Goal: Transaction & Acquisition: Book appointment/travel/reservation

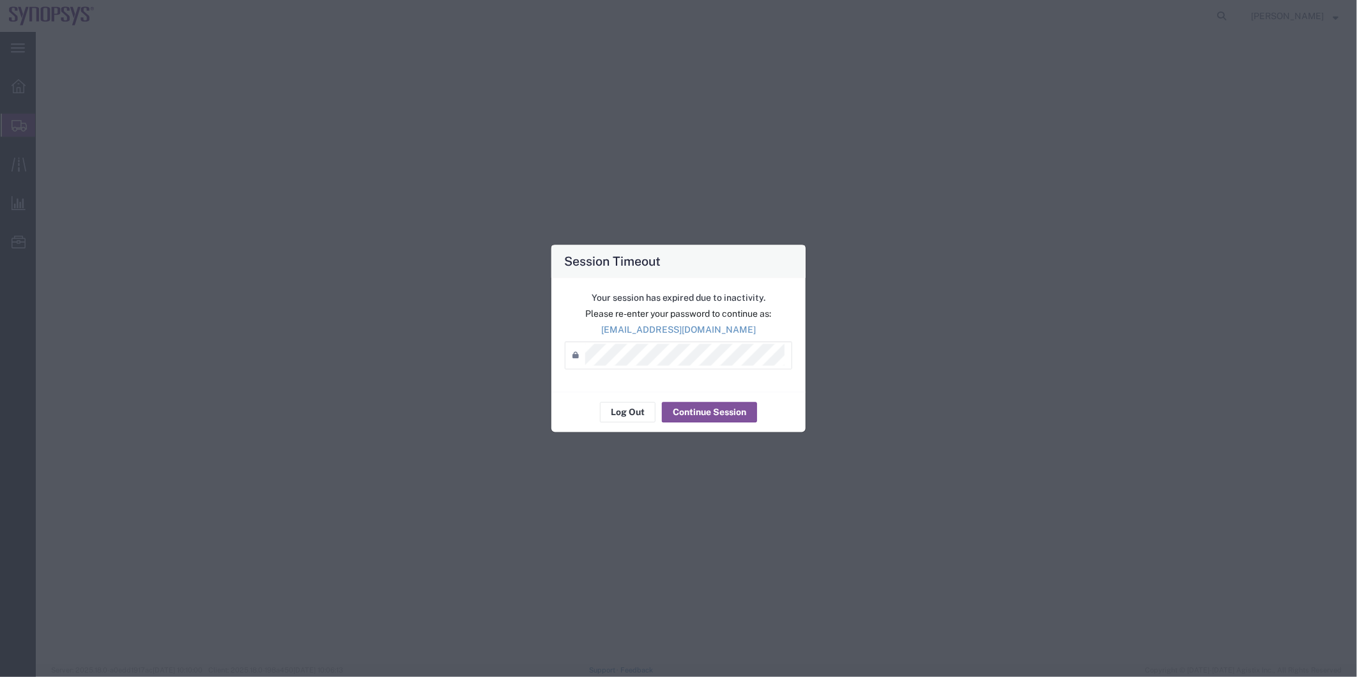
select select "63185"
select select
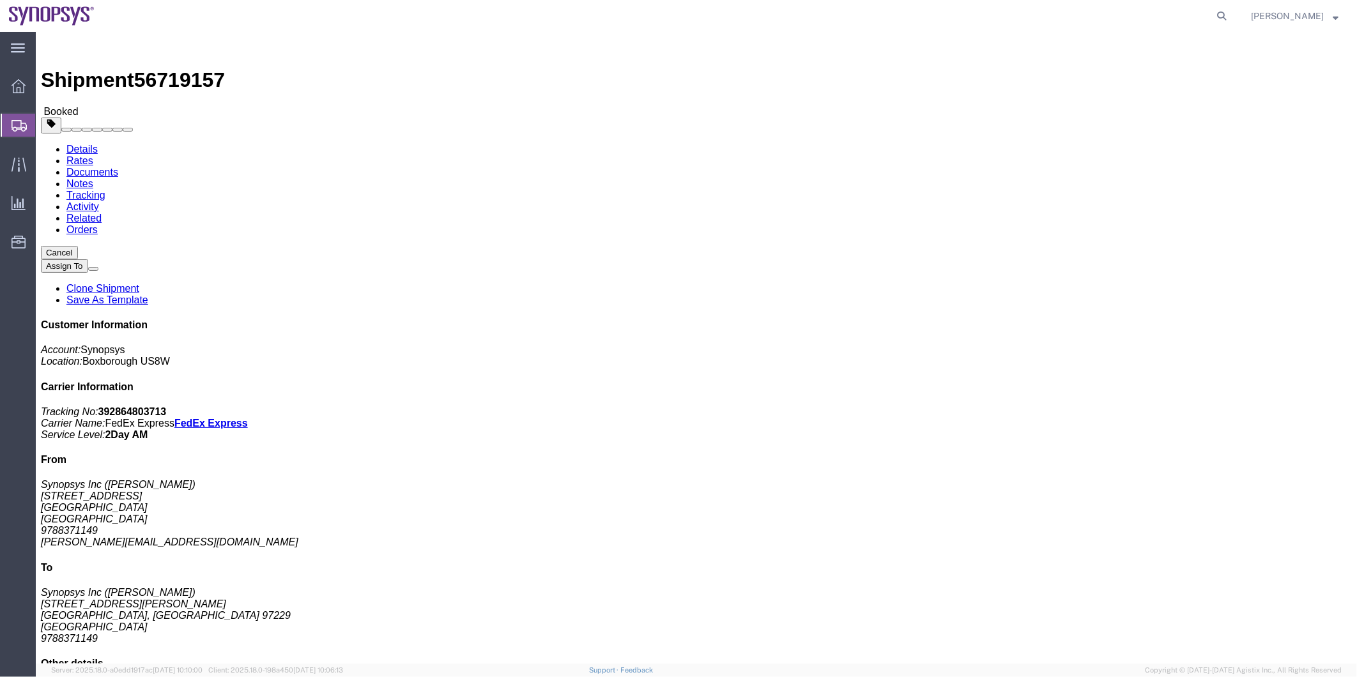
click at [0, 0] on span "Shipment Manager" at bounding box center [0, 0] width 0 height 0
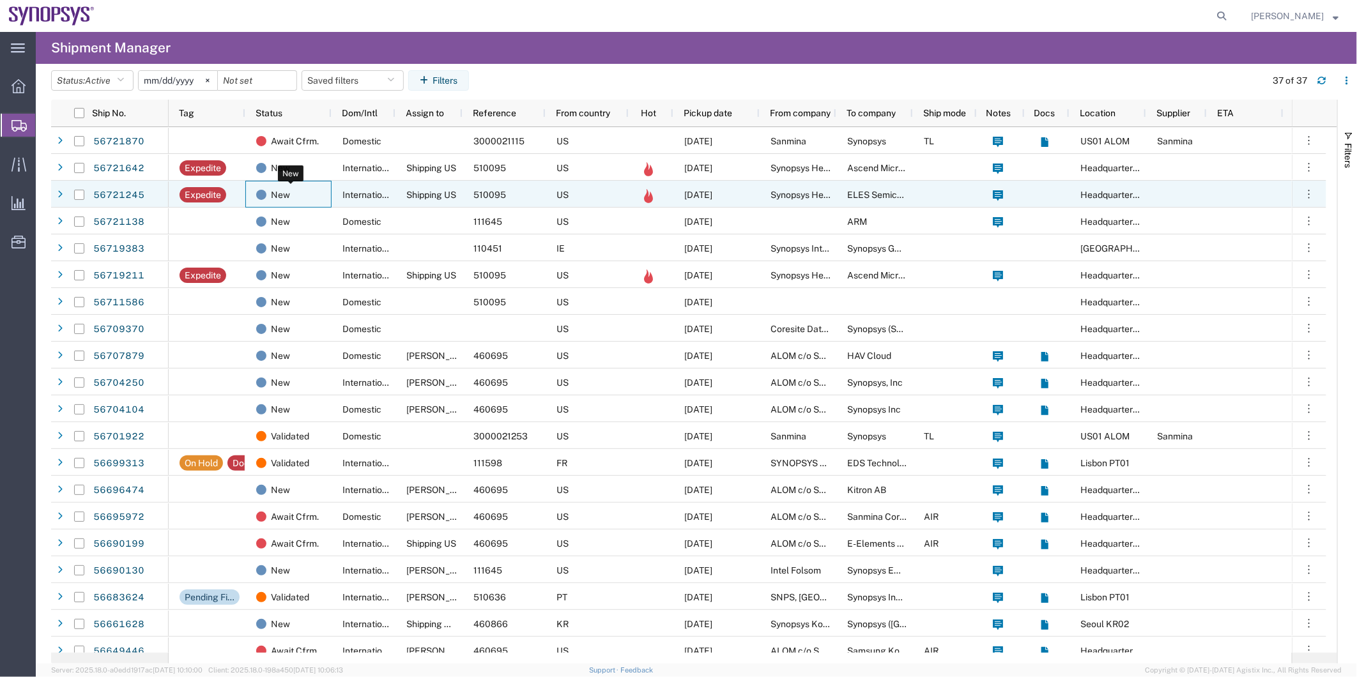
click at [304, 194] on div "New" at bounding box center [291, 194] width 70 height 27
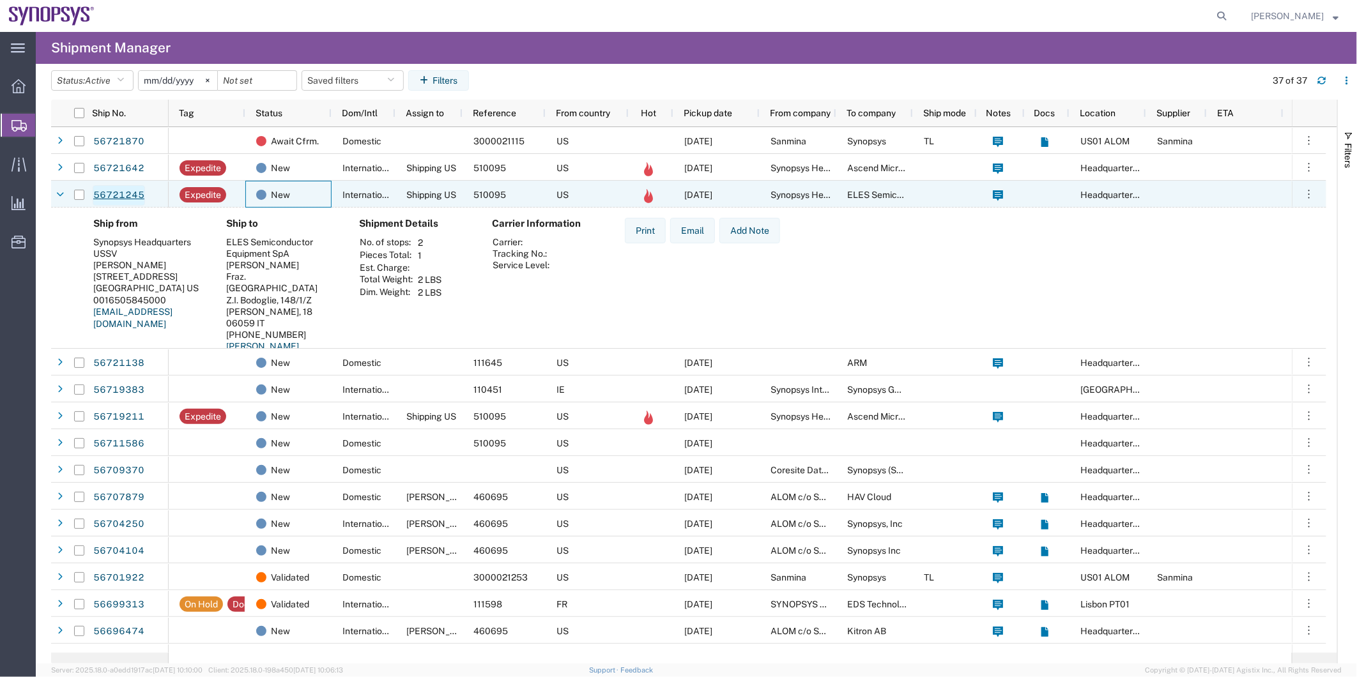
click at [132, 196] on link "56721245" at bounding box center [119, 195] width 52 height 20
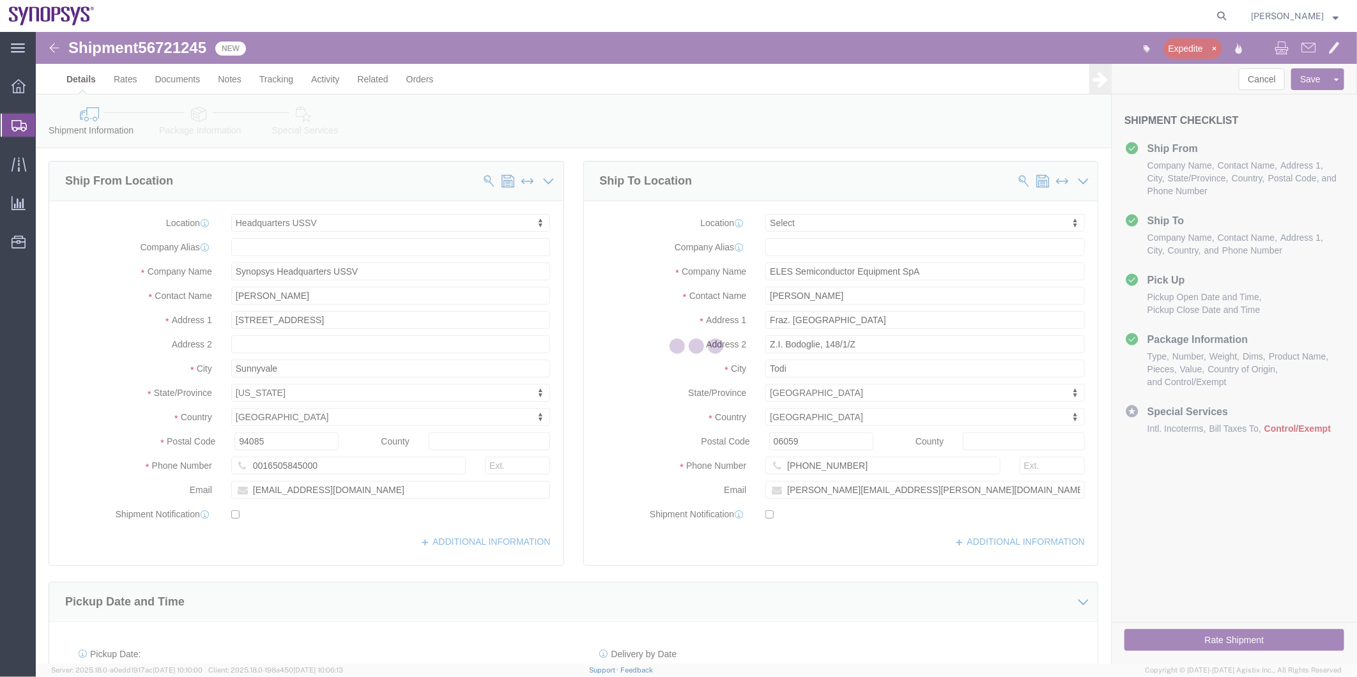
select select "63204"
select select
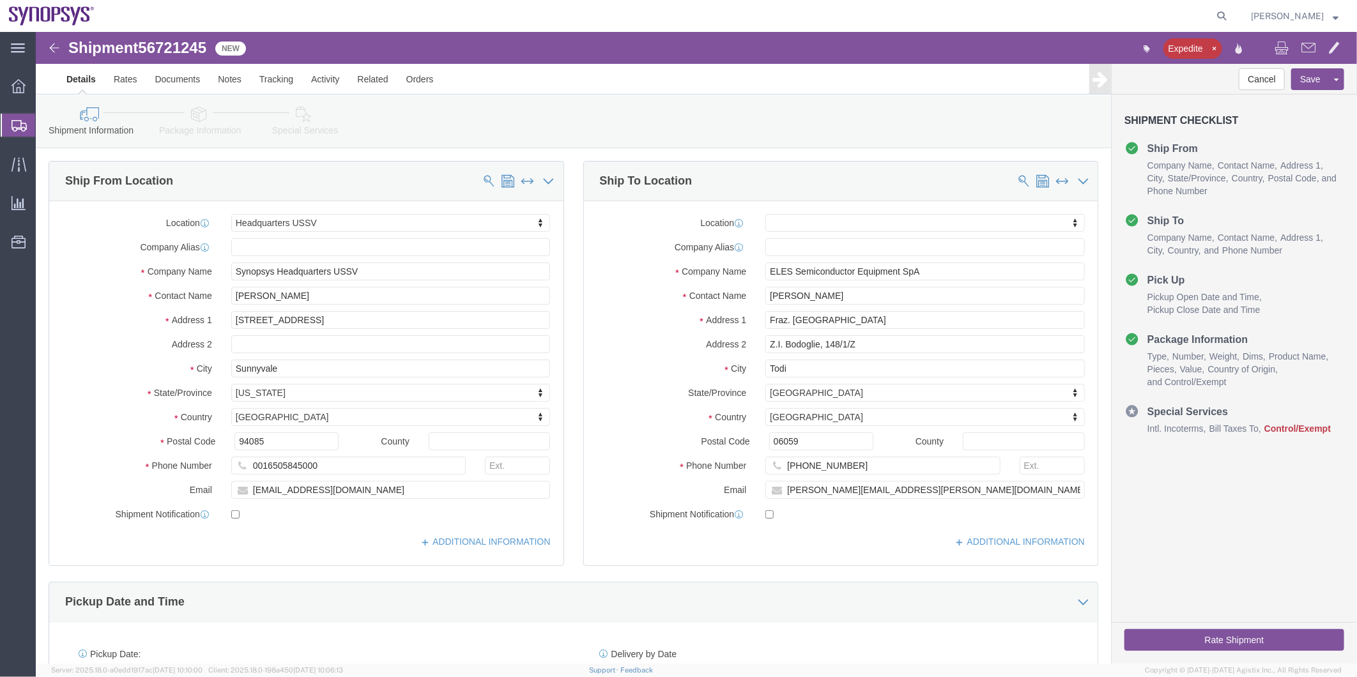
click icon
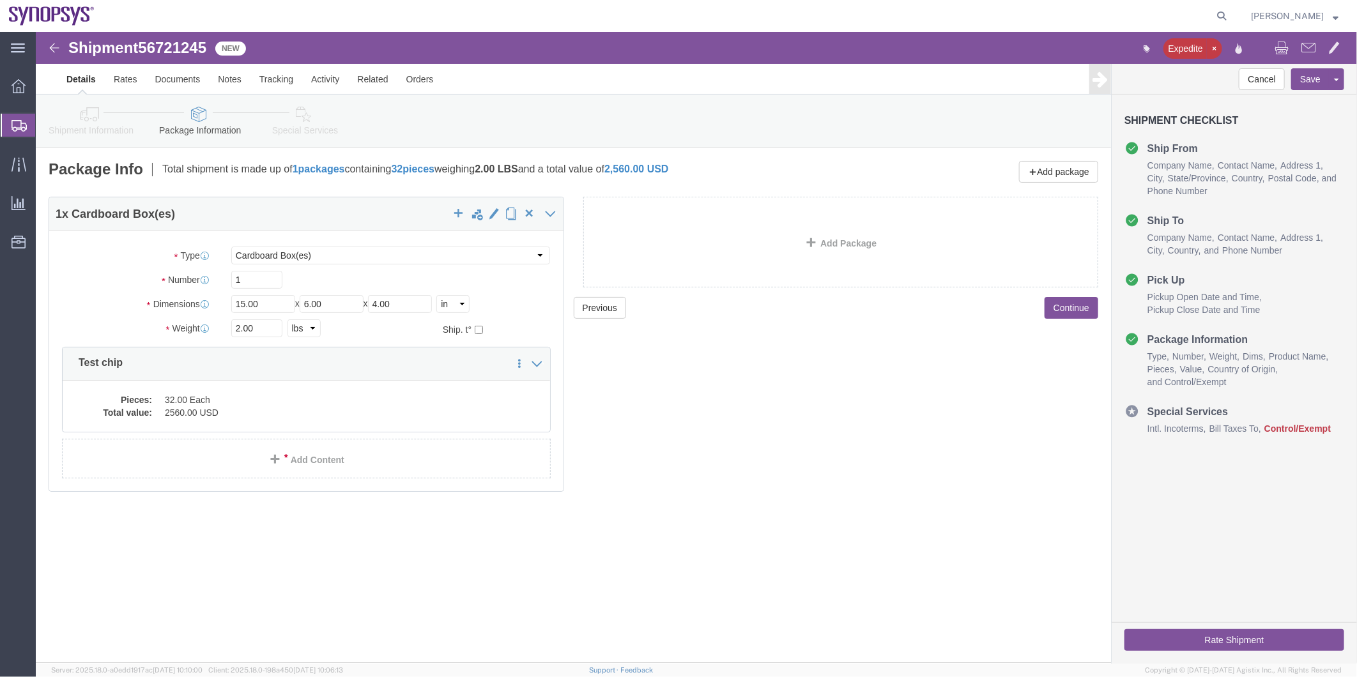
click icon
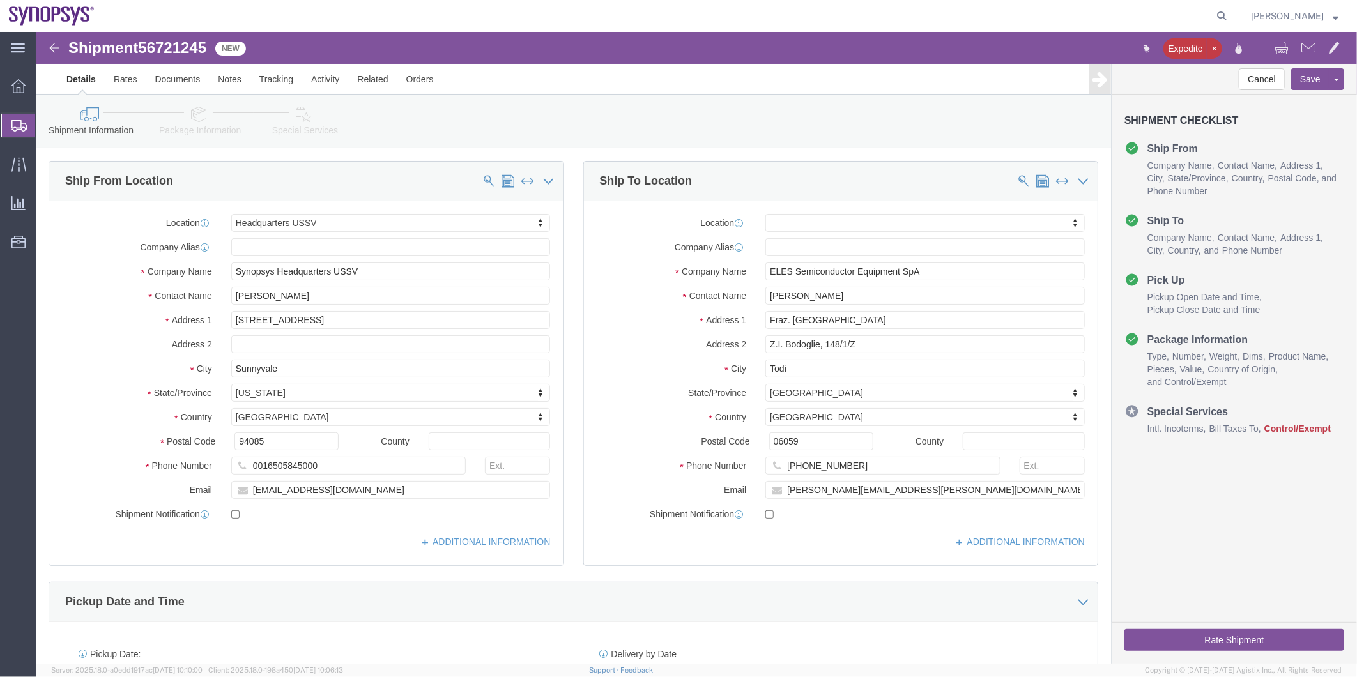
click span "56721245"
copy span "56721245"
drag, startPoint x: 912, startPoint y: 243, endPoint x: 664, endPoint y: 248, distance: 248.0
click div "Company Name ELES Semiconductor Equipment SpA"
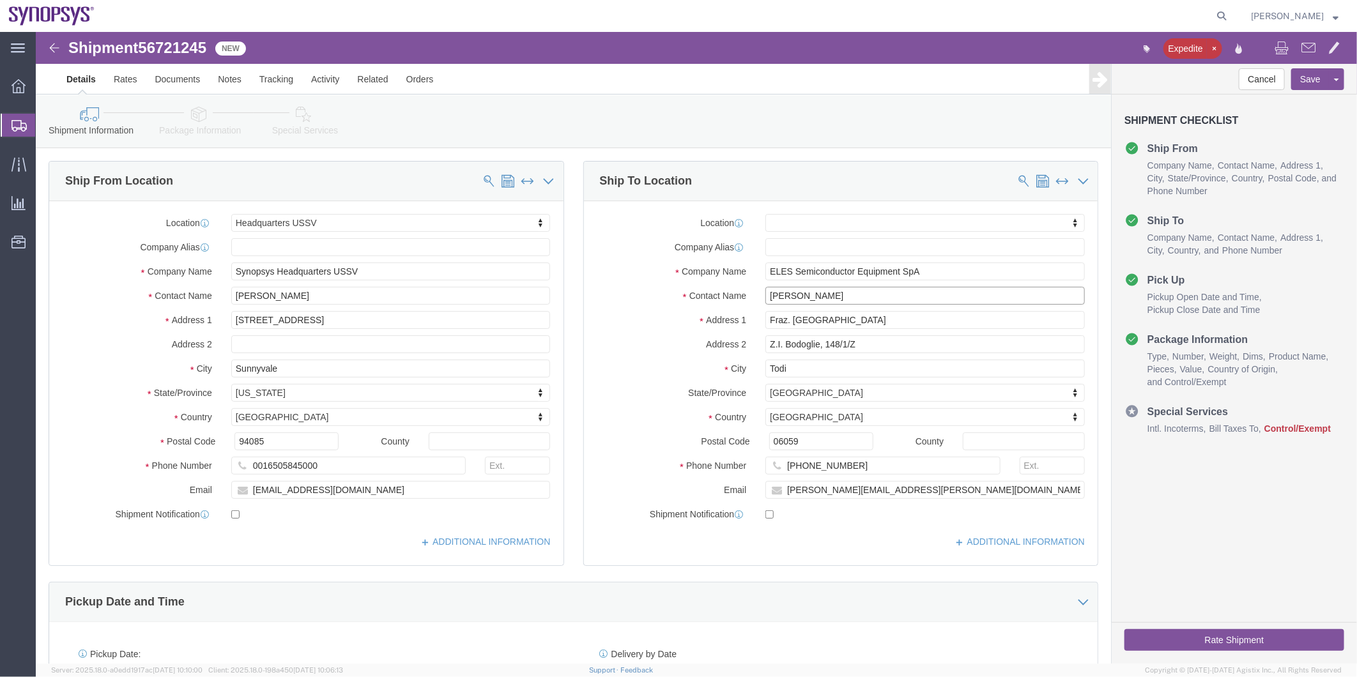
drag, startPoint x: 755, startPoint y: 263, endPoint x: 720, endPoint y: 267, distance: 35.4
click div "Andrea Rossi"
click input "Andrea Rossi"
drag, startPoint x: 759, startPoint y: 266, endPoint x: 717, endPoint y: 272, distance: 42.0
click div "Andrea Rossi"
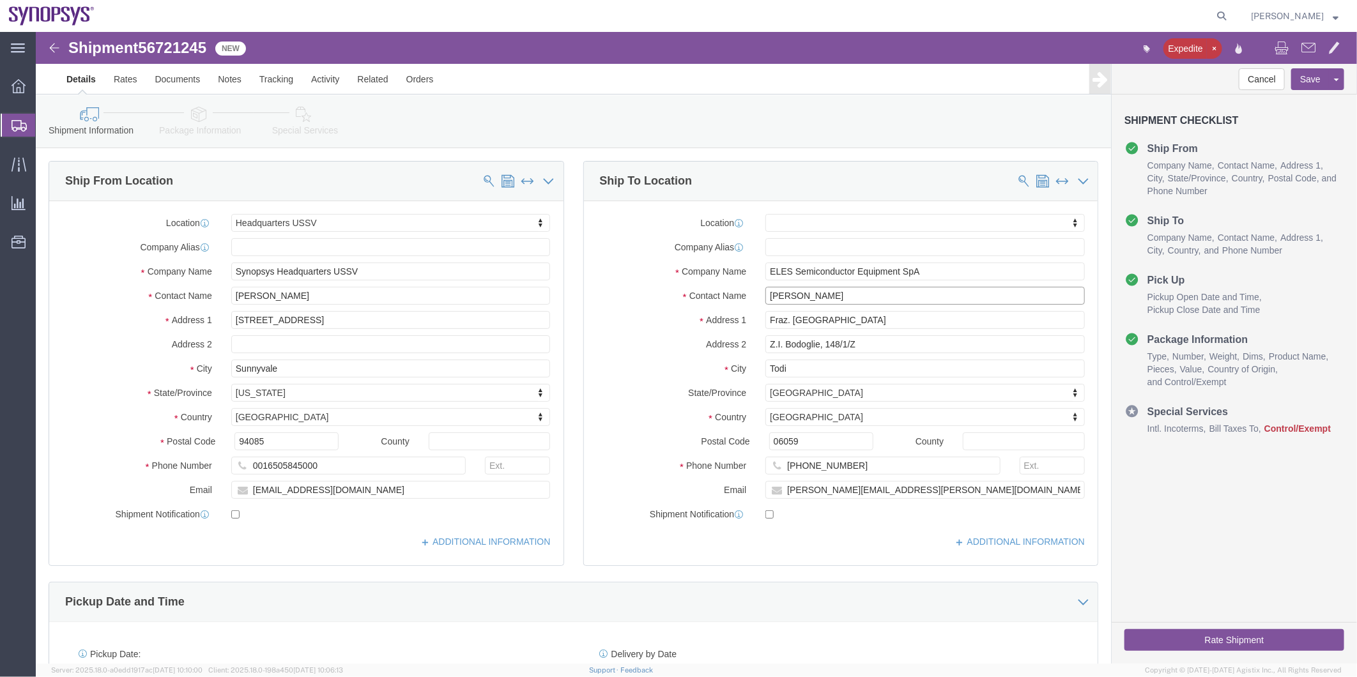
drag, startPoint x: 787, startPoint y: 263, endPoint x: 762, endPoint y: 271, distance: 26.3
click input "Andrea Rossi"
drag, startPoint x: 827, startPoint y: 431, endPoint x: 751, endPoint y: 443, distance: 76.3
click input "+39 0758 9800 172"
click icon
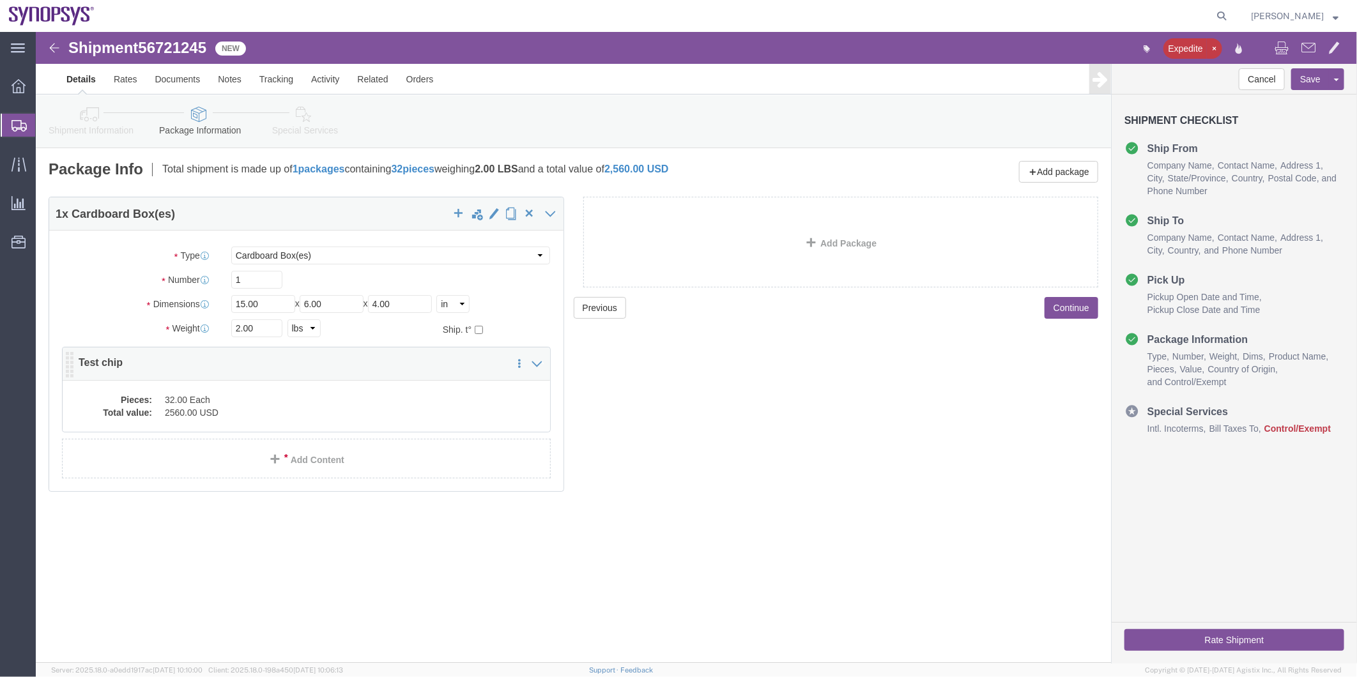
click dd "2560.00 USD"
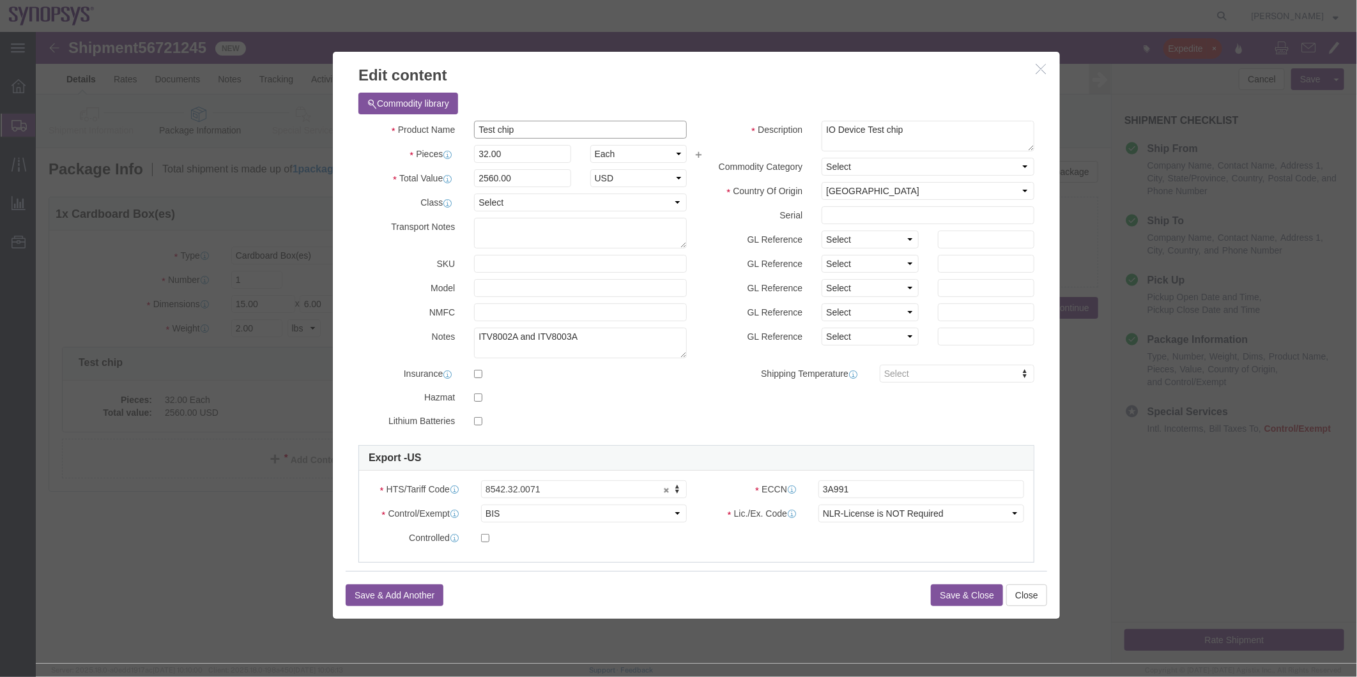
drag, startPoint x: 510, startPoint y: 101, endPoint x: 330, endPoint y: 106, distance: 179.6
click div "Product Name Test chip"
click button "Save & Close"
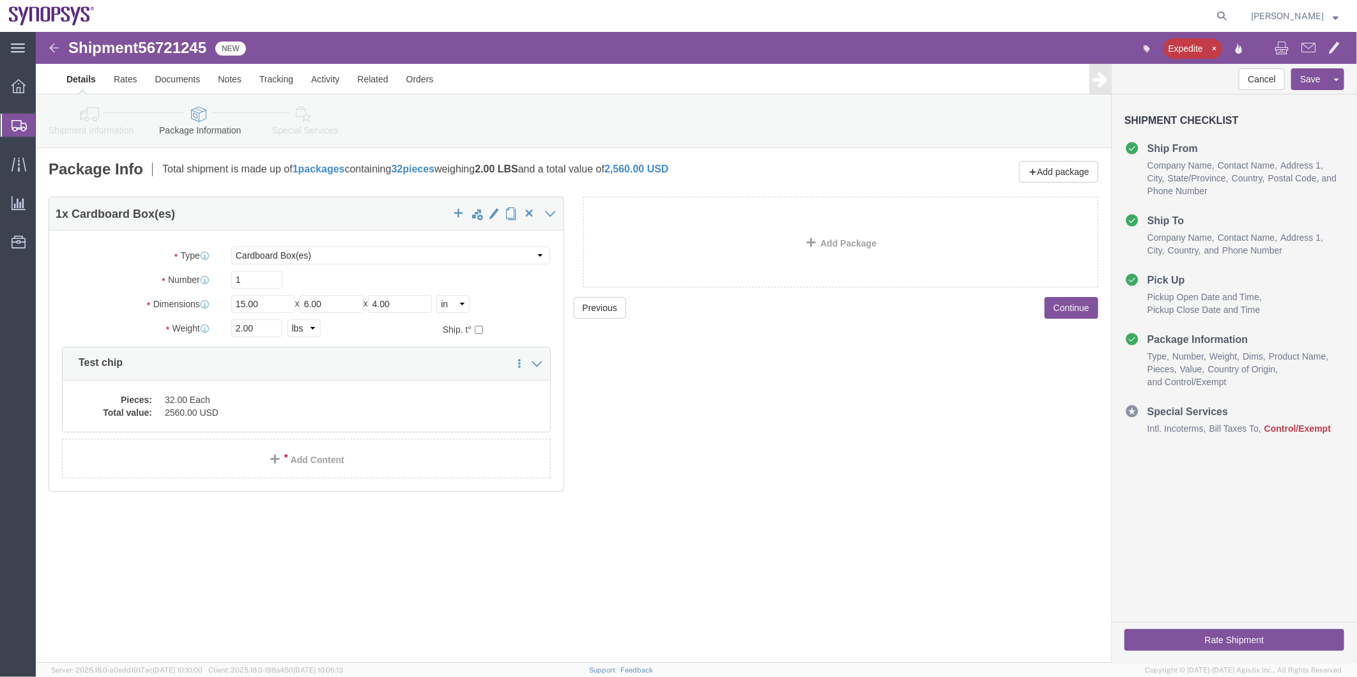
click icon
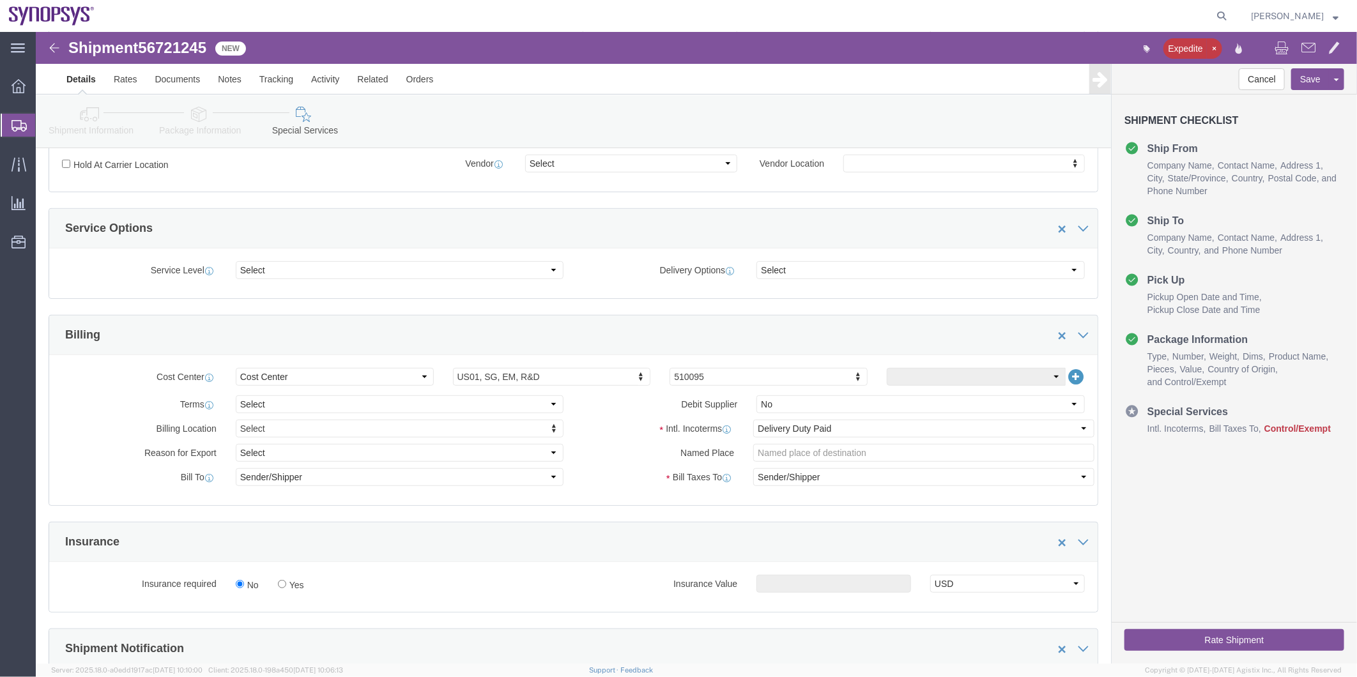
scroll to position [639, 0]
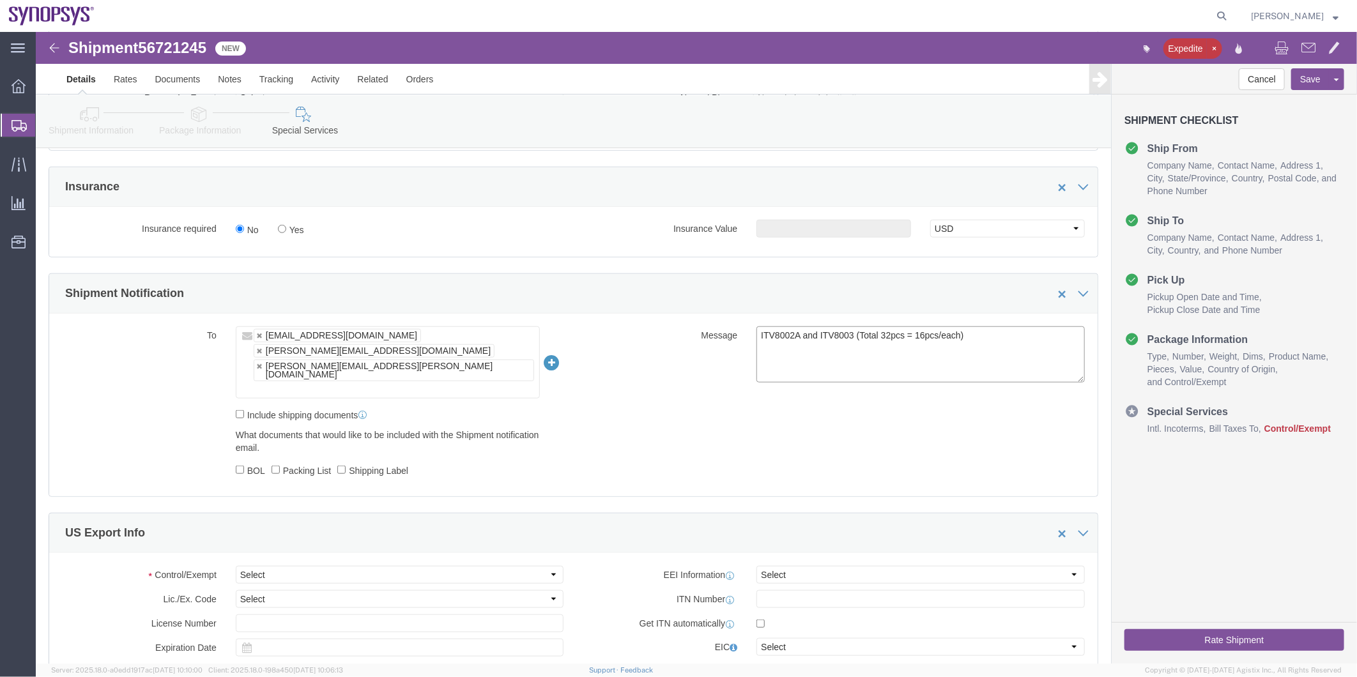
drag, startPoint x: 944, startPoint y: 308, endPoint x: 619, endPoint y: 308, distance: 325.3
click div "Message ITV8002A and ITV8003 (Total 32pcs = 16pcs/each)"
type textarea "Please see attached. -[GEOGRAPHIC_DATA]"
drag, startPoint x: 201, startPoint y: 353, endPoint x: 204, endPoint y: 365, distance: 12.4
click label "Include shipping documents"
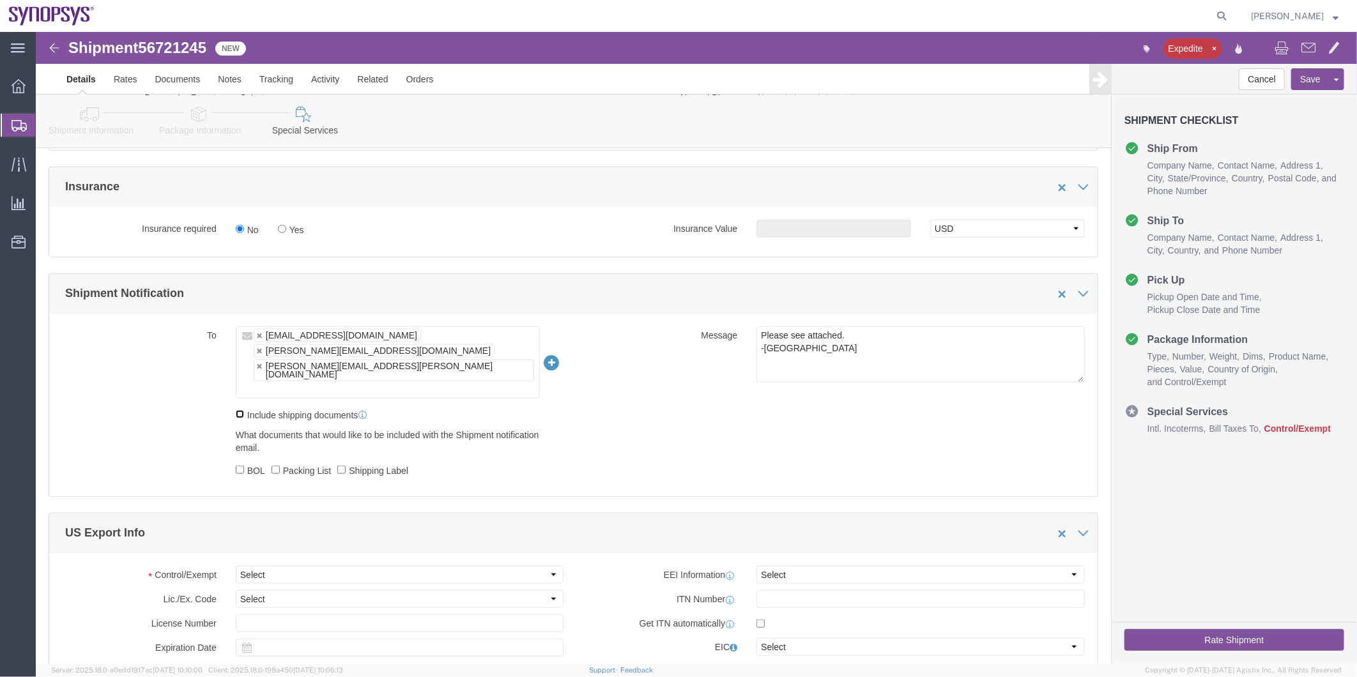
click input "Include shipping documents"
checkbox input "true"
click input "BOL"
checkbox input "true"
click div "What documents that would like to be included with the Shipment notification em…"
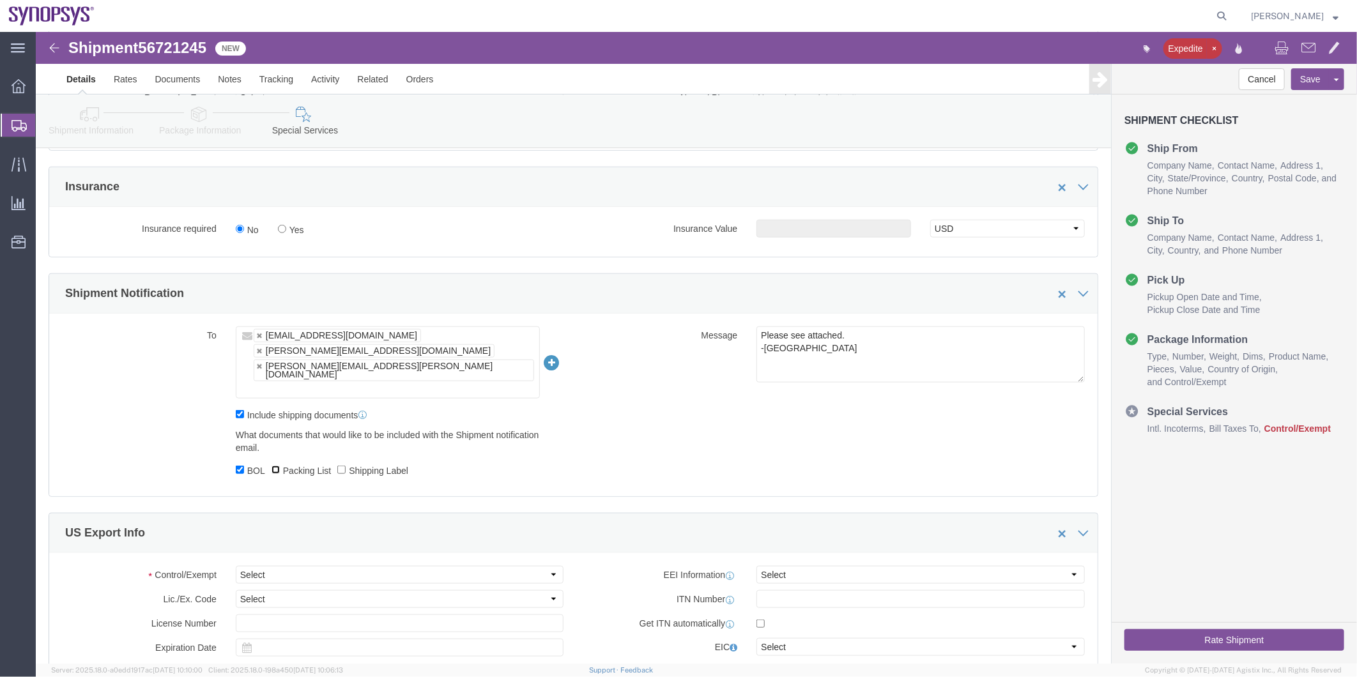
click input "Packing List"
checkbox input "true"
click label "Shipping Label"
click input "Shipping Label"
checkbox input "true"
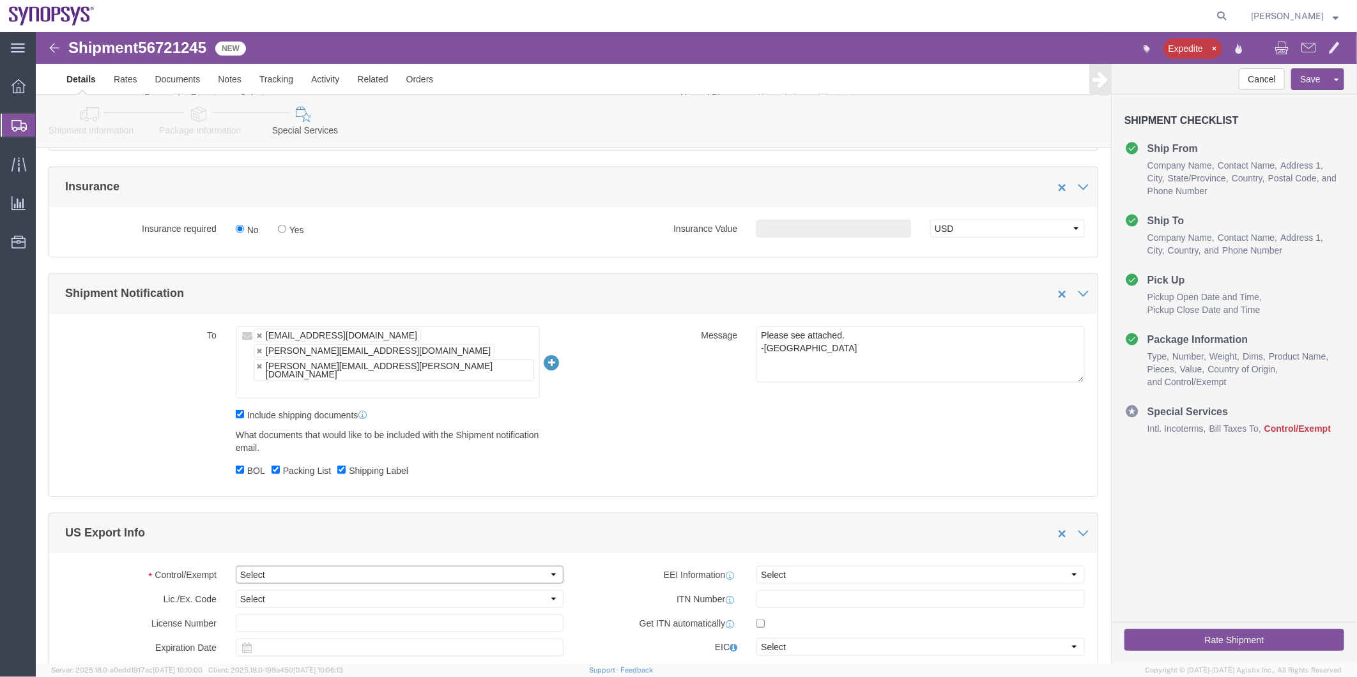
click select "Select ATF BIS DEA EPA FDA FTR ITAR OFAC Other (OPA)"
select select "BIS"
click select "Select ATF BIS DEA EPA FDA FTR ITAR OFAC Other (OPA)"
click select "Select AGR-Agricultural APP-Computers APR-Additional Permissive Exports AVS-Air…"
select select "NLR"
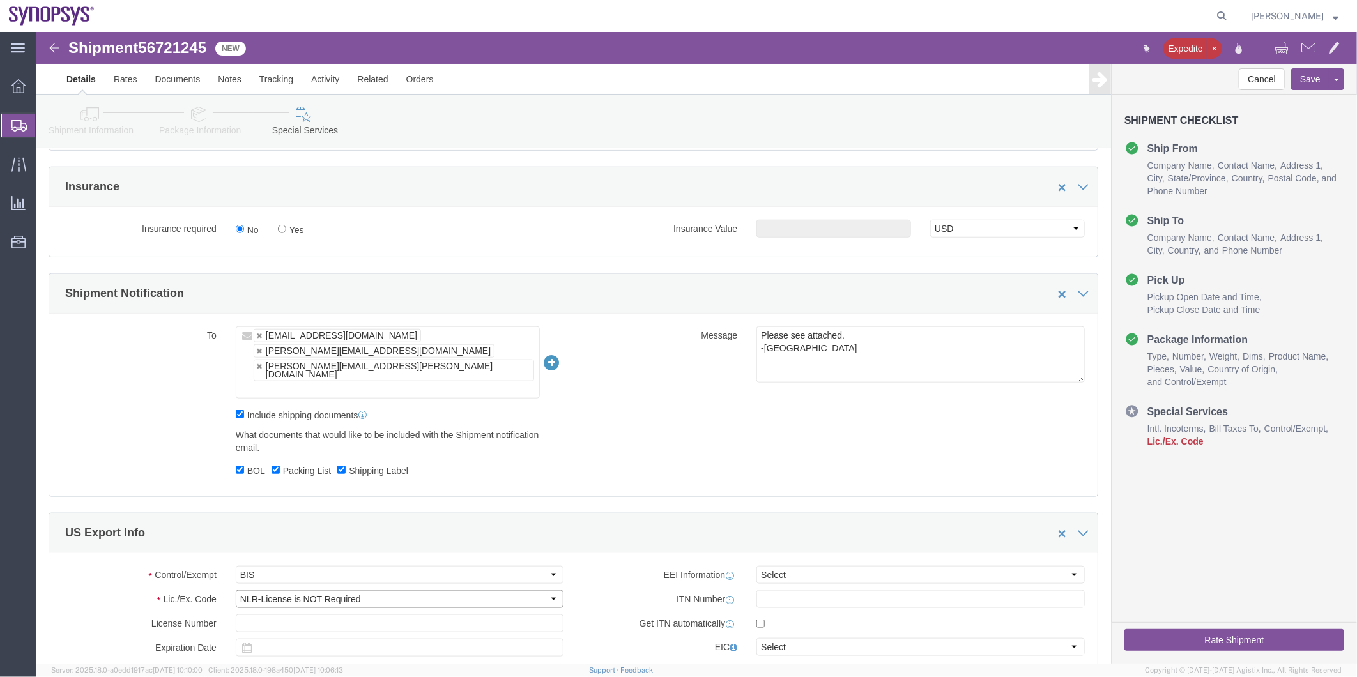
click select "Select AGR-Agricultural APP-Computers APR-Additional Permissive Exports AVS-Air…"
click select "Select AES-Direct EEI Carrier File EEI EEI Exempt"
select select "AESD"
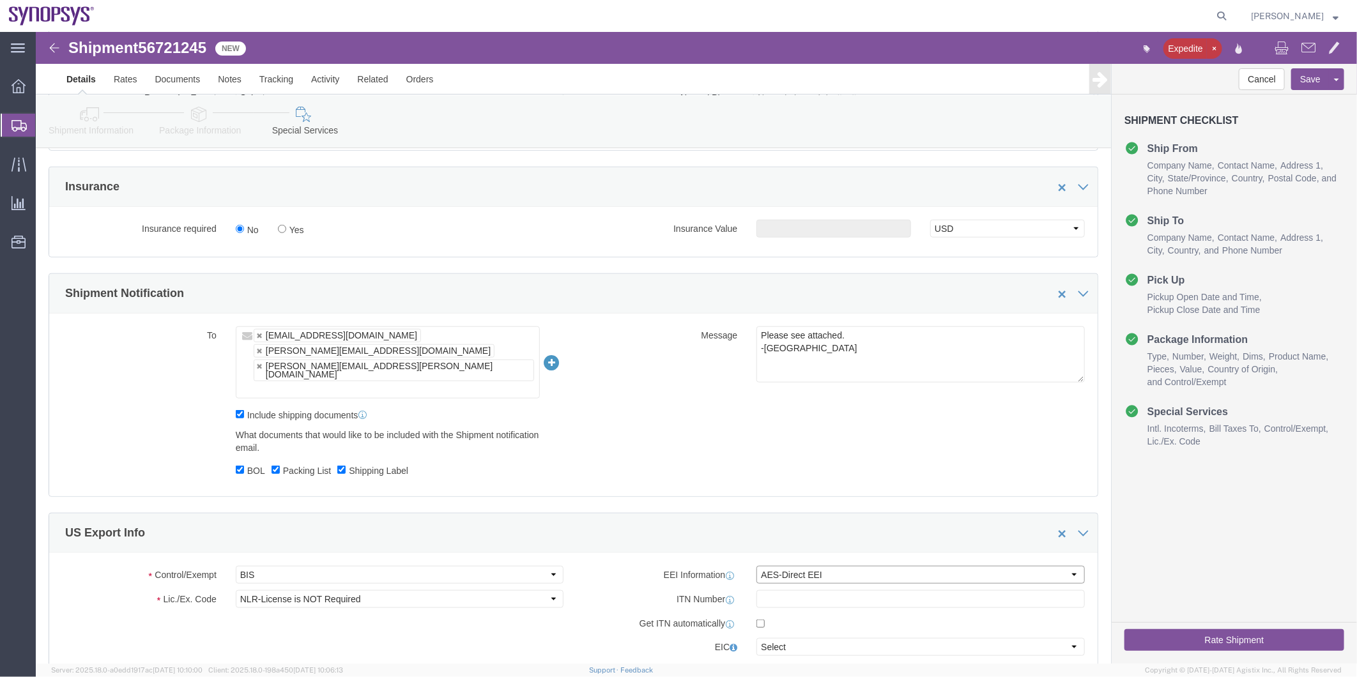
click select "Select AES-Direct EEI Carrier File EEI EEI Exempt"
click div "EEI Information Select AES-Direct EEI Carrier File EEI EEI Exempt ITN Number Ge…"
click input "text"
paste input "X20250904882675"
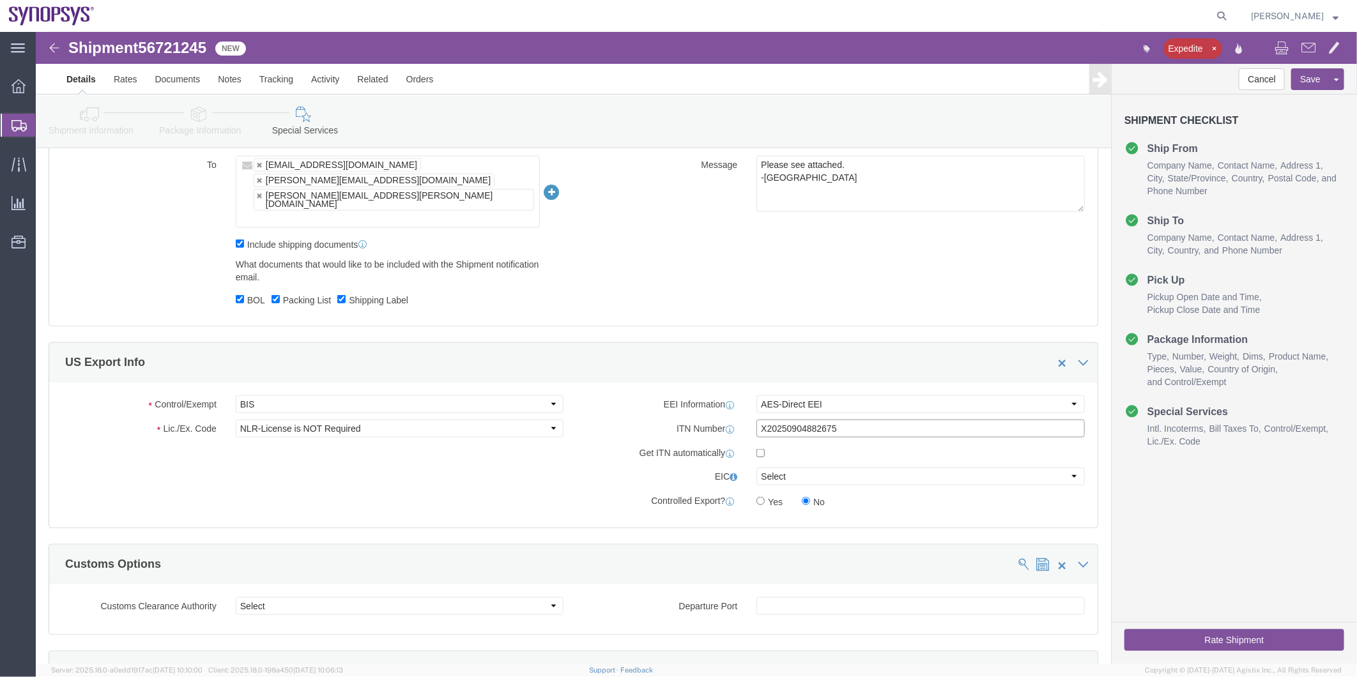
scroll to position [923, 0]
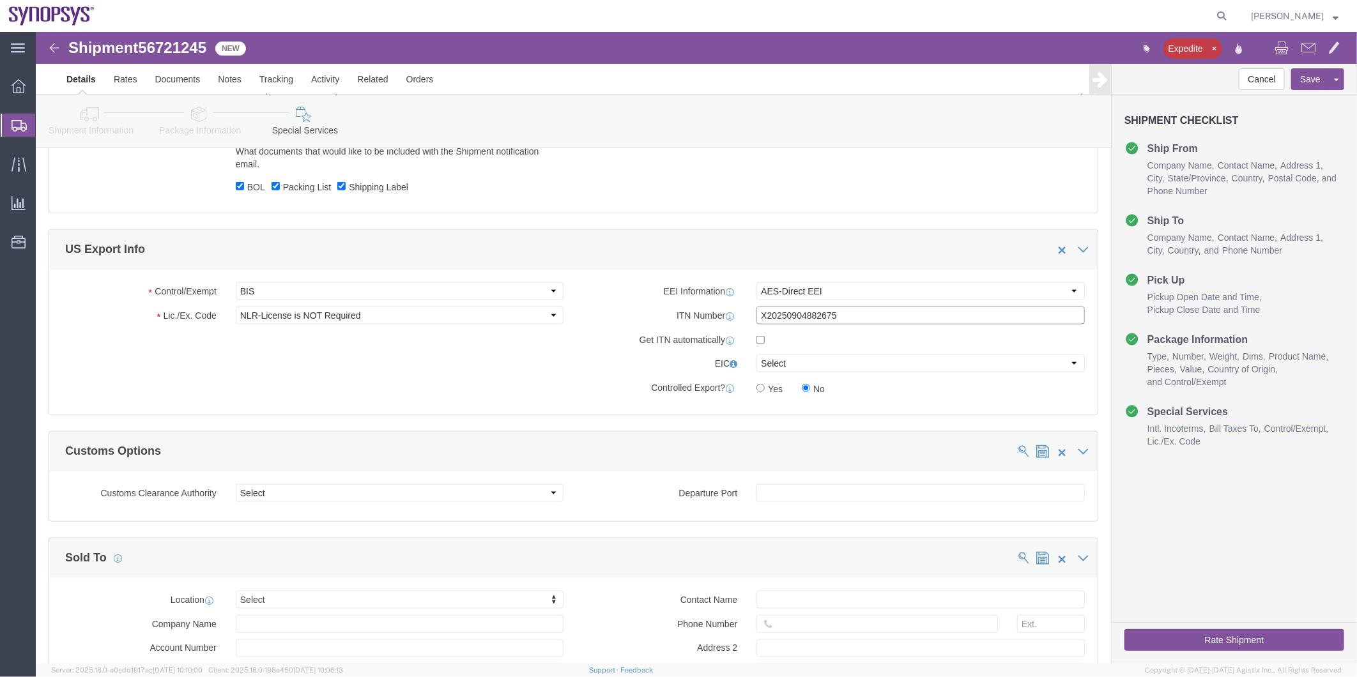
type input "X20250904882675"
click button "Rate Shipment"
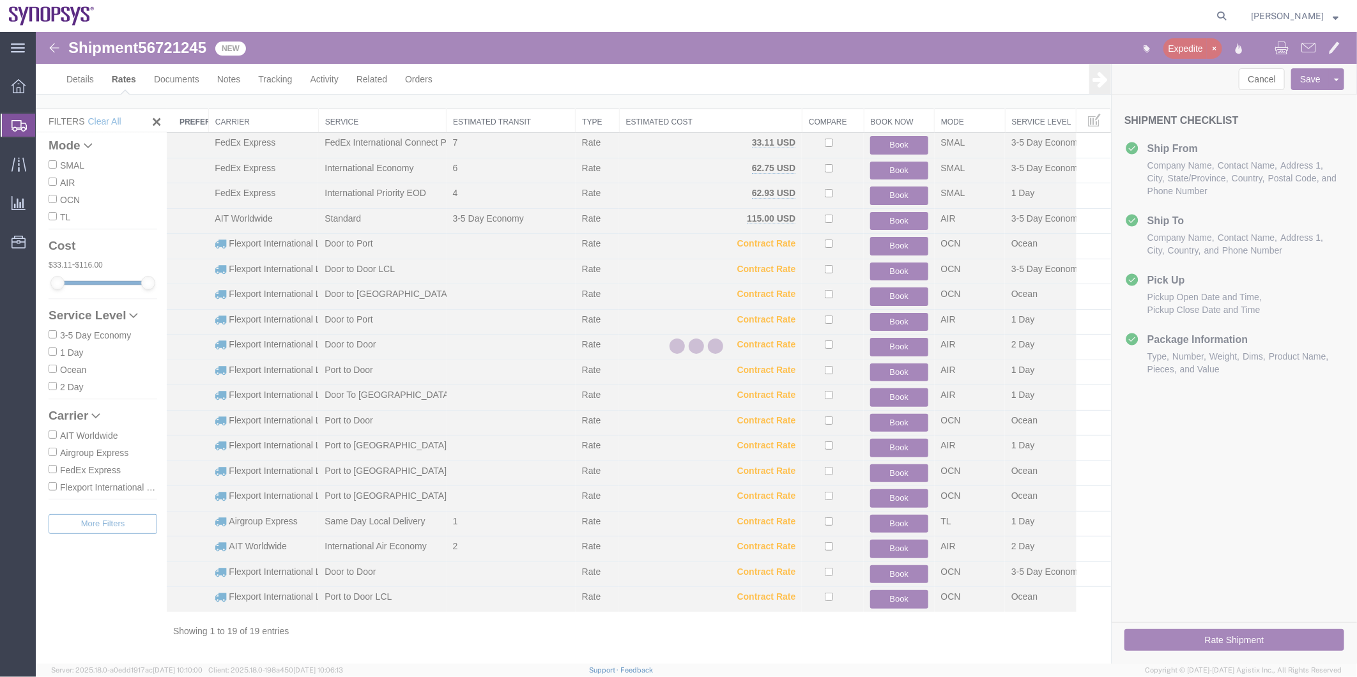
scroll to position [13, 0]
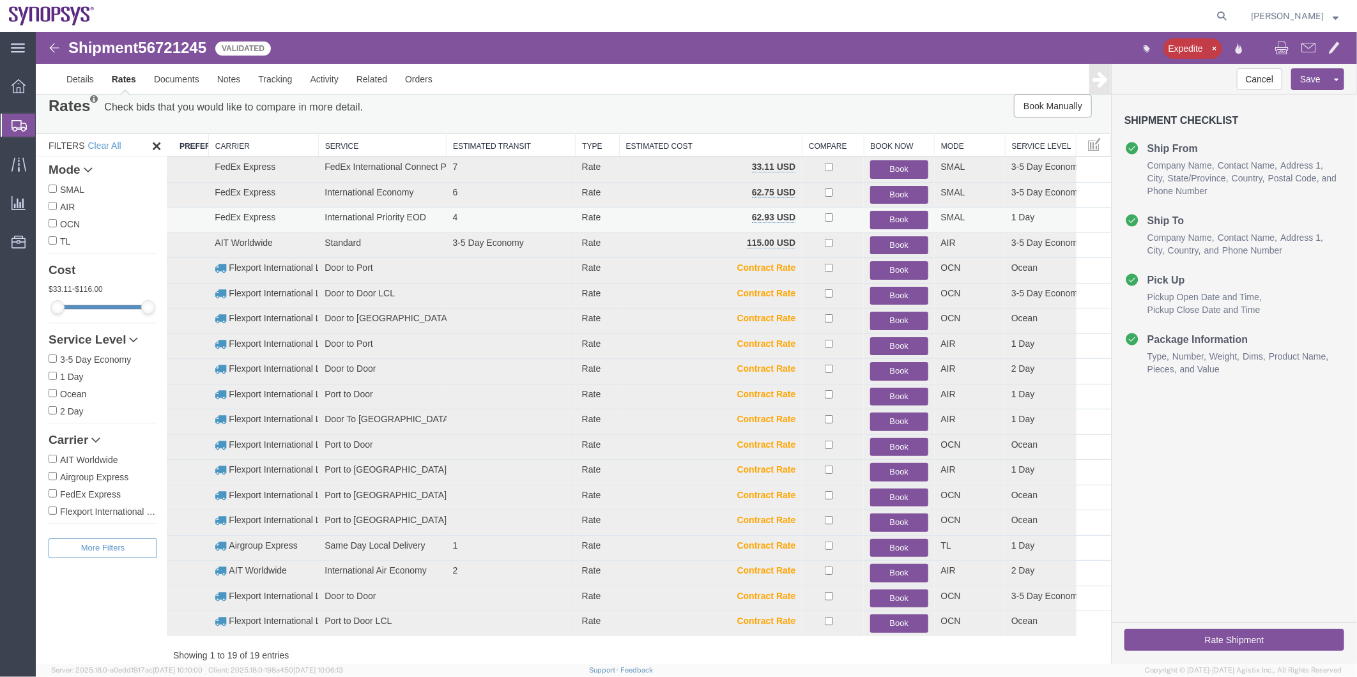
click at [902, 219] on button "Book" at bounding box center [899, 219] width 58 height 19
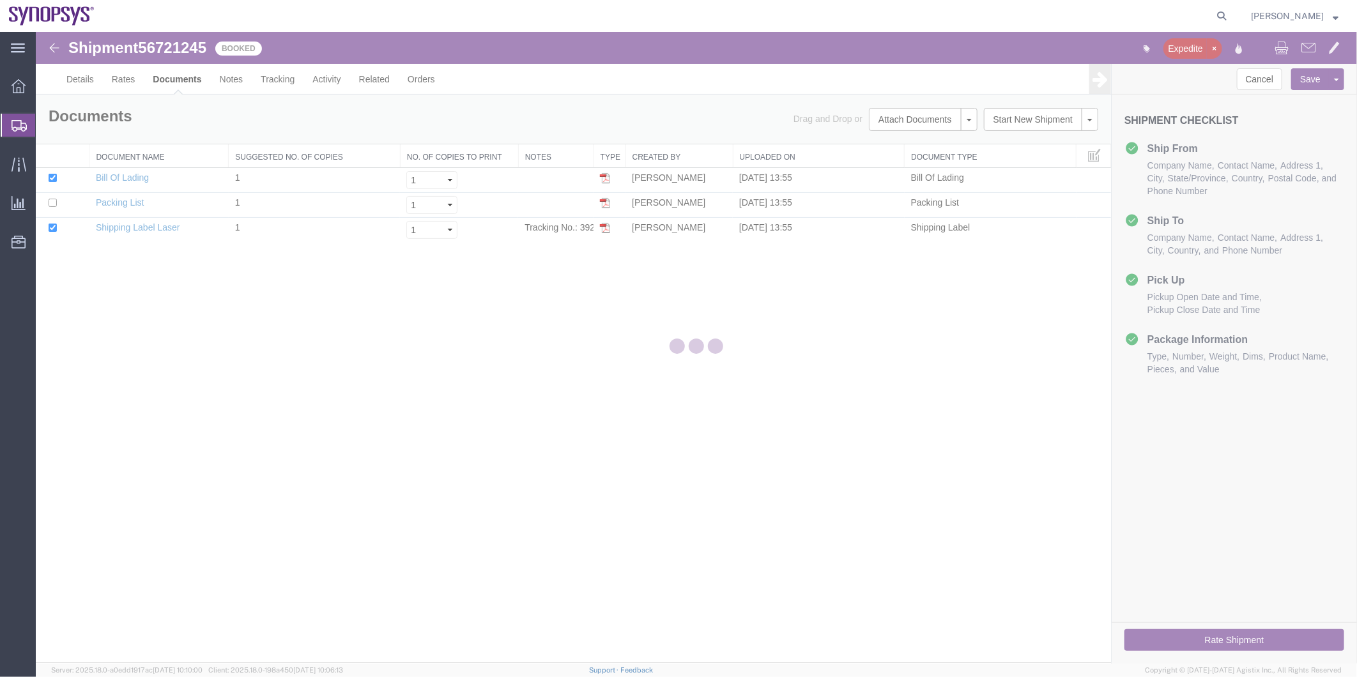
scroll to position [0, 0]
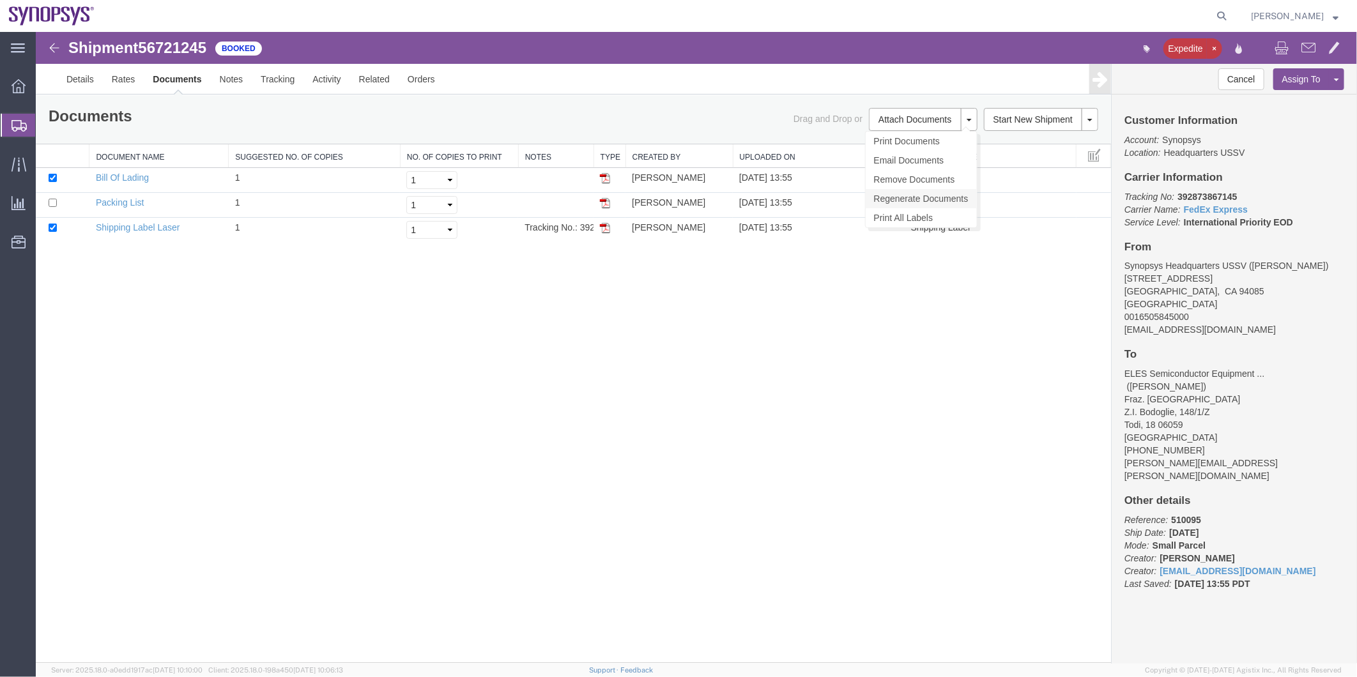
click at [927, 198] on link "Regenerate Documents" at bounding box center [920, 198] width 111 height 19
click at [75, 77] on link "Details" at bounding box center [79, 78] width 45 height 31
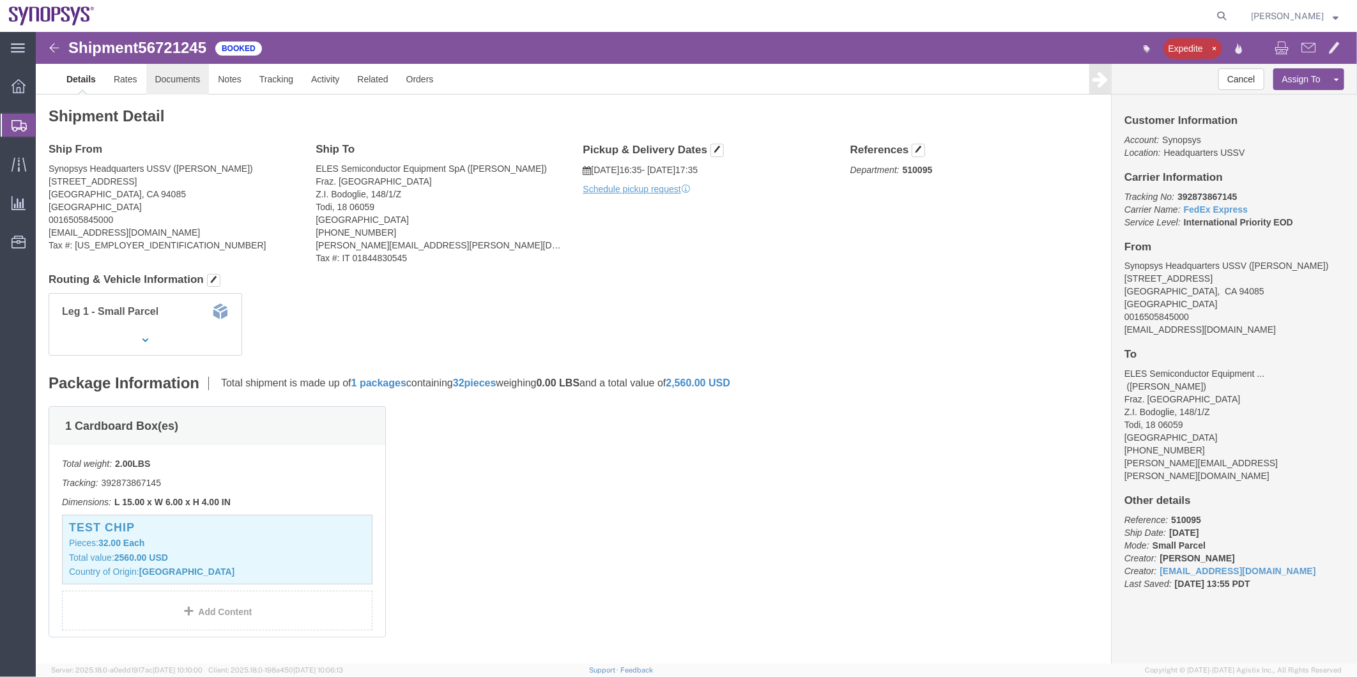
click link "Documents"
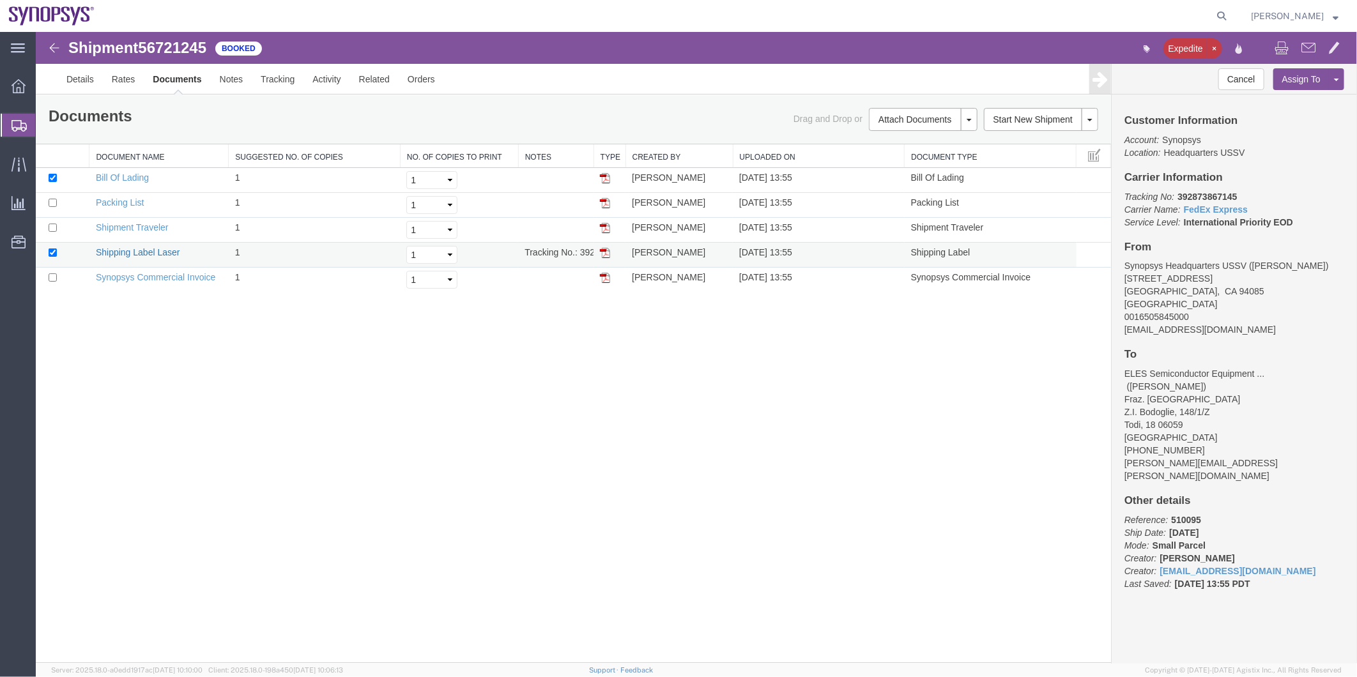
click at [146, 250] on link "Shipping Label Laser" at bounding box center [137, 252] width 84 height 10
drag, startPoint x: 154, startPoint y: 275, endPoint x: 215, endPoint y: 268, distance: 61.1
click at [154, 275] on link "Synopsys Commercial Invoice" at bounding box center [155, 277] width 120 height 10
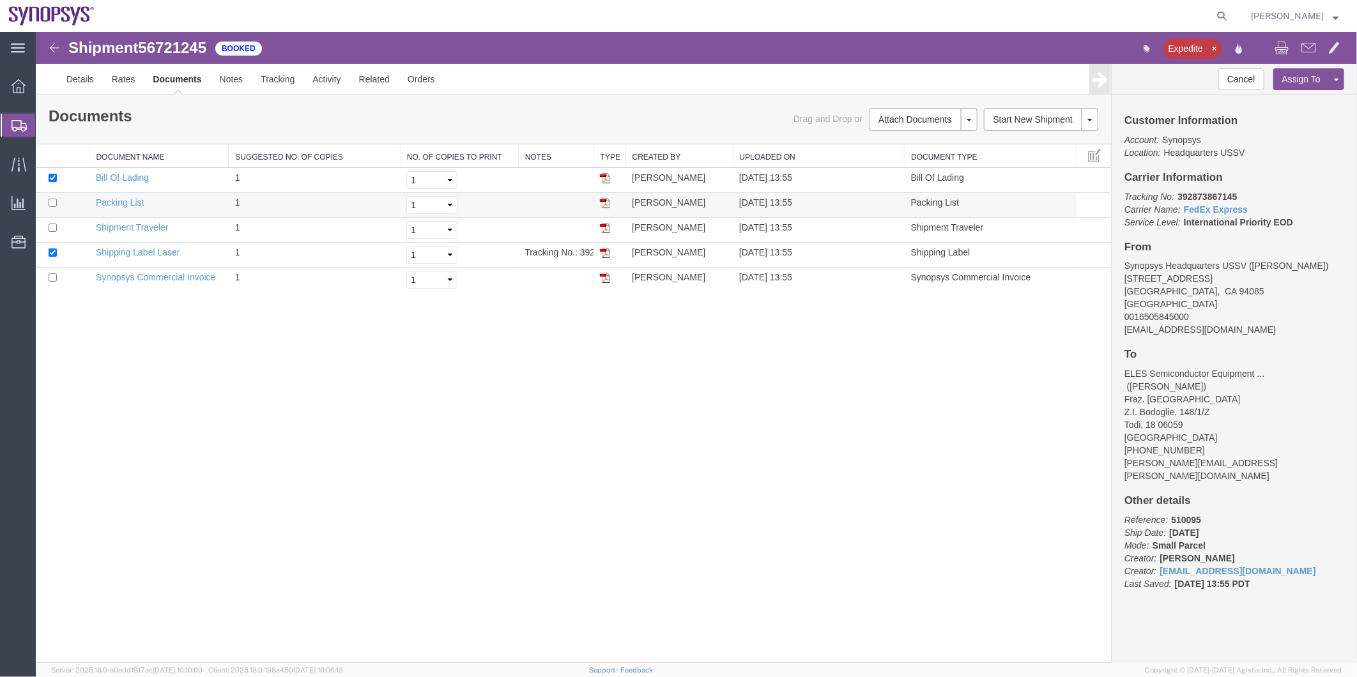
click at [115, 195] on td "Packing List" at bounding box center [158, 204] width 139 height 25
click at [115, 198] on link "Packing List" at bounding box center [119, 202] width 48 height 10
click at [0, 0] on span "Shipment Manager" at bounding box center [0, 0] width 0 height 0
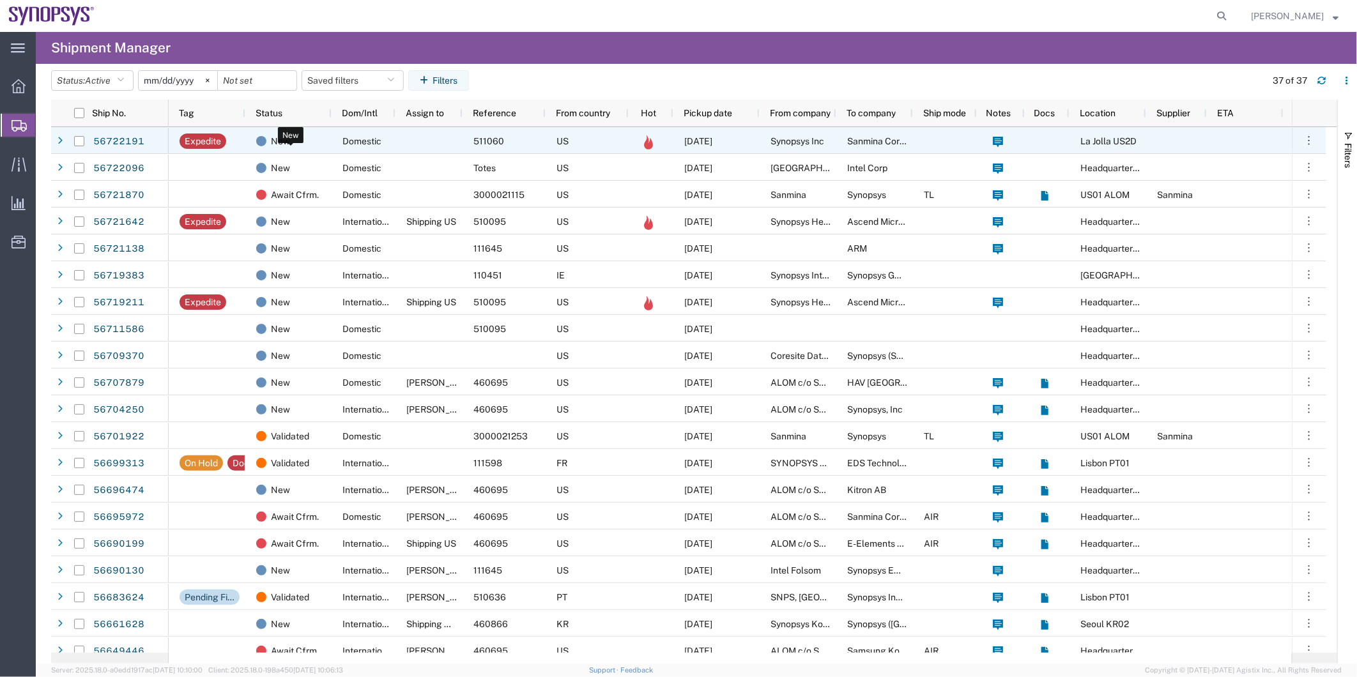
click at [323, 145] on div "New" at bounding box center [291, 141] width 70 height 27
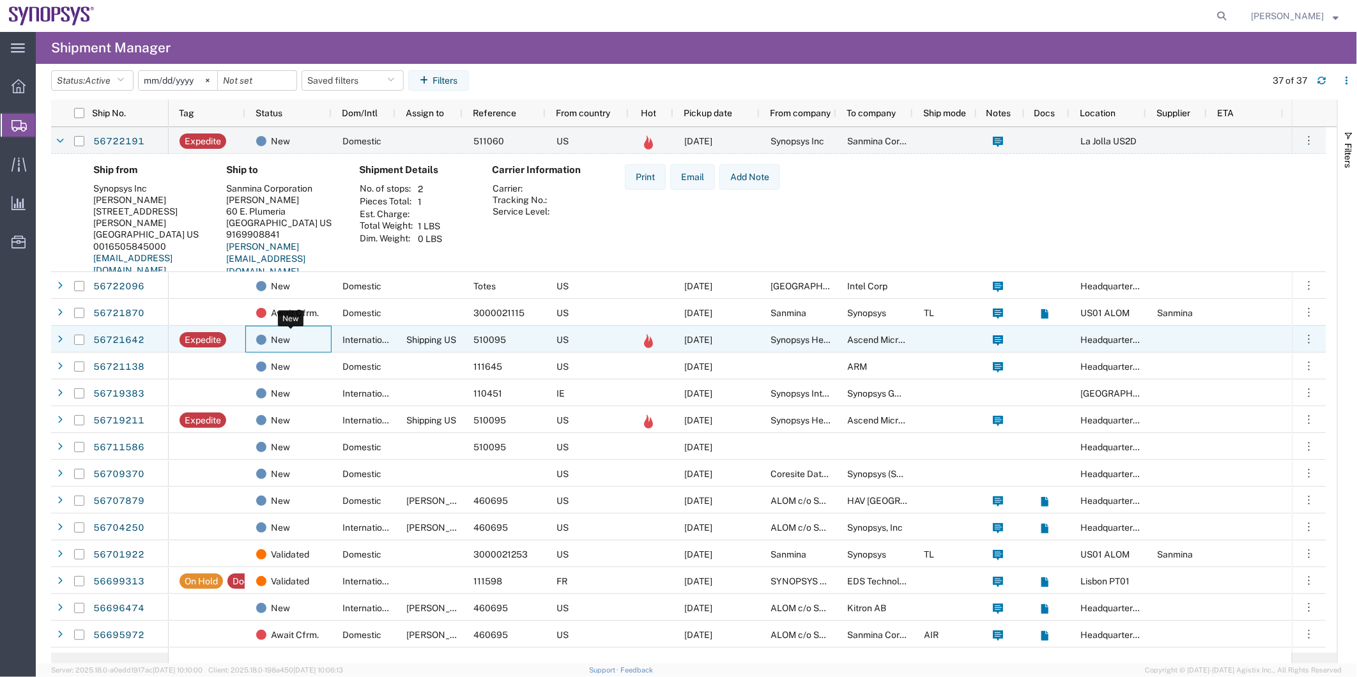
click at [322, 334] on div "New" at bounding box center [291, 340] width 70 height 27
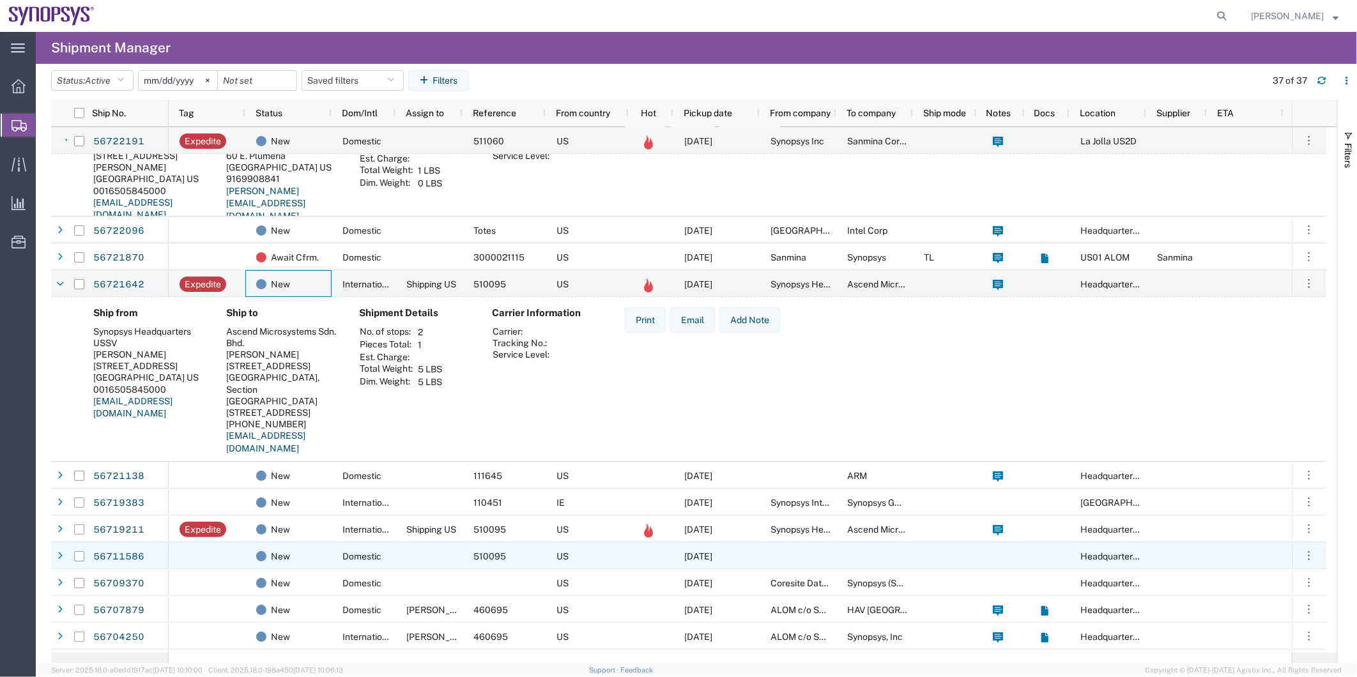
scroll to position [71, 0]
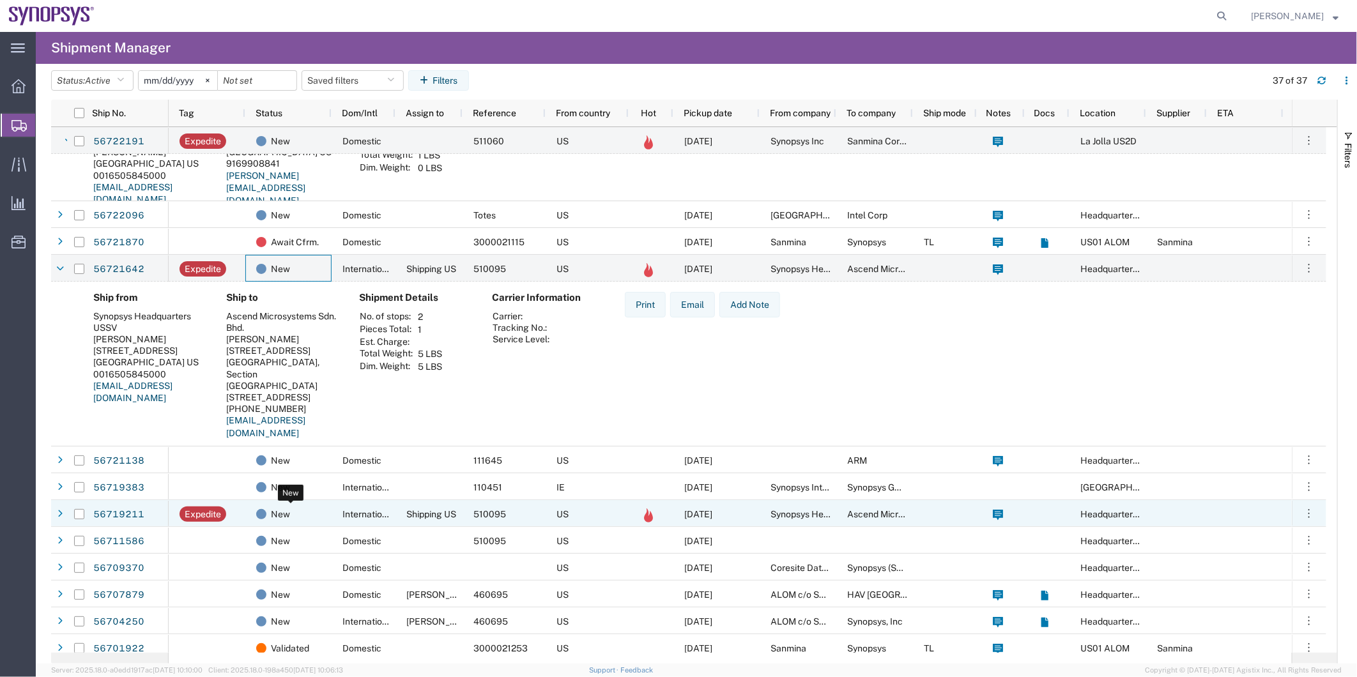
click at [310, 506] on div "New" at bounding box center [291, 514] width 70 height 27
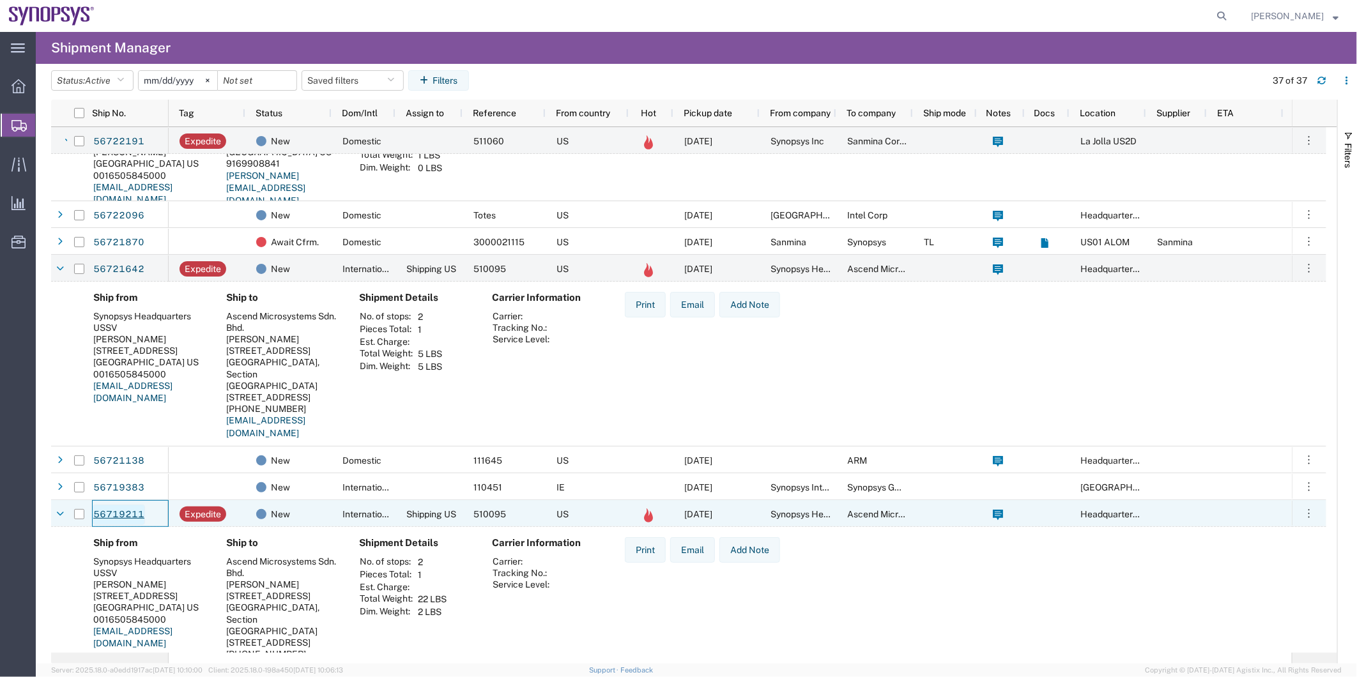
click at [119, 508] on link "56719211" at bounding box center [119, 515] width 52 height 20
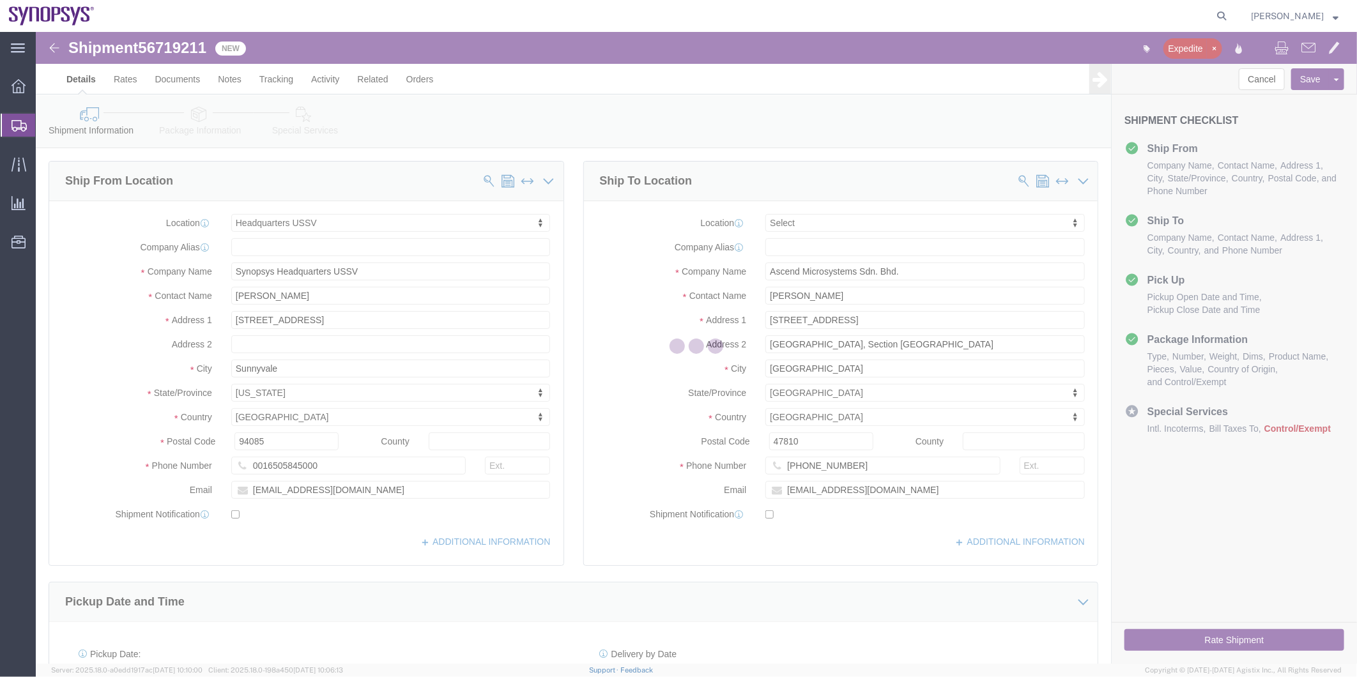
select select "63204"
select select
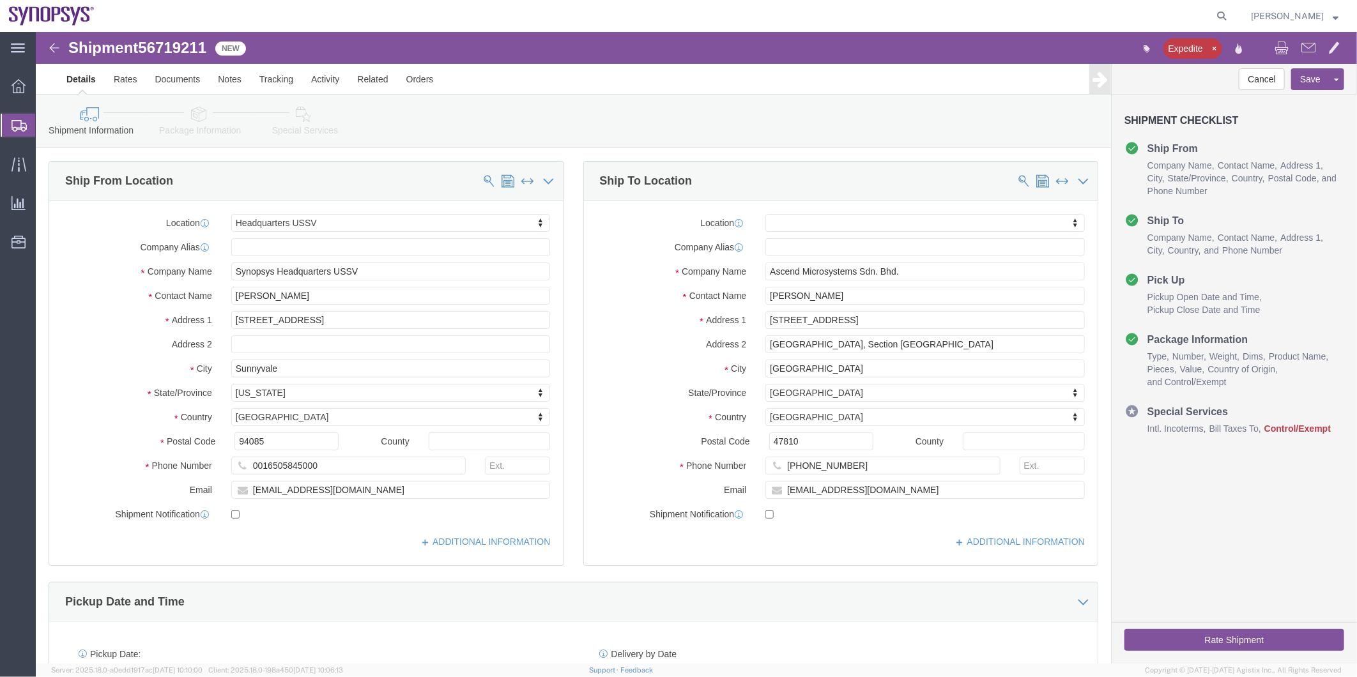
click icon
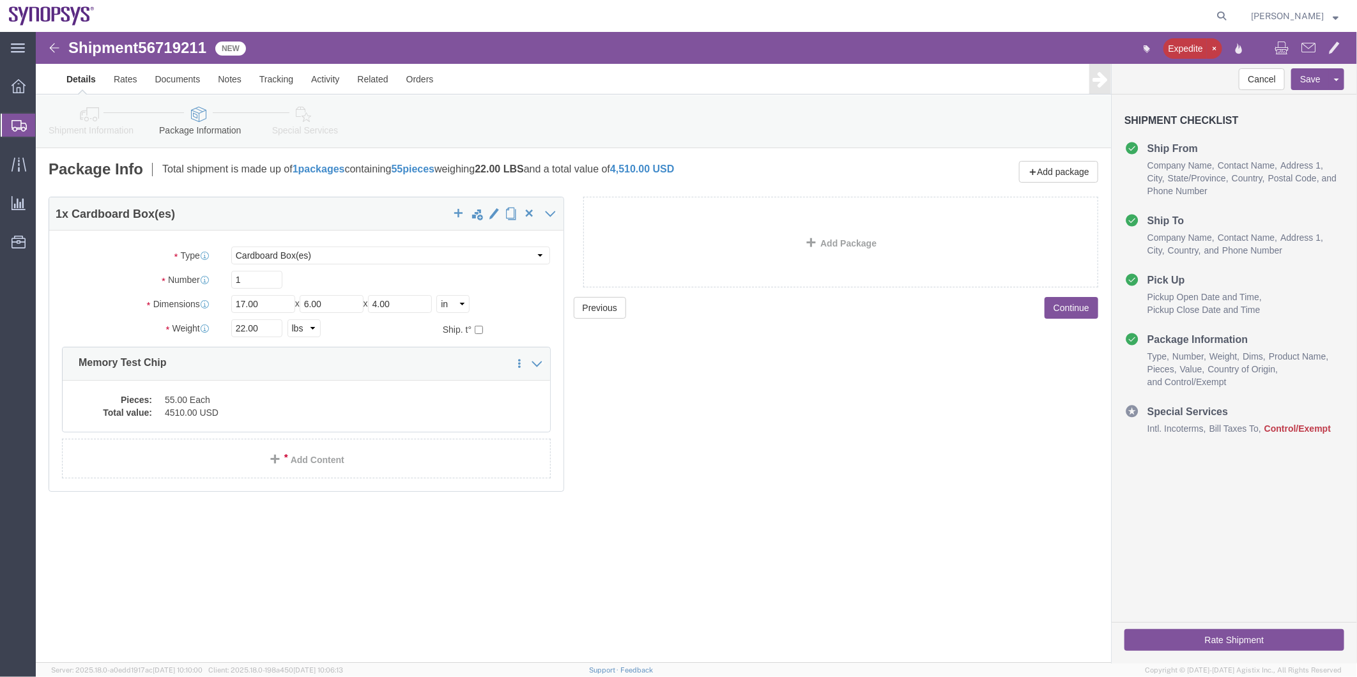
click icon
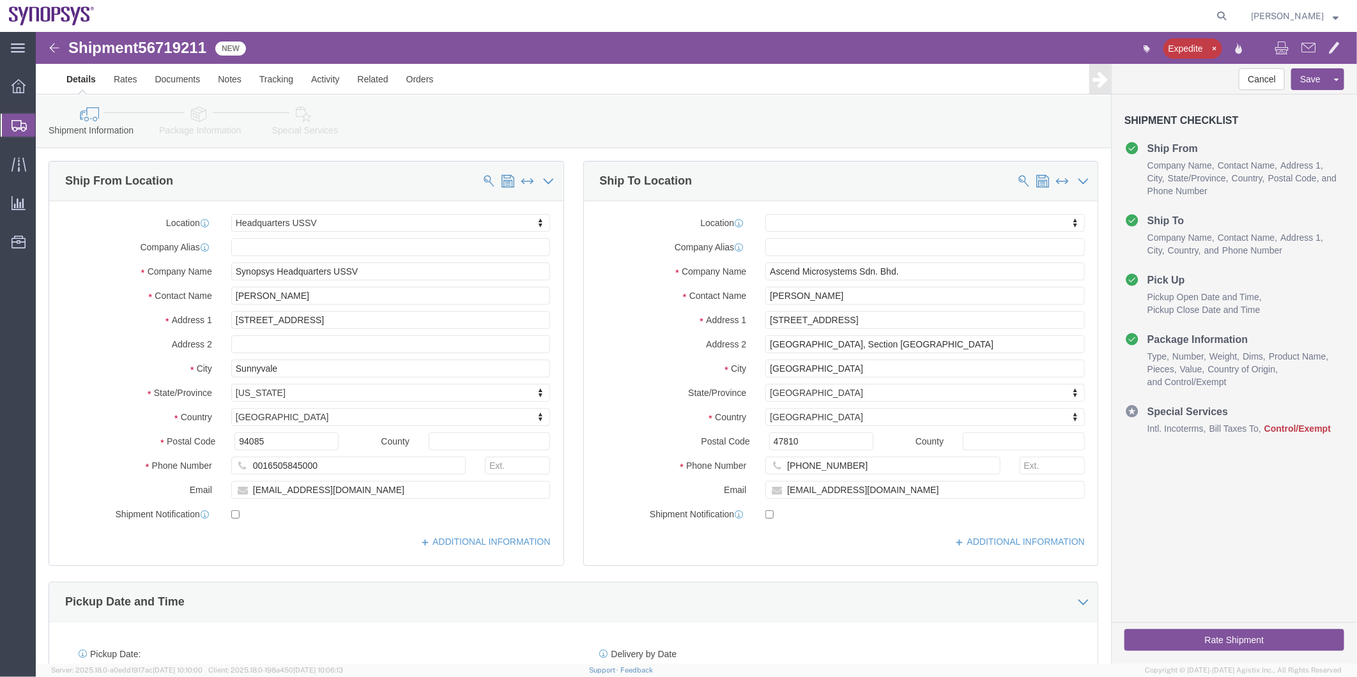
click span "56719211"
copy span "56719211"
drag, startPoint x: 886, startPoint y: 247, endPoint x: 651, endPoint y: 246, distance: 235.8
click div "Company Name Ascend Microsystems Sdn. Bhd."
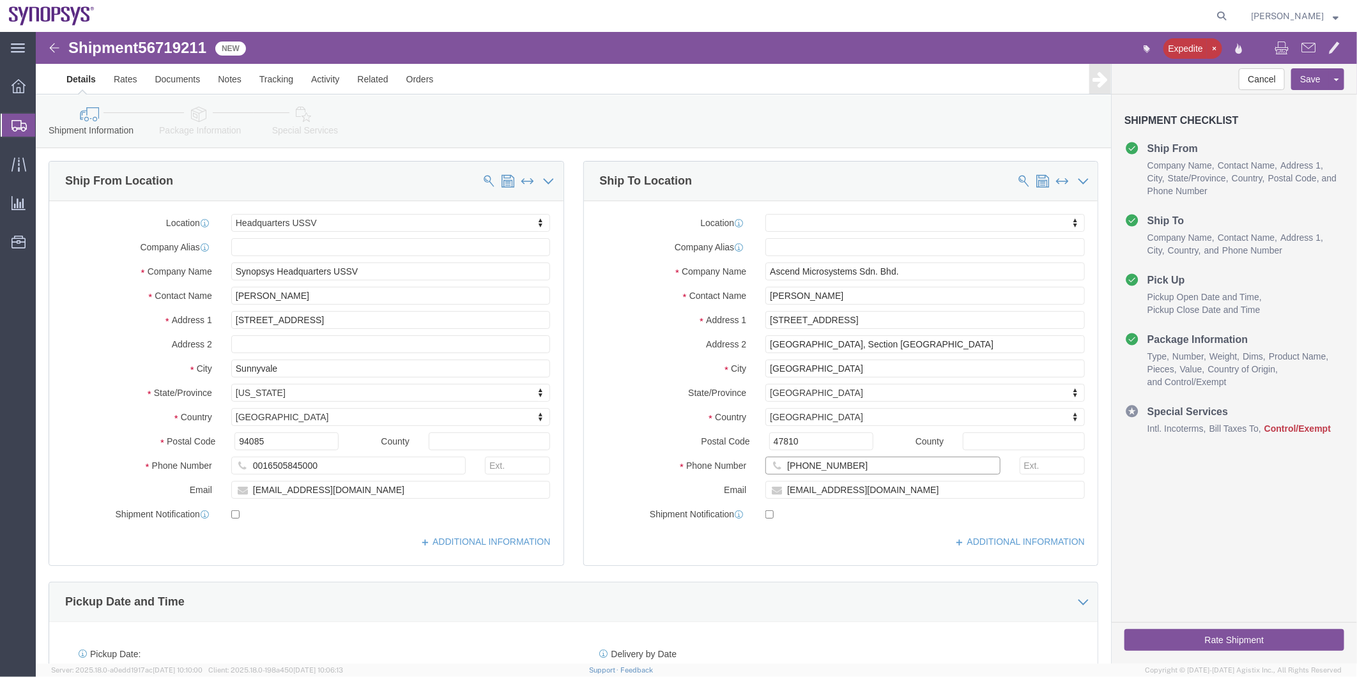
drag, startPoint x: 841, startPoint y: 437, endPoint x: 754, endPoint y: 446, distance: 87.4
click div "+60 1680 50584"
click icon
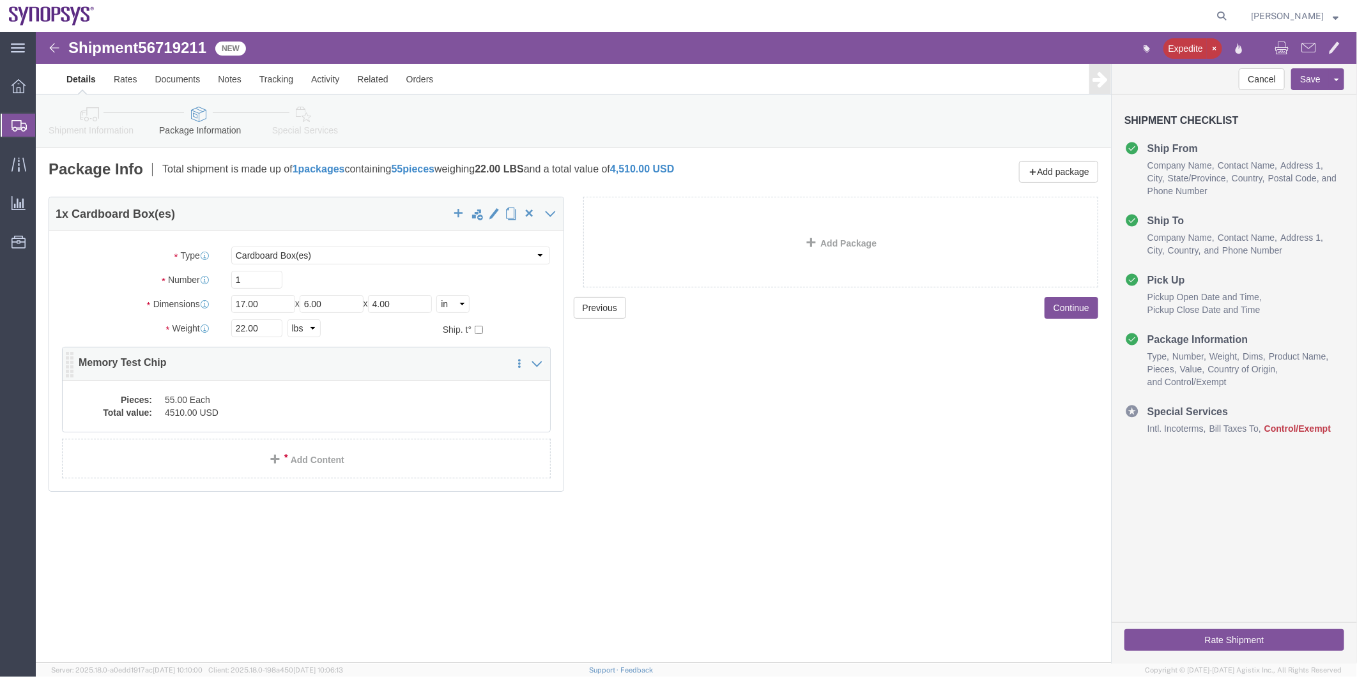
click dd "4510.00 USD"
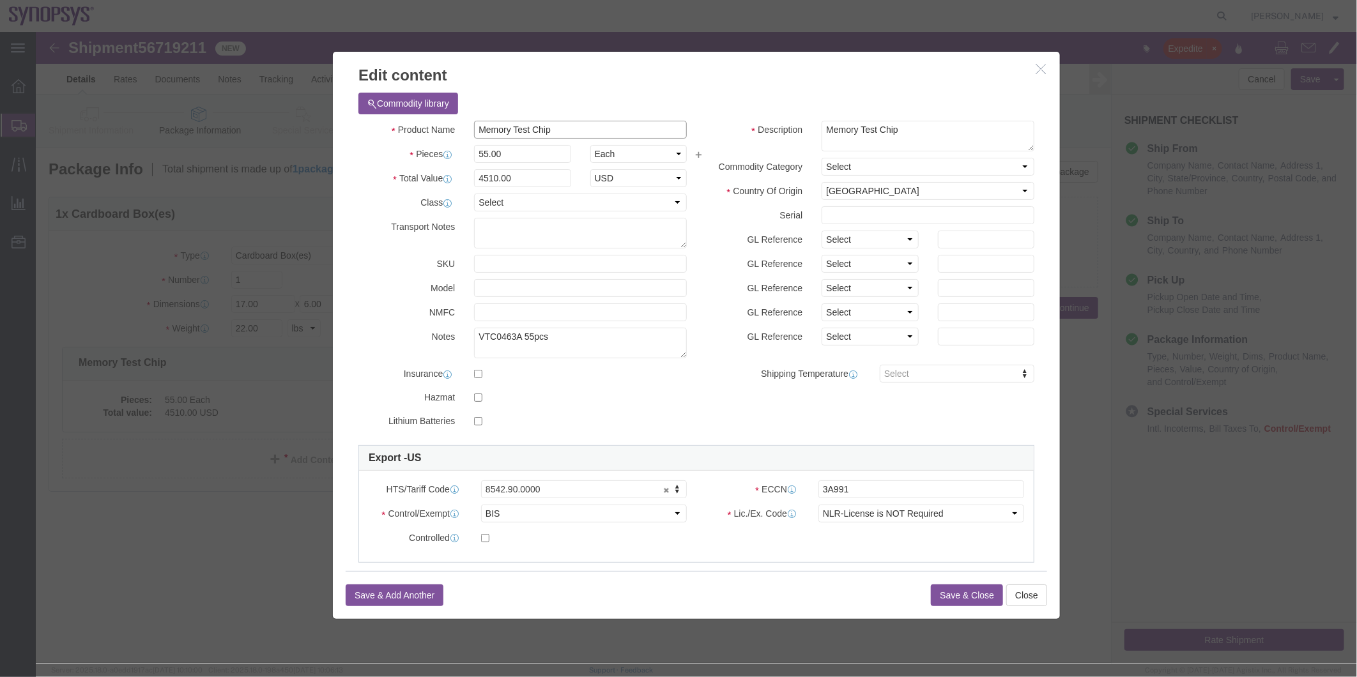
drag, startPoint x: 525, startPoint y: 99, endPoint x: 376, endPoint y: 99, distance: 149.5
click div "Product Name Memory Test Chip"
click button "Save & Close"
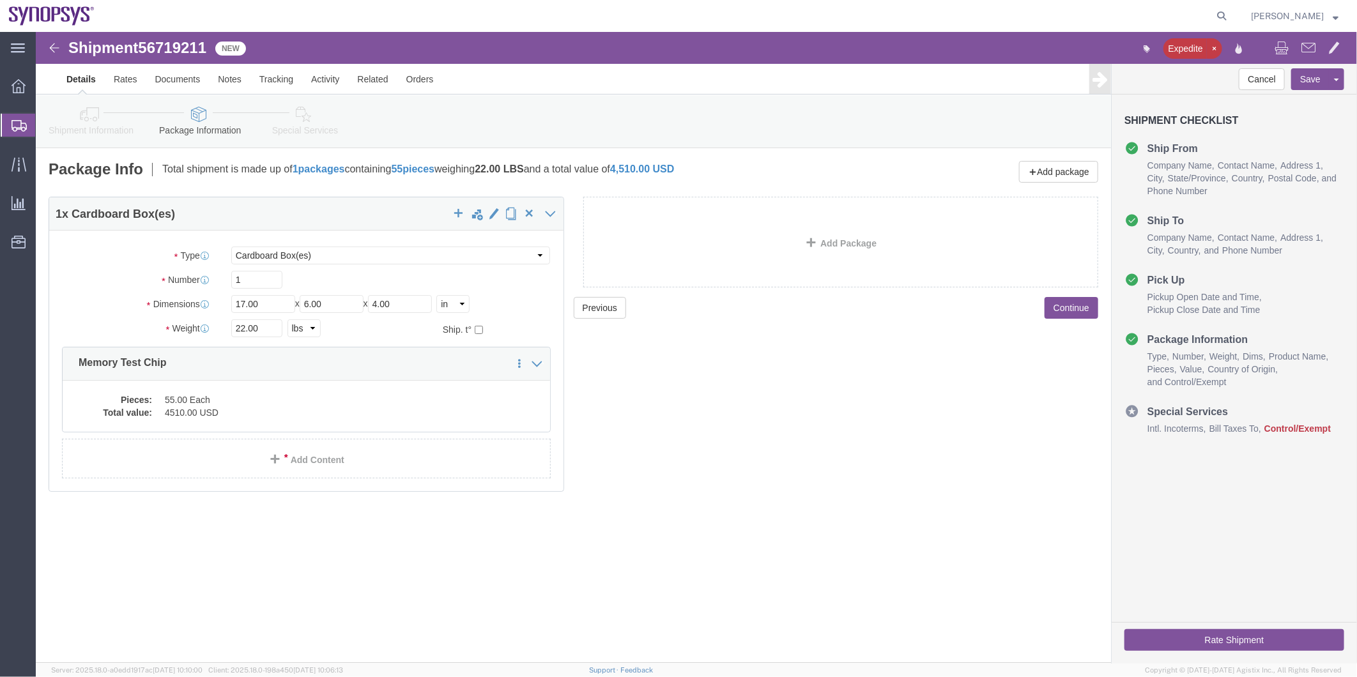
click icon
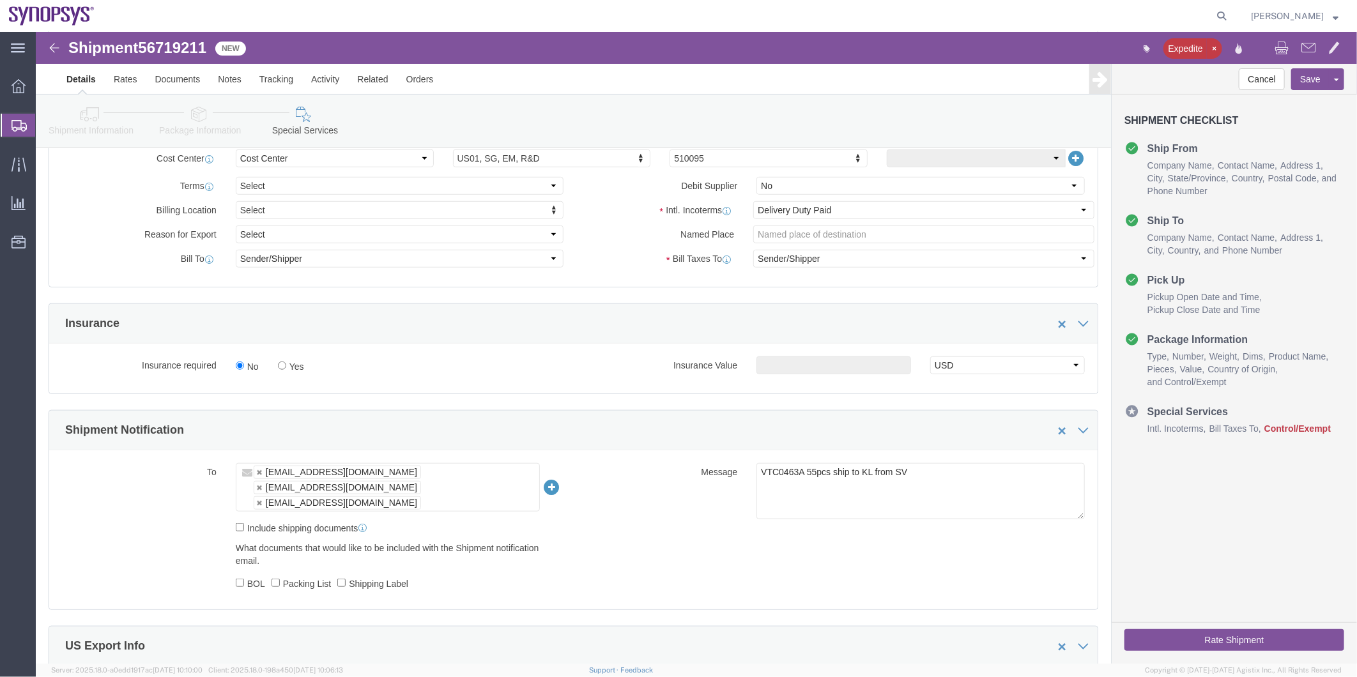
scroll to position [639, 0]
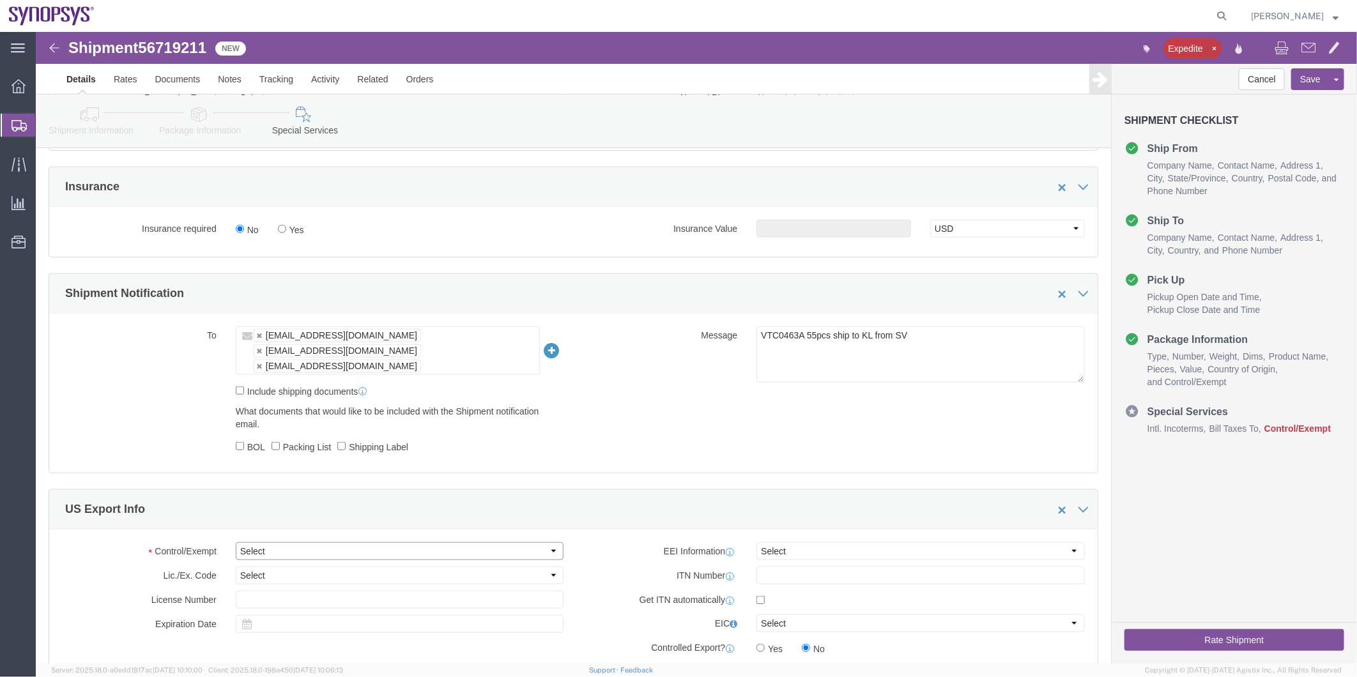
click select "Select ATF BIS DEA EPA FDA FTR ITAR OFAC Other (OPA)"
select select "BIS"
click select "Select ATF BIS DEA EPA FDA FTR ITAR OFAC Other (OPA)"
click select "Select AGR-Agricultural APP-Computers APR-Additional Permissive Exports AVS-Air…"
select select "NLR"
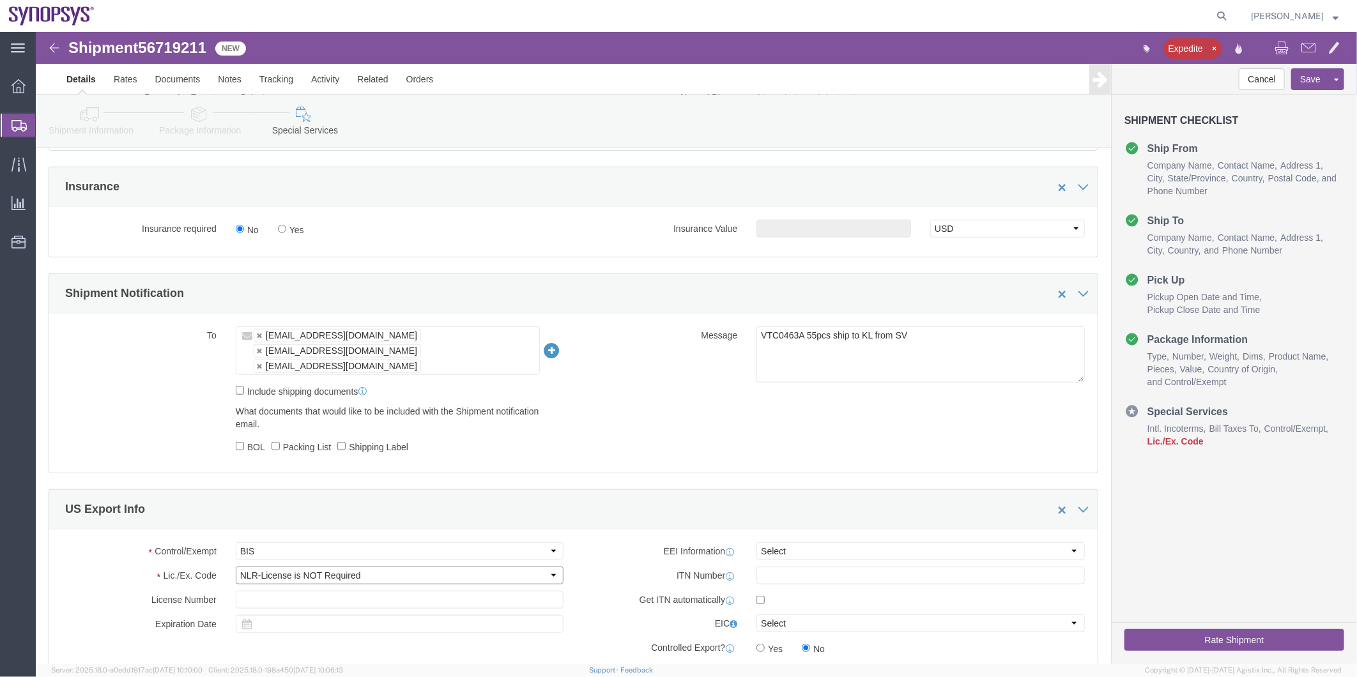
click select "Select AGR-Agricultural APP-Computers APR-Additional Permissive Exports AVS-Air…"
click select "Select AES-Direct EEI Carrier File EEI EEI Exempt"
select select "AESD"
click select "Select AES-Direct EEI Carrier File EEI EEI Exempt"
click input "text"
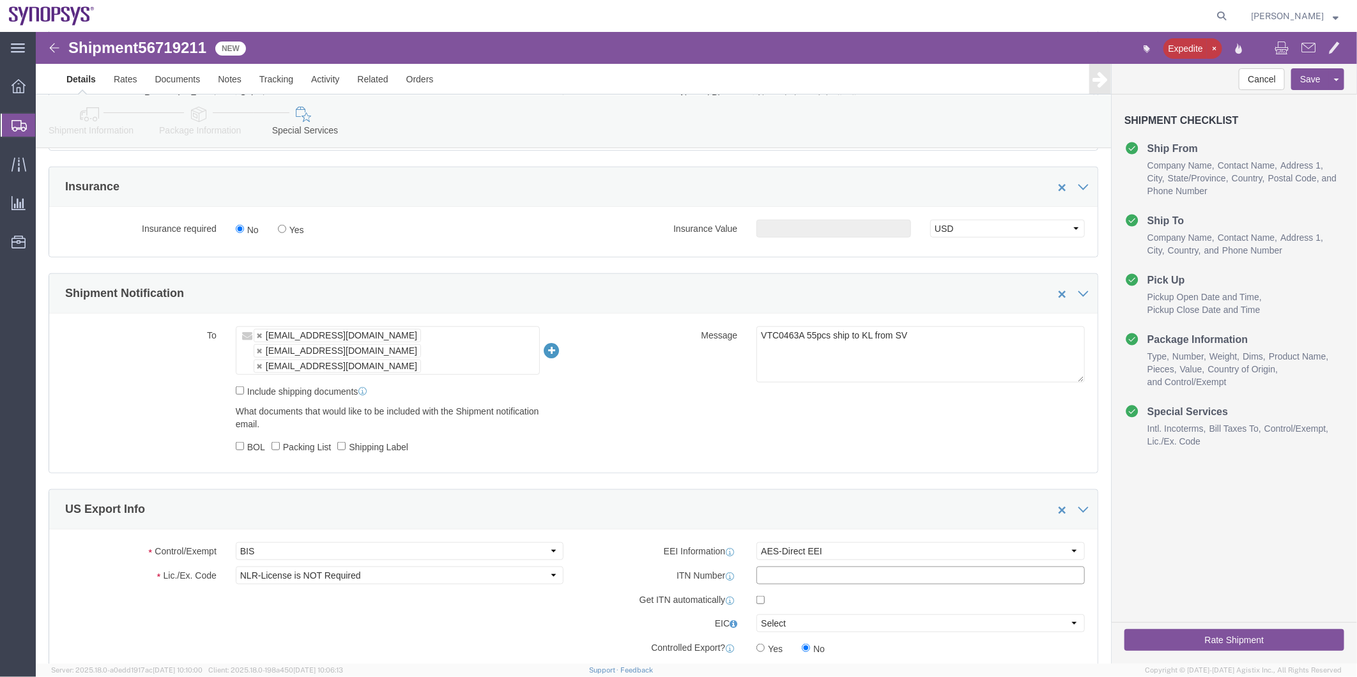
paste input "X20250904883268"
type input "X20250904883268"
drag, startPoint x: 893, startPoint y: 316, endPoint x: 721, endPoint y: 316, distance: 172.5
click textarea "VTC0463A 55pcs ship to KL from SV"
type textarea "please see attached. -Kaelen"
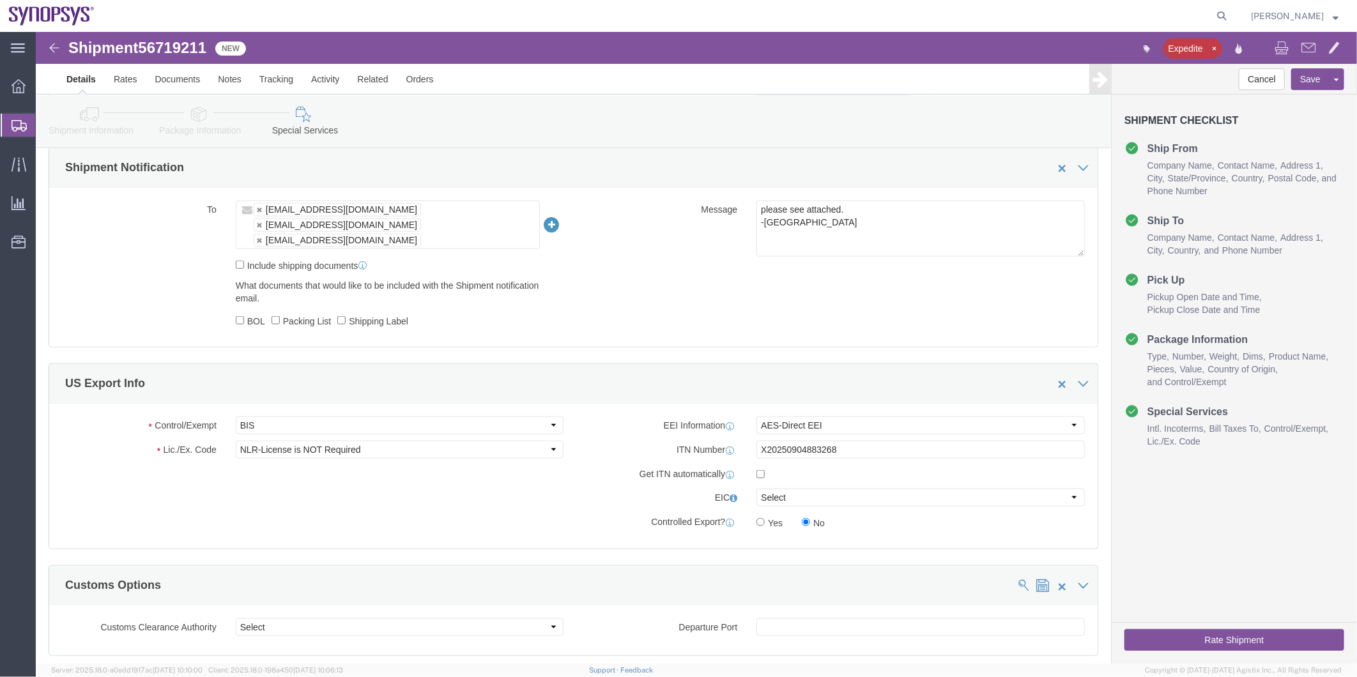
scroll to position [852, 0]
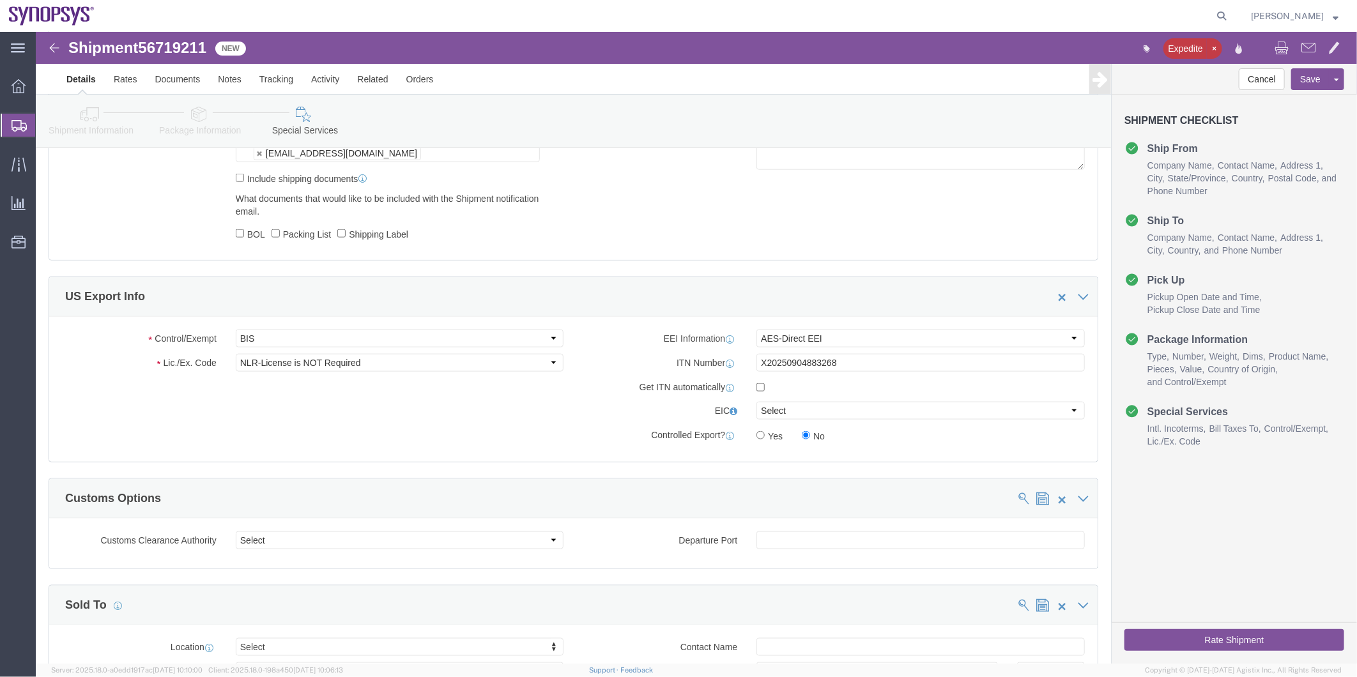
click button "Rate Shipment"
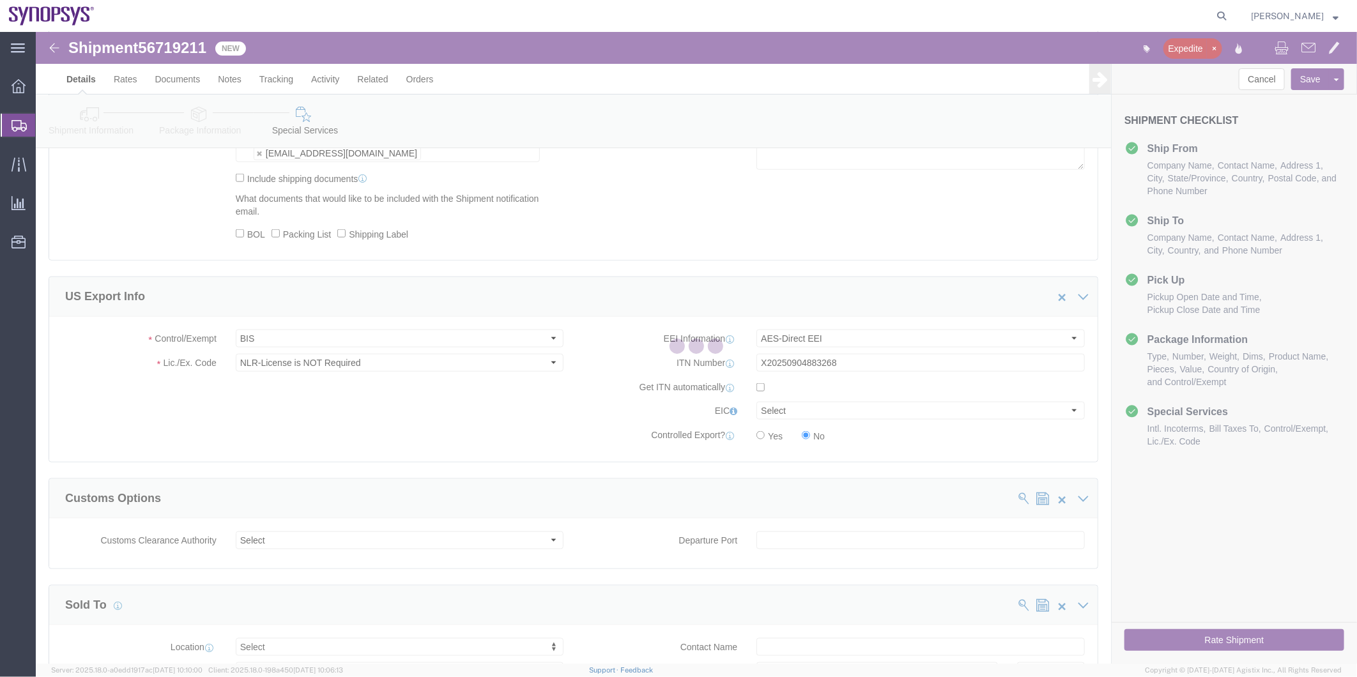
scroll to position [13, 0]
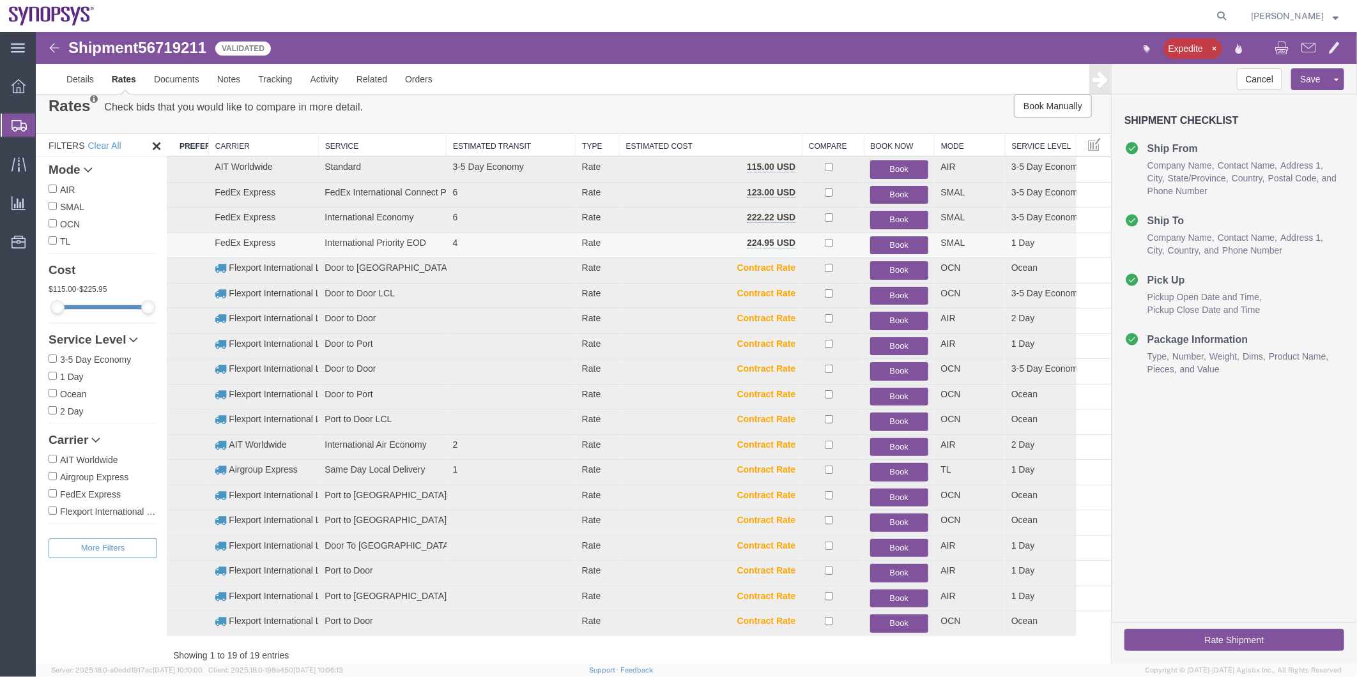
click at [897, 244] on button "Book" at bounding box center [899, 245] width 58 height 19
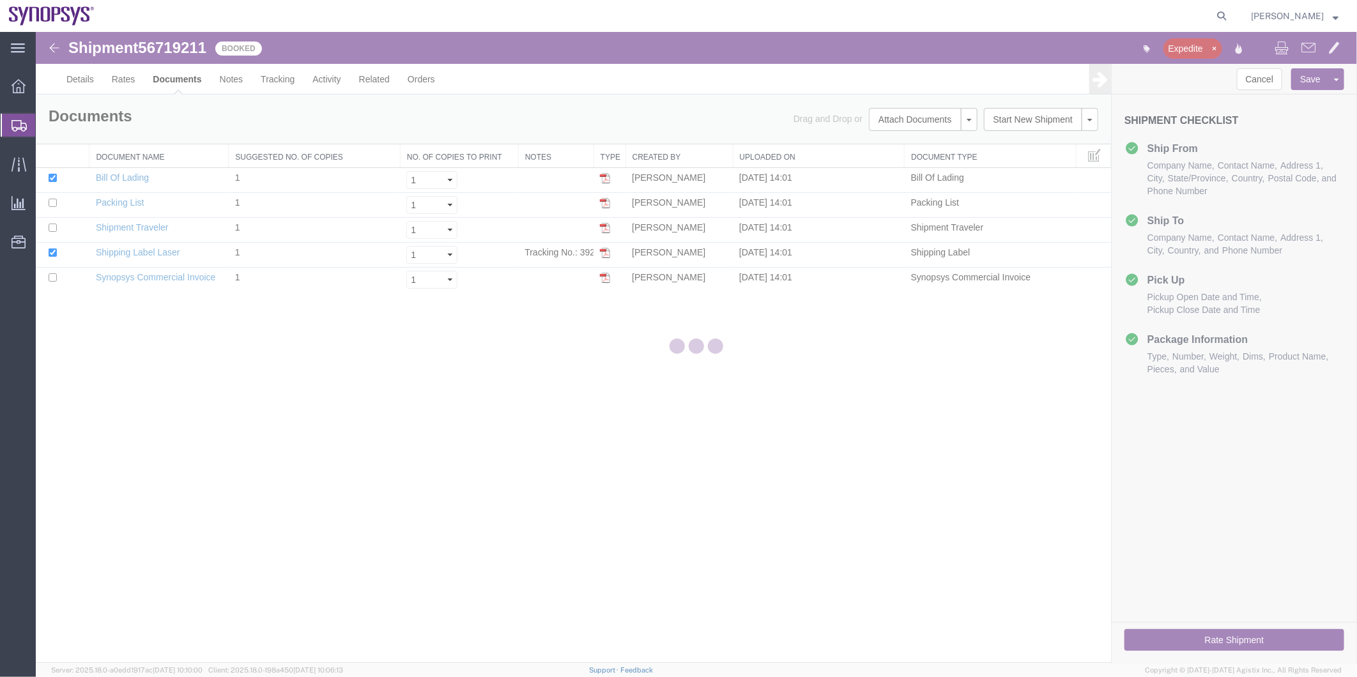
scroll to position [0, 0]
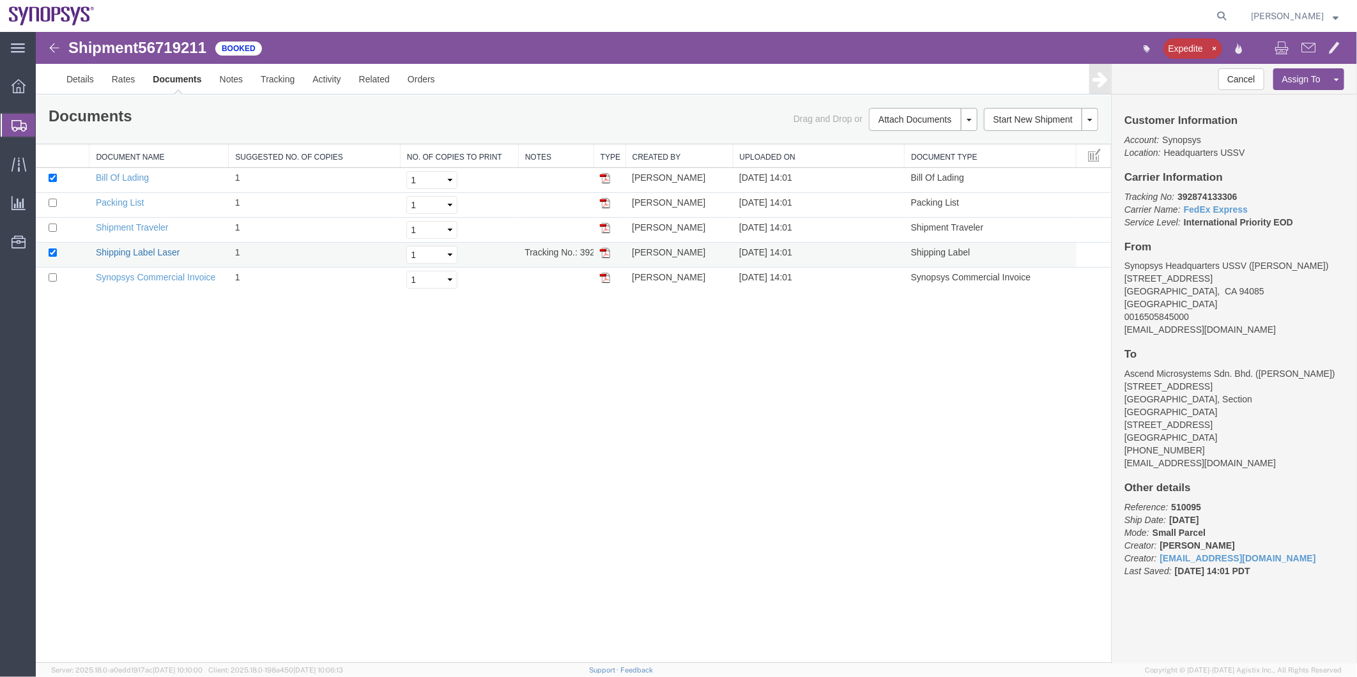
click at [160, 256] on link "Shipping Label Laser" at bounding box center [137, 252] width 84 height 10
click at [144, 274] on link "Synopsys Commercial Invoice" at bounding box center [155, 277] width 120 height 10
click at [109, 200] on link "Packing List" at bounding box center [119, 202] width 48 height 10
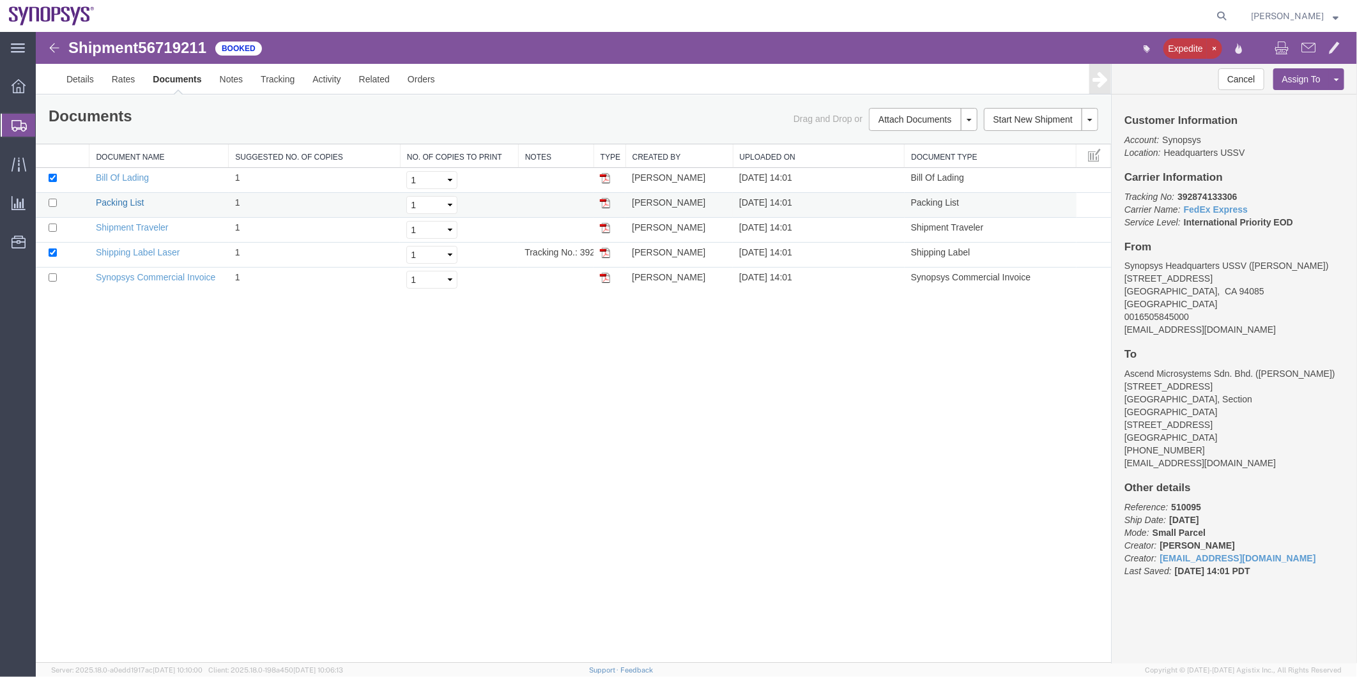
click at [109, 200] on link "Packing List" at bounding box center [119, 202] width 48 height 10
click at [1228, 15] on icon at bounding box center [1222, 16] width 18 height 18
click at [1109, 17] on input "search" at bounding box center [1018, 16] width 389 height 31
paste input "56719473"
type input "56719473"
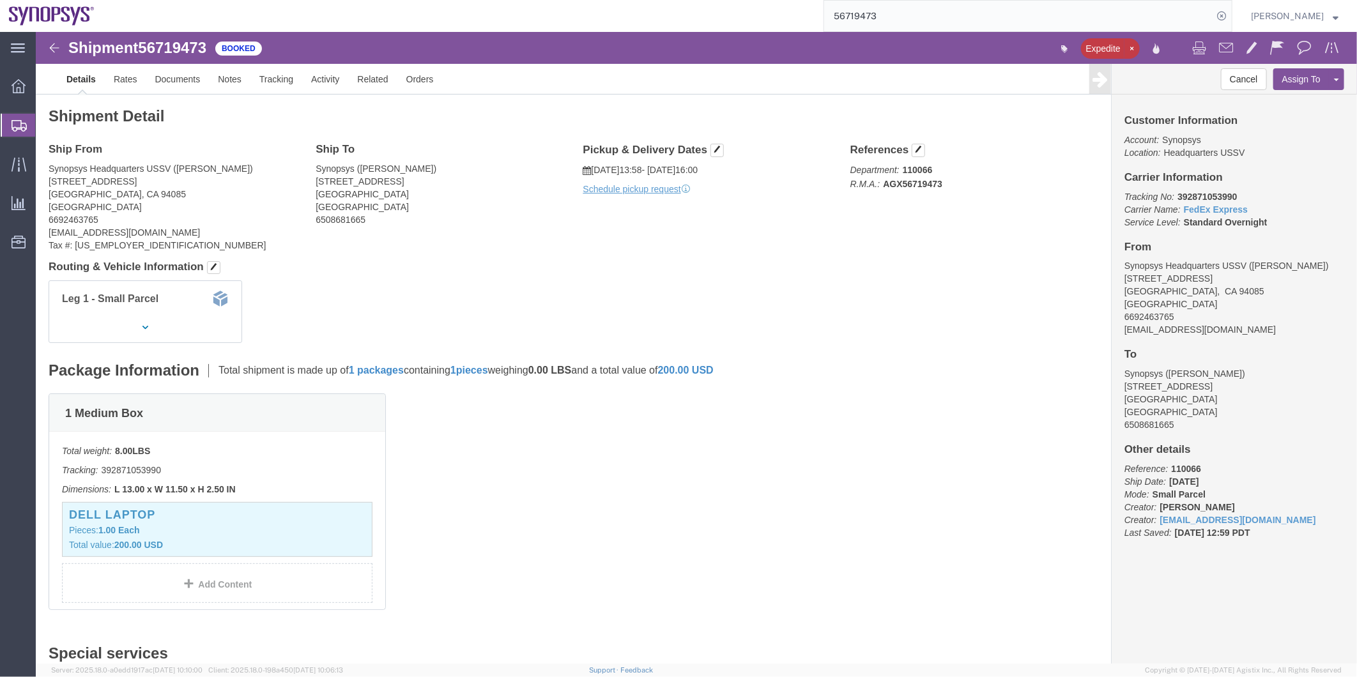
click at [0, 0] on span "Shipment Manager" at bounding box center [0, 0] width 0 height 0
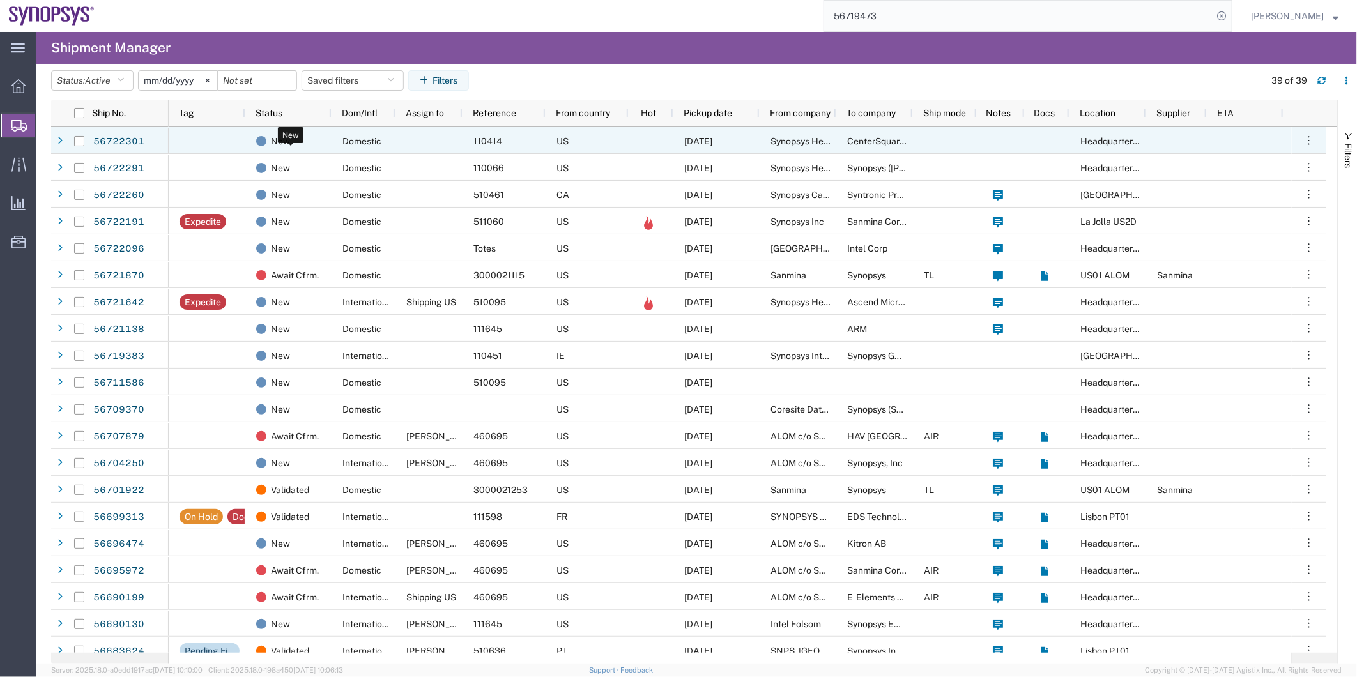
click at [288, 150] on div "New" at bounding box center [291, 141] width 70 height 27
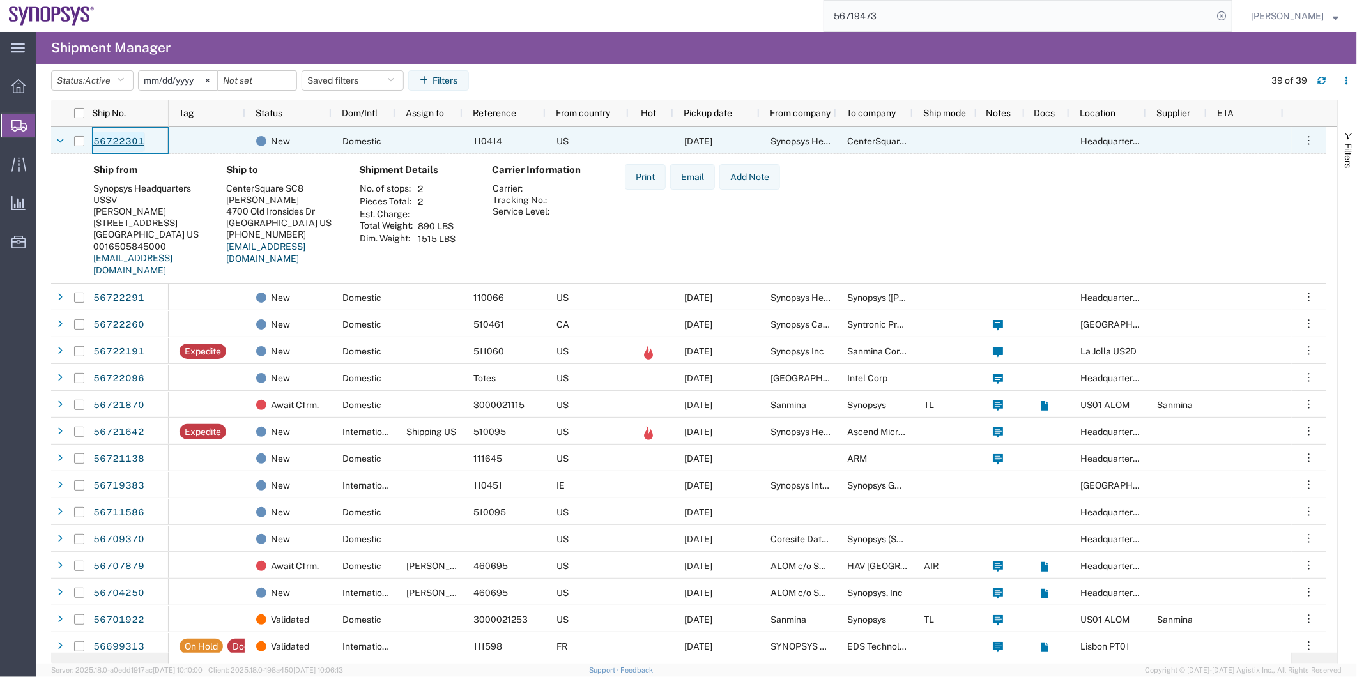
click at [115, 148] on link "56722301" at bounding box center [119, 142] width 52 height 20
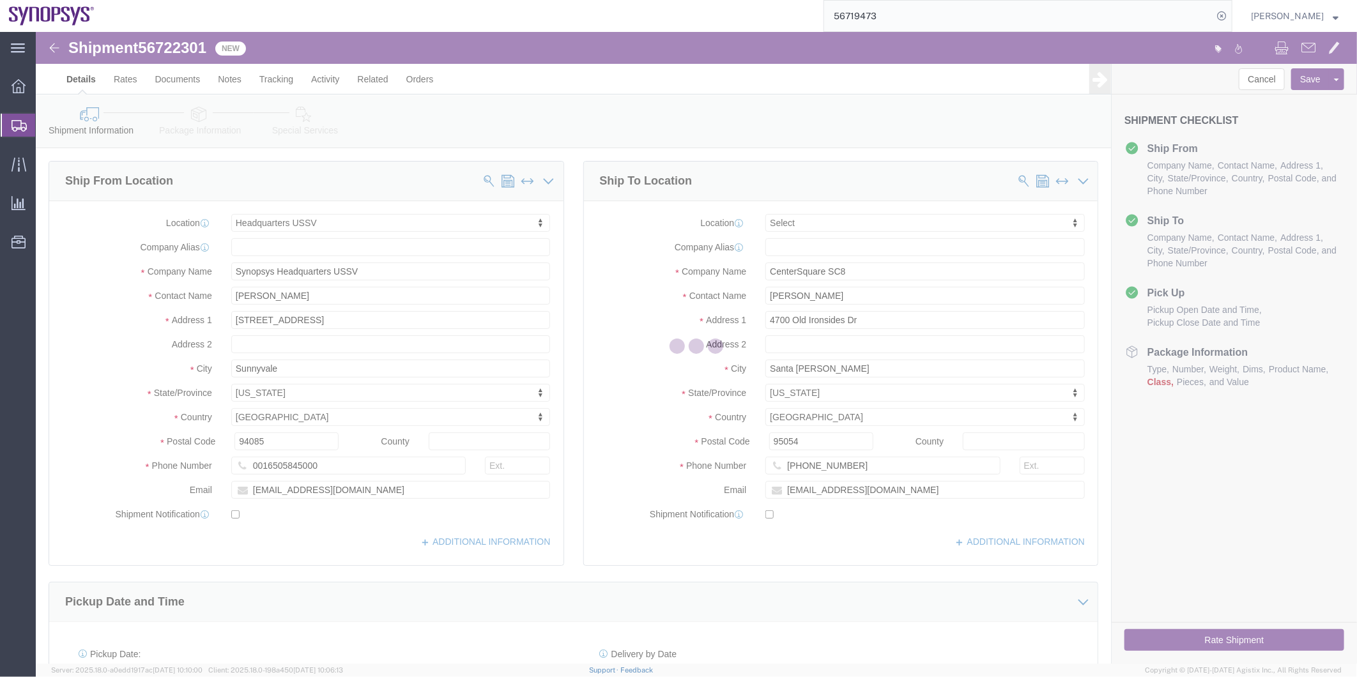
click at [199, 122] on div at bounding box center [696, 348] width 1321 height 632
select select "63204"
select select
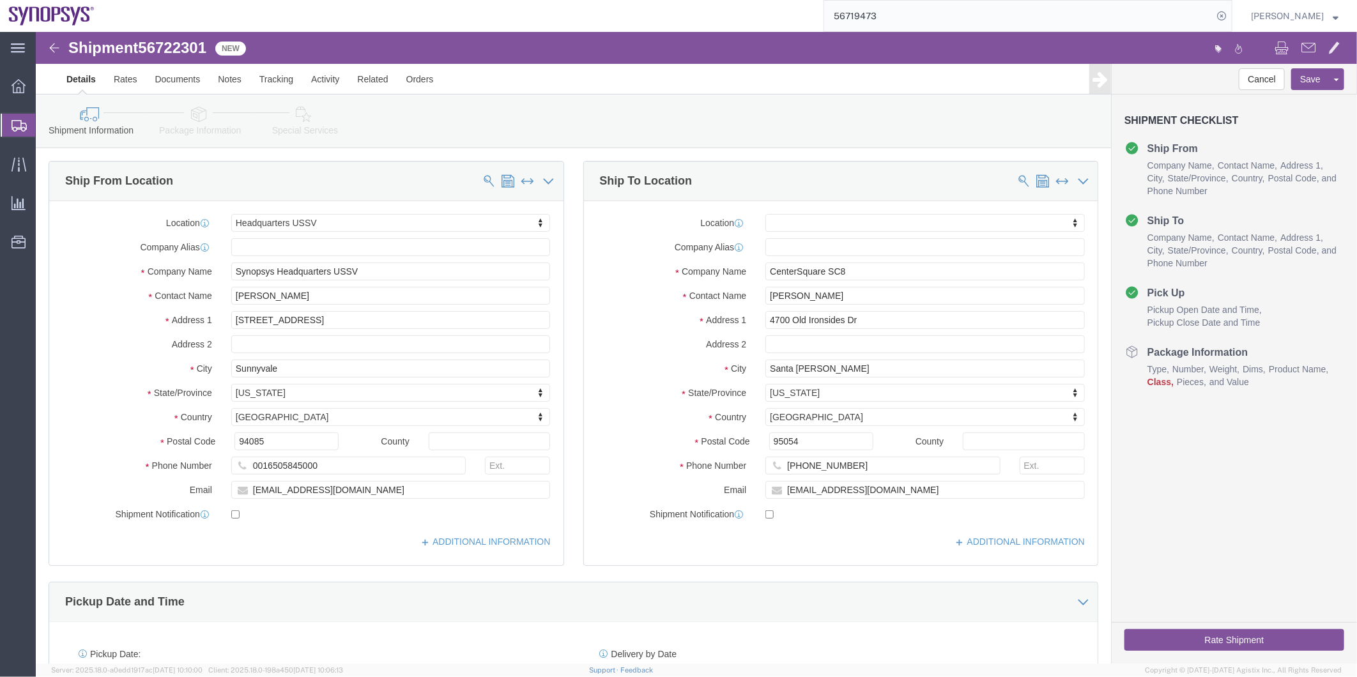
click icon
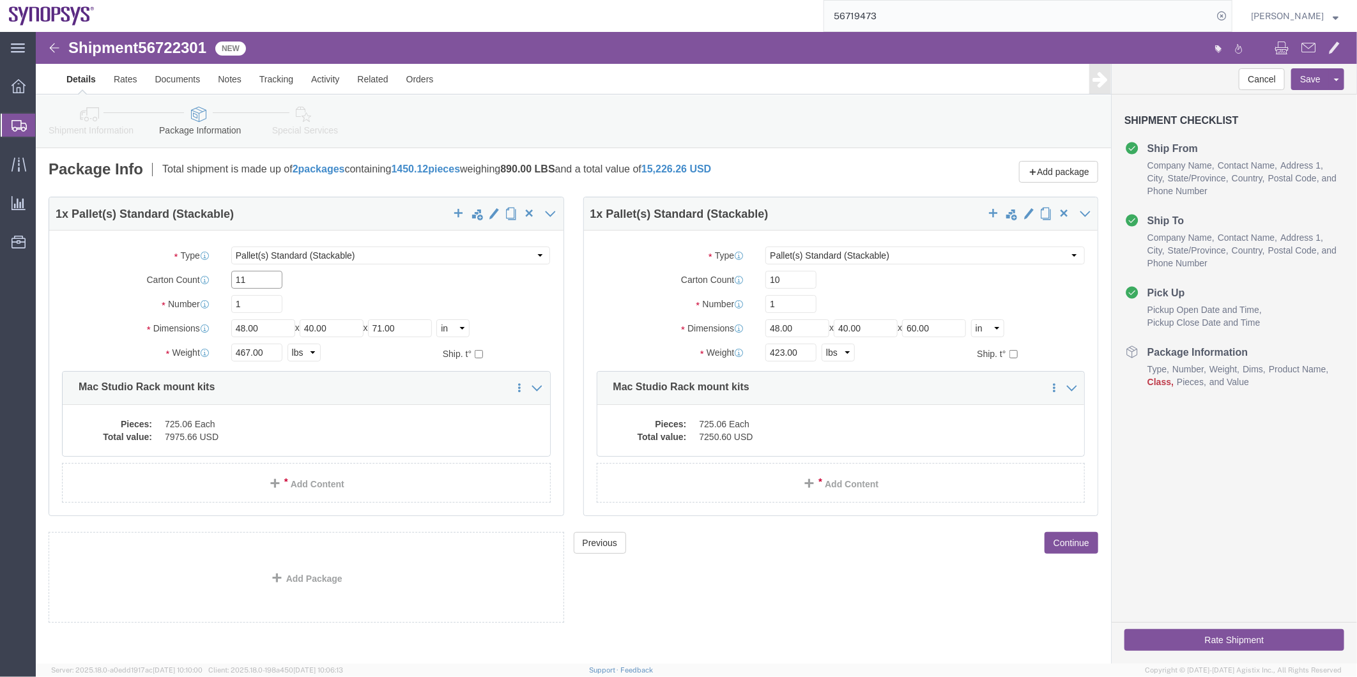
drag, startPoint x: 236, startPoint y: 247, endPoint x: 150, endPoint y: 247, distance: 85.6
click div "Carton Count 11"
drag, startPoint x: 225, startPoint y: 277, endPoint x: 166, endPoint y: 275, distance: 59.4
click div "Number 1"
type input "1"
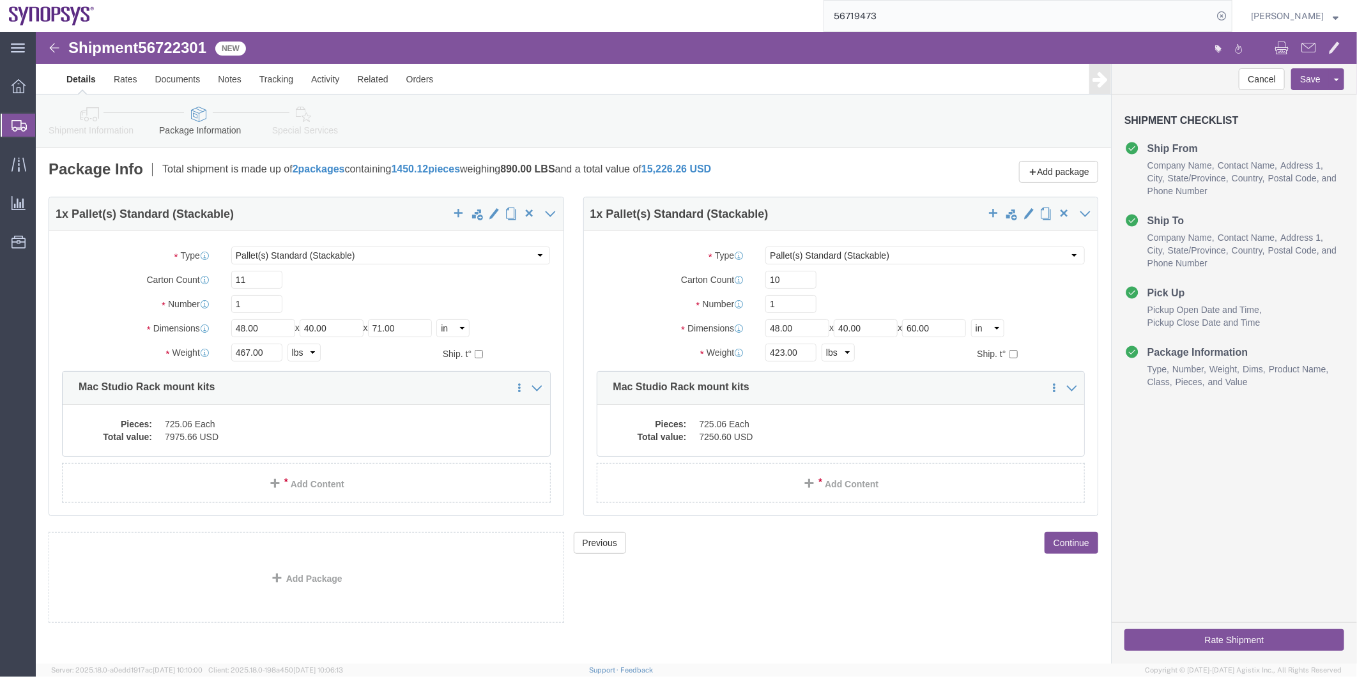
click icon
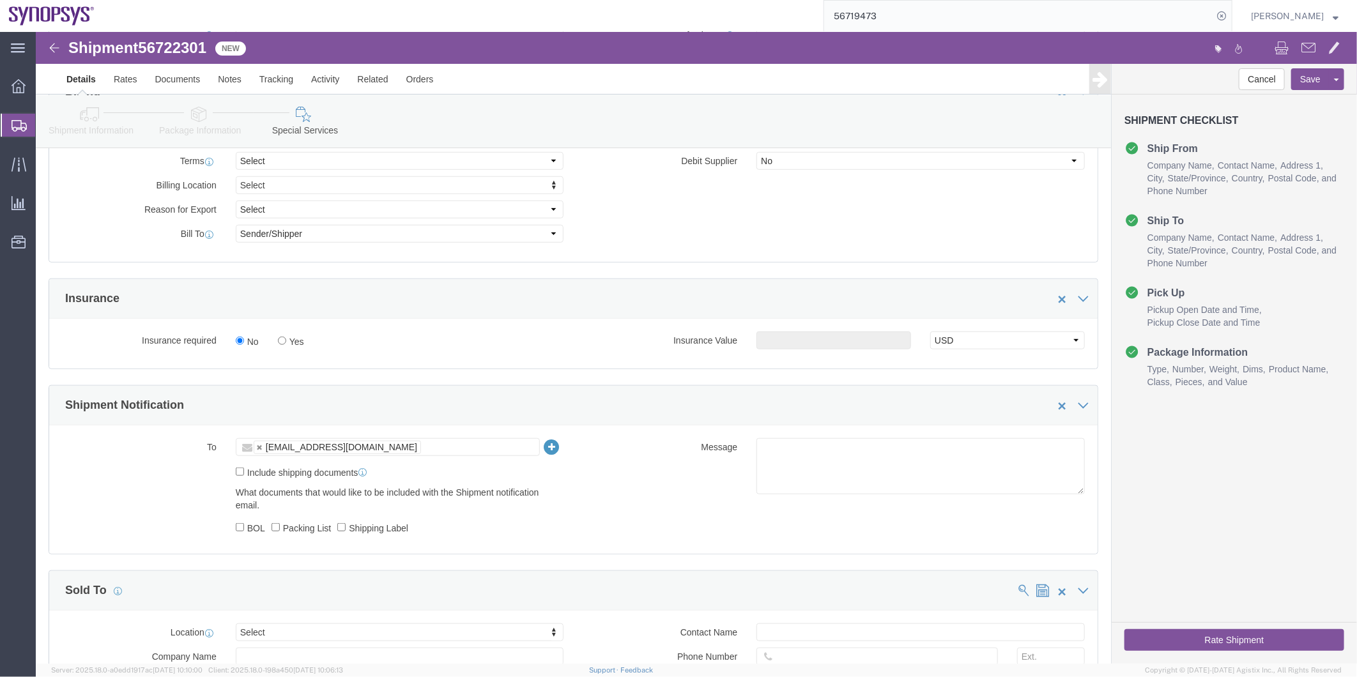
scroll to position [355, 0]
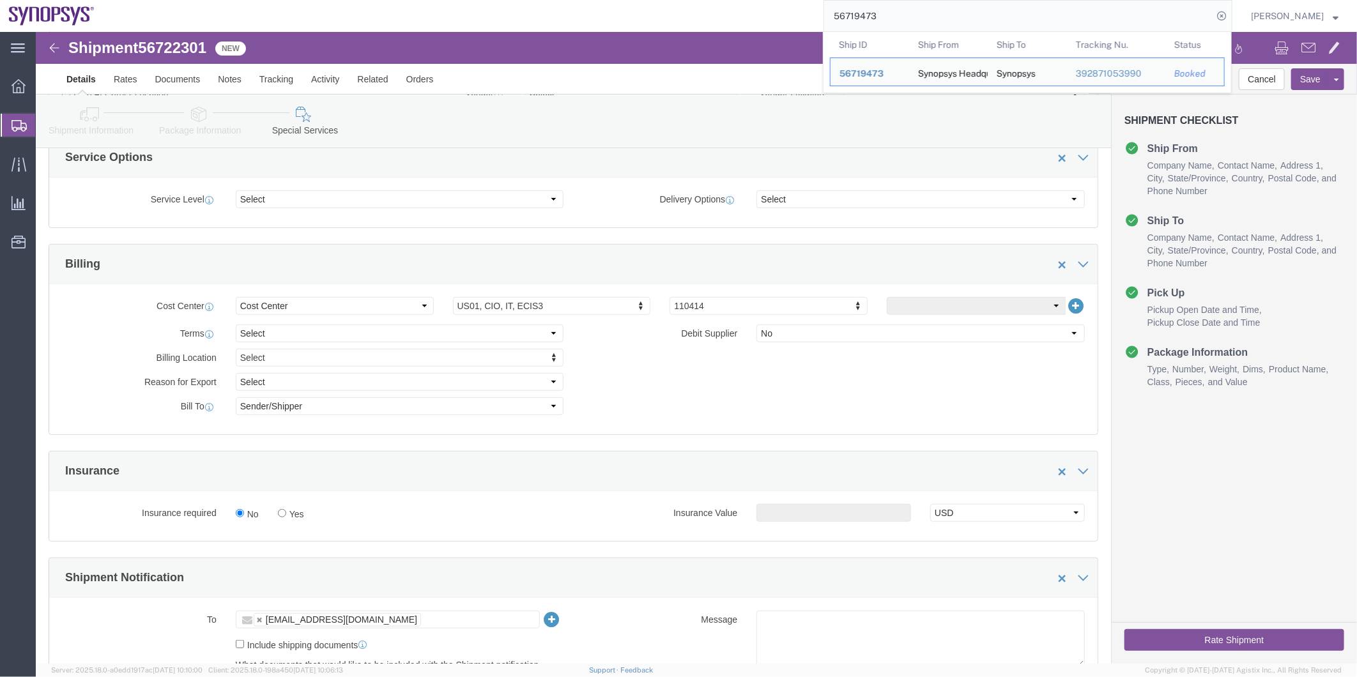
click at [905, 10] on input "56719473" at bounding box center [1018, 16] width 389 height 31
drag, startPoint x: 905, startPoint y: 10, endPoint x: 808, endPoint y: 13, distance: 97.2
click at [808, 13] on div "56719473 Ship ID Ship From Ship To Tracking Nu. Status Ship ID 56719473 Ship Fr…" at bounding box center [668, 16] width 1129 height 32
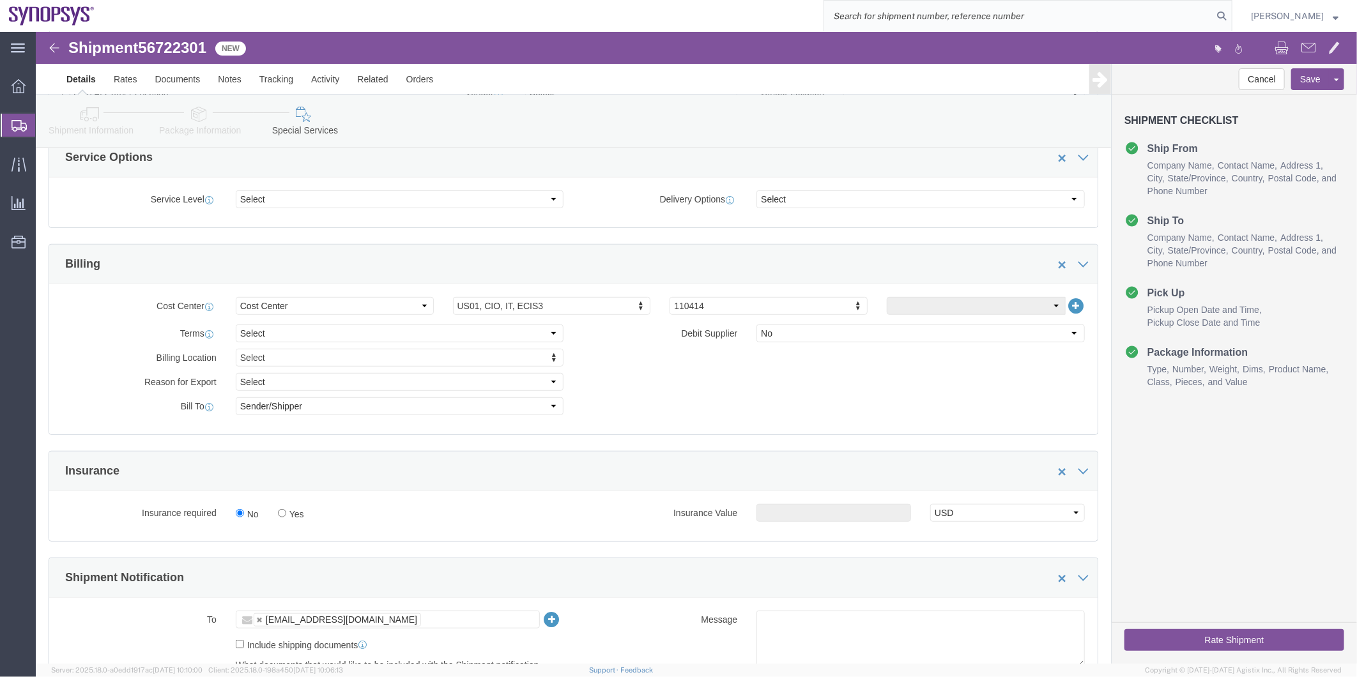
type input "56719473"
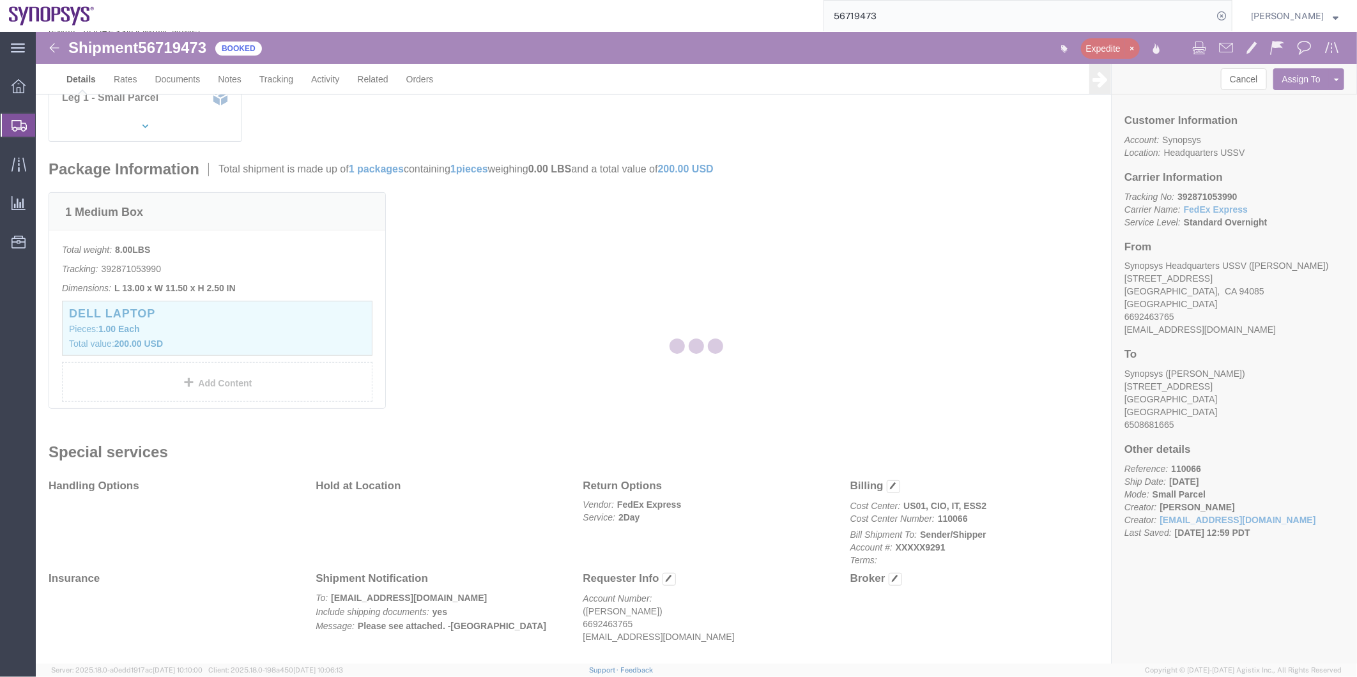
scroll to position [230, 0]
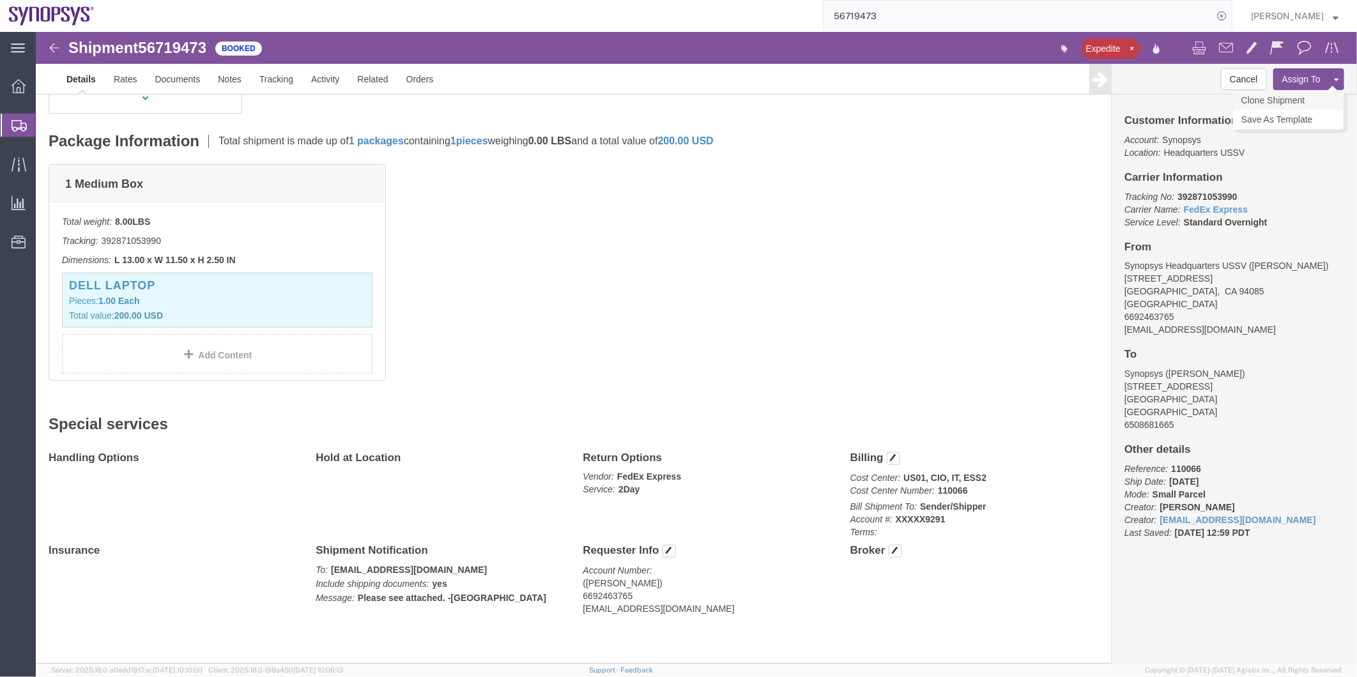
click link "Clone Shipment"
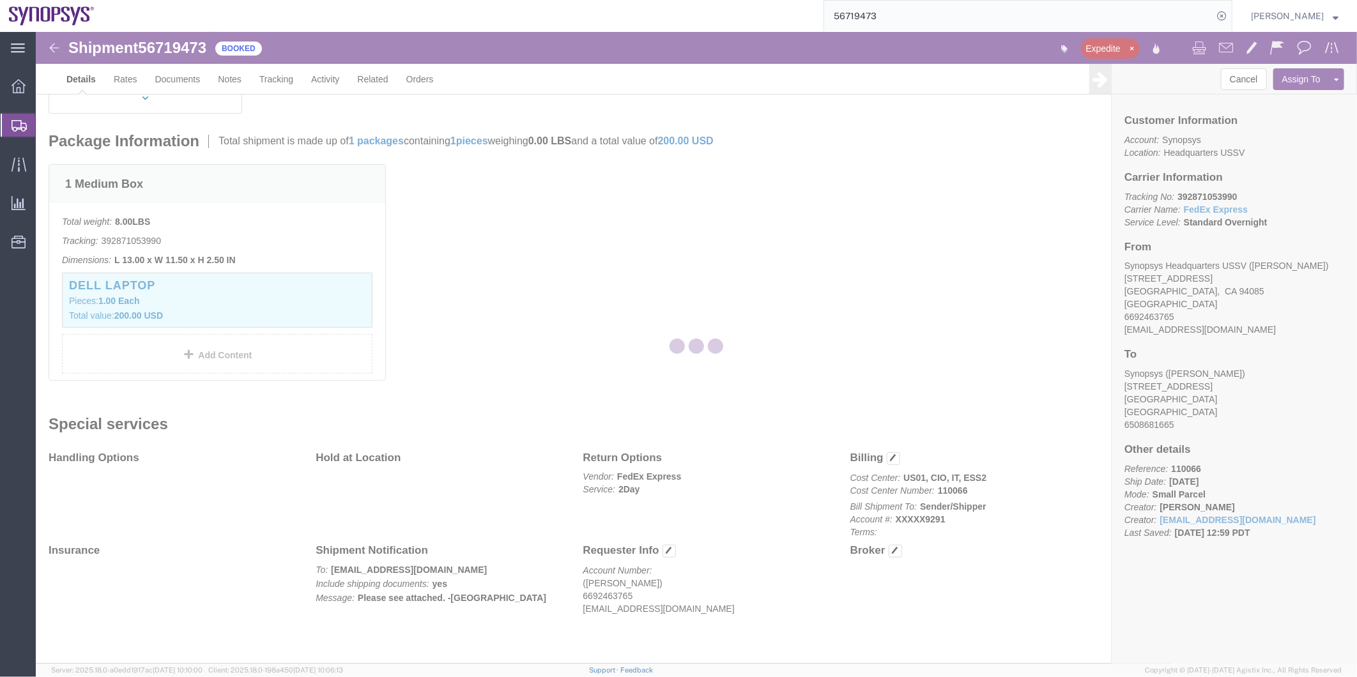
select select "63204"
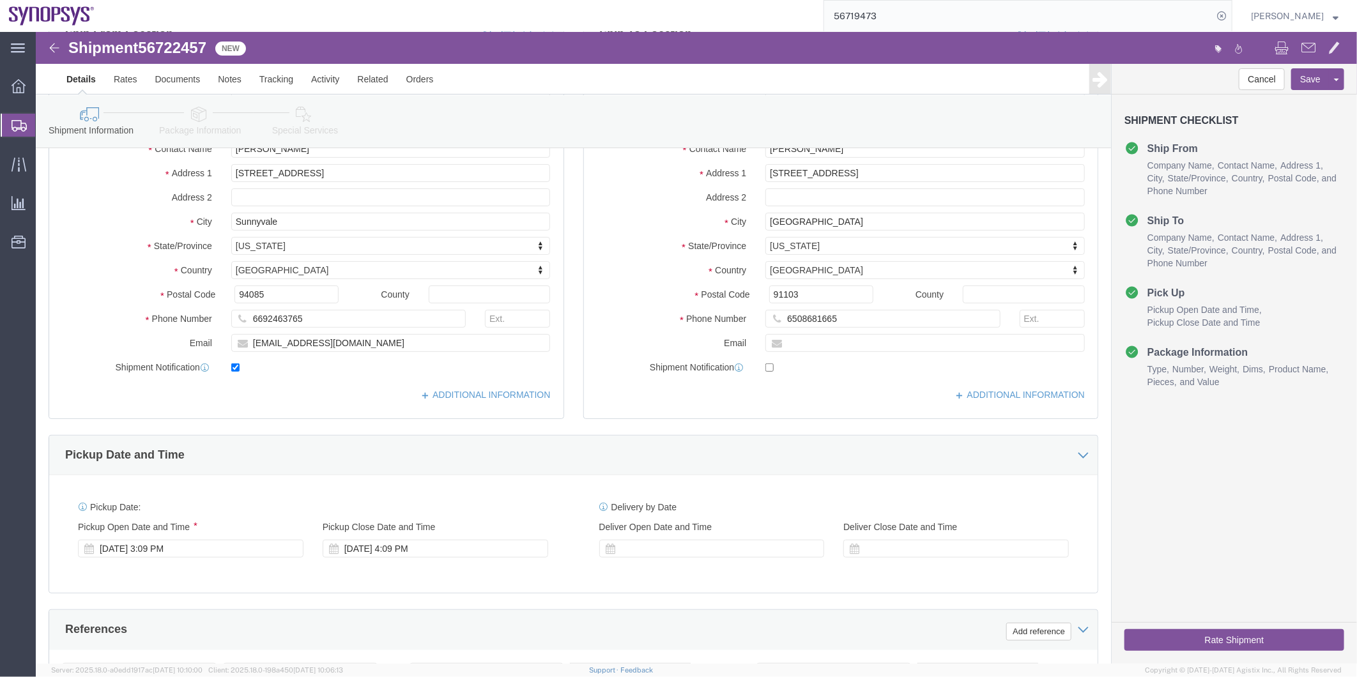
scroll to position [17, 0]
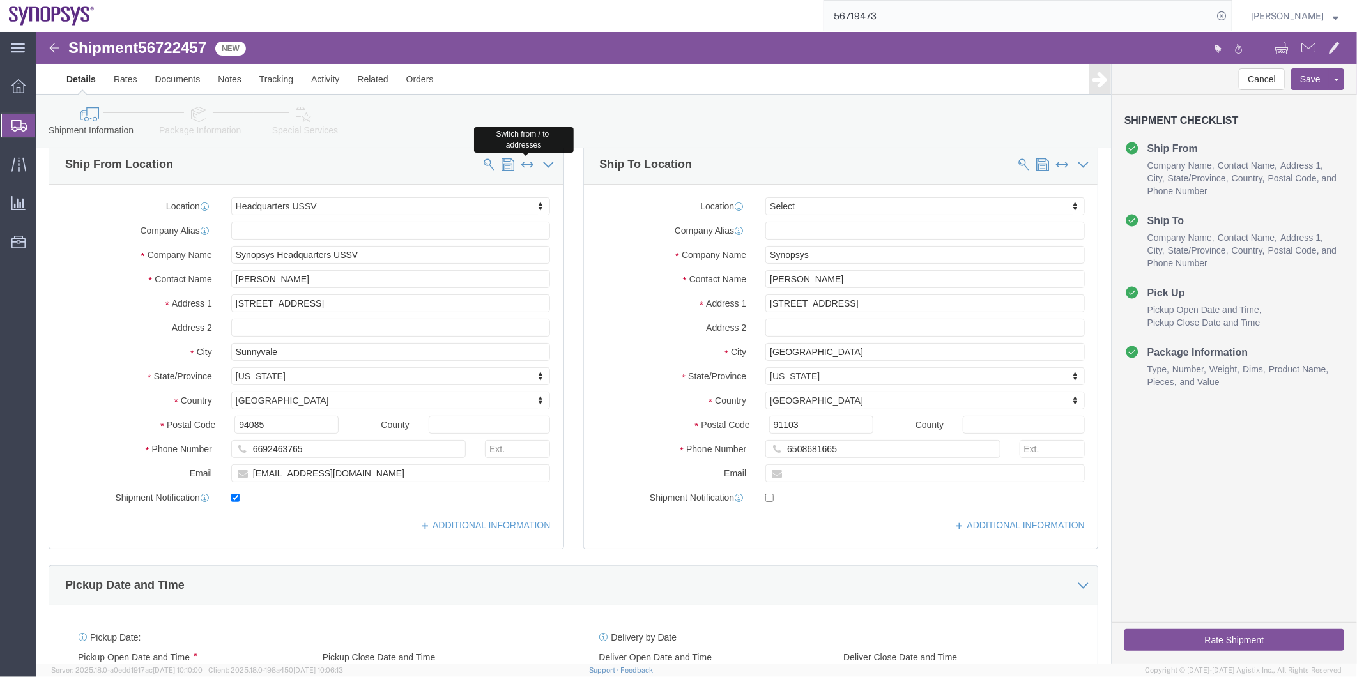
click span
select select
type input "Synopsys"
type input "Cristina Hernandez"
type input "880 Arwin St"
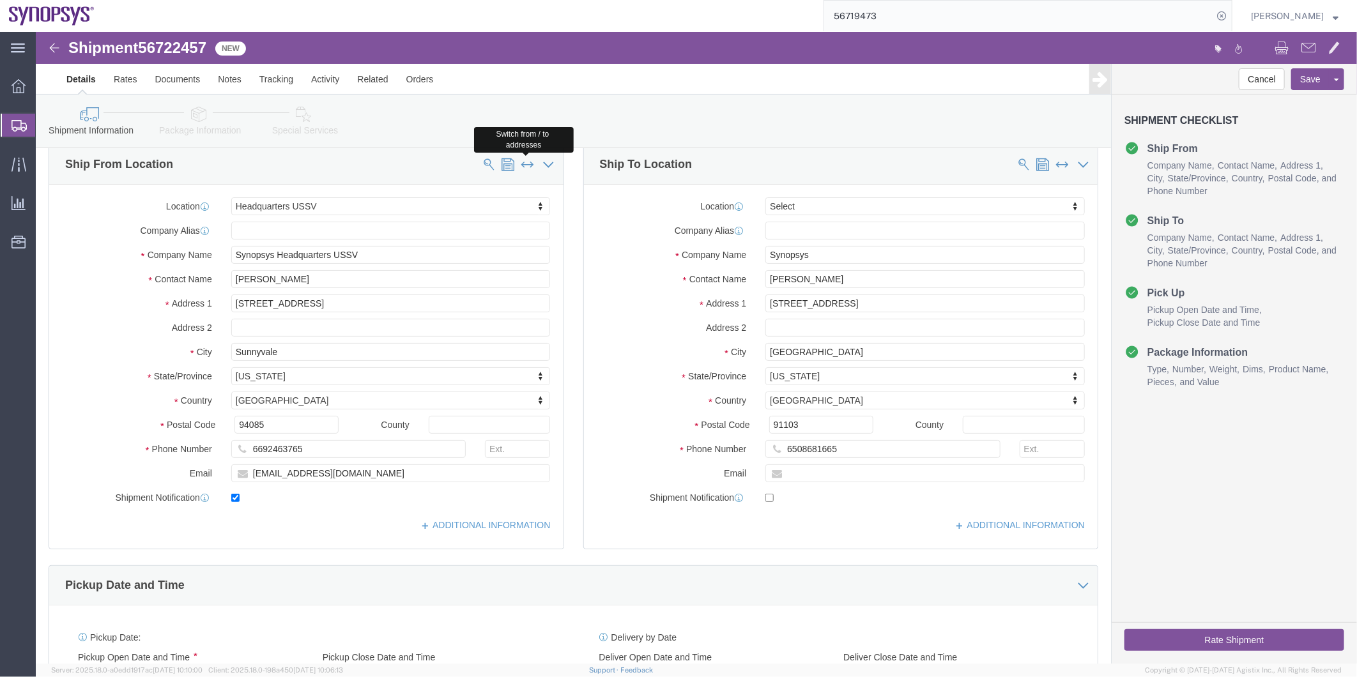
type input "Pasadena"
type input "91103"
type input "6508681665"
select select "63204"
type input "Synopsys Headquarters USSV"
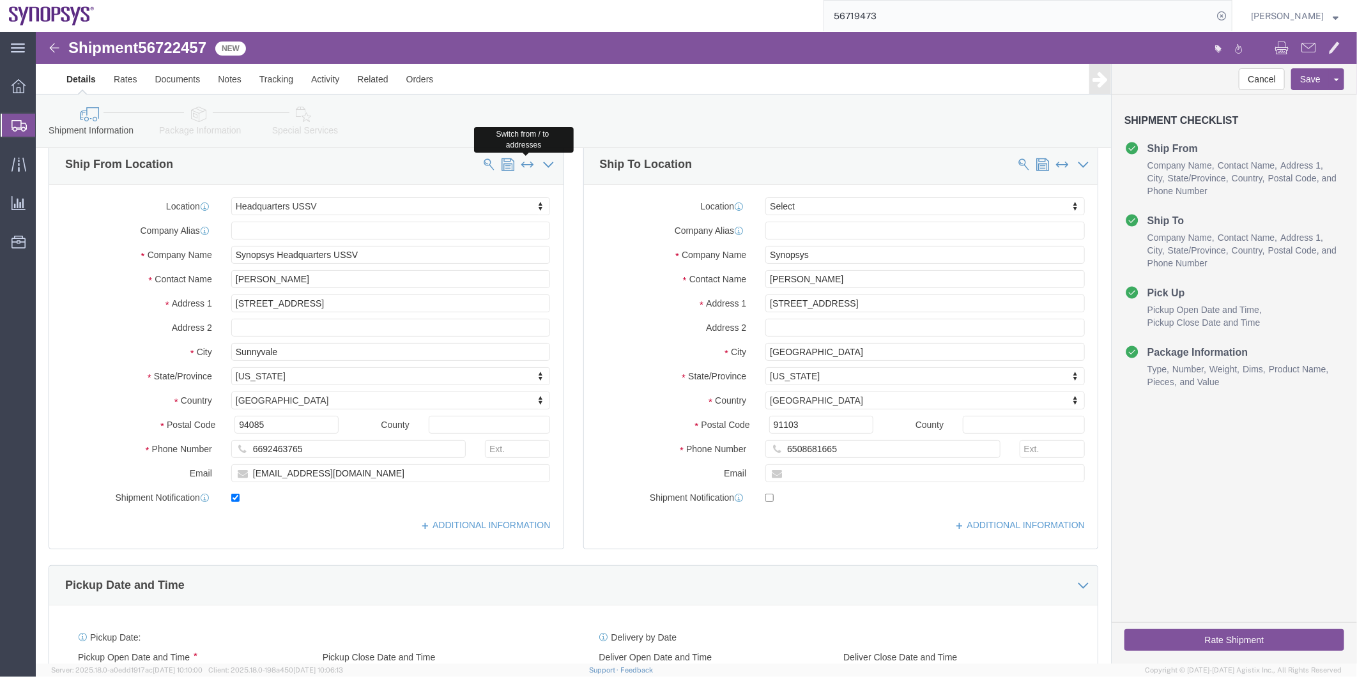
type input "Jeiffer Araujo"
type input "675 Almanor Ave"
type input "Sunnyvale"
type input "94085"
type input "6692463765"
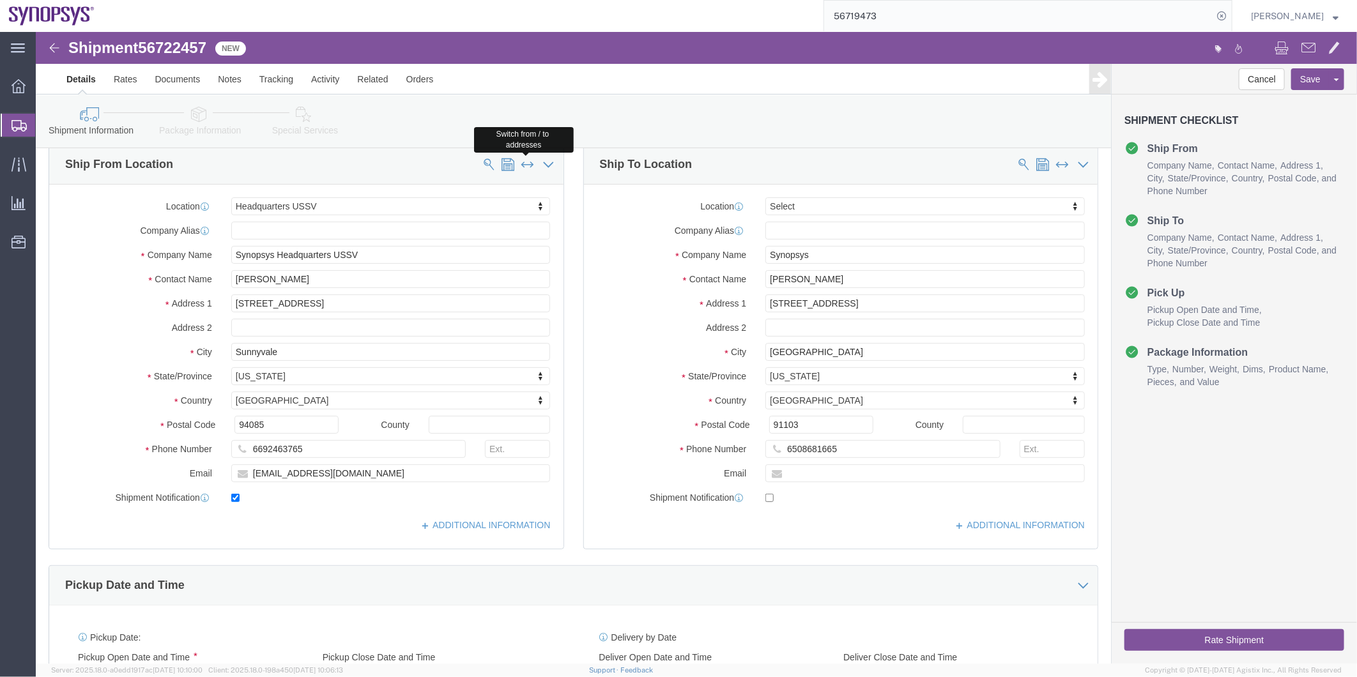
type input "jeiffer@synopsys.com"
checkbox input "false"
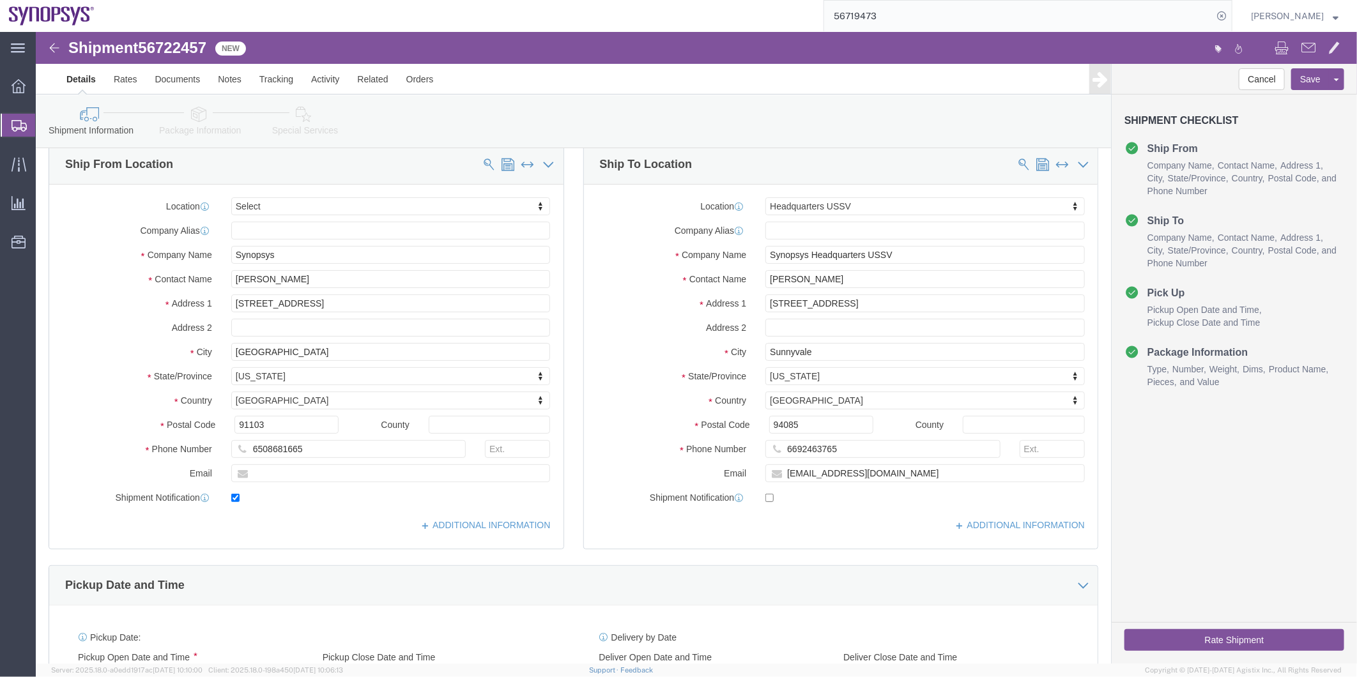
click icon
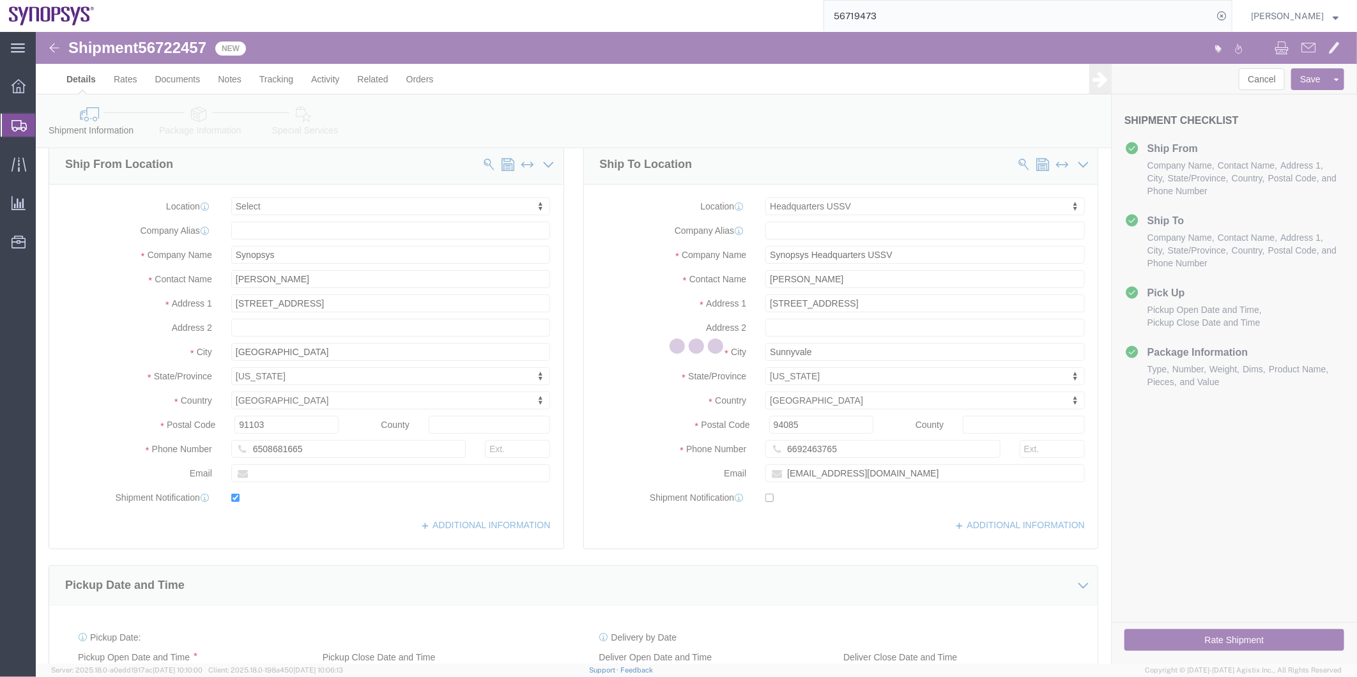
select select
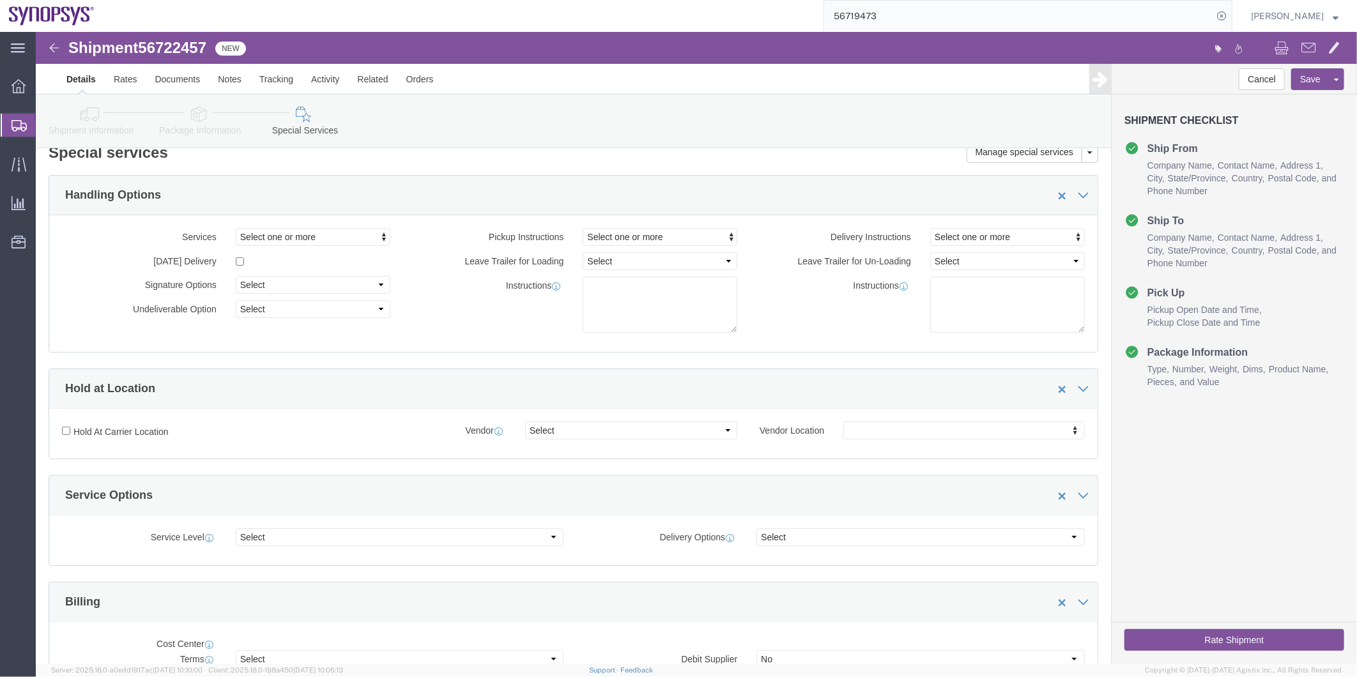
select select "COSTCENTER"
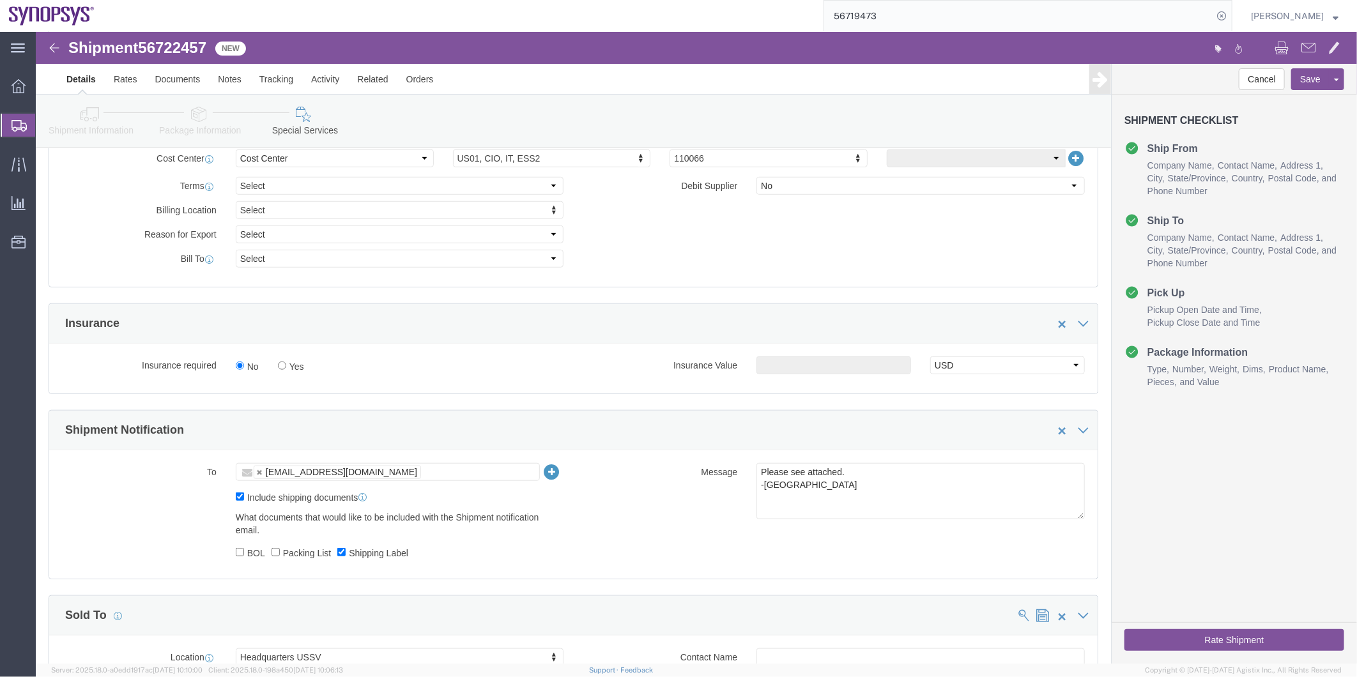
scroll to position [585, 0]
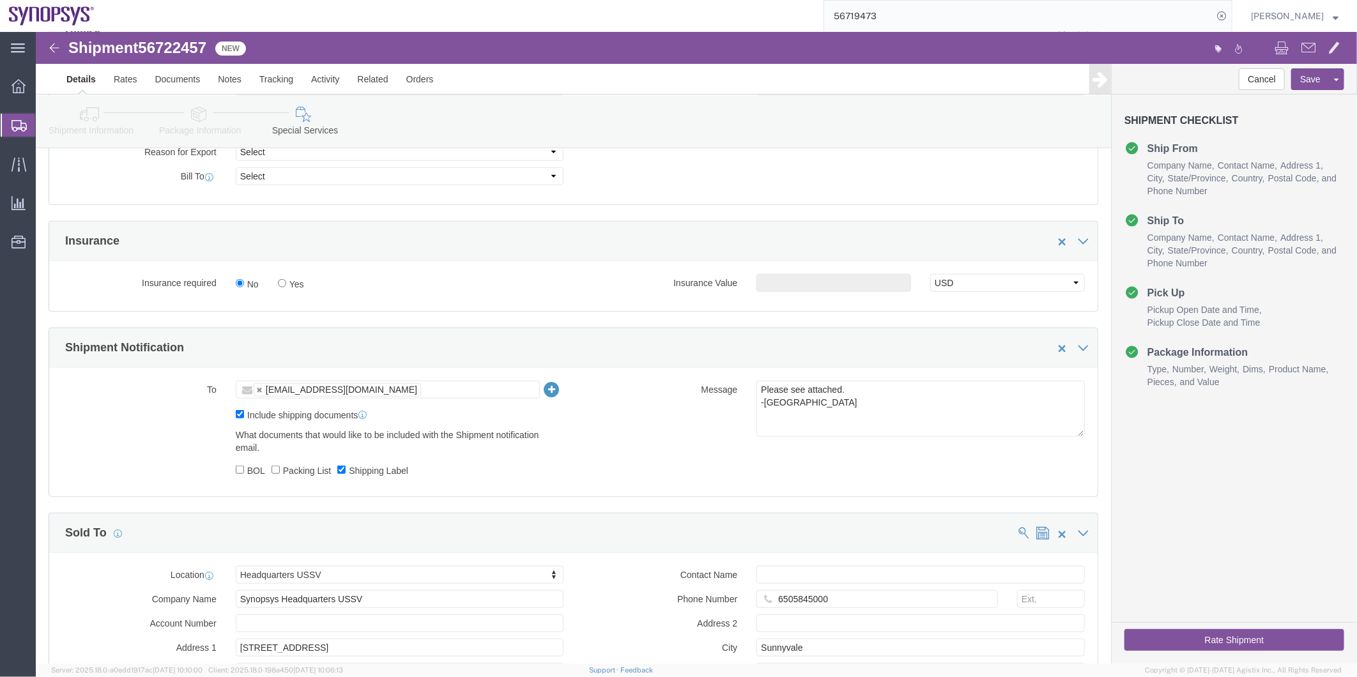
click button "Rate Shipment"
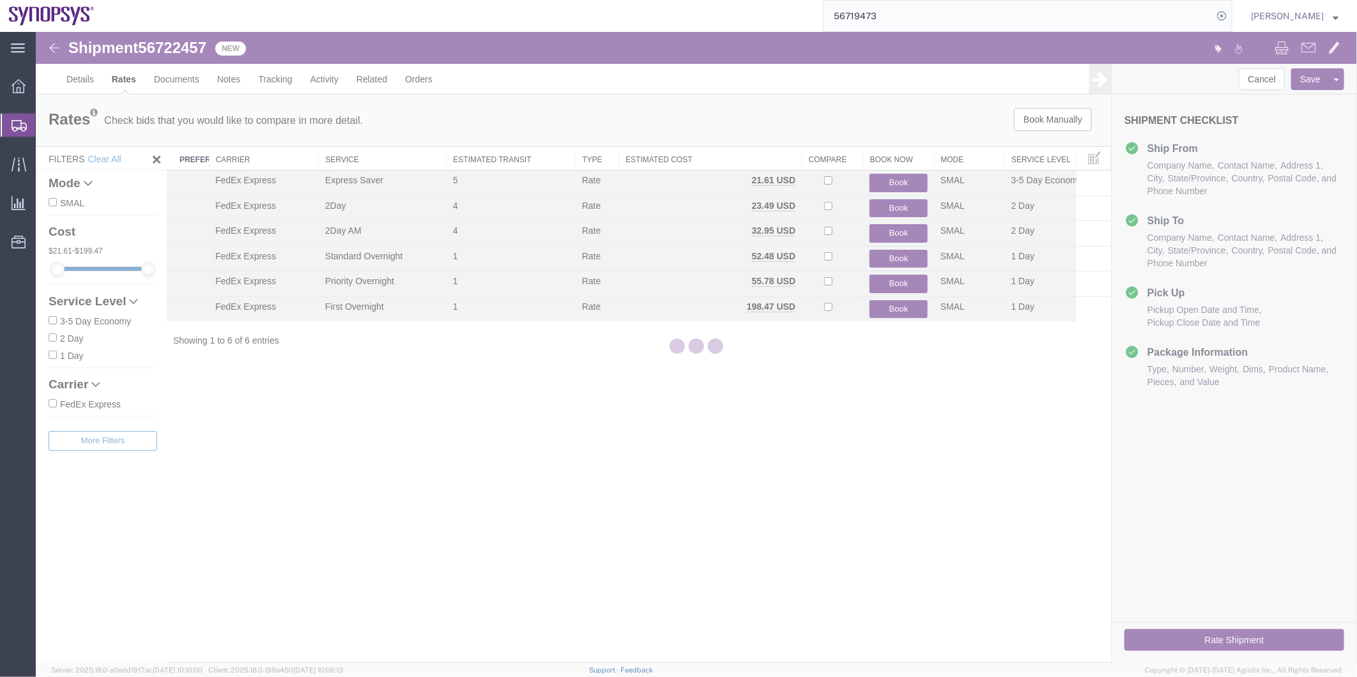
scroll to position [0, 0]
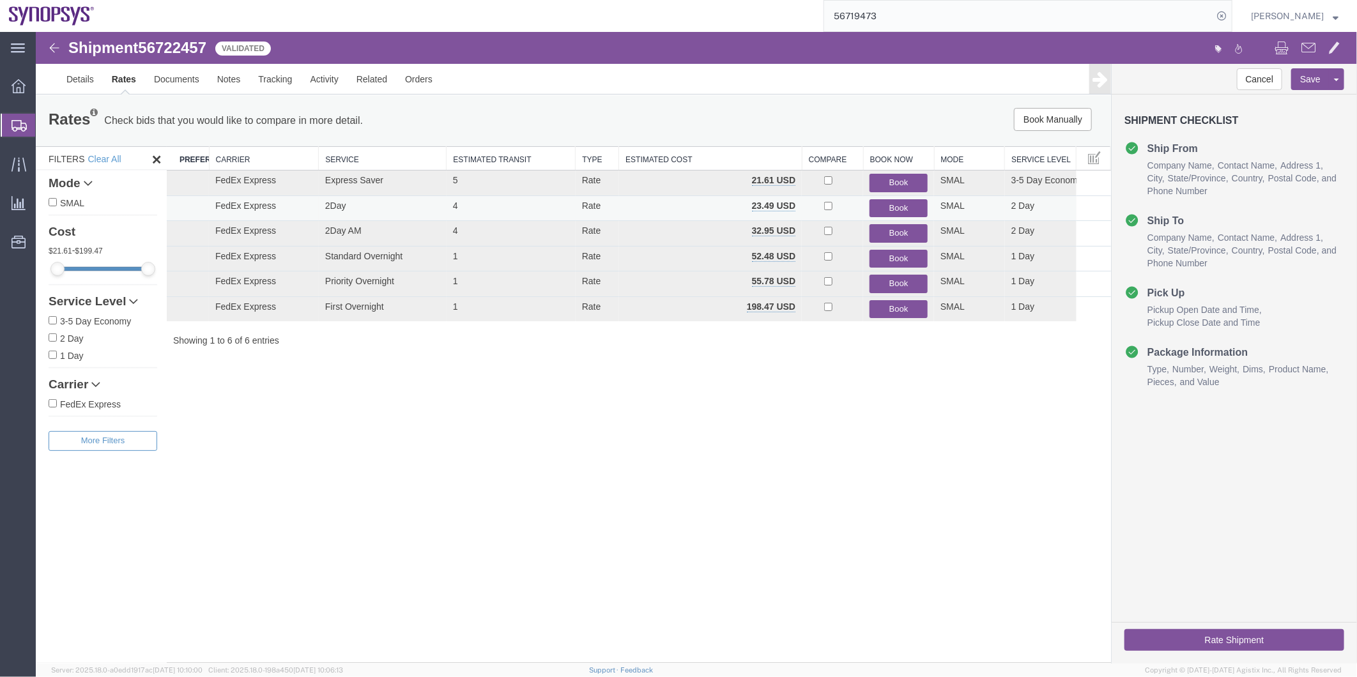
click at [899, 206] on button "Book" at bounding box center [898, 208] width 58 height 19
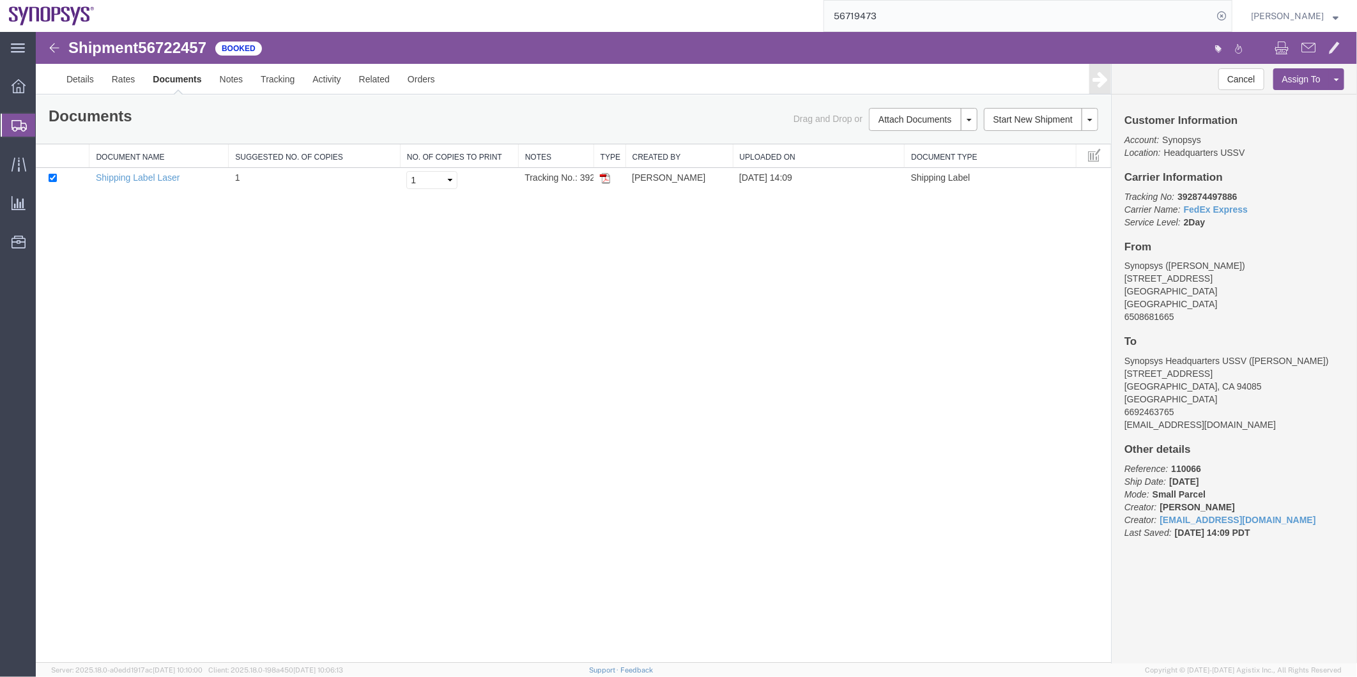
click at [0, 0] on span "Shipment Manager" at bounding box center [0, 0] width 0 height 0
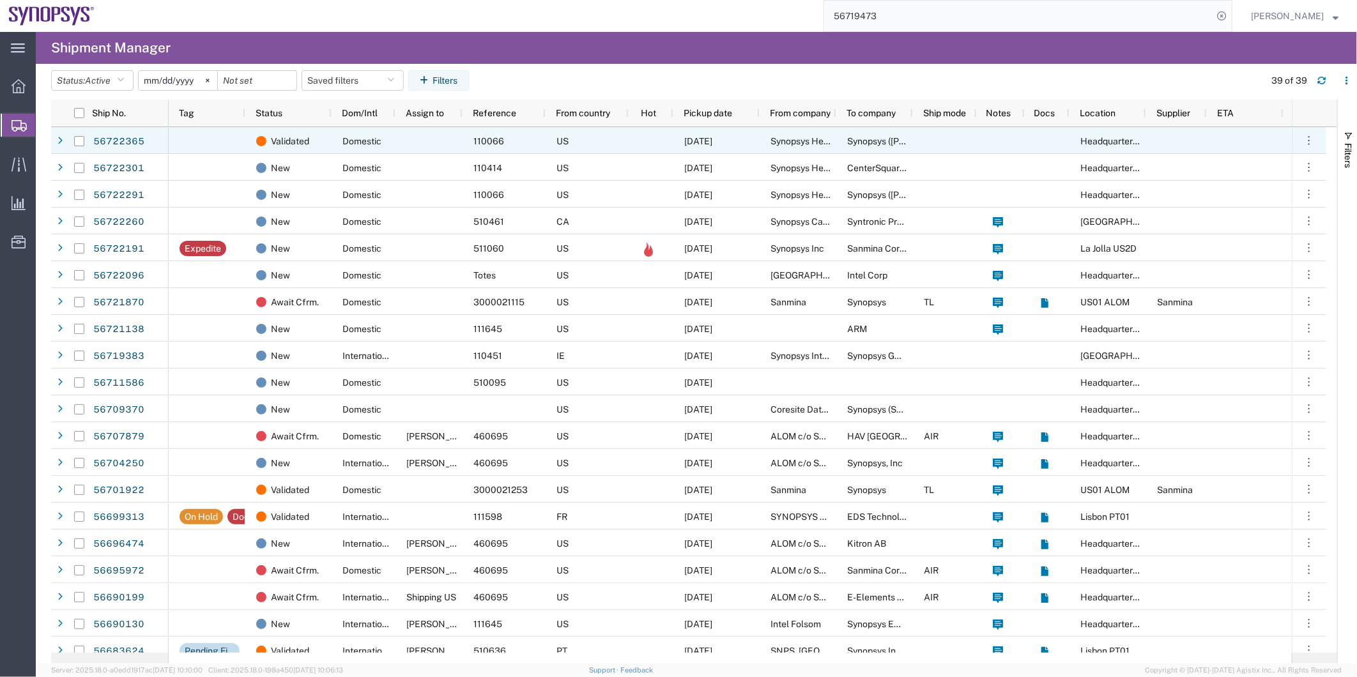
click at [350, 143] on span "Domestic" at bounding box center [362, 141] width 39 height 10
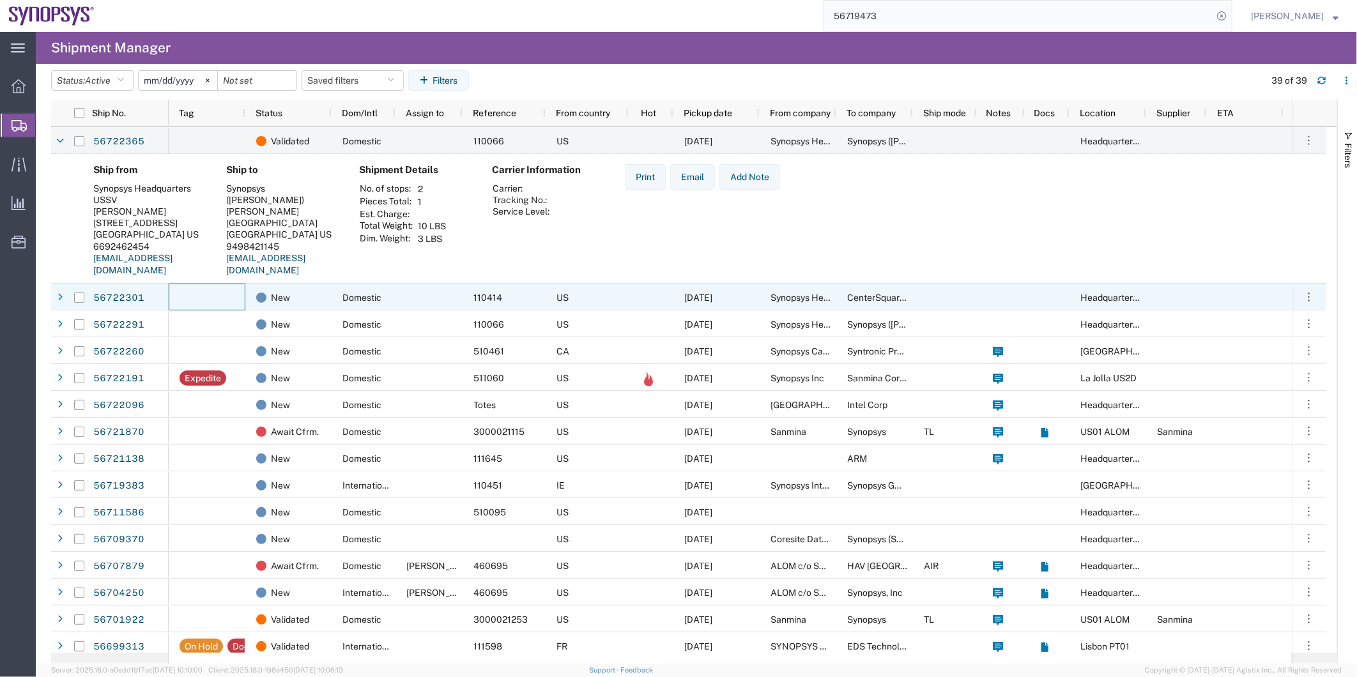
click at [234, 301] on div at bounding box center [207, 297] width 77 height 27
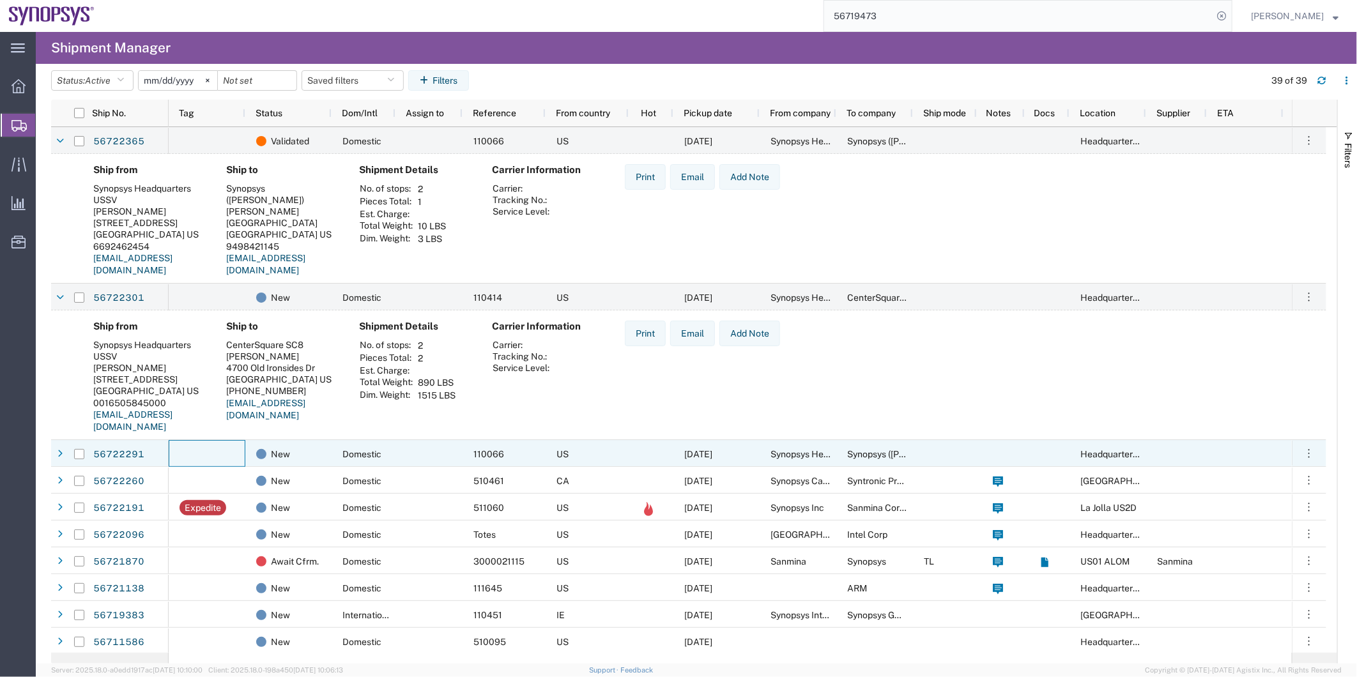
click at [230, 459] on div at bounding box center [207, 453] width 77 height 27
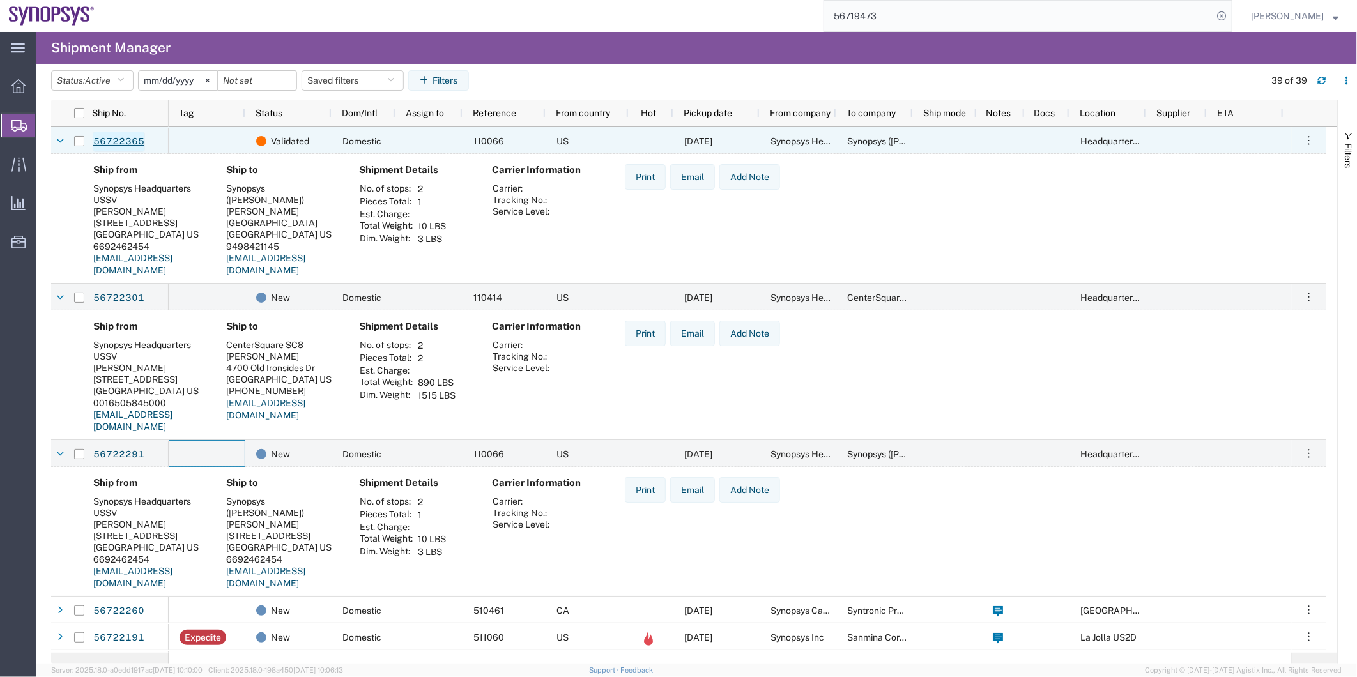
click at [117, 138] on link "56722365" at bounding box center [119, 142] width 52 height 20
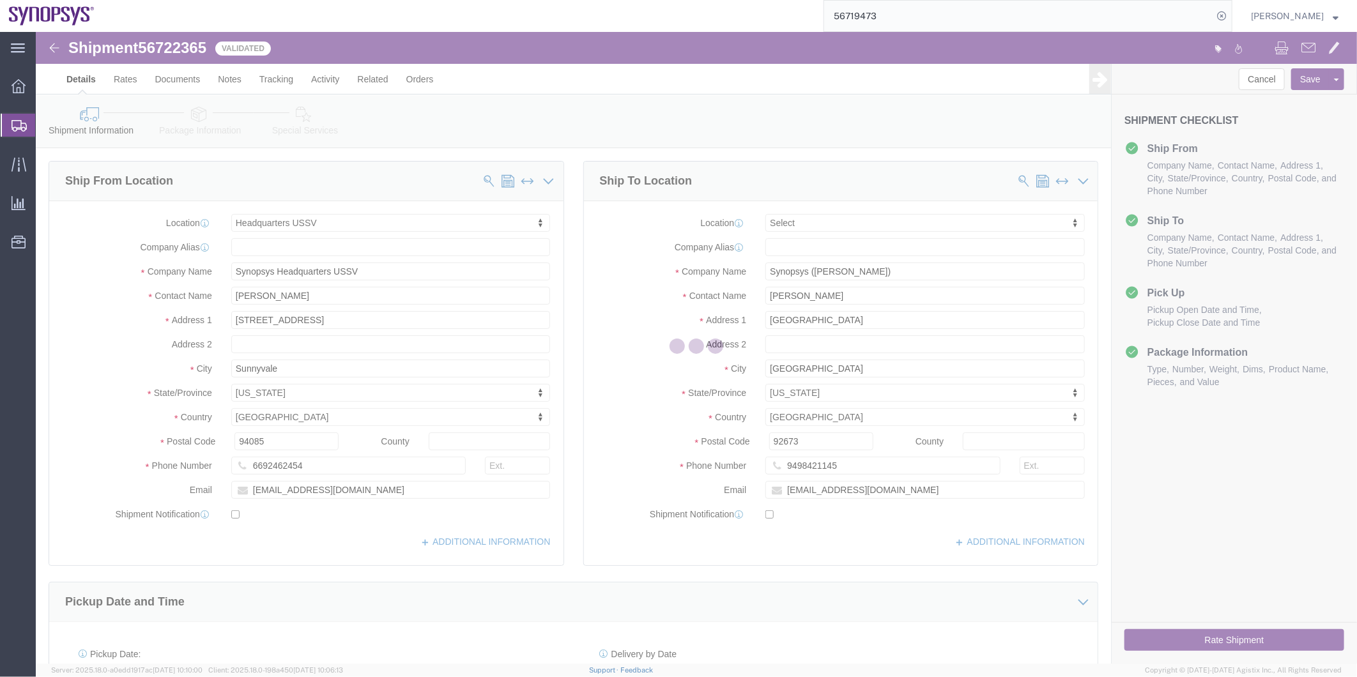
select select "63204"
select select
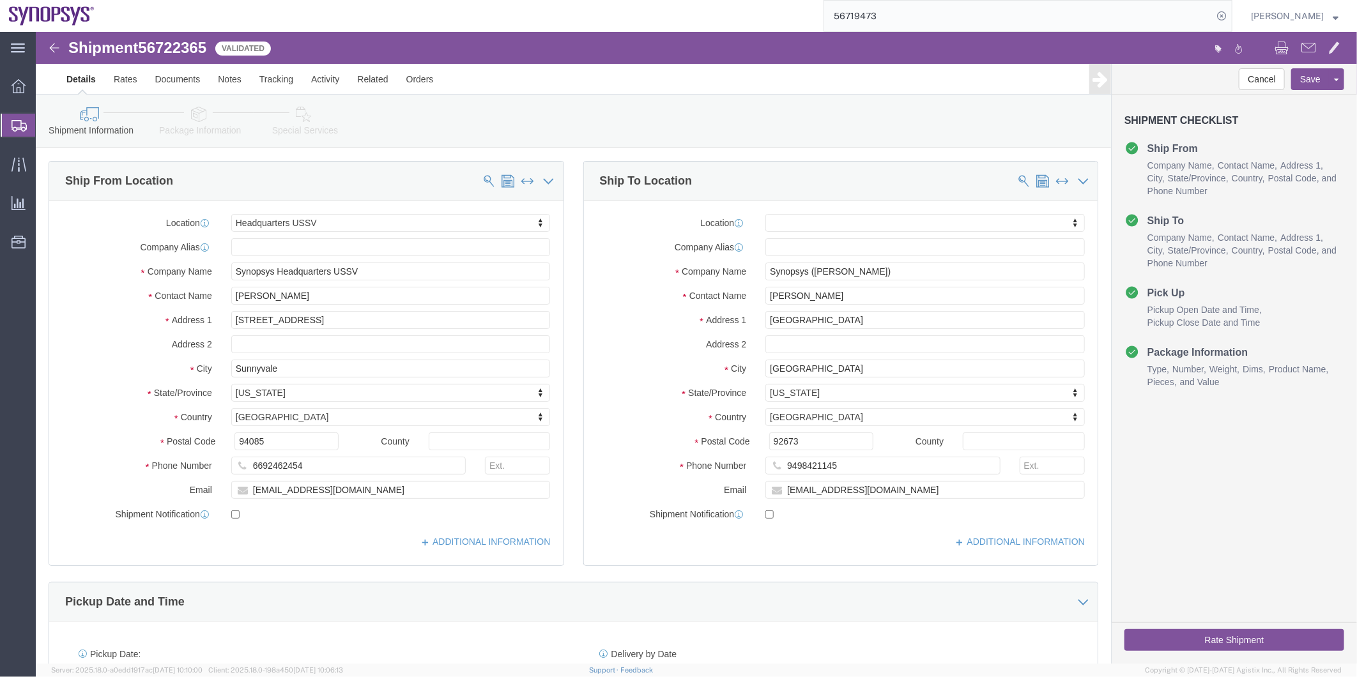
click icon
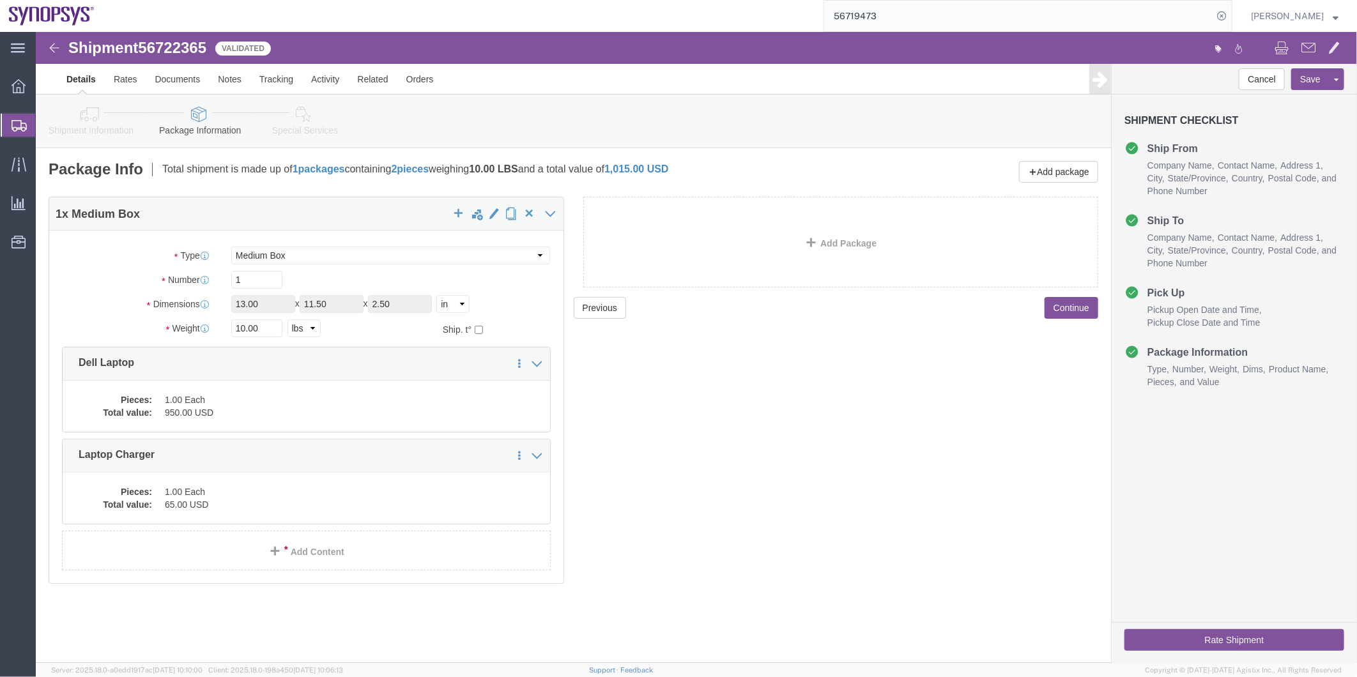
click icon
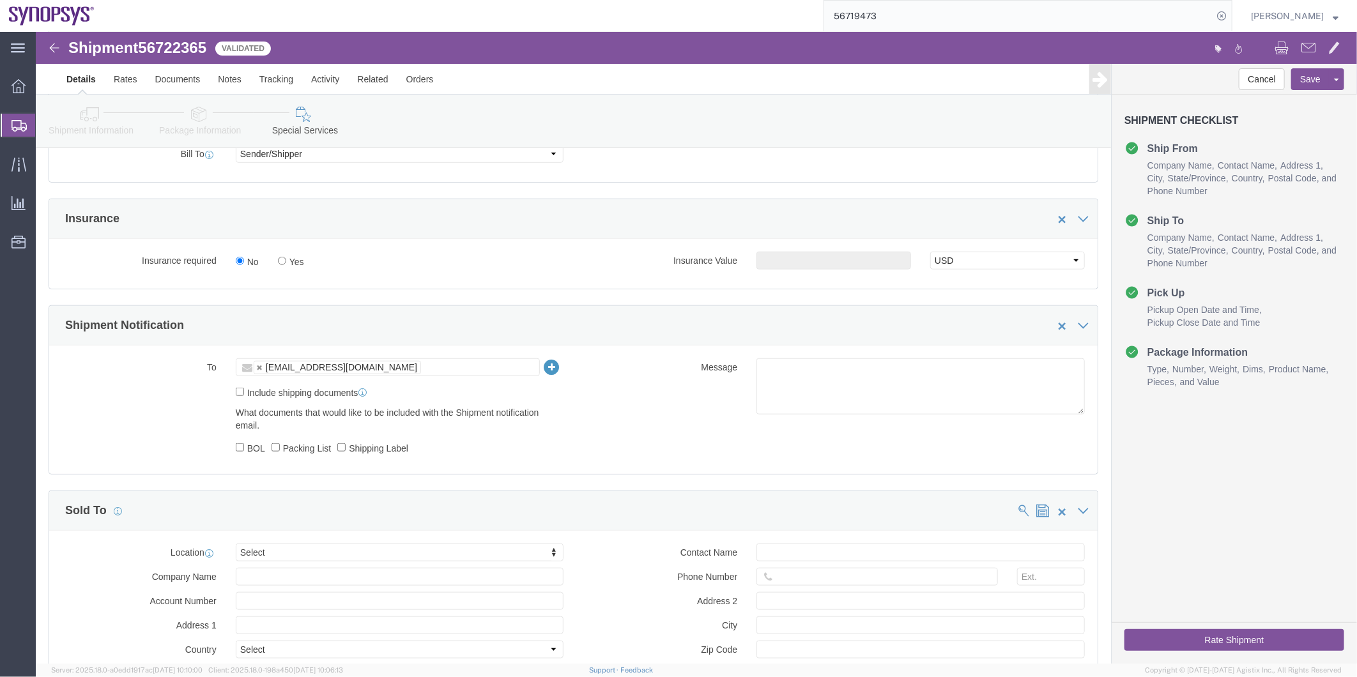
scroll to position [710, 0]
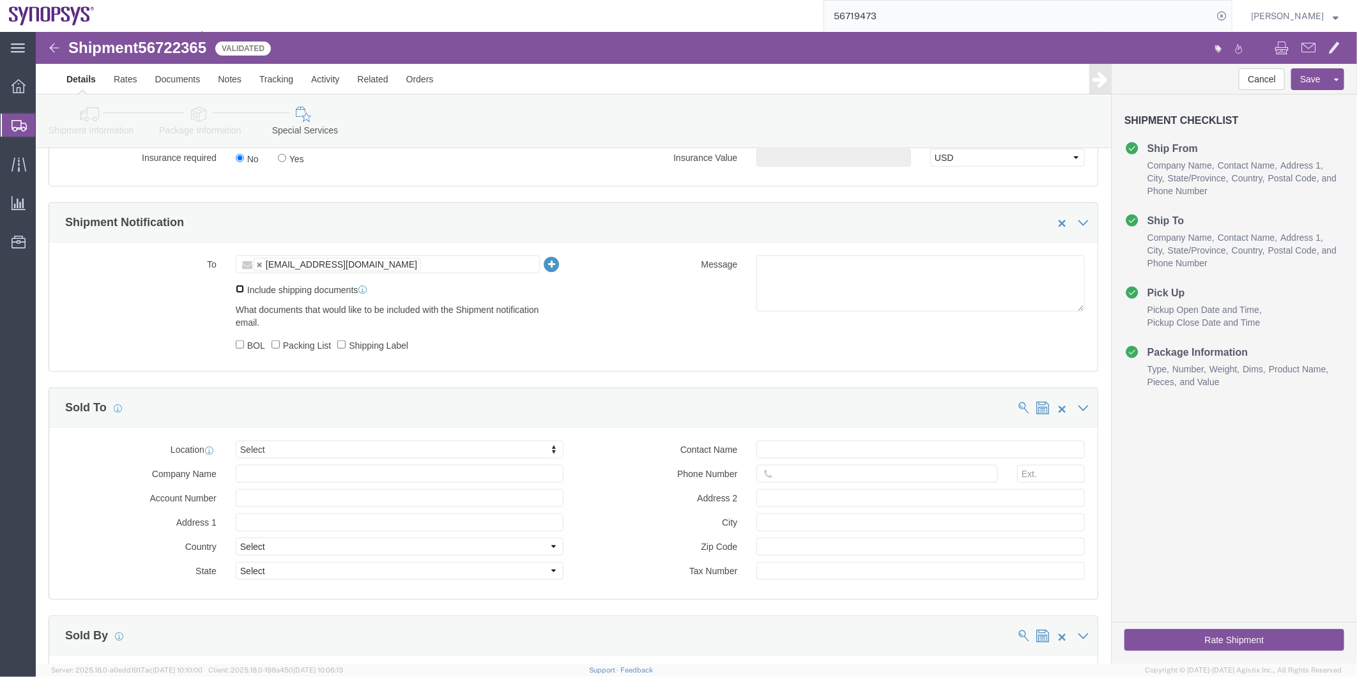
click input "Include shipping documents"
checkbox input "true"
click div "To chanma@synopsys.com chanma@synopsys.com Include shipping documents What docu…"
click input "Shipping Label"
checkbox input "true"
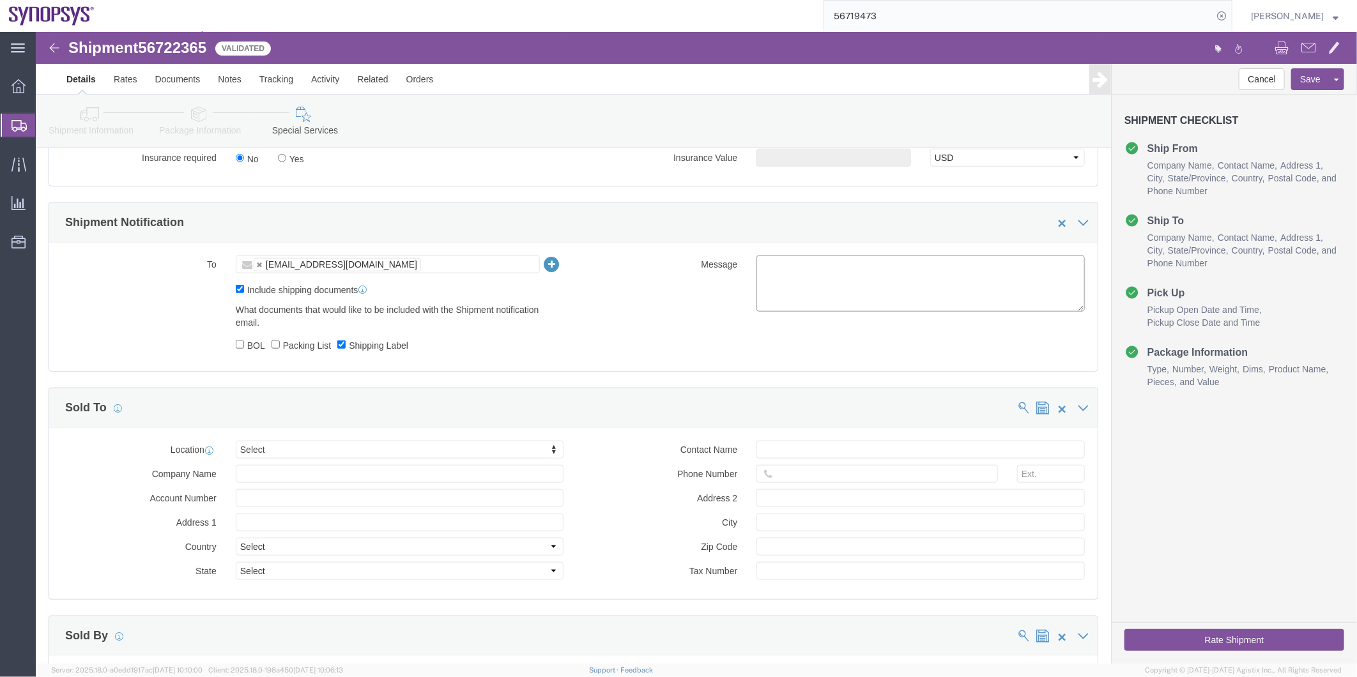
click textarea
type textarea "Please see attached. -Kaelen"
click button "Rate Shipment"
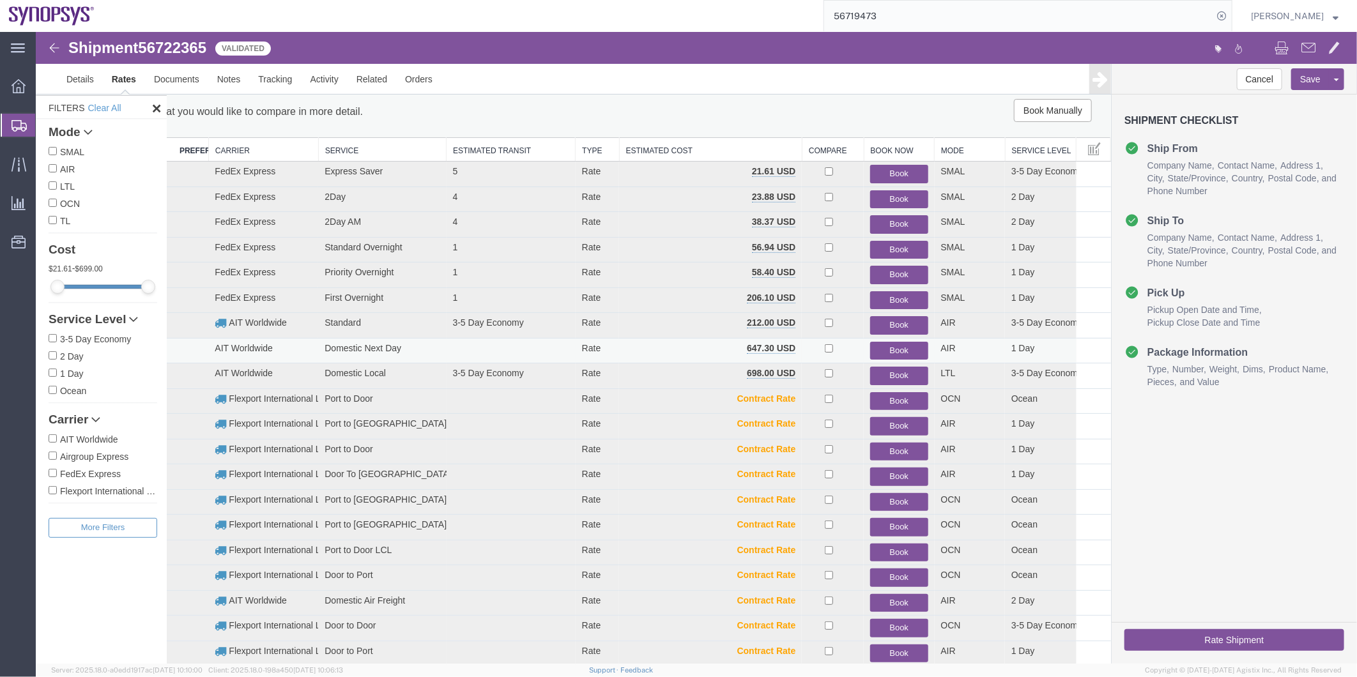
scroll to position [0, 0]
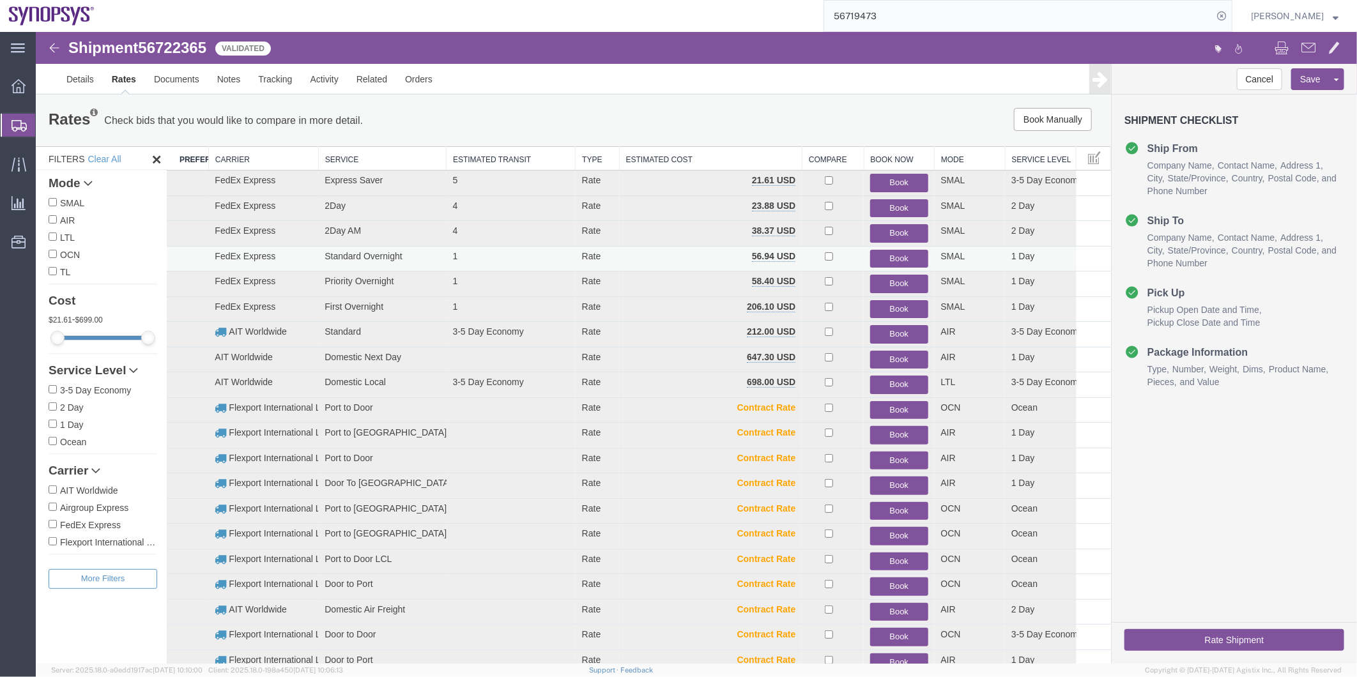
click at [895, 256] on button "Book" at bounding box center [899, 258] width 58 height 19
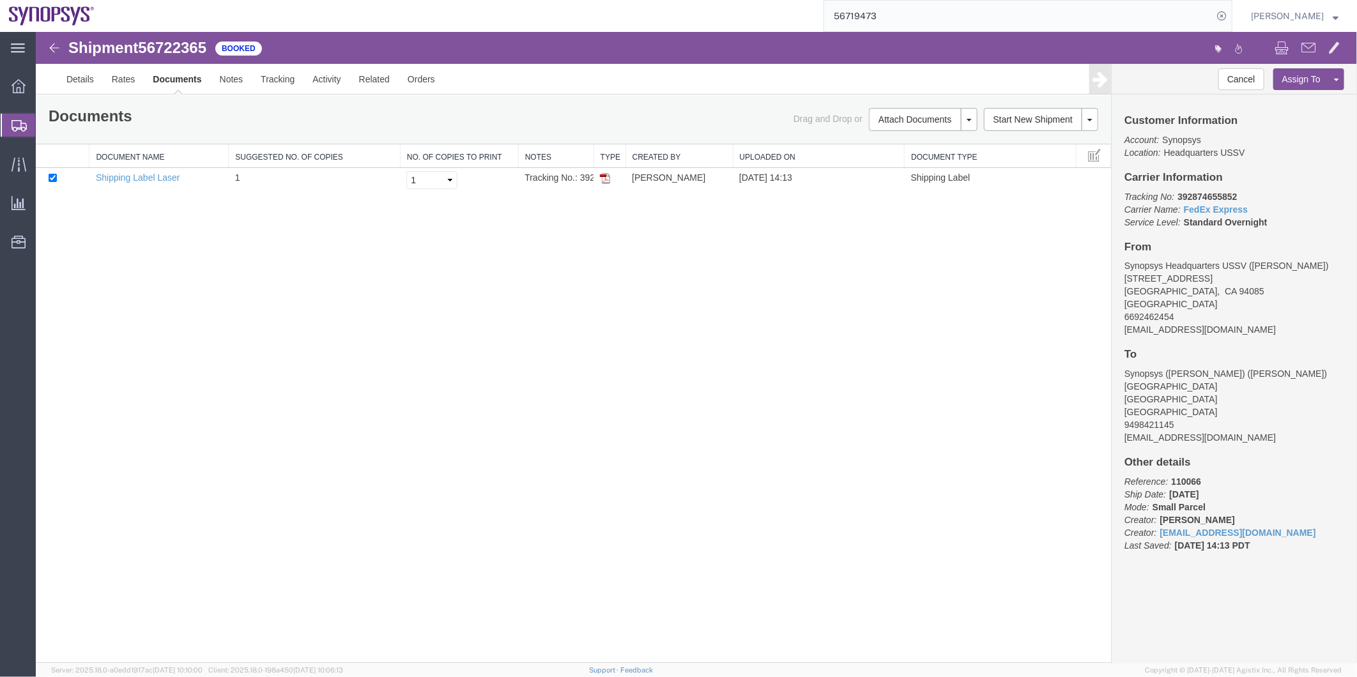
click at [0, 0] on span "Shipment Manager" at bounding box center [0, 0] width 0 height 0
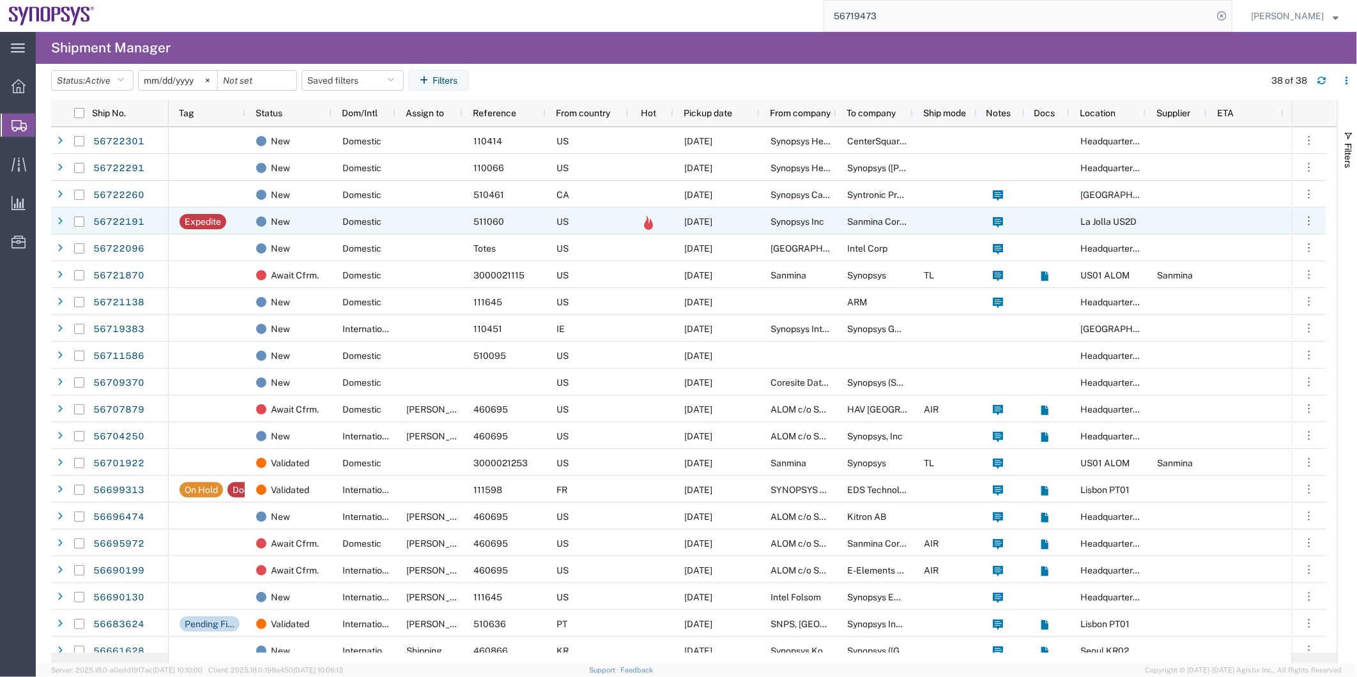
click at [454, 225] on div at bounding box center [429, 221] width 67 height 27
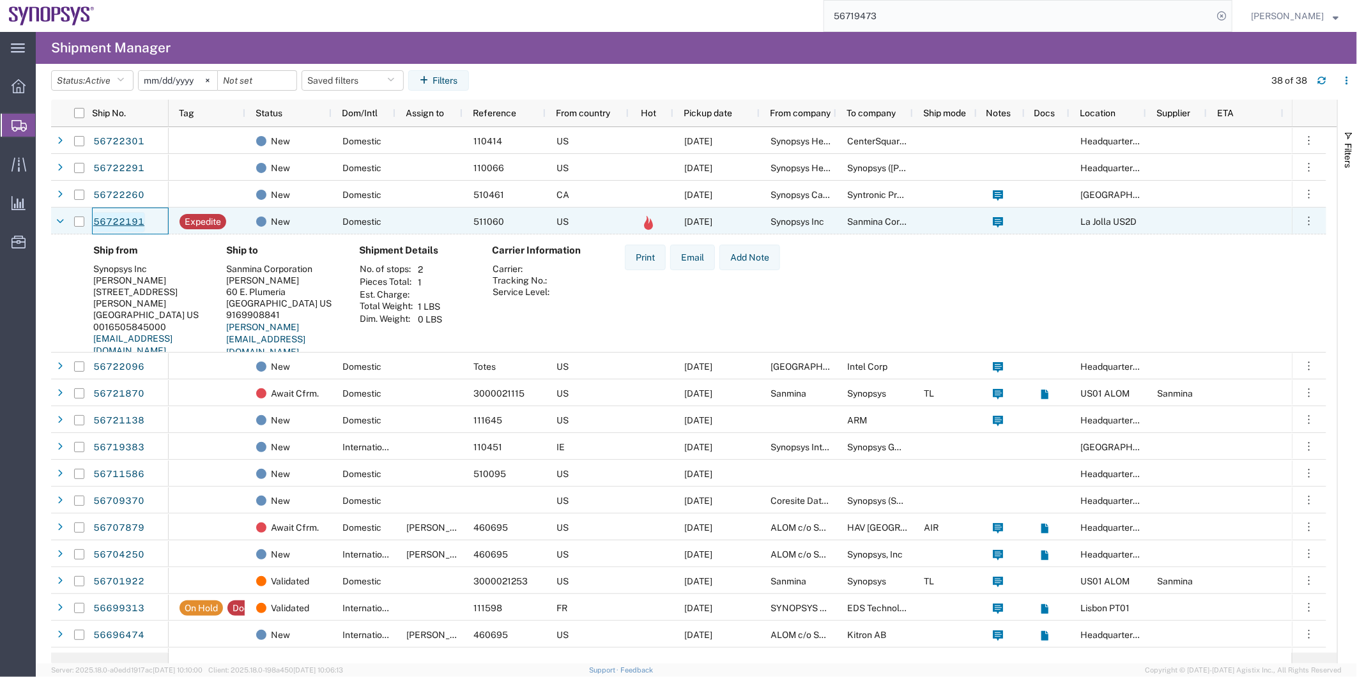
click at [116, 222] on link "56722191" at bounding box center [119, 222] width 52 height 20
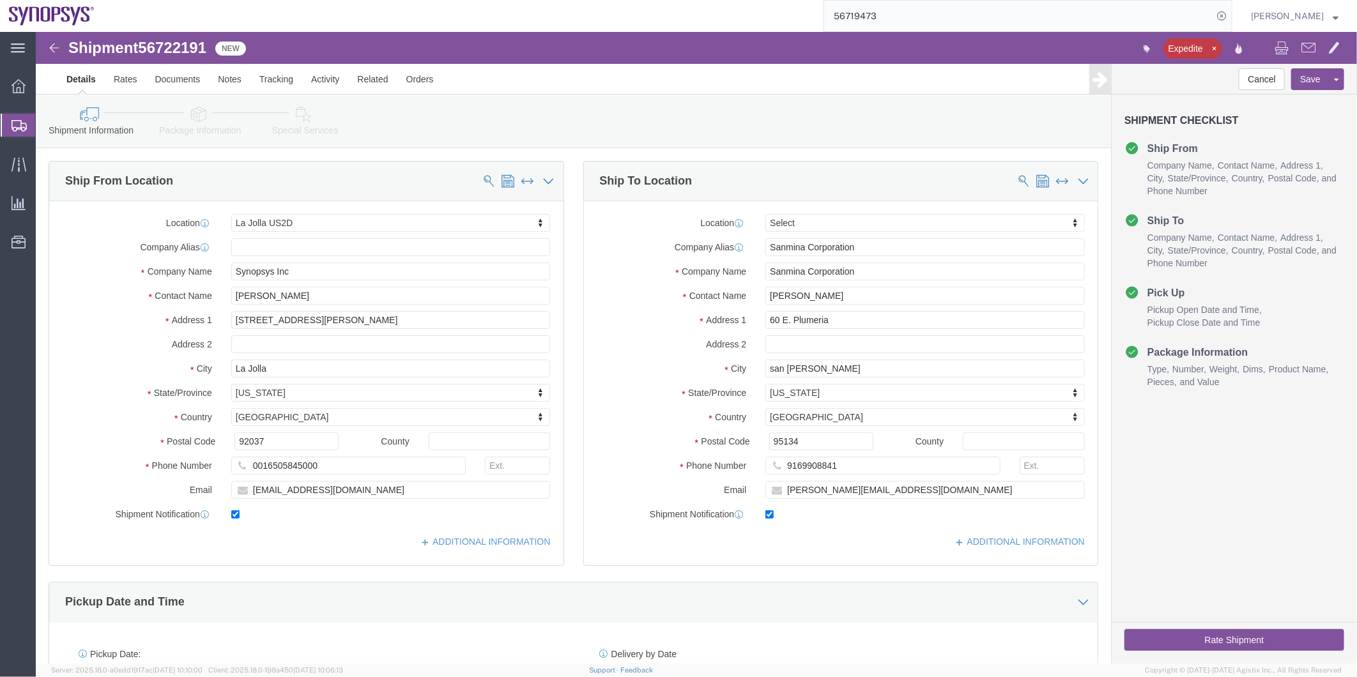
select select "63192"
select select
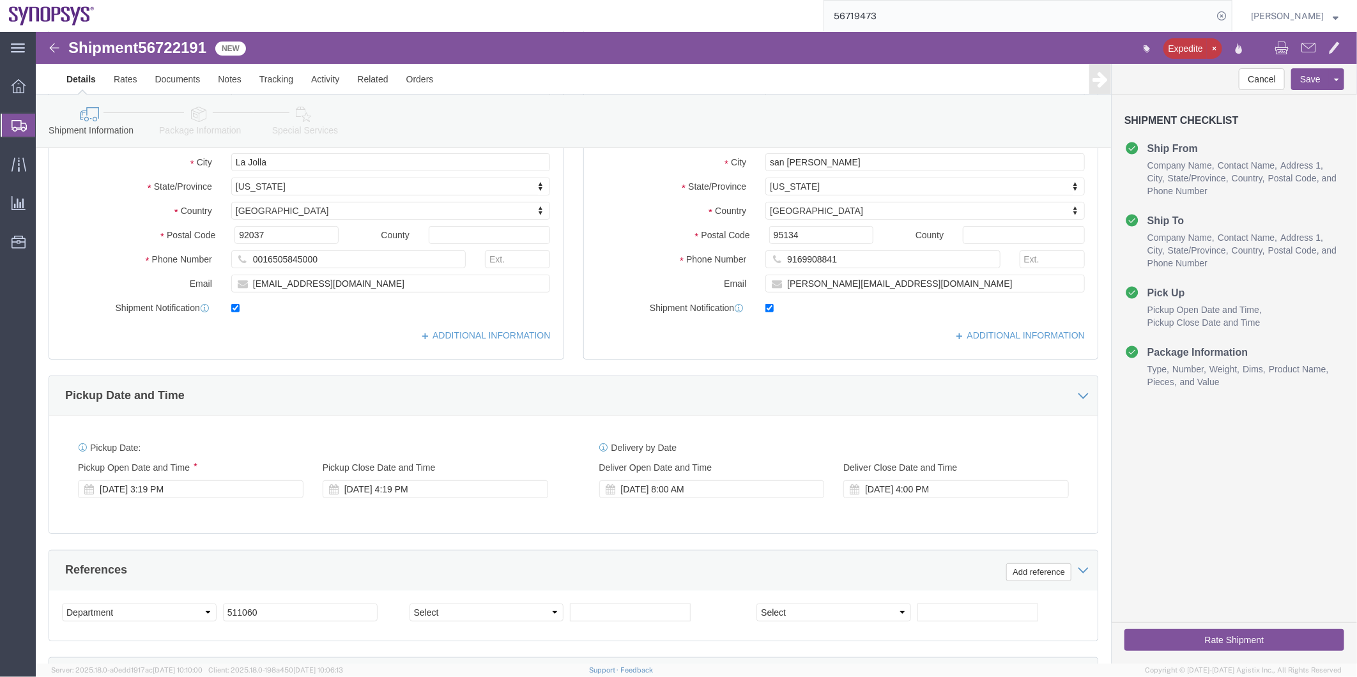
scroll to position [284, 0]
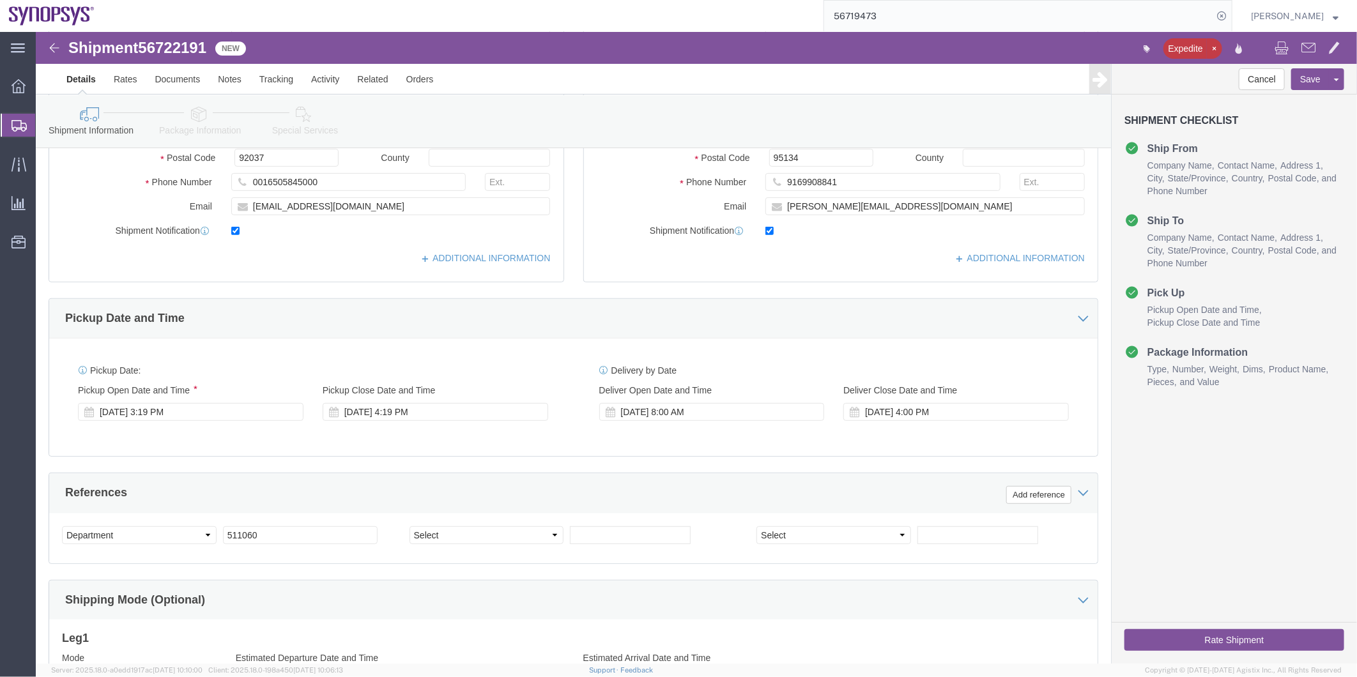
click link "Package Information"
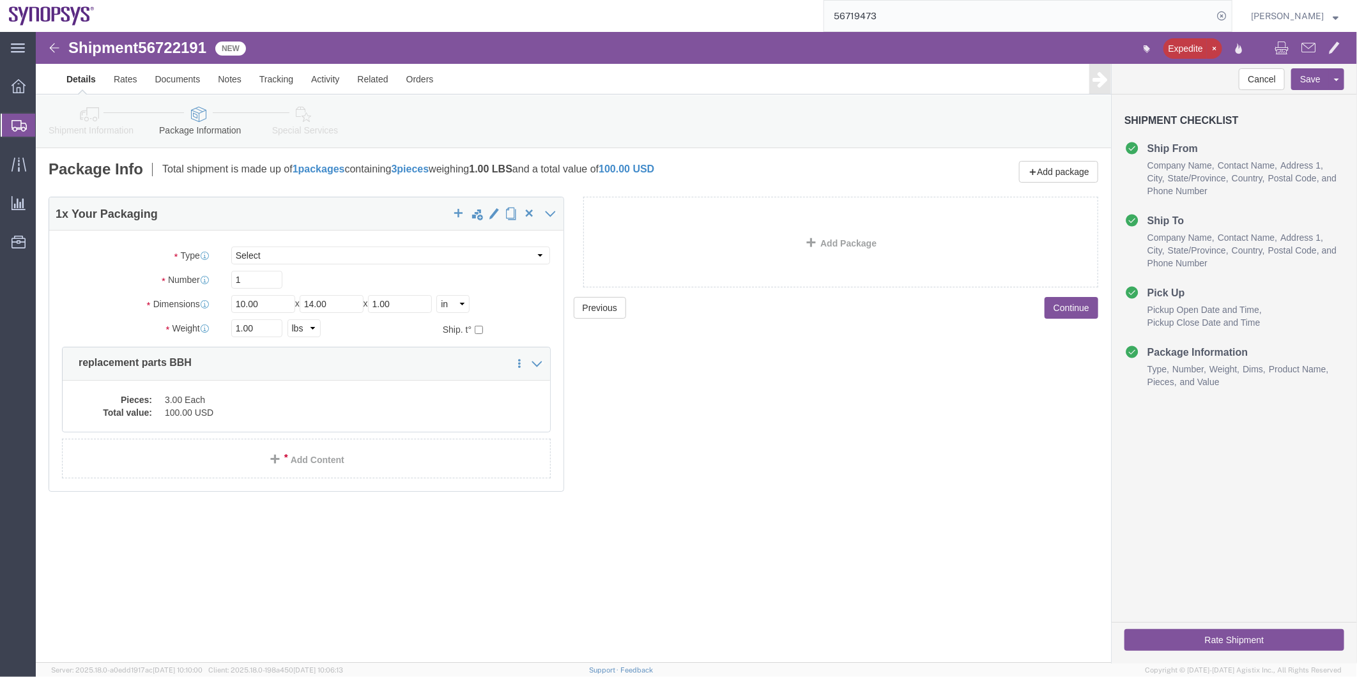
click icon
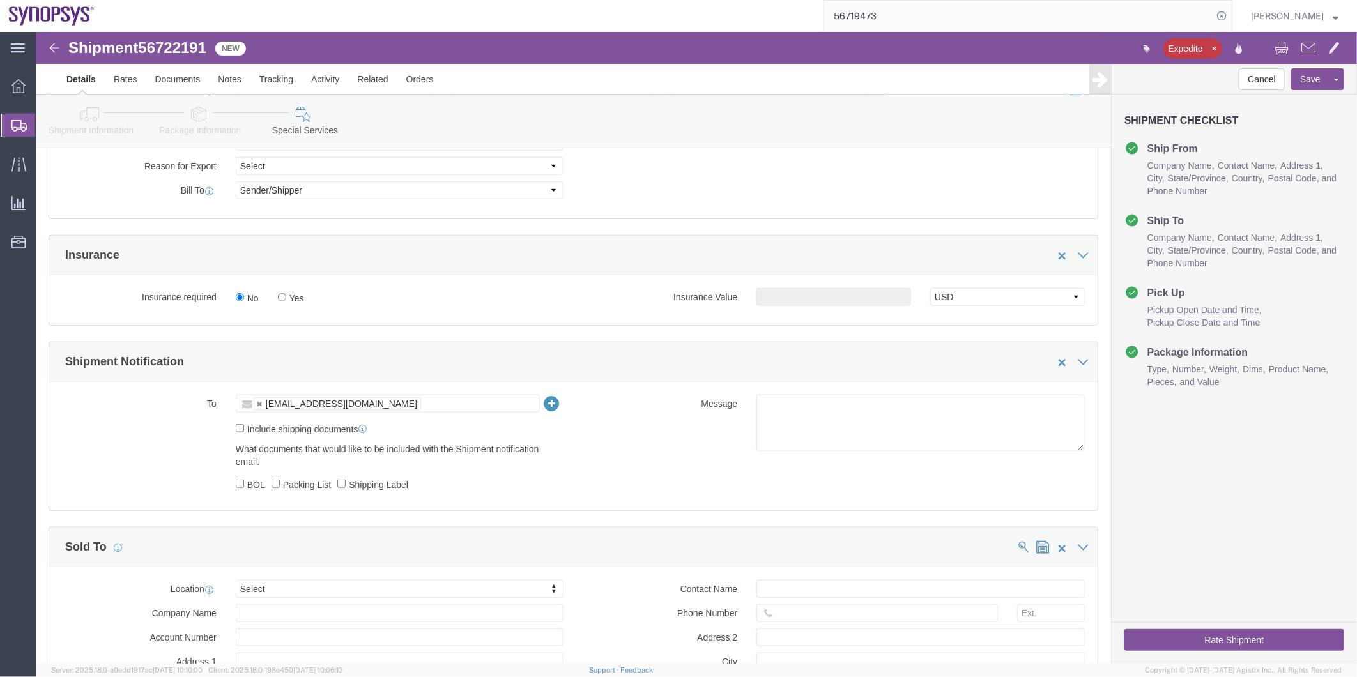
scroll to position [639, 0]
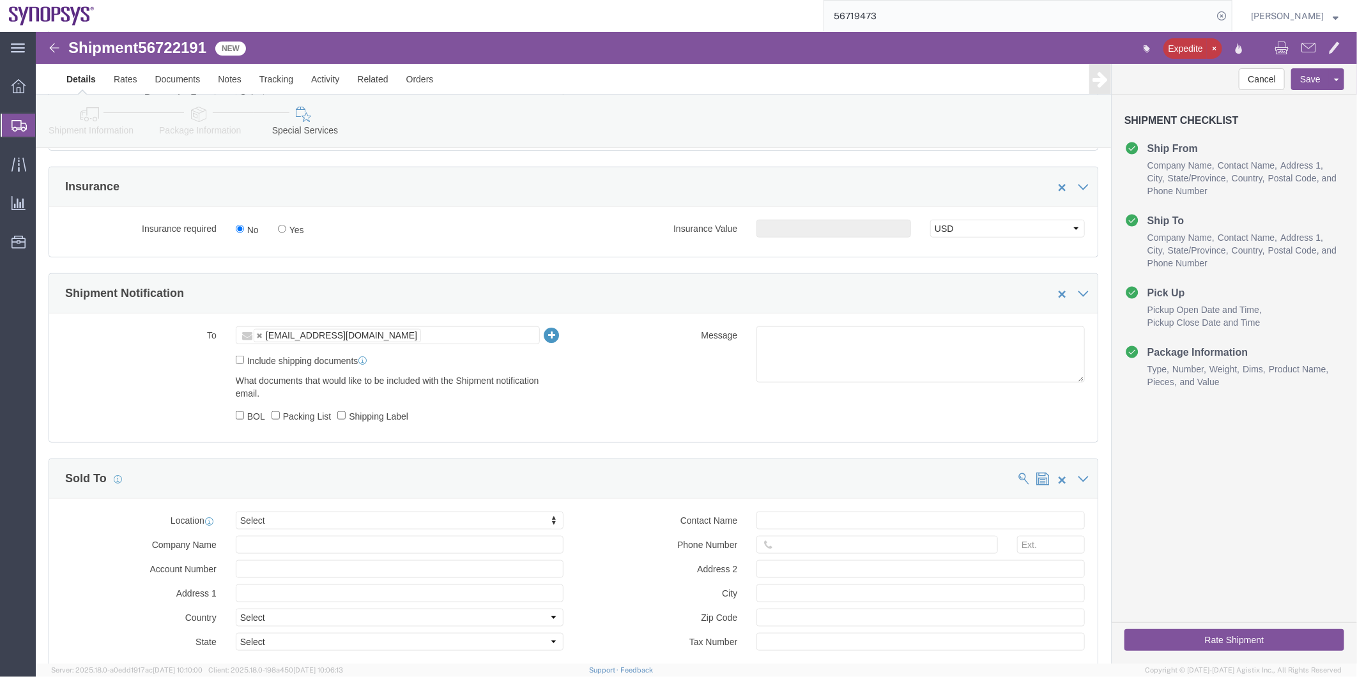
click label "Include shipping documents"
click input "Include shipping documents"
checkbox input "true"
click label "Shipping Label"
click input "Shipping Label"
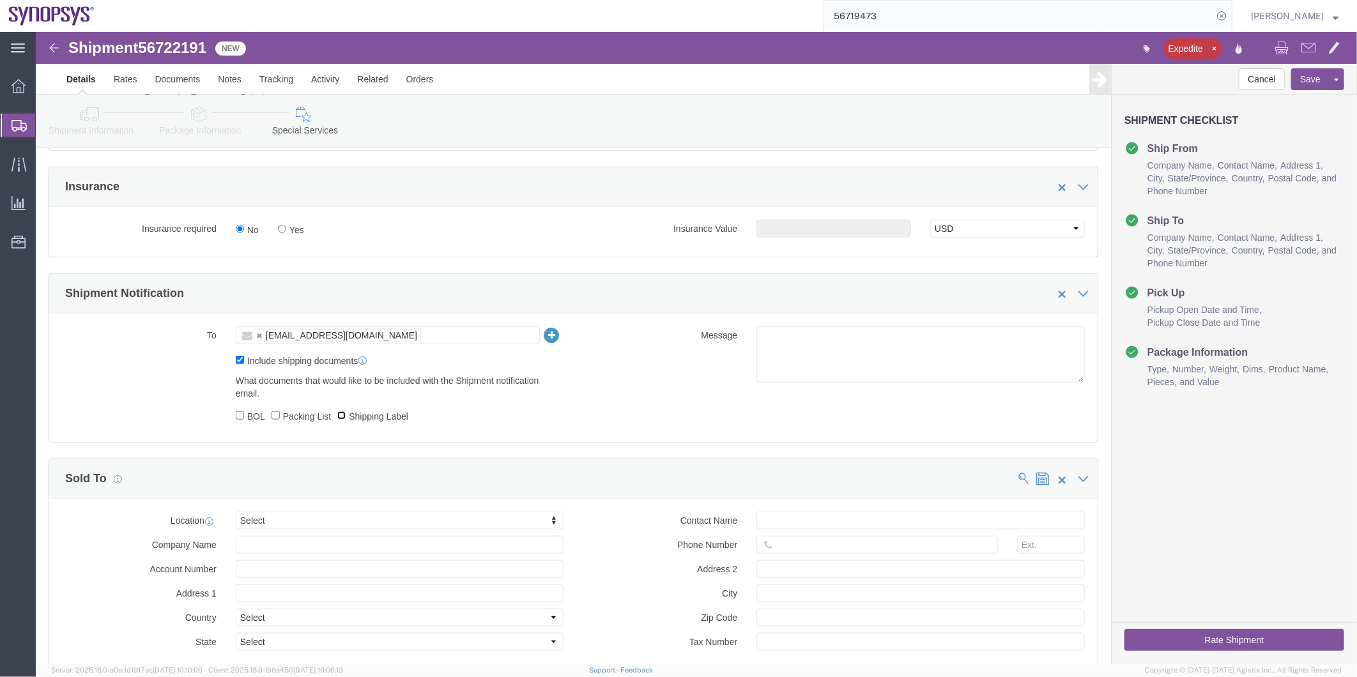
checkbox input "true"
click label "Packing List"
click input "Packing List"
checkbox input "true"
click label "BOL"
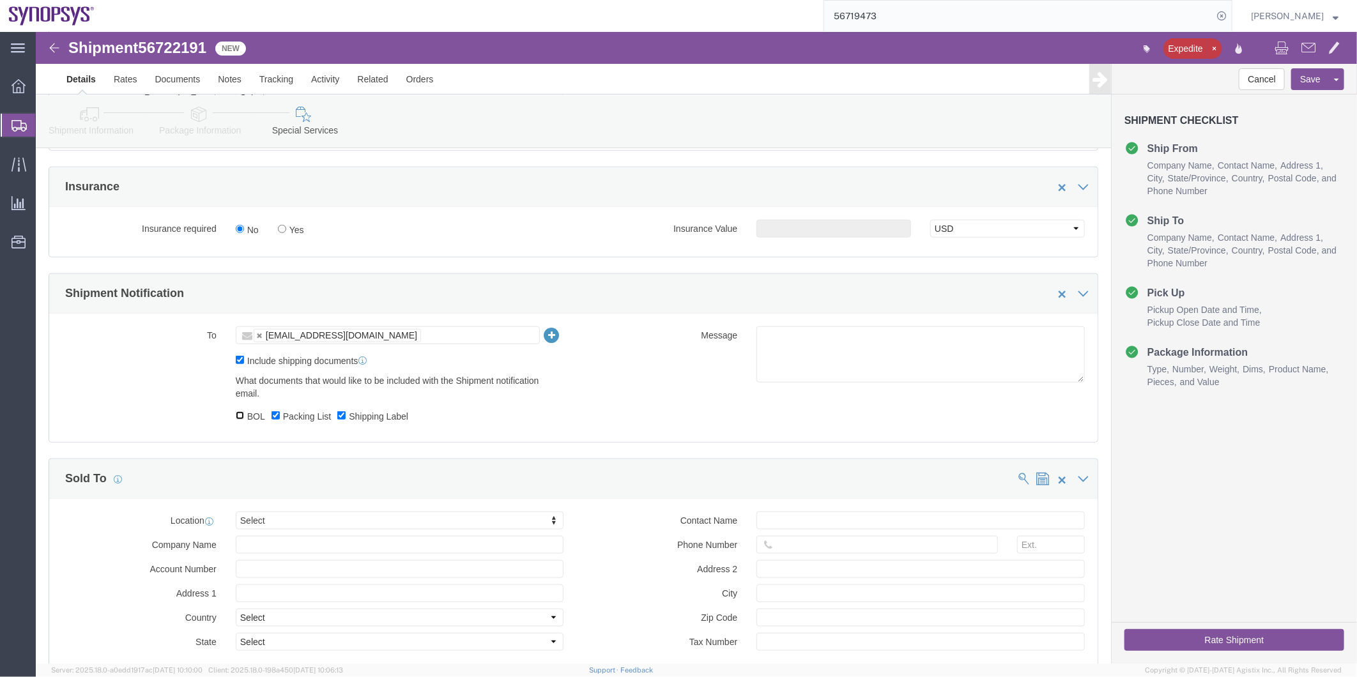
click input "BOL"
checkbox input "true"
click textarea
click icon
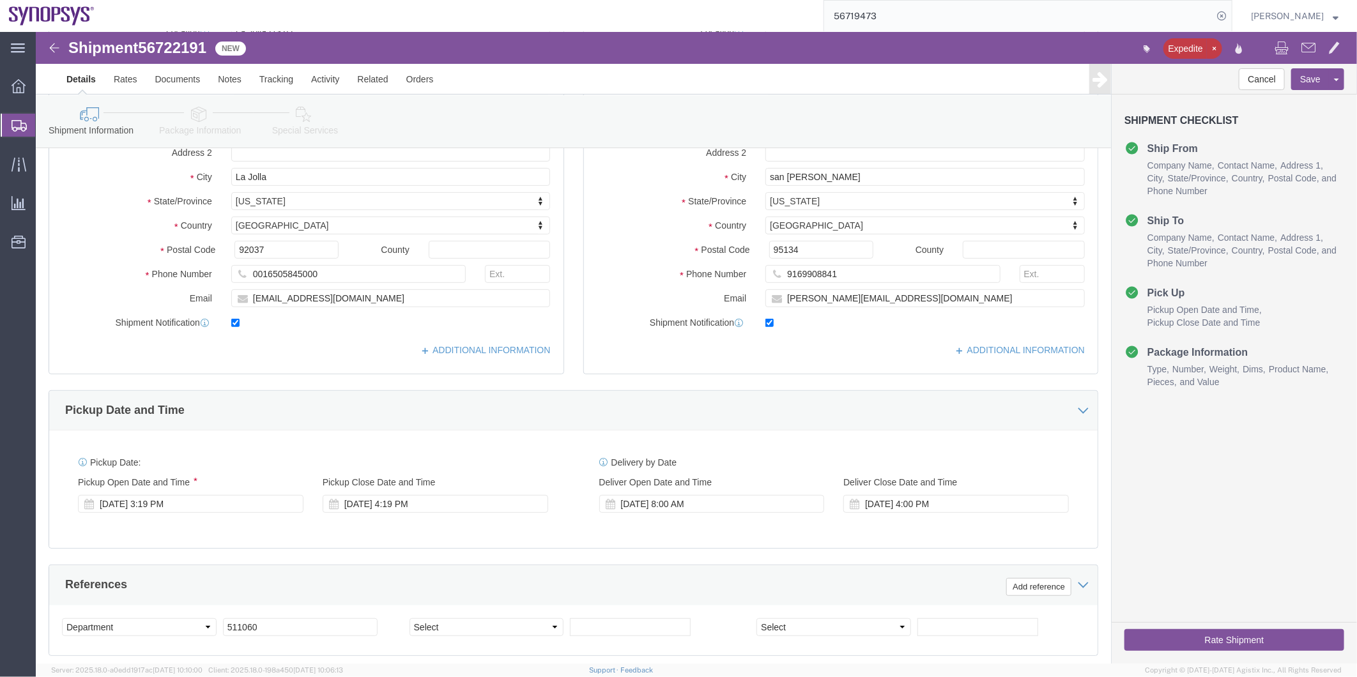
scroll to position [187, 0]
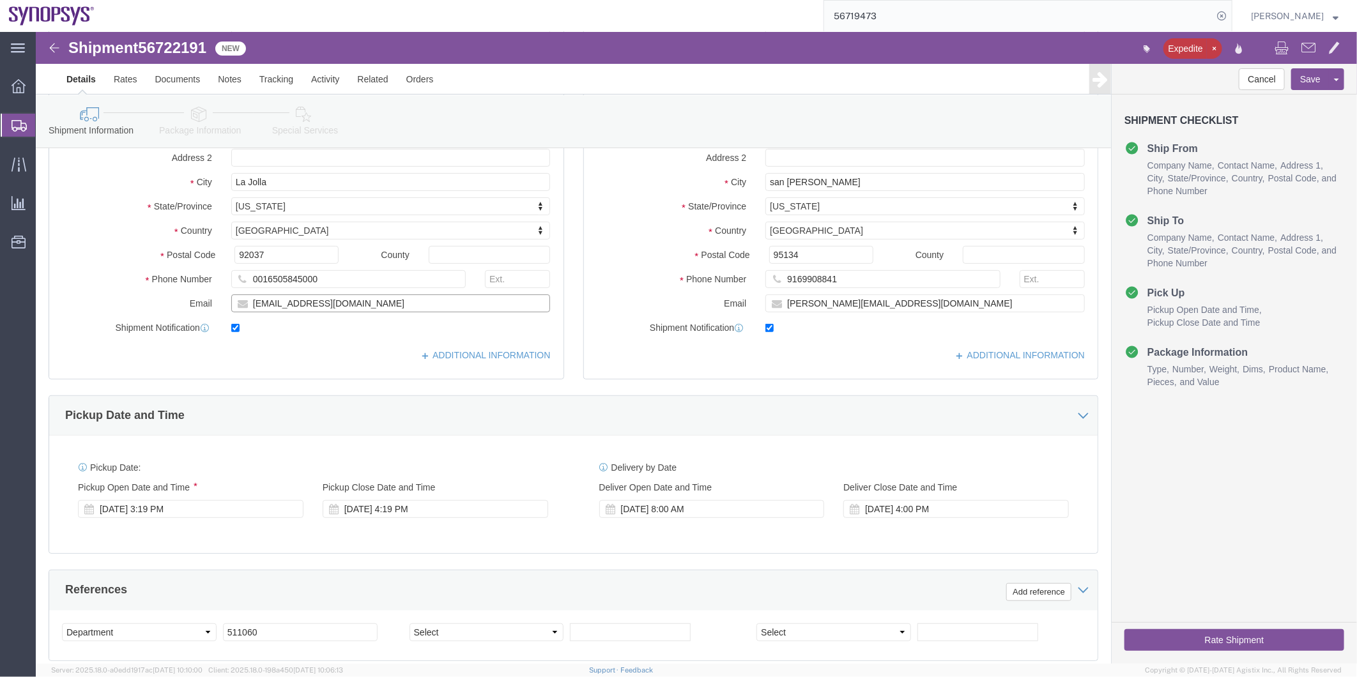
drag, startPoint x: 350, startPoint y: 273, endPoint x: 173, endPoint y: 276, distance: 177.0
click div "Email nealp@synopsys.com"
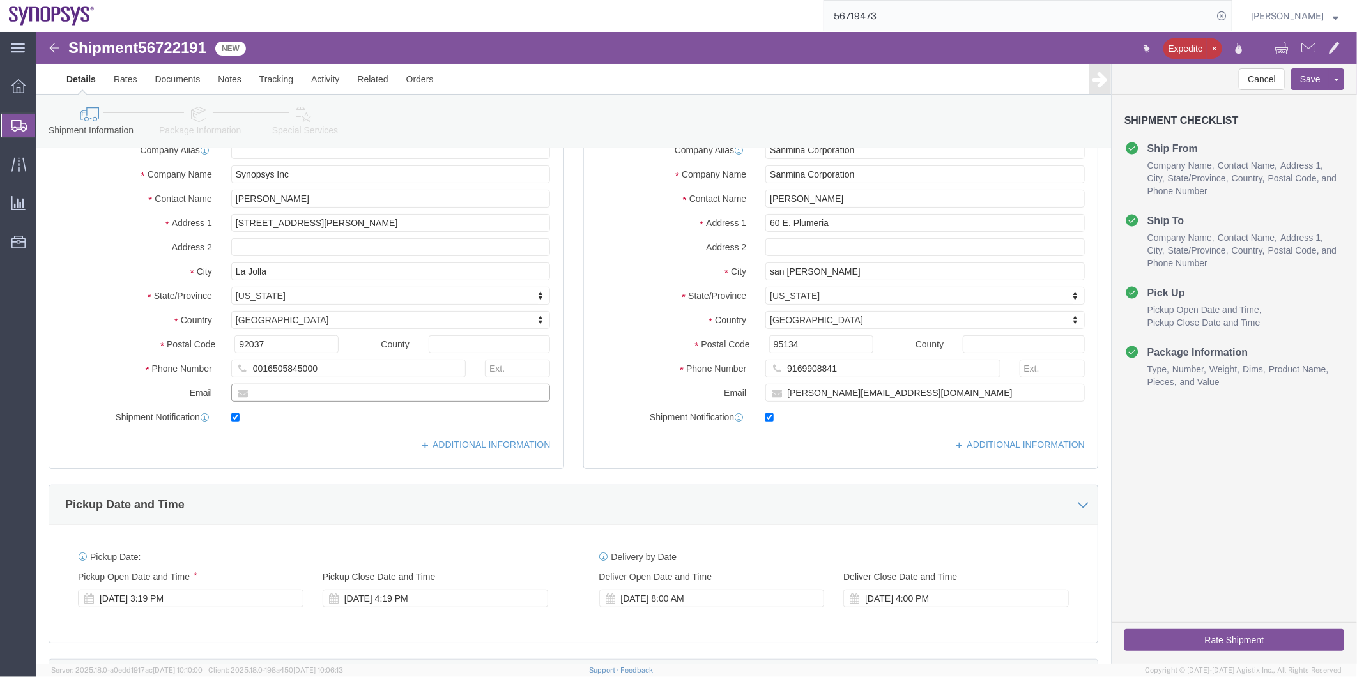
scroll to position [0, 0]
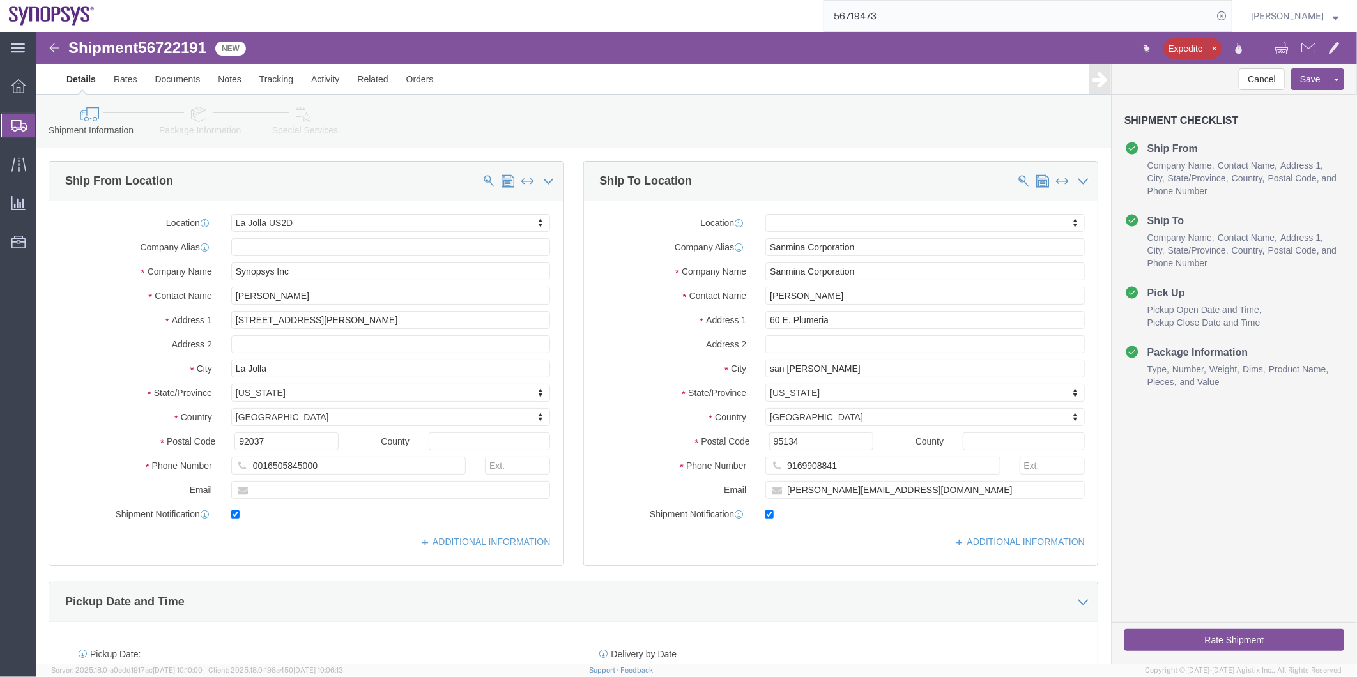
click at [18, 119] on svg-icon at bounding box center [19, 125] width 15 height 13
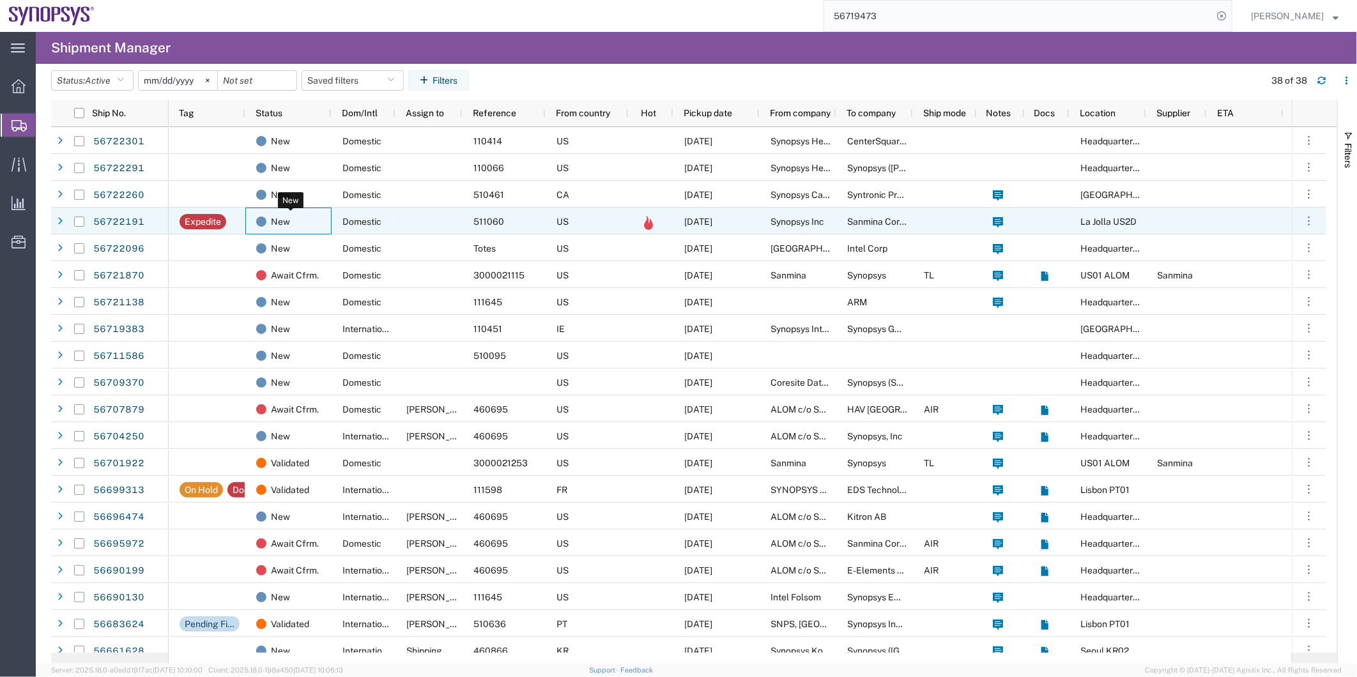
click at [286, 218] on span "New" at bounding box center [280, 221] width 19 height 27
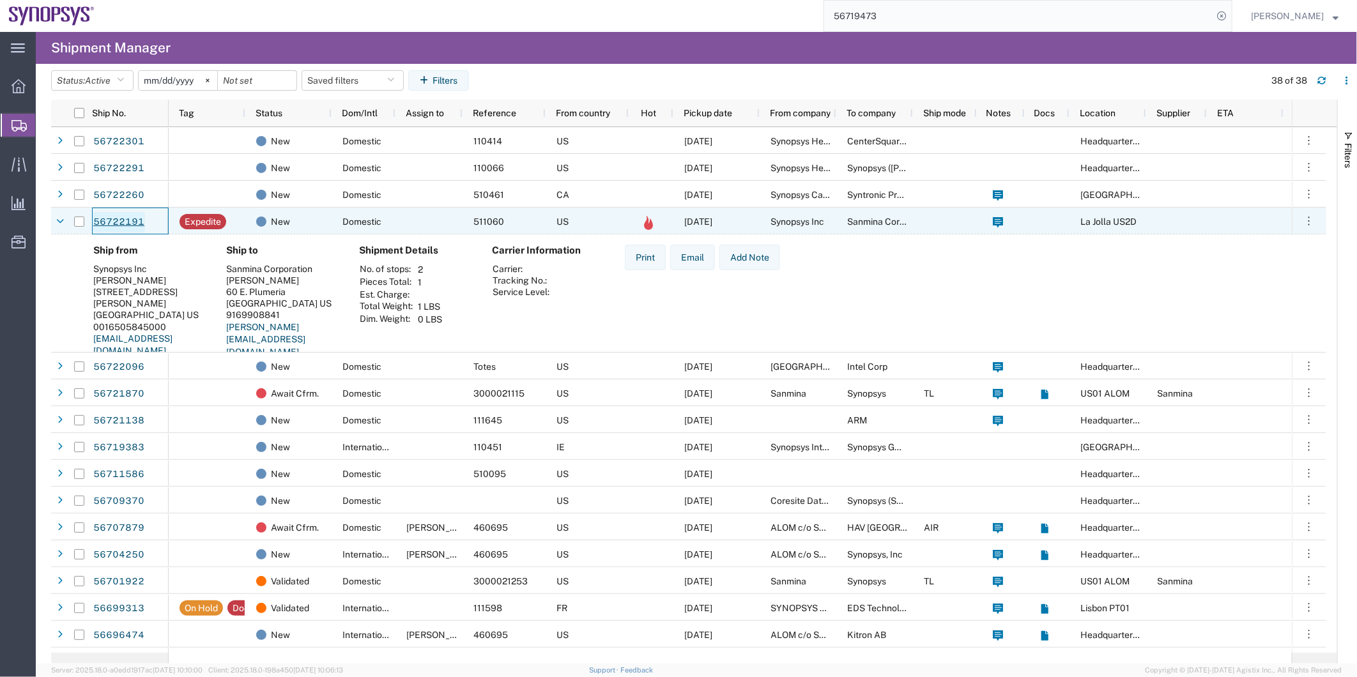
click at [113, 224] on link "56722191" at bounding box center [119, 222] width 52 height 20
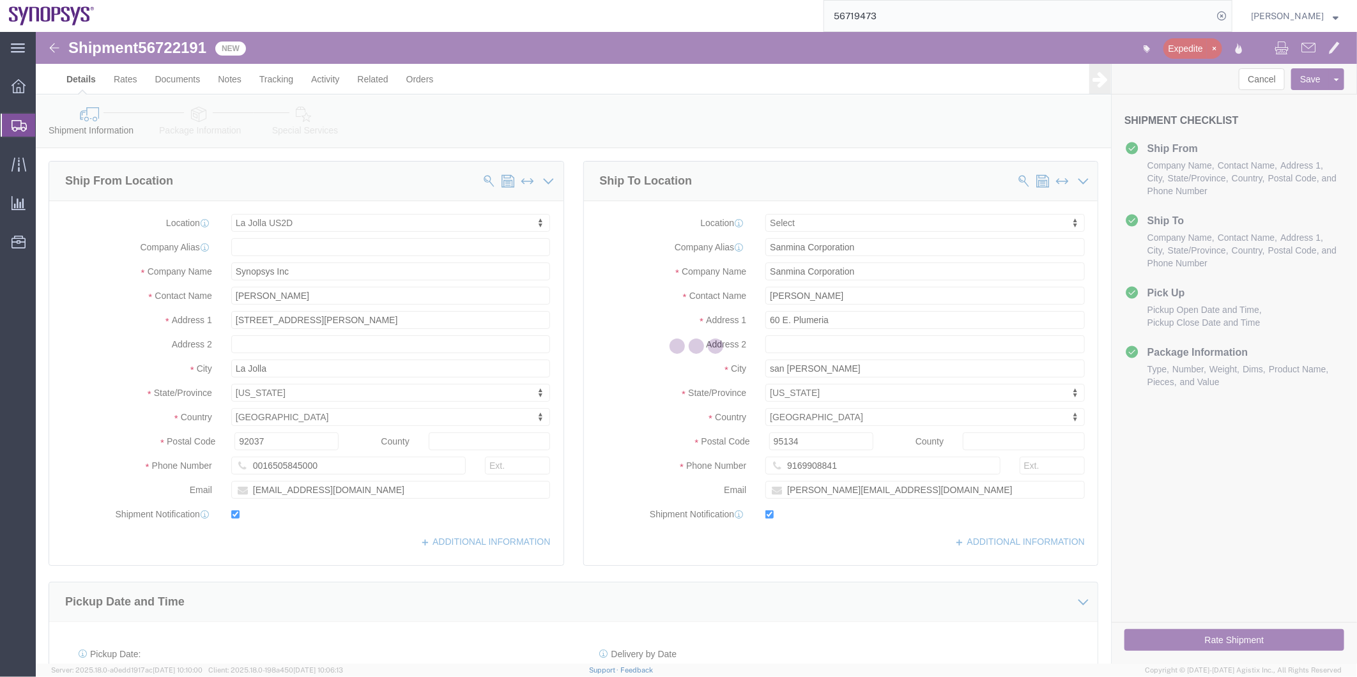
select select "63192"
select select
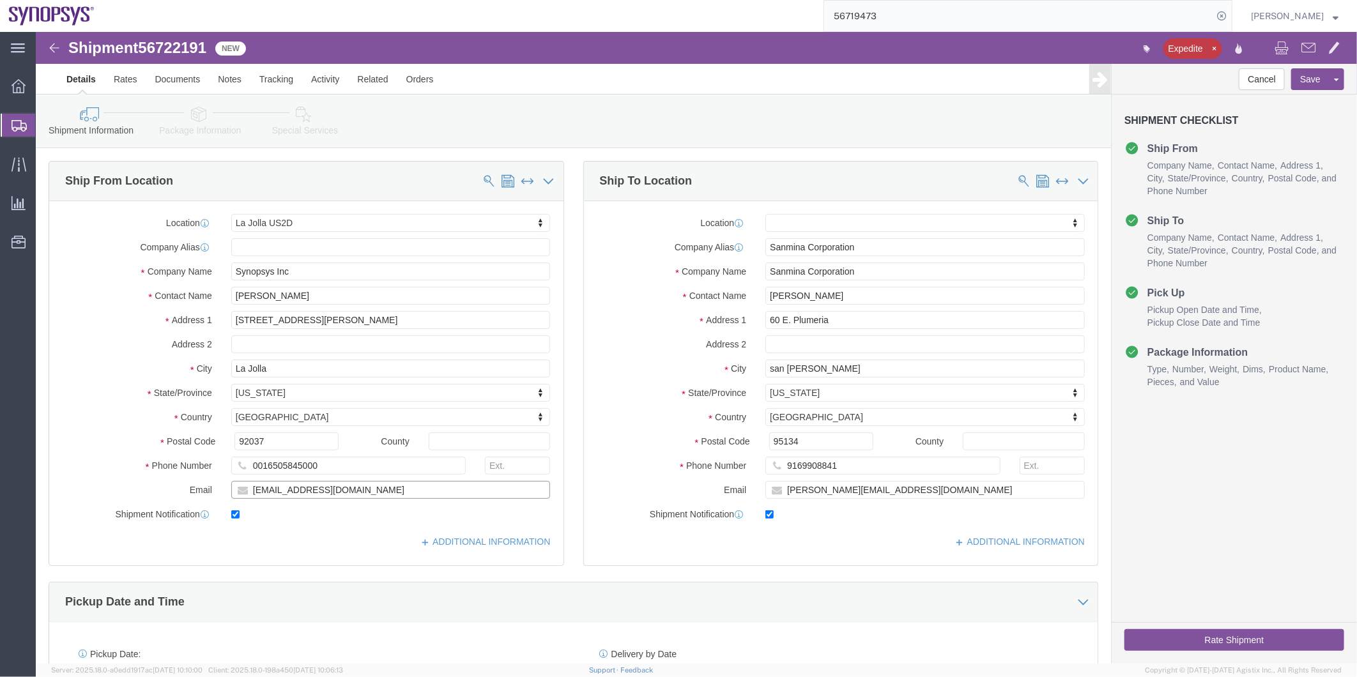
drag, startPoint x: 367, startPoint y: 490, endPoint x: 166, endPoint y: 468, distance: 202.5
click div "Location La Jolla US2D My Profile Location Aachen DE04 Agrate Brianza IT01 Asch…"
click link "Special Services"
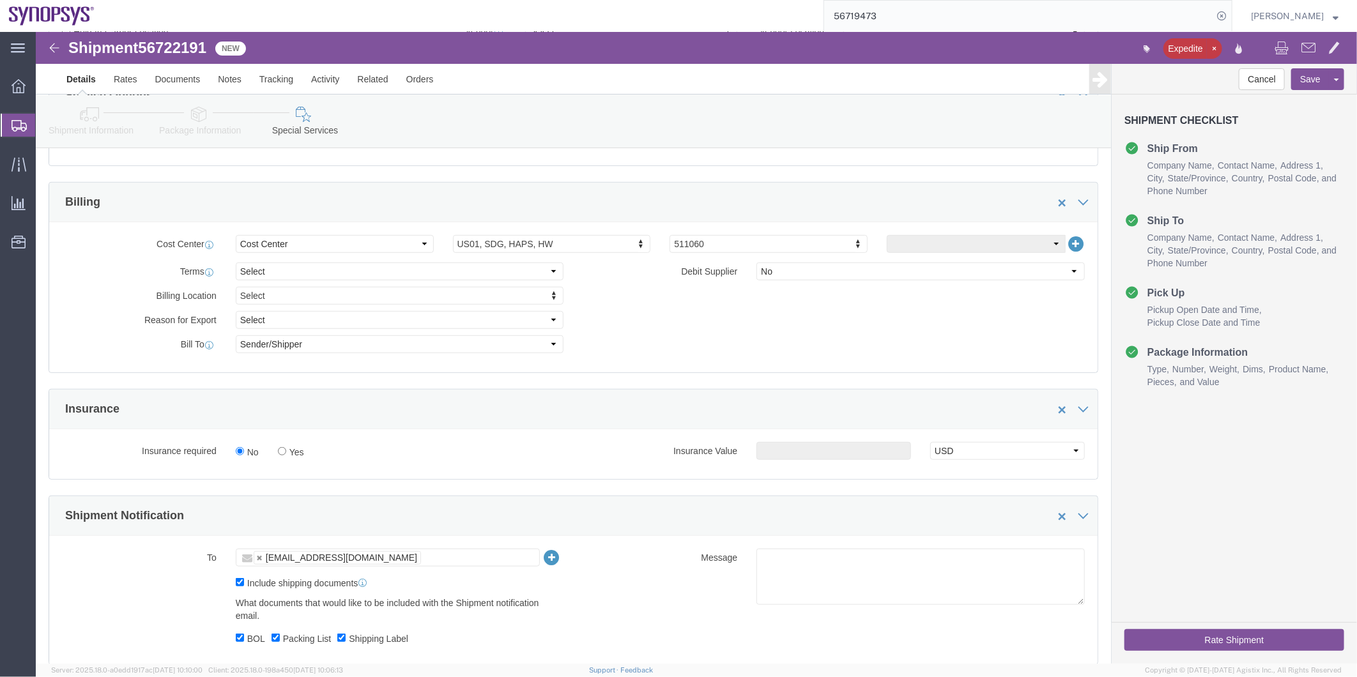
scroll to position [567, 0]
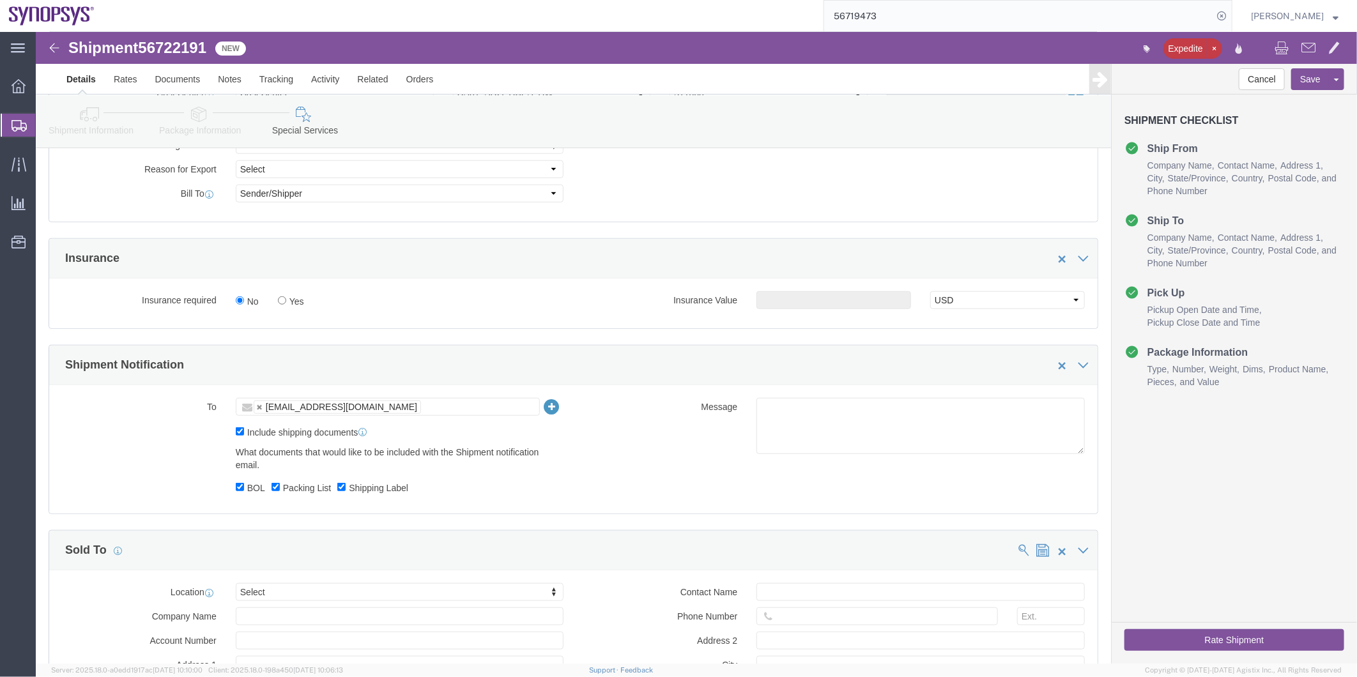
click ul "tcli@synopsys.com"
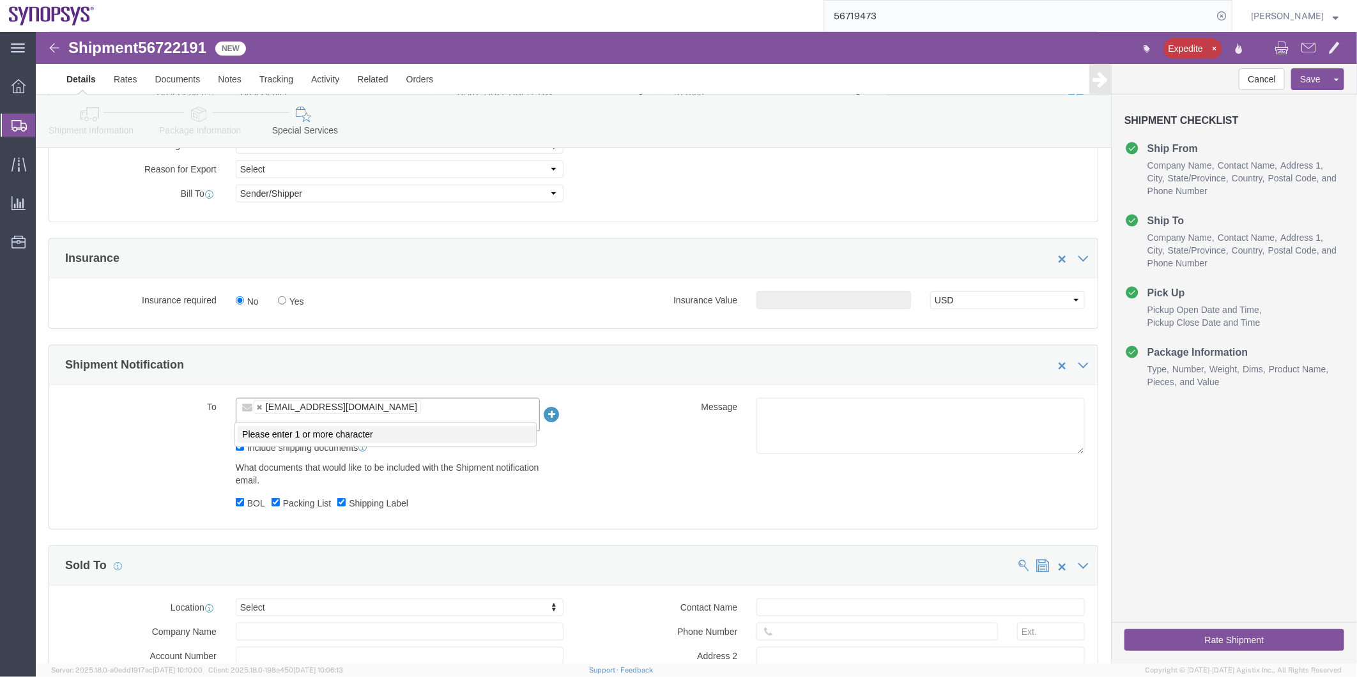
paste input "nealp@synopsys.com"
type input "nealp@synopsys.com"
click textarea
type textarea "Please see attached. -Kaelen"
click button "Rate Shipment"
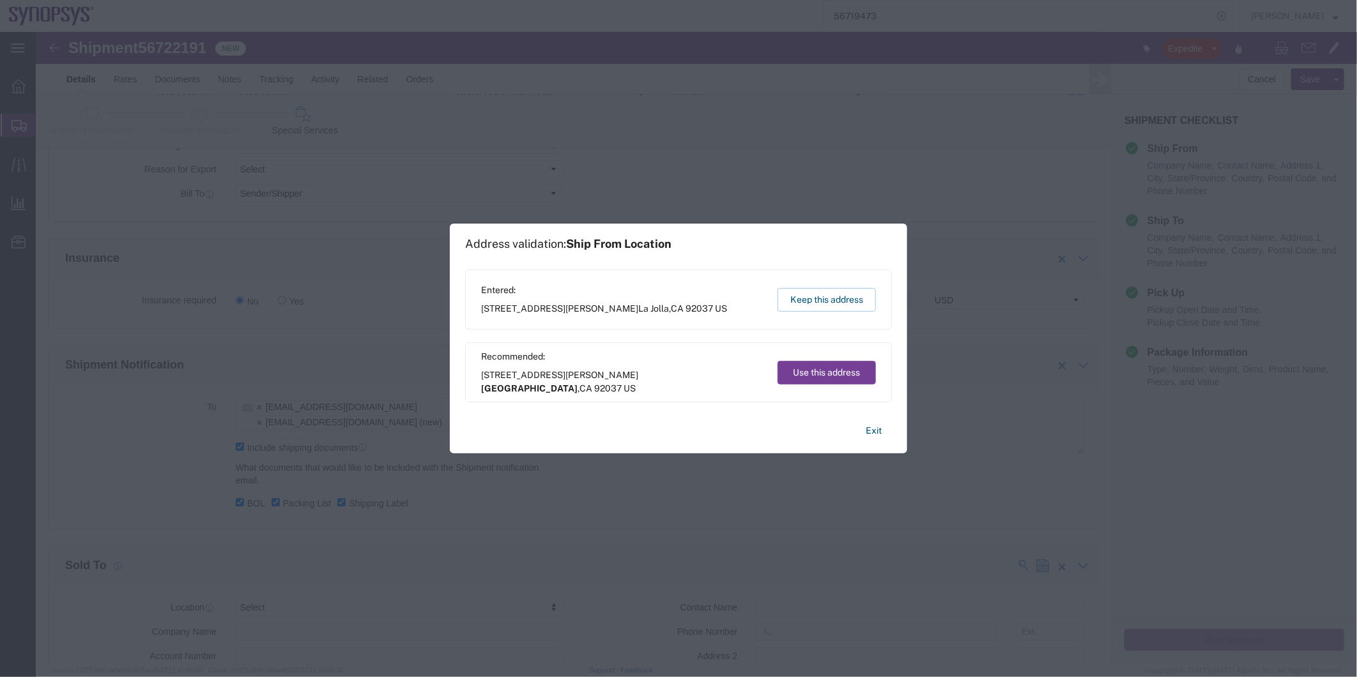
click at [831, 371] on button "Use this address" at bounding box center [827, 373] width 98 height 24
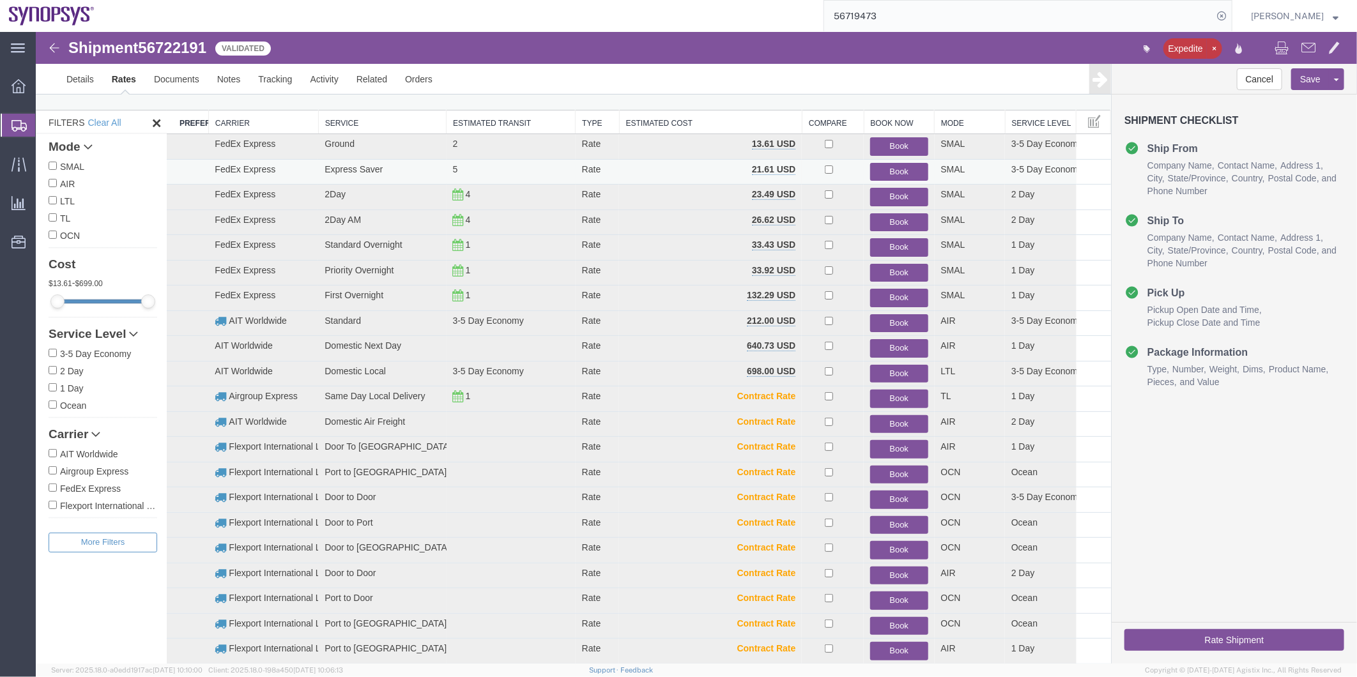
scroll to position [22, 0]
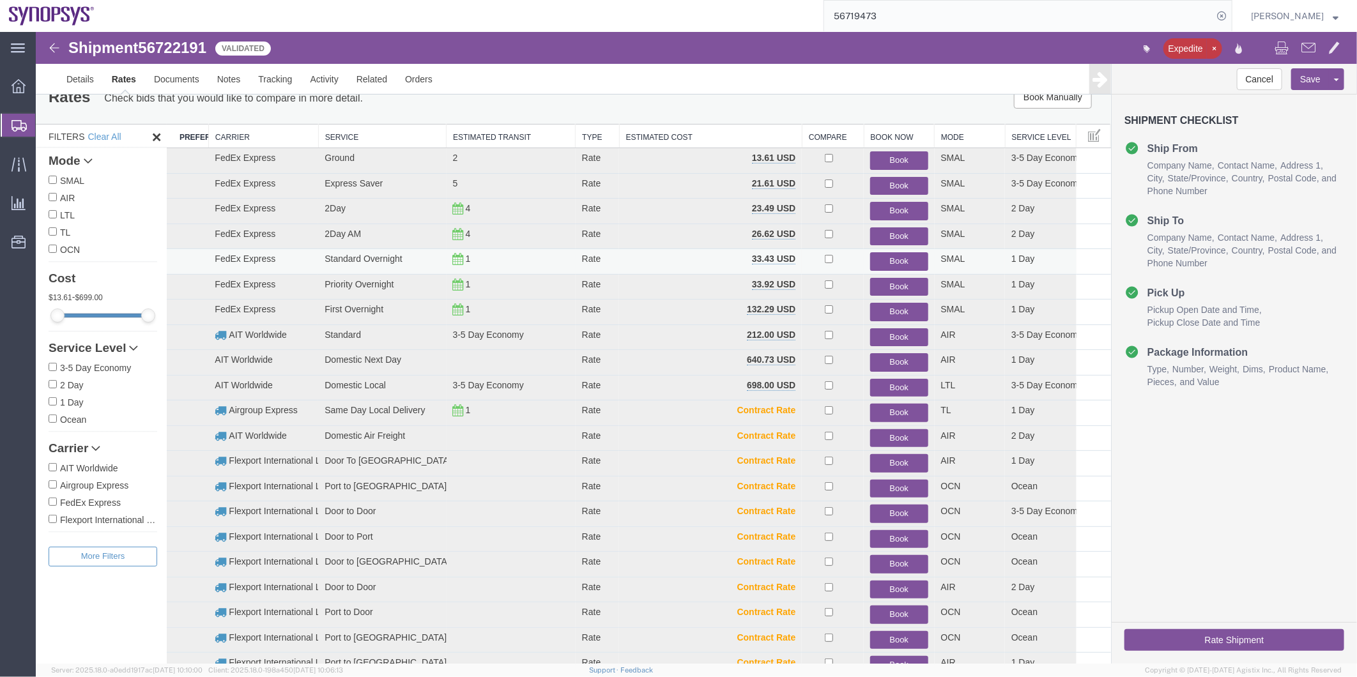
click at [908, 259] on button "Book" at bounding box center [899, 261] width 58 height 19
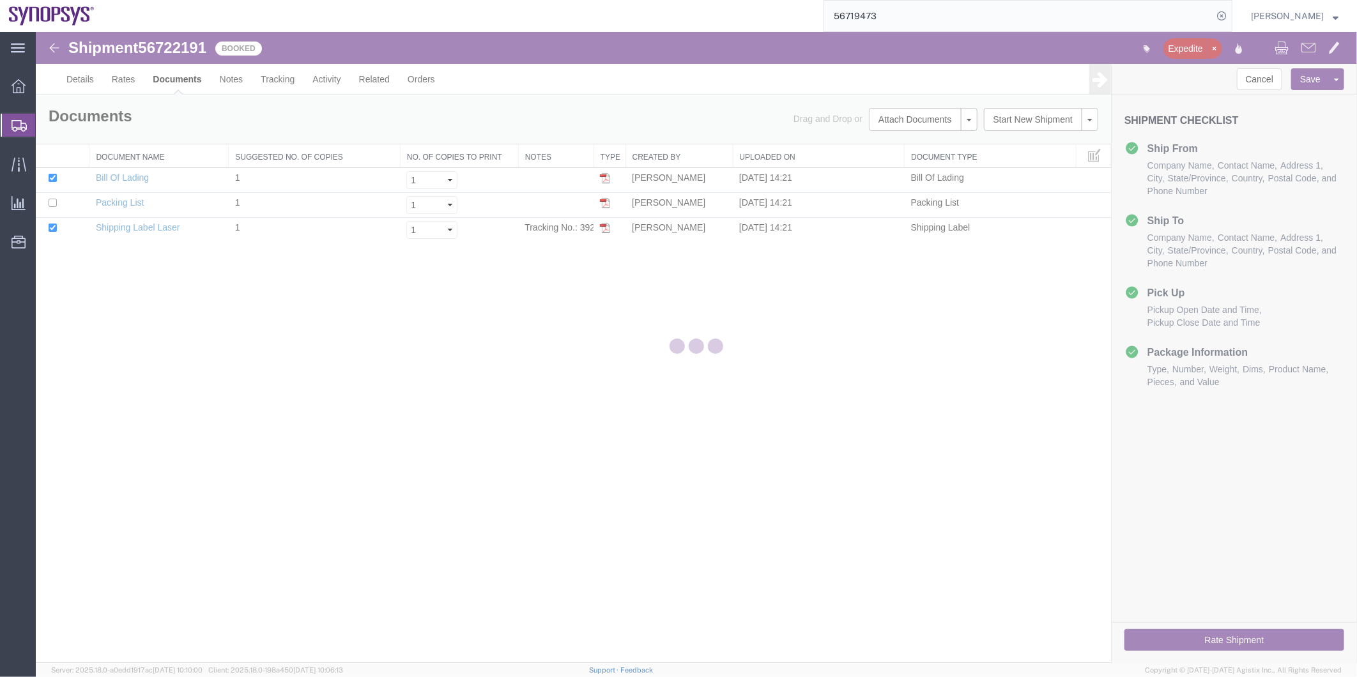
scroll to position [0, 0]
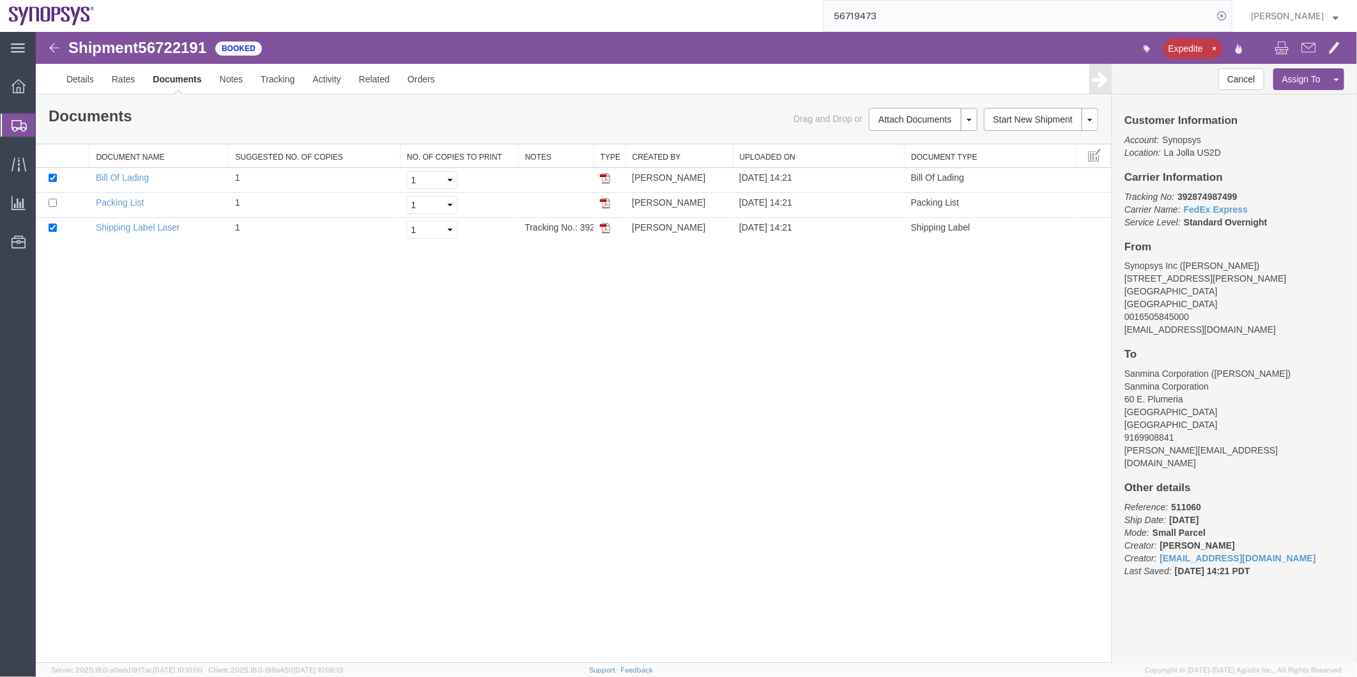
click at [0, 0] on span "Shipment Manager" at bounding box center [0, 0] width 0 height 0
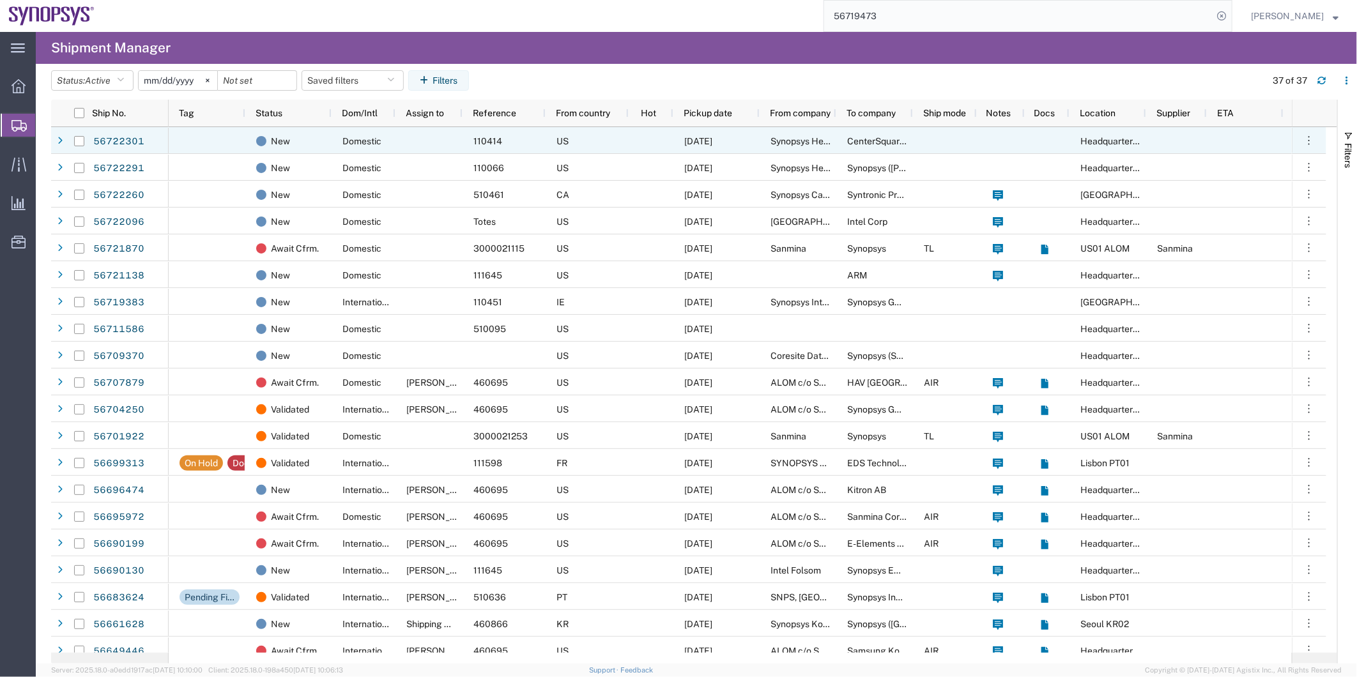
click at [413, 143] on div at bounding box center [429, 140] width 67 height 27
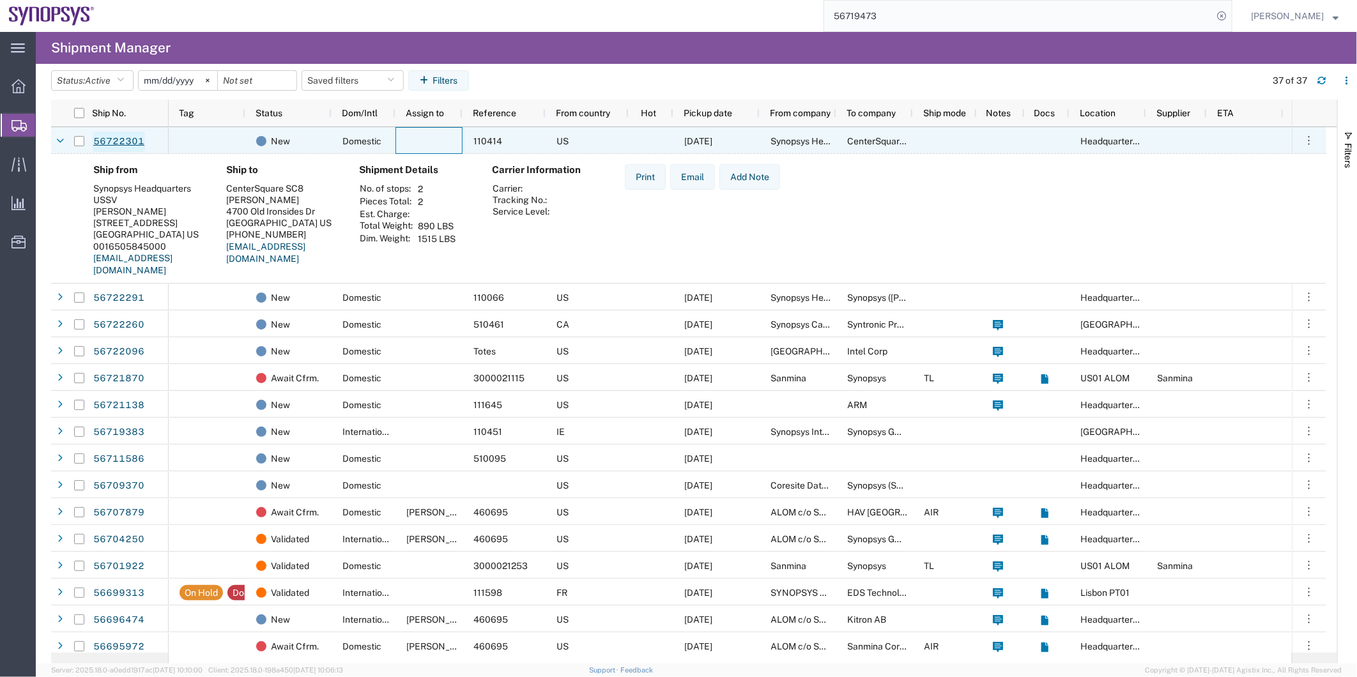
click at [110, 132] on link "56722301" at bounding box center [119, 142] width 52 height 20
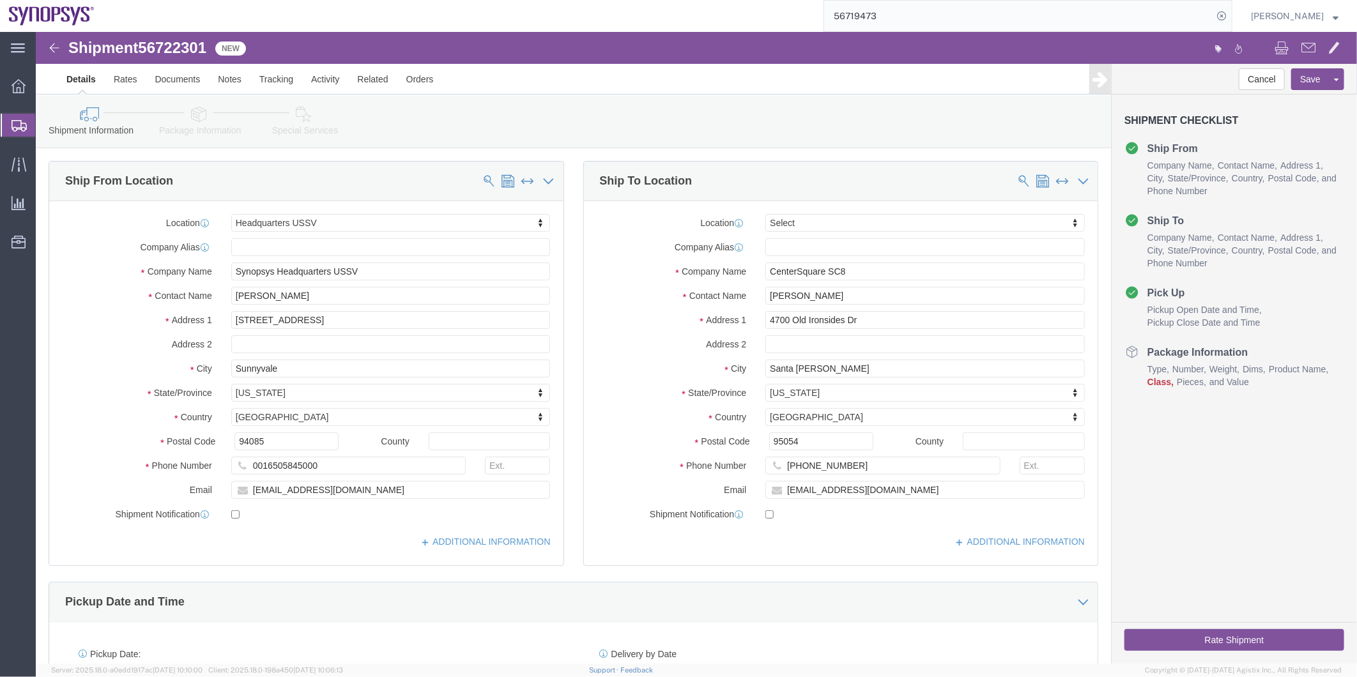
select select "63204"
select select
click icon
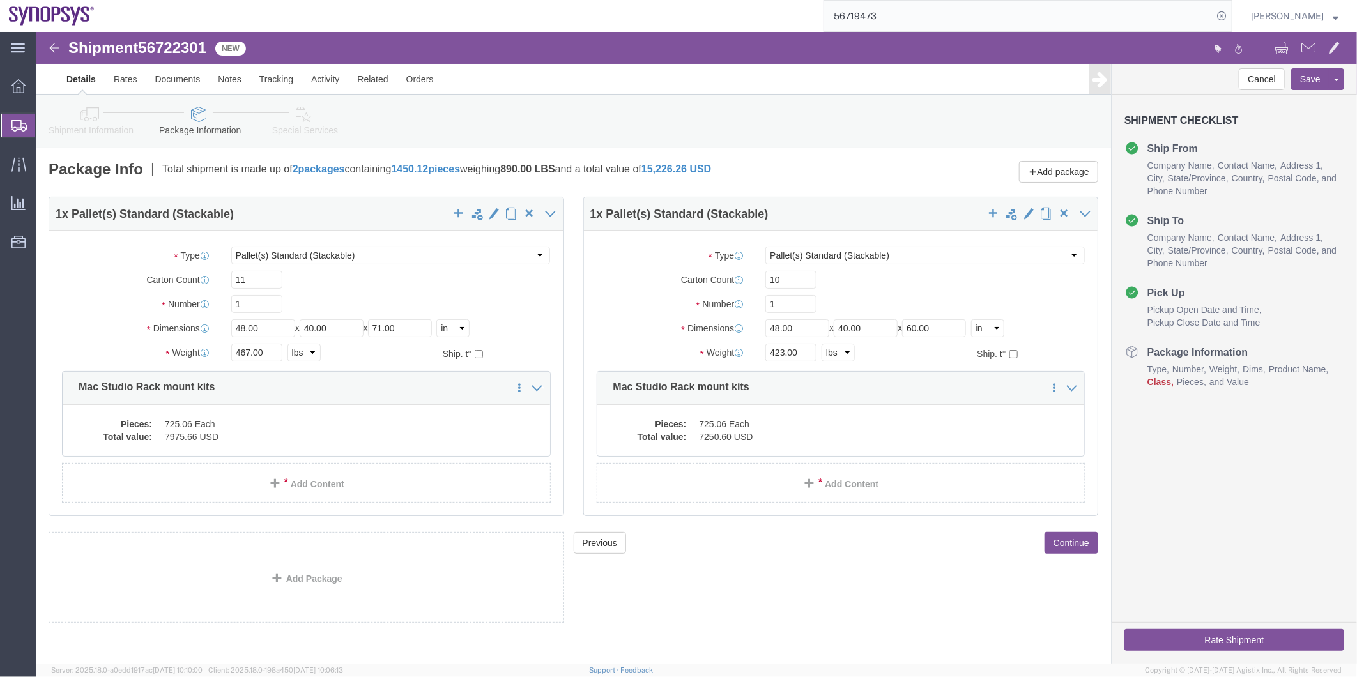
click link "Special Services"
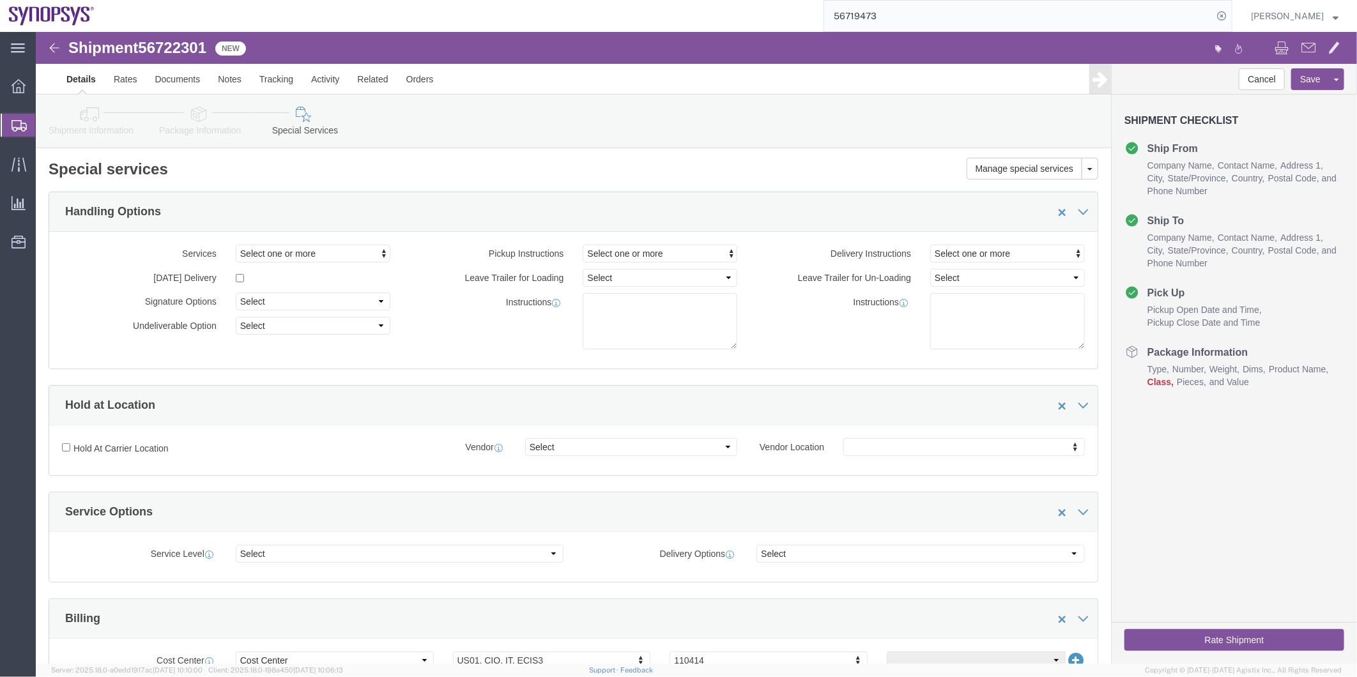
click icon
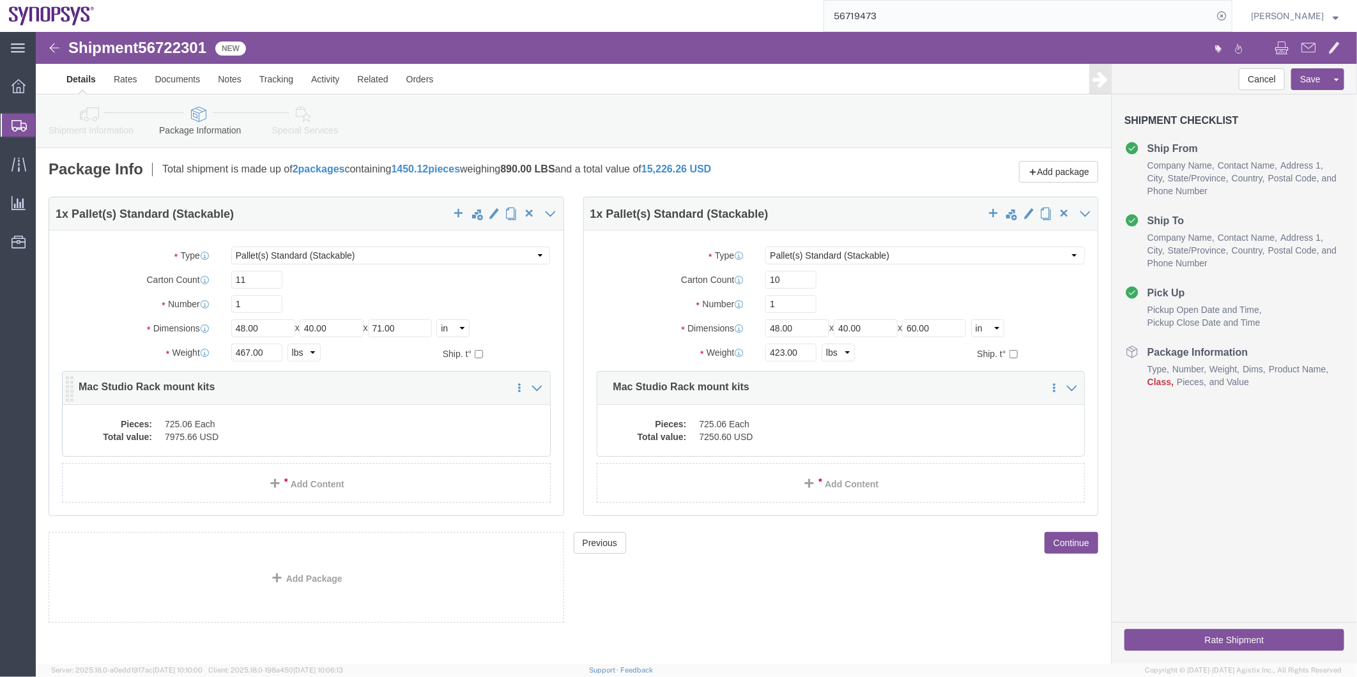
click dd "725.06 Each"
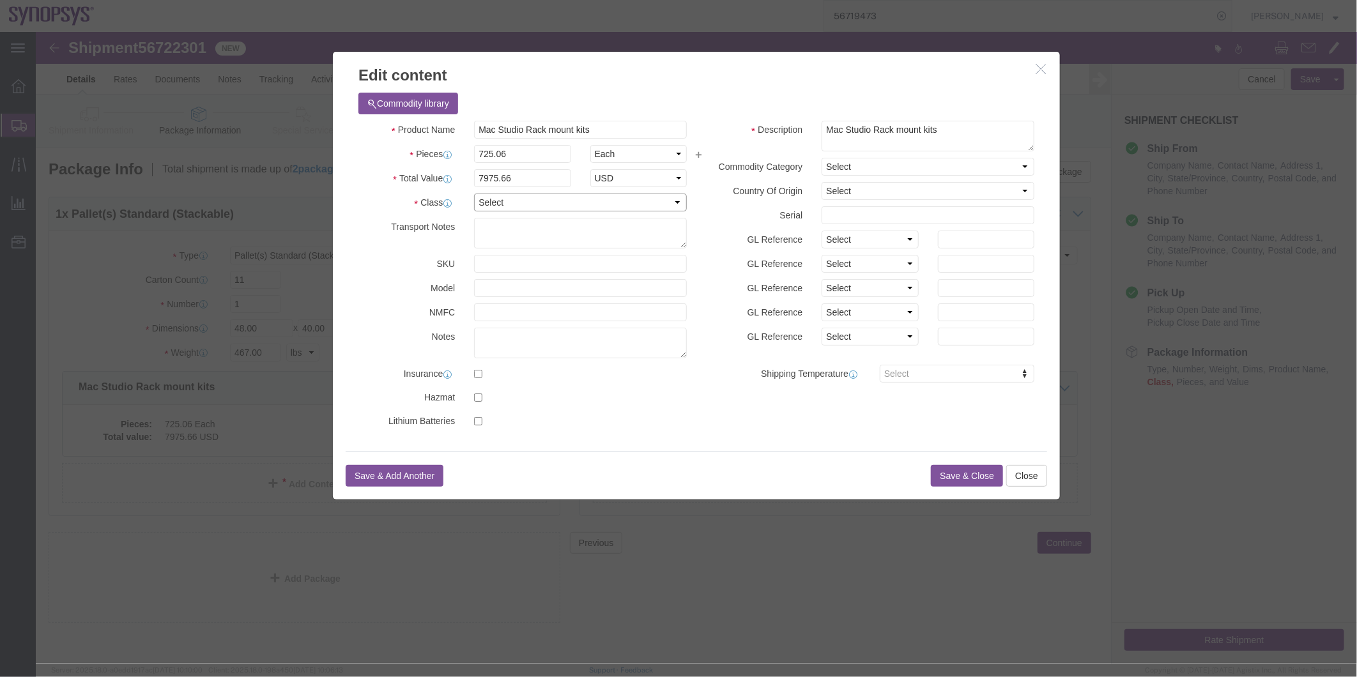
click select "Select 50 55 60 65 70 85 92.5 100 125 175 250 300 400"
select select "50"
click select "Select 50 55 60 65 70 85 92.5 100 125 175 250 300 400"
click button "Save & Close"
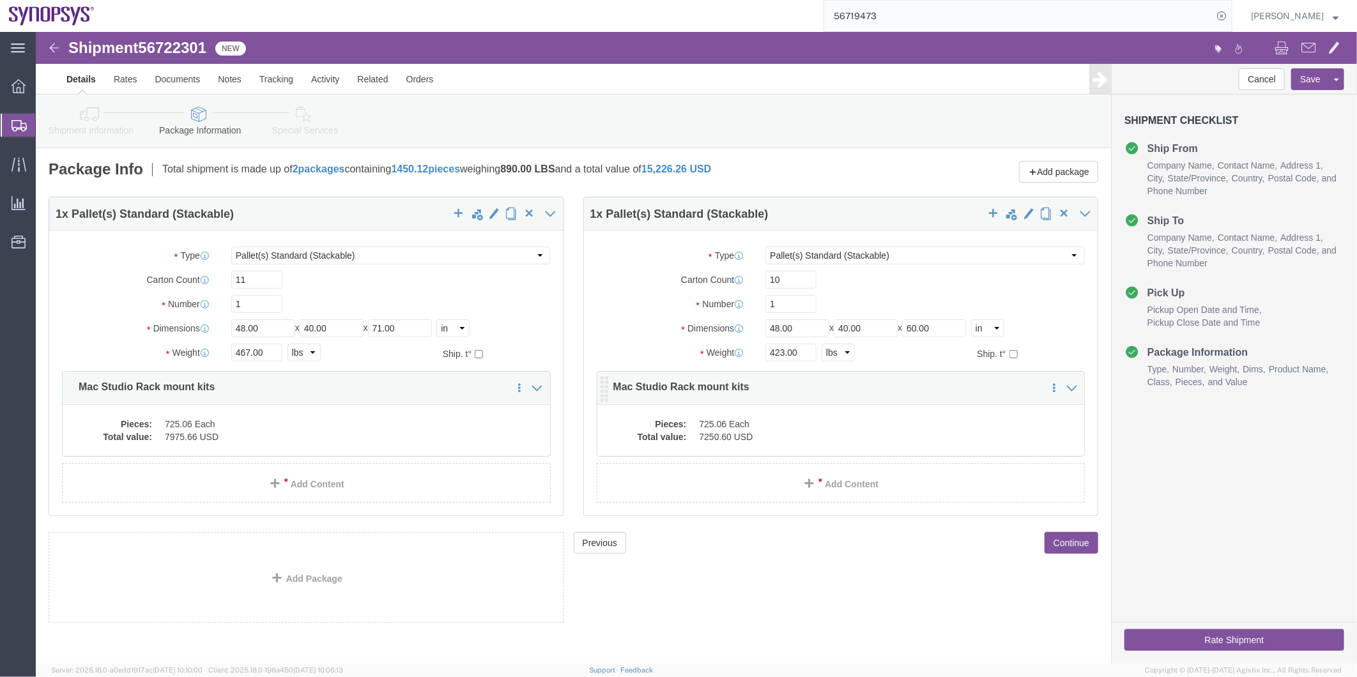
click dd "725.06 Each"
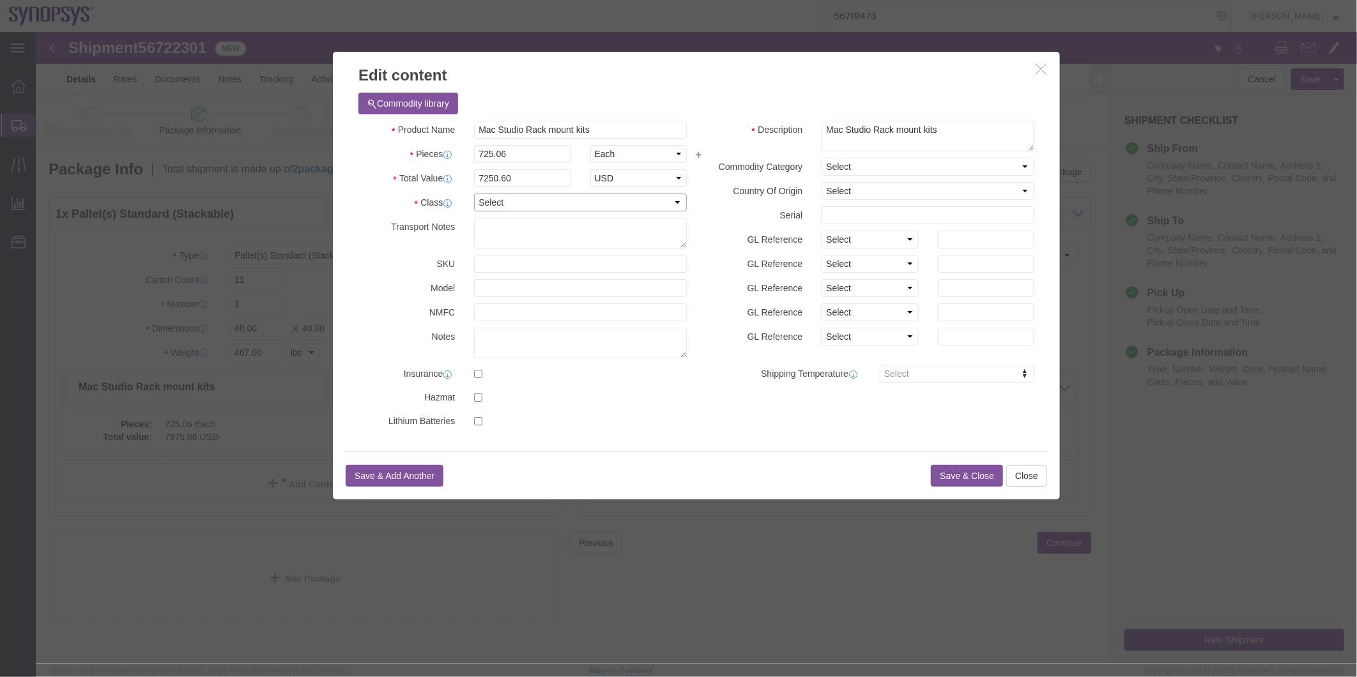
click select "Select 50 55 60 65 70 85 92.5 100 125 175 250 300 400"
select select "50"
click select "Select 50 55 60 65 70 85 92.5 100 125 175 250 300 400"
click button "Save & Close"
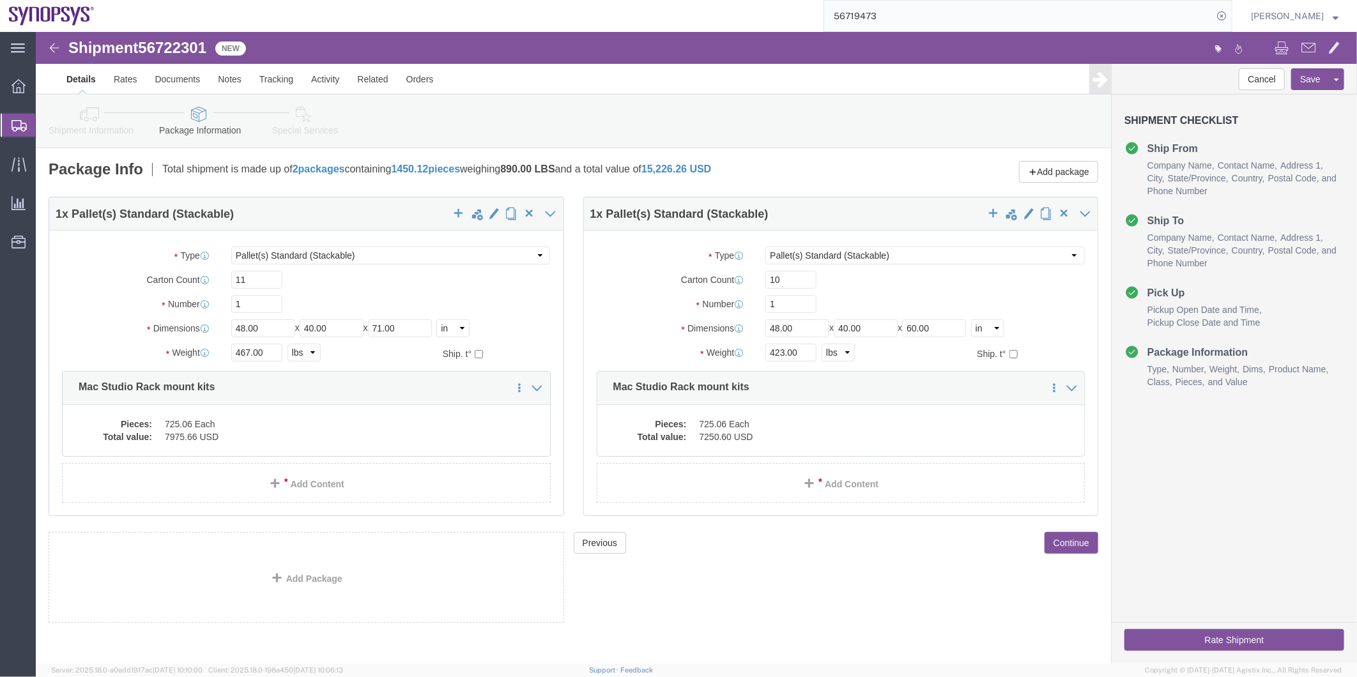
click icon
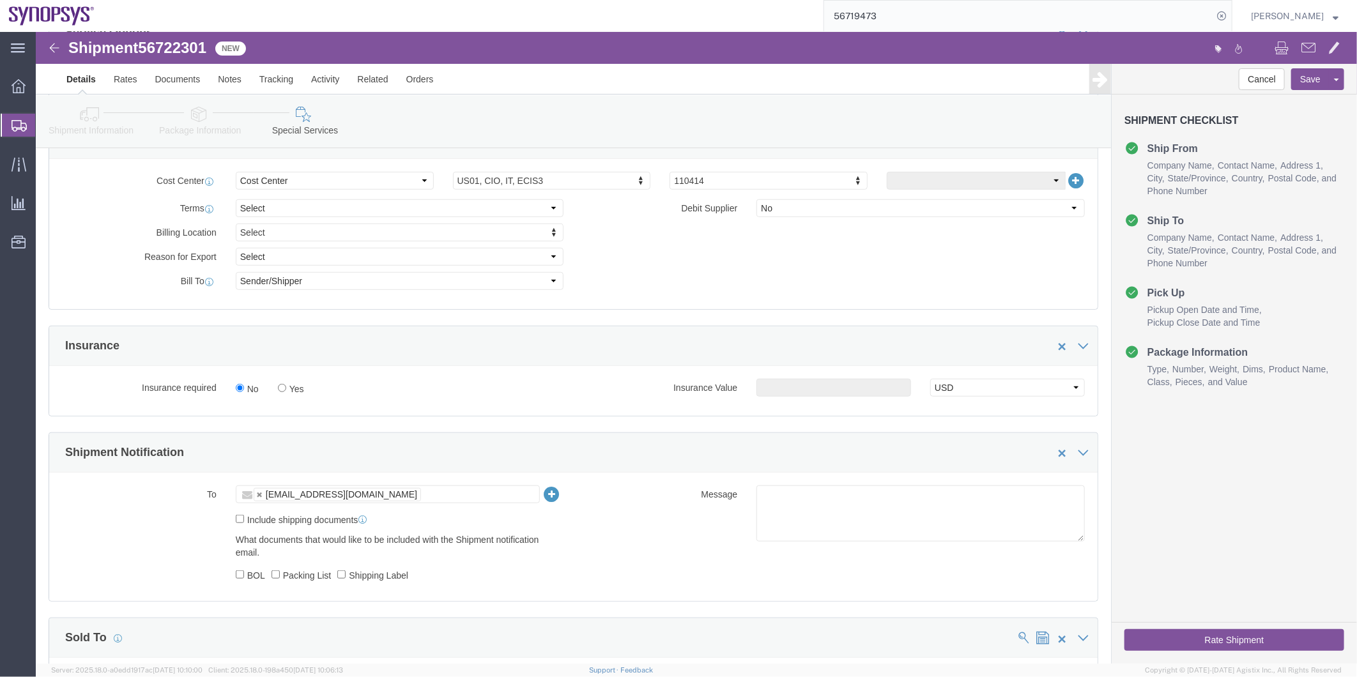
scroll to position [567, 0]
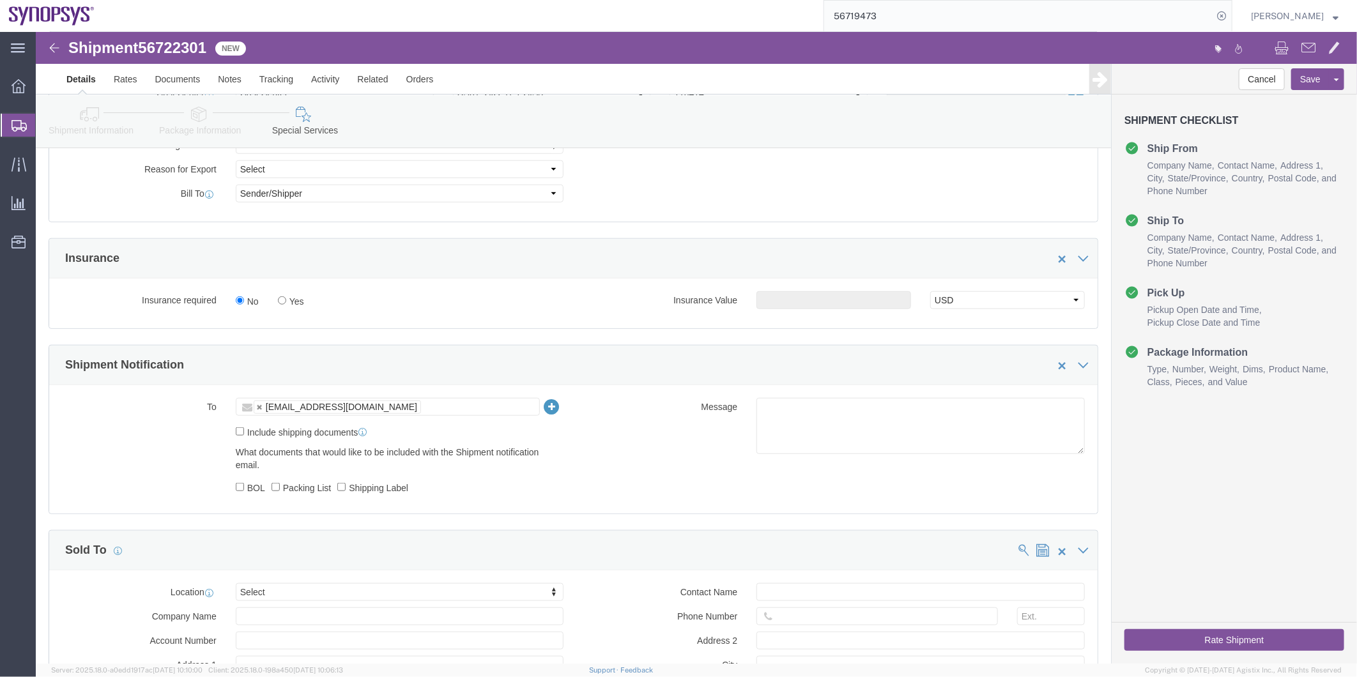
click label "Include shipping documents"
click input "Include shipping documents"
checkbox input "true"
click div "To ggarcia@synopsys.com ggarcia@synopsys.com Include shipping documents What do…"
click input "BOL"
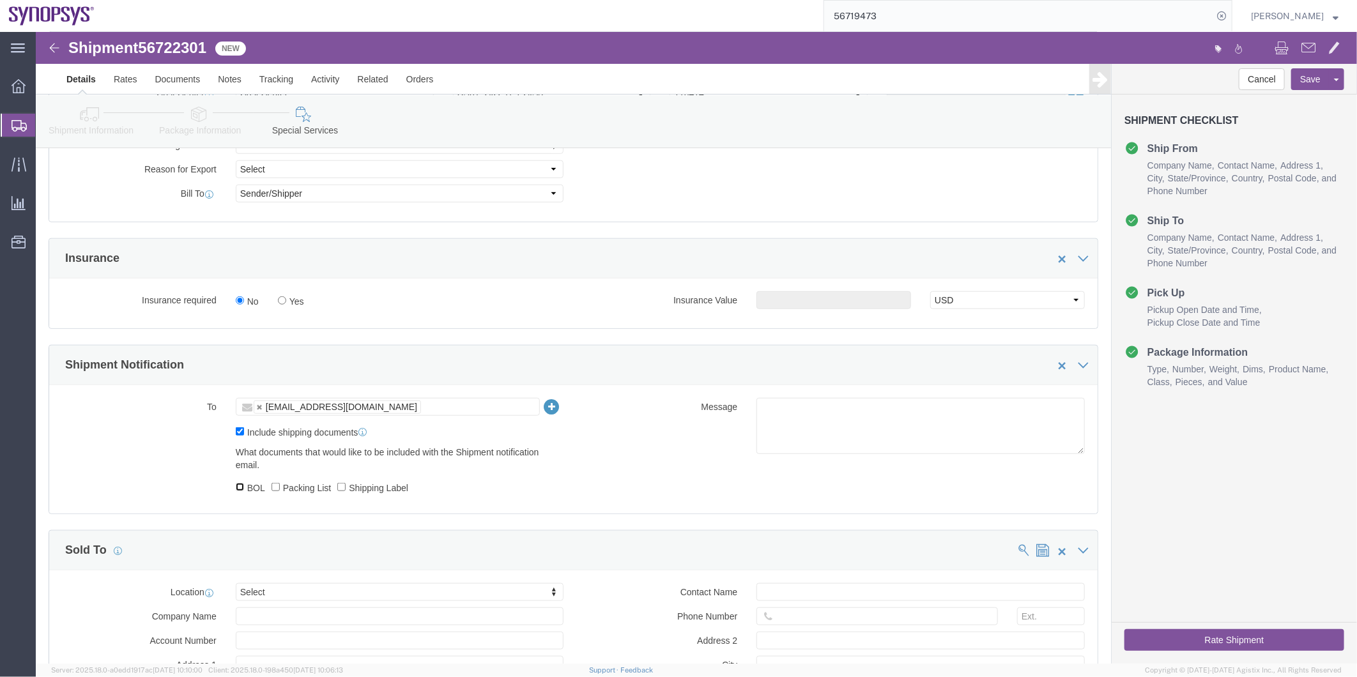
checkbox input "true"
click label "Packing List"
click input "Packing List"
checkbox input "true"
click label "Shipping Label"
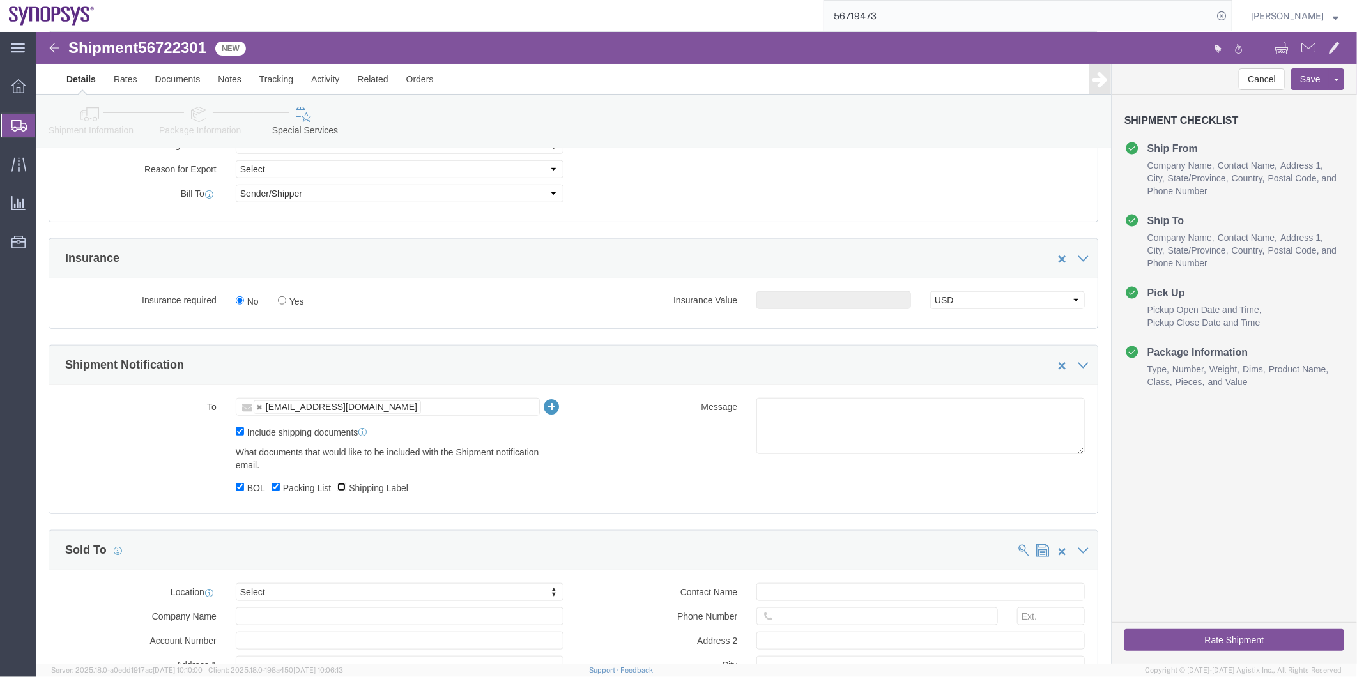
click input "Shipping Label"
checkbox input "true"
click ul "ggarcia@synopsys.com"
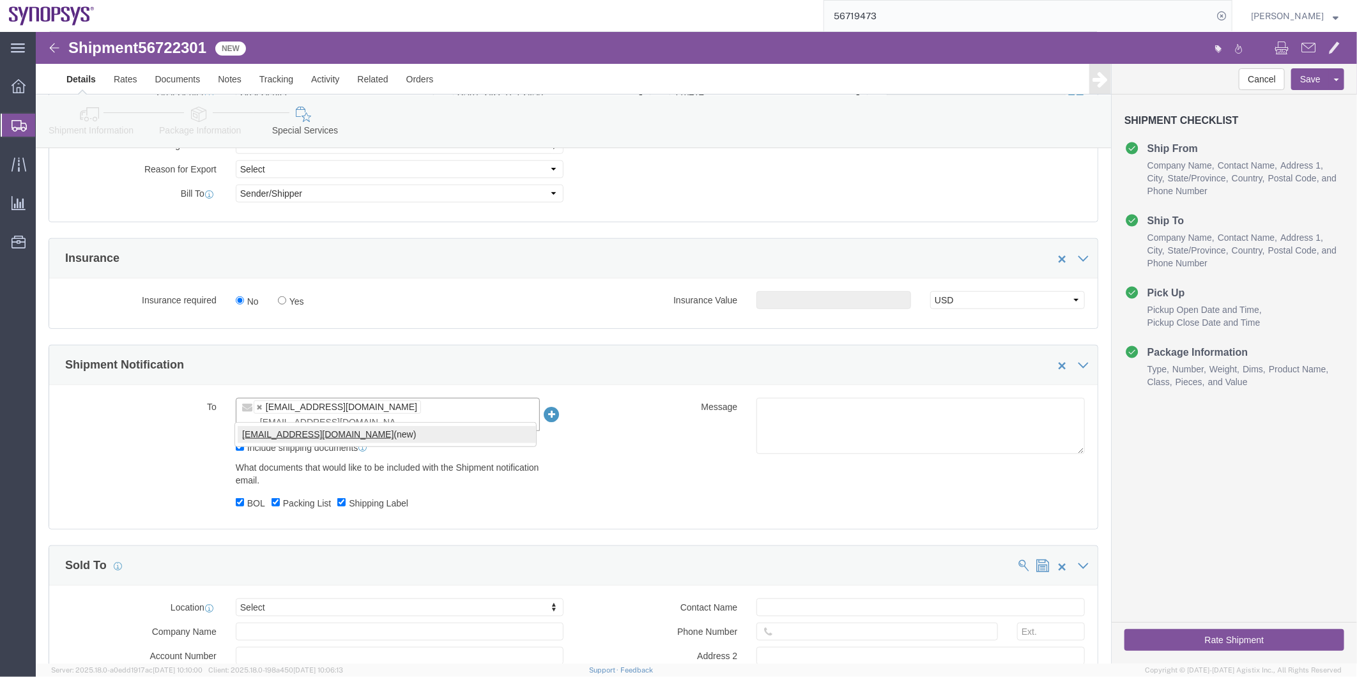
type input "shipping@synopsys.com"
click textarea
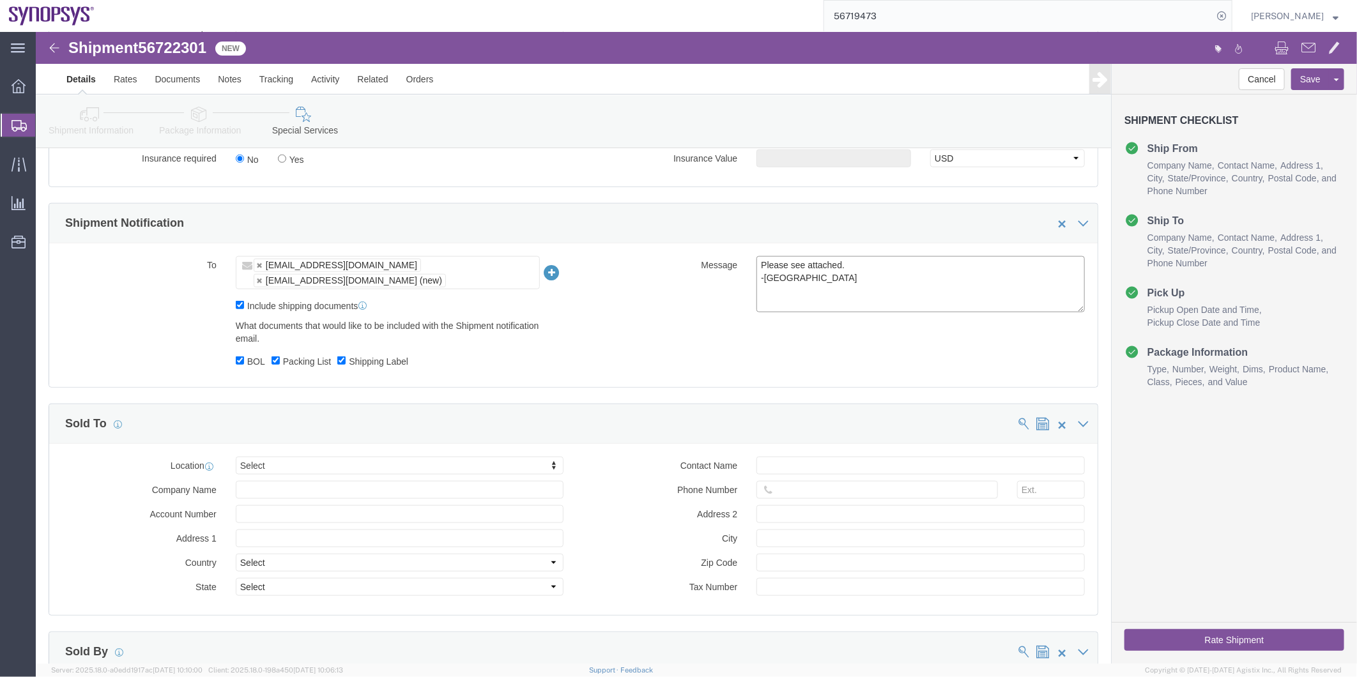
scroll to position [710, 0]
type textarea "Please see attached. -Kaelen"
click button "Rate Shipment"
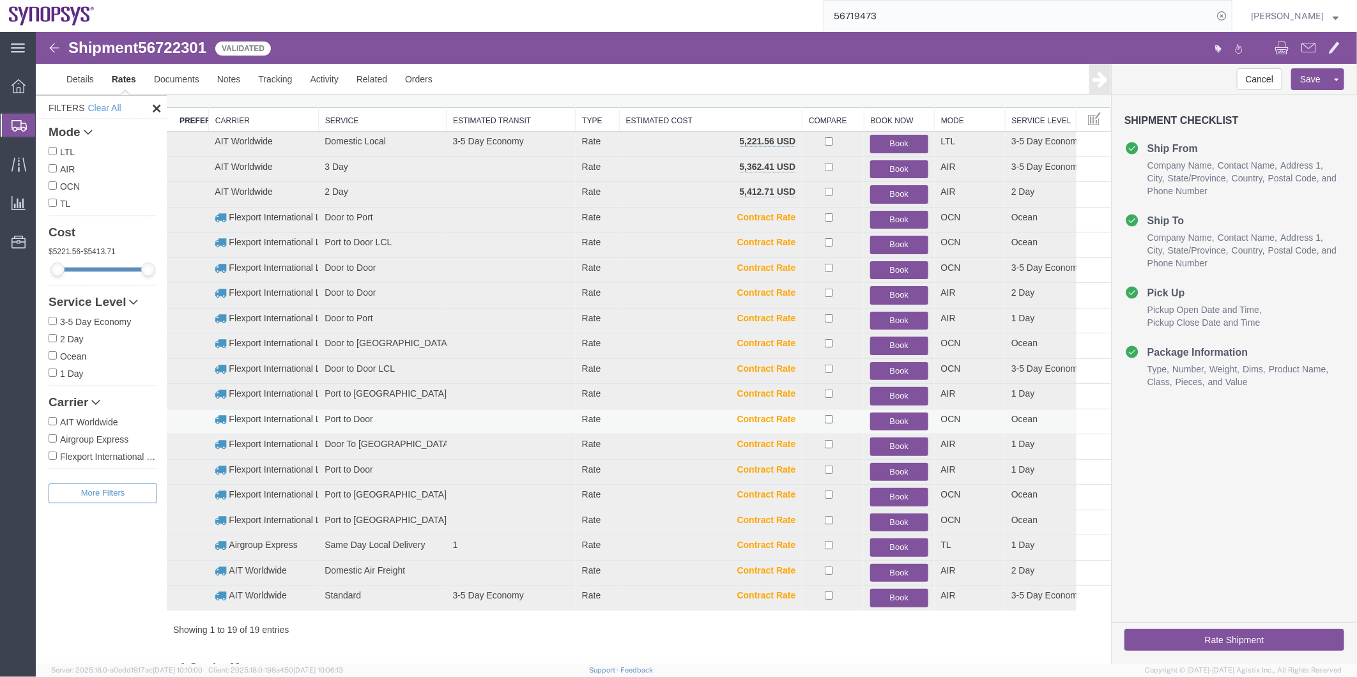
scroll to position [0, 0]
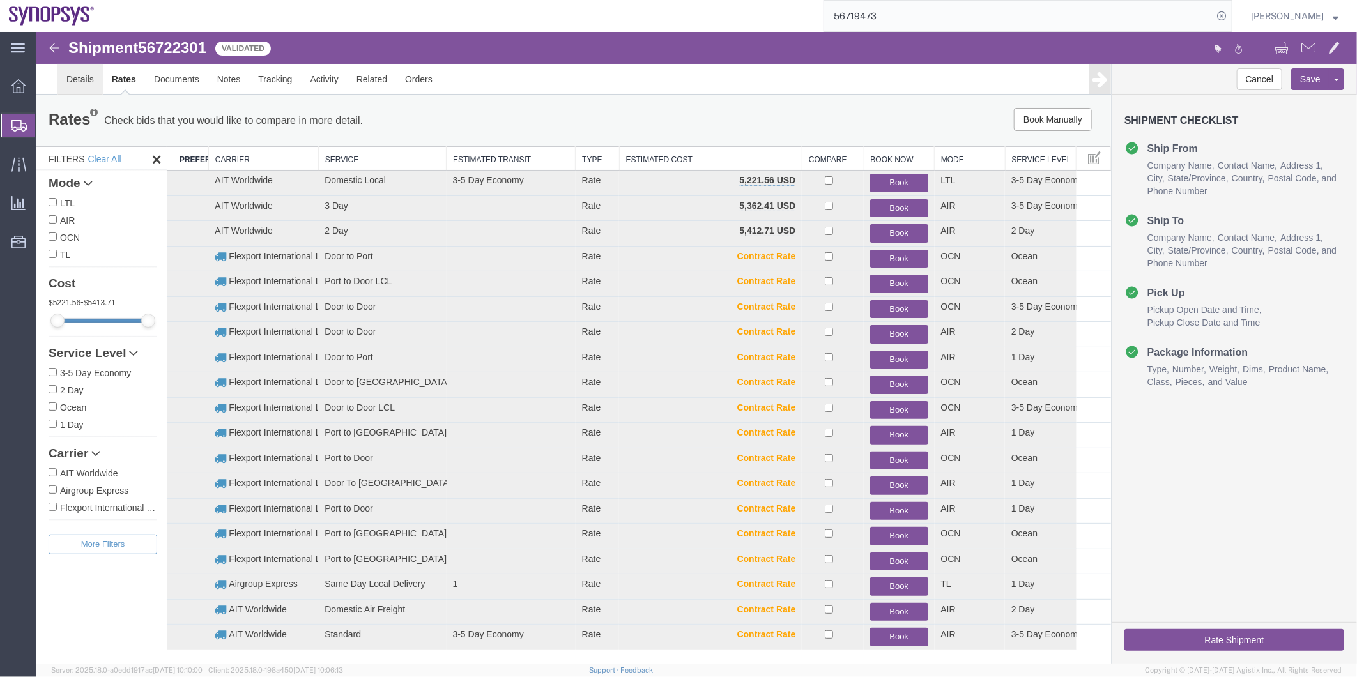
click at [81, 71] on link "Details" at bounding box center [79, 78] width 45 height 31
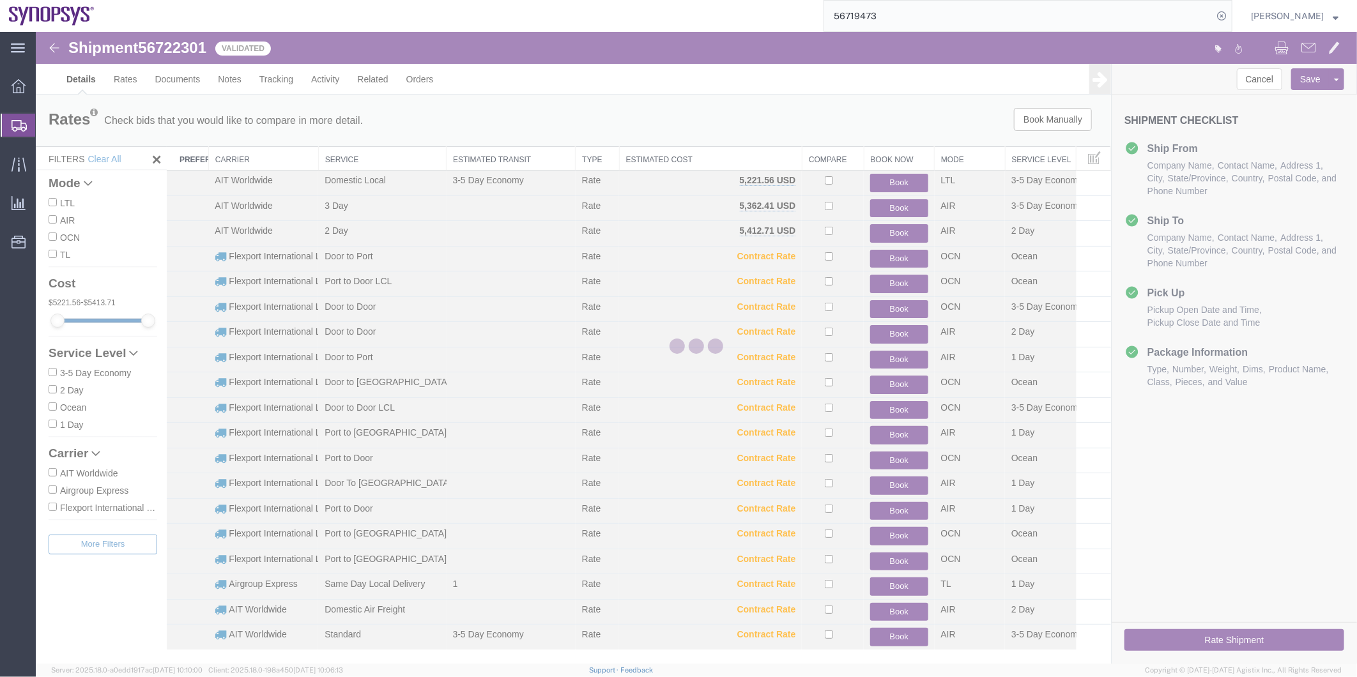
select select "63204"
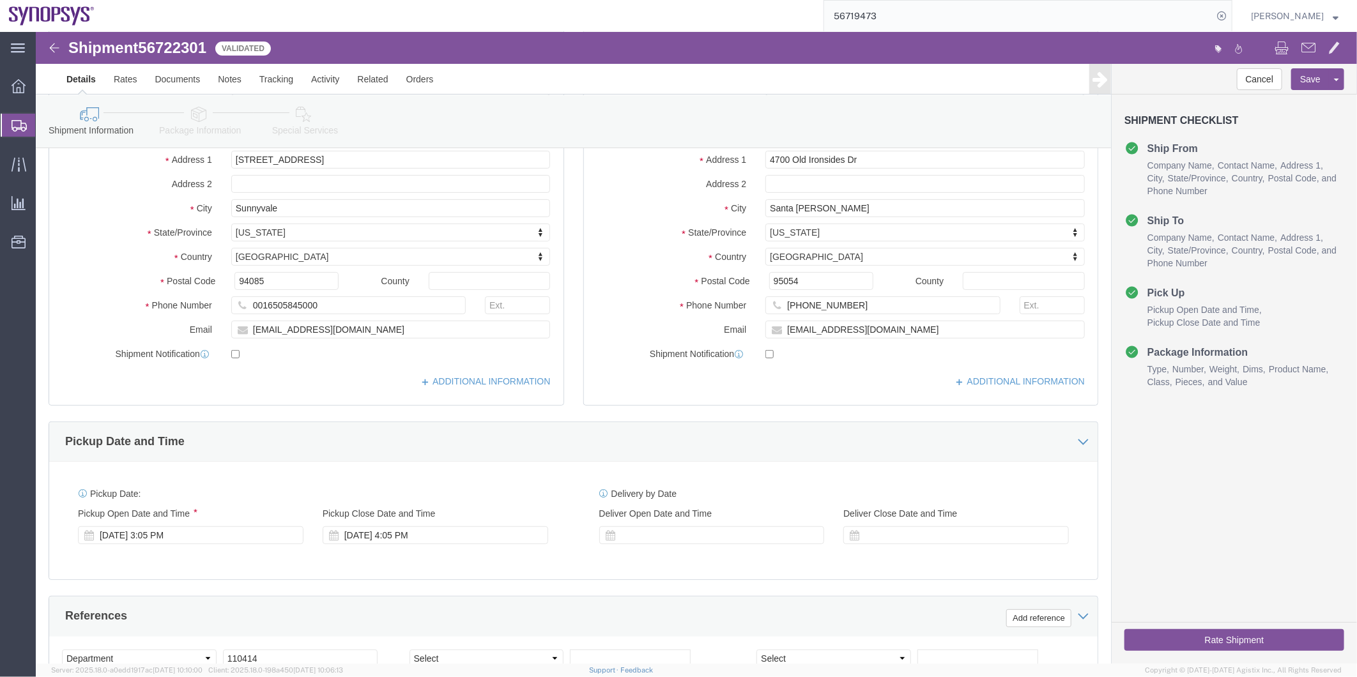
scroll to position [284, 0]
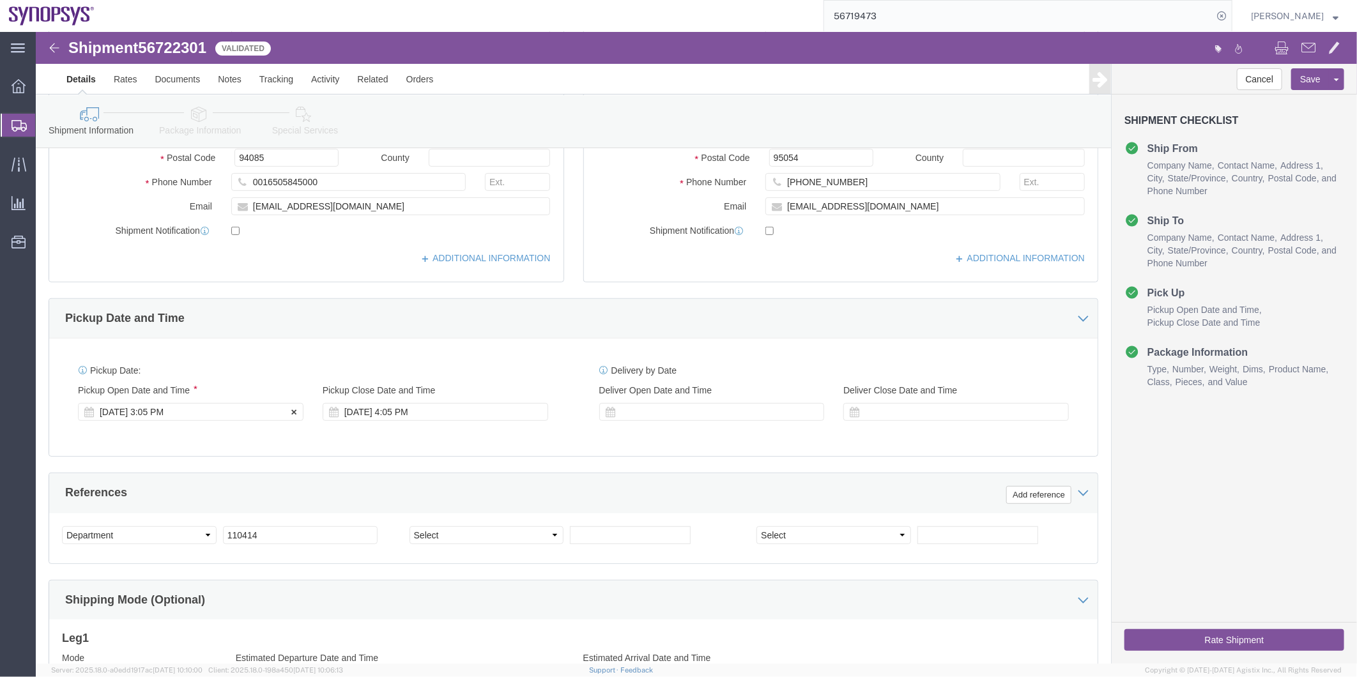
click div "Sep 04 2025 3:05 PM"
click icon
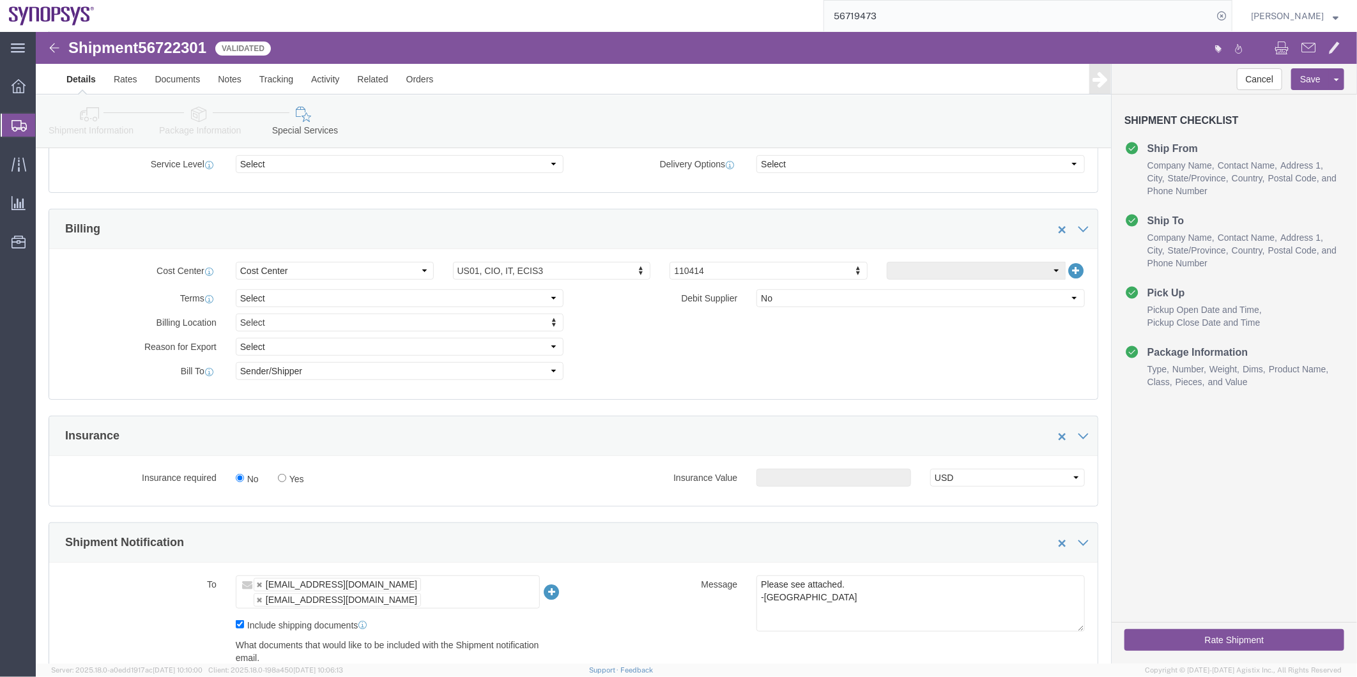
scroll to position [567, 0]
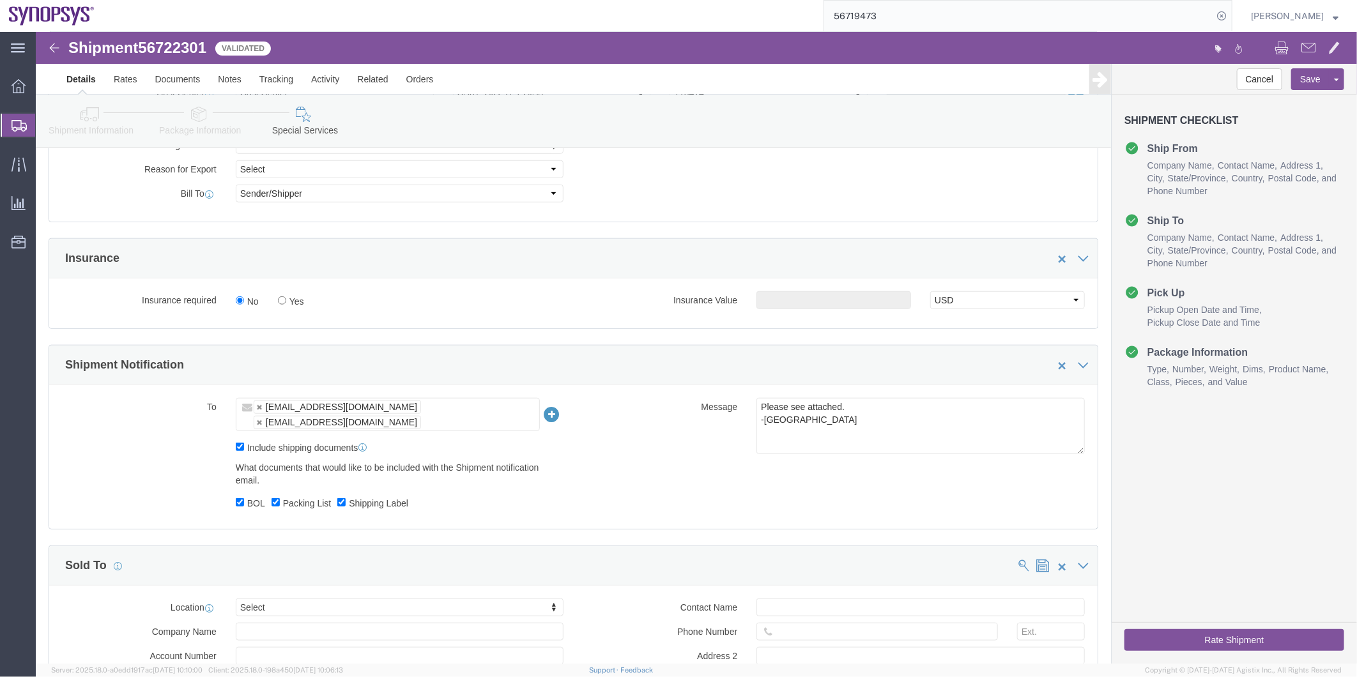
click button "Rate Shipment"
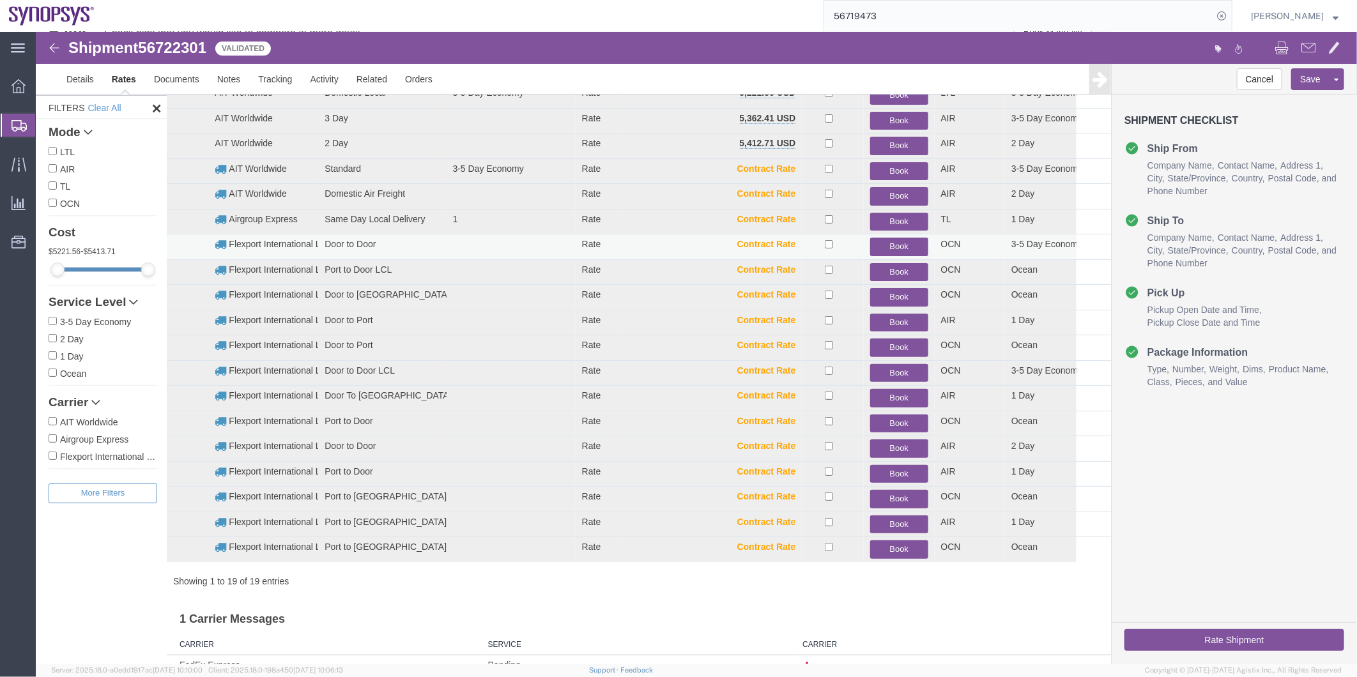
scroll to position [0, 0]
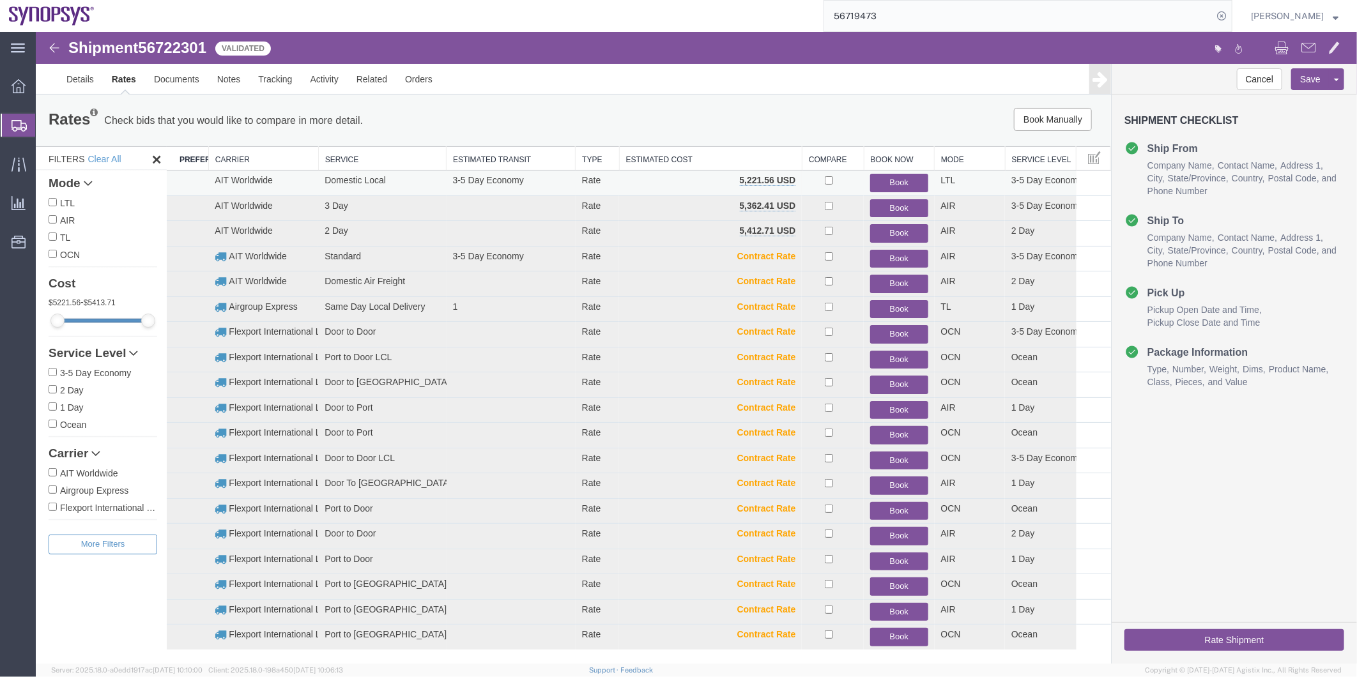
click at [901, 176] on button "Book" at bounding box center [899, 182] width 58 height 19
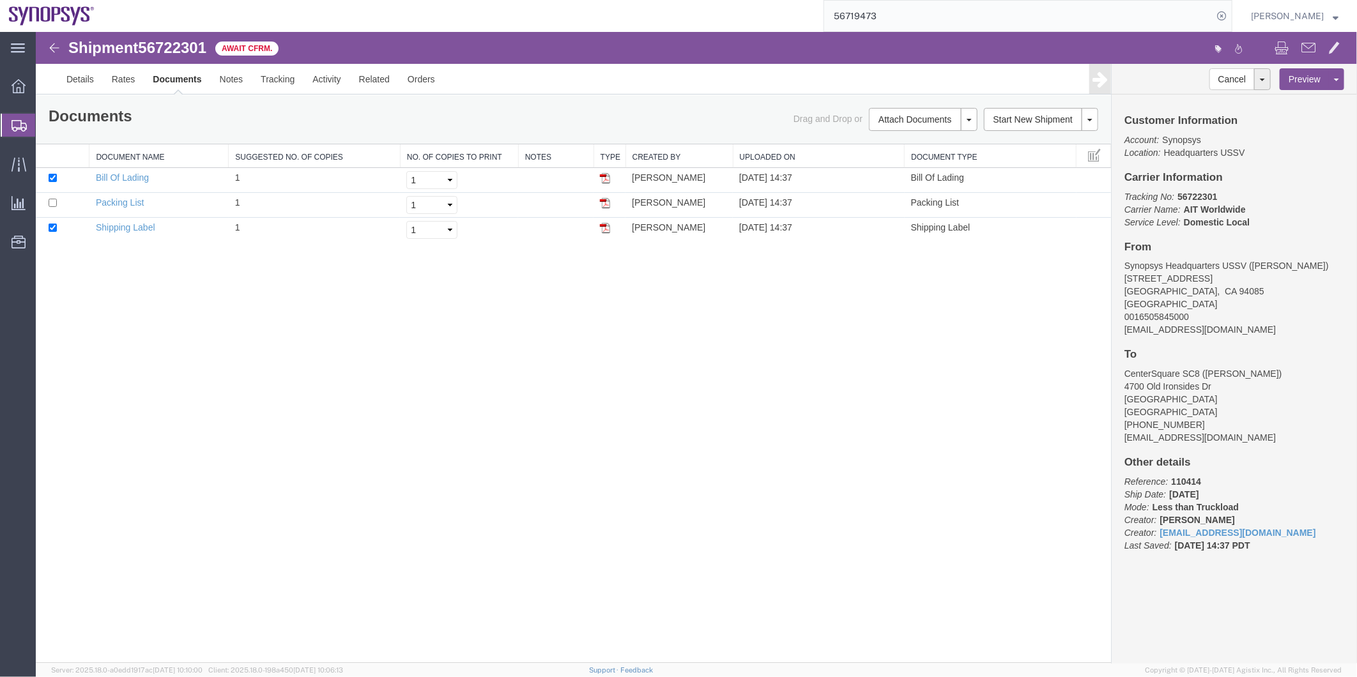
drag, startPoint x: 77, startPoint y: 141, endPoint x: 75, endPoint y: 149, distance: 7.9
click at [0, 0] on span "Shipment Manager" at bounding box center [0, 0] width 0 height 0
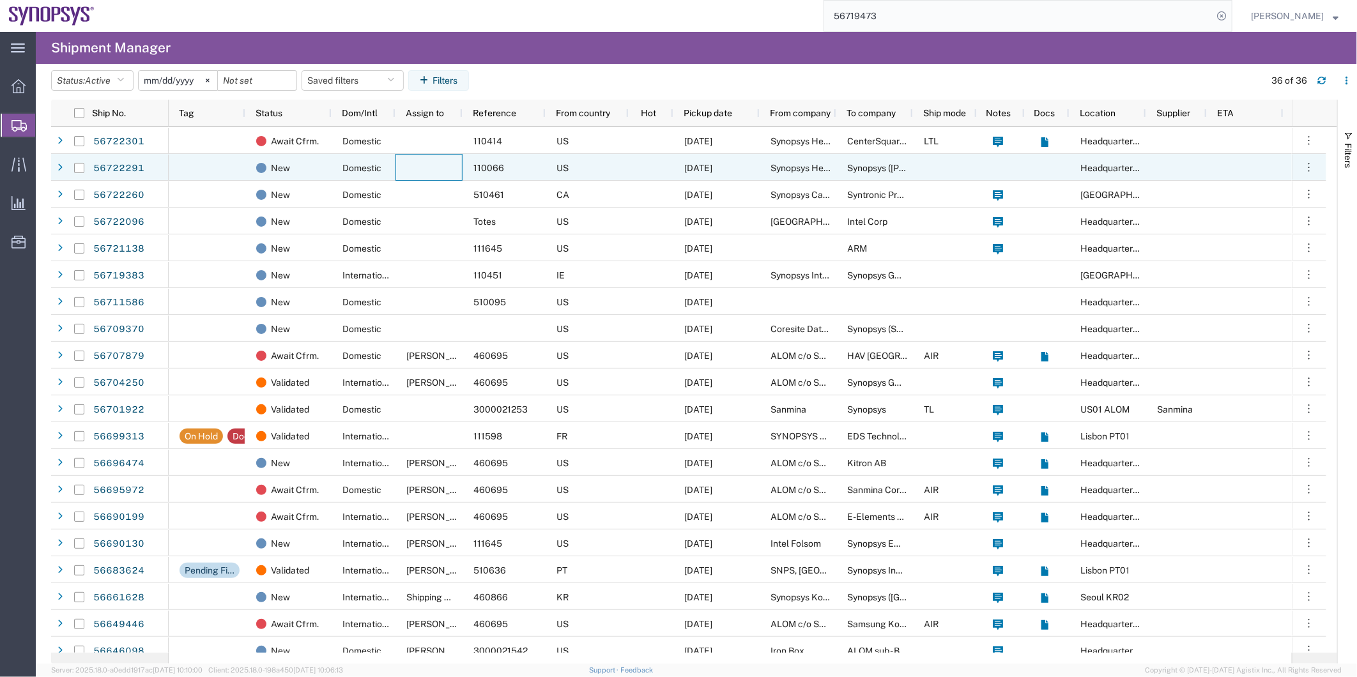
click at [431, 174] on div at bounding box center [429, 167] width 67 height 27
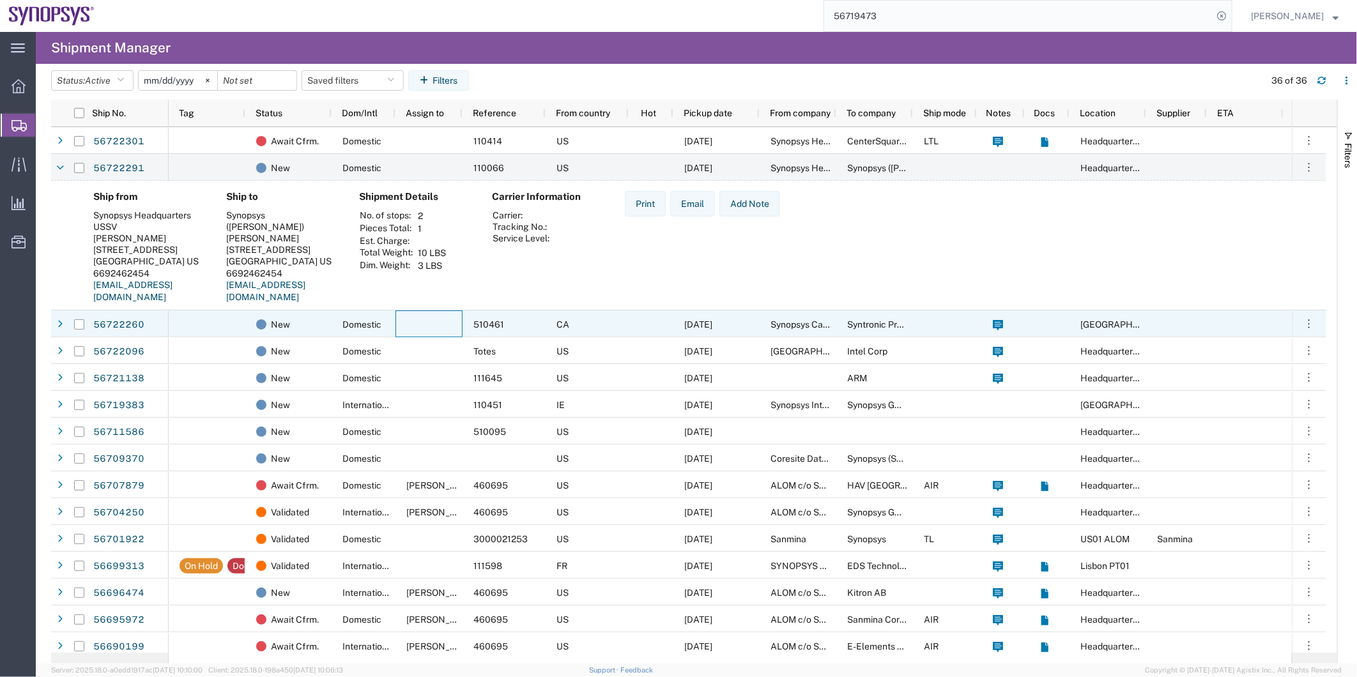
click at [455, 326] on div at bounding box center [429, 324] width 67 height 27
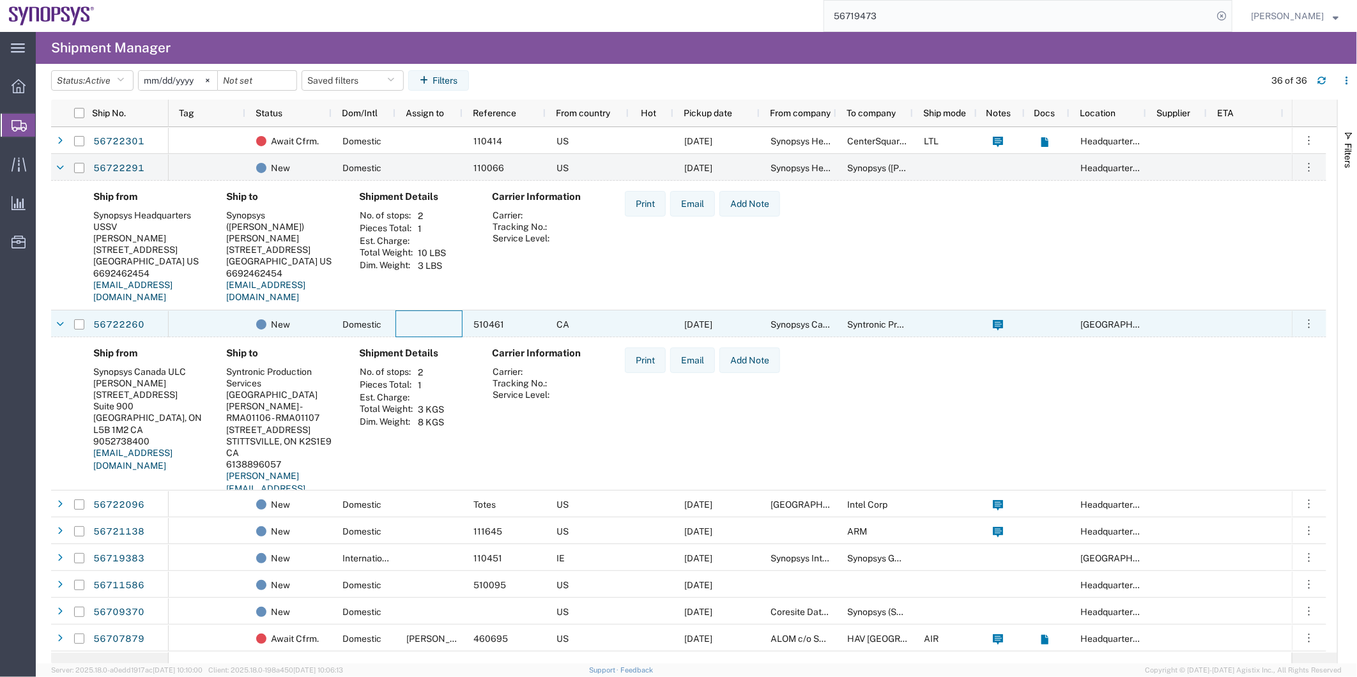
scroll to position [71, 0]
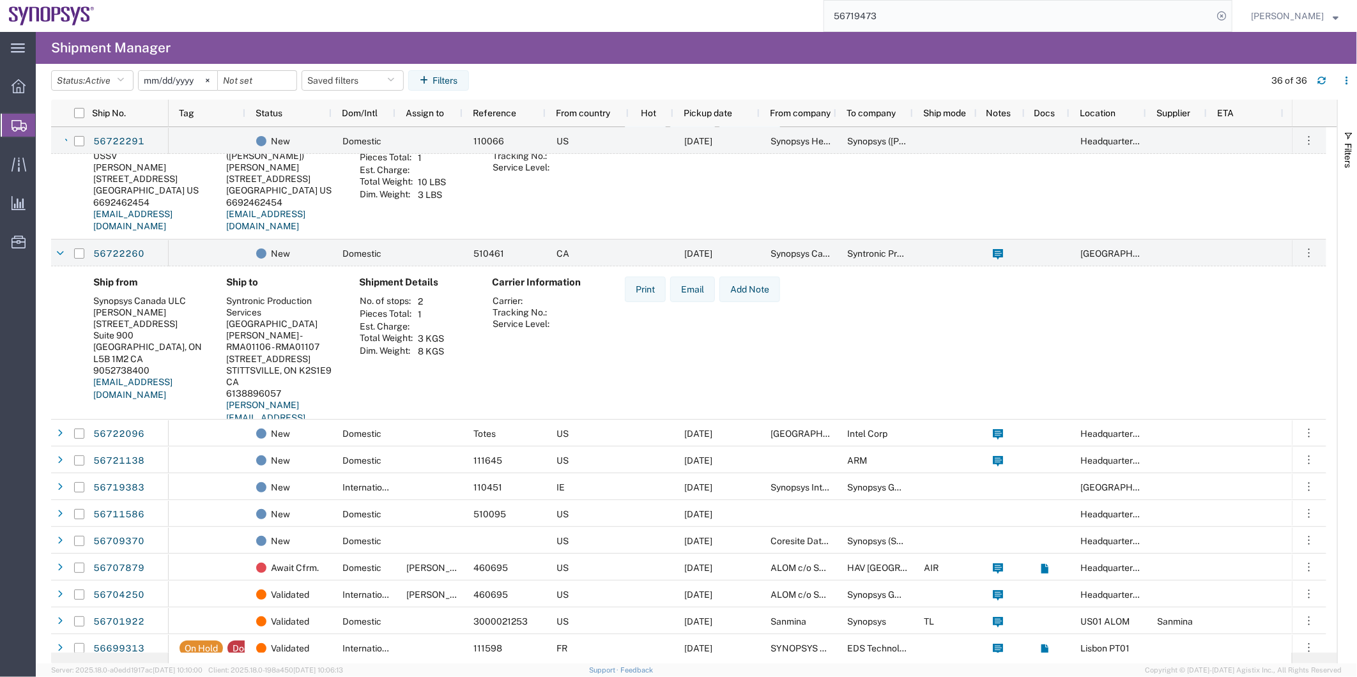
click at [239, 419] on div "Ship from Synopsys Canada ULC Senad Hasic 1 City Centre Drive Suite 900 Mississ…" at bounding box center [688, 367] width 1275 height 203
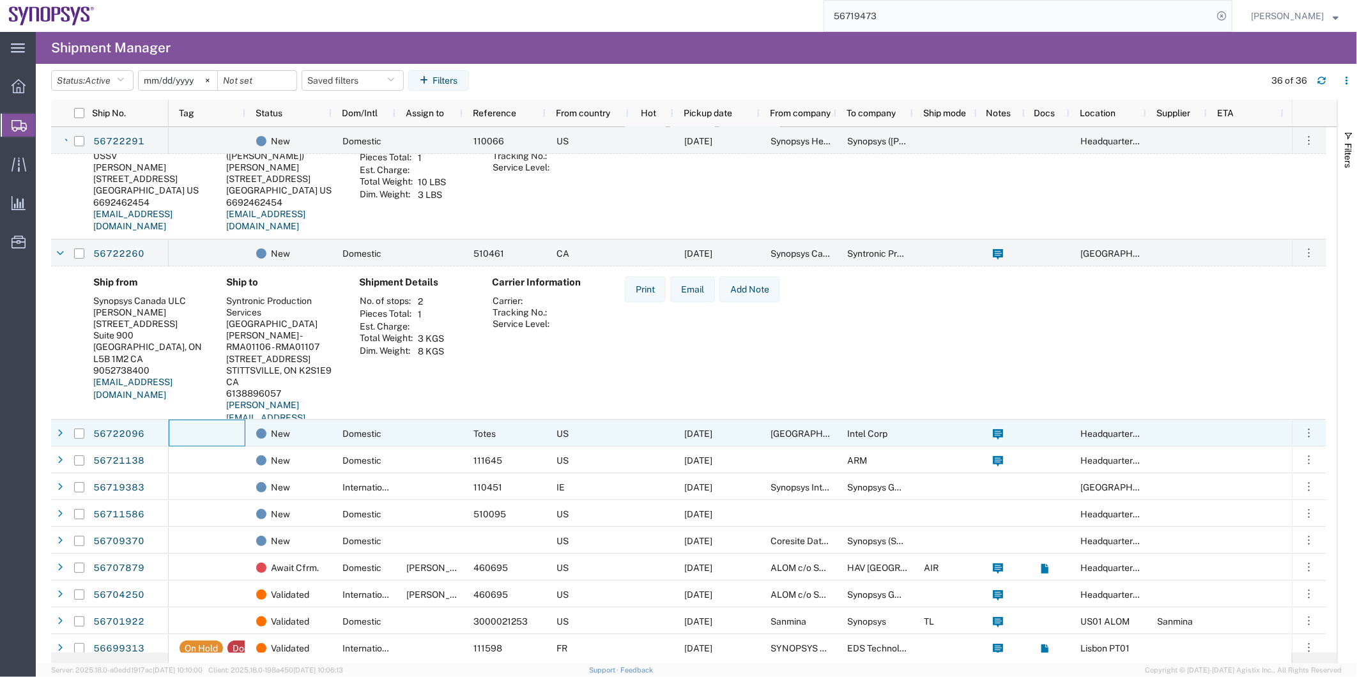
click at [239, 426] on div at bounding box center [207, 433] width 77 height 27
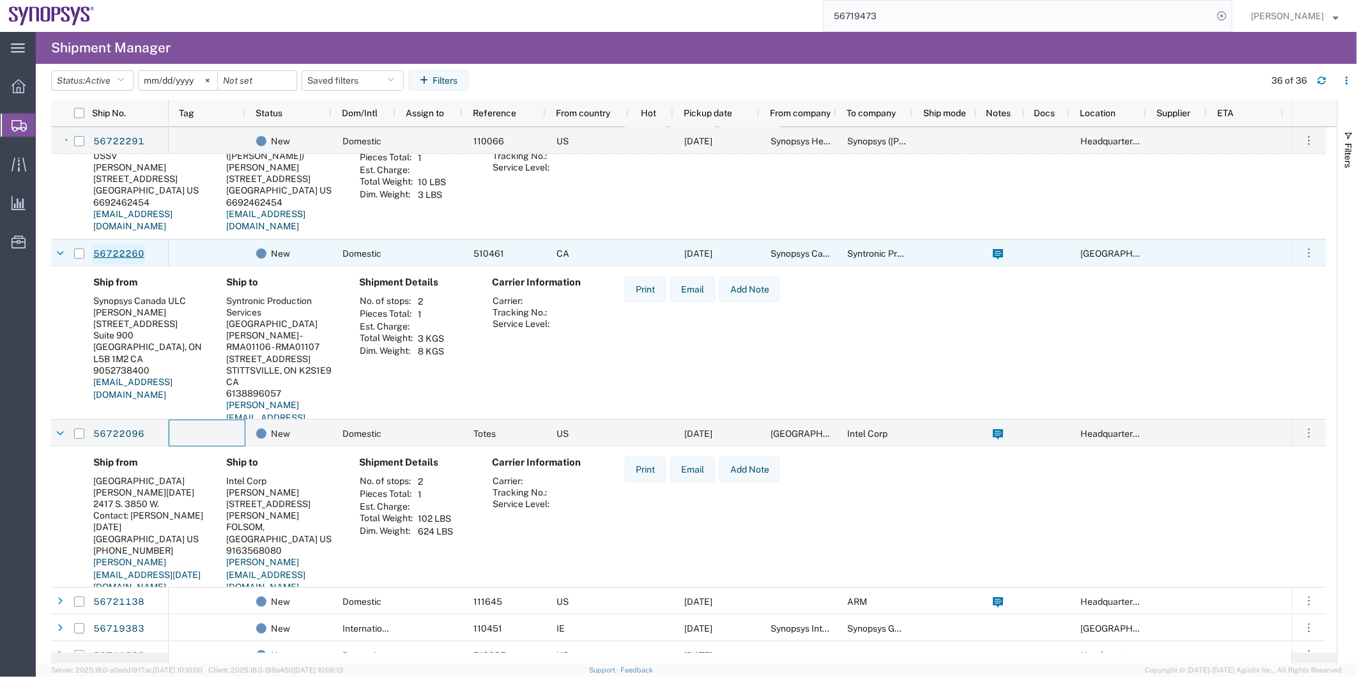
click at [104, 252] on link "56722260" at bounding box center [119, 254] width 52 height 20
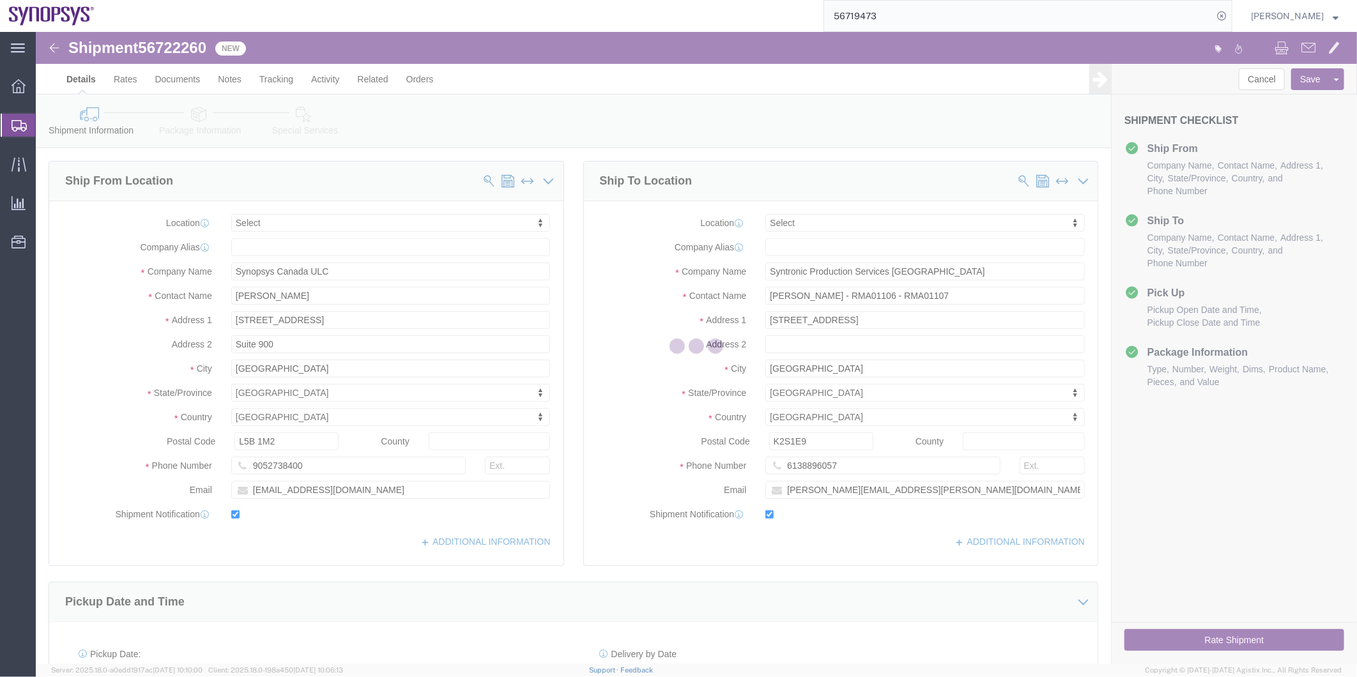
select select
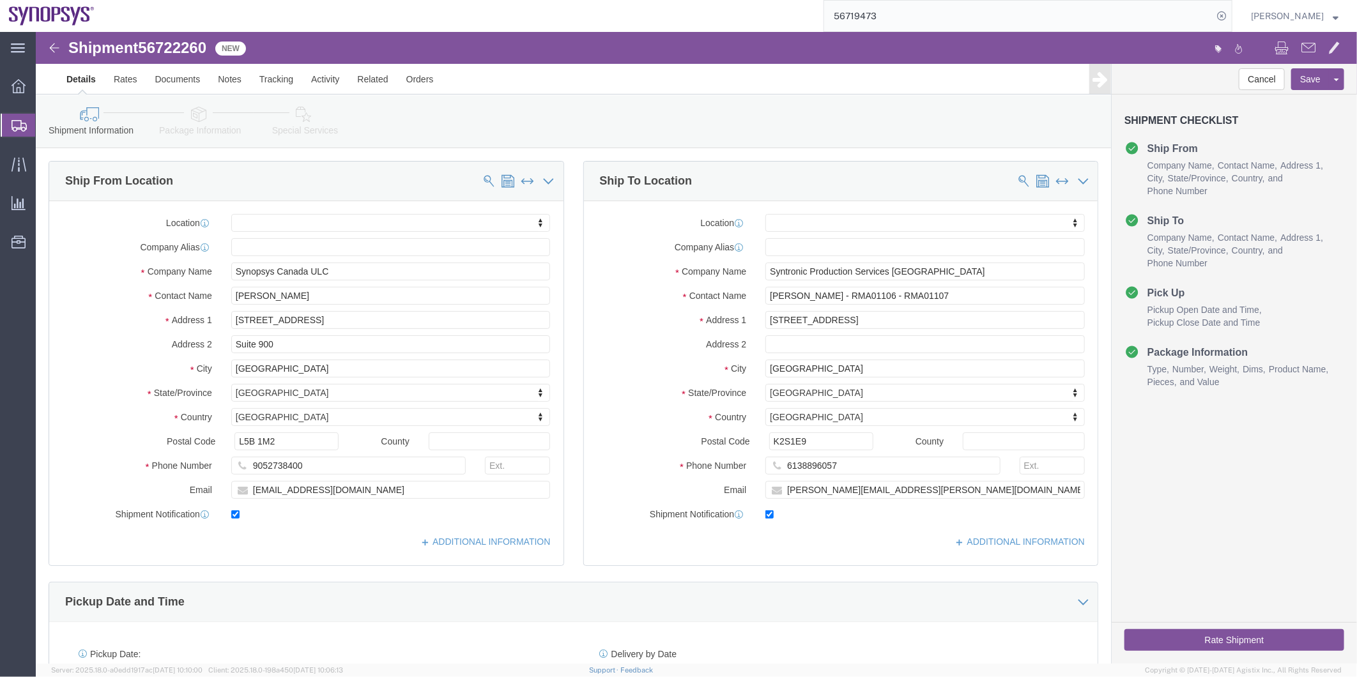
click icon
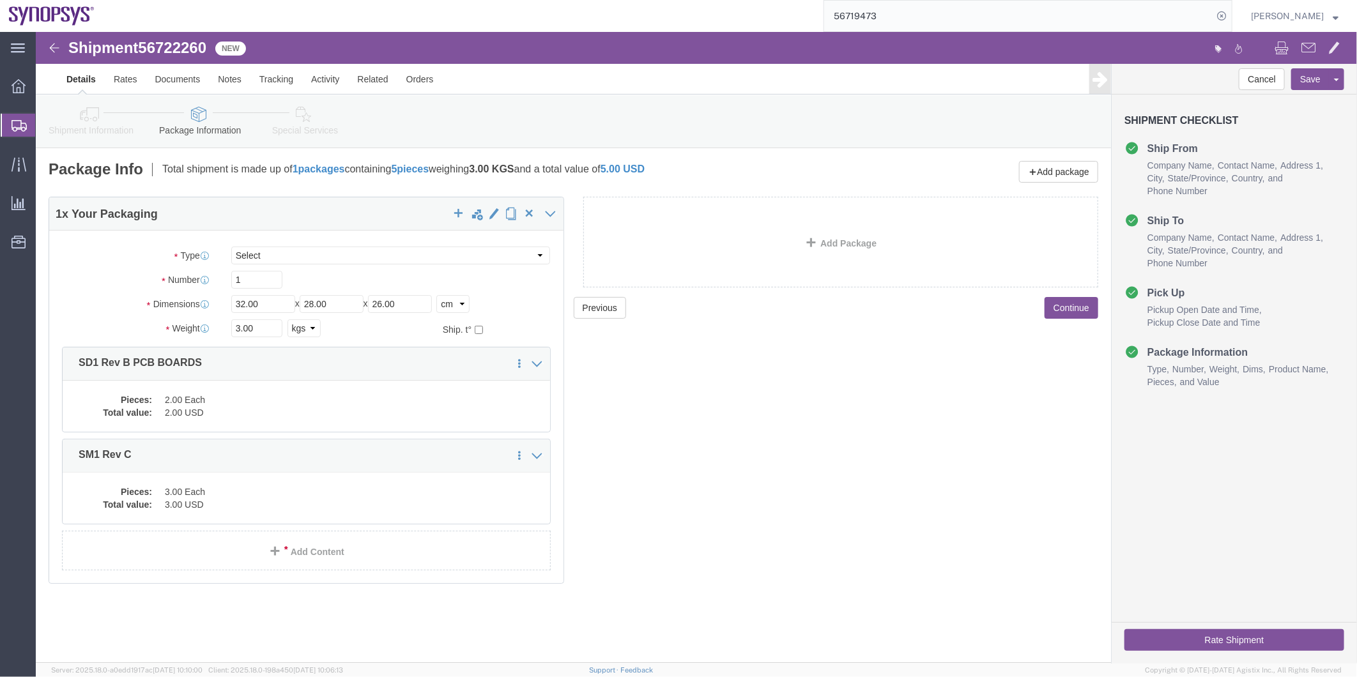
click link "Shipment Information"
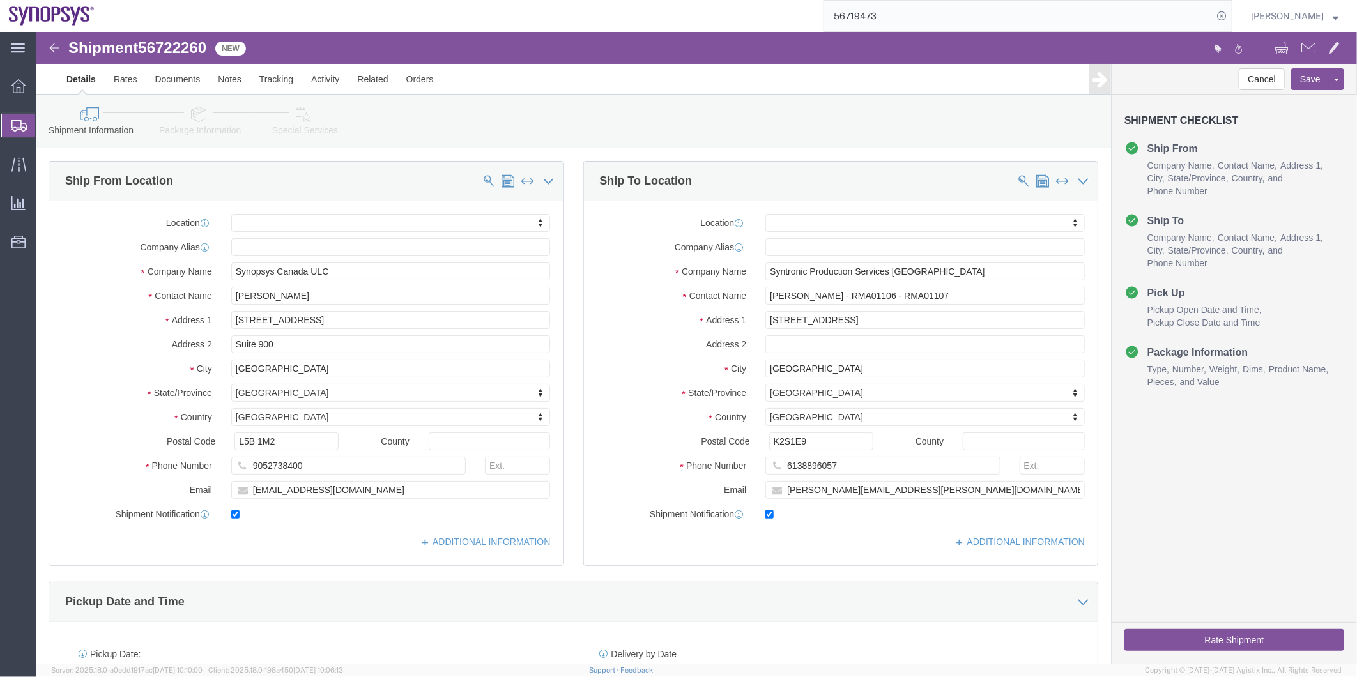
click icon
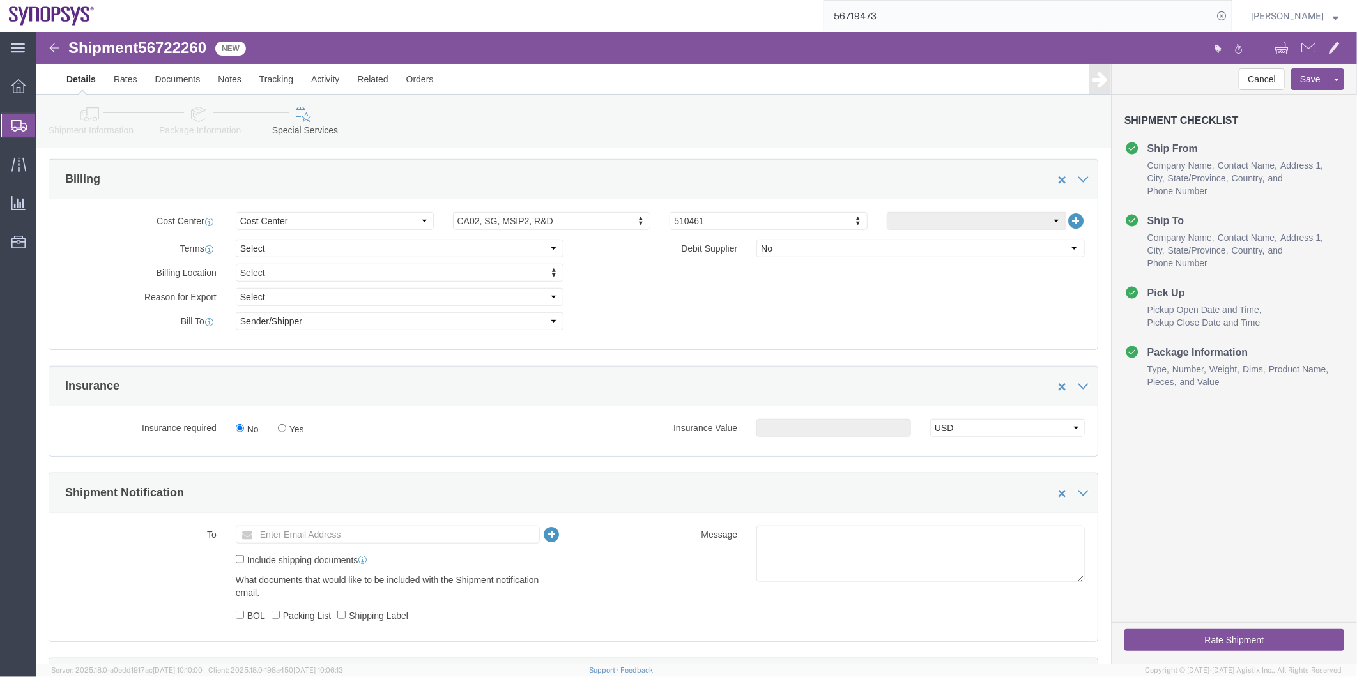
scroll to position [567, 0]
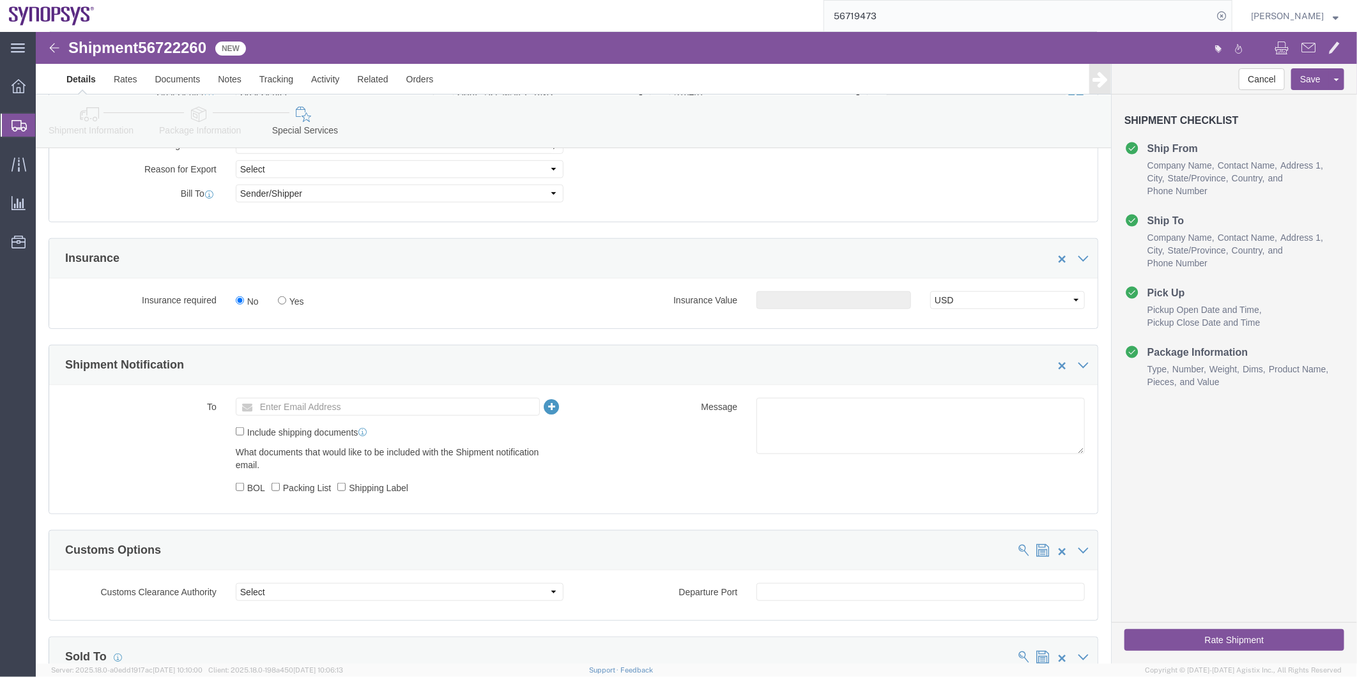
click div "Shipment Information Package Information Special Services"
click icon
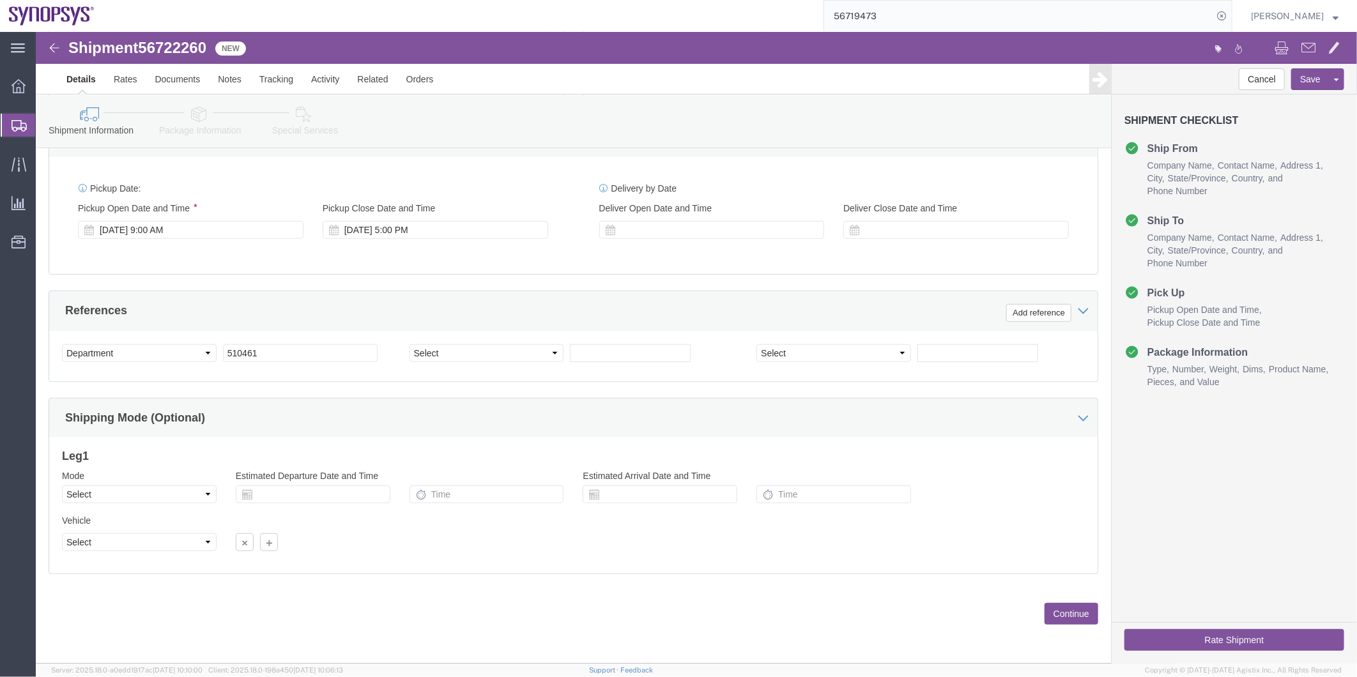
scroll to position [258, 0]
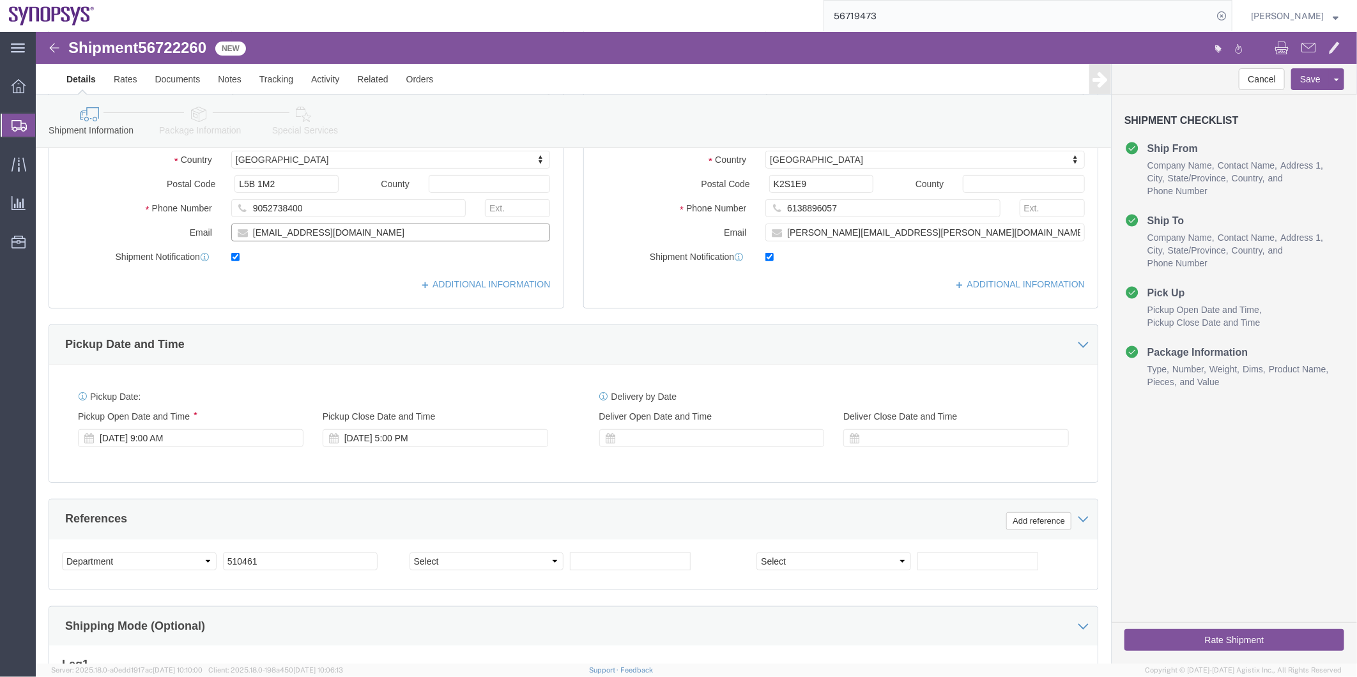
drag, startPoint x: 343, startPoint y: 201, endPoint x: 198, endPoint y: 192, distance: 144.7
click input "shasic@synopsys.com"
click icon
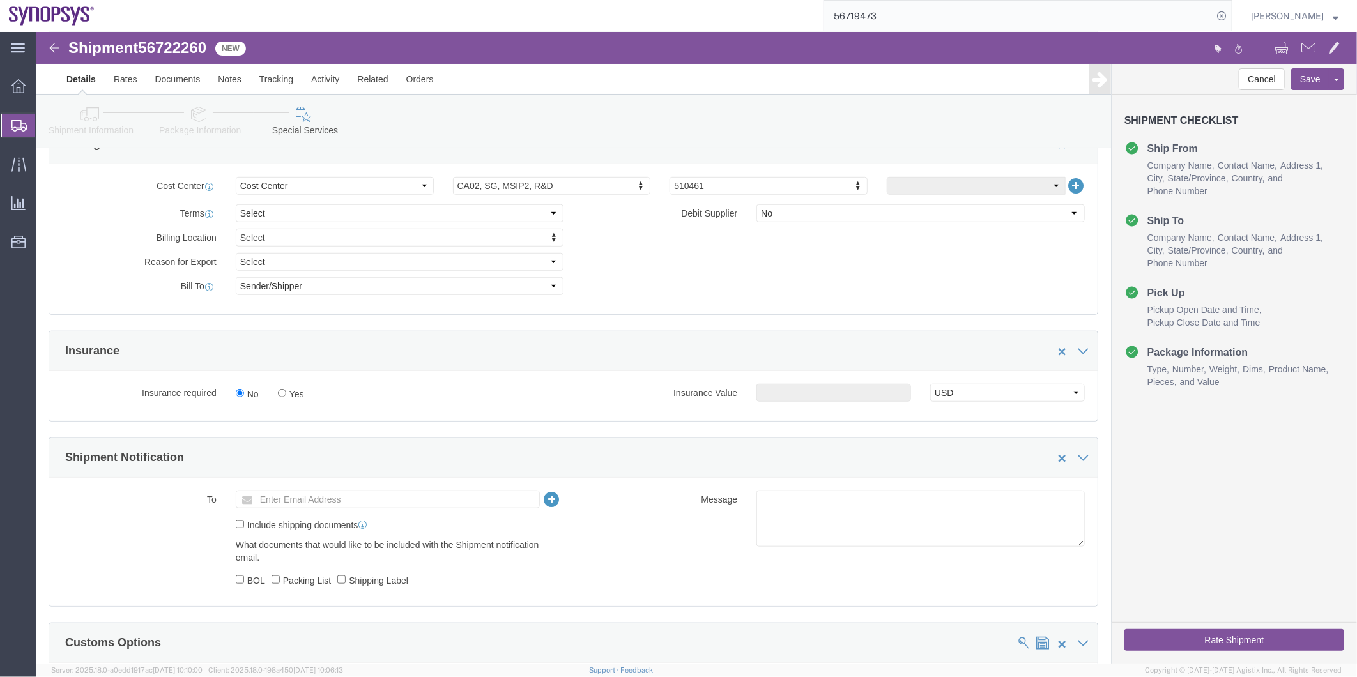
scroll to position [612, 0]
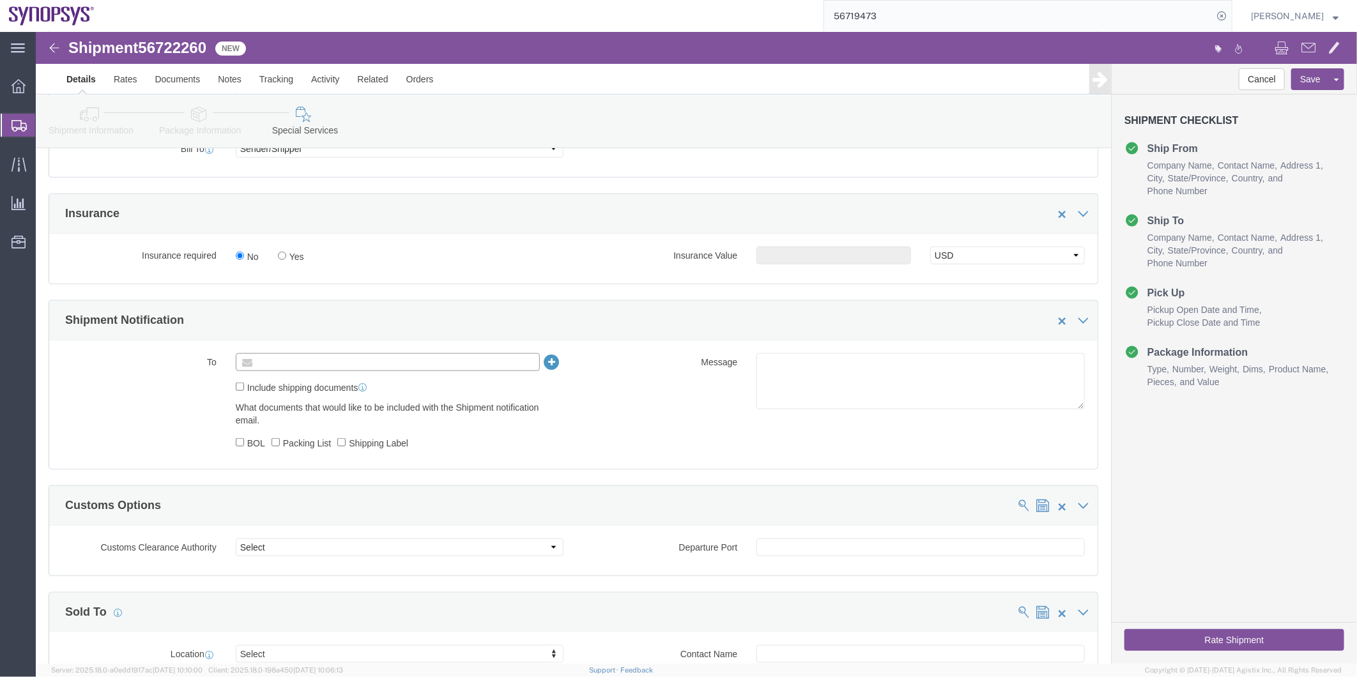
click input "text"
paste input "shasic@synopsys.com"
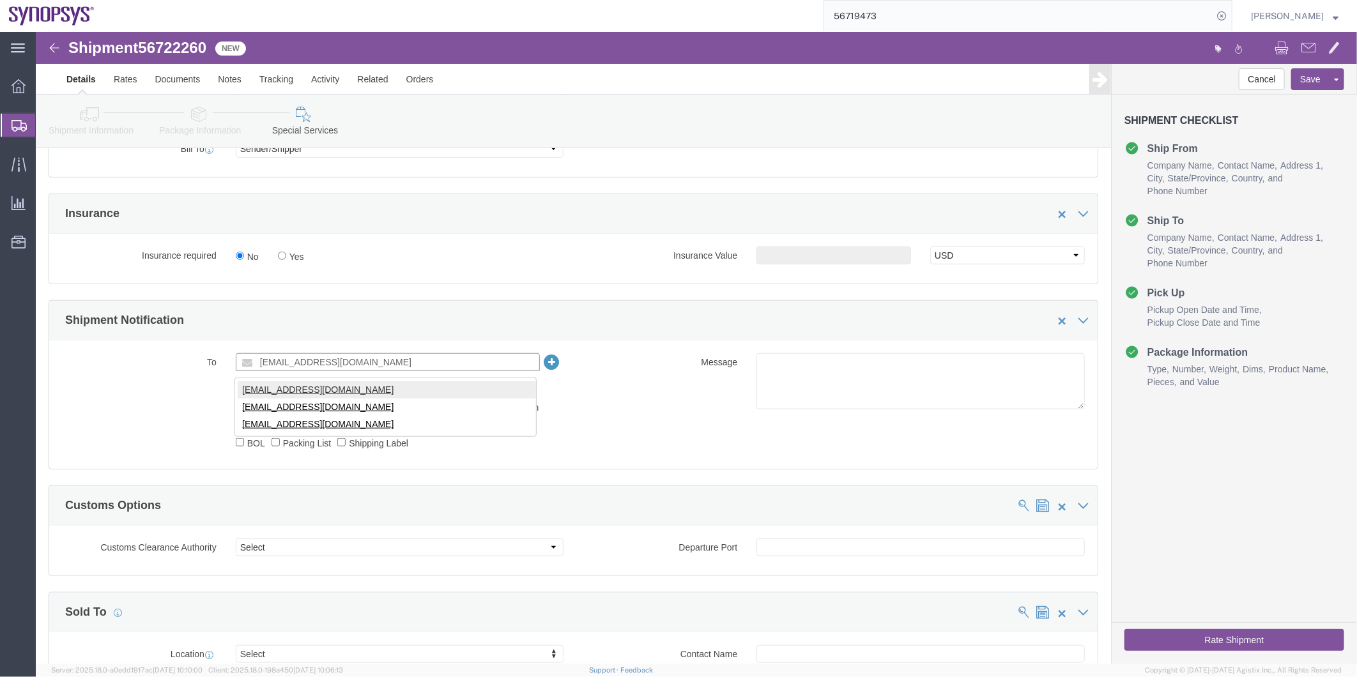
type input "shasic@synopsys.com"
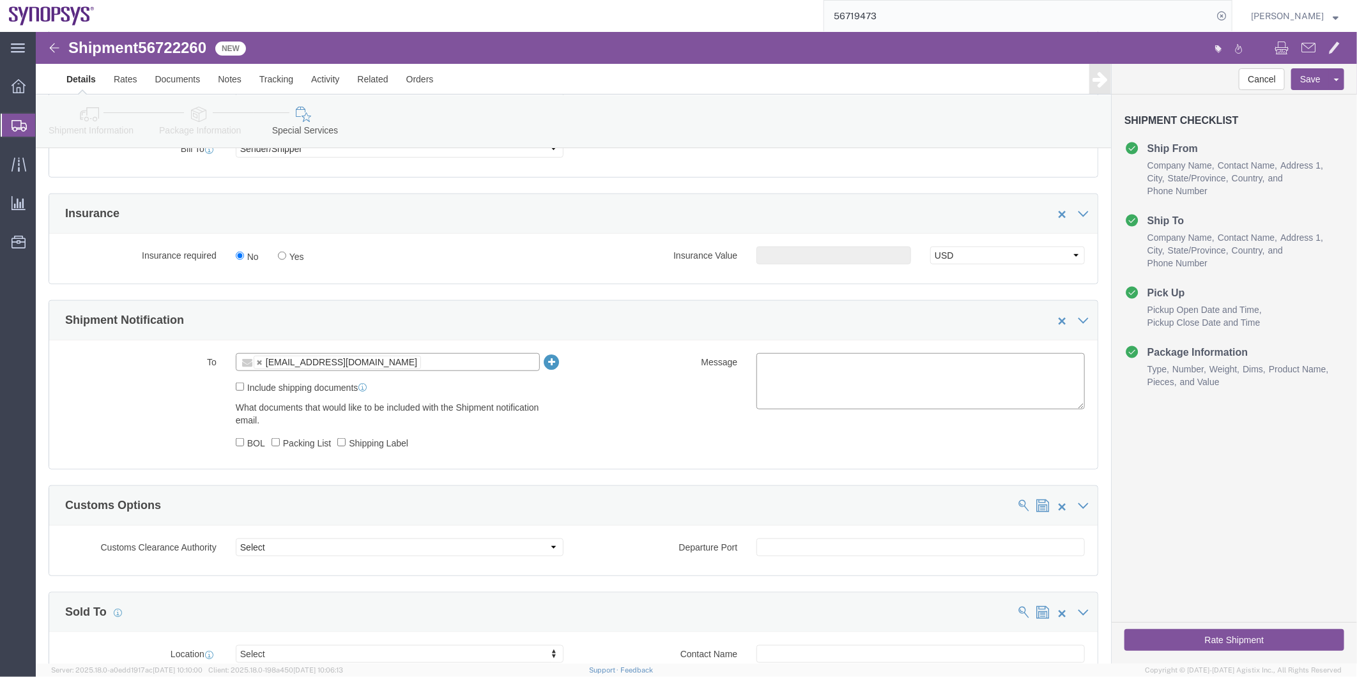
click textarea
type textarea "Please see attached. -Kaelen"
click label "Include shipping documents"
click input "Include shipping documents"
checkbox input "true"
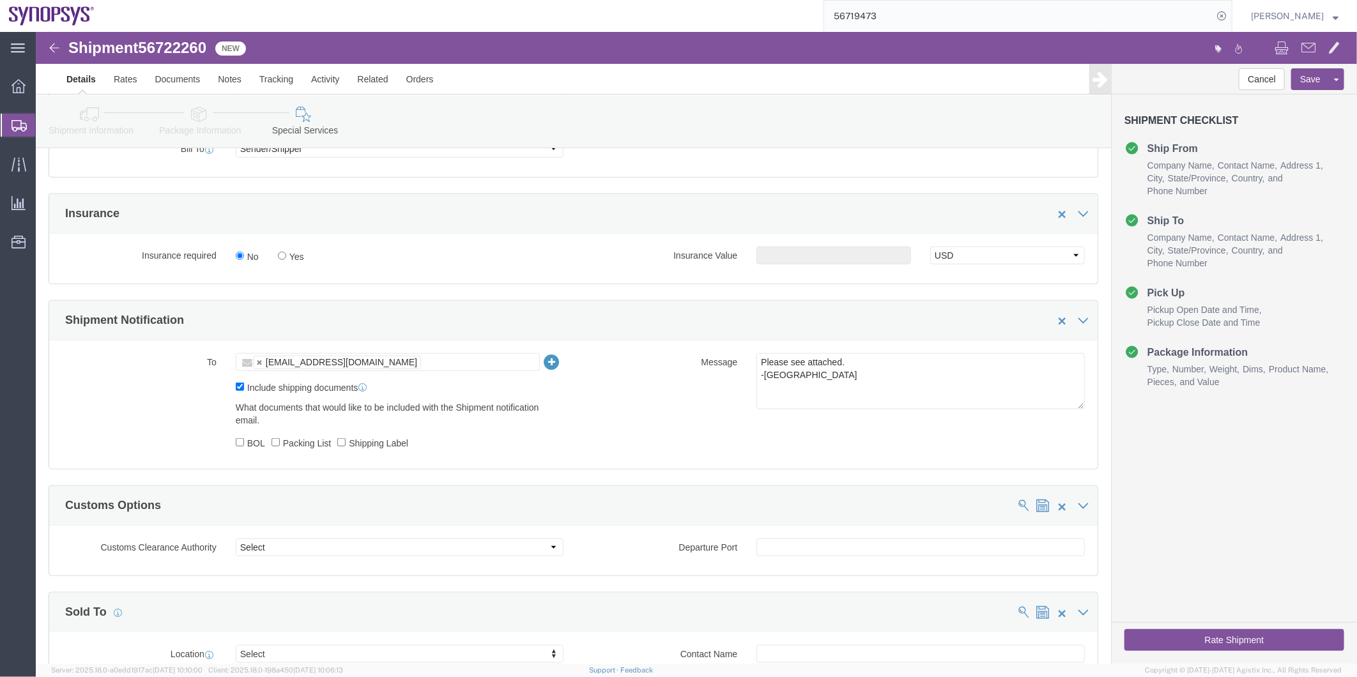
click label "Shipping Label"
click input "Shipping Label"
checkbox input "true"
click label "Packing List"
click input "Packing List"
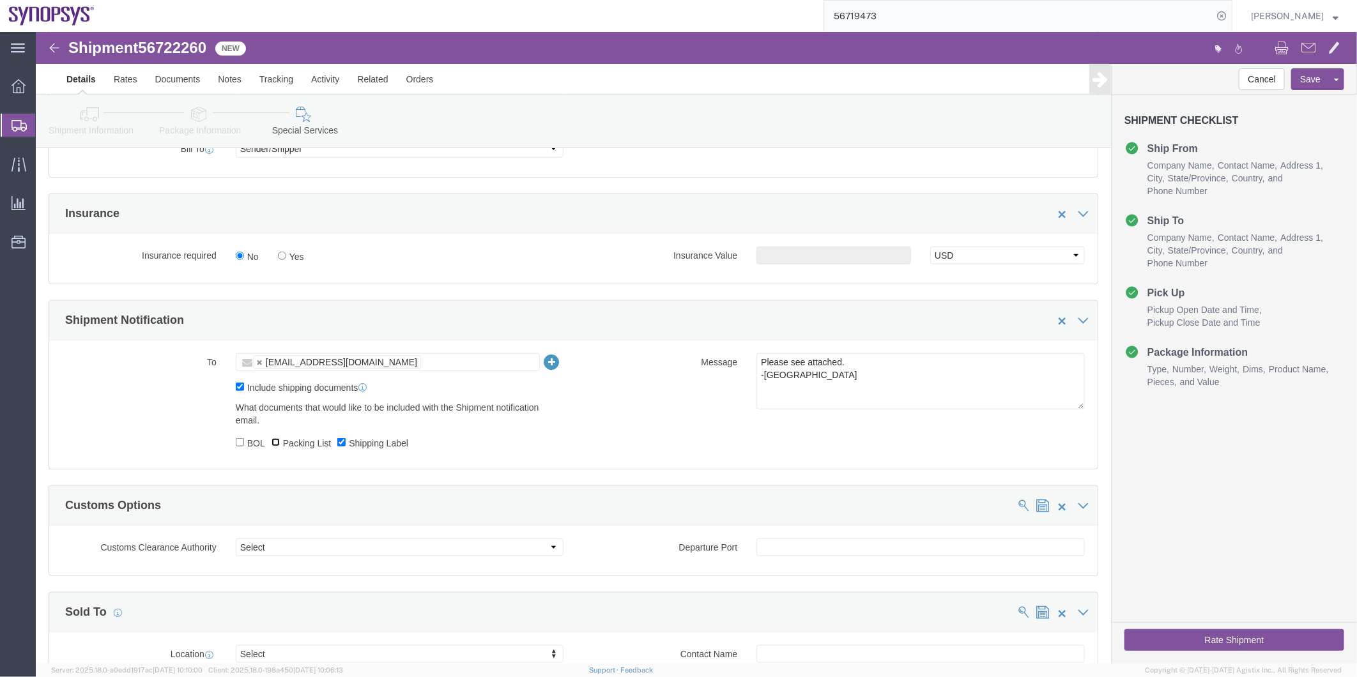
checkbox input "true"
click div "What documents that would like to be included with the Shipment notification em…"
click label "BOL"
click input "BOL"
checkbox input "true"
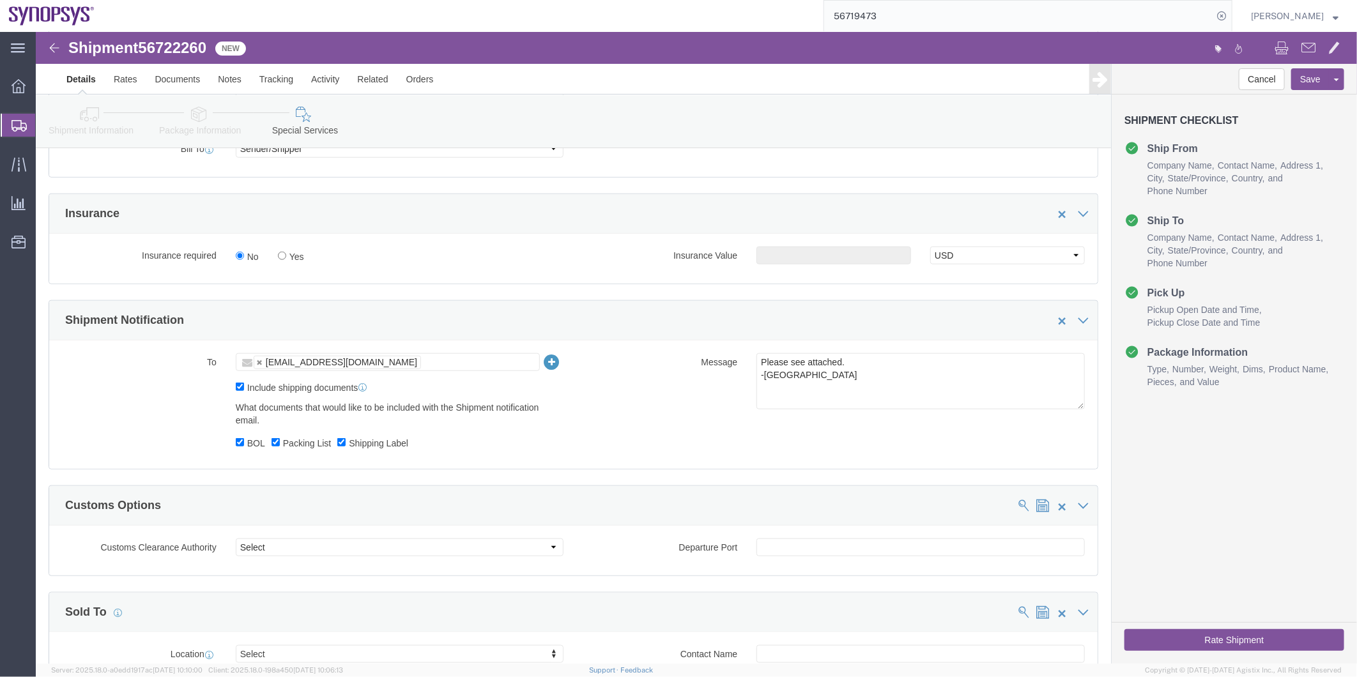
click button "Rate Shipment"
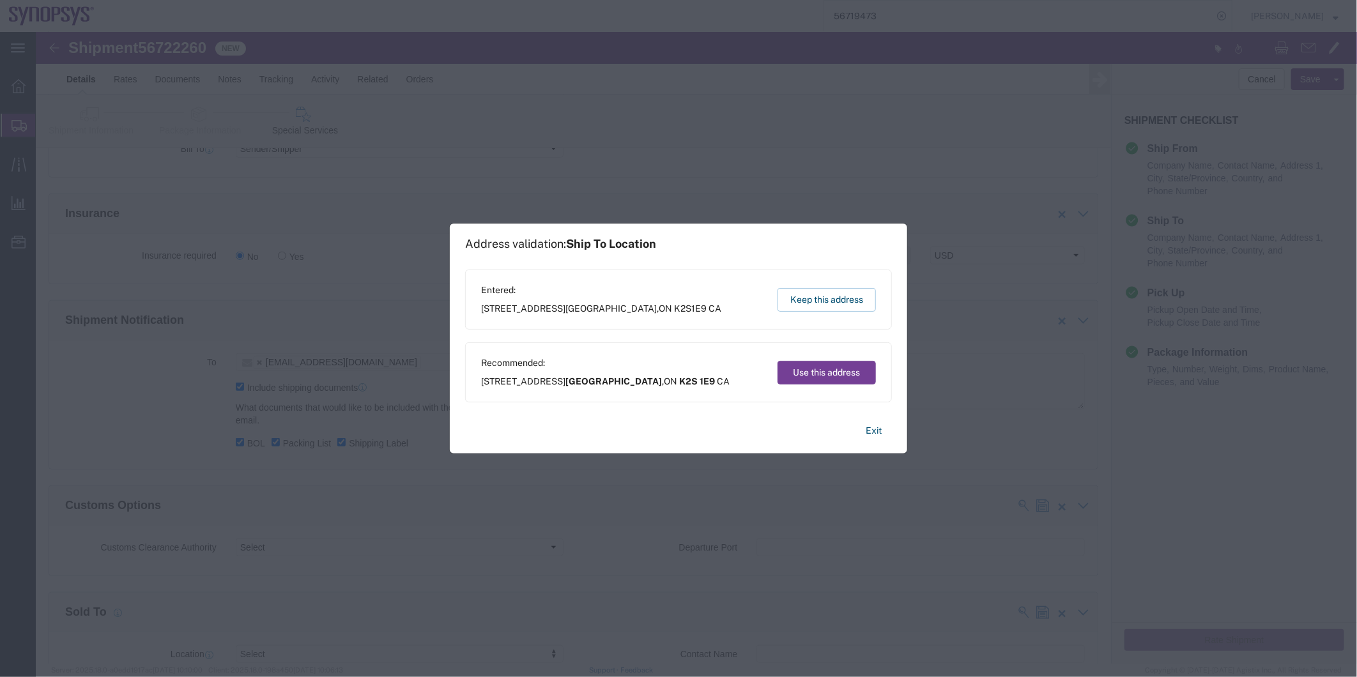
click at [835, 364] on button "Use this address" at bounding box center [827, 373] width 98 height 24
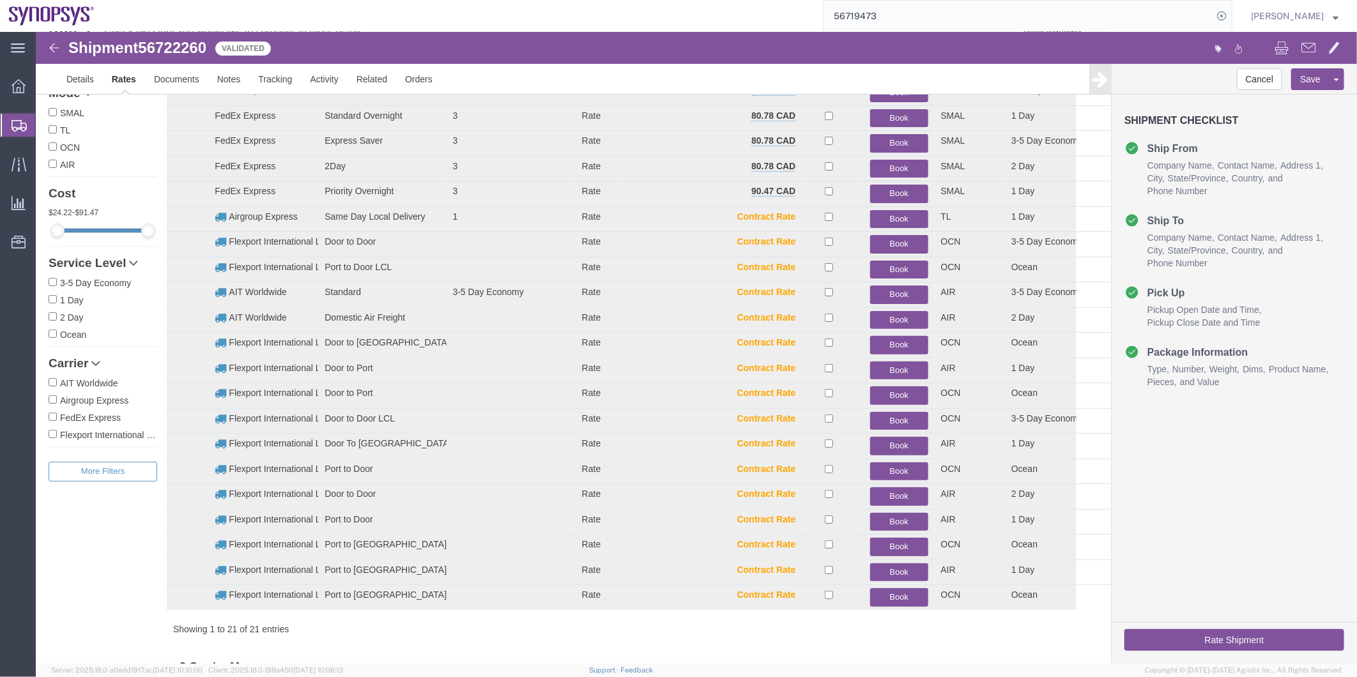
scroll to position [0, 0]
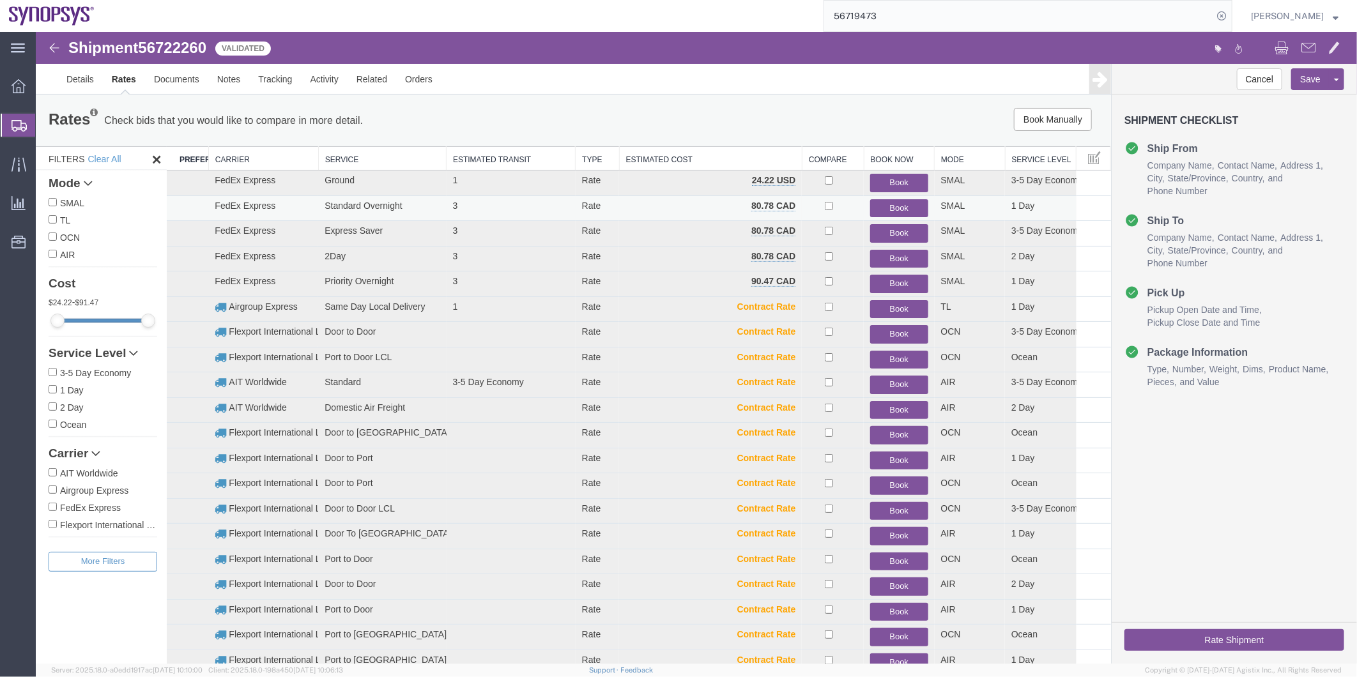
click at [892, 205] on button "Book" at bounding box center [899, 208] width 58 height 19
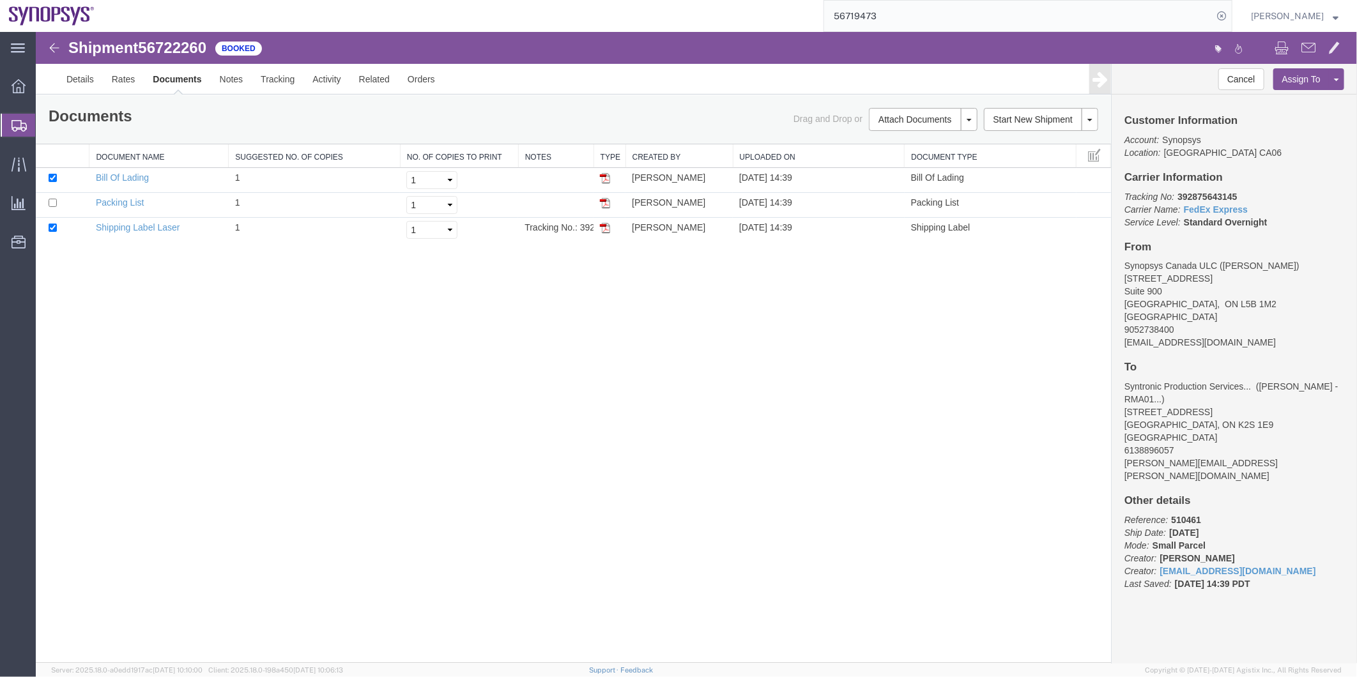
click at [0, 0] on span "Shipment Manager" at bounding box center [0, 0] width 0 height 0
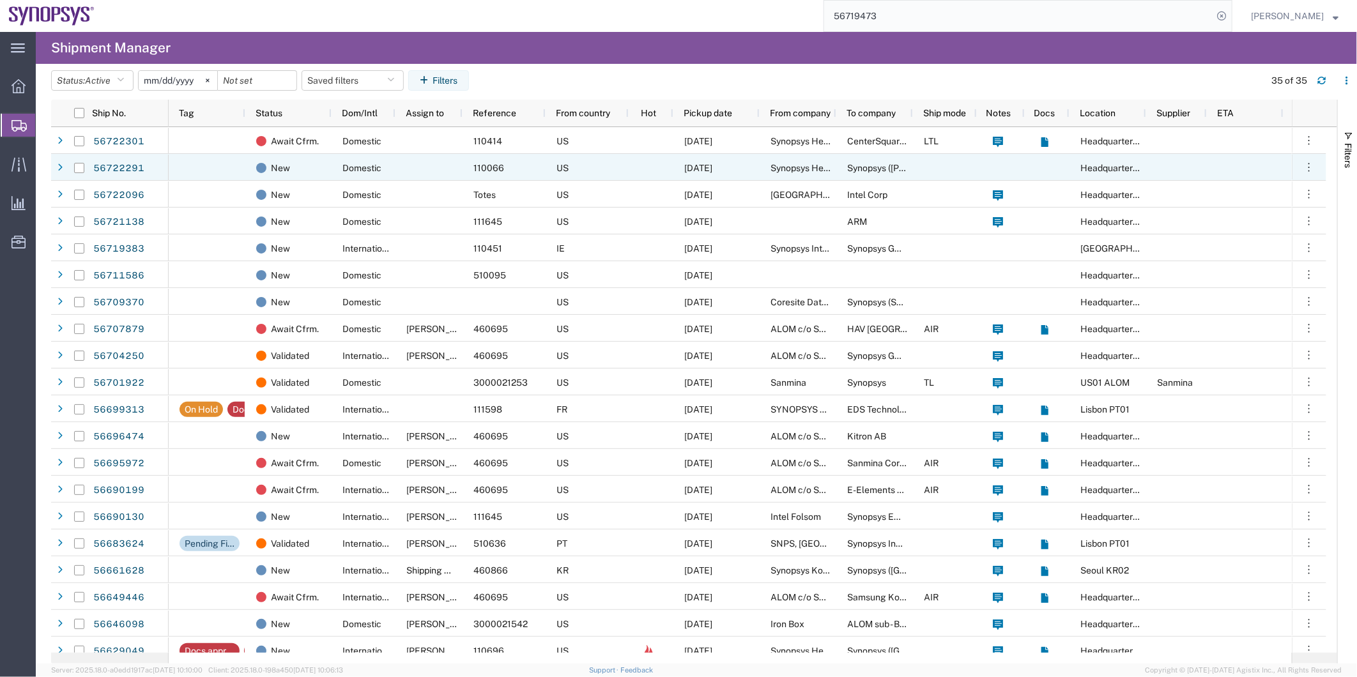
click at [436, 173] on div at bounding box center [429, 167] width 67 height 27
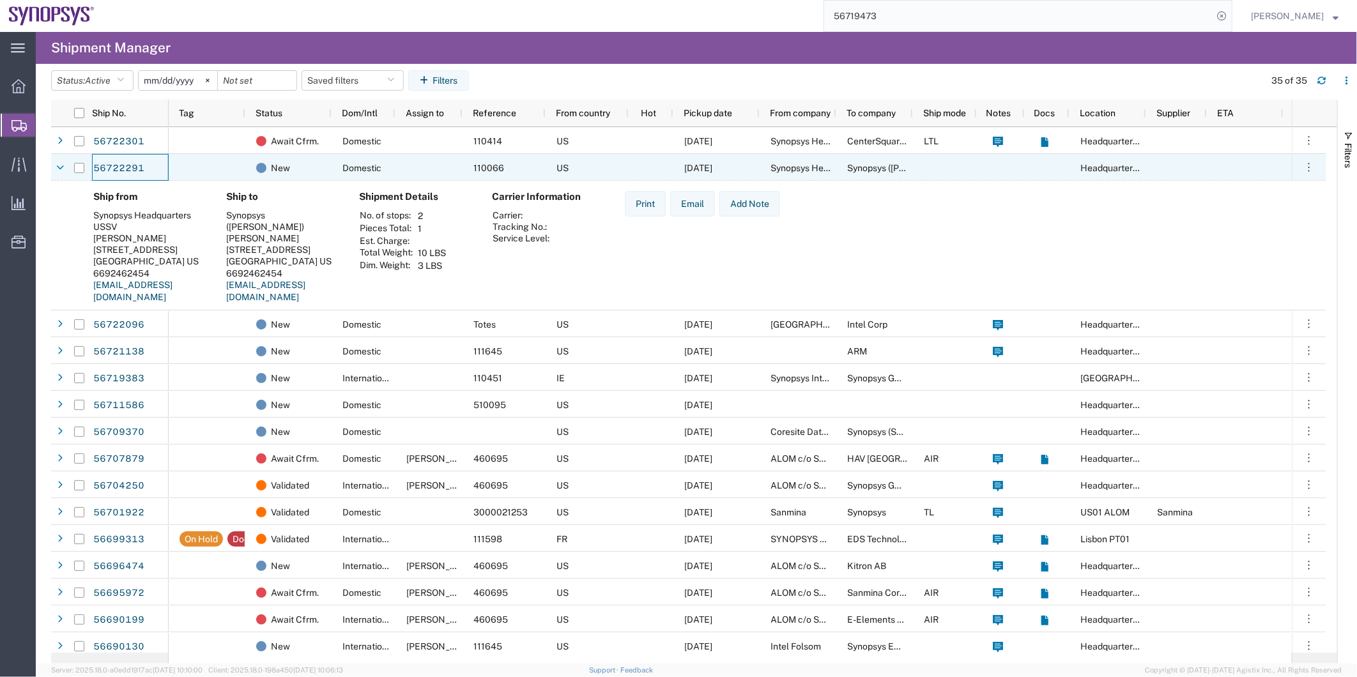
click at [115, 167] on link "56722291" at bounding box center [119, 168] width 52 height 20
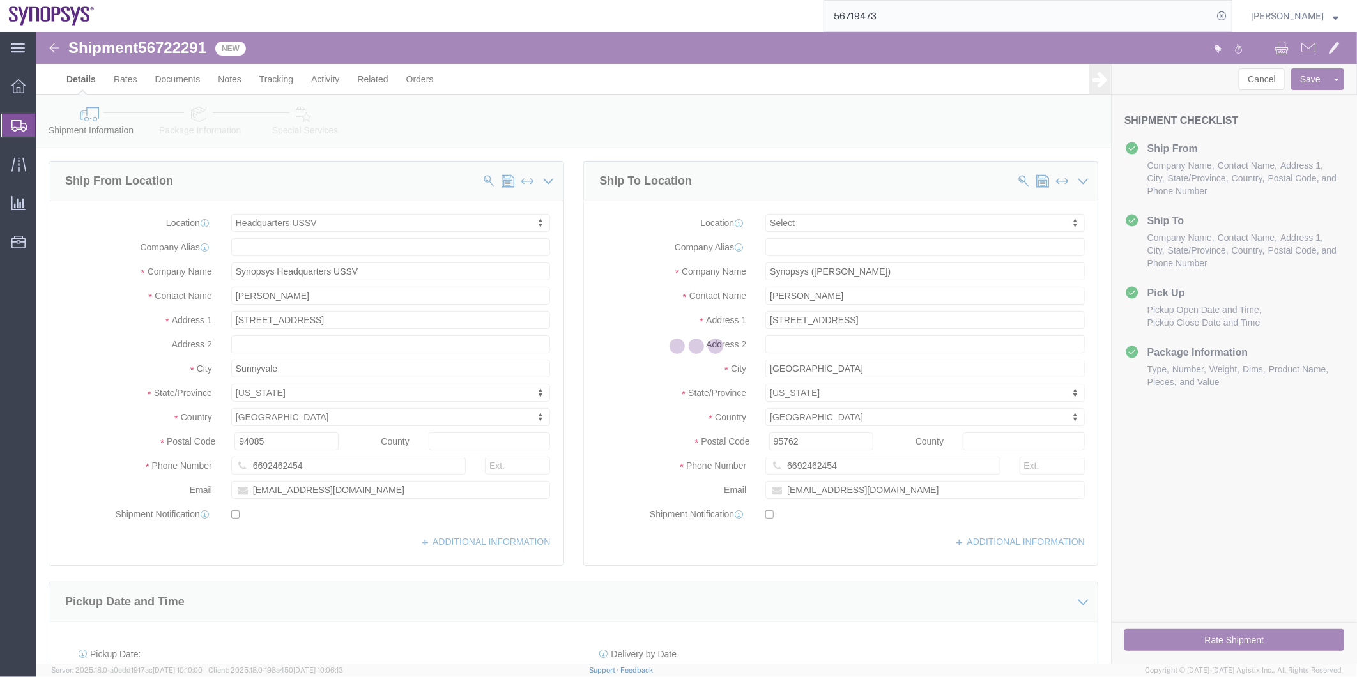
select select "63204"
select select
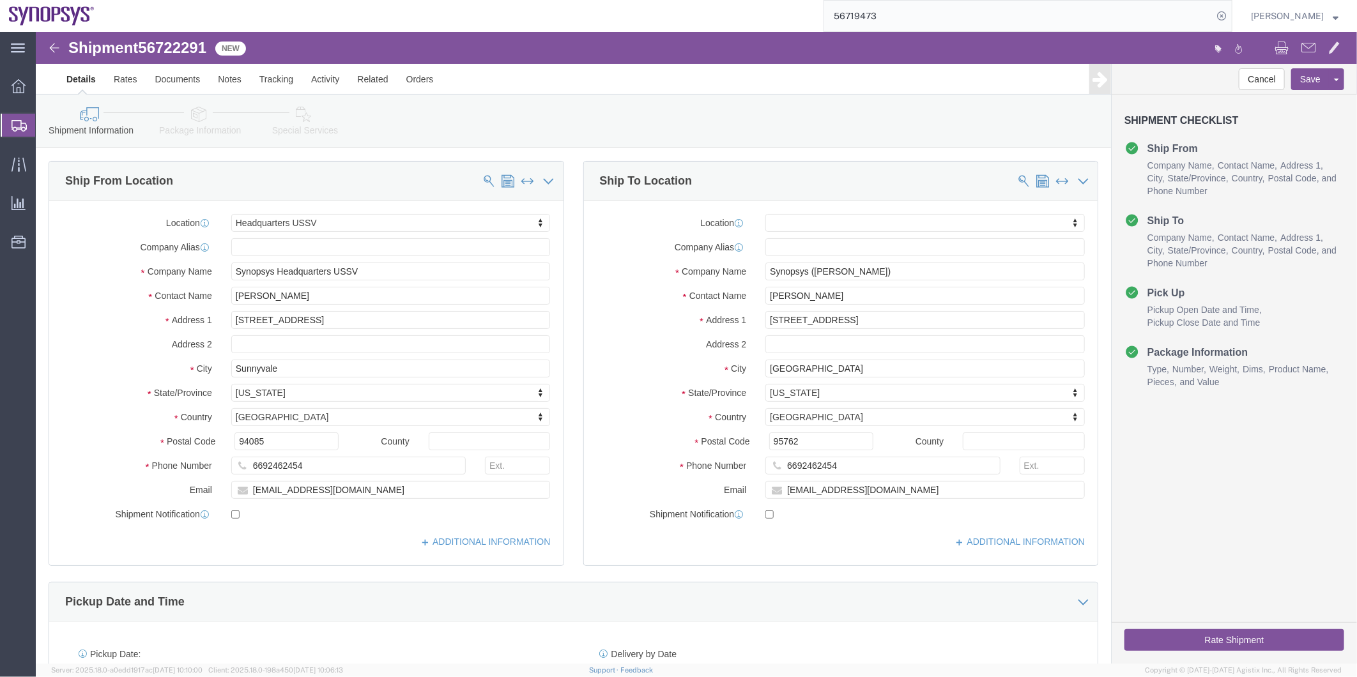
click icon
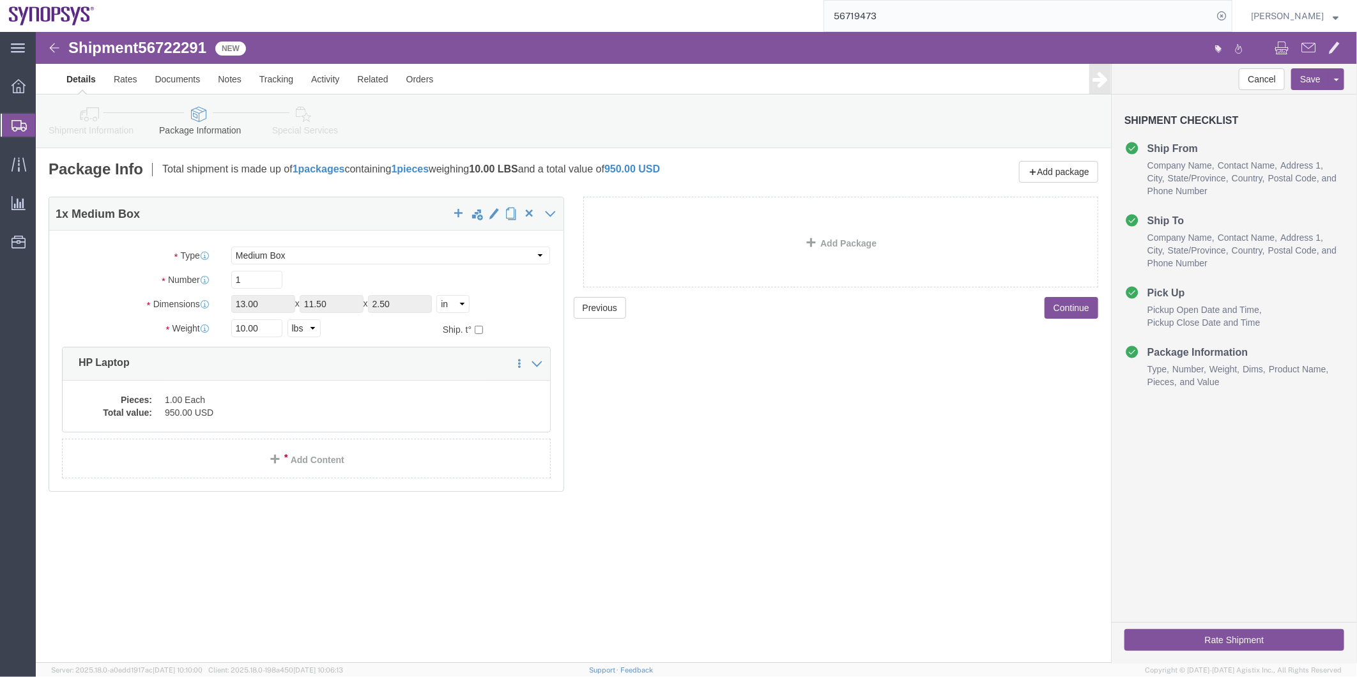
click link "Shipment Information"
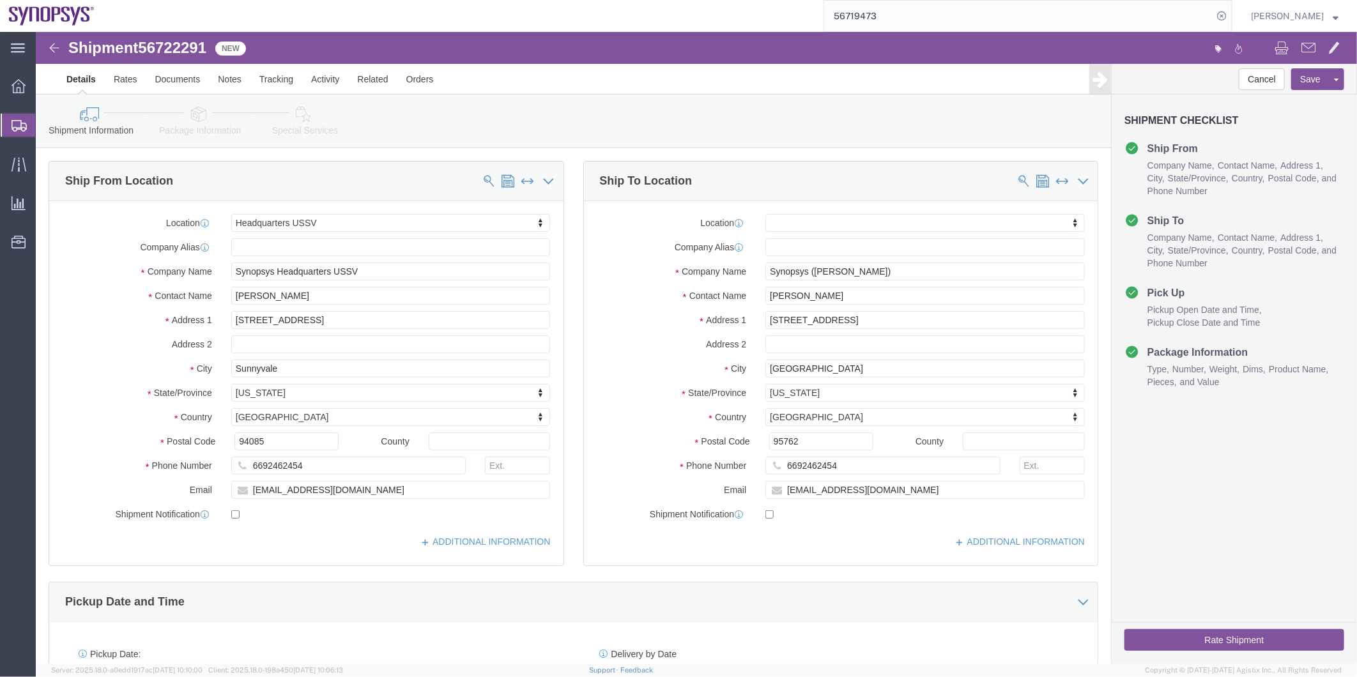
click icon
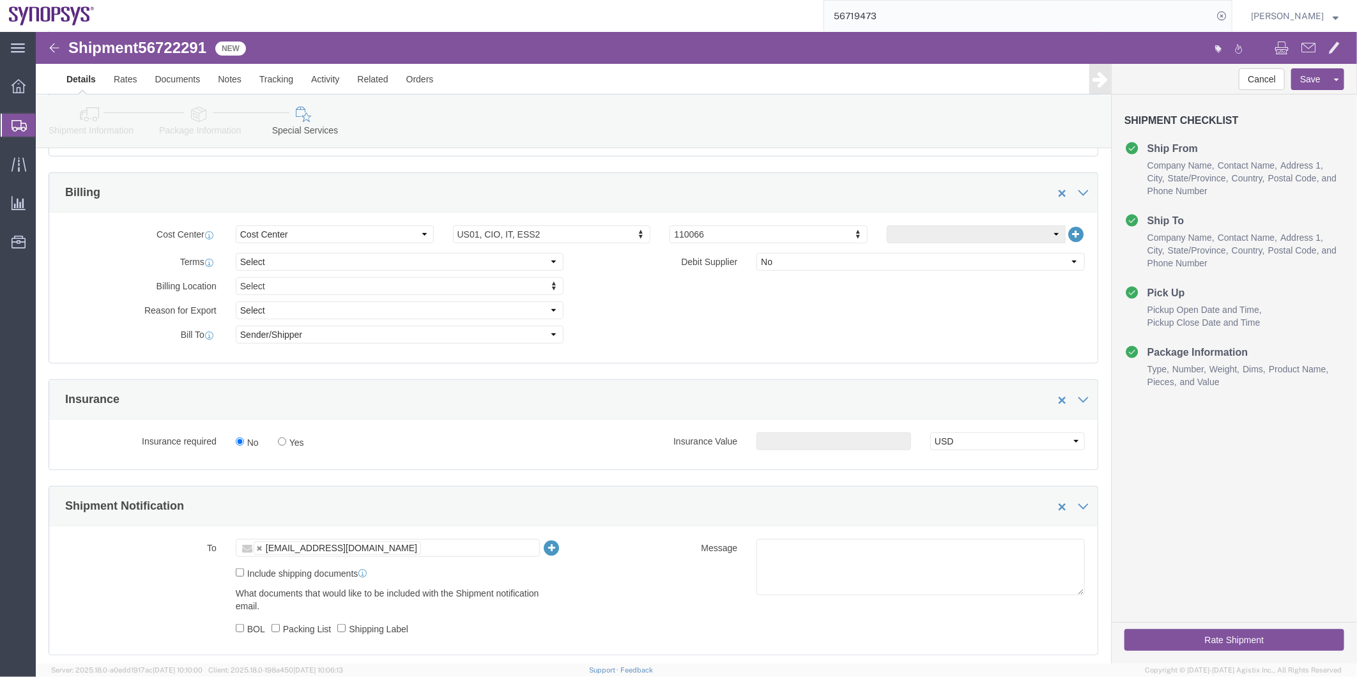
scroll to position [567, 0]
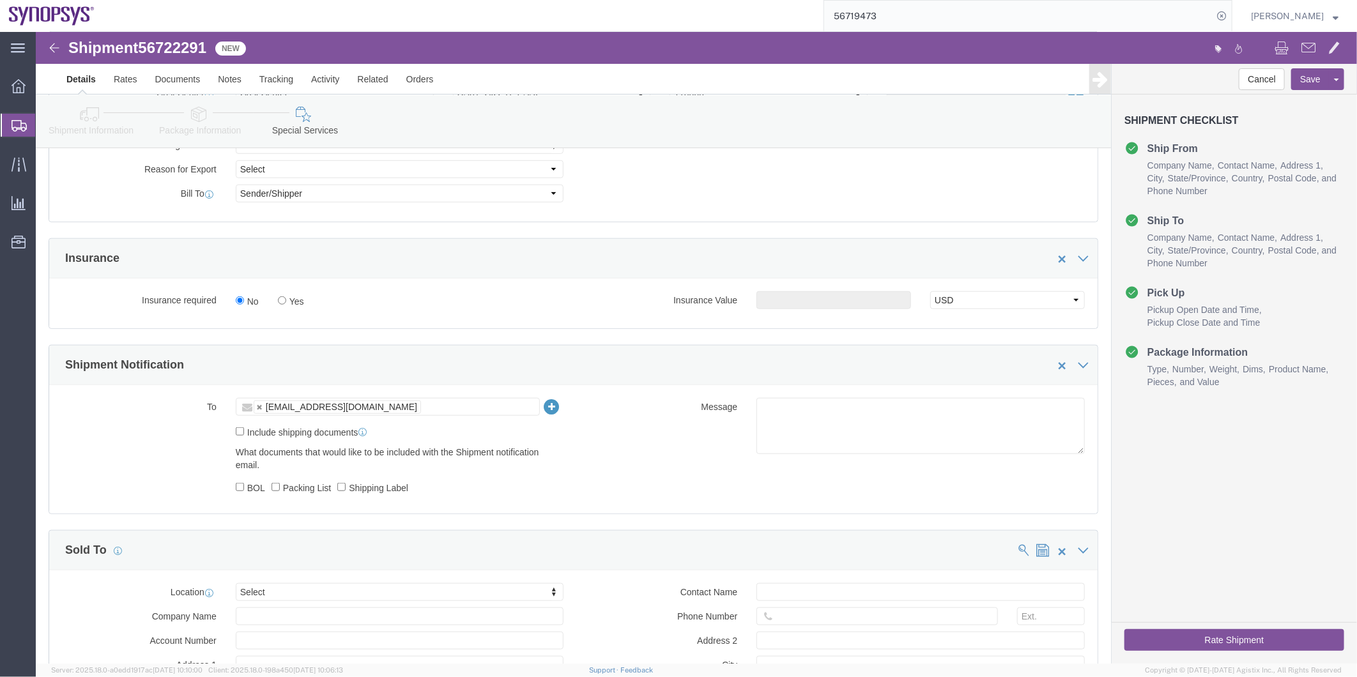
click div "Include shipping documents"
click input "Include shipping documents"
checkbox input "true"
click label "Shipping Label"
click input "Shipping Label"
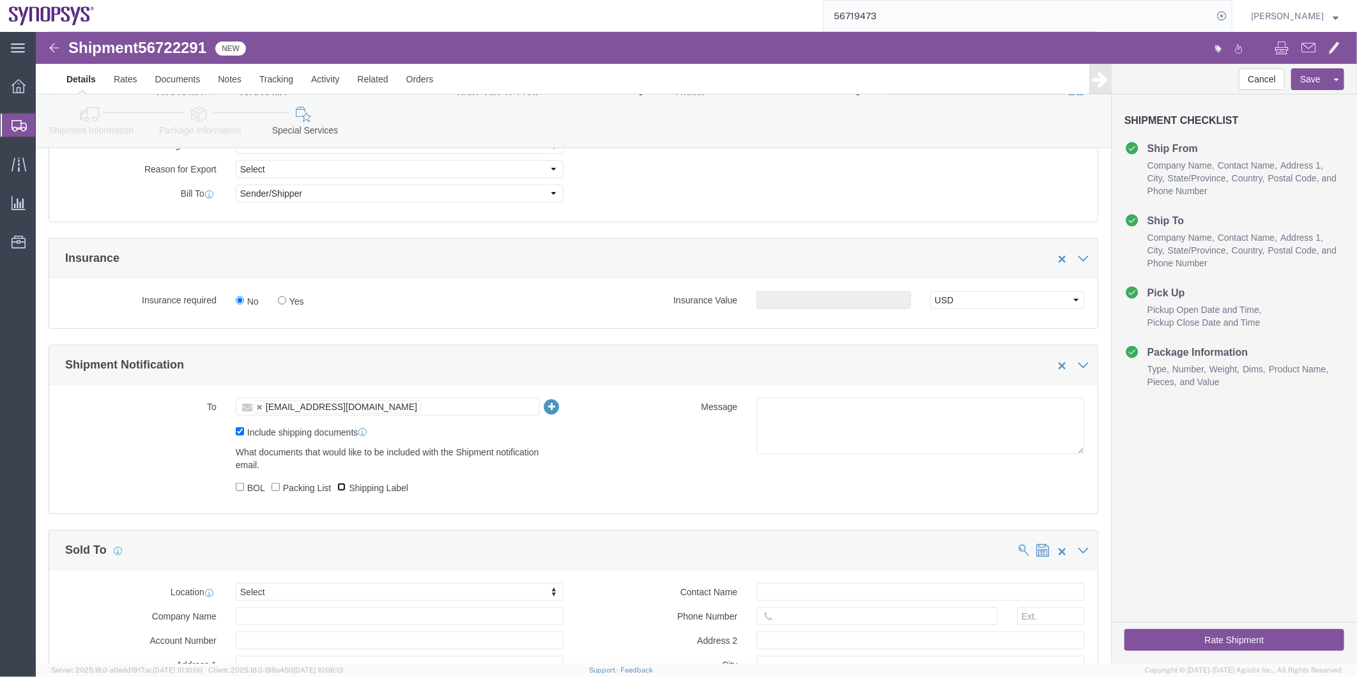
checkbox input "true"
click label "Packing List"
click input "Packing List"
checkbox input "true"
click textarea
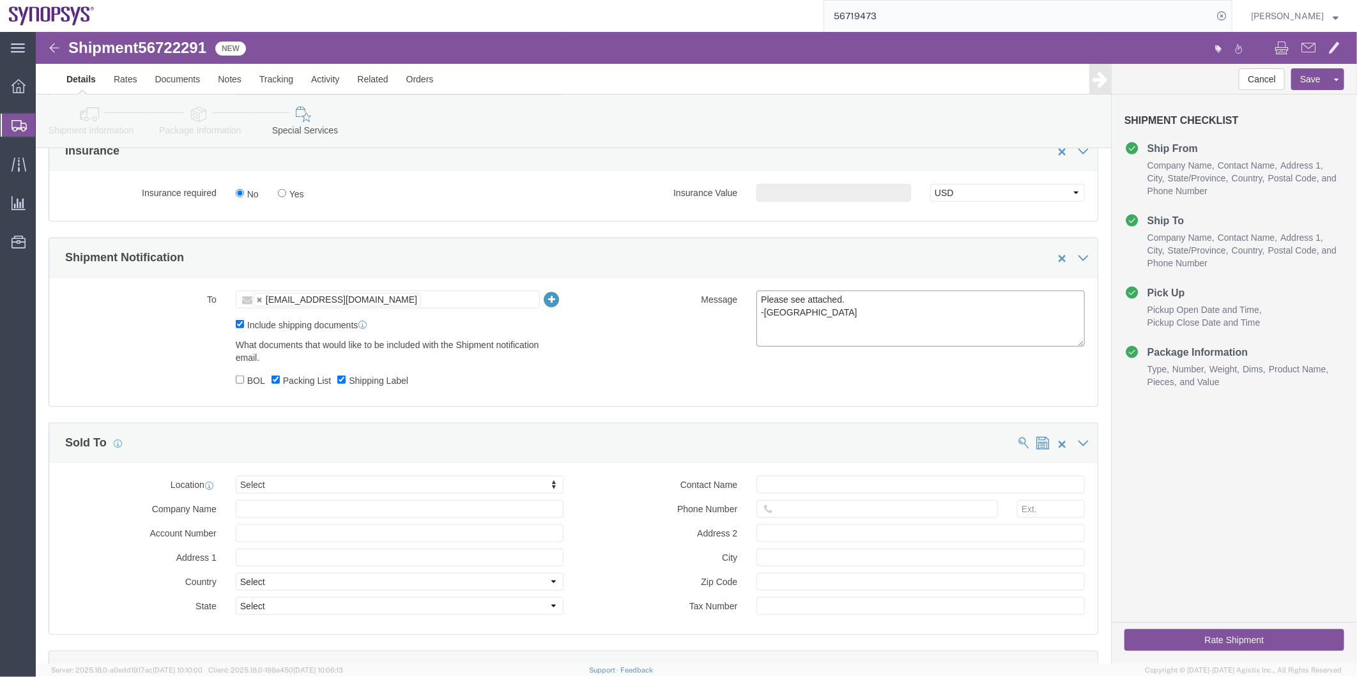
scroll to position [710, 0]
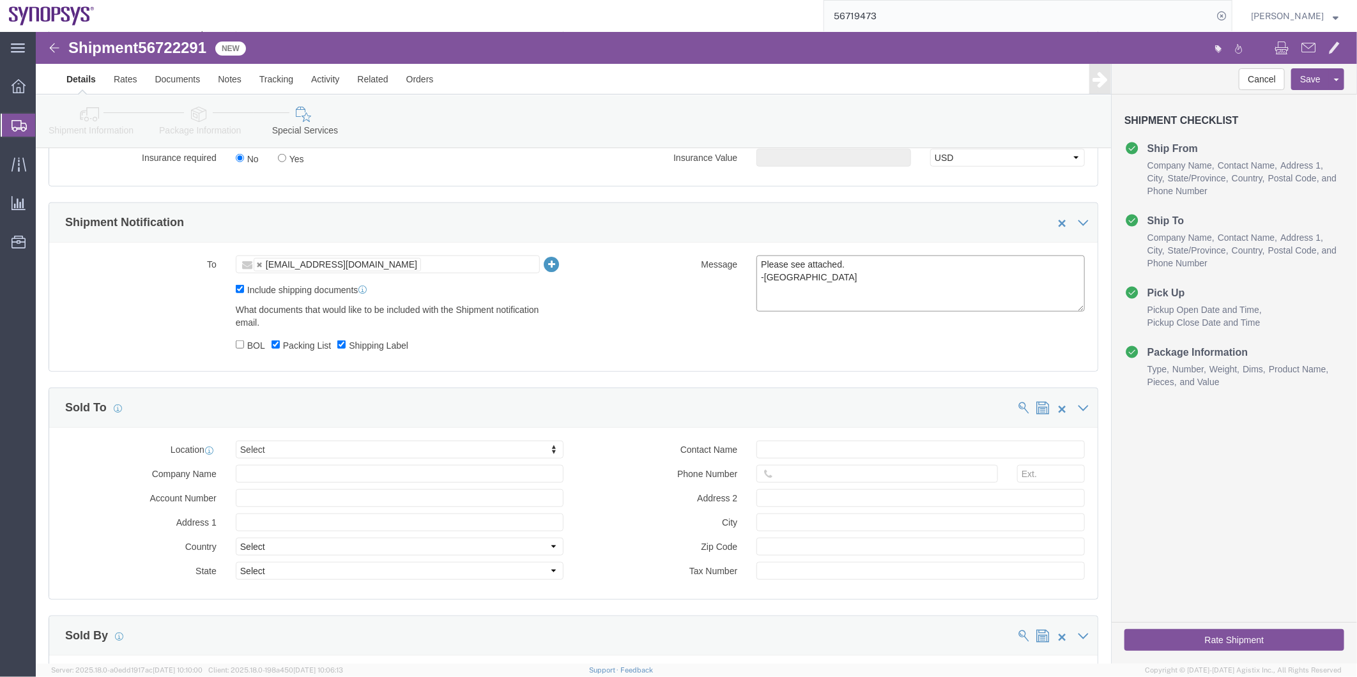
type textarea "Please see attached. -Kaelen"
click button "Rate Shipment"
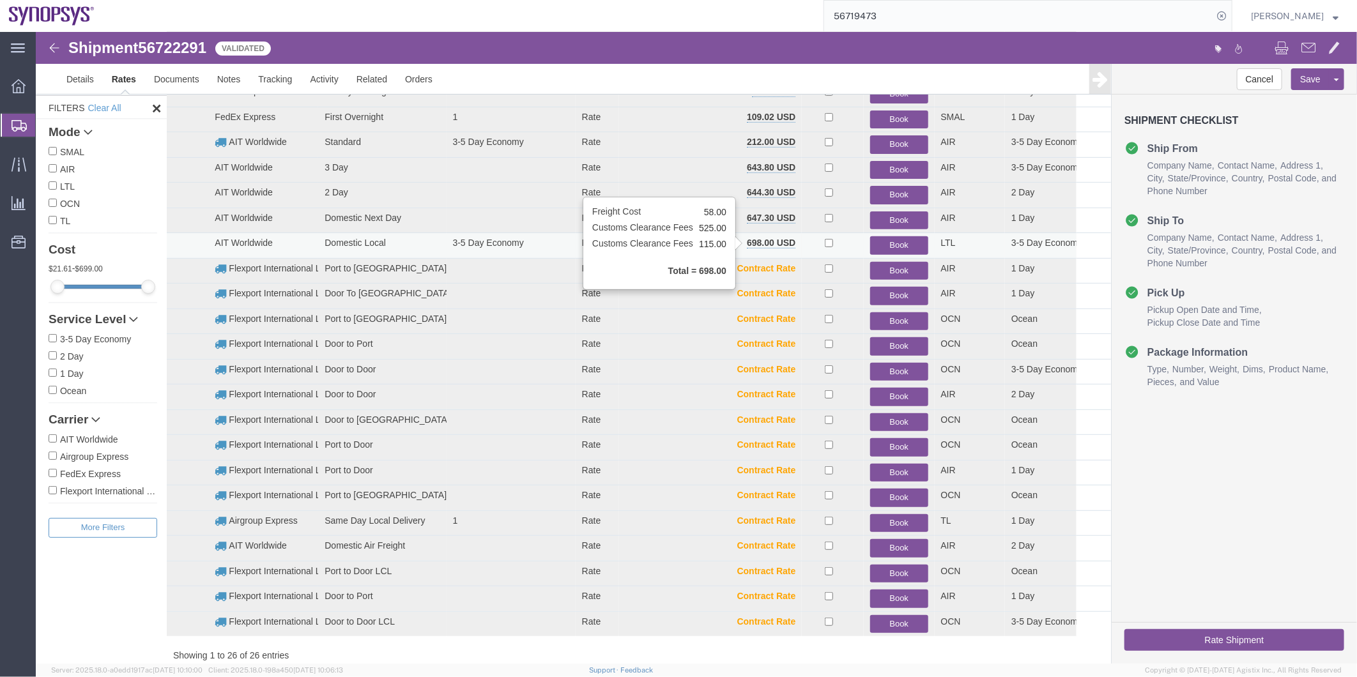
scroll to position [0, 0]
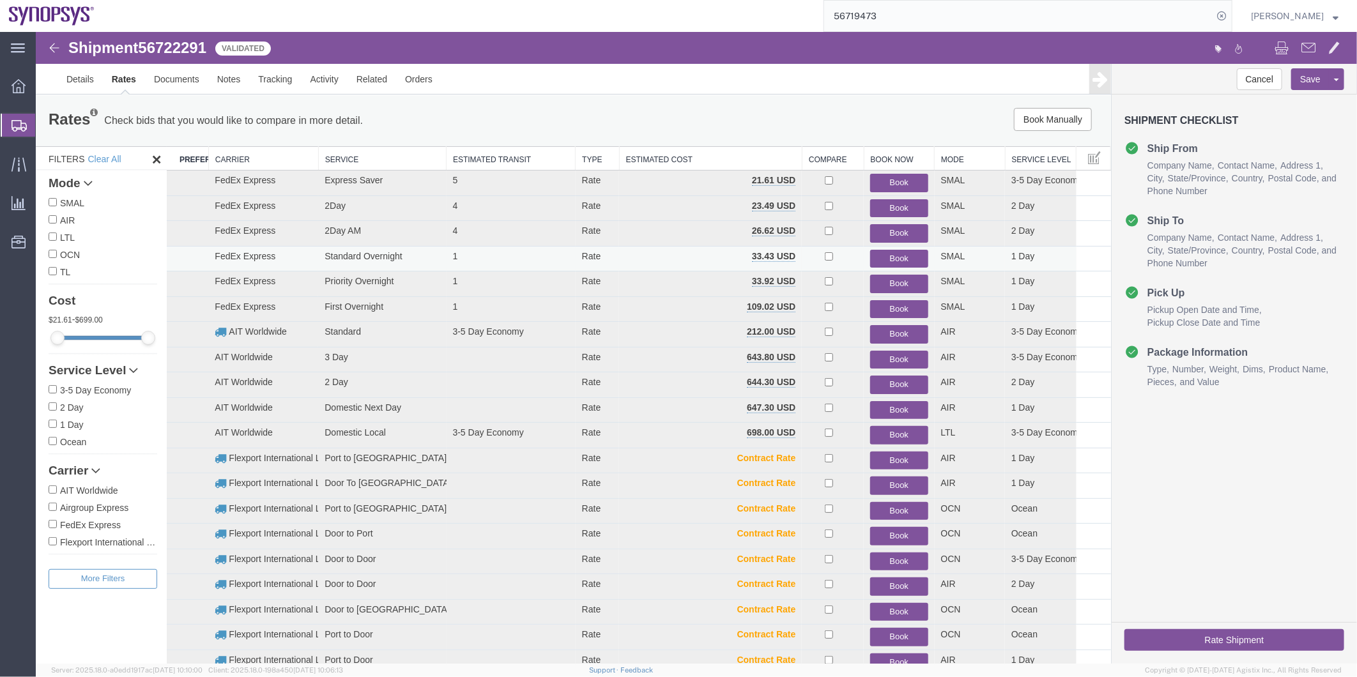
click at [895, 252] on button "Book" at bounding box center [899, 258] width 58 height 19
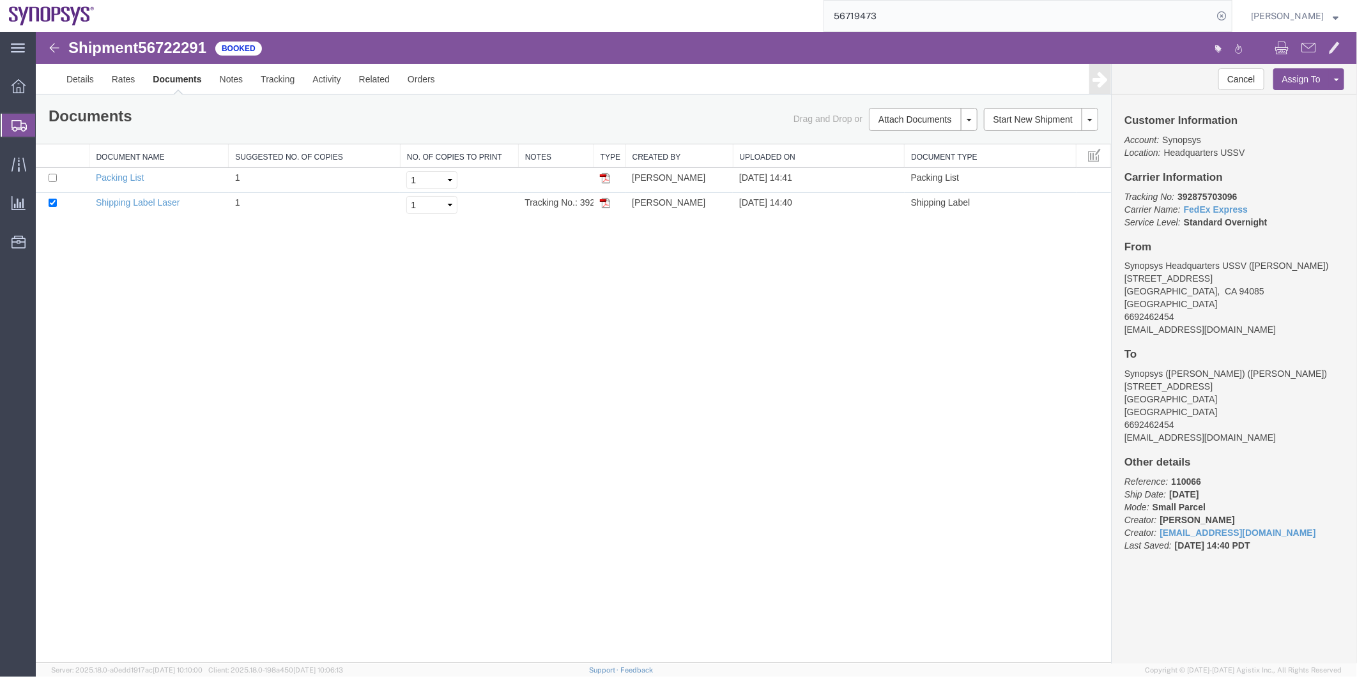
click at [0, 0] on span "Shipment Manager" at bounding box center [0, 0] width 0 height 0
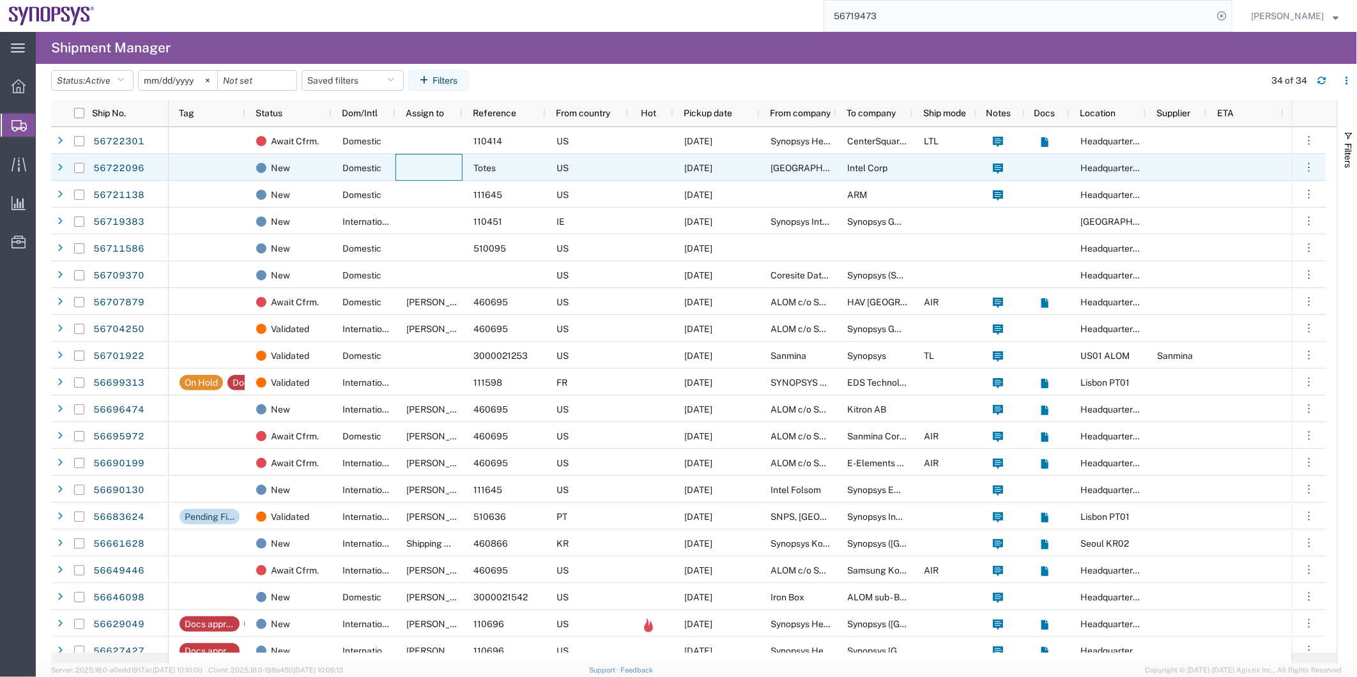
click at [440, 175] on div at bounding box center [429, 167] width 67 height 27
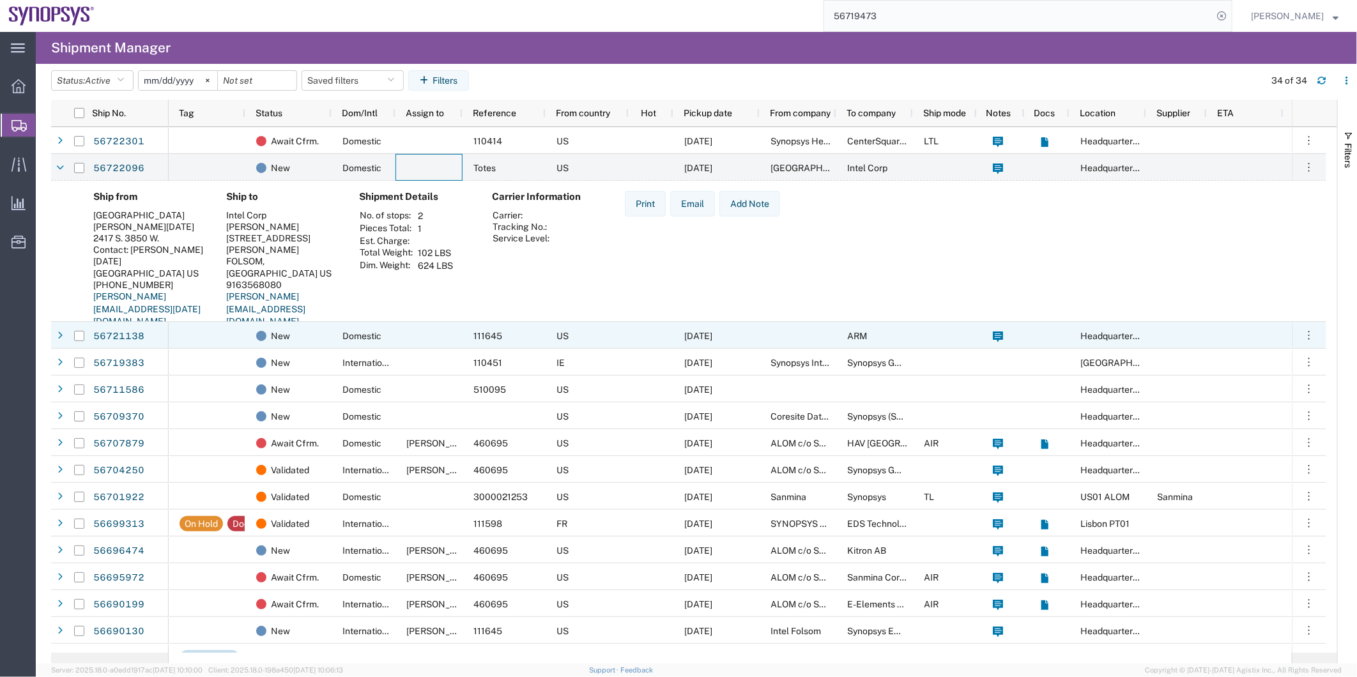
click at [397, 335] on div at bounding box center [429, 335] width 67 height 27
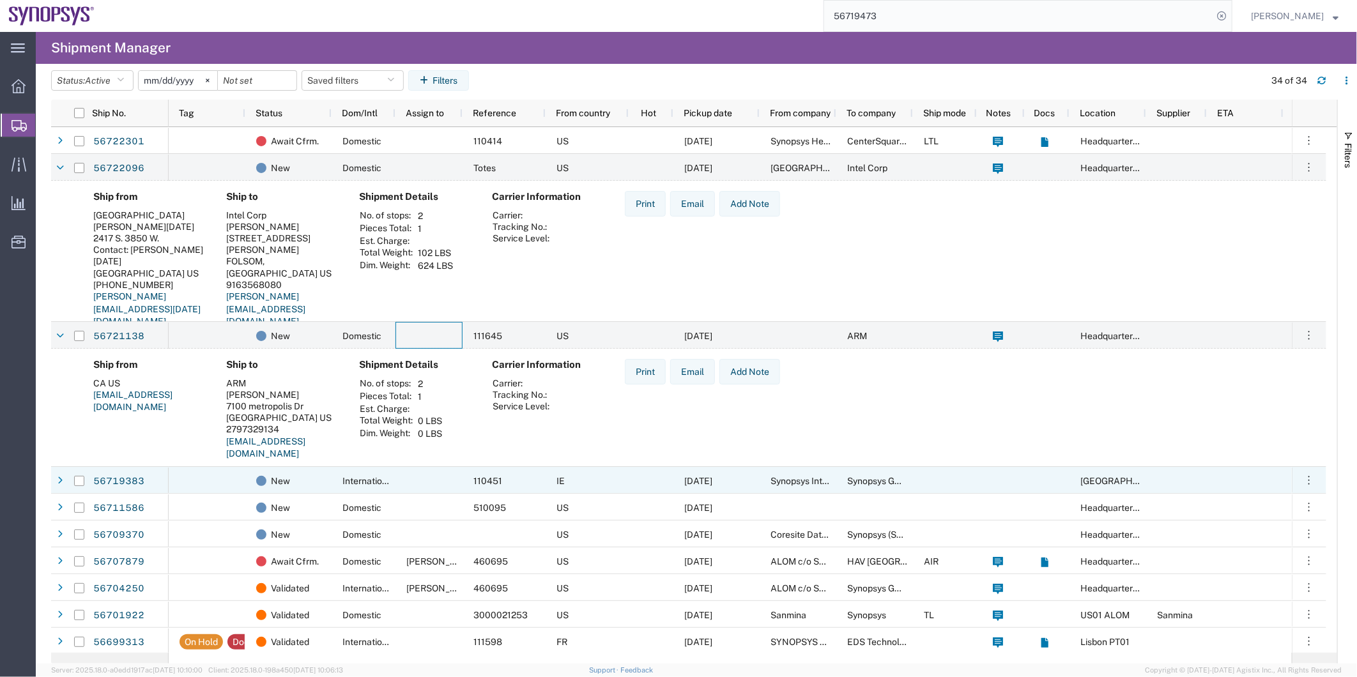
click at [390, 476] on span "International" at bounding box center [369, 481] width 52 height 10
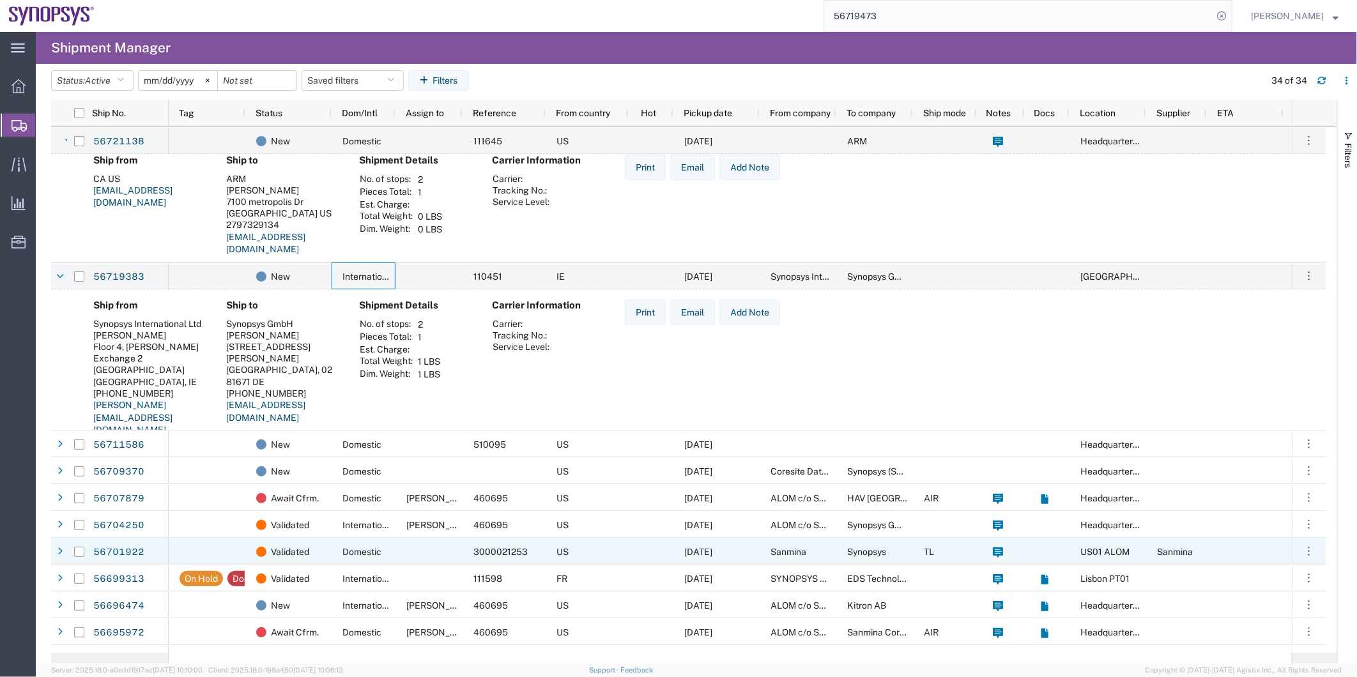
scroll to position [284, 0]
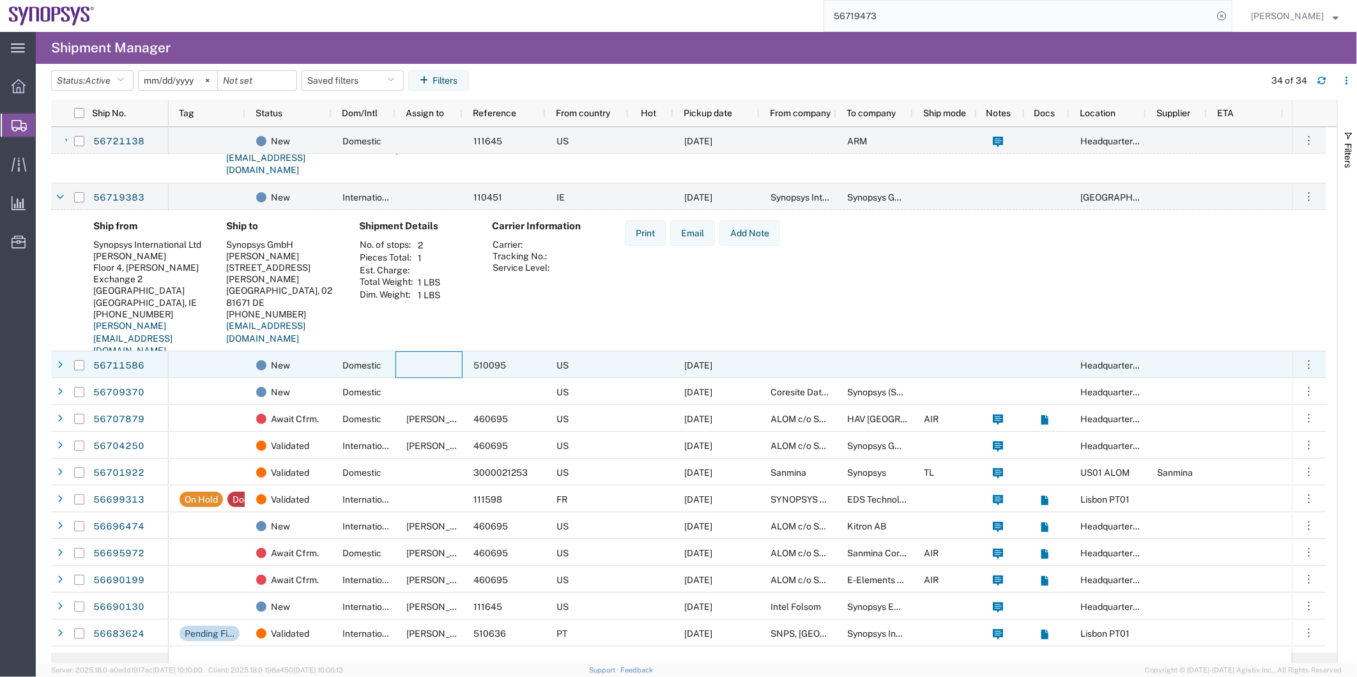
click at [422, 362] on div at bounding box center [429, 364] width 67 height 27
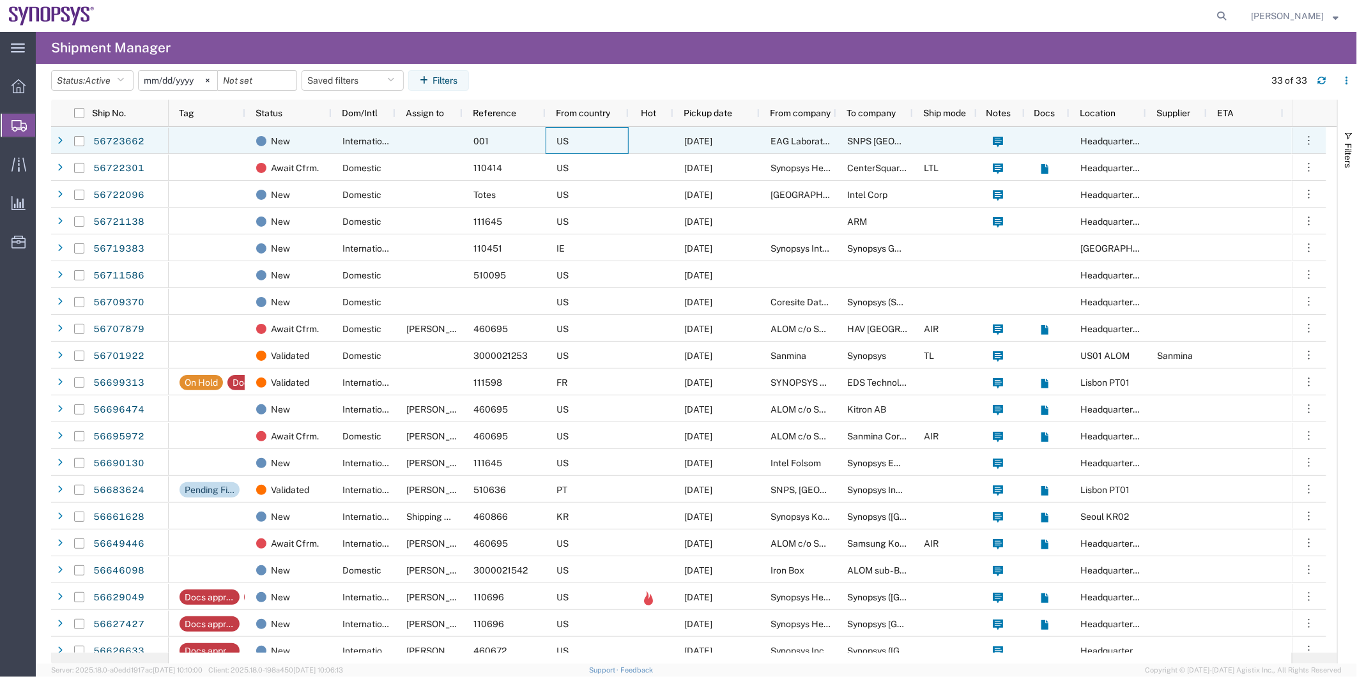
click at [605, 132] on div "US" at bounding box center [587, 140] width 83 height 27
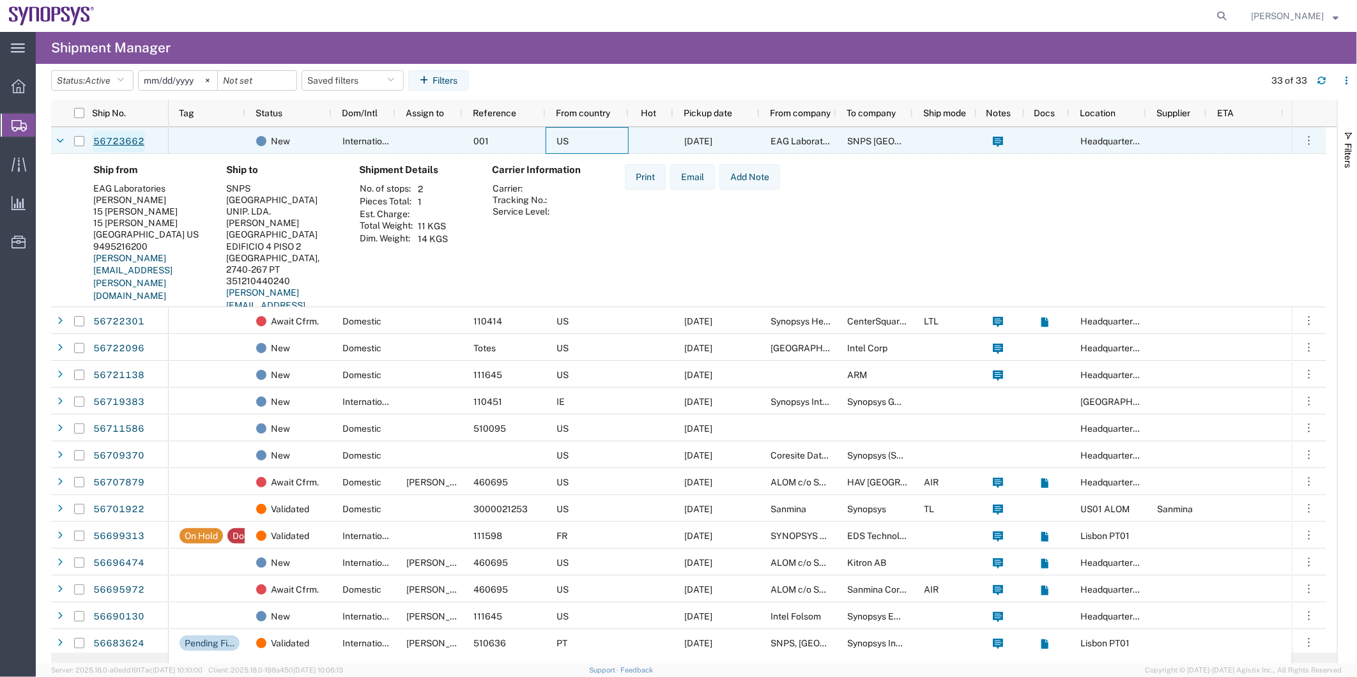
click at [116, 139] on link "56723662" at bounding box center [119, 142] width 52 height 20
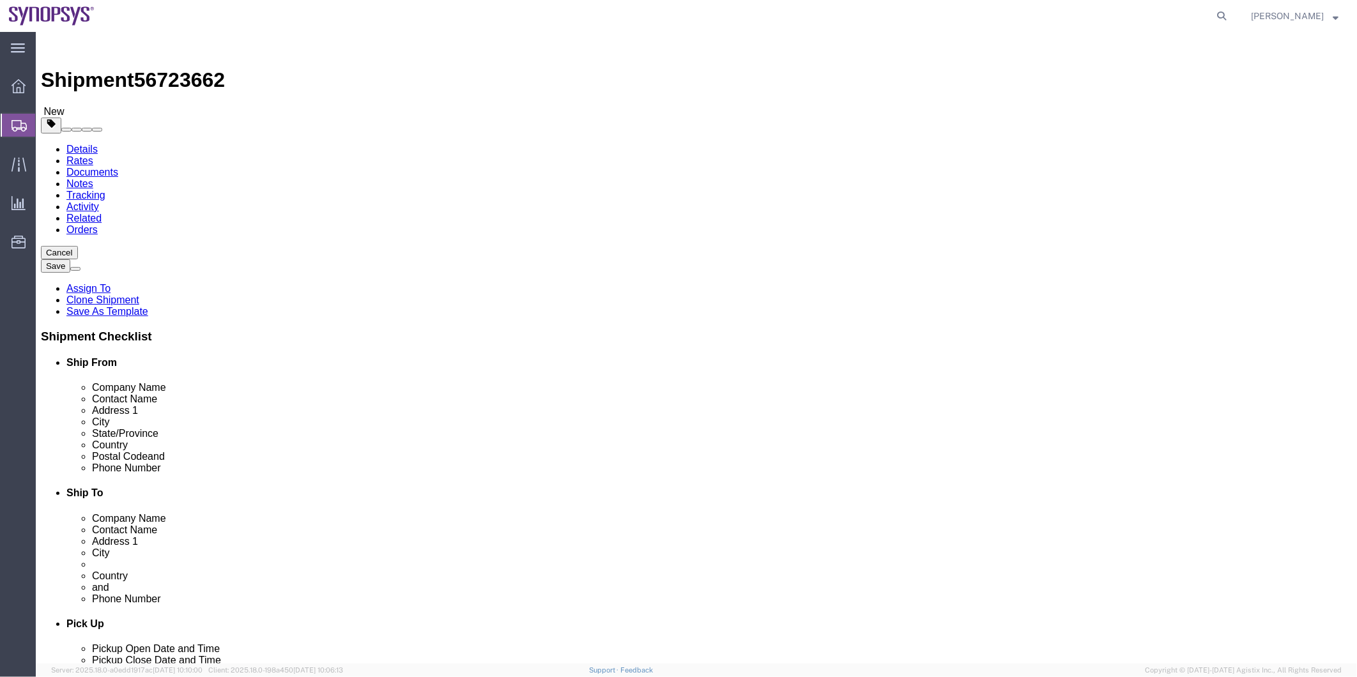
select select
click icon
click select "Select kgs lbs"
select select "LBS"
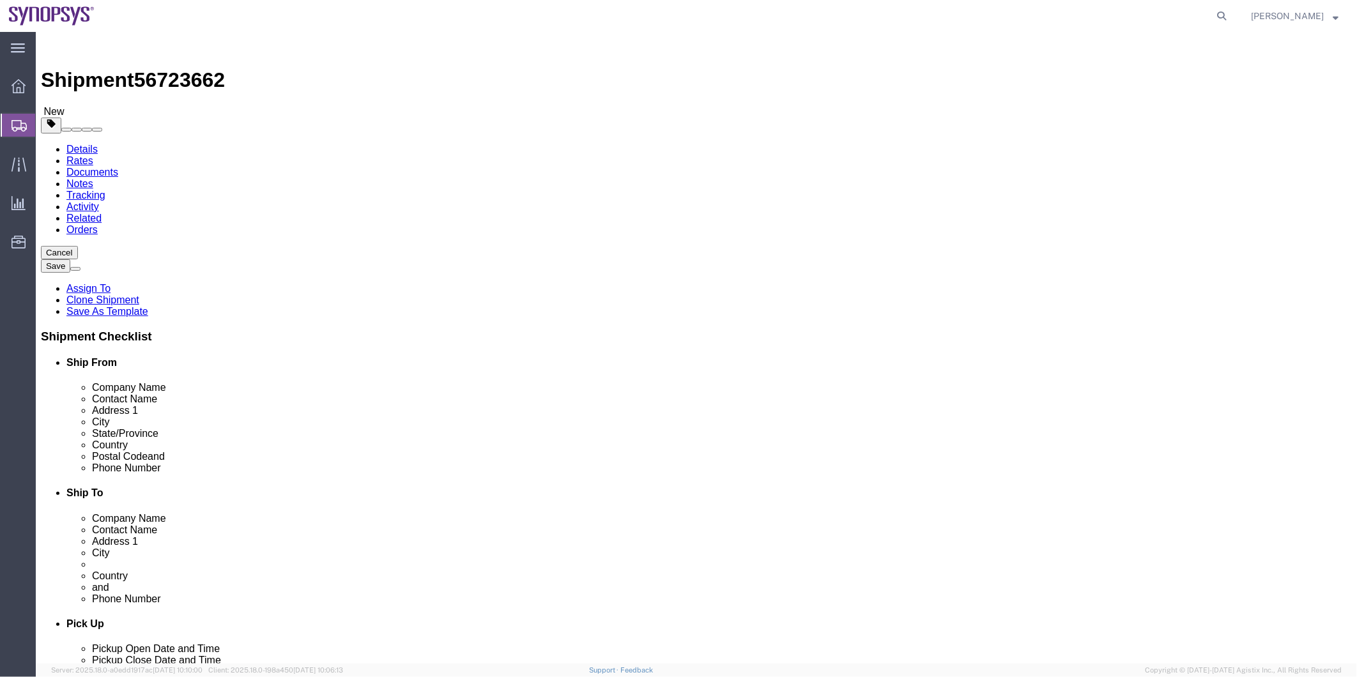
click select "Select kgs lbs"
click icon
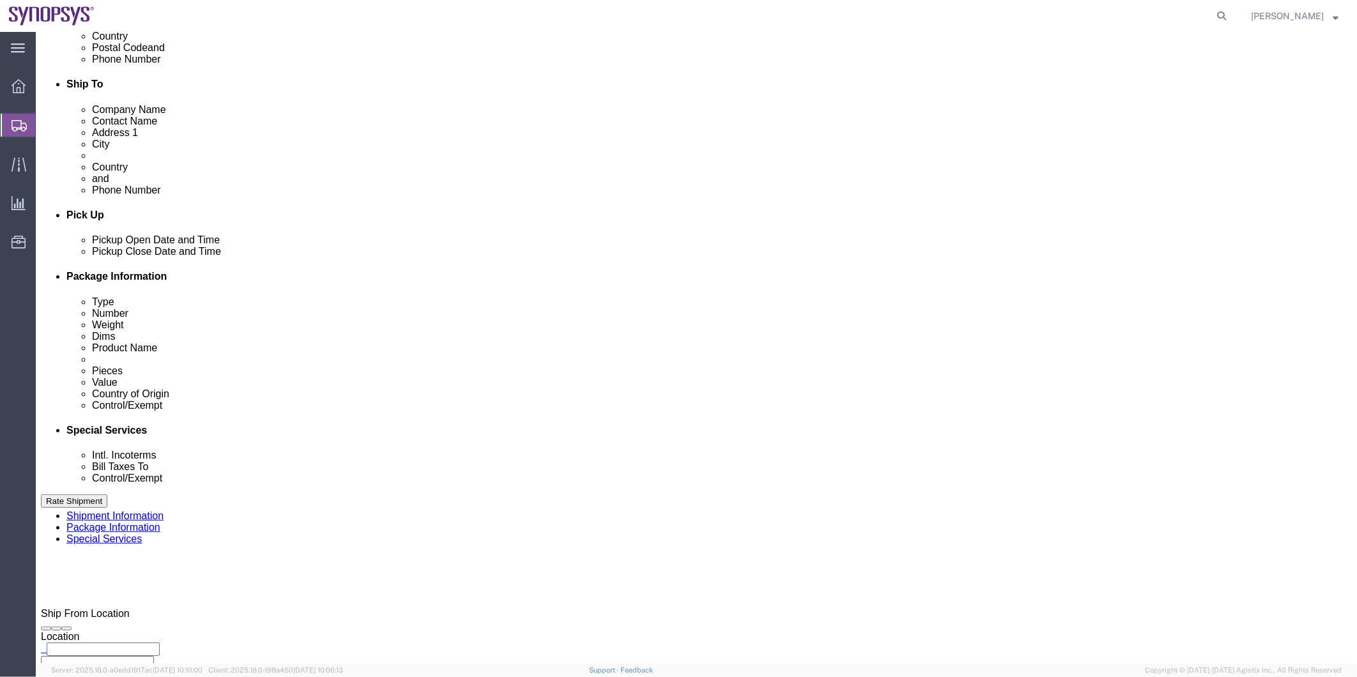
scroll to position [355, 0]
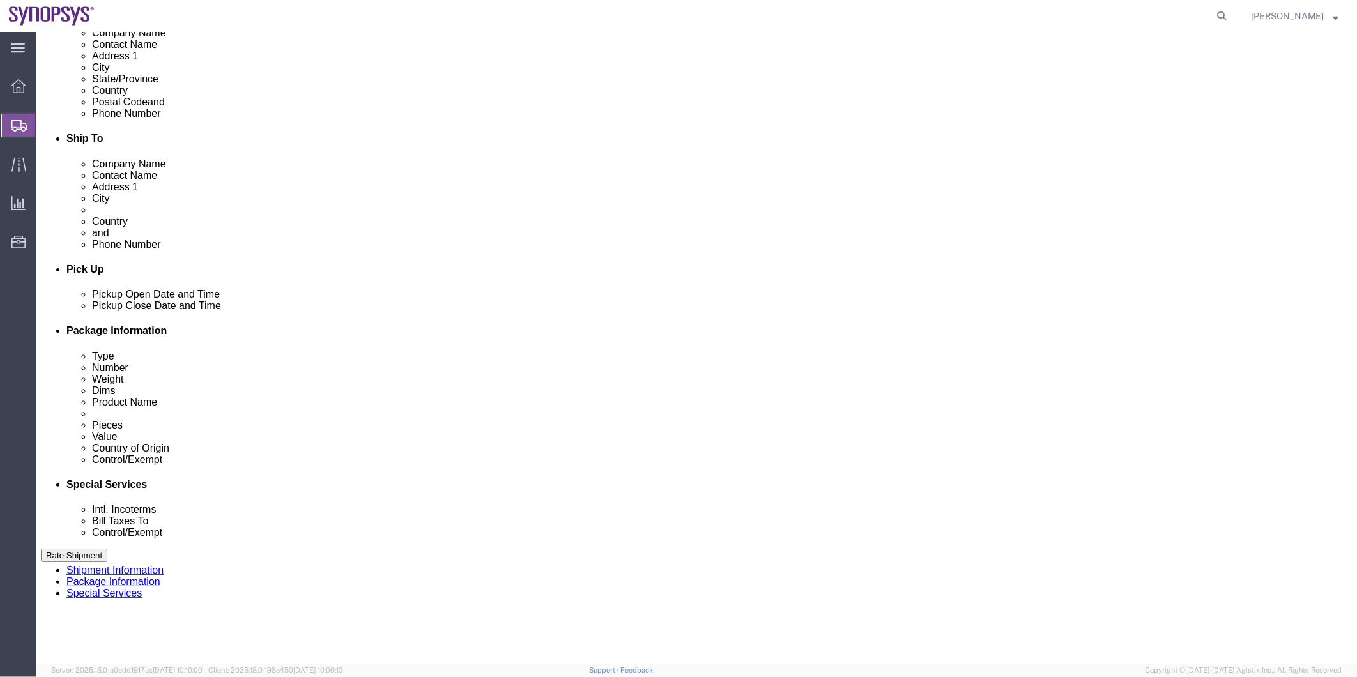
click select "Select Carriage Insurance Paid Carriage Paid To Cost and Freight Cost Insurance…"
select select "DAP"
click select "Select Carriage Insurance Paid Carriage Paid To Cost and Freight Cost Insurance…"
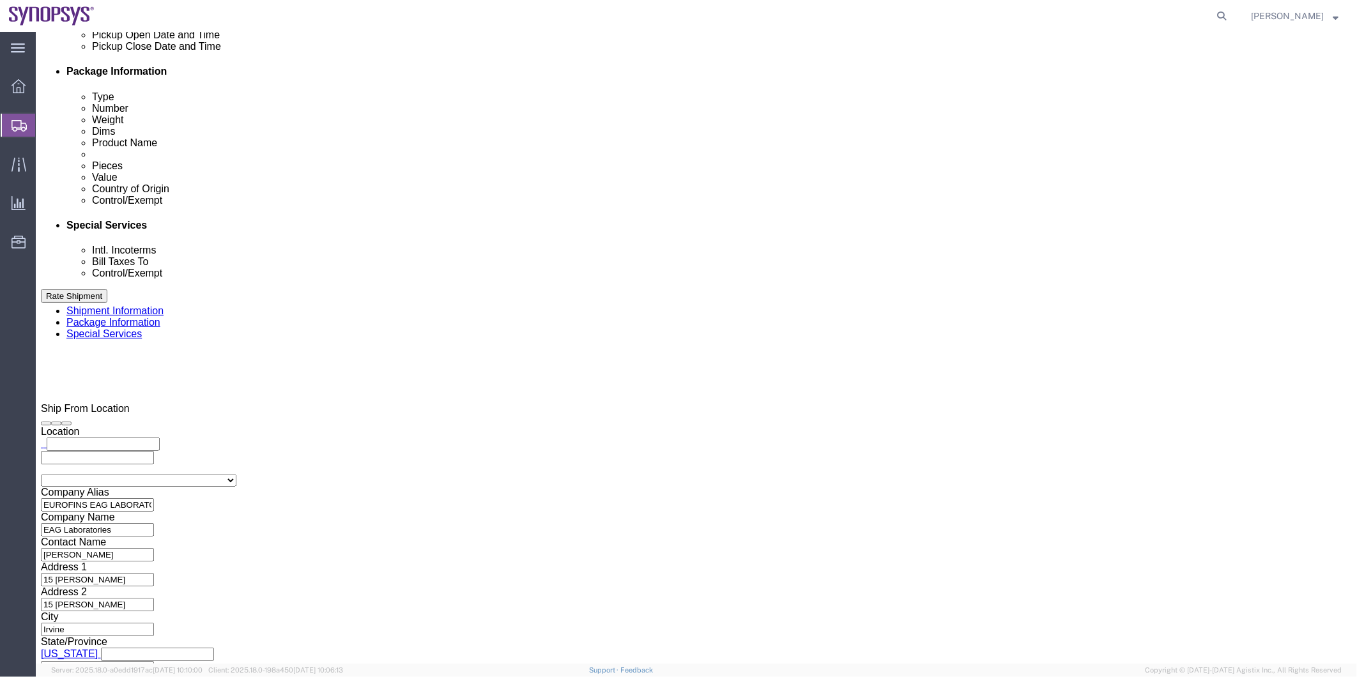
scroll to position [639, 0]
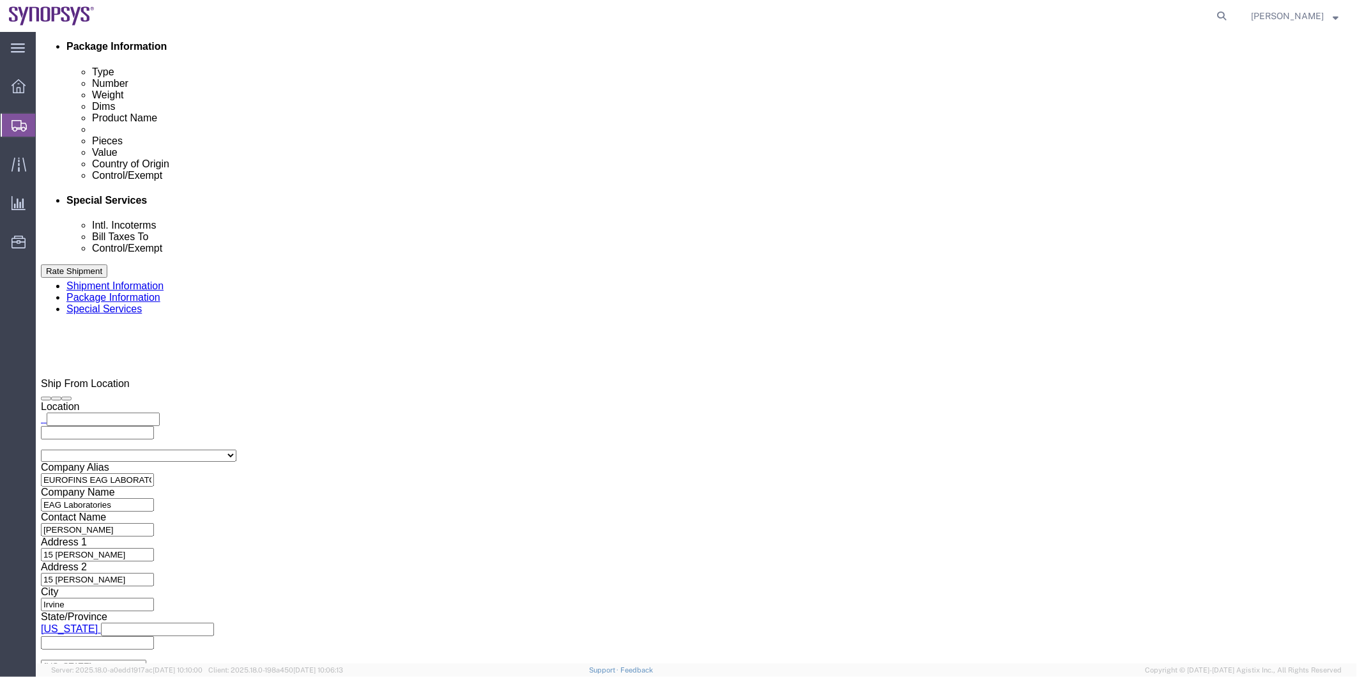
click icon
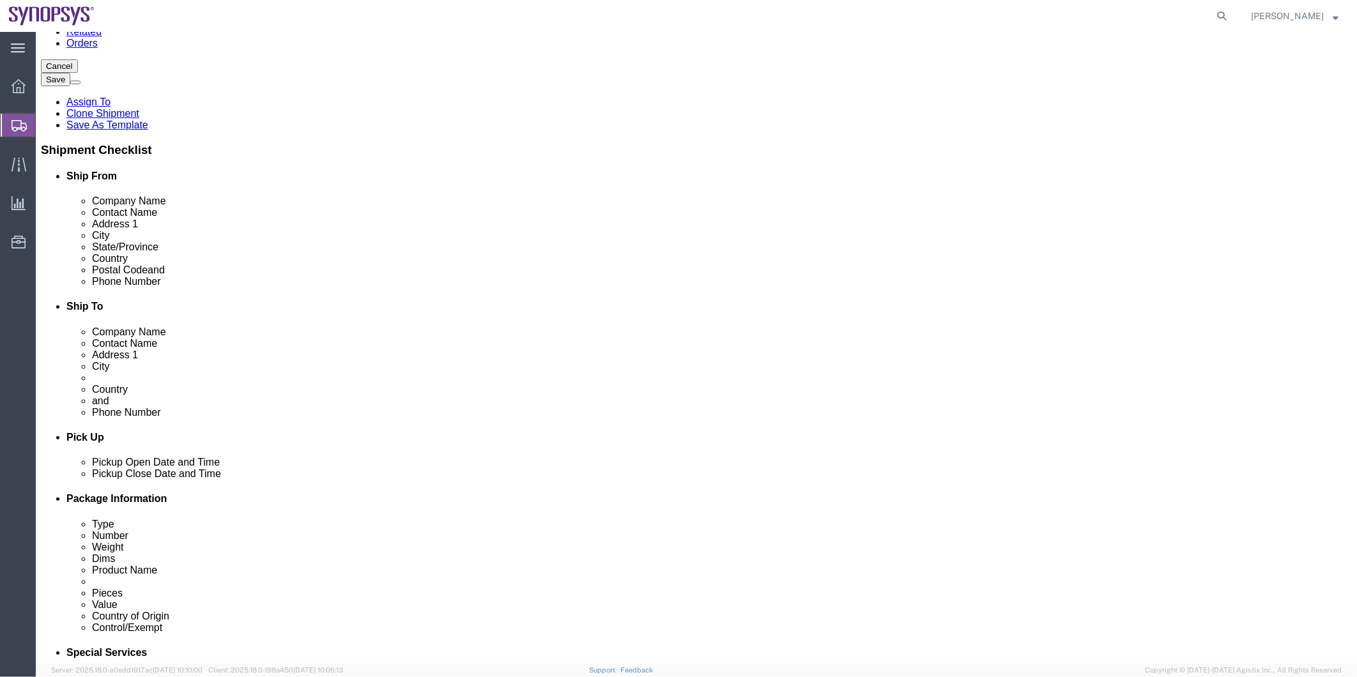
scroll to position [45, 0]
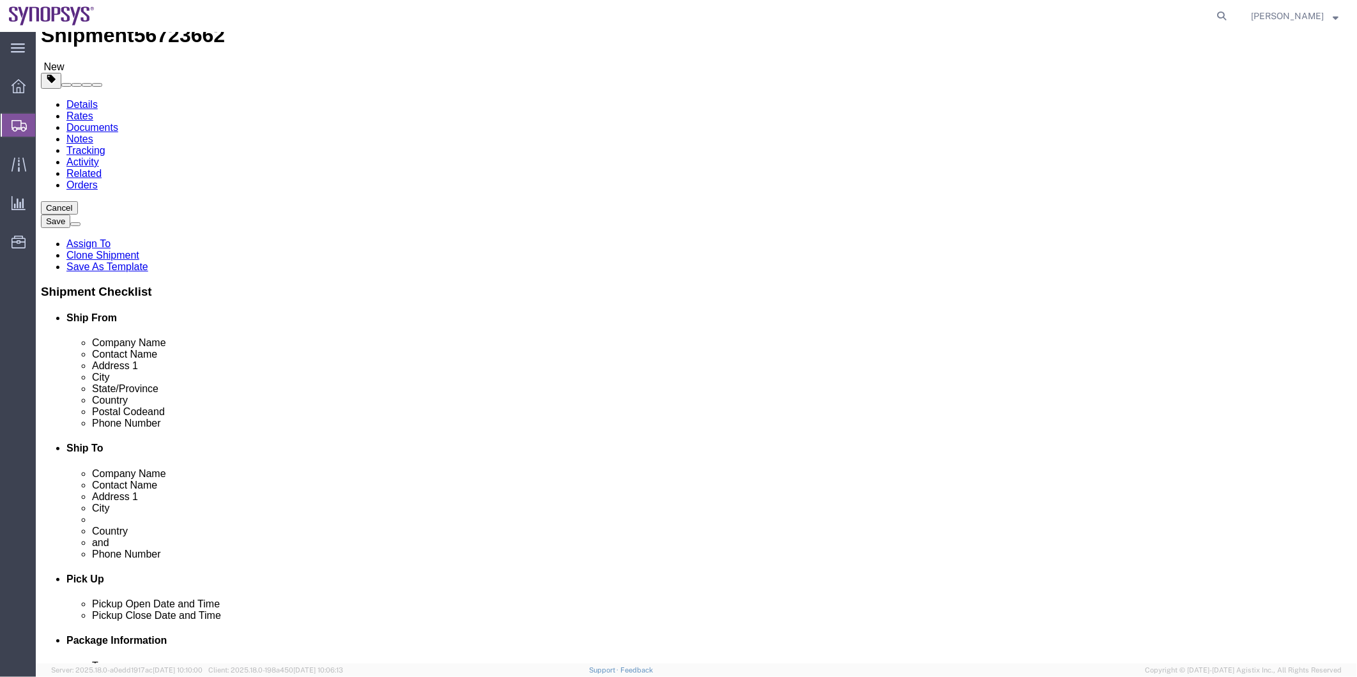
drag, startPoint x: 366, startPoint y: 413, endPoint x: 150, endPoint y: 419, distance: 215.4
click div "Email amy.luu@me.eurofinsus.com"
click icon
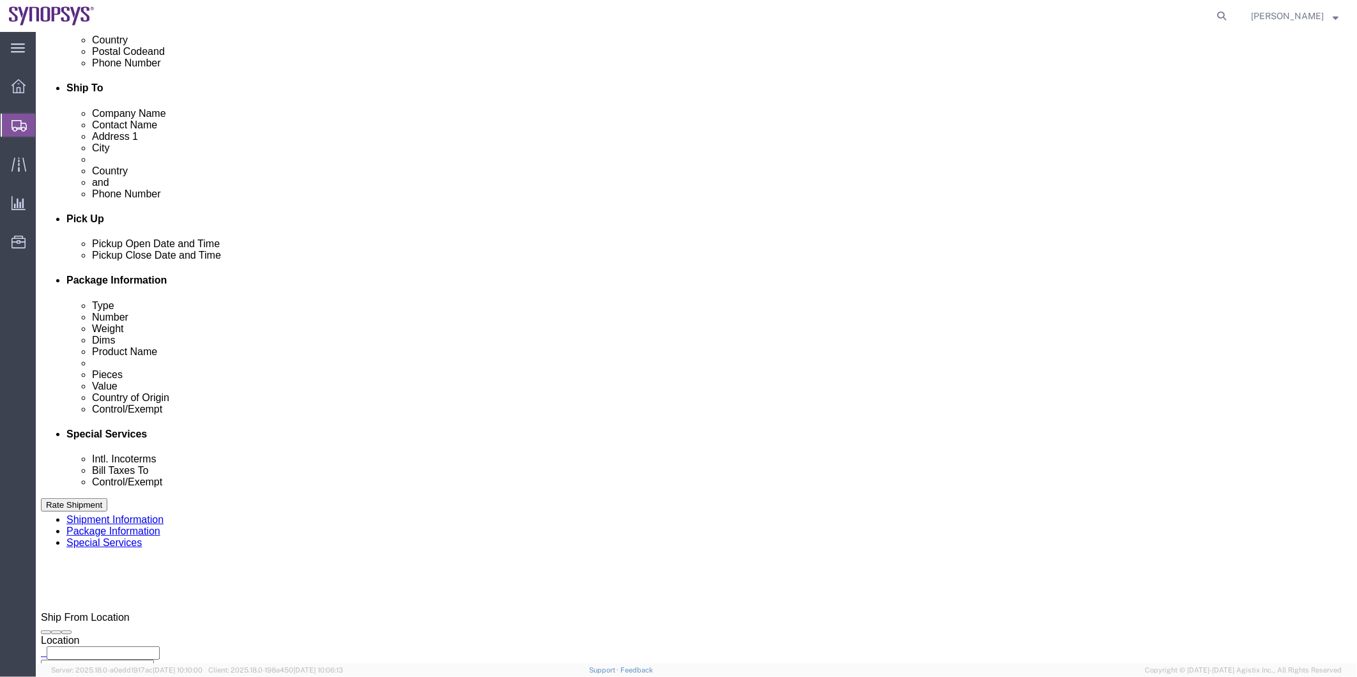
scroll to position [755, 0]
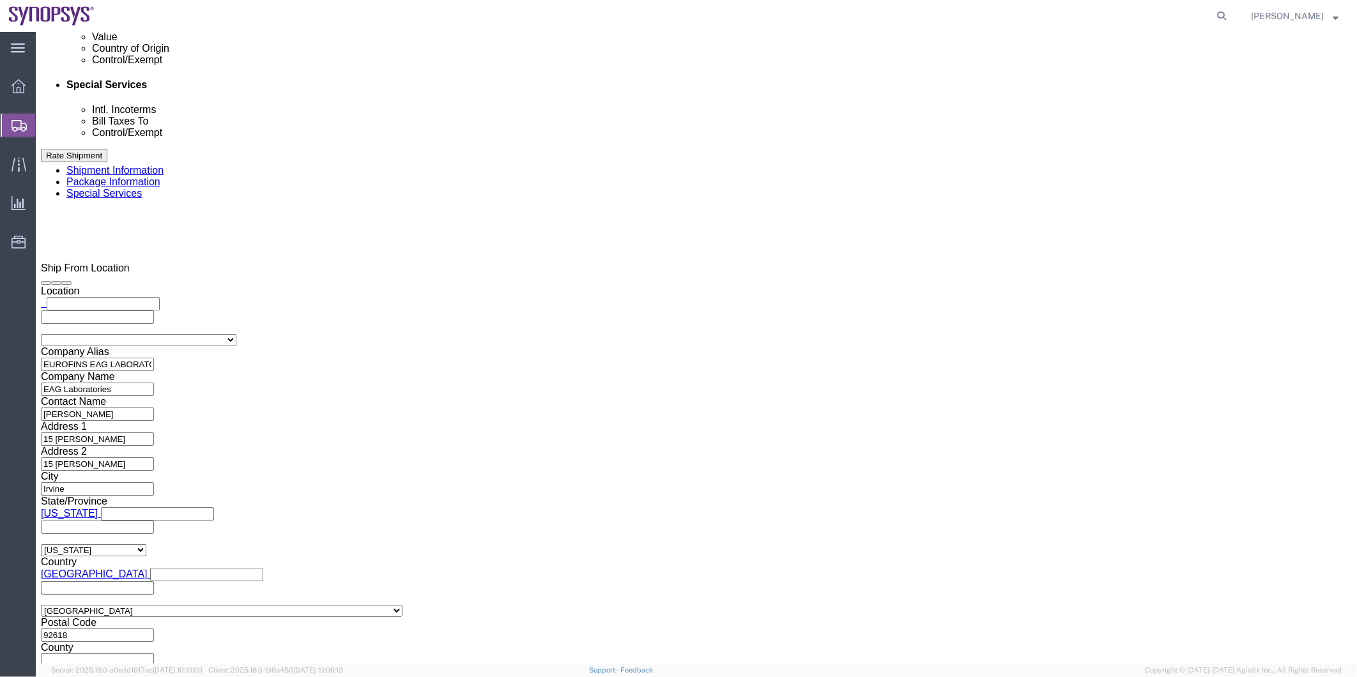
click input "text"
paste input "[PERSON_NAME][EMAIL_ADDRESS][PERSON_NAME][DOMAIN_NAME]"
type input "[PERSON_NAME][EMAIL_ADDRESS][PERSON_NAME][DOMAIN_NAME]"
type input "[EMAIL_ADDRESS][DOMAIN_NAME]"
click select "Select ATF BIS DEA EPA FDA FTR ITAR OFAC Other (OPA)"
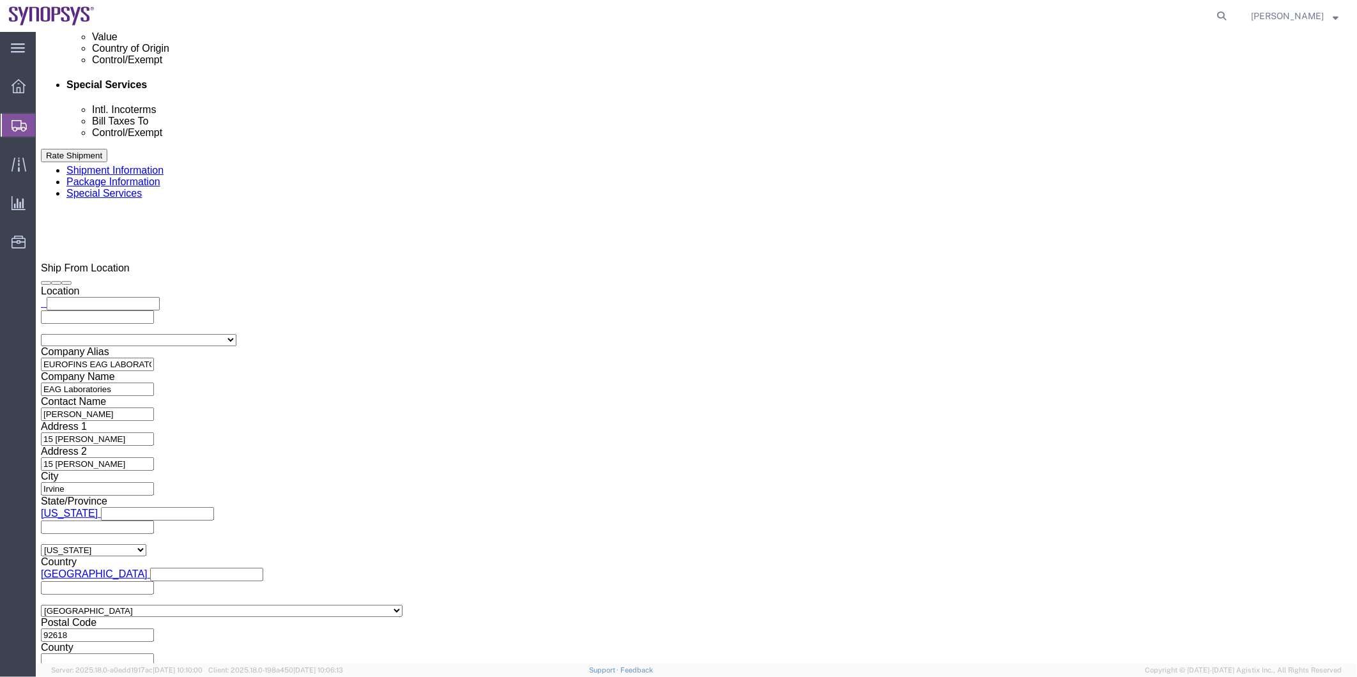
select select "BIS"
click select "Select ATF BIS DEA EPA FDA FTR ITAR OFAC Other (OPA)"
click select "Select AGR-Agricultural APP-Computers APR-Additional Permissive Exports AVS-Air…"
select select "NLR"
click select "Select AGR-Agricultural APP-Computers APR-Additional Permissive Exports AVS-Air…"
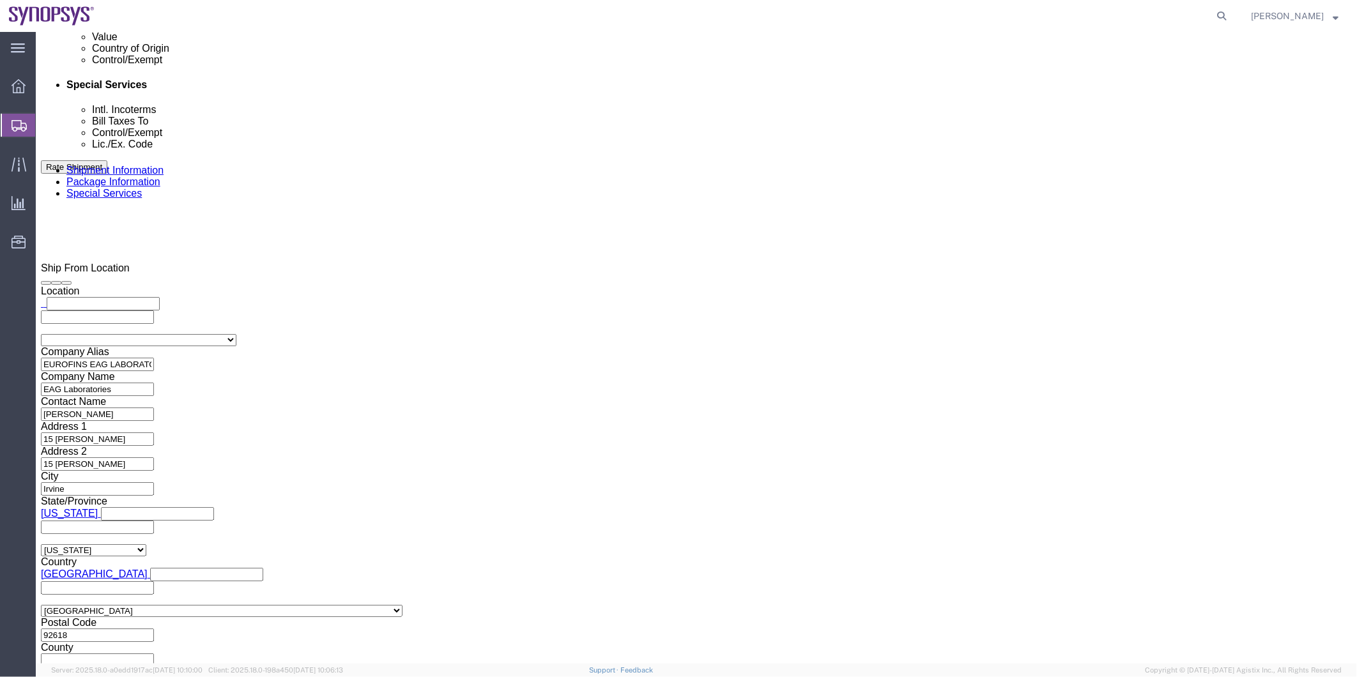
click select "Select AES-Direct EEI Carrier File EEI EEI Exempt"
select select "AESD"
click select "Select AES-Direct EEI Carrier File EEI EEI Exempt"
click input "checkbox"
checkbox input "true"
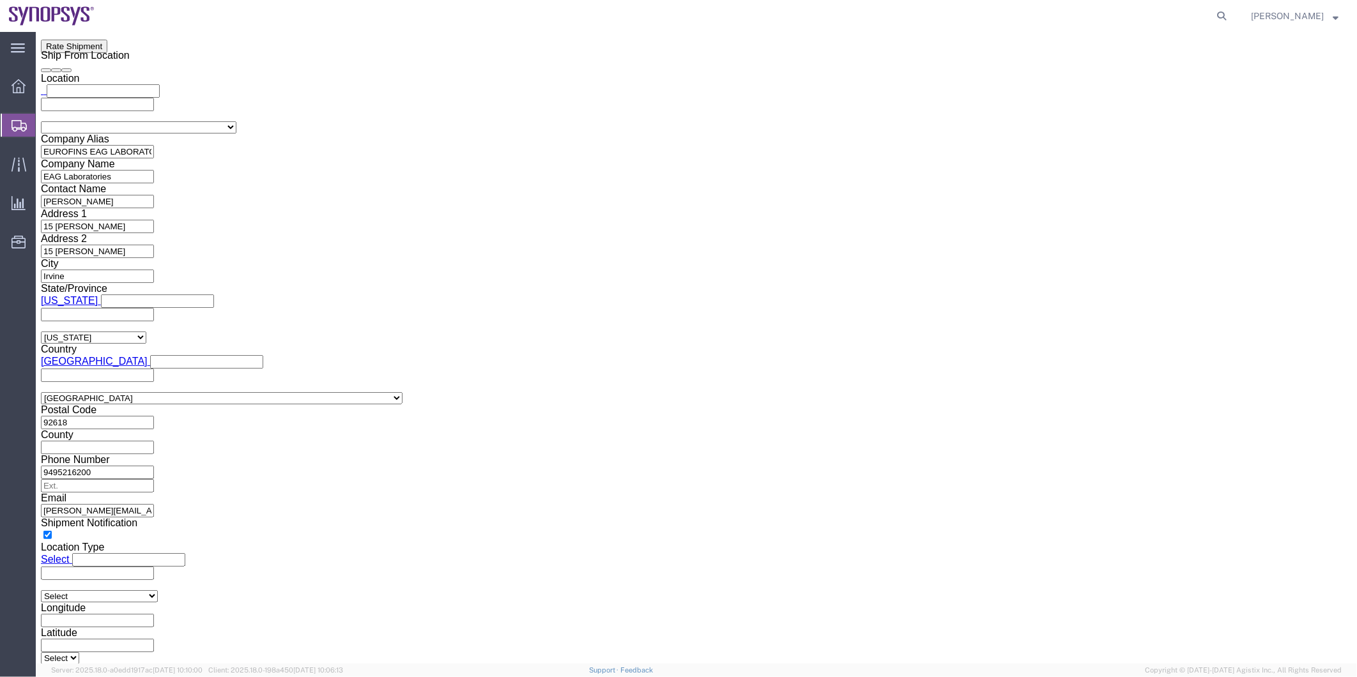
scroll to position [1109, 0]
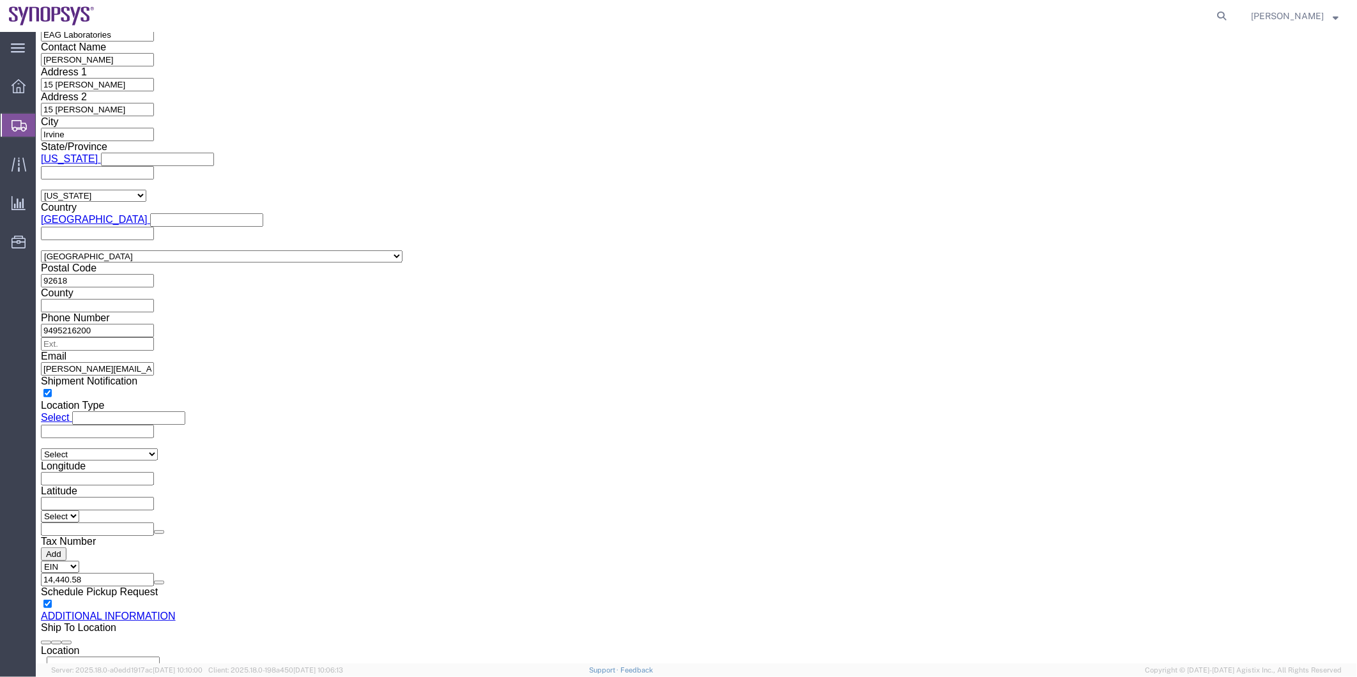
type input "pt01"
click input "text"
paste input "Tiago Inocencio"
type input "Tiago Inocencio"
click input "text"
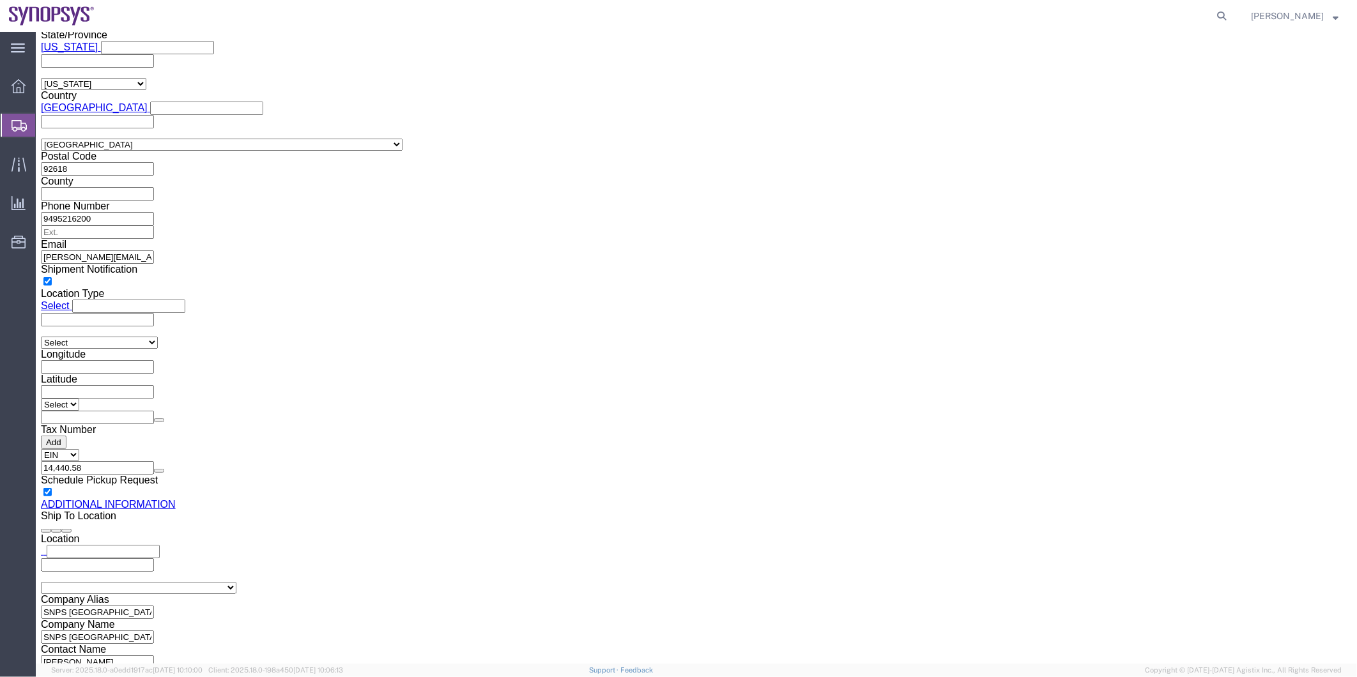
scroll to position [1465, 0]
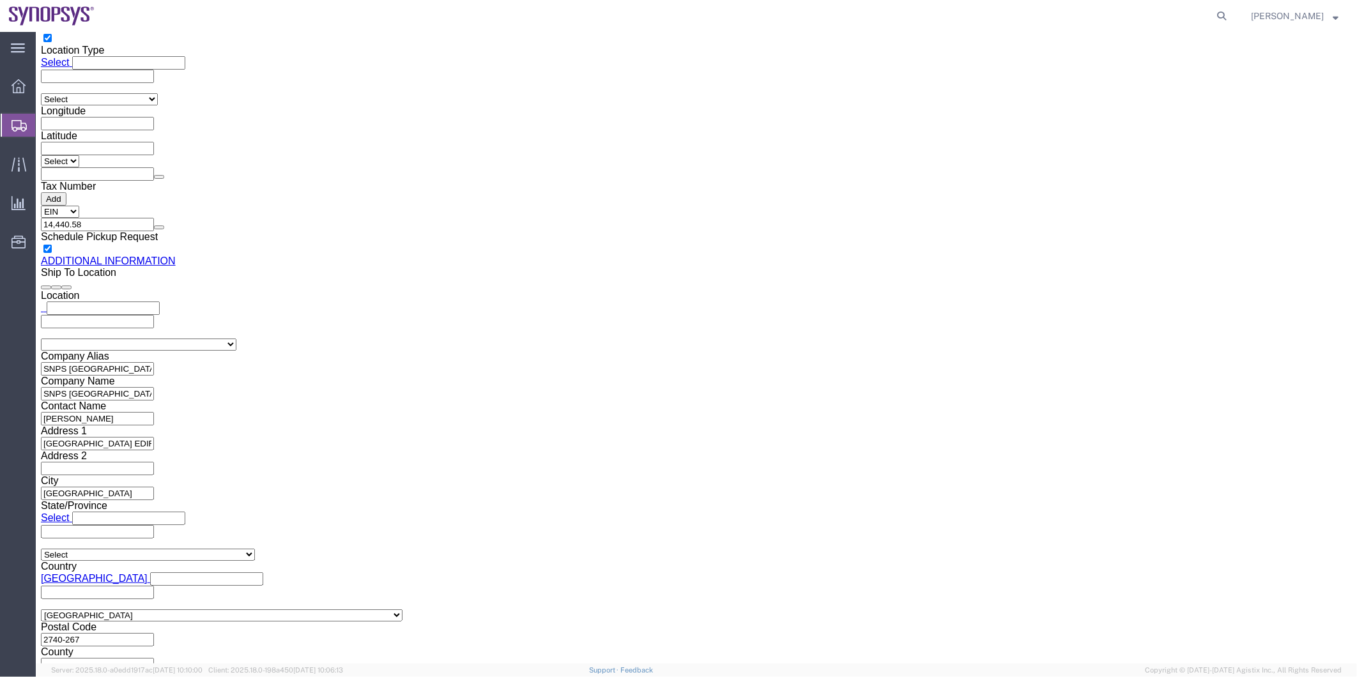
type input "351915185726"
click div "Location Select Select My Profile Location Aachen DE04 Agrate Brianza IT01 Asch…"
type input "ussv"
select select "CA"
click input "Contact Name"
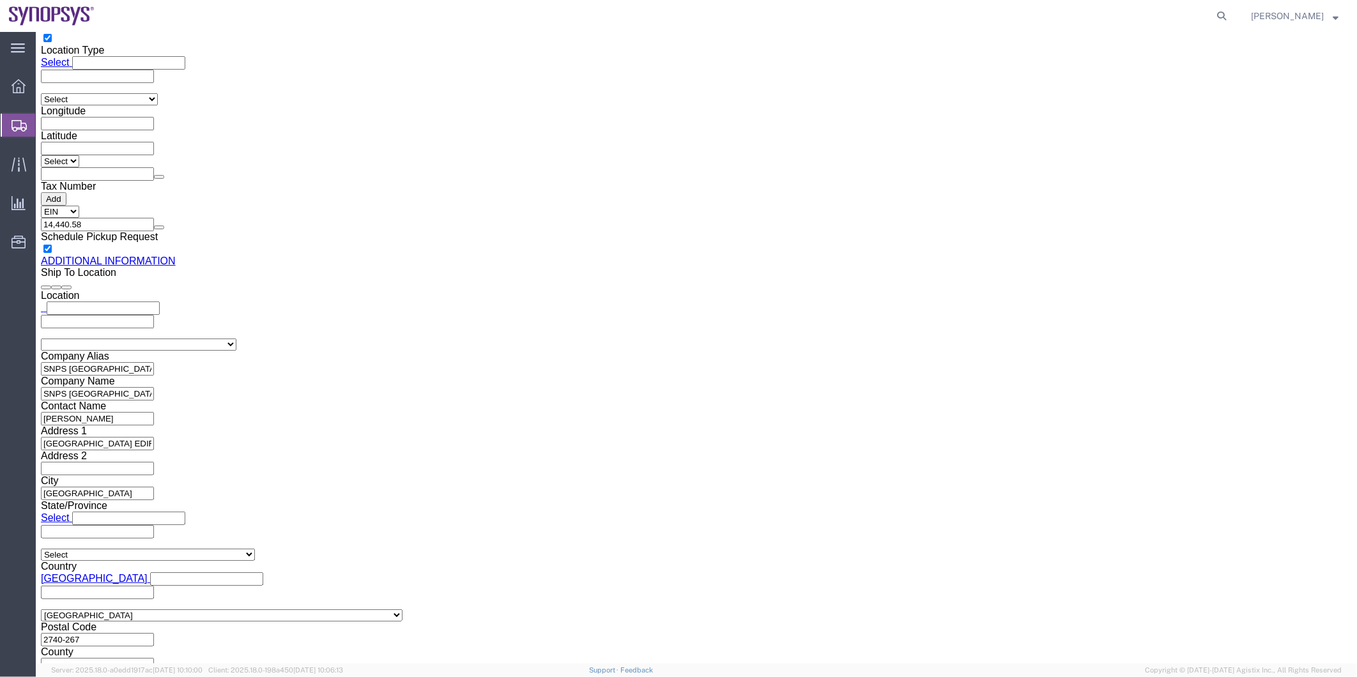
paste input "[PERSON_NAME]"
type input "[PERSON_NAME]"
click button "Rate Shipment"
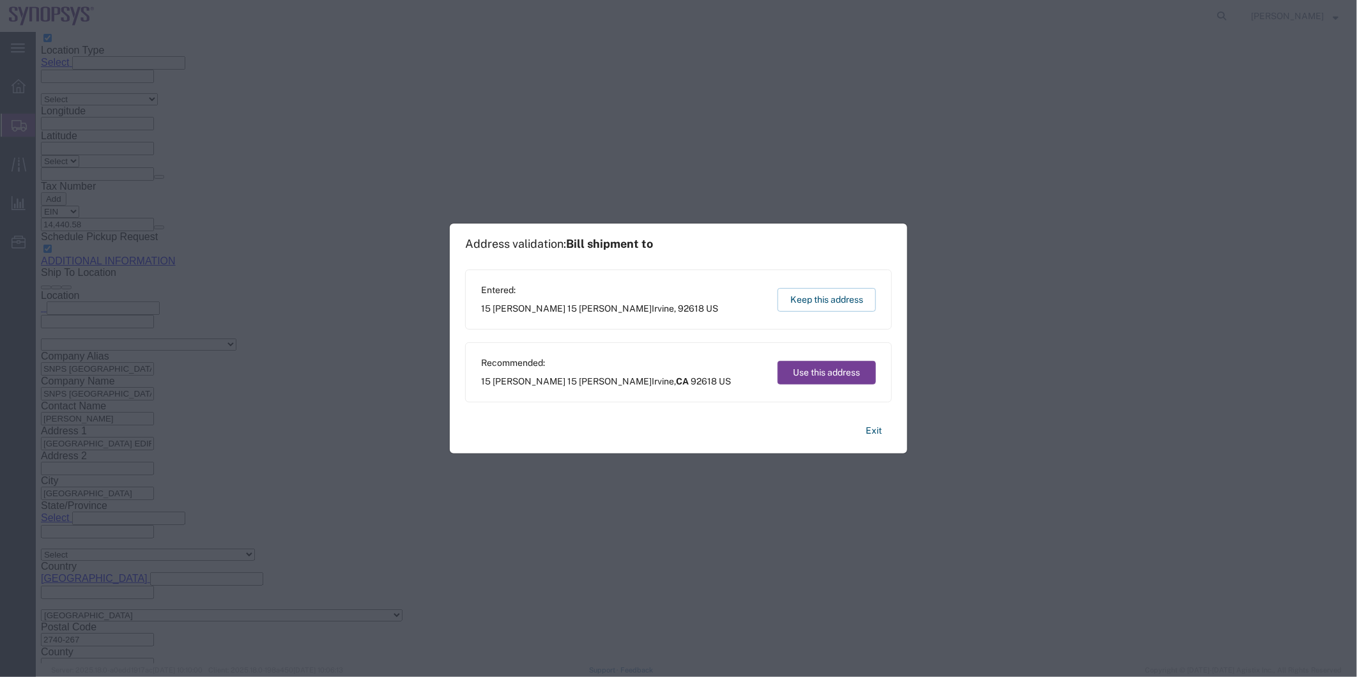
click at [831, 371] on button "Use this address" at bounding box center [827, 373] width 98 height 24
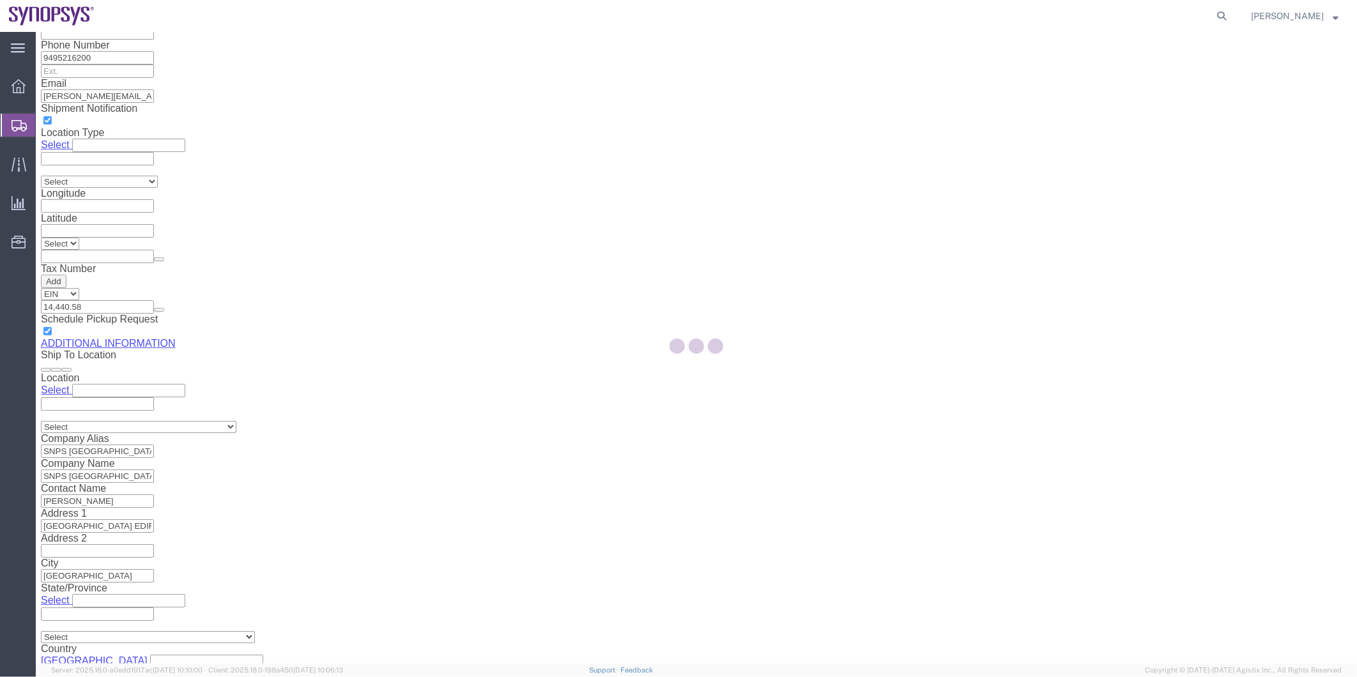
scroll to position [0, 0]
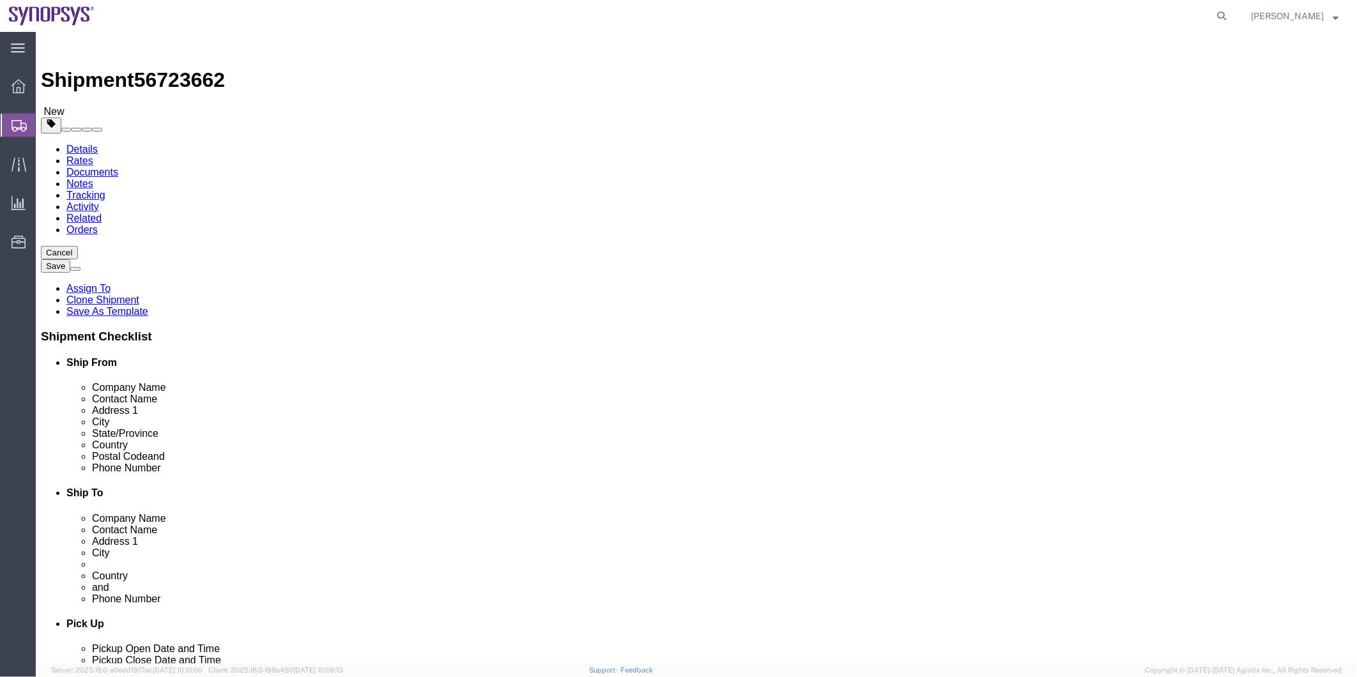
select select "CBOX"
click div "1 x Cardboard Box(es) Package Type Select Bale(s) Basket(s) Bolt(s) Bottle(s) B…"
click dd "21.00 Each"
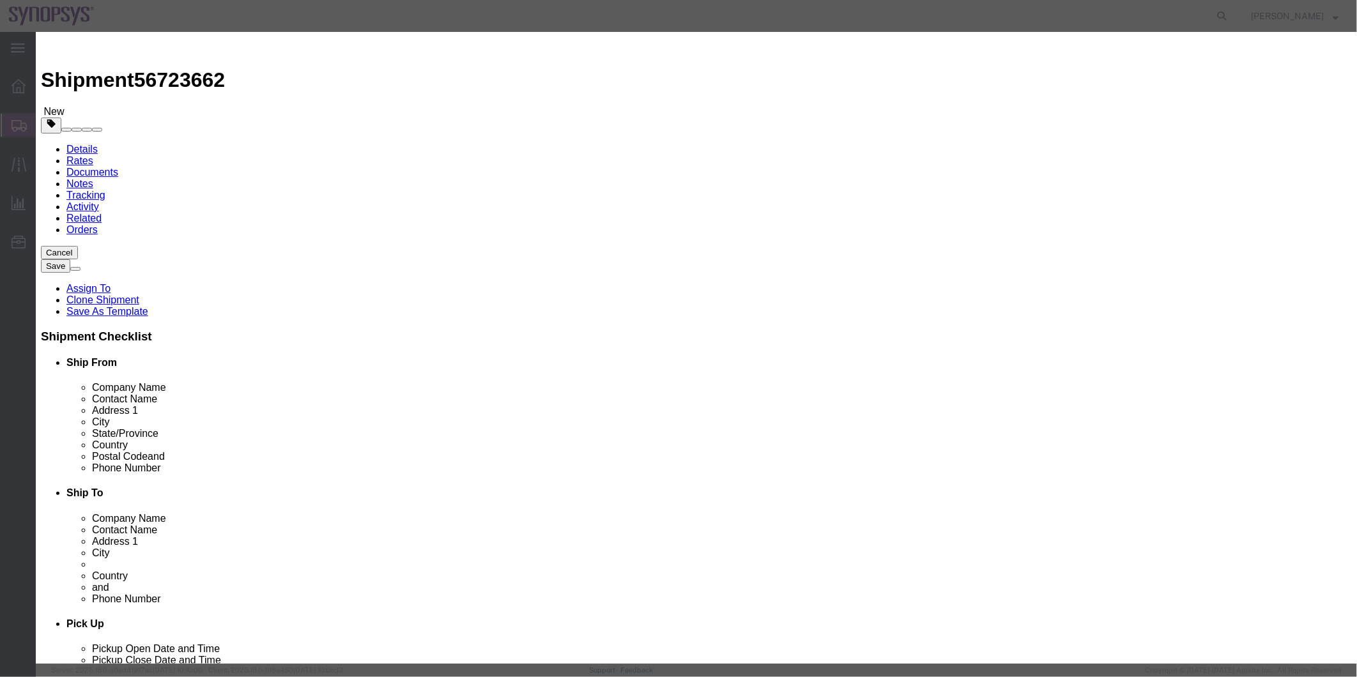
scroll to position [187, 0]
click button "Close"
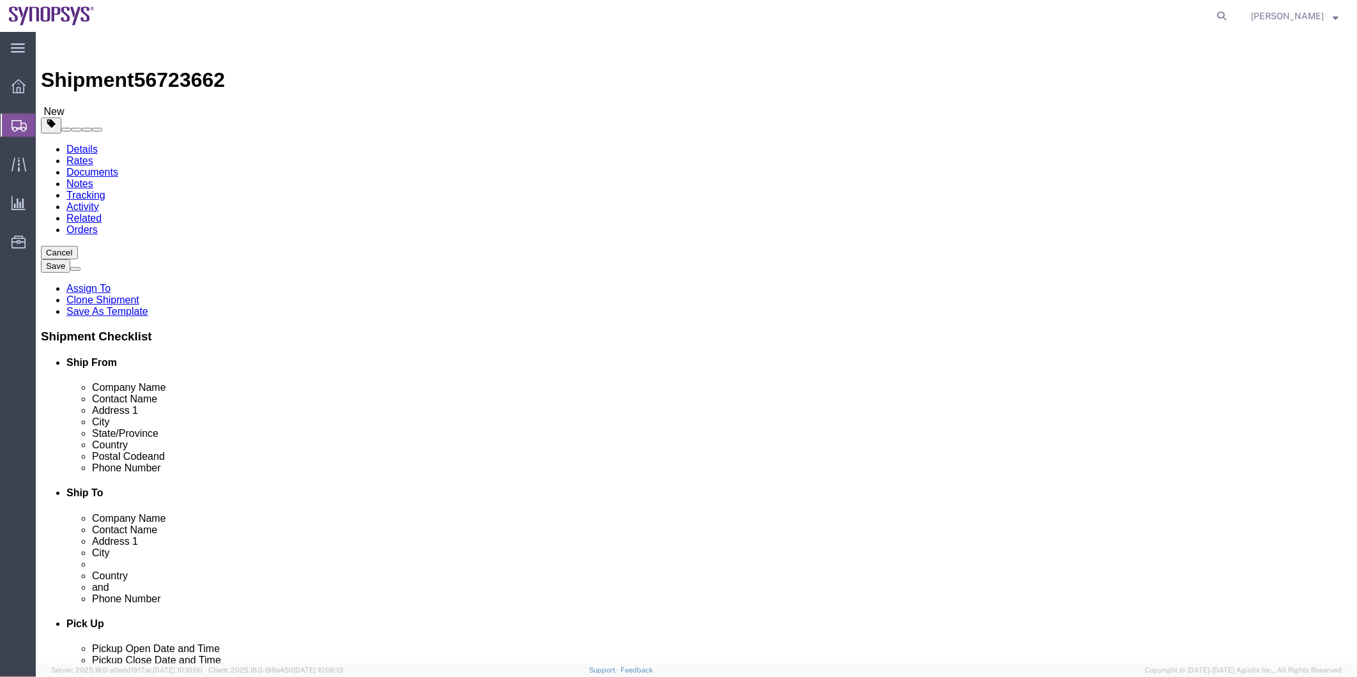
click link "Notes"
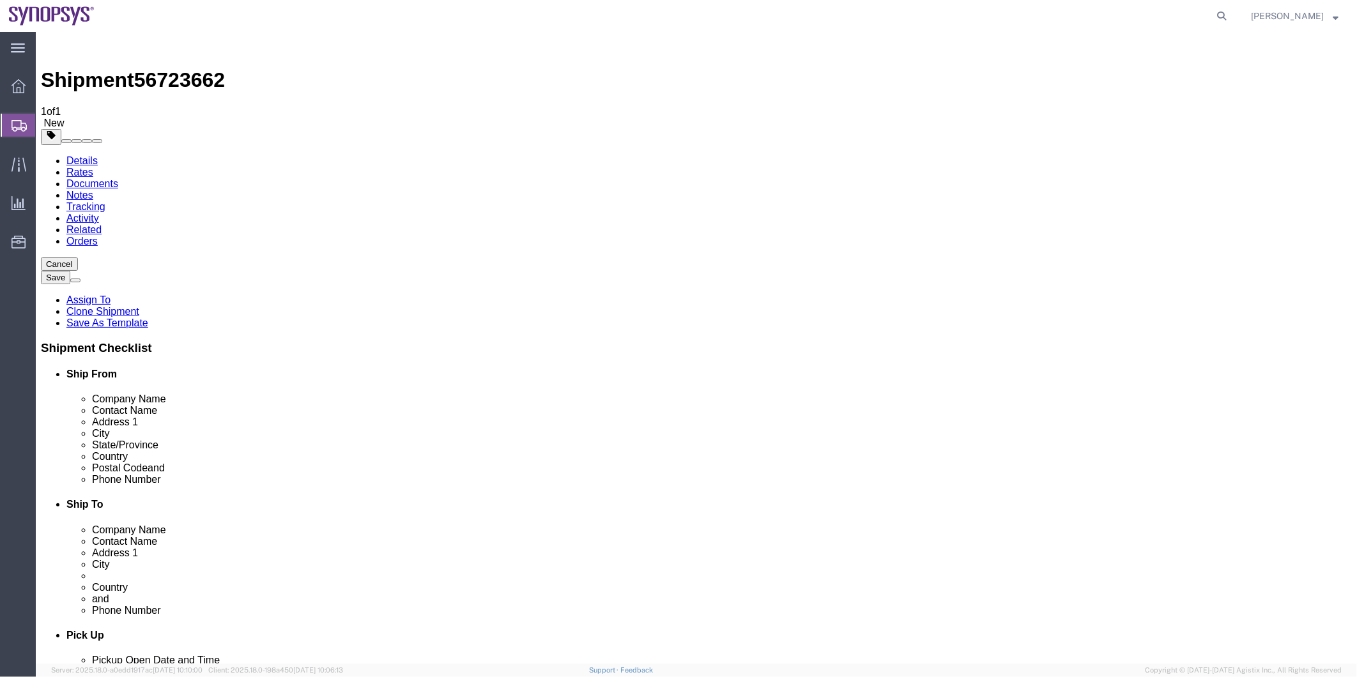
click at [66, 155] on link "Details" at bounding box center [81, 160] width 31 height 11
drag, startPoint x: 356, startPoint y: 465, endPoint x: 151, endPoint y: 459, distance: 205.2
click div "Email amy.luu@me.eurofinsus.com"
click span "56723662"
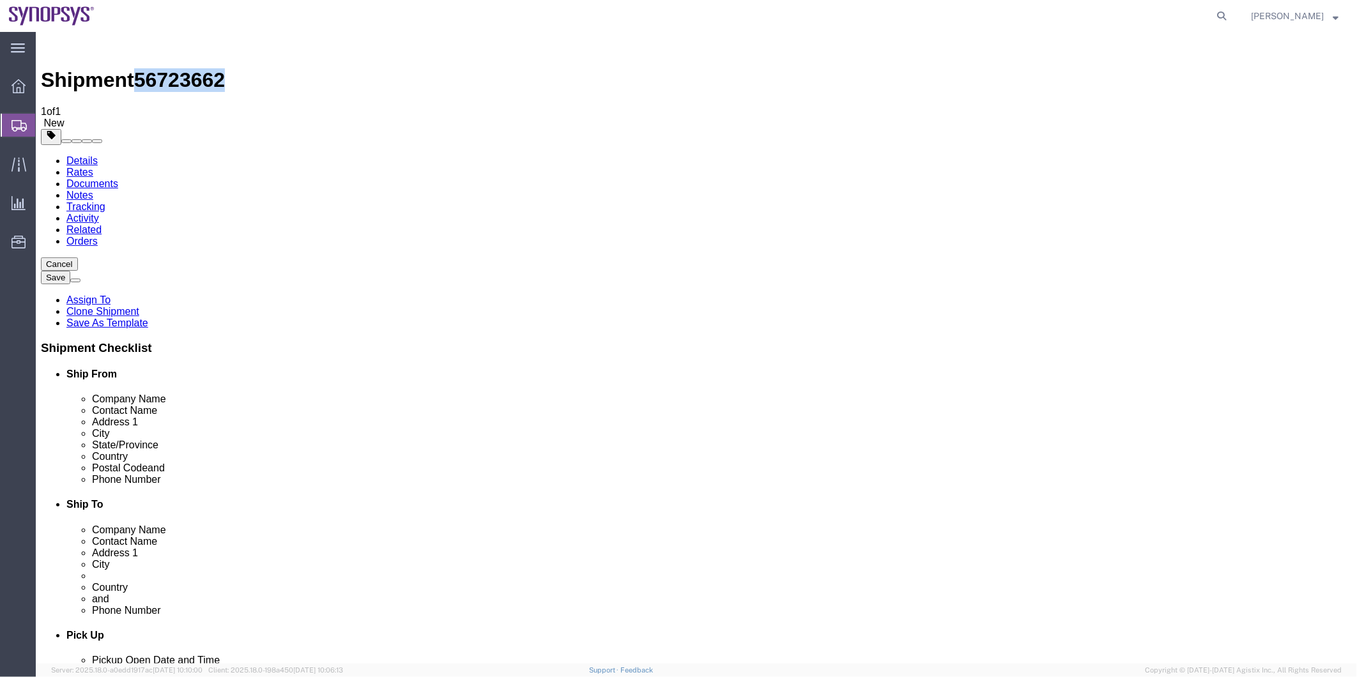
copy span "56723662"
click at [0, 0] on span "Shipment Manager" at bounding box center [0, 0] width 0 height 0
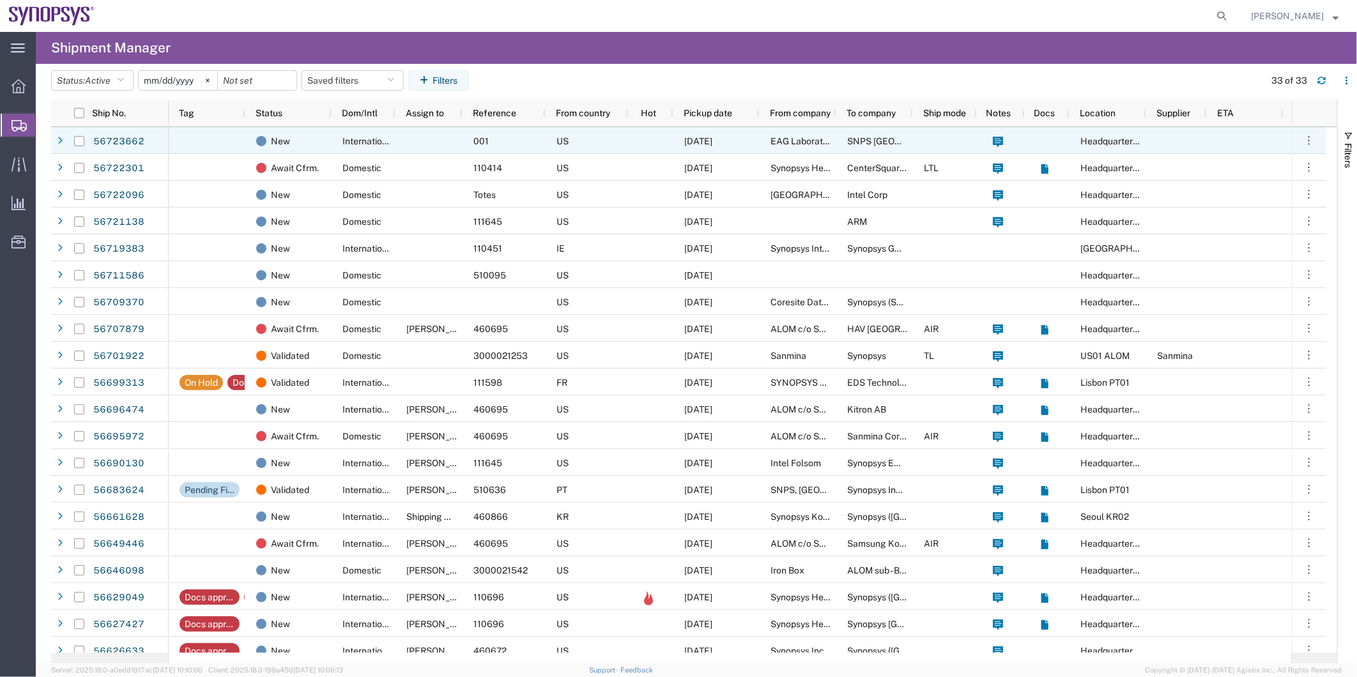
click at [415, 145] on div at bounding box center [429, 140] width 67 height 27
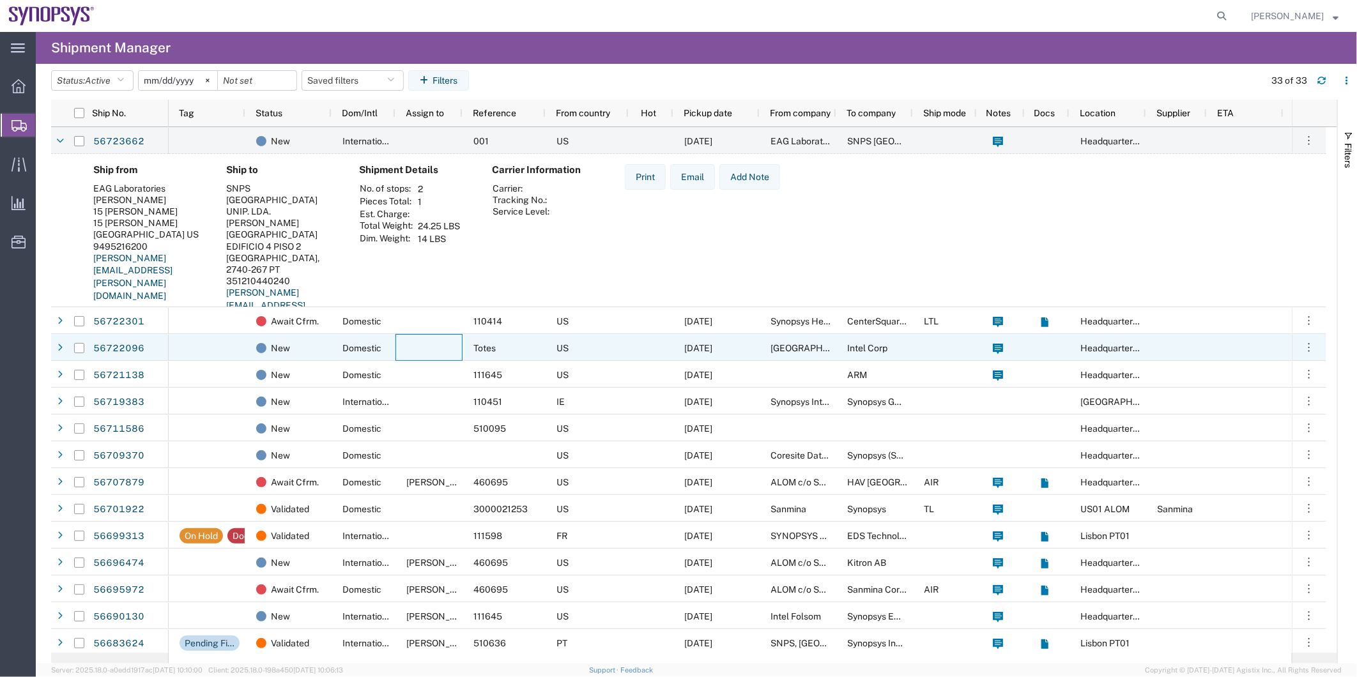
click at [397, 341] on div at bounding box center [429, 347] width 67 height 27
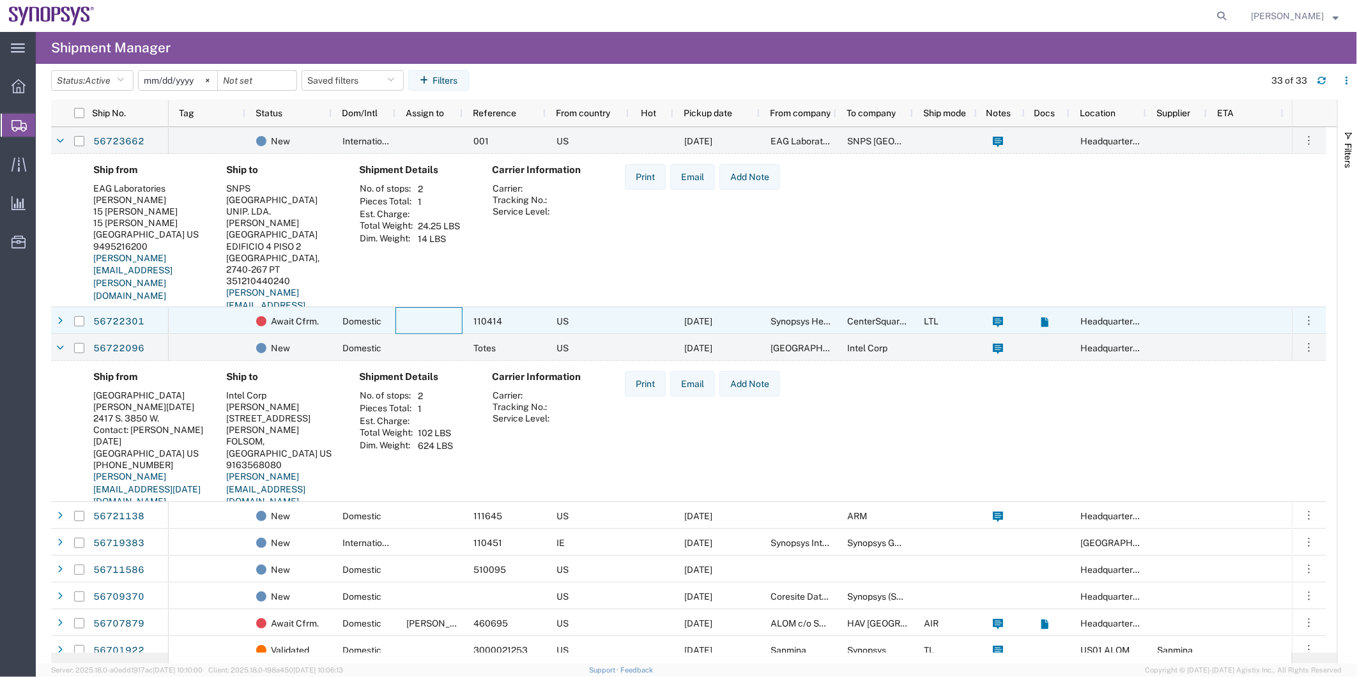
click at [415, 321] on div at bounding box center [429, 320] width 67 height 27
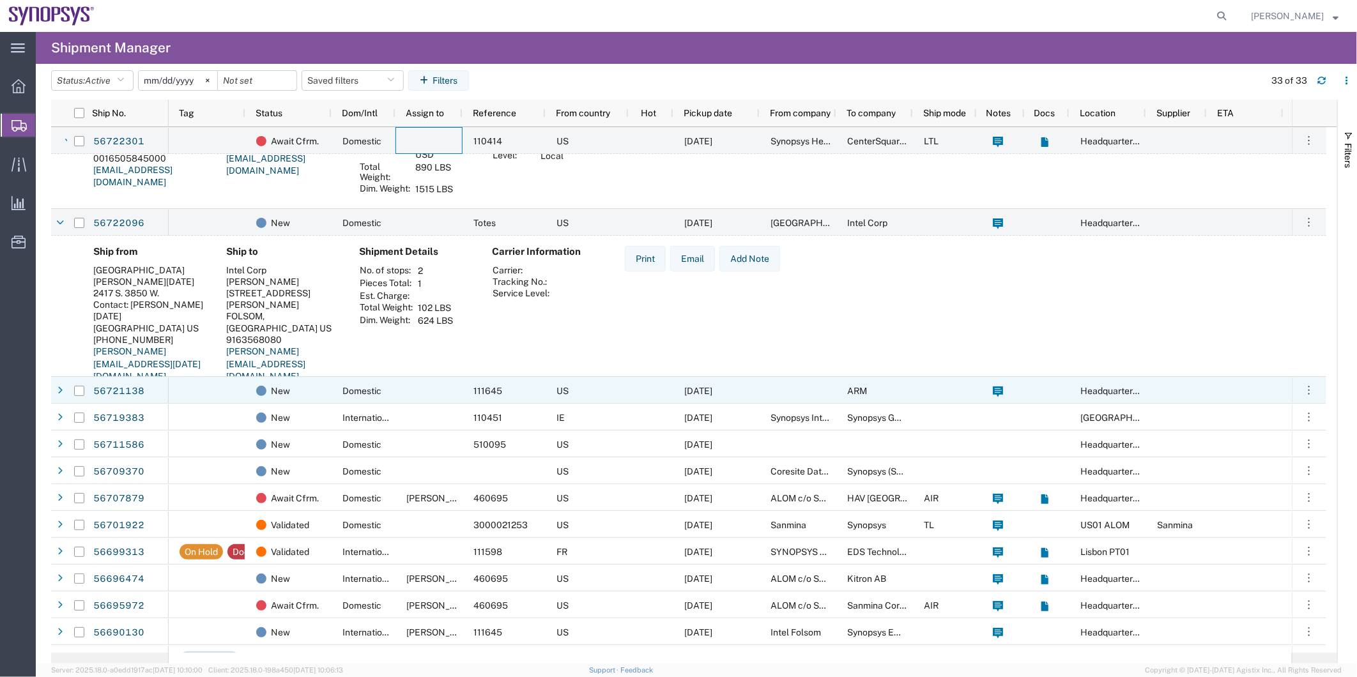
scroll to position [284, 0]
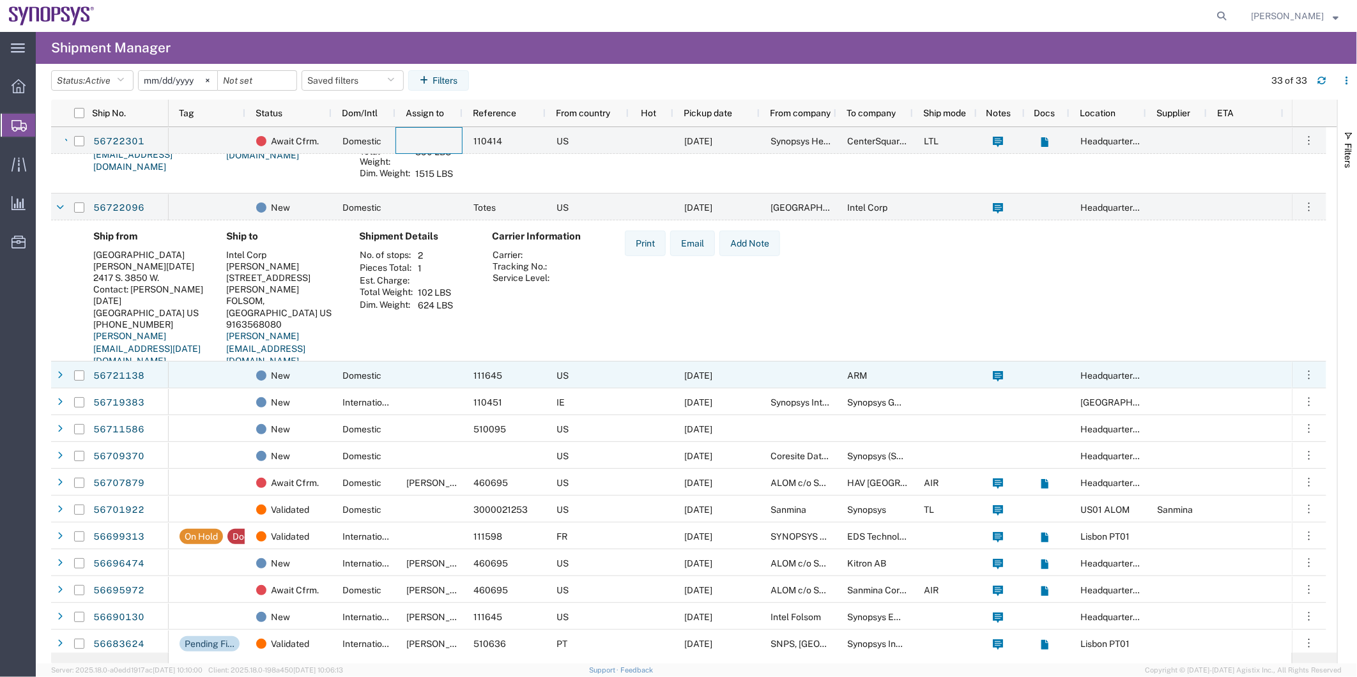
click at [230, 378] on div at bounding box center [207, 375] width 77 height 27
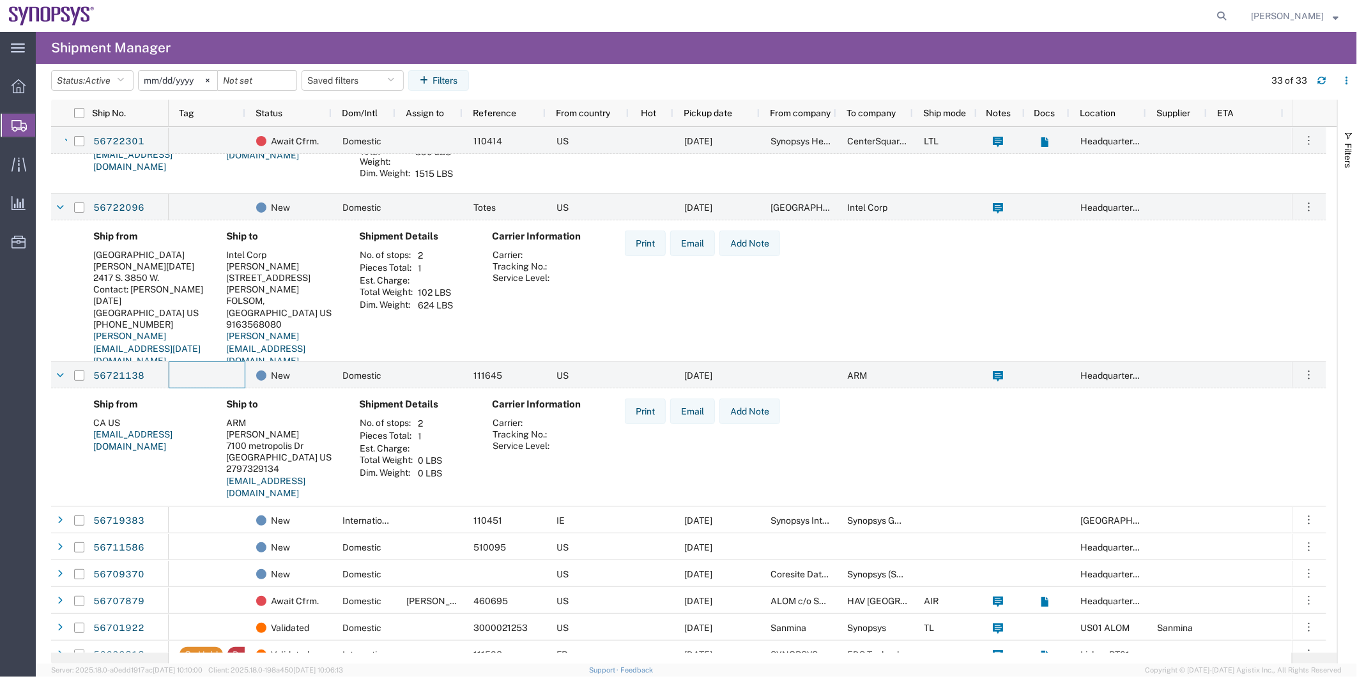
scroll to position [0, 0]
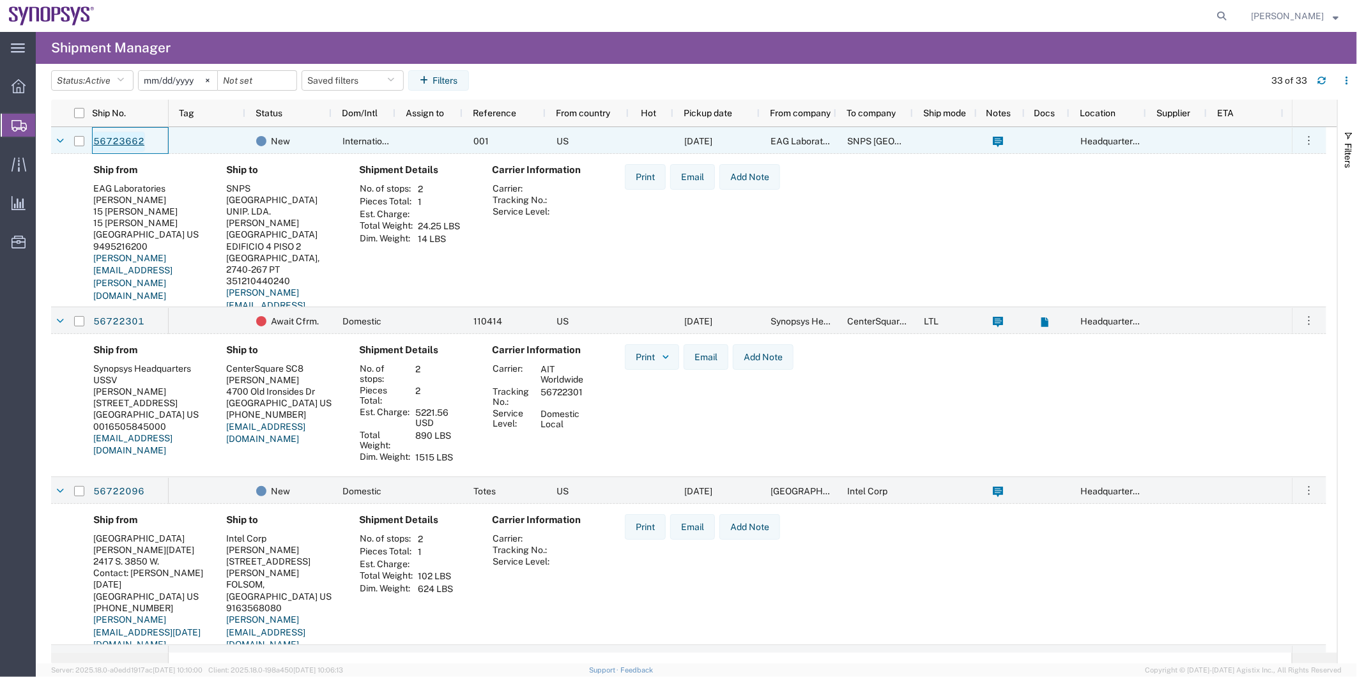
click at [116, 133] on link "56723662" at bounding box center [119, 142] width 52 height 20
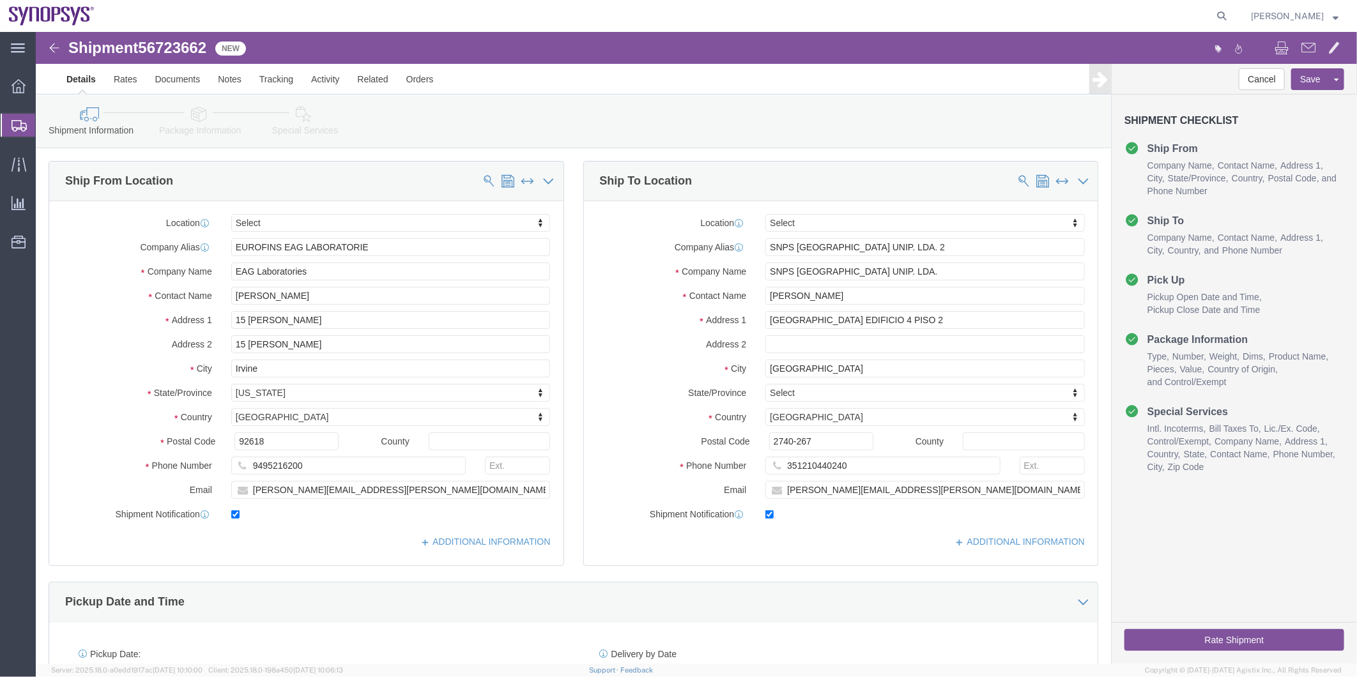
select select
click icon
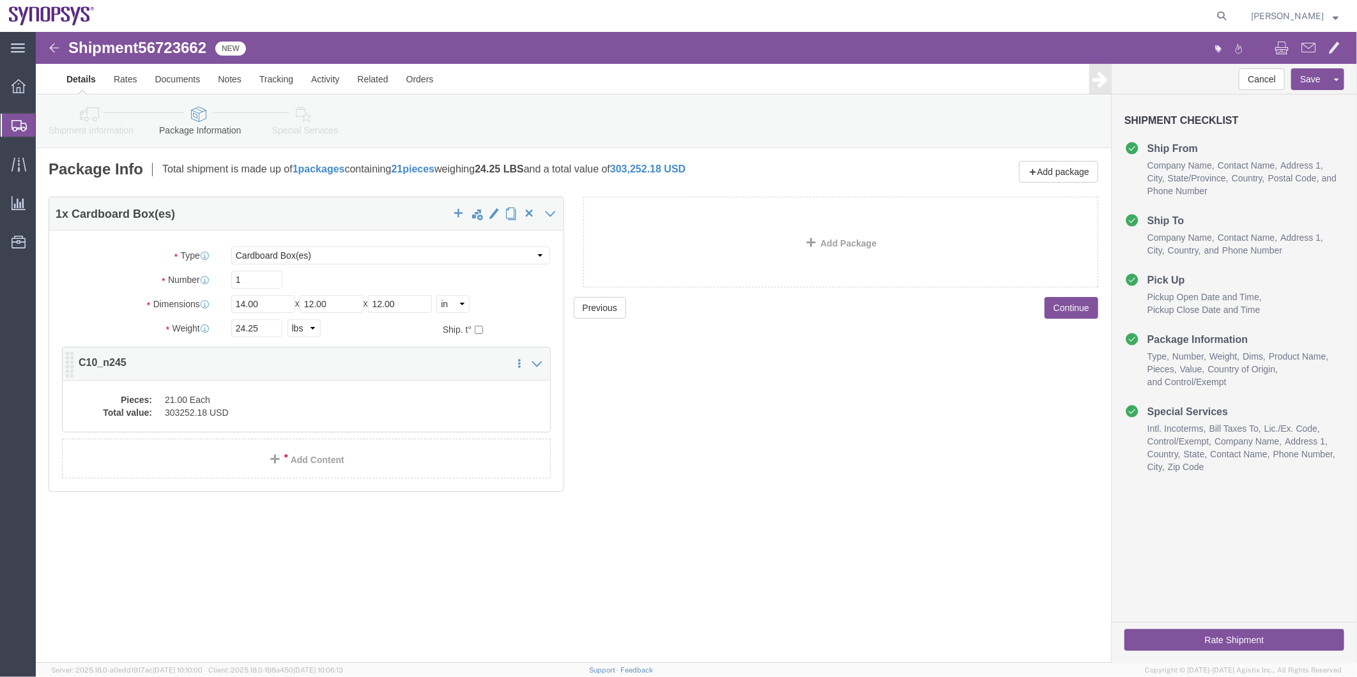
click div "Pieces: 21.00 Each Total value: 303252.18 USD"
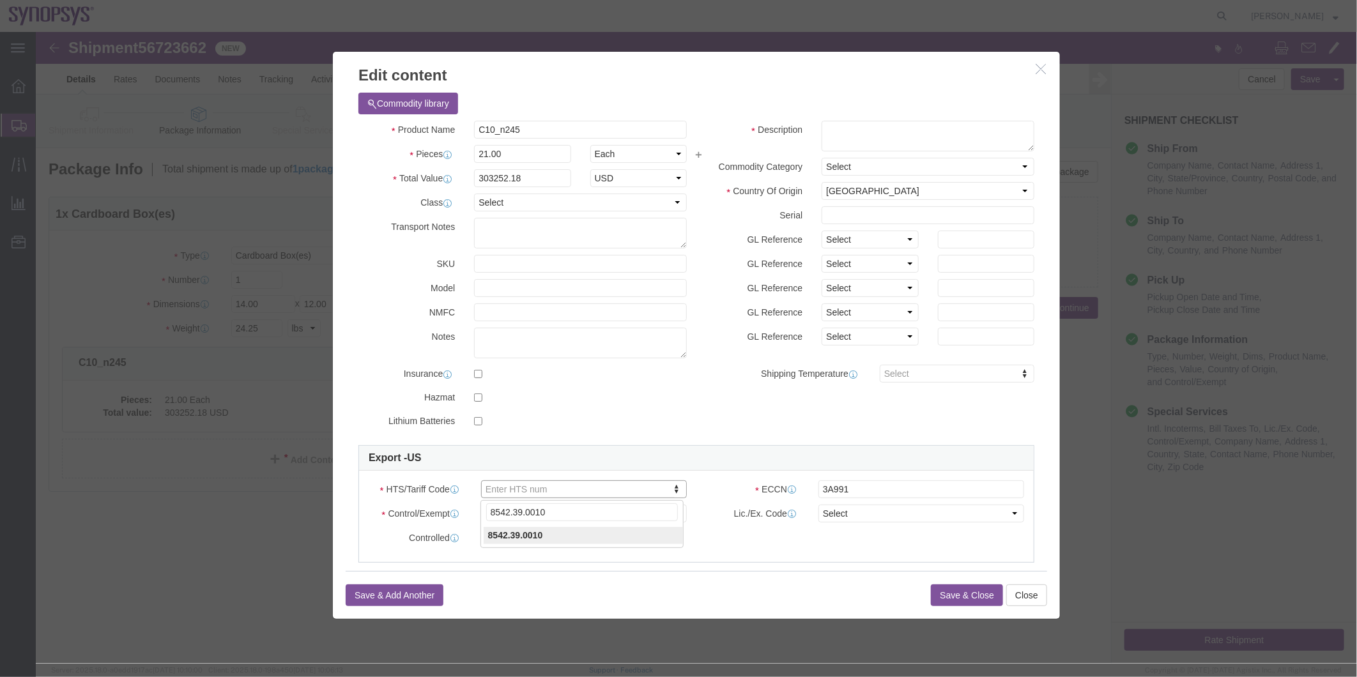
type input "8542.39.0010"
click select "Select ATF BIS DEA EPA FDA FTR ITAR OFAC Other (OPA)"
select select "BIS"
click select "Select ATF BIS DEA EPA FDA FTR ITAR OFAC Other (OPA)"
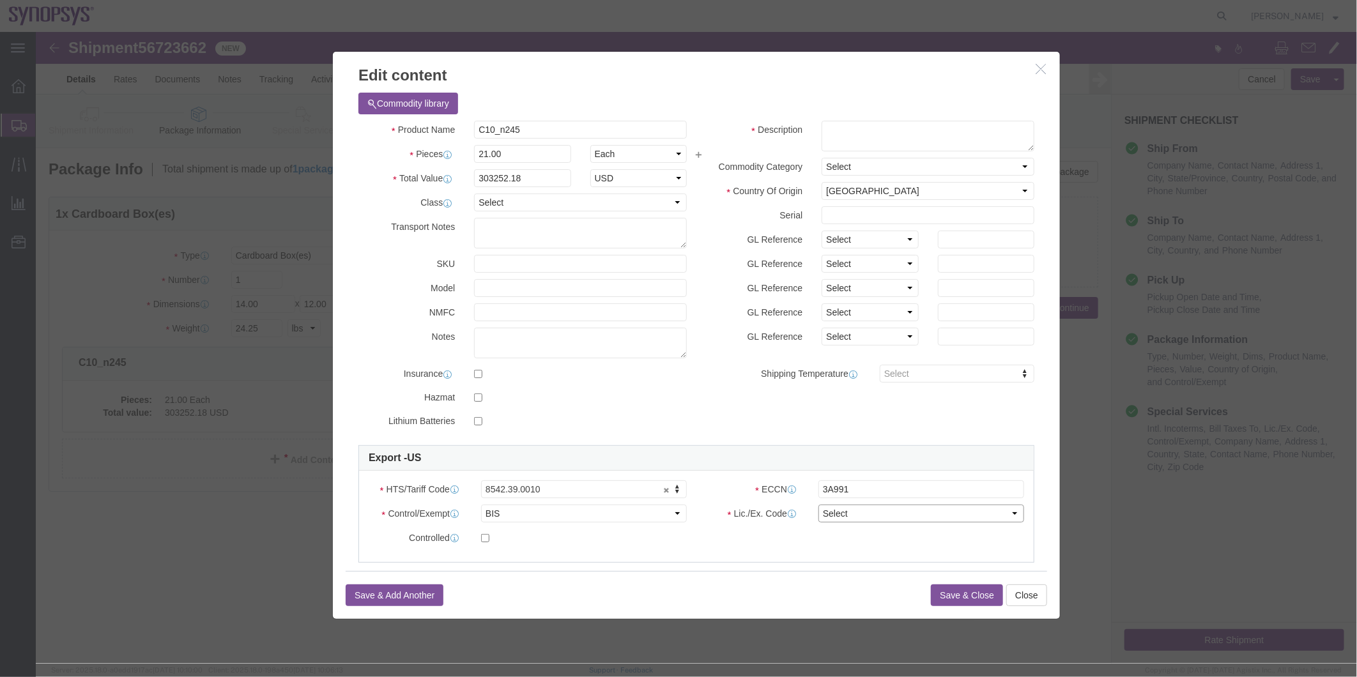
click select "Select AGR-Agricultural APP-Computers APR-Additional Permissive Exports AVS-Air…"
select select "NLR"
click select "Select AGR-Agricultural APP-Computers APR-Additional Permissive Exports AVS-Air…"
drag, startPoint x: 544, startPoint y: 98, endPoint x: 298, endPoint y: 98, distance: 246.7
click div "Commodity library Product Name C10_n245 Pieces 21.00 Select Bag Barrels 100Boar…"
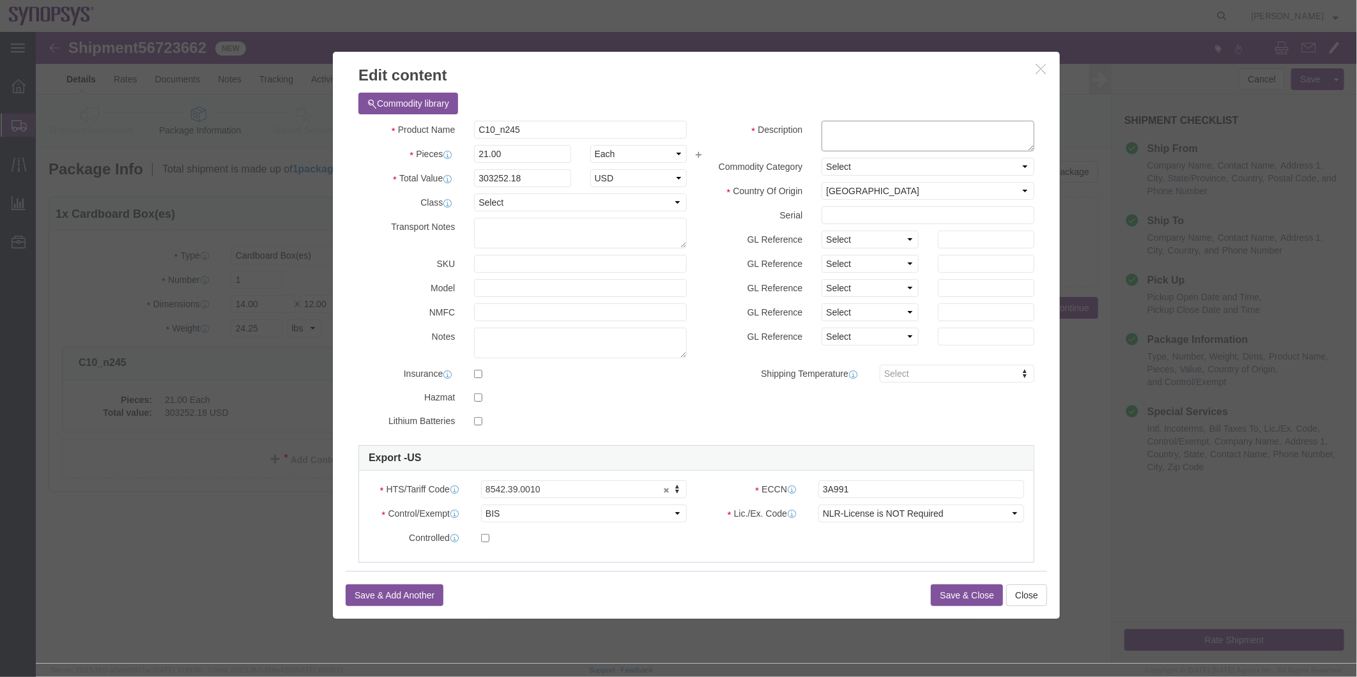
click textarea
paste textarea "C10_n245"
type textarea "C10_n245"
click button "Save & Close"
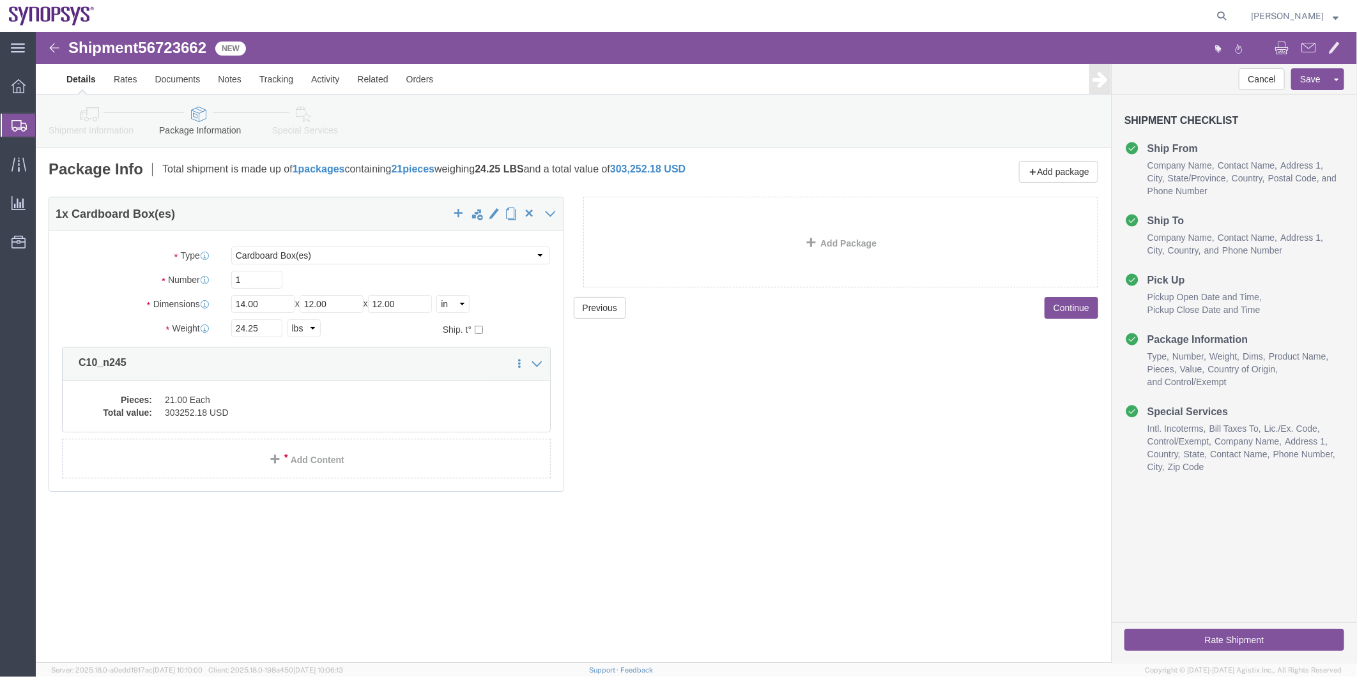
click icon
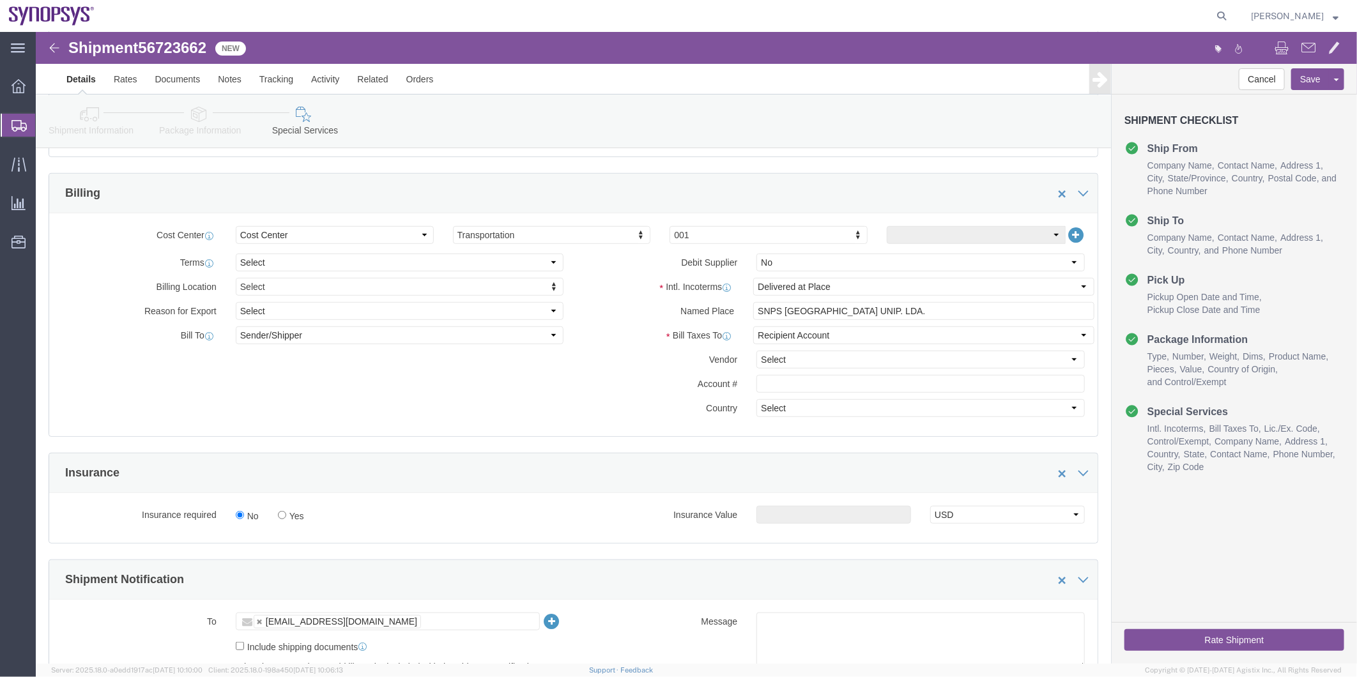
scroll to position [639, 0]
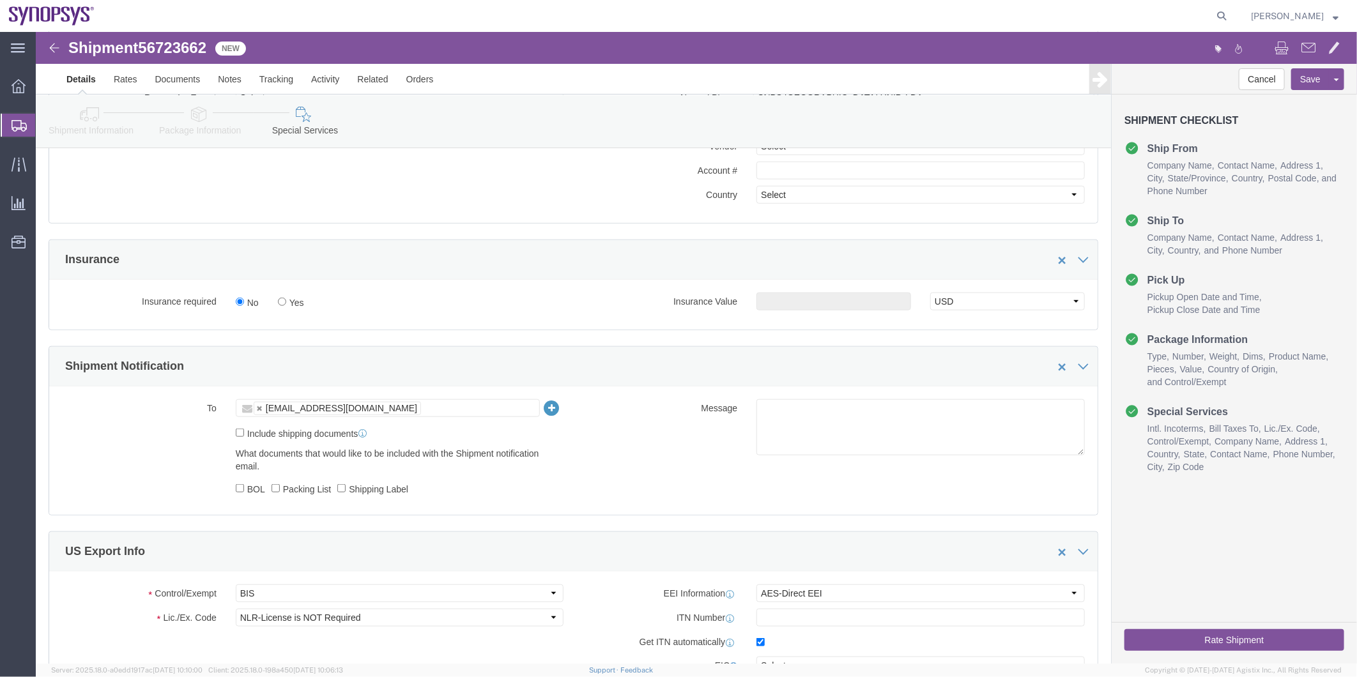
click icon
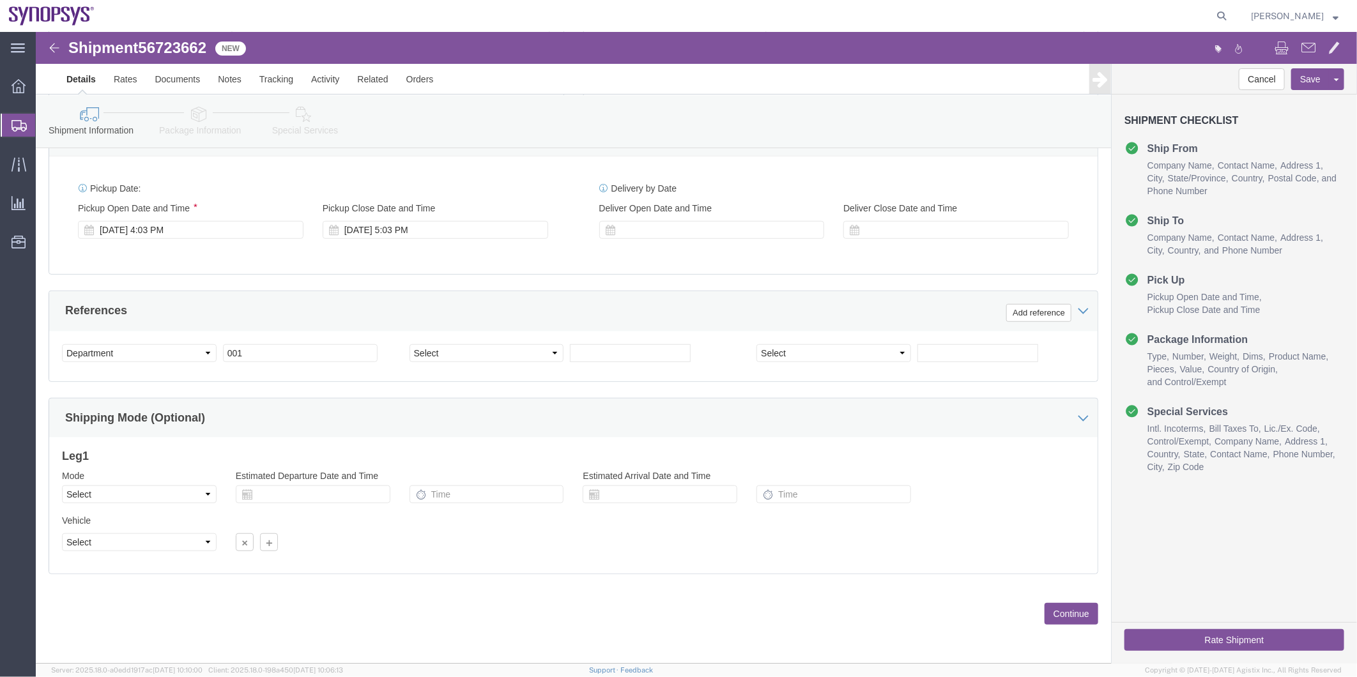
scroll to position [258, 0]
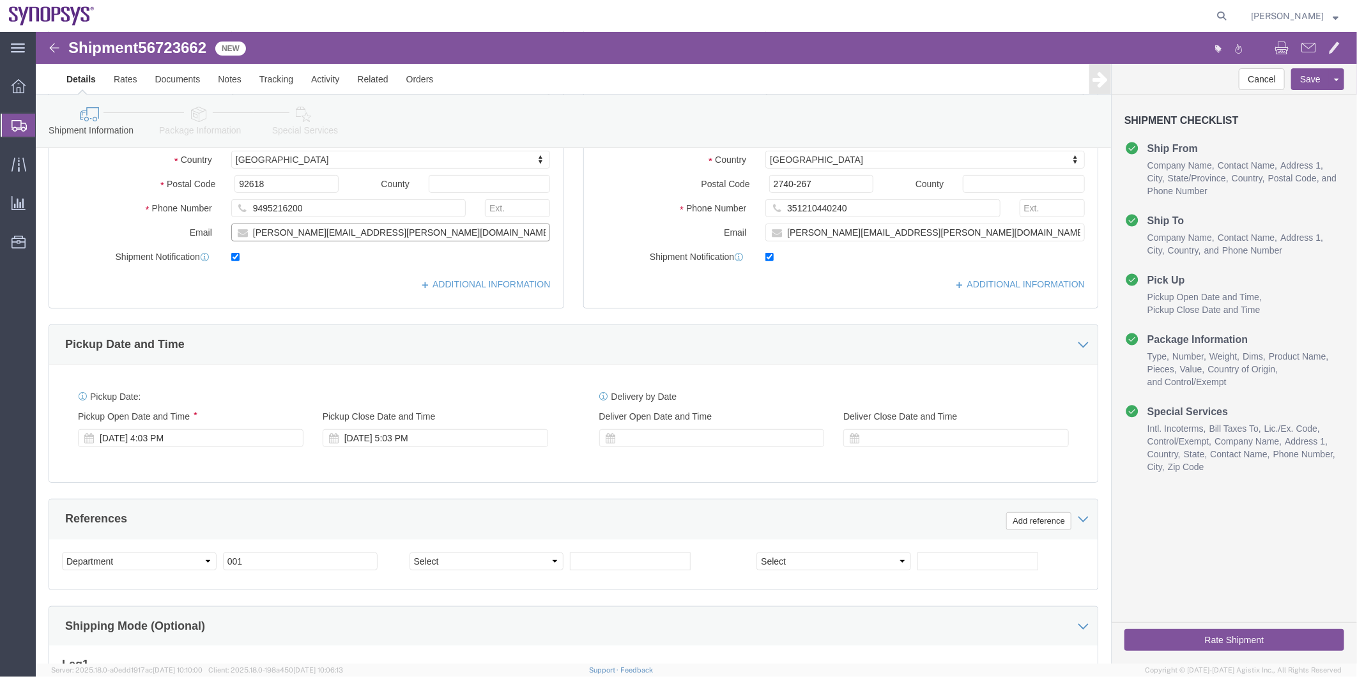
drag, startPoint x: 346, startPoint y: 196, endPoint x: 134, endPoint y: 197, distance: 212.8
click div "Email amy.luu@me.eurofinsus.com"
click icon
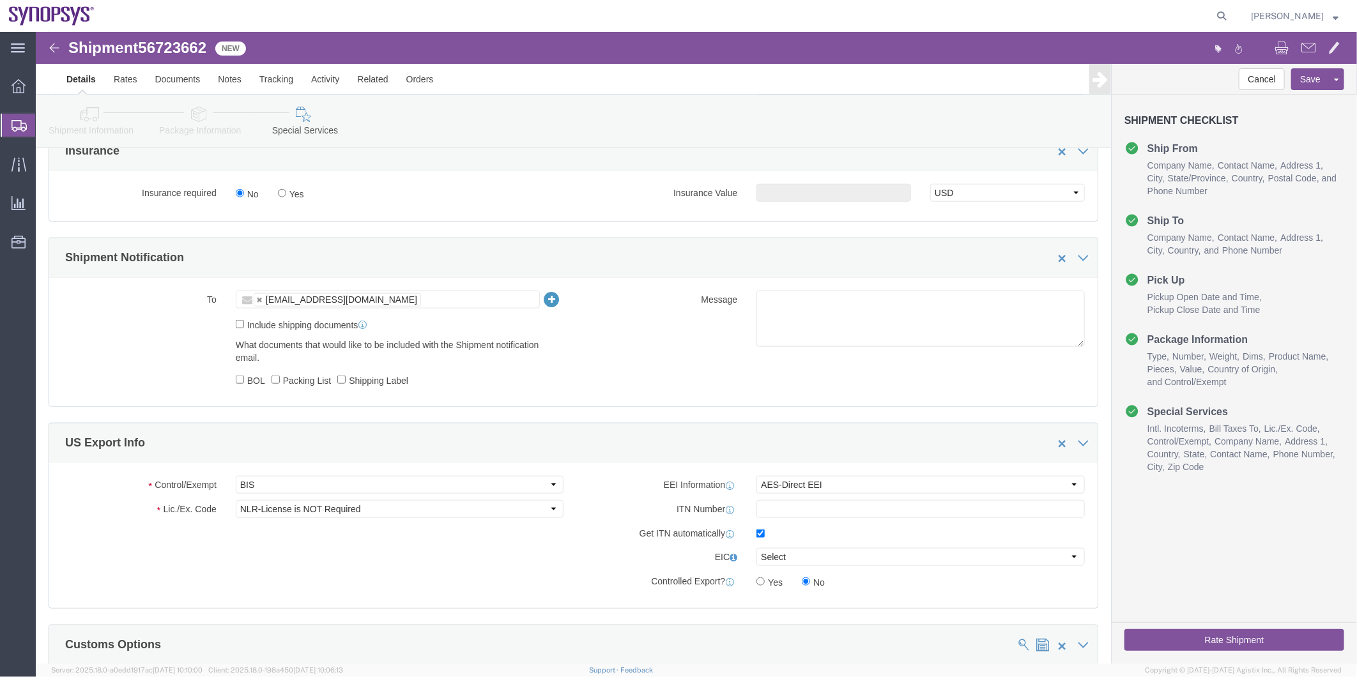
scroll to position [826, 0]
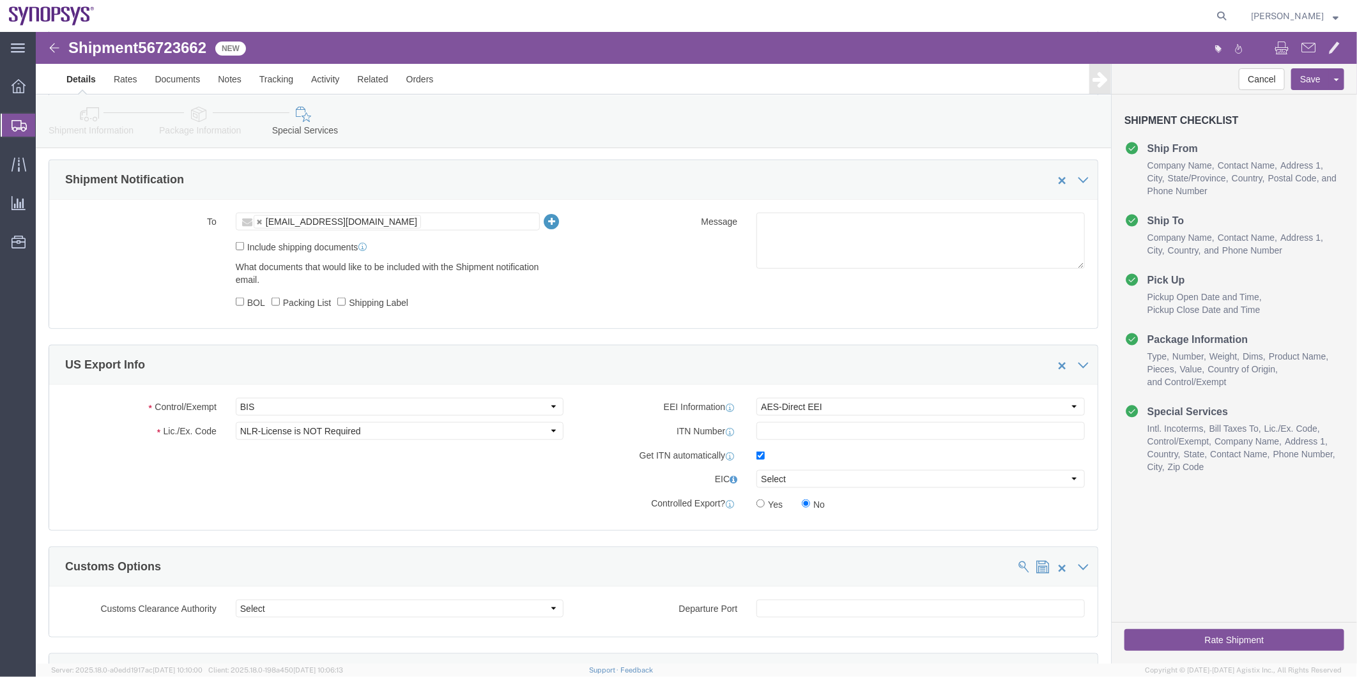
click ul "shipping@synopsys.com"
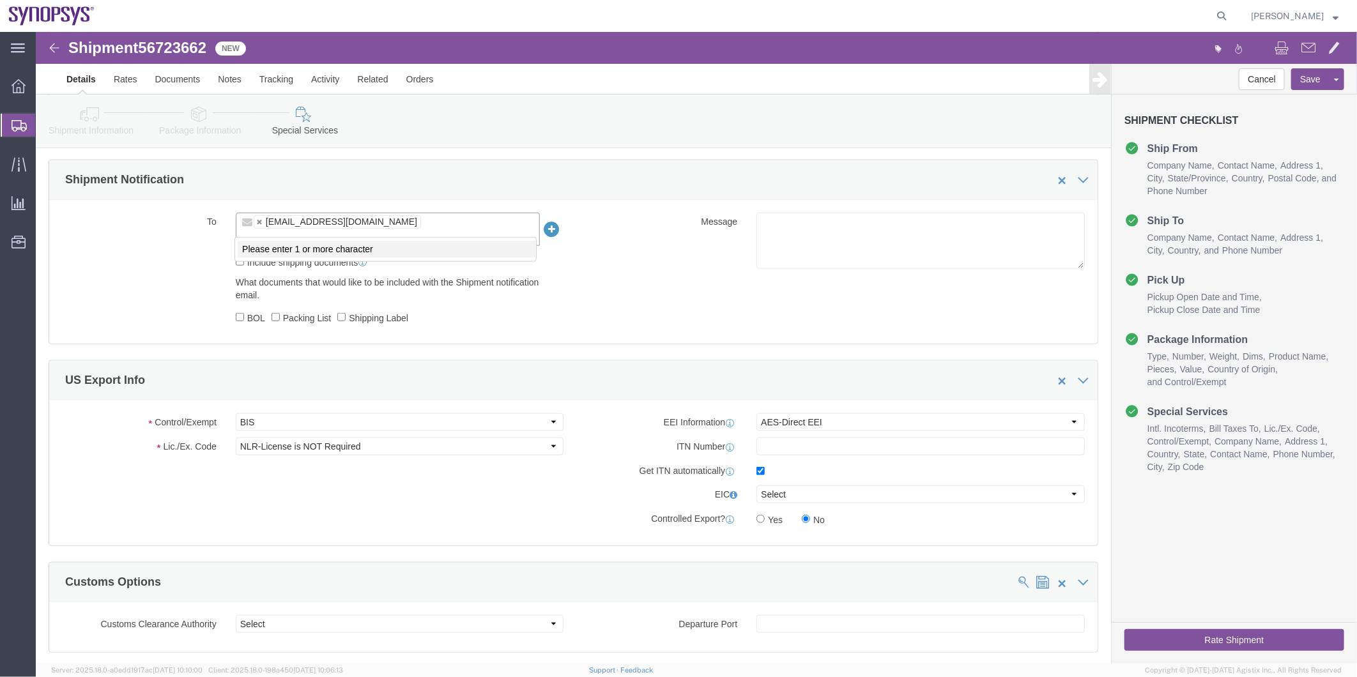
paste input "amy.luu@me.eurofinsus.com"
type input "amy.luu@me.eurofinsus.com"
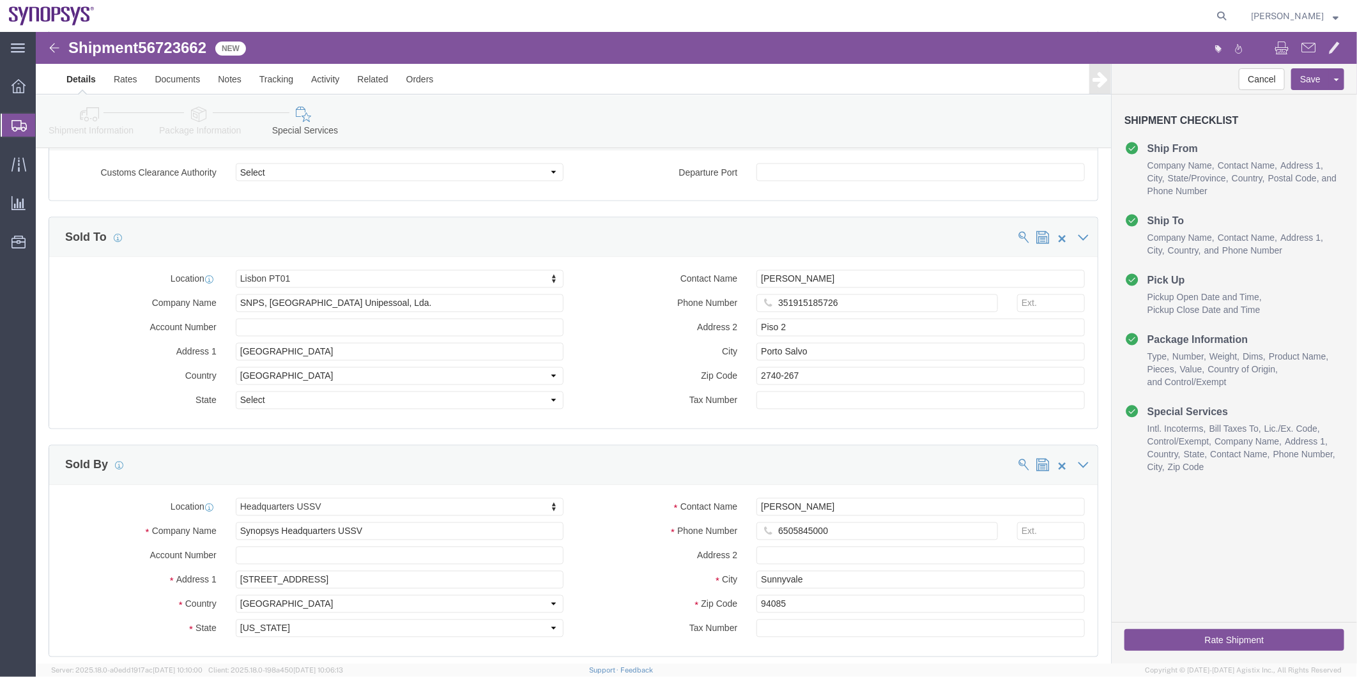
scroll to position [1465, 0]
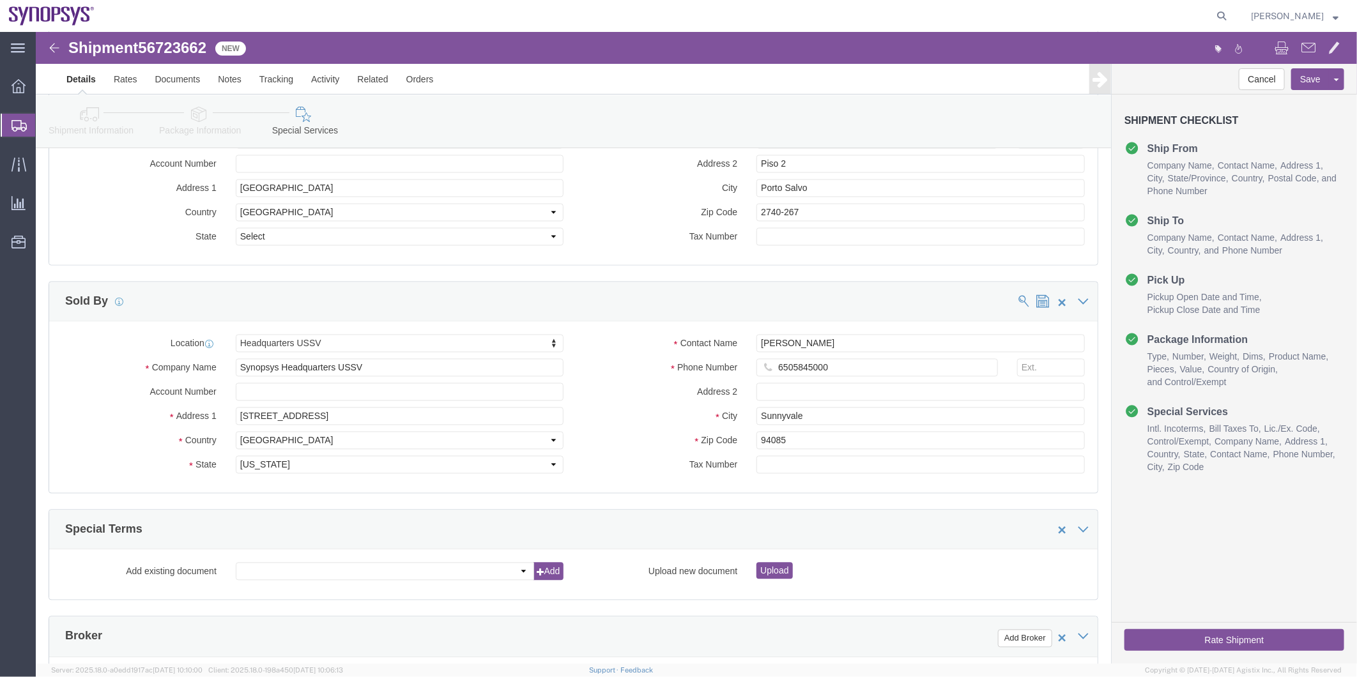
click button "Rate Shipment"
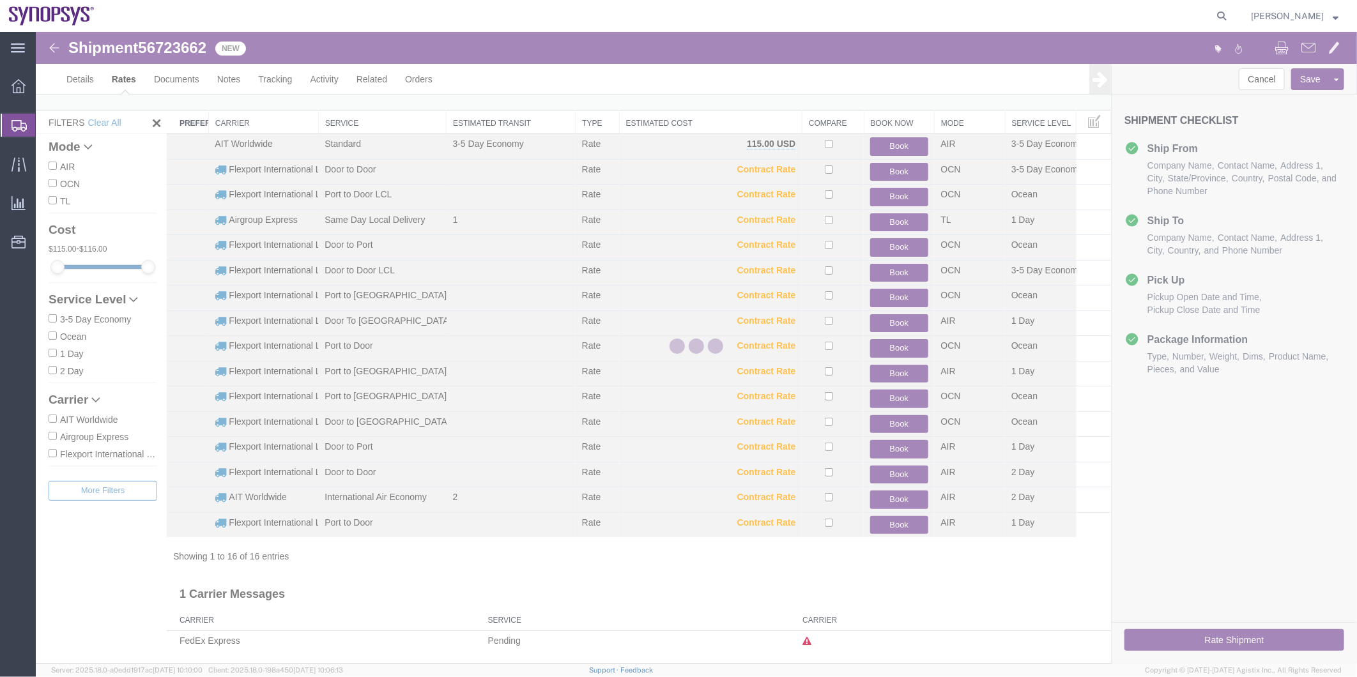
scroll to position [12, 0]
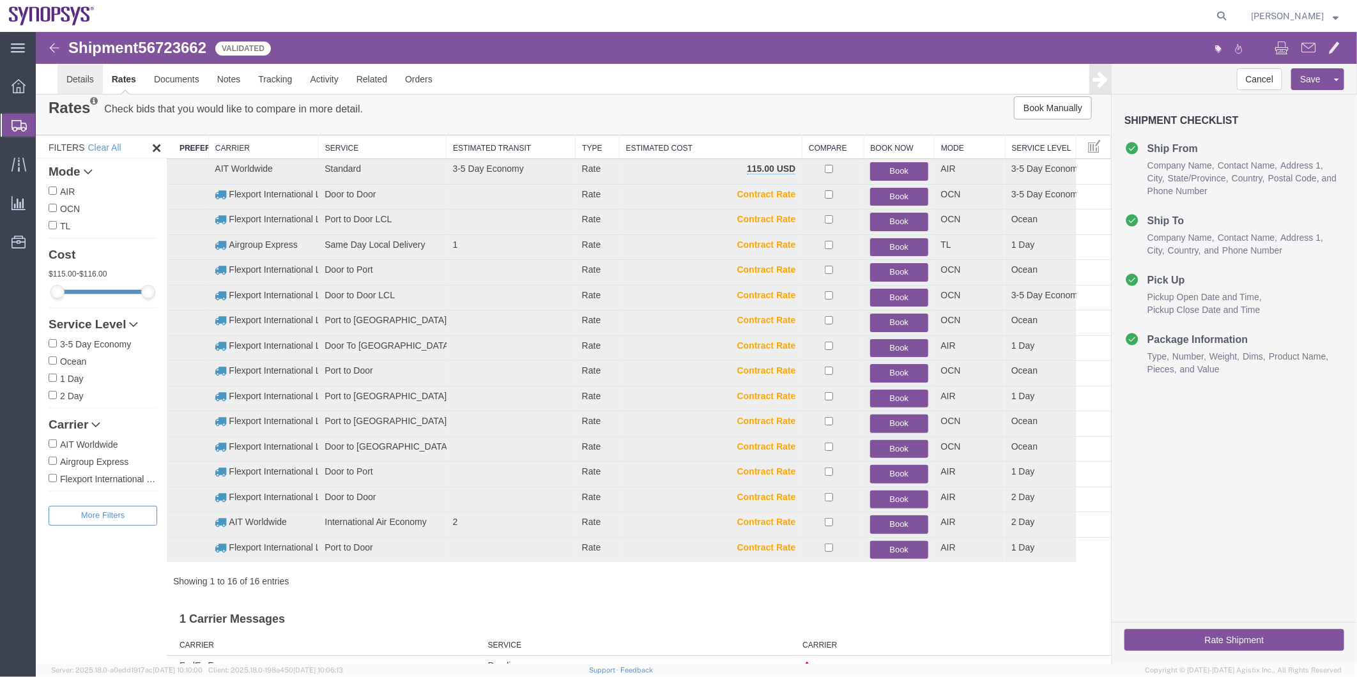
click at [70, 79] on link "Details" at bounding box center [79, 78] width 45 height 31
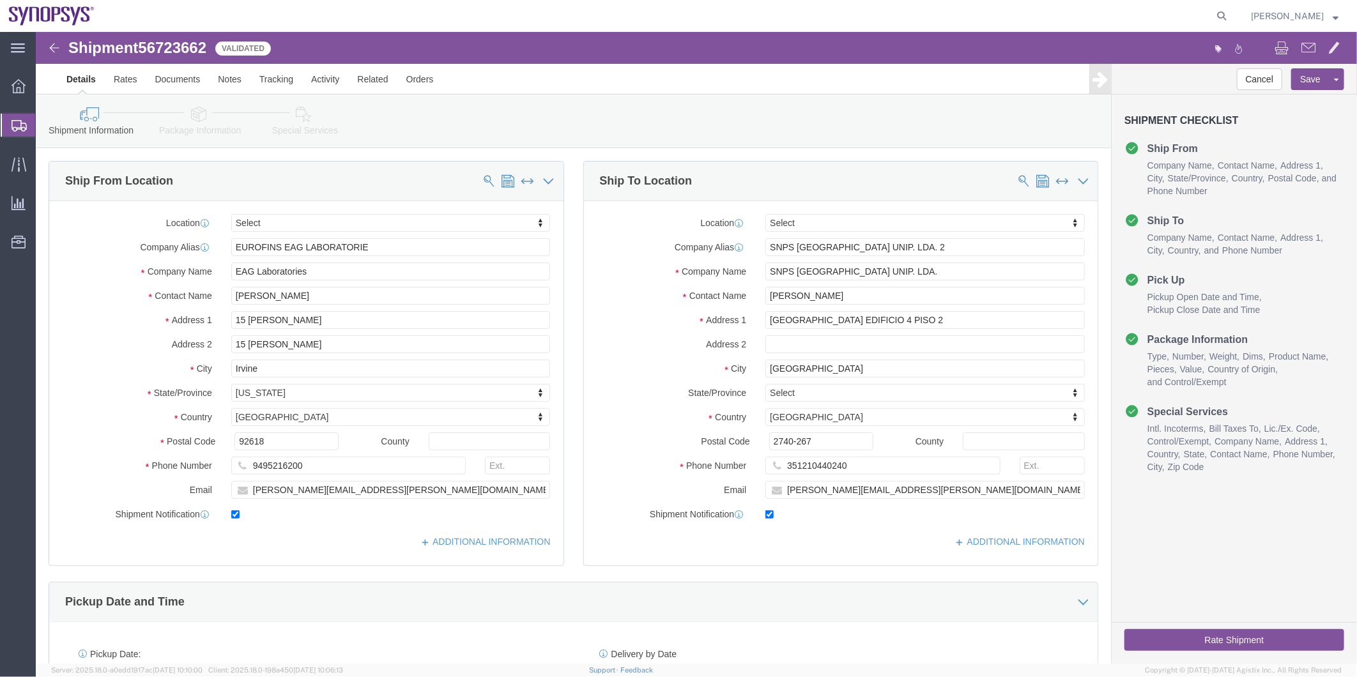
click icon
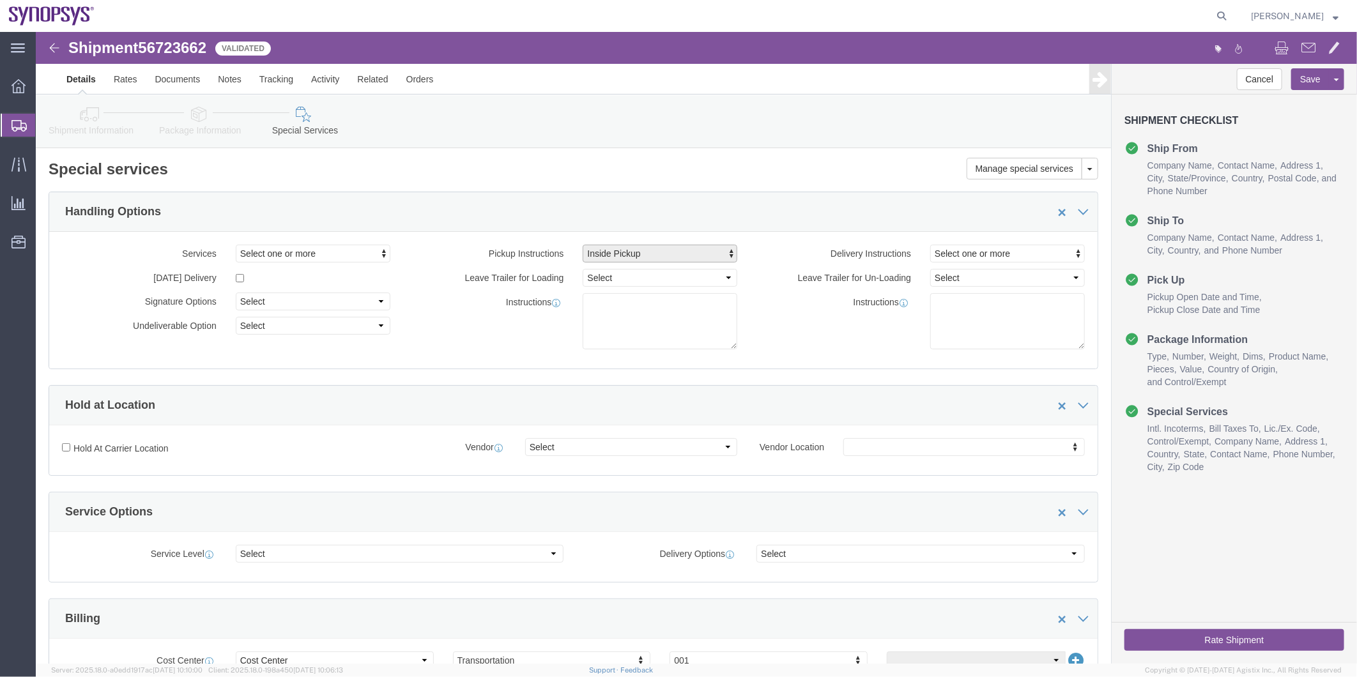
click span "Inside Pickup"
click link "Inside Pickup"
select select
click icon
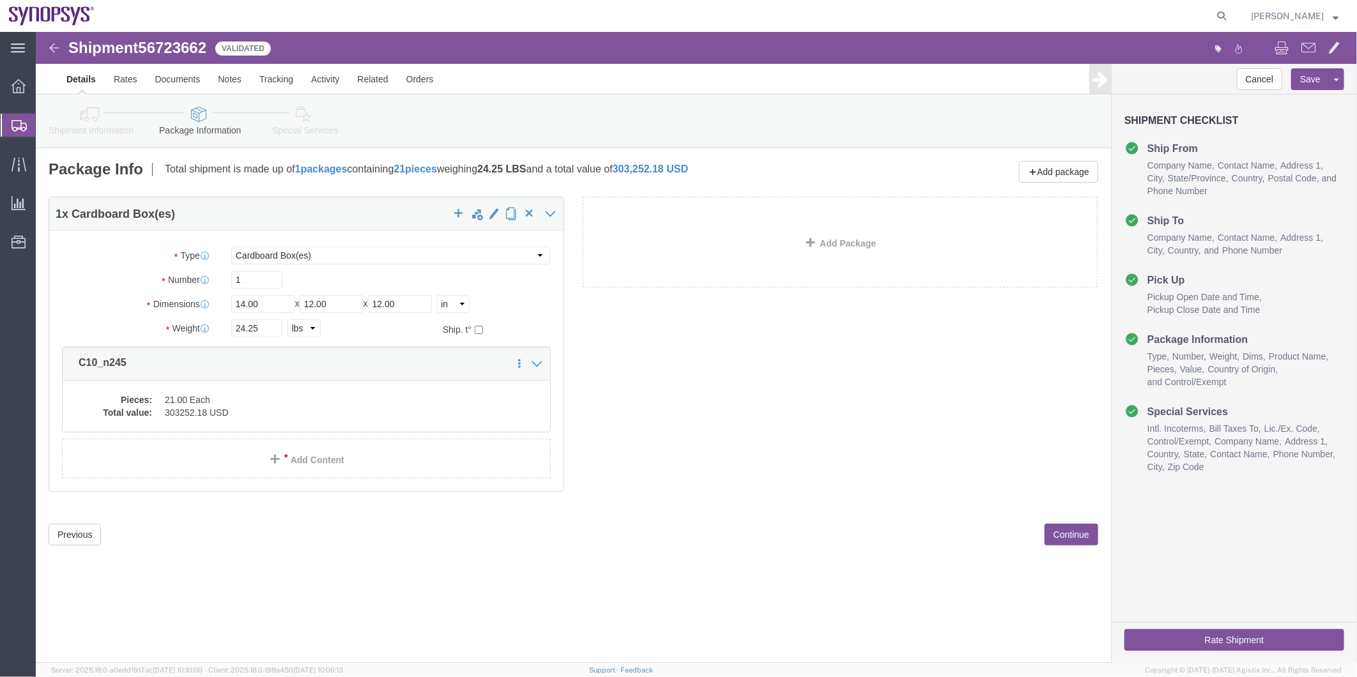
click icon
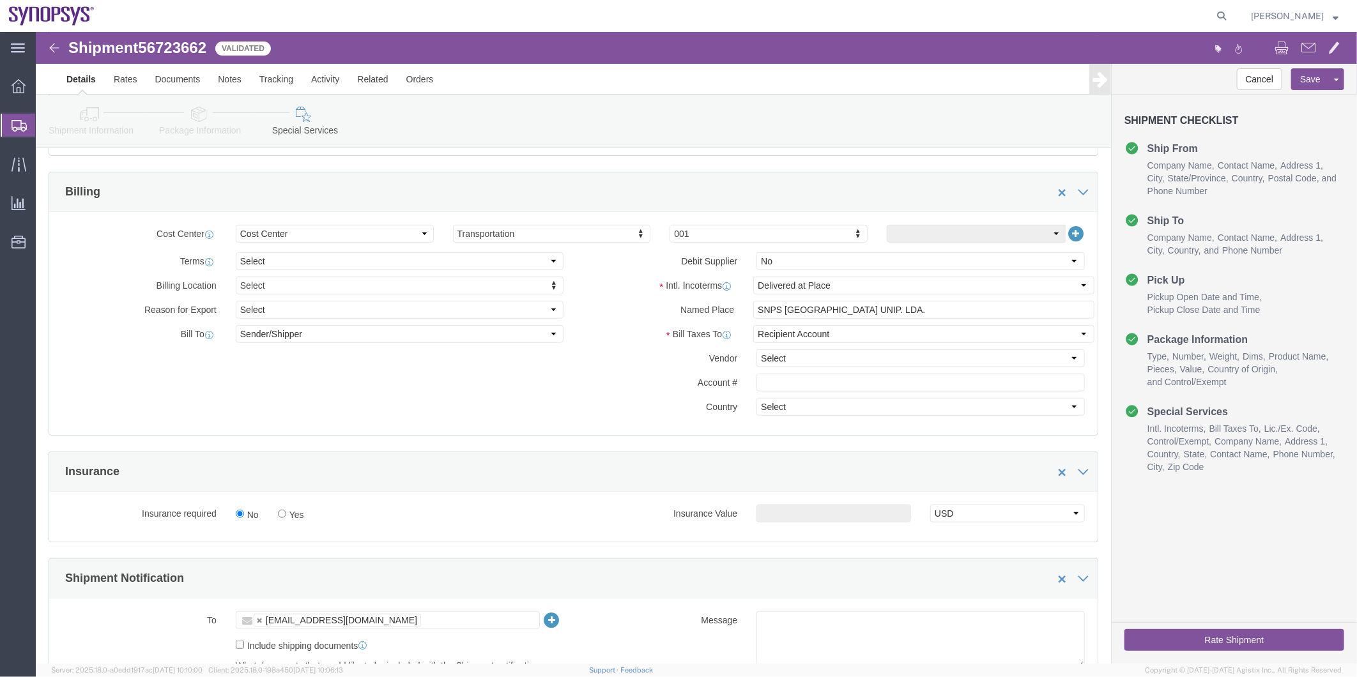
scroll to position [426, 0]
click ul "shipping@synopsys.com"
paste input "amy.luu@me.eurofinsus.com"
type input "amy.luu@me.eurofinsus.com"
type input "shipping@synopsys.com,amy.luu@me.eurofinsus.com"
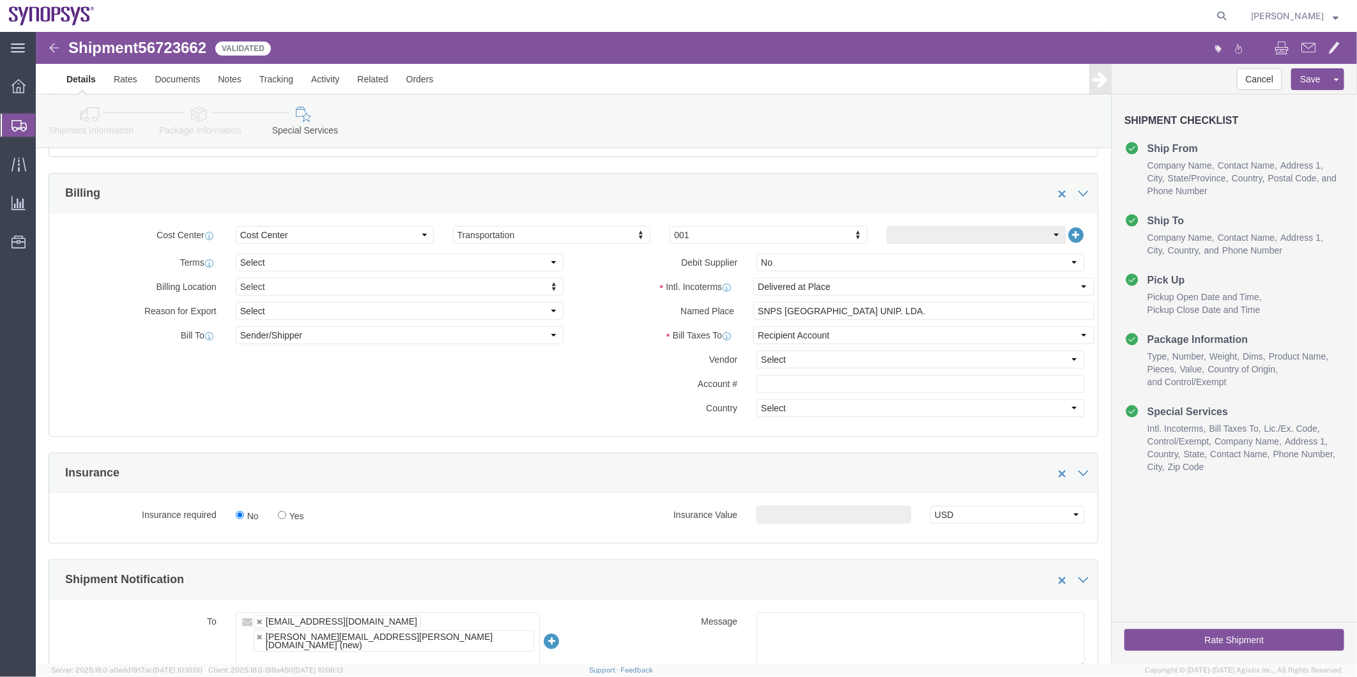
click button "Rate Shipment"
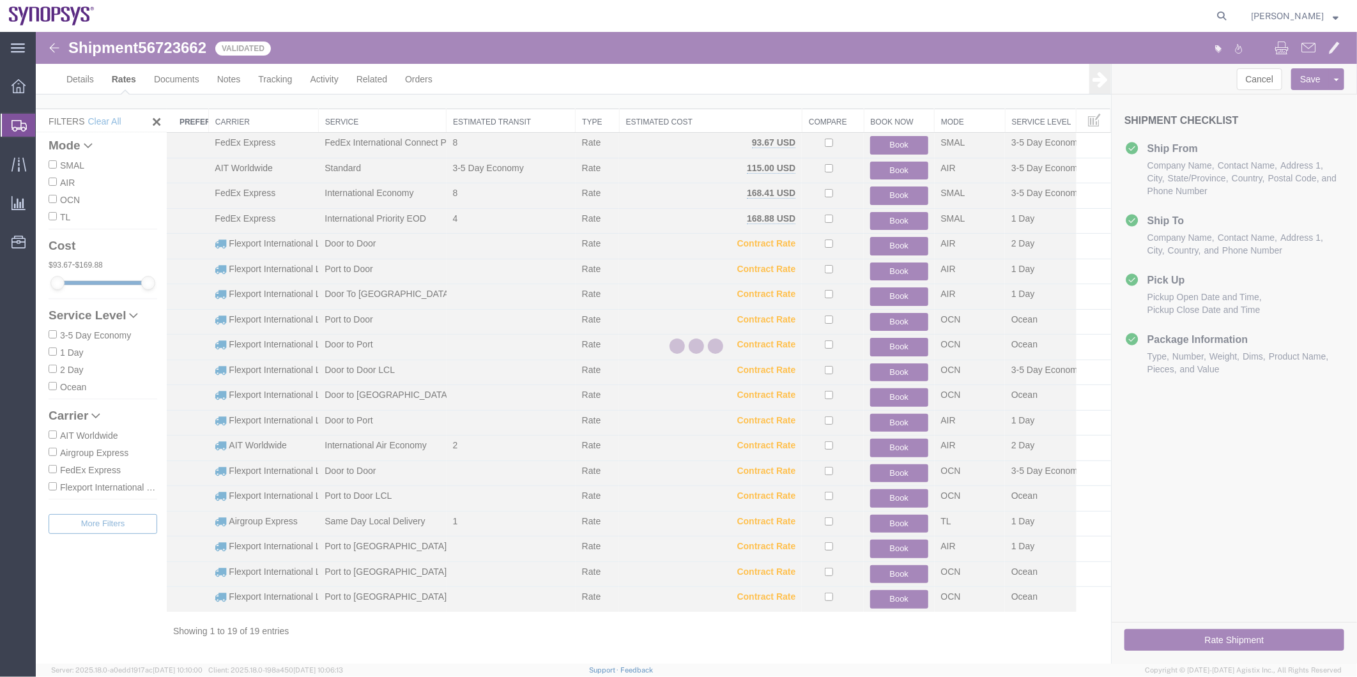
scroll to position [13, 0]
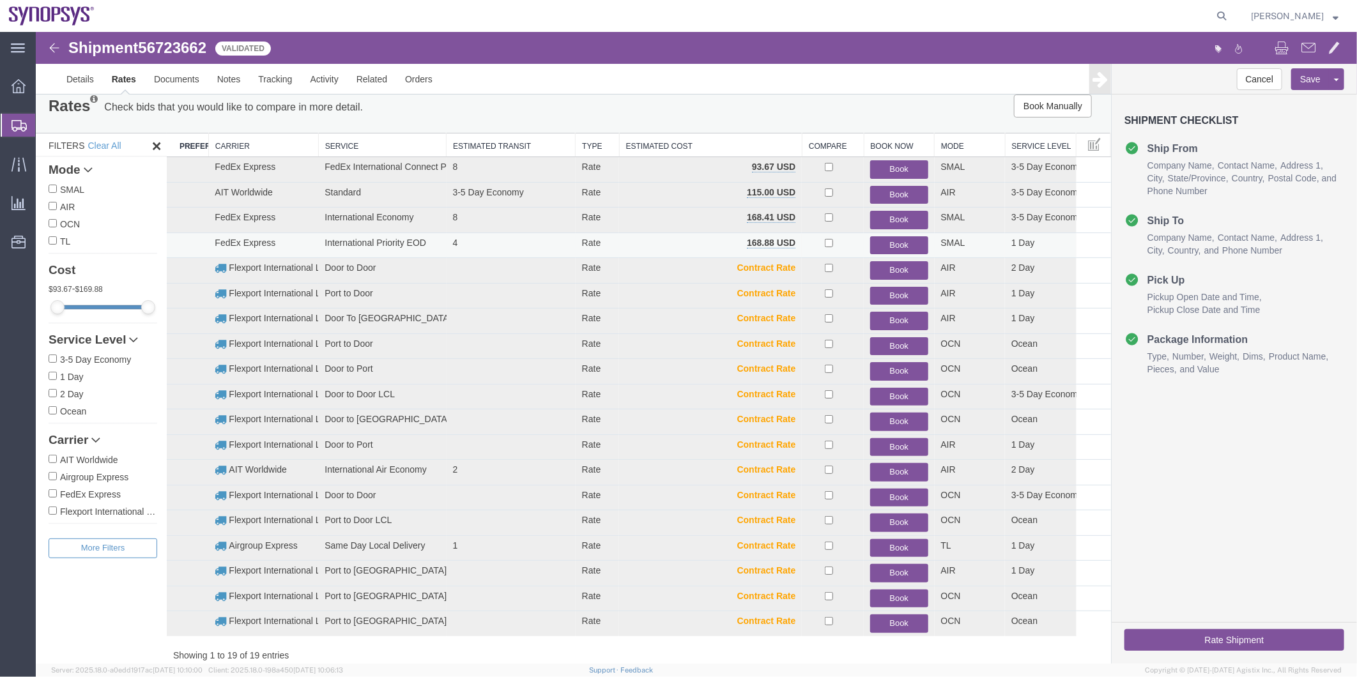
click at [896, 241] on button "Book" at bounding box center [899, 245] width 58 height 19
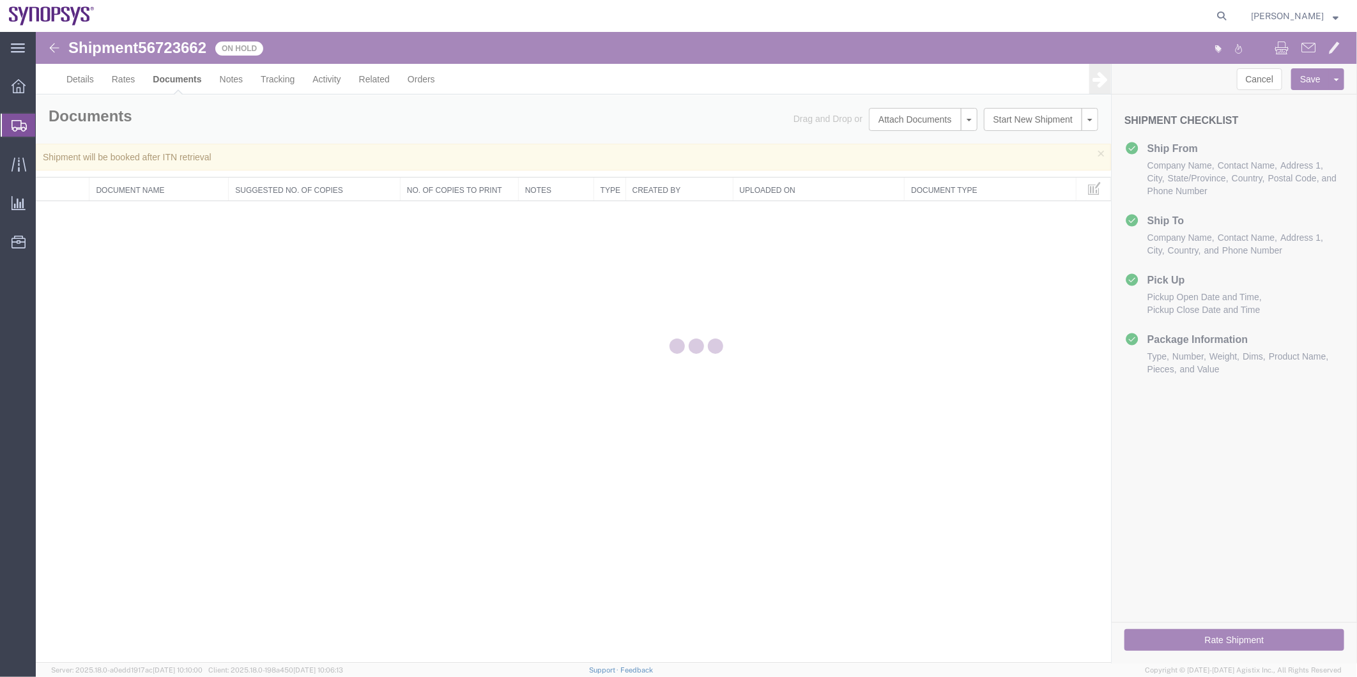
scroll to position [0, 0]
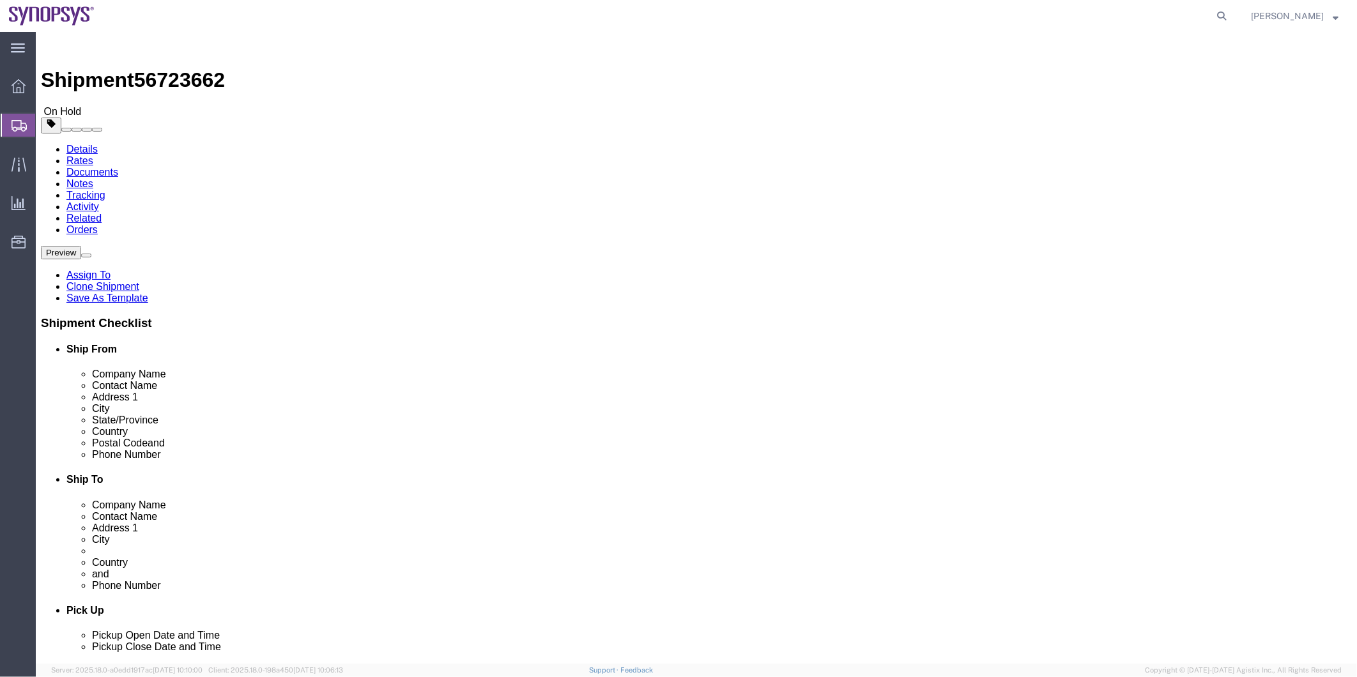
select select
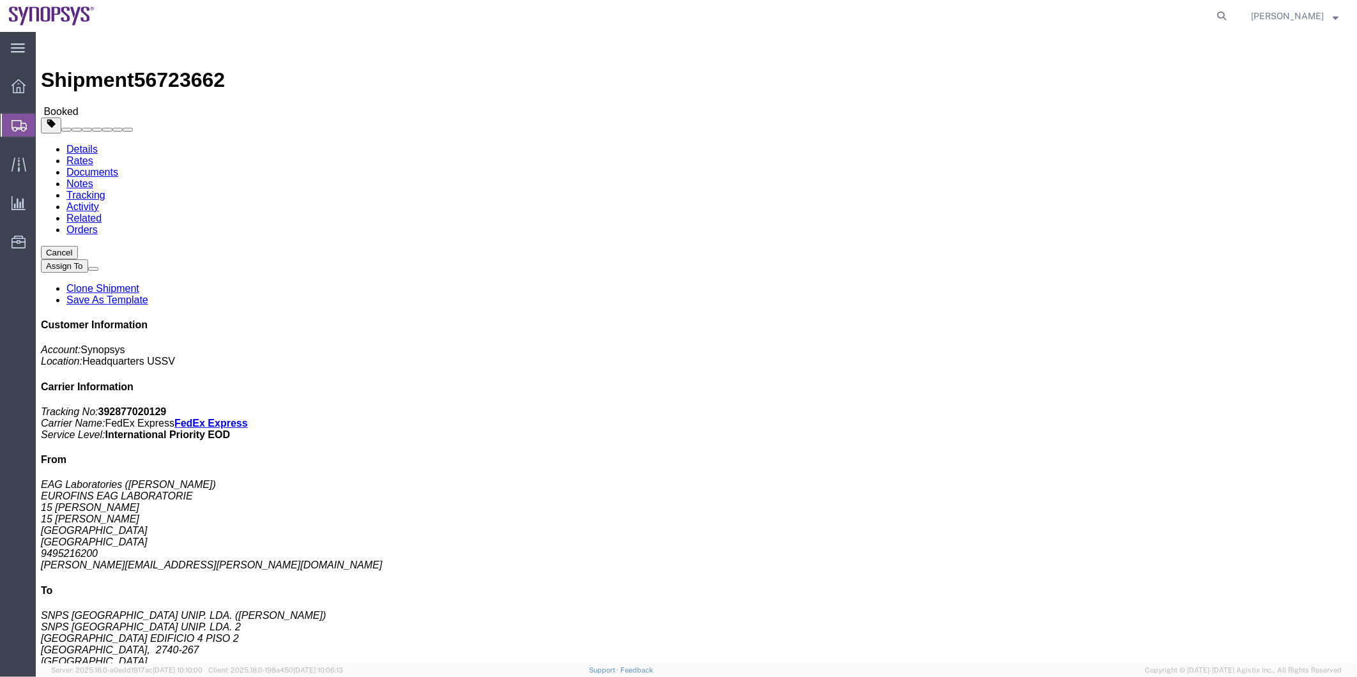
click span "56723662"
copy span "56723662"
click link "Documents"
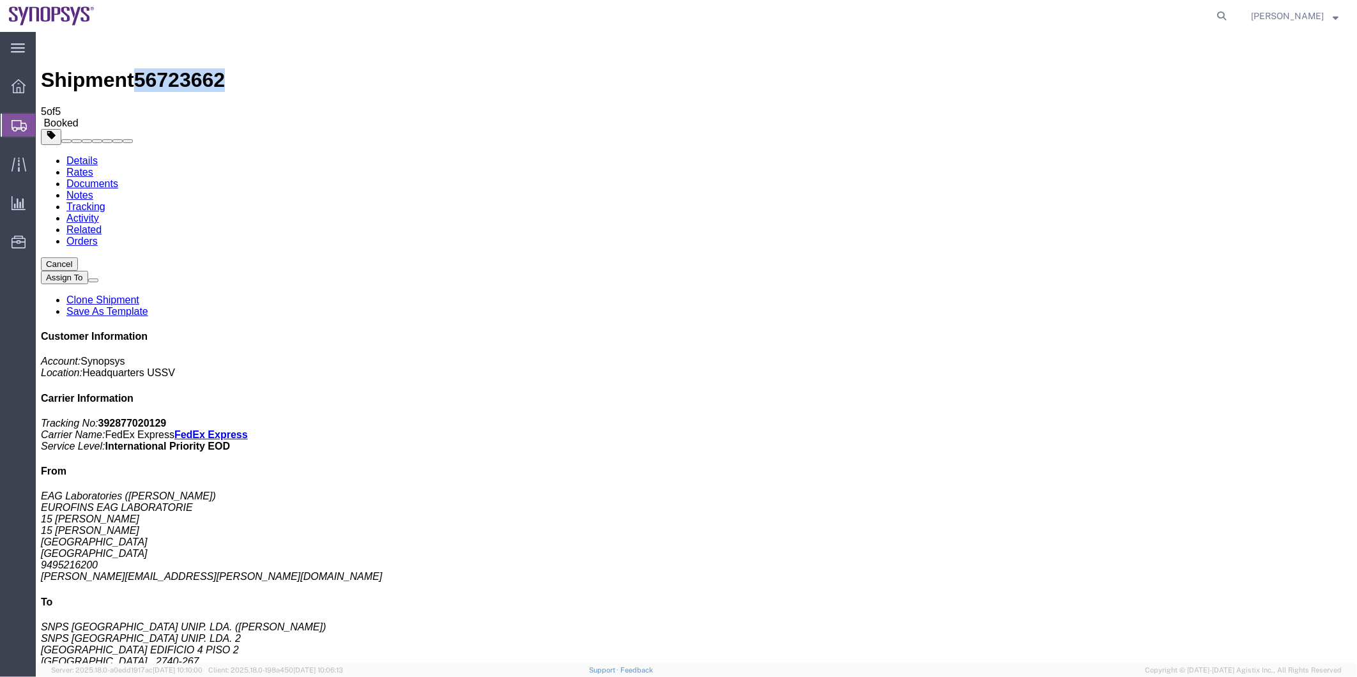
click at [0, 0] on span "Shipment Manager" at bounding box center [0, 0] width 0 height 0
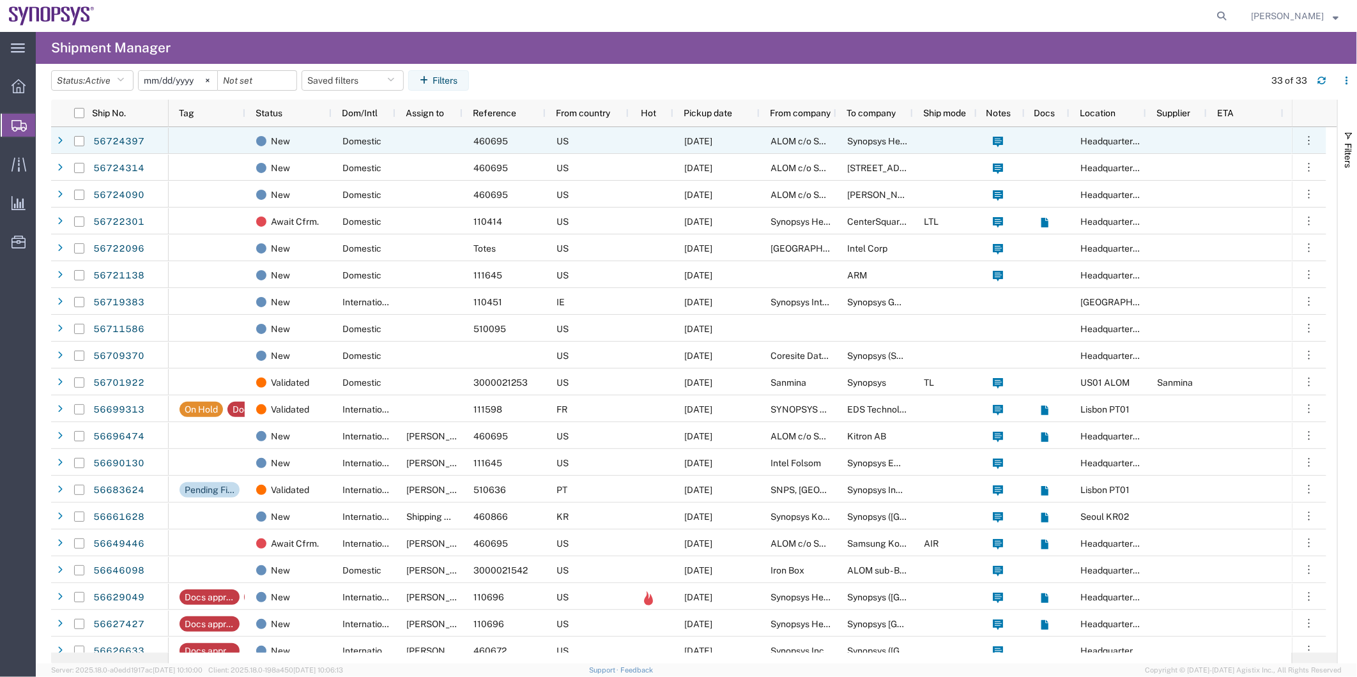
click at [408, 139] on div at bounding box center [429, 140] width 67 height 27
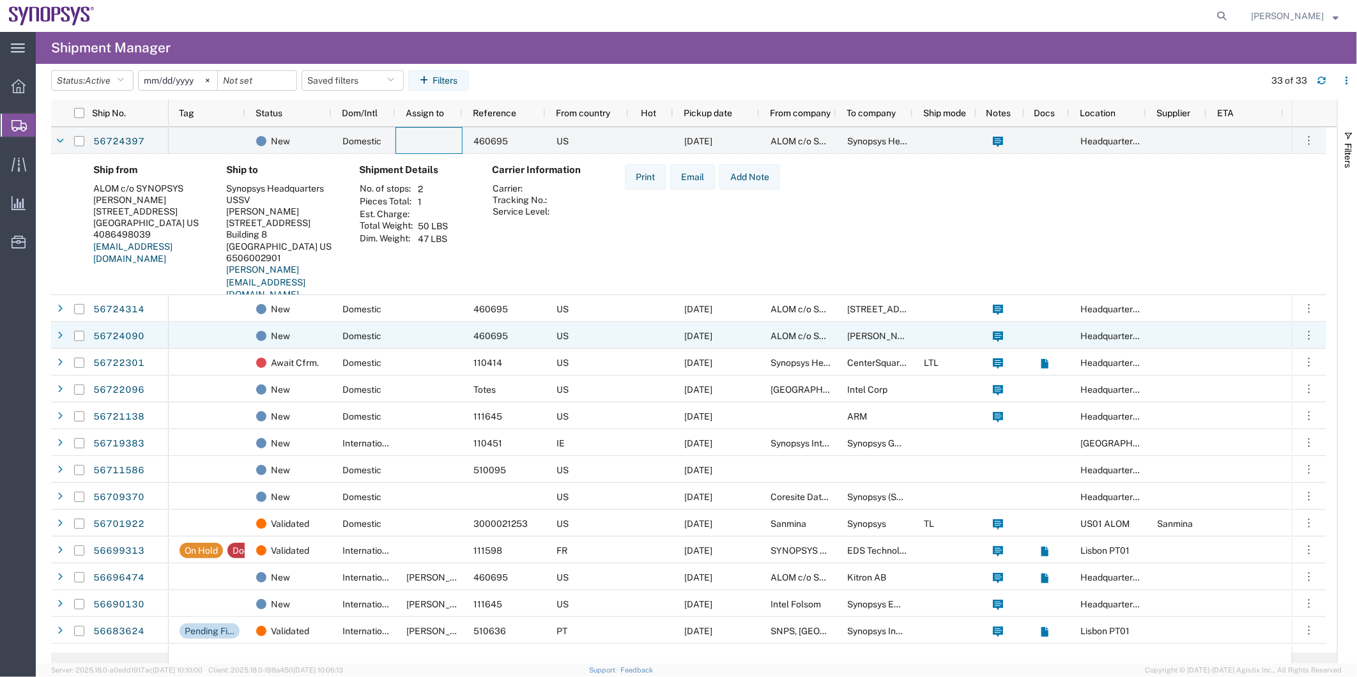
click at [639, 330] on div at bounding box center [651, 335] width 45 height 27
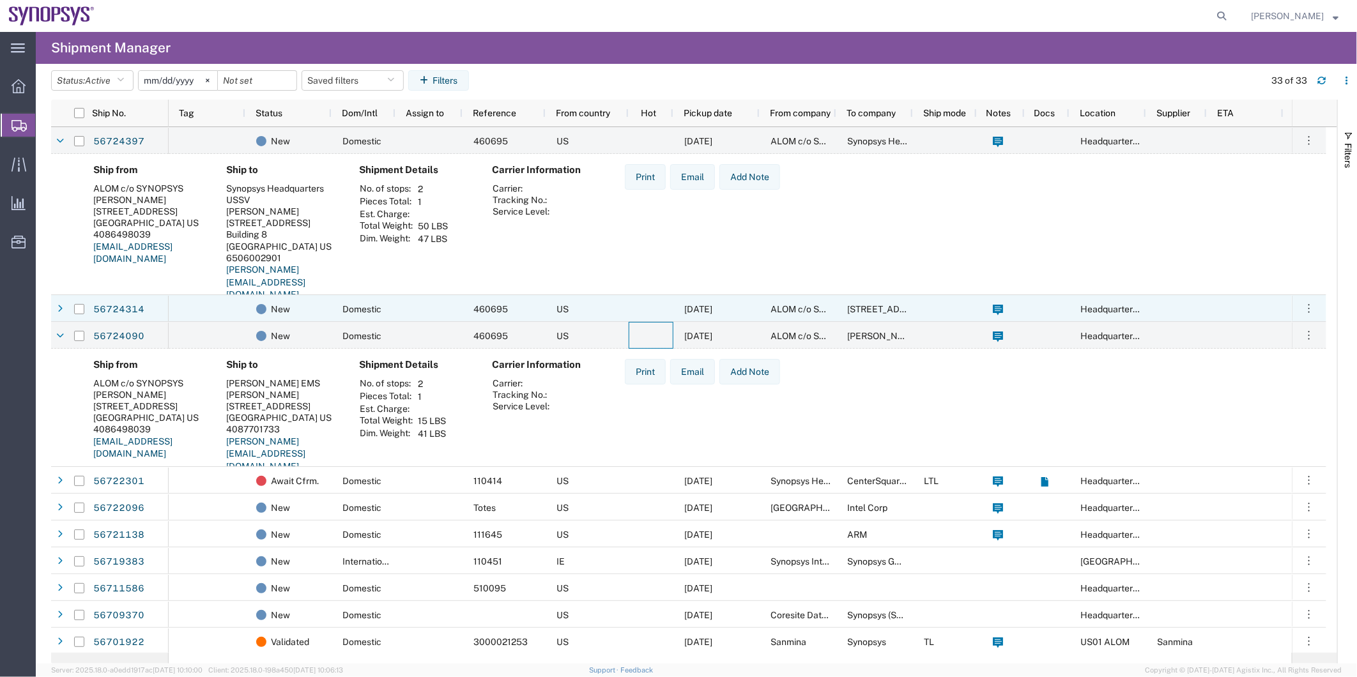
click at [636, 303] on div at bounding box center [651, 308] width 45 height 27
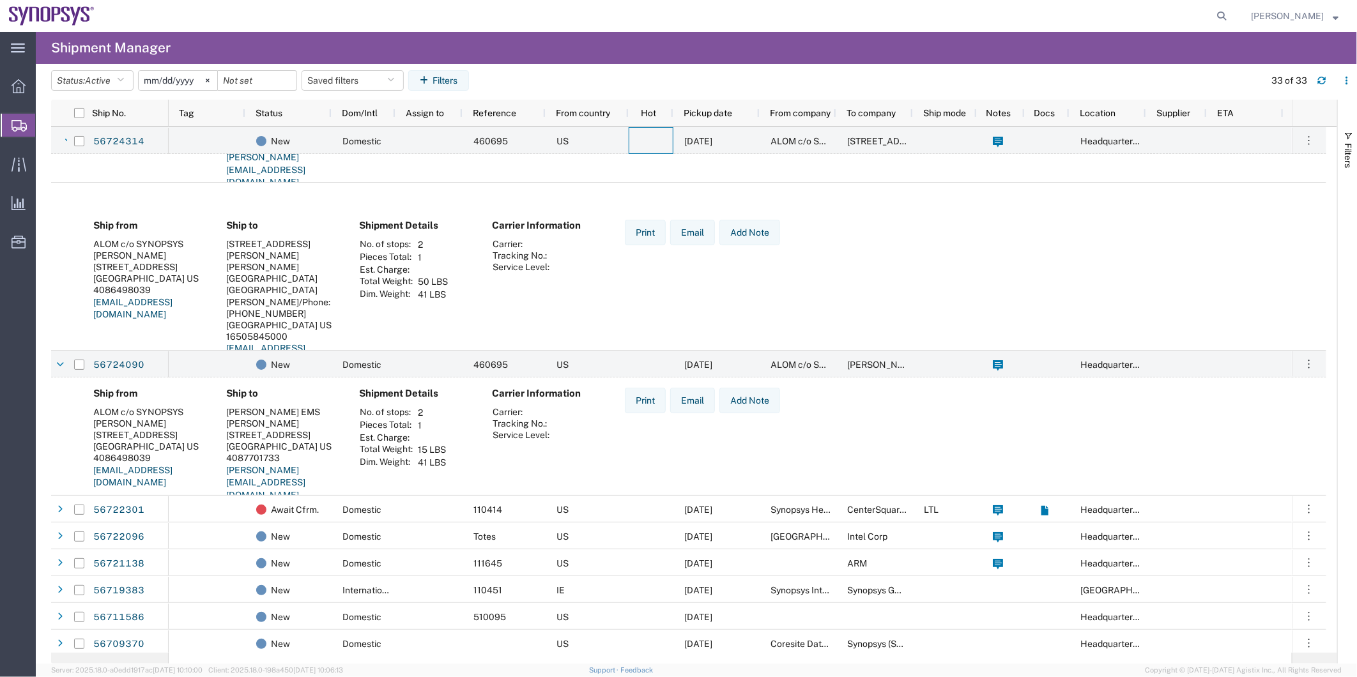
scroll to position [284, 0]
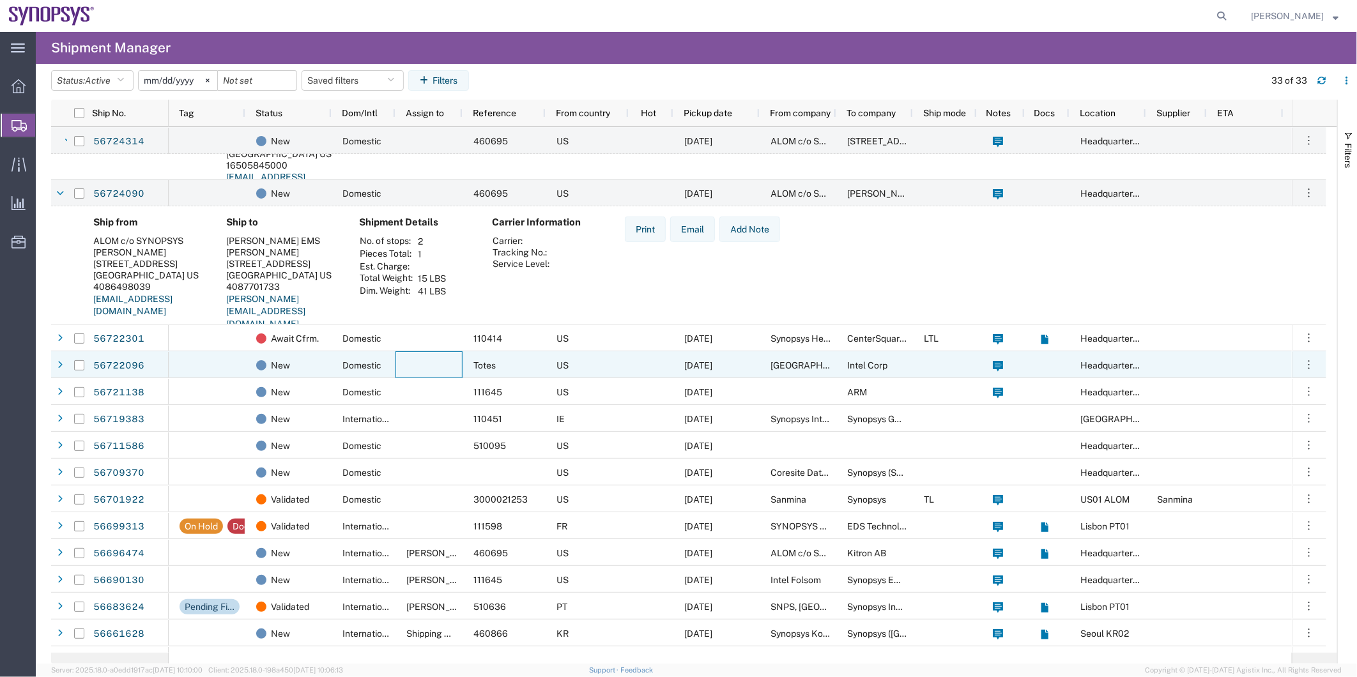
click at [411, 365] on div at bounding box center [429, 364] width 67 height 27
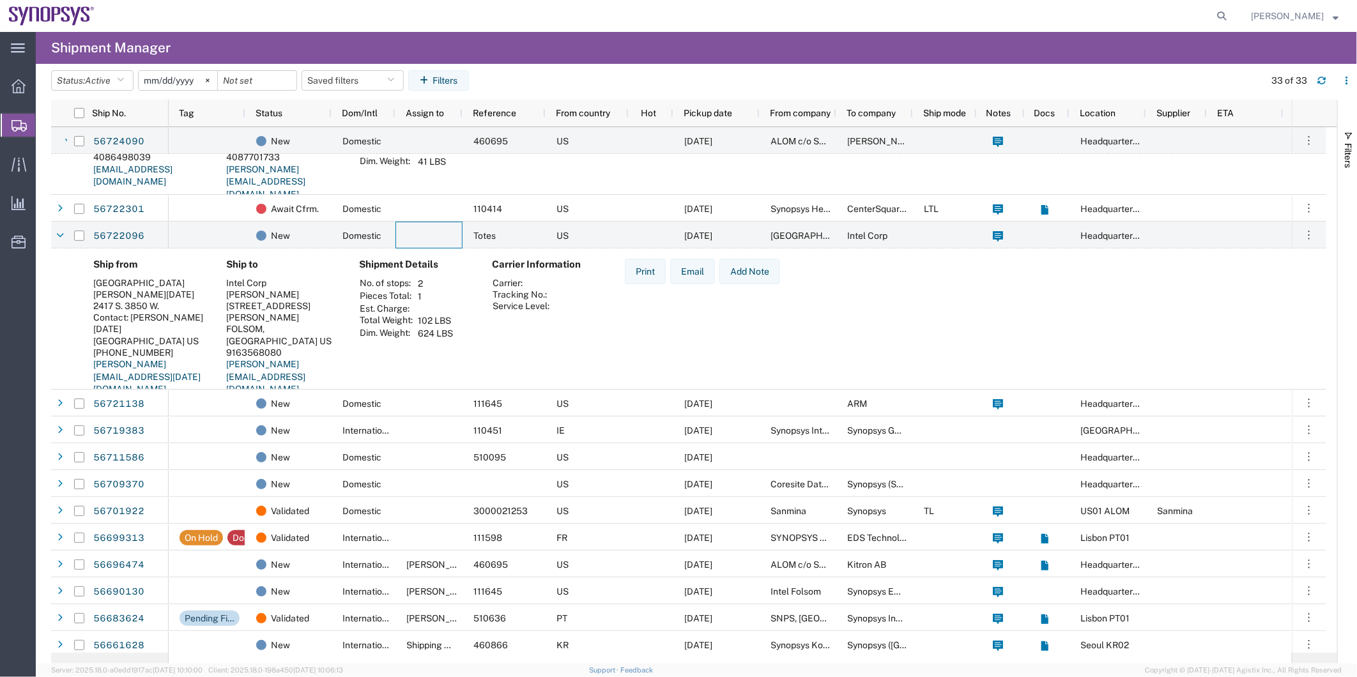
scroll to position [426, 0]
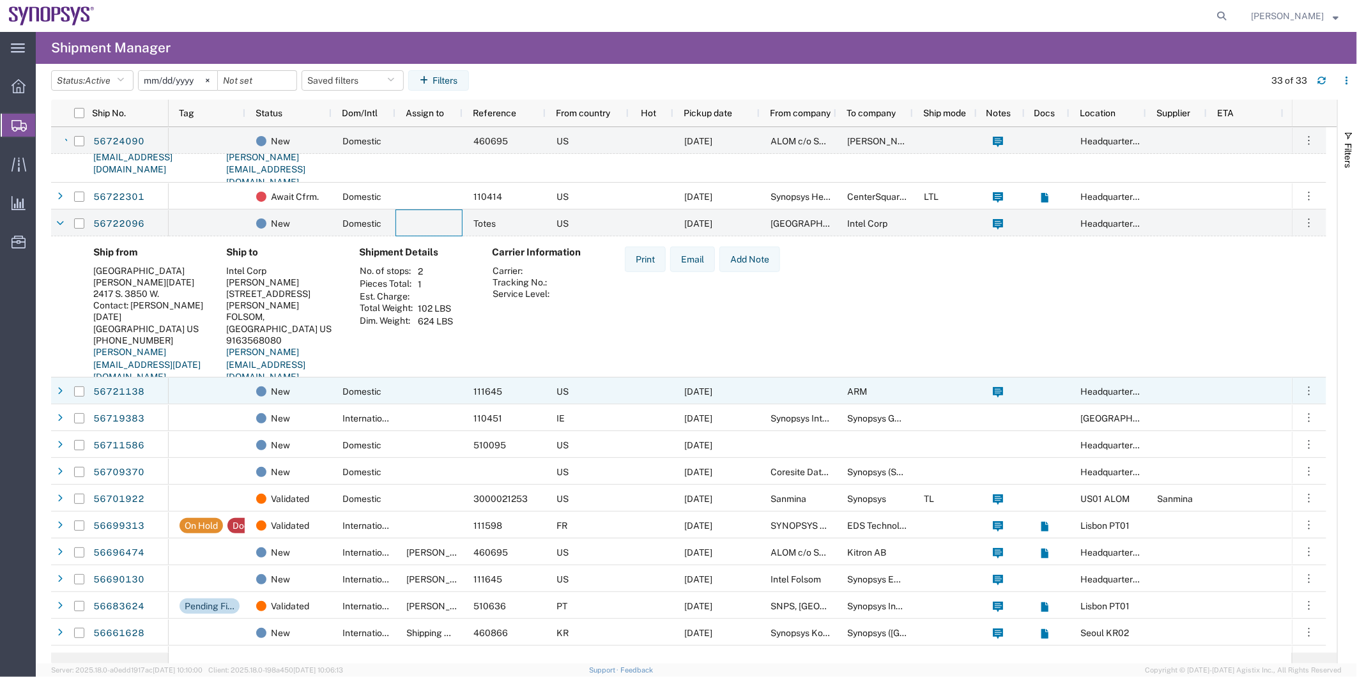
click at [399, 395] on div at bounding box center [429, 391] width 67 height 27
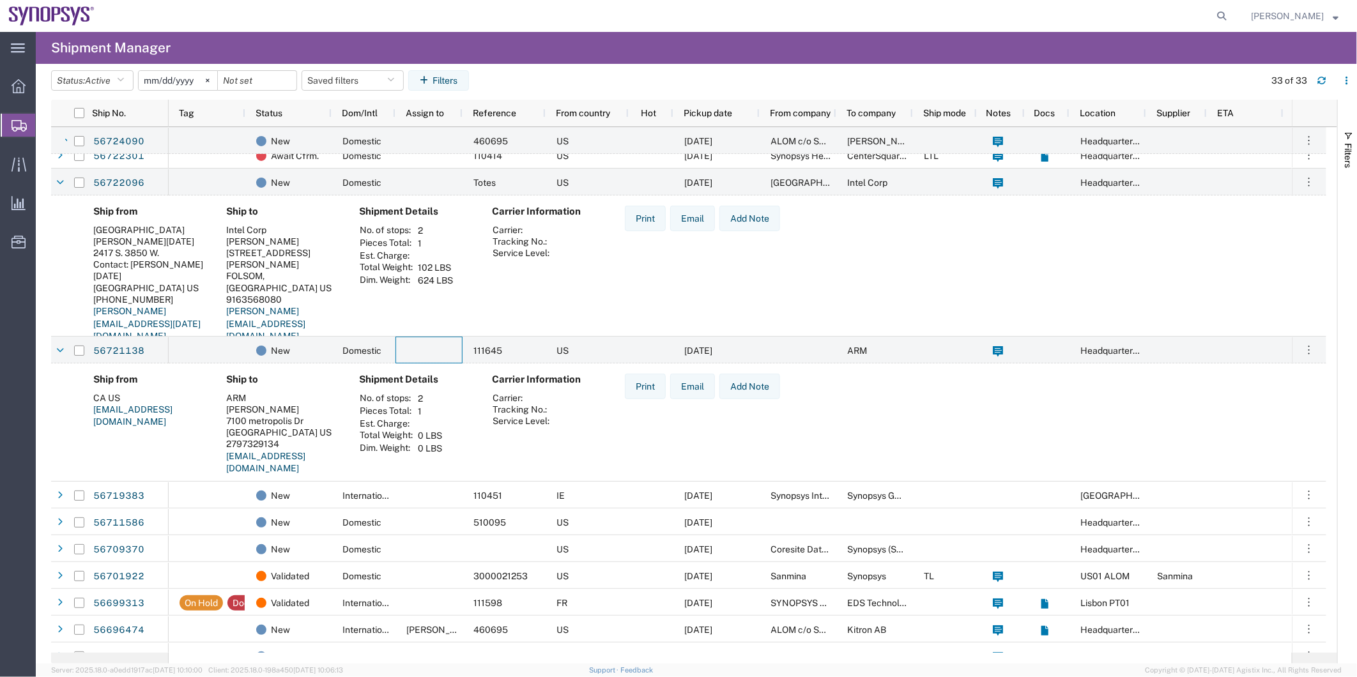
scroll to position [497, 0]
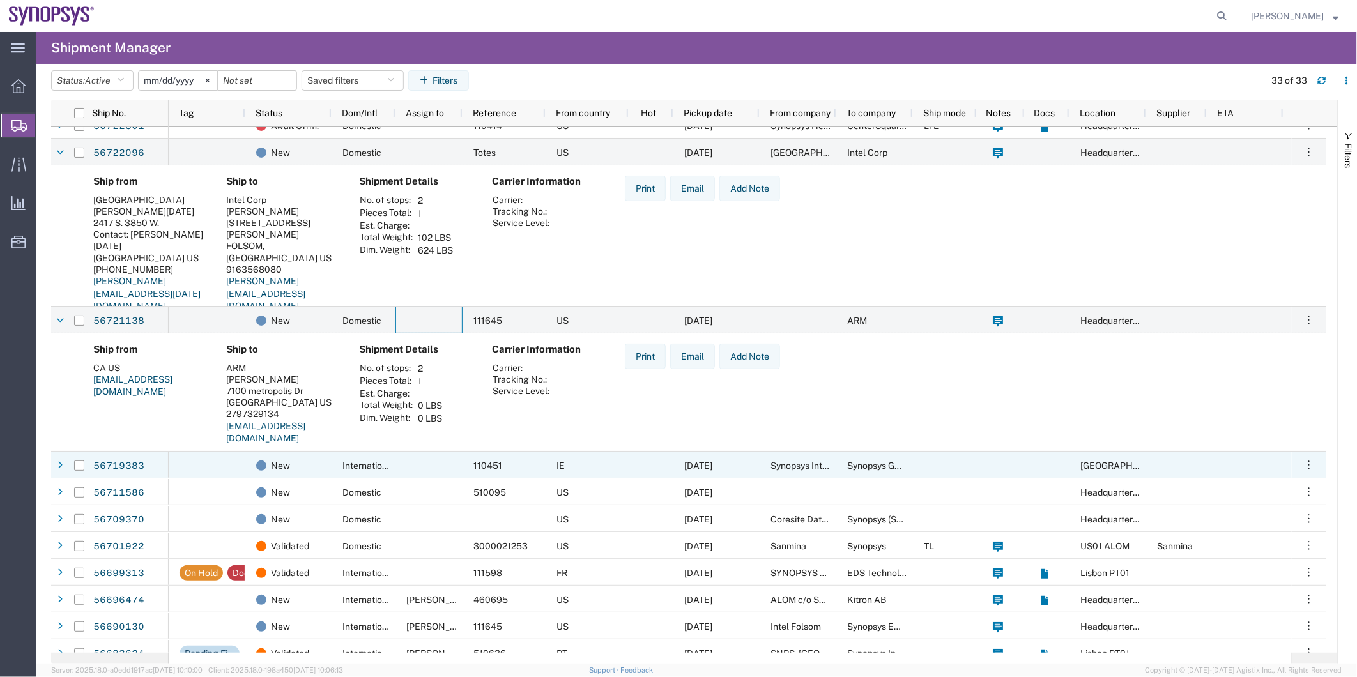
click at [409, 456] on div at bounding box center [429, 465] width 67 height 27
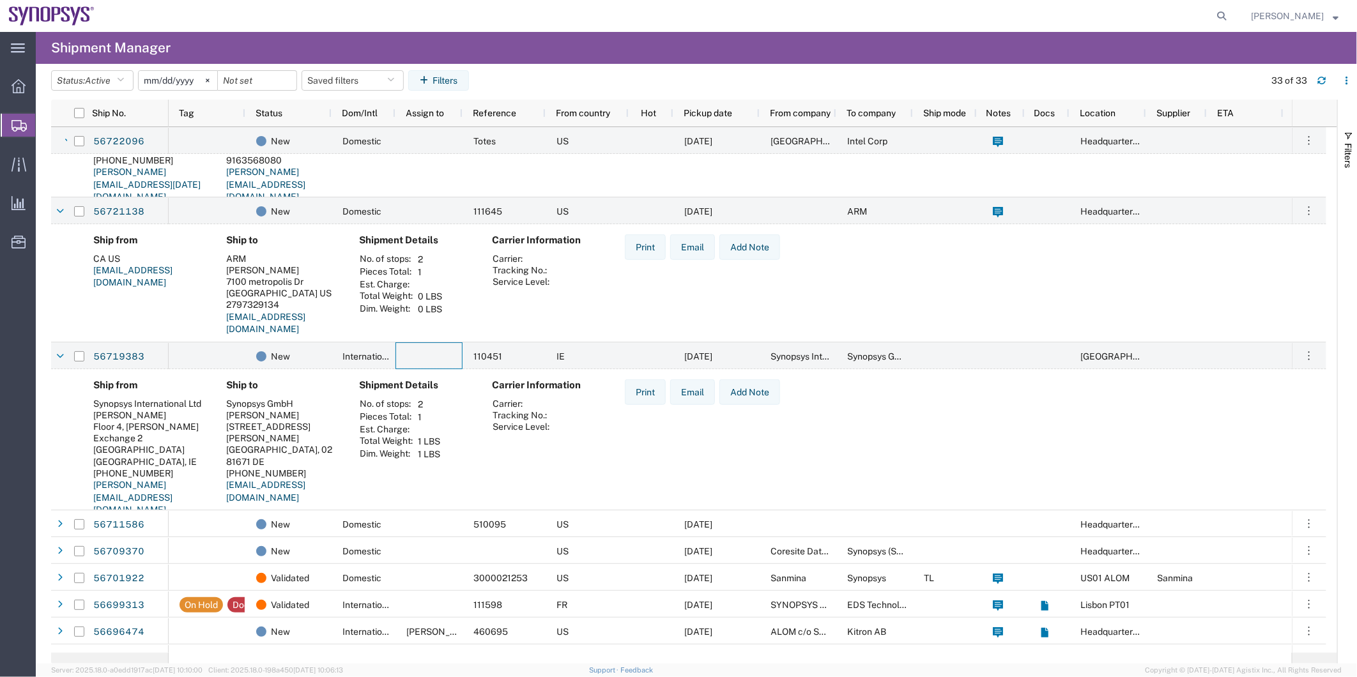
scroll to position [639, 0]
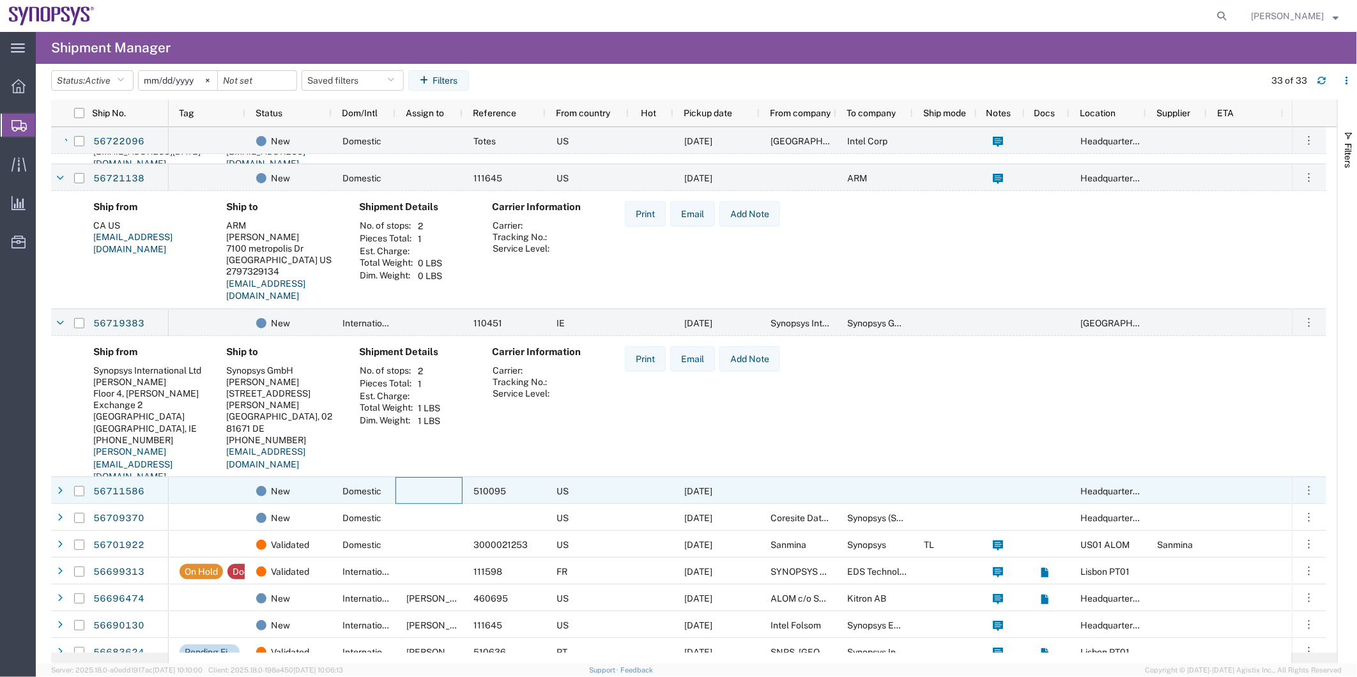
click at [420, 486] on div at bounding box center [429, 490] width 67 height 27
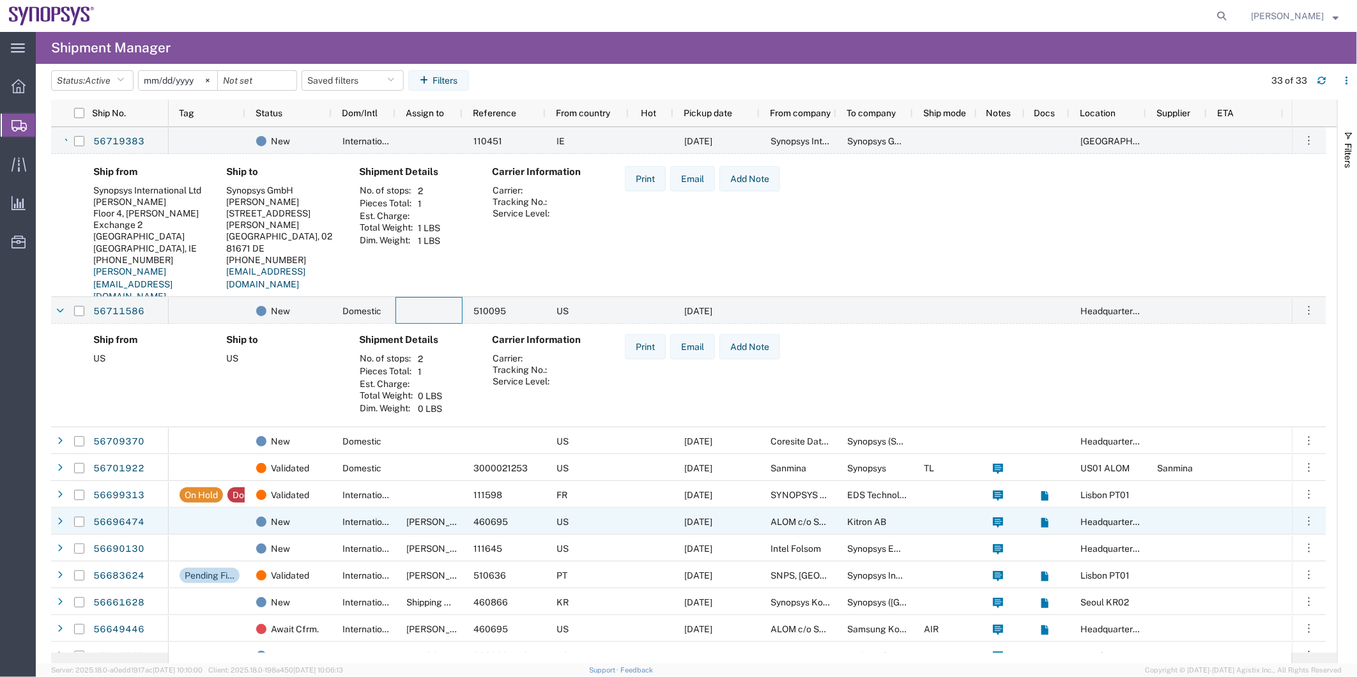
scroll to position [852, 0]
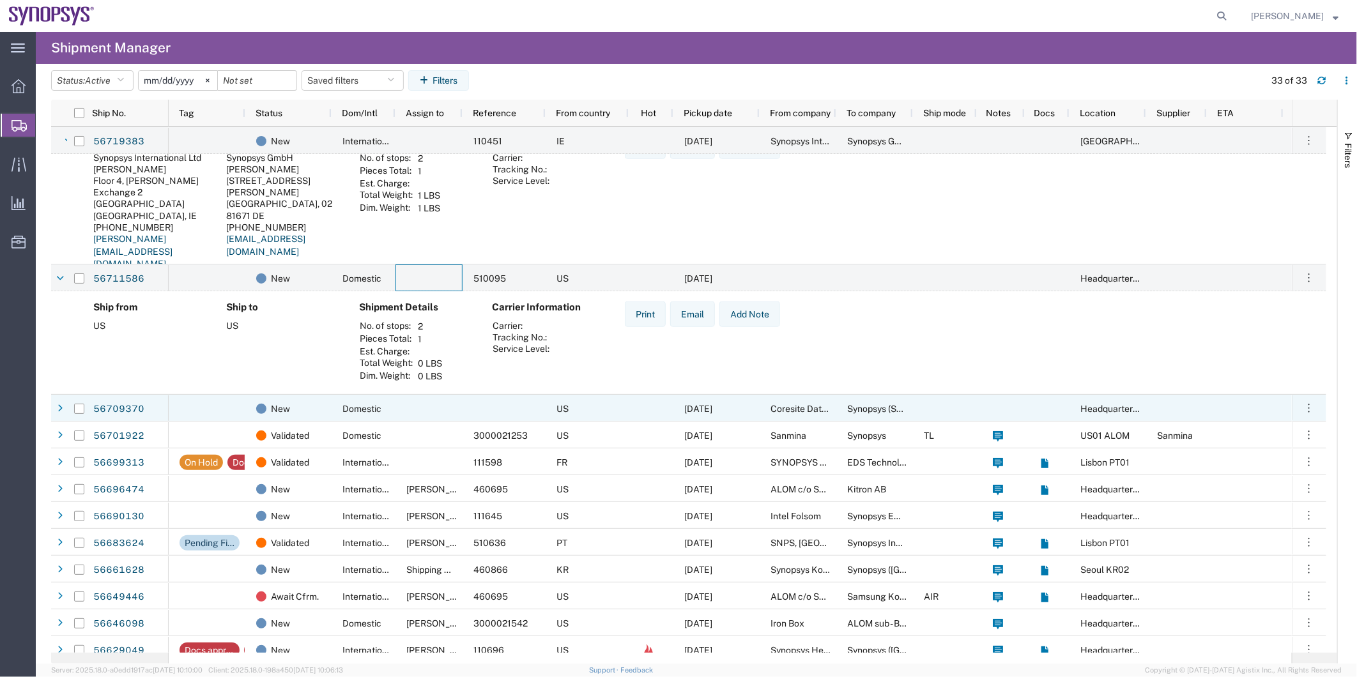
click at [398, 410] on div at bounding box center [429, 408] width 67 height 27
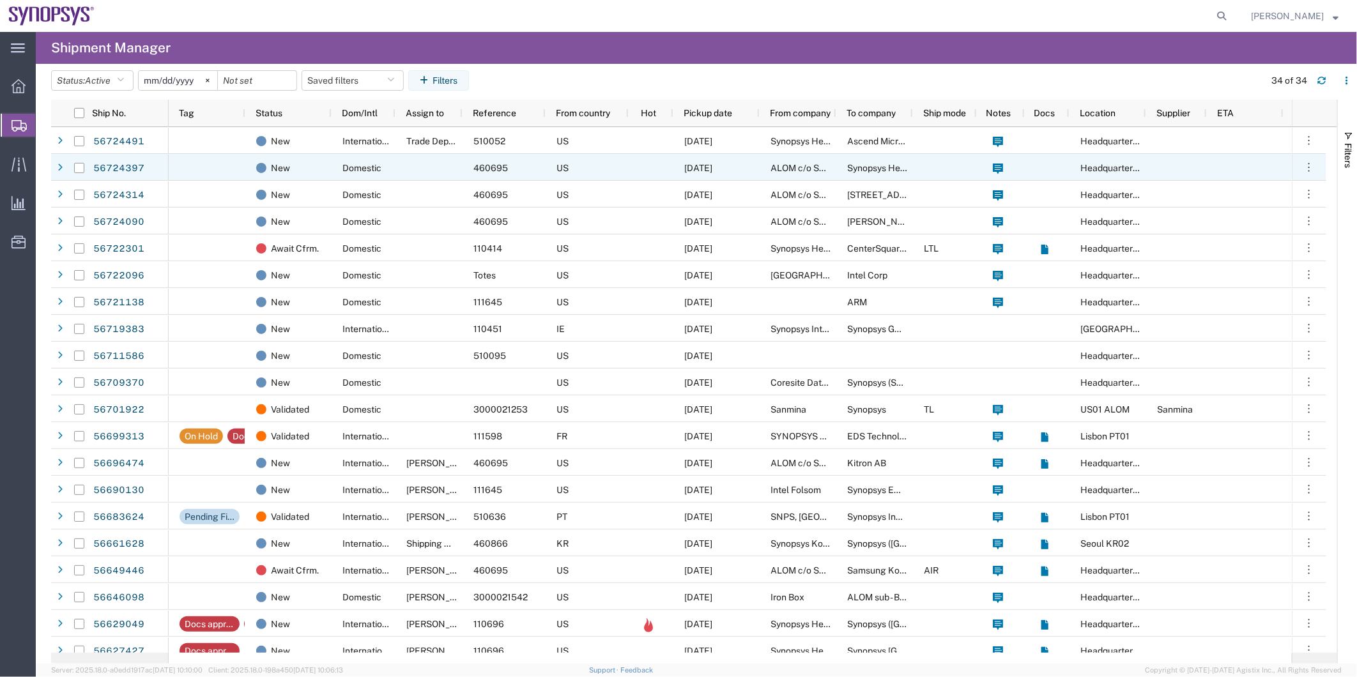
click at [400, 164] on div at bounding box center [429, 167] width 67 height 27
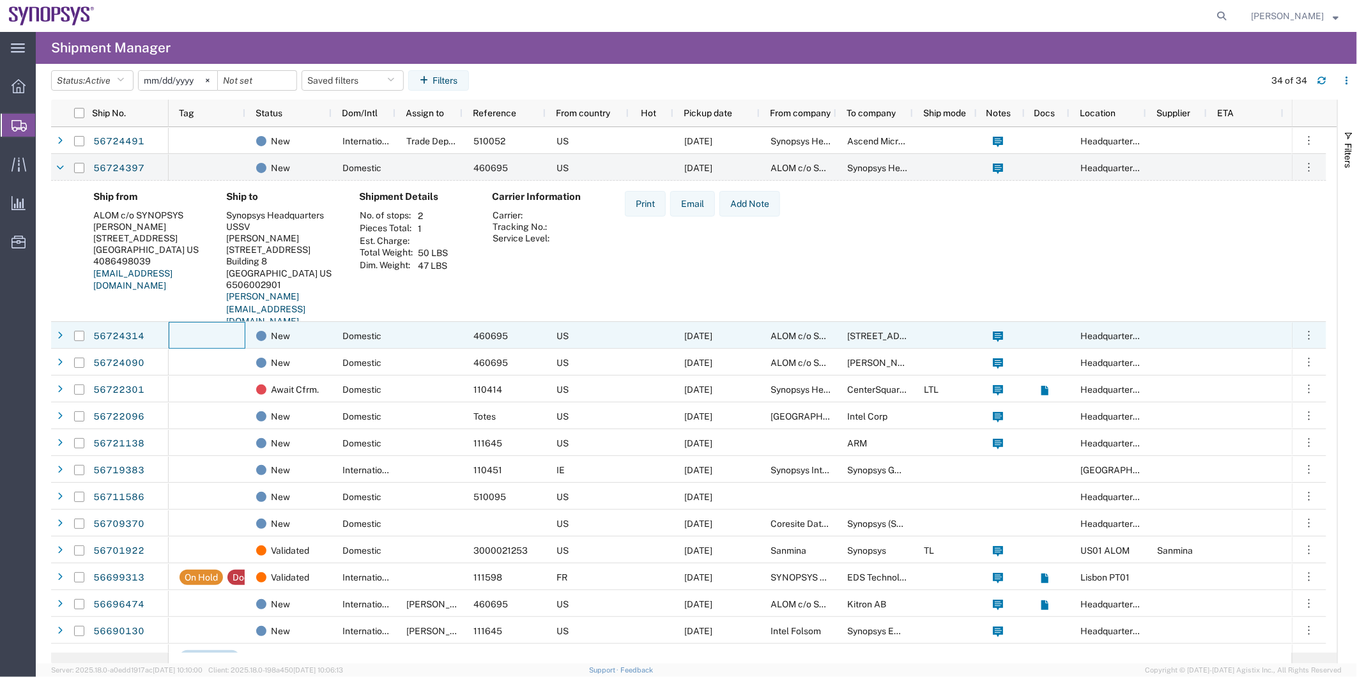
click at [235, 335] on div at bounding box center [207, 335] width 77 height 27
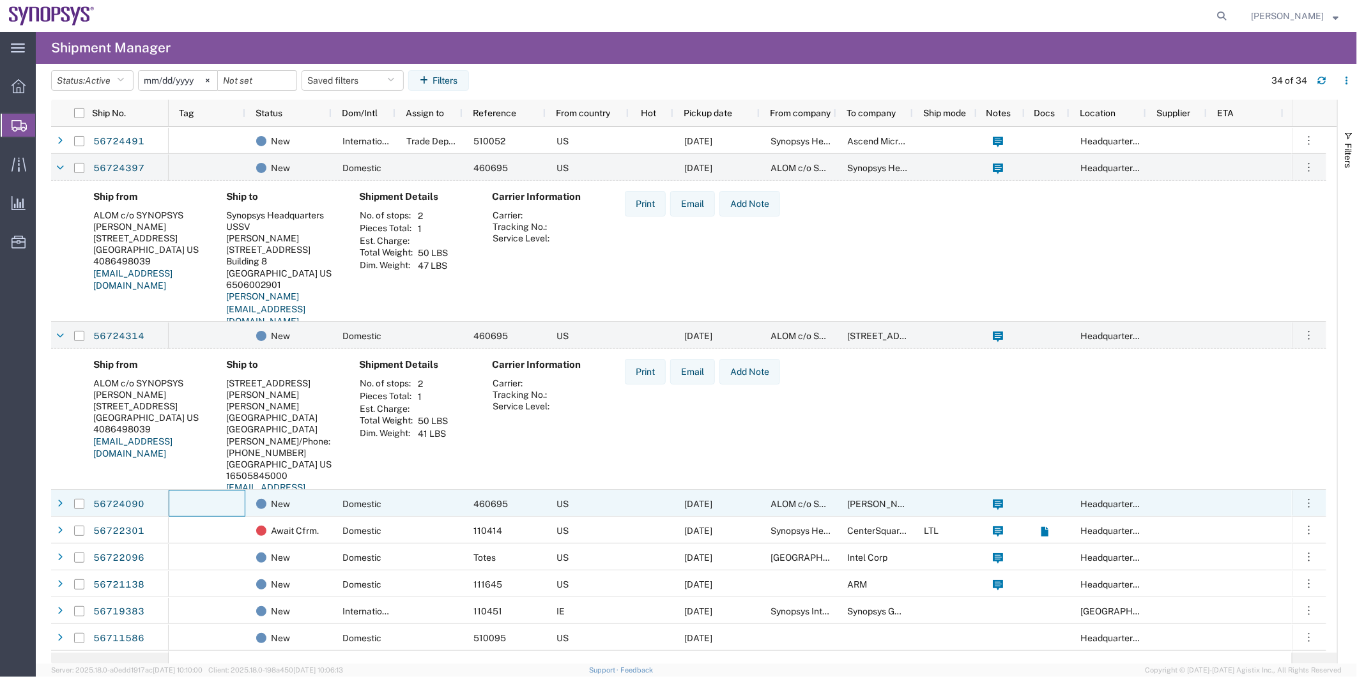
click at [229, 514] on div at bounding box center [207, 503] width 77 height 27
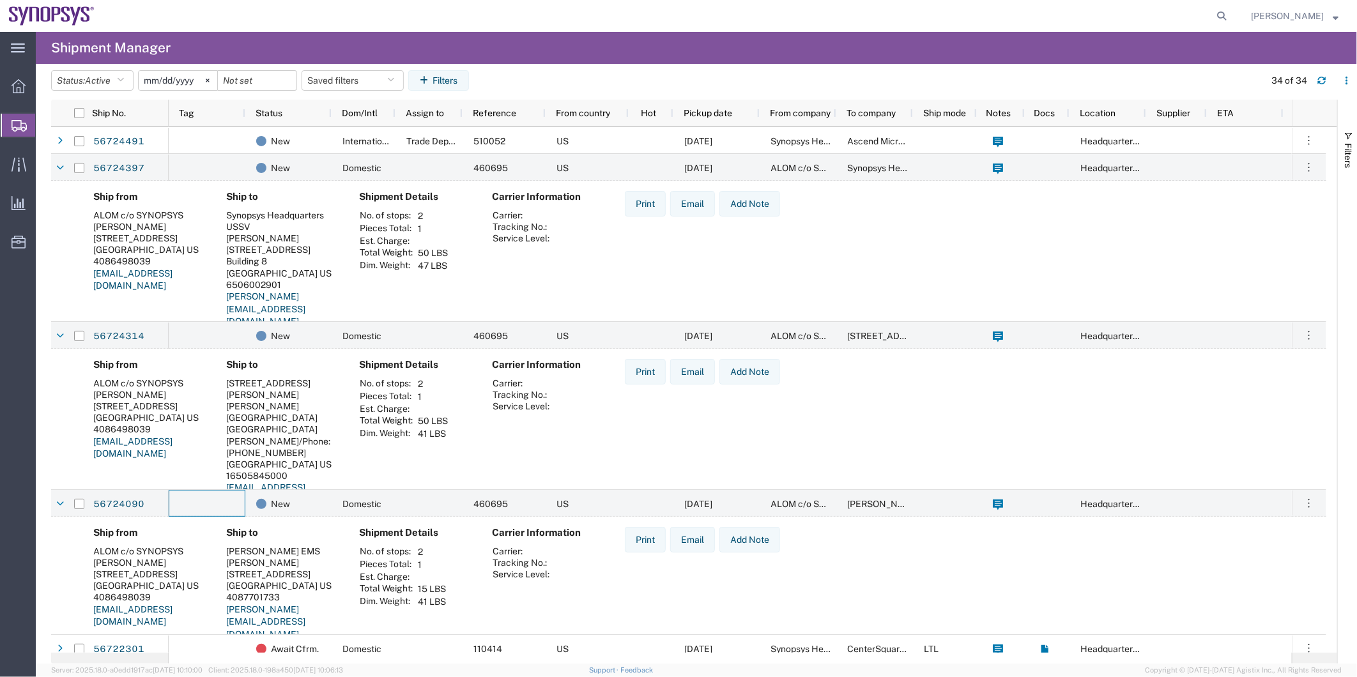
scroll to position [213, 0]
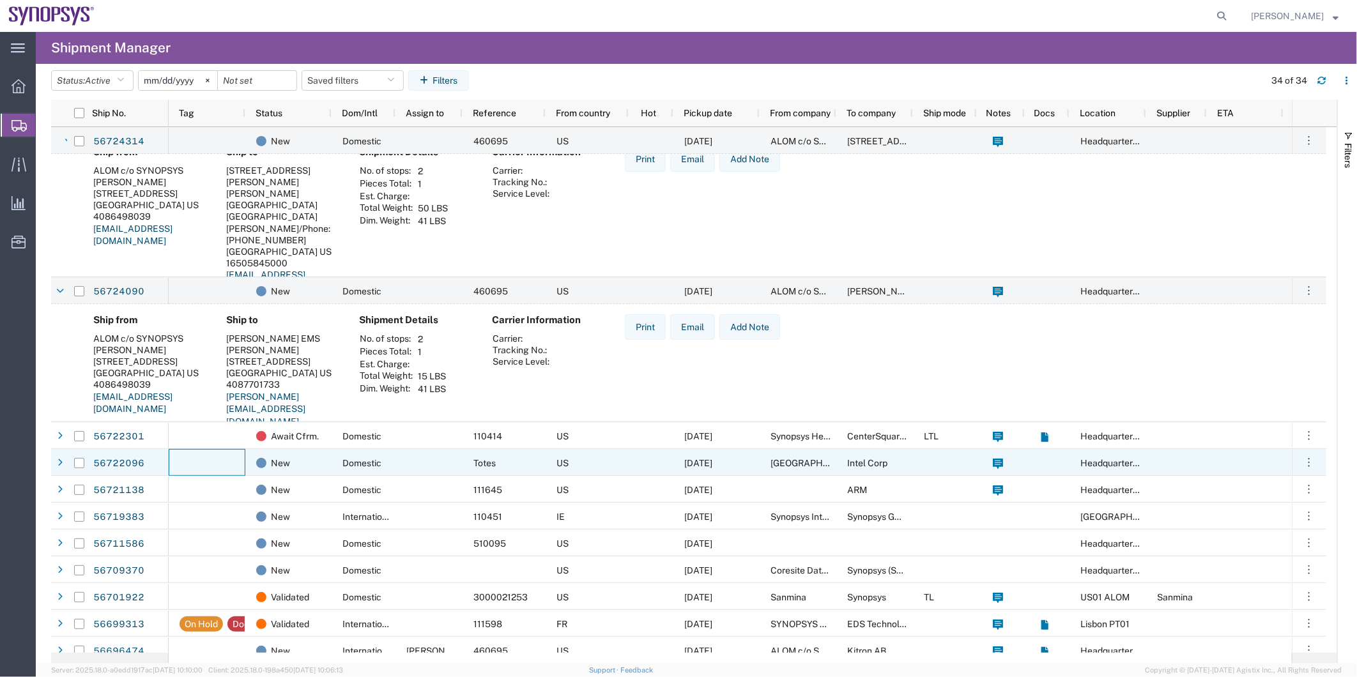
click at [222, 461] on div at bounding box center [207, 462] width 77 height 27
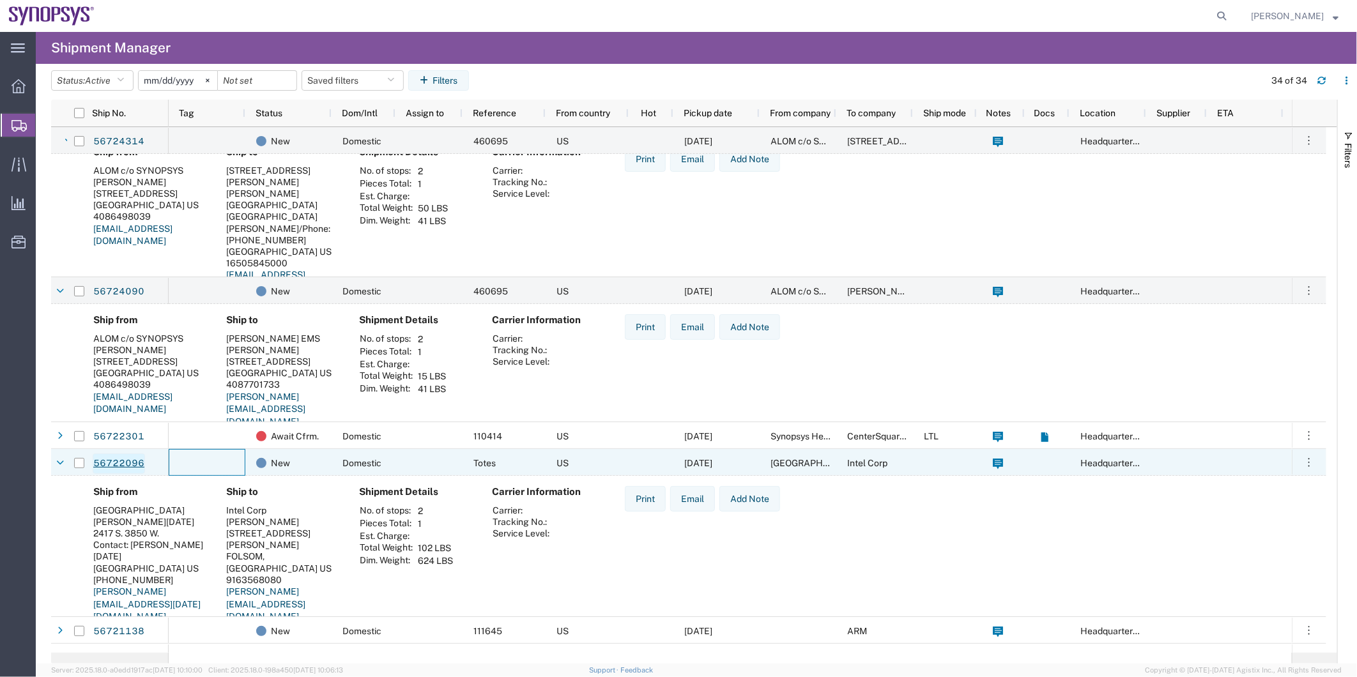
click at [123, 465] on link "56722096" at bounding box center [119, 464] width 52 height 20
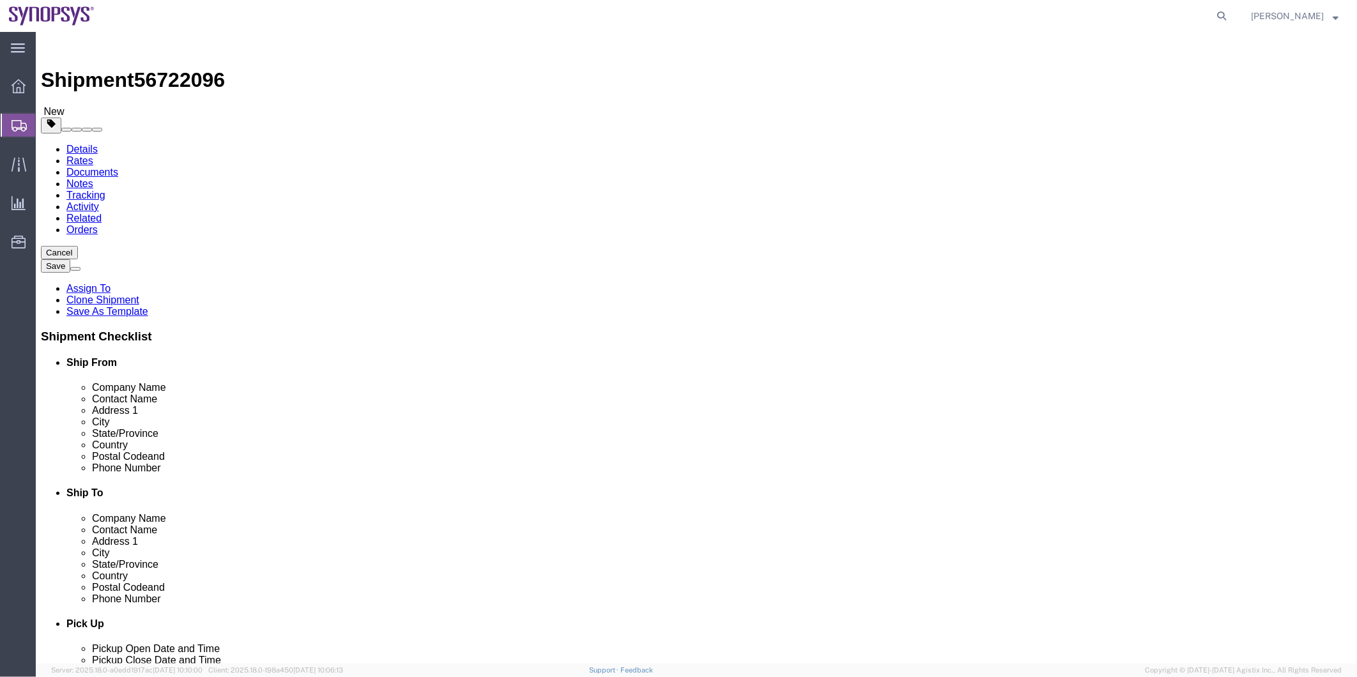
select select
click link "Activity"
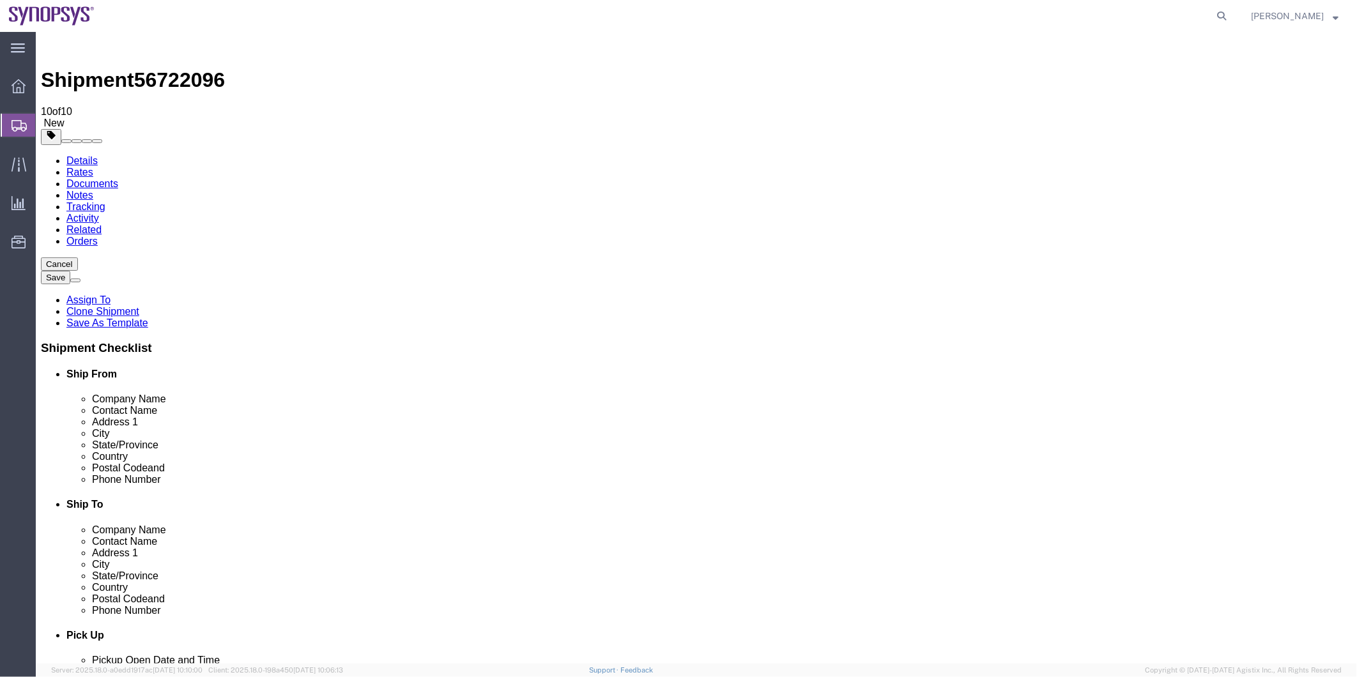
click at [0, 0] on span "Shipment Manager" at bounding box center [0, 0] width 0 height 0
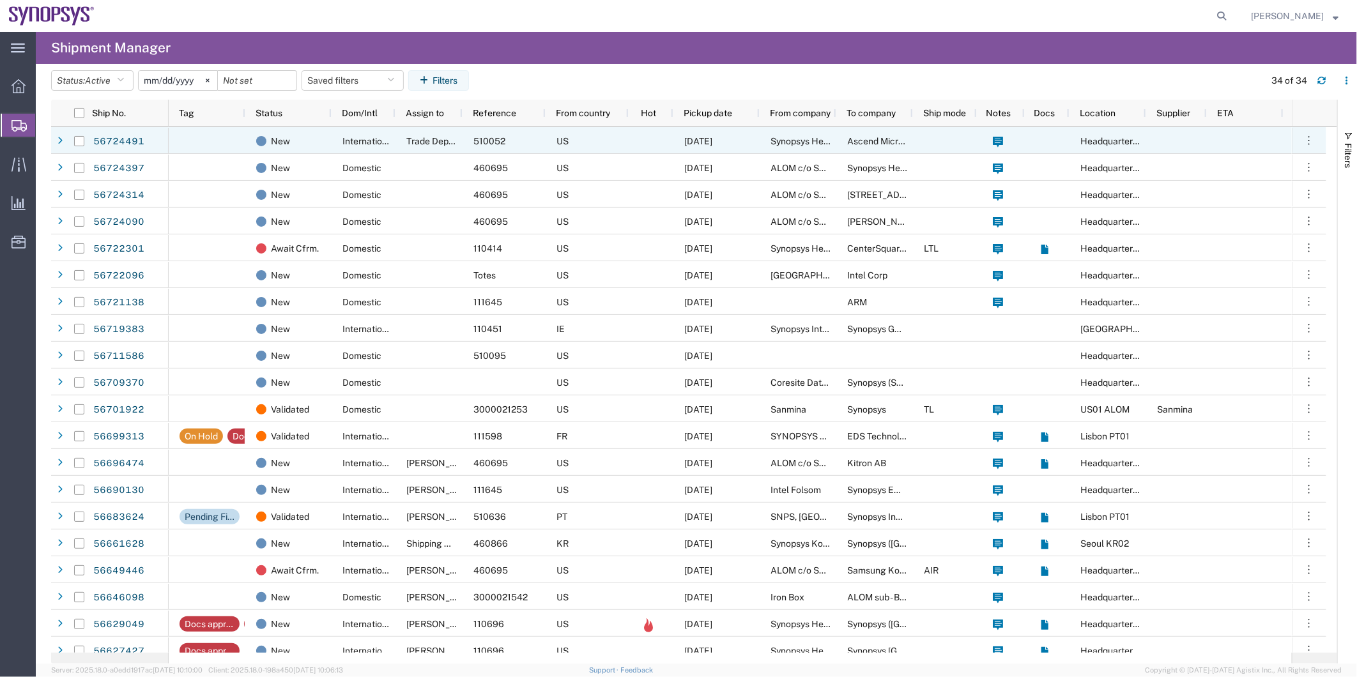
click at [224, 133] on div at bounding box center [207, 140] width 77 height 27
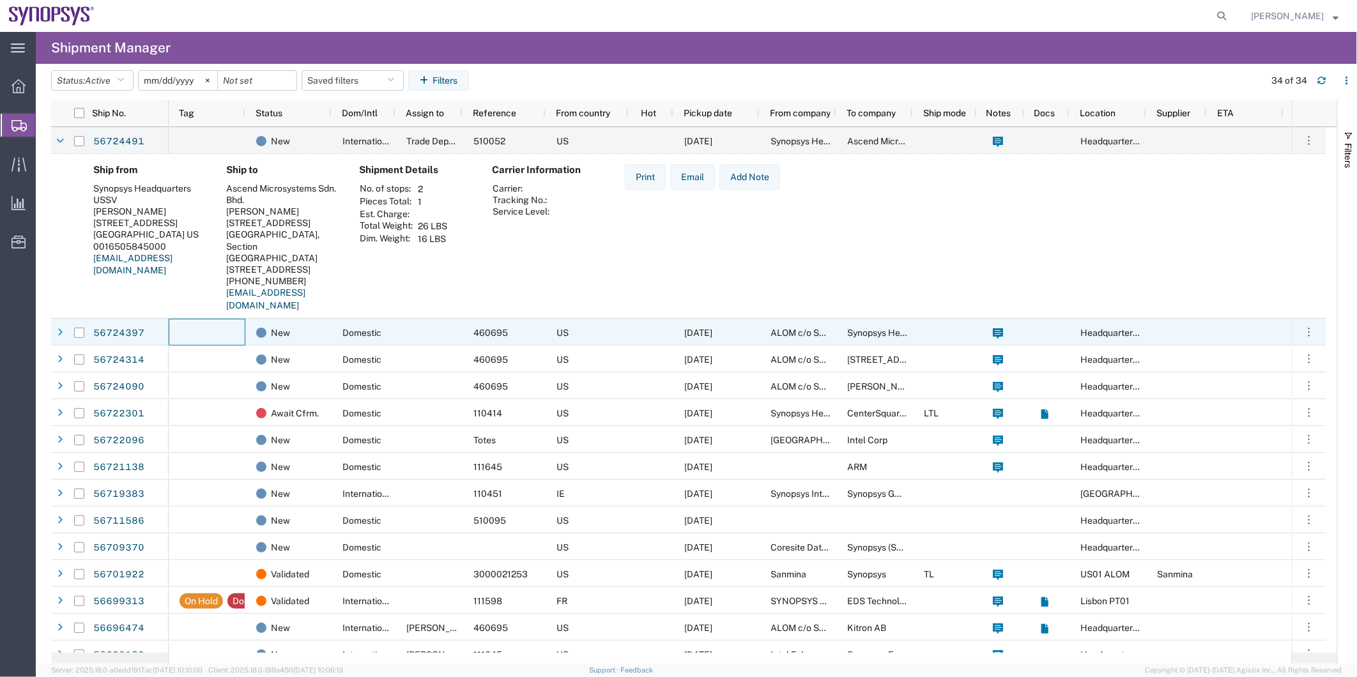
click at [199, 335] on div at bounding box center [207, 332] width 77 height 27
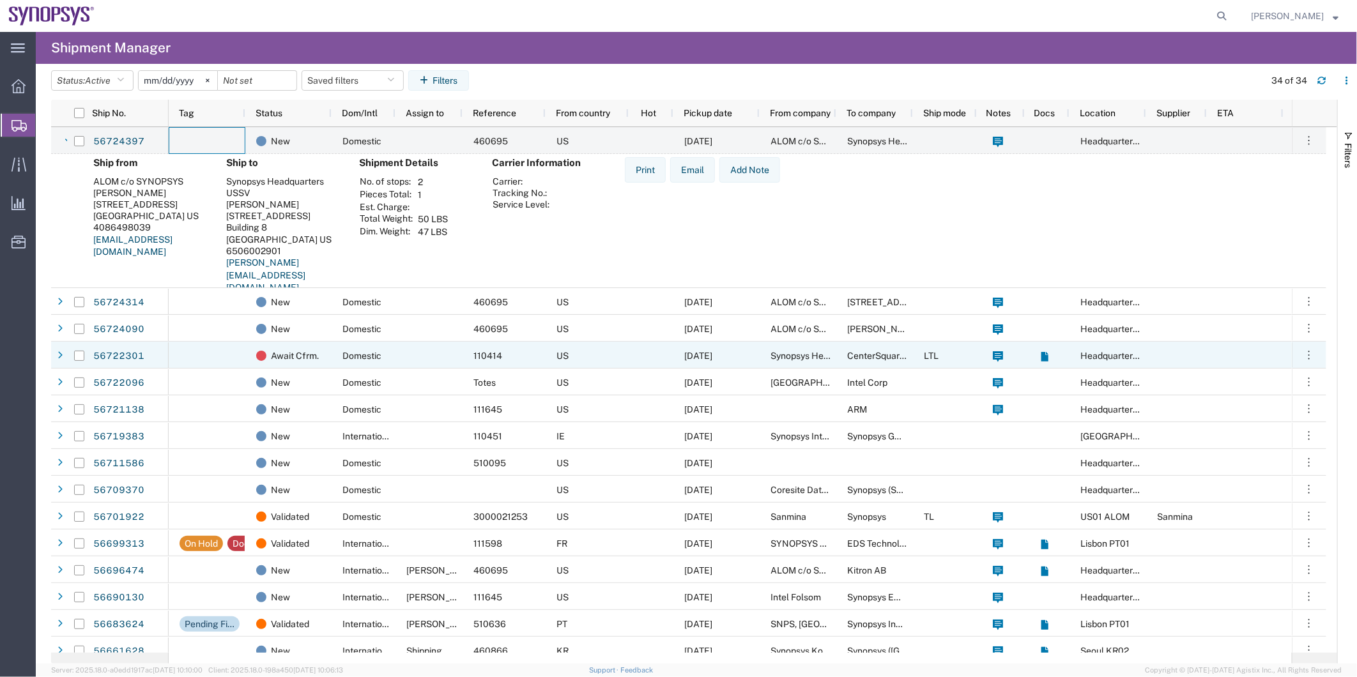
scroll to position [213, 0]
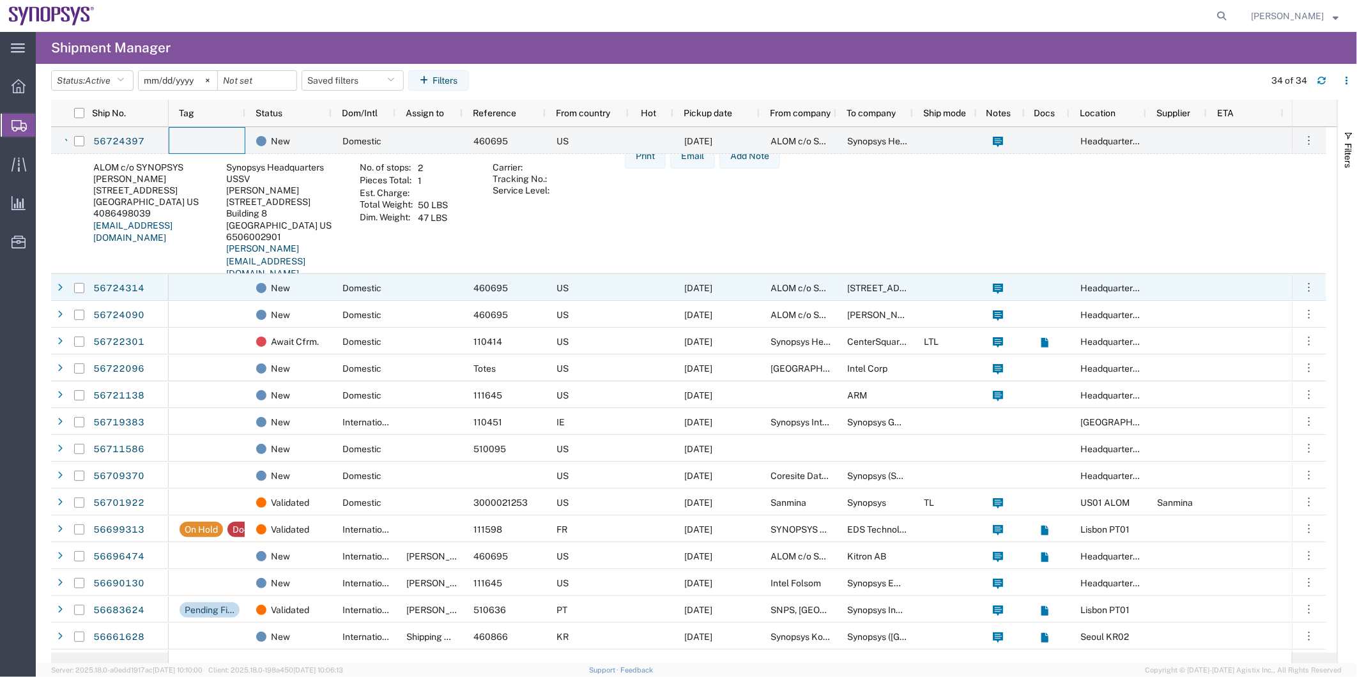
click at [215, 291] on div at bounding box center [207, 287] width 77 height 27
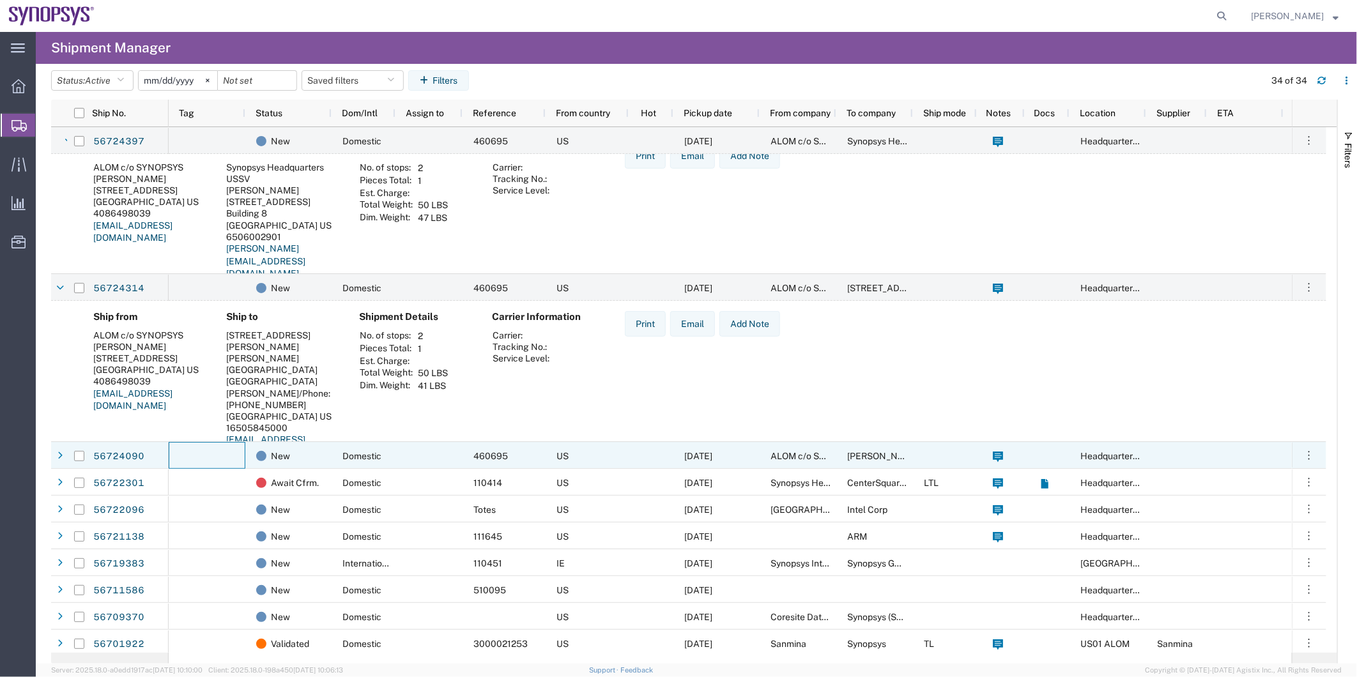
click at [204, 454] on div at bounding box center [207, 455] width 77 height 27
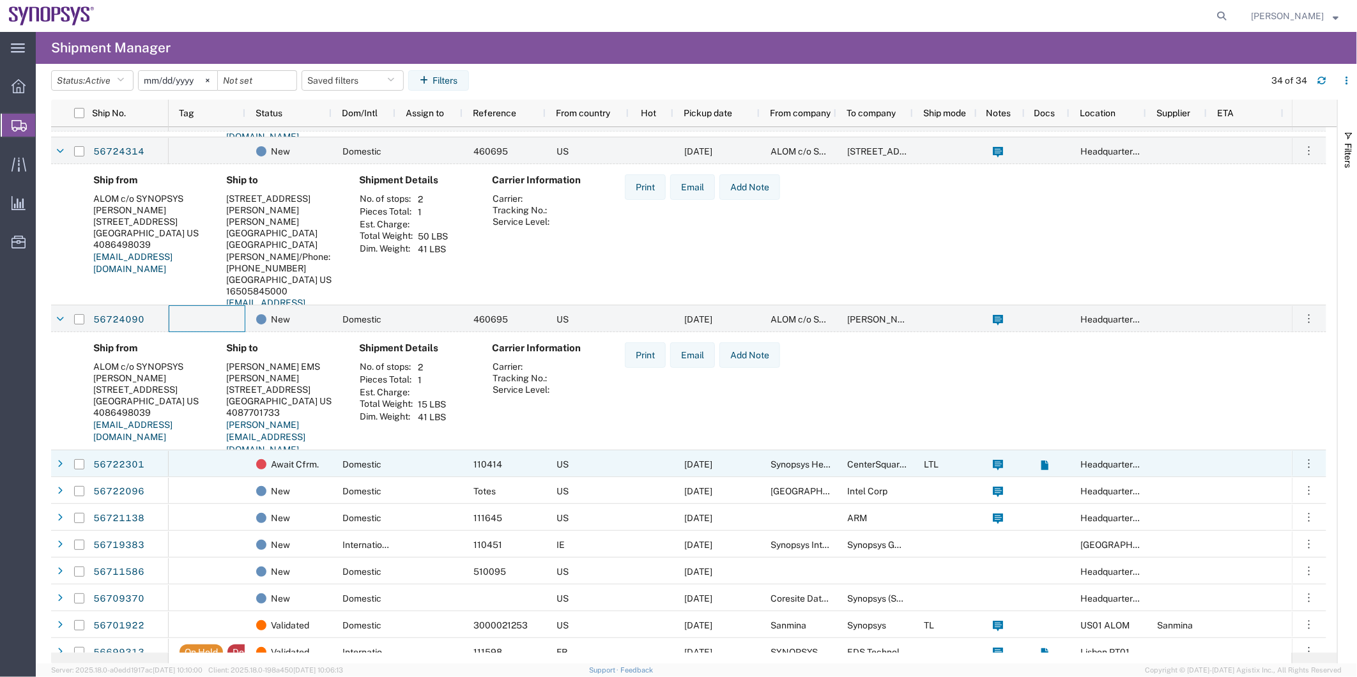
scroll to position [355, 0]
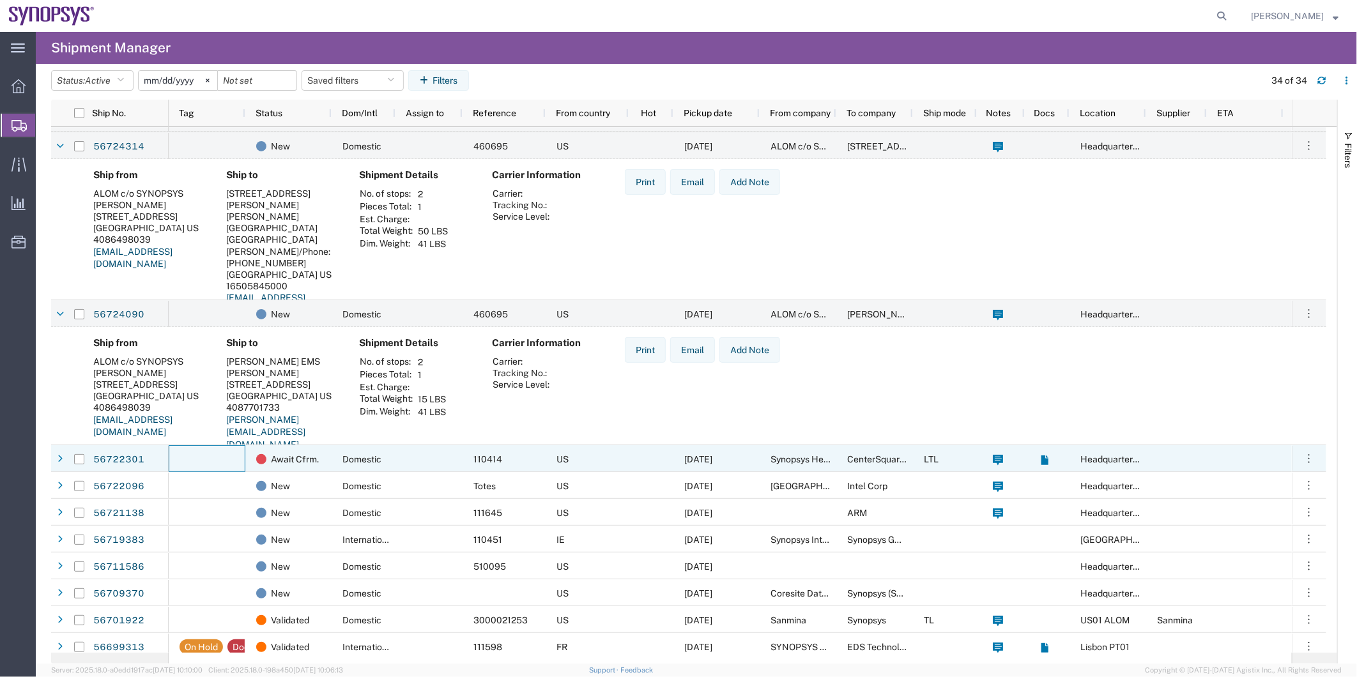
click at [213, 469] on div at bounding box center [207, 458] width 77 height 27
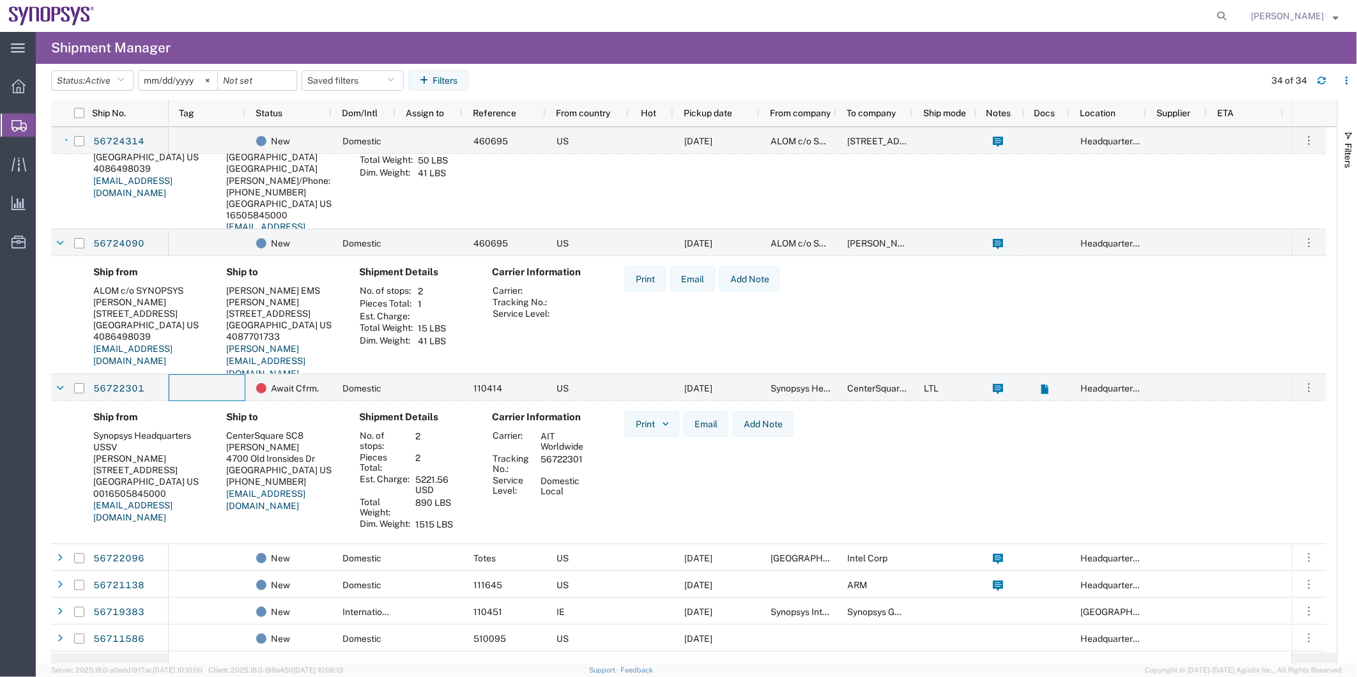
scroll to position [497, 0]
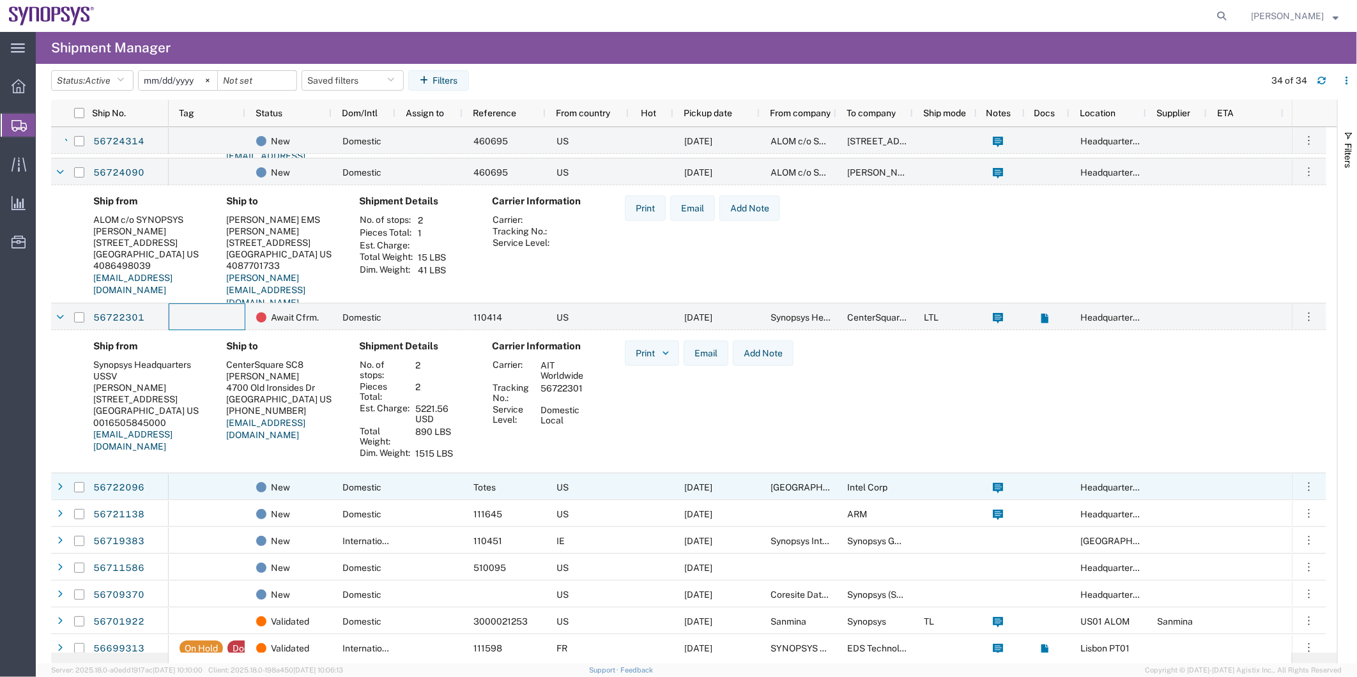
click at [222, 494] on div at bounding box center [207, 487] width 77 height 27
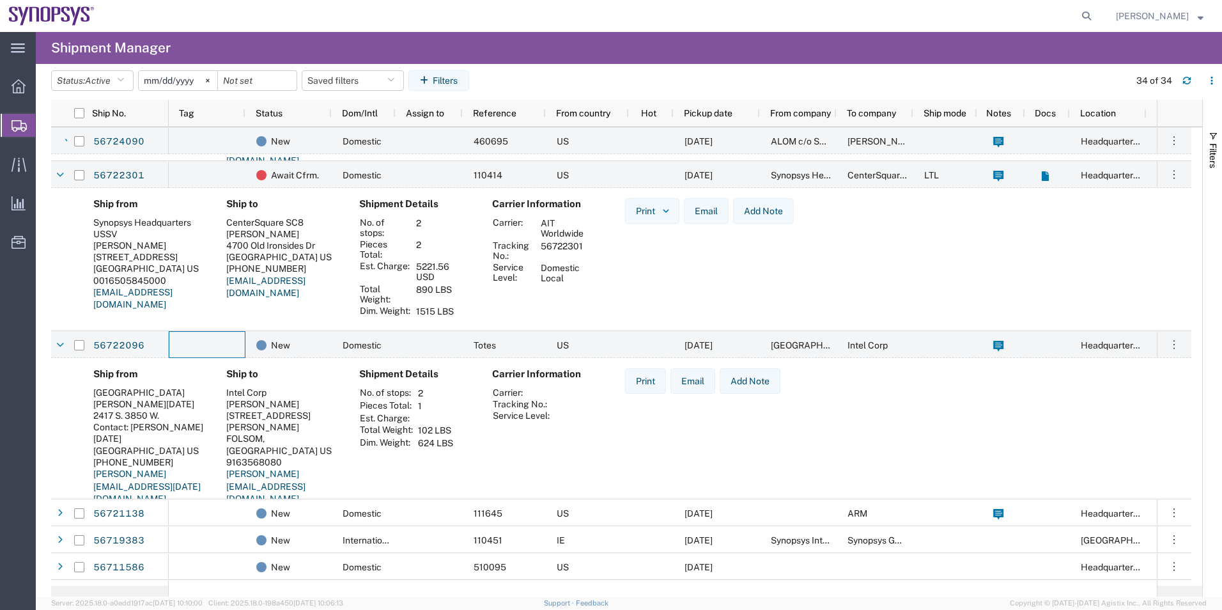
scroll to position [639, 0]
click at [1091, 16] on icon at bounding box center [1086, 16] width 18 height 18
click at [908, 15] on input "search" at bounding box center [883, 16] width 389 height 31
paste input "56722291"
type input "56722291"
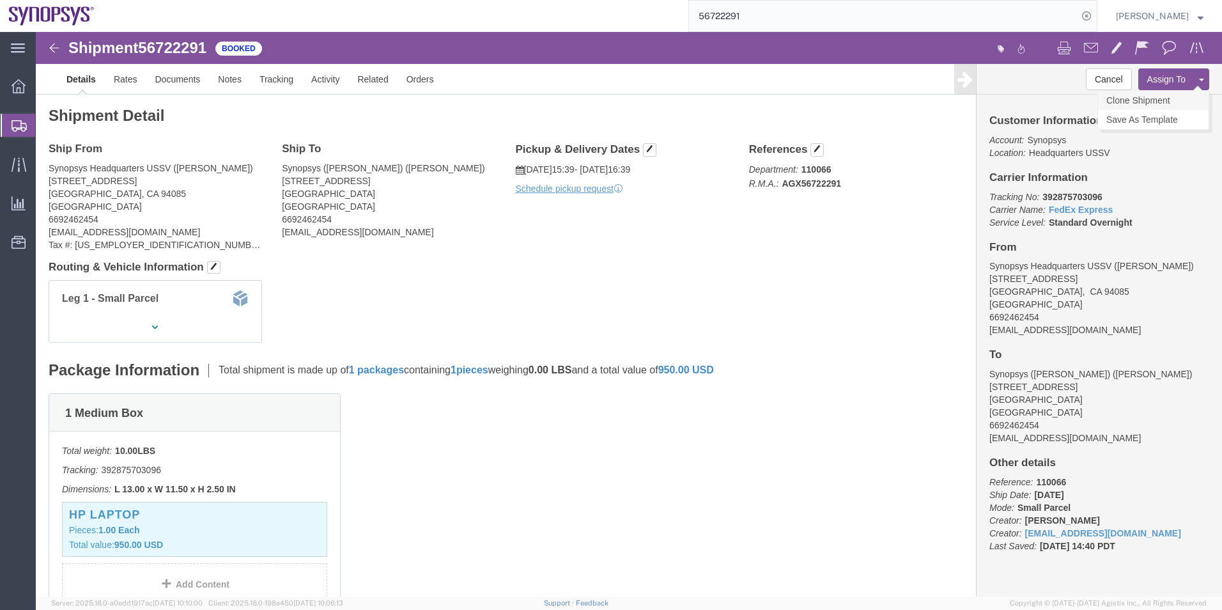
click link "Clone Shipment"
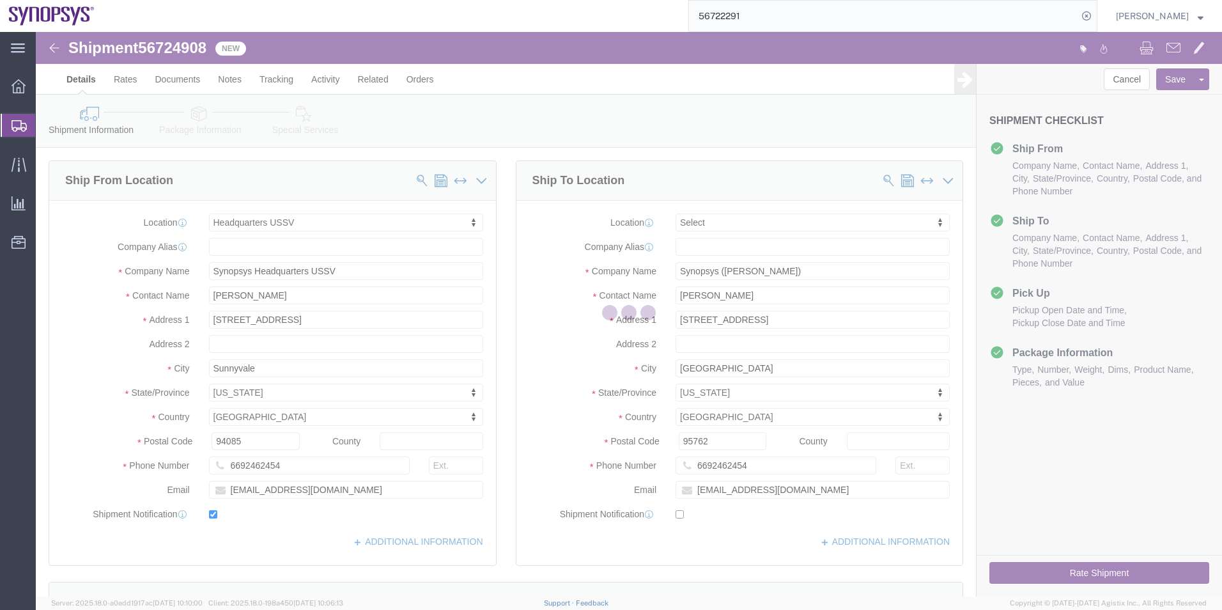
select select "63204"
select select
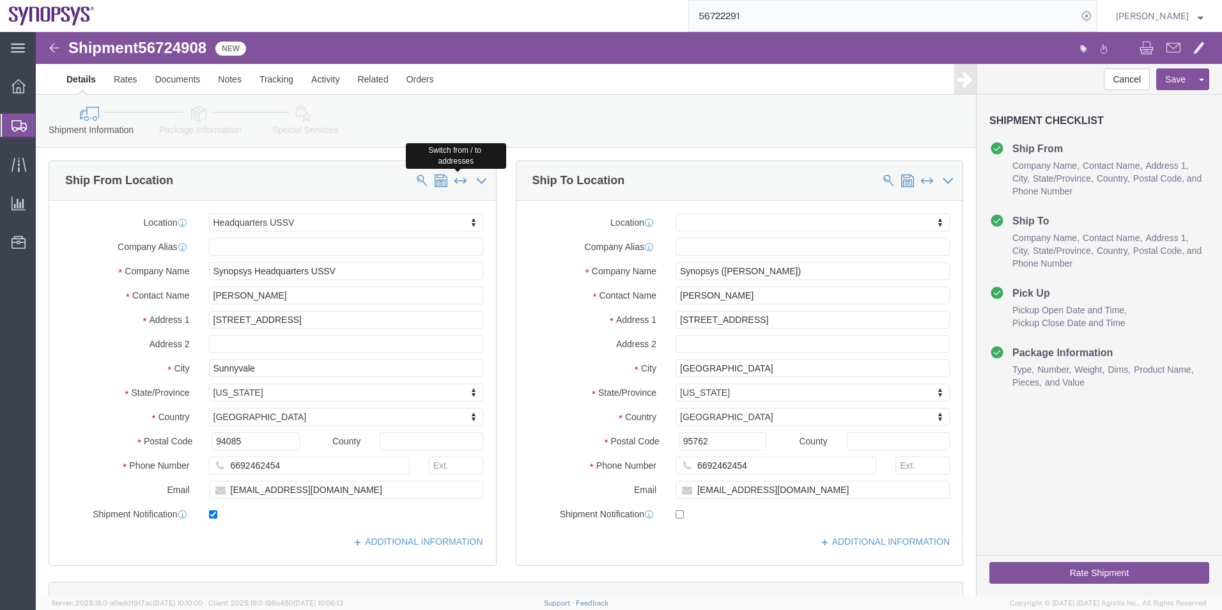
click span
type input "Synopsys (Josh Carroll)"
type input "Josh Carroll"
type input "3145 Cairns Pl."
type input "El Dorado Hills"
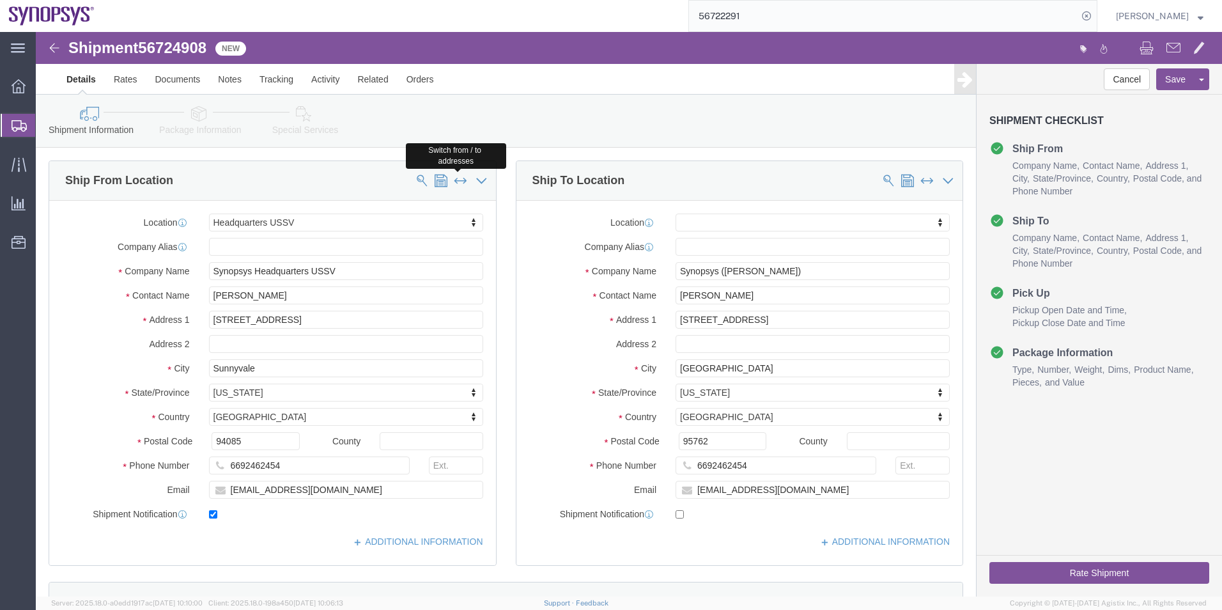
type input "95762"
type input "jcarroll@synopsys.com"
select select "63204"
type input "Synopsys Headquarters USSV"
type input "Matthew Chan"
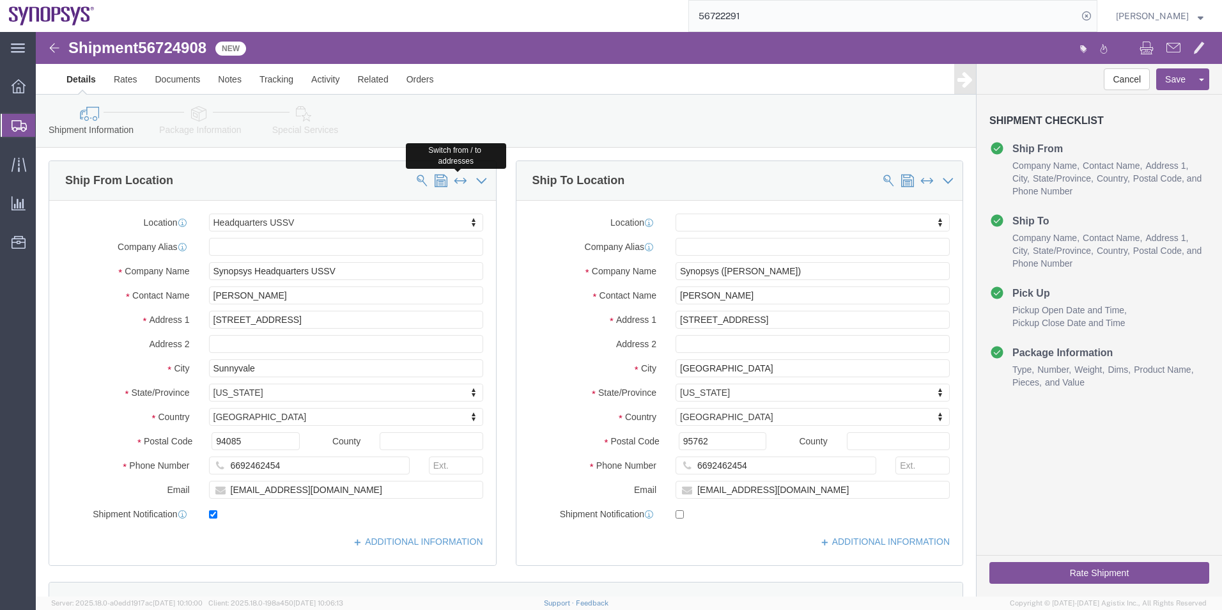
type input "675 Almanor Ave"
type input "Sunnyvale"
type input "94085"
type input "chanma@synopsys.com"
checkbox input "false"
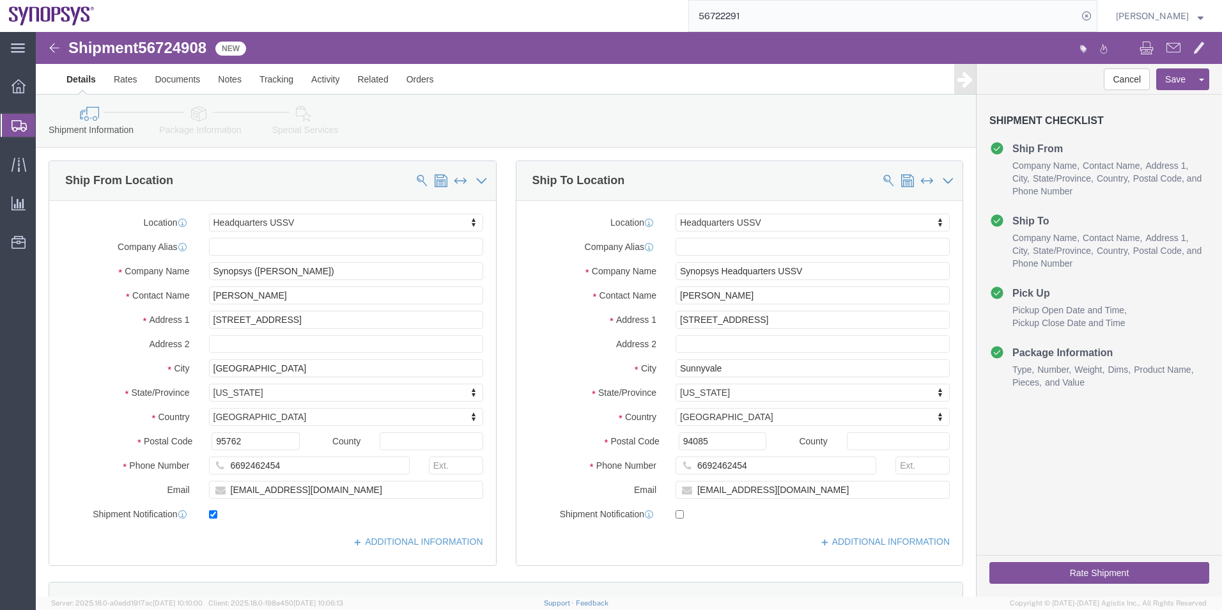
click link "Special Services"
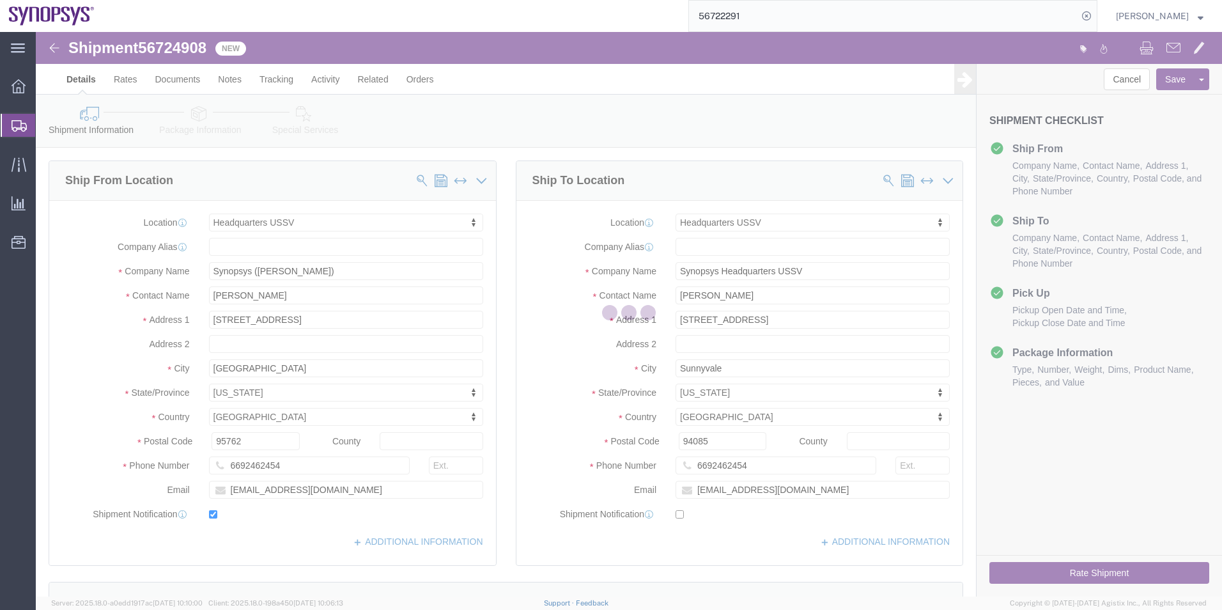
select select
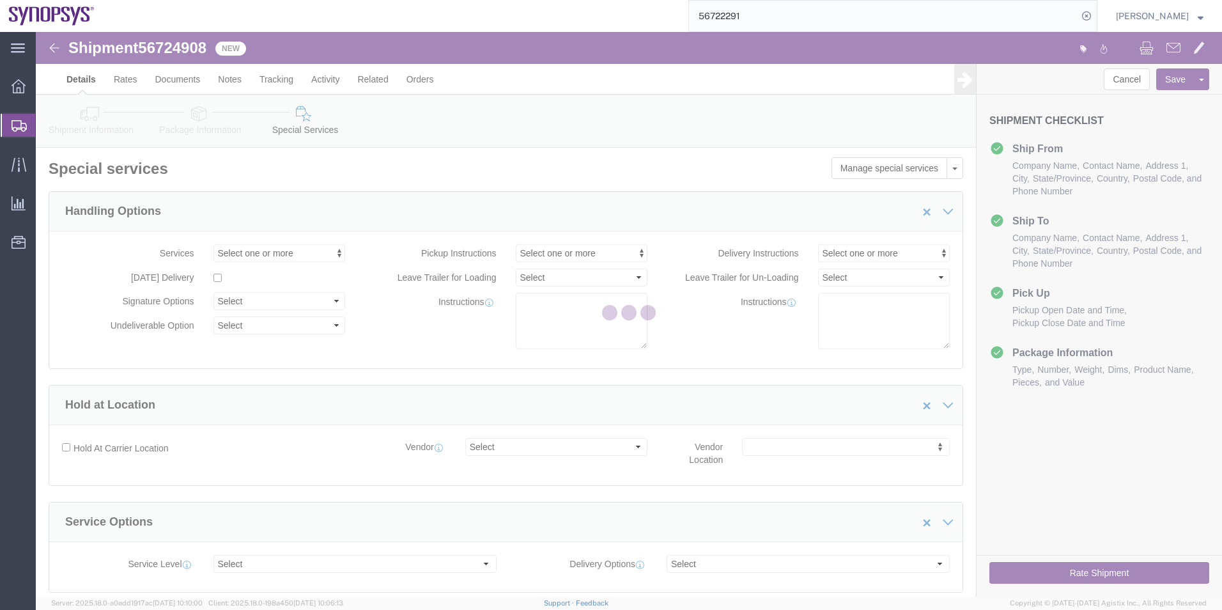
select select "COSTCENTER"
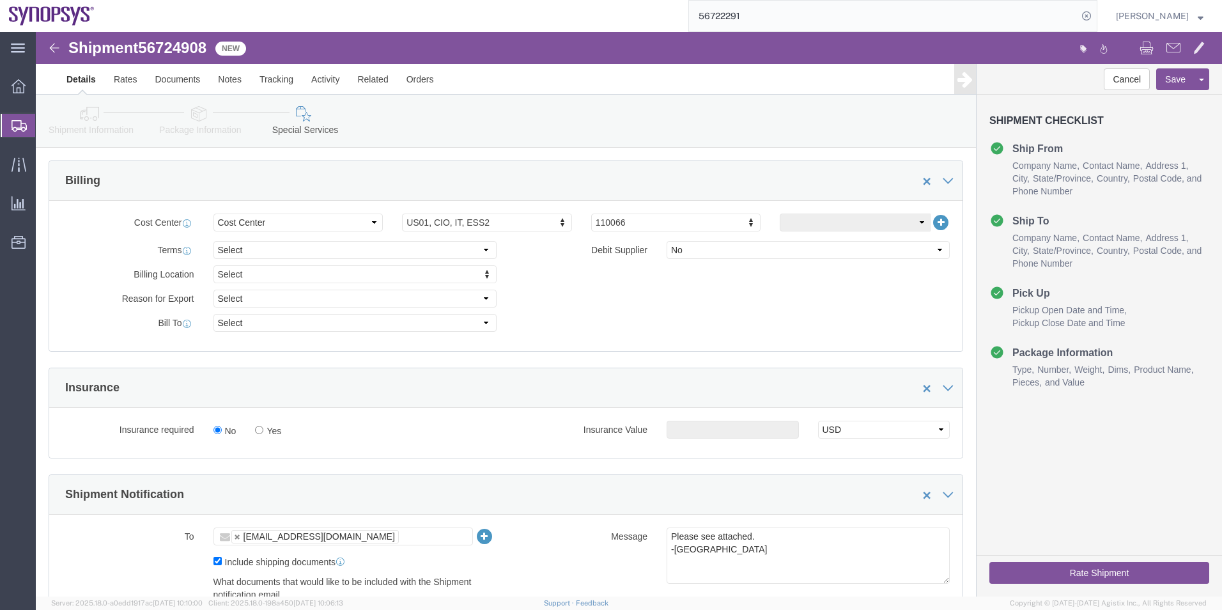
scroll to position [639, 0]
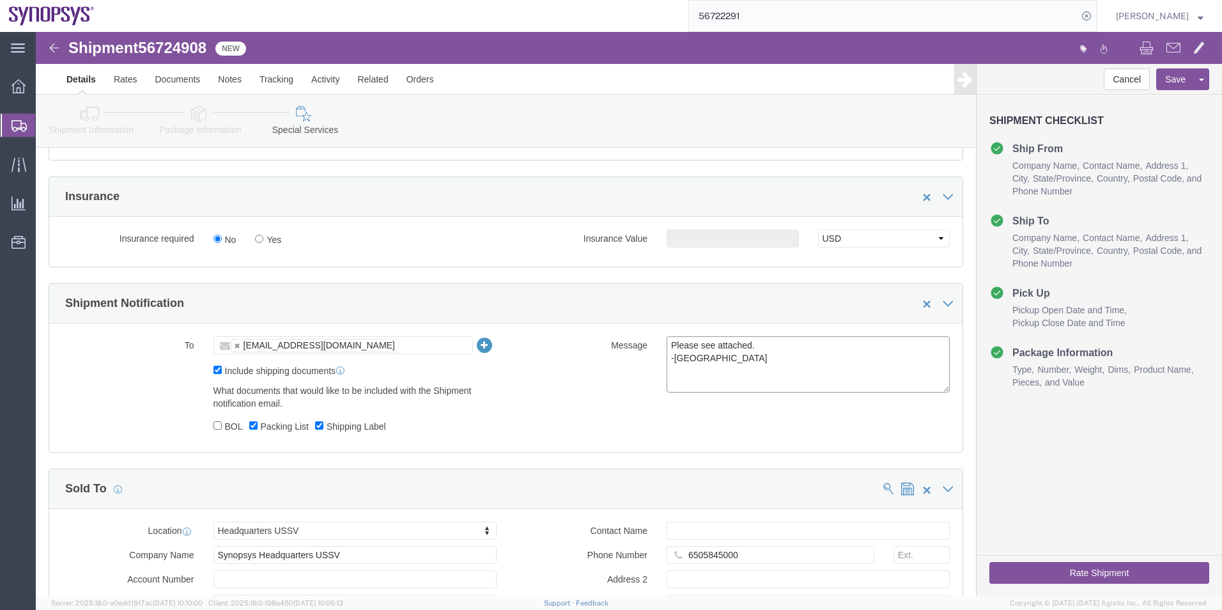
drag, startPoint x: 722, startPoint y: 310, endPoint x: 614, endPoint y: 319, distance: 108.4
click div "Message Please see attached. -Kaelen"
paste textarea "56722291"
type textarea "return label for 56722291 -Kaelen"
click button "Rate Shipment"
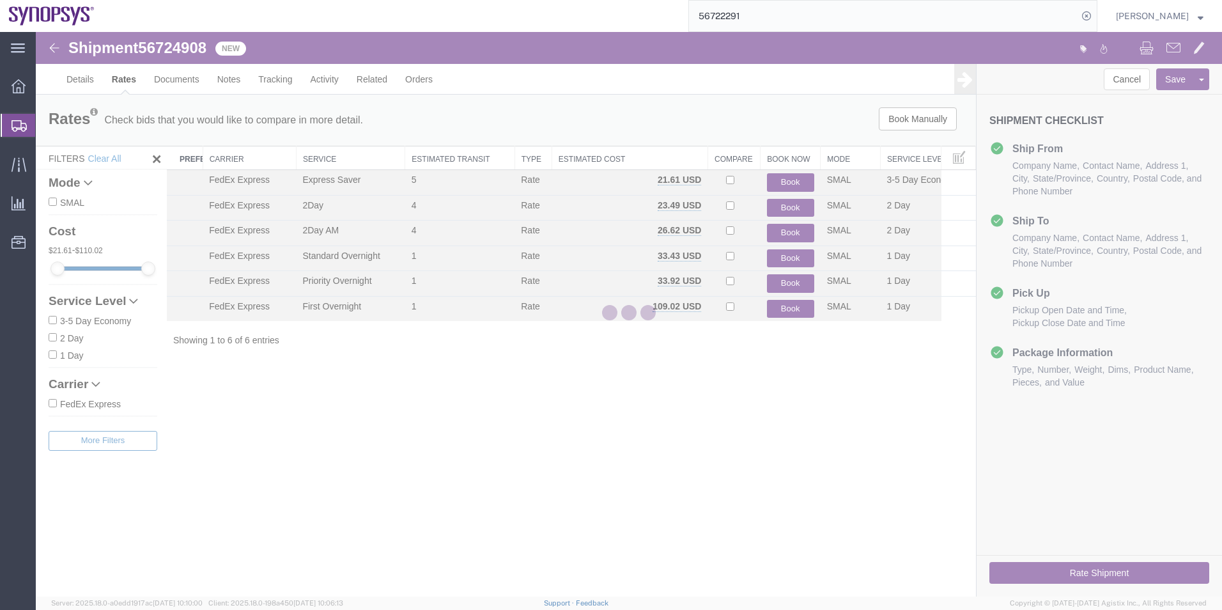
scroll to position [0, 0]
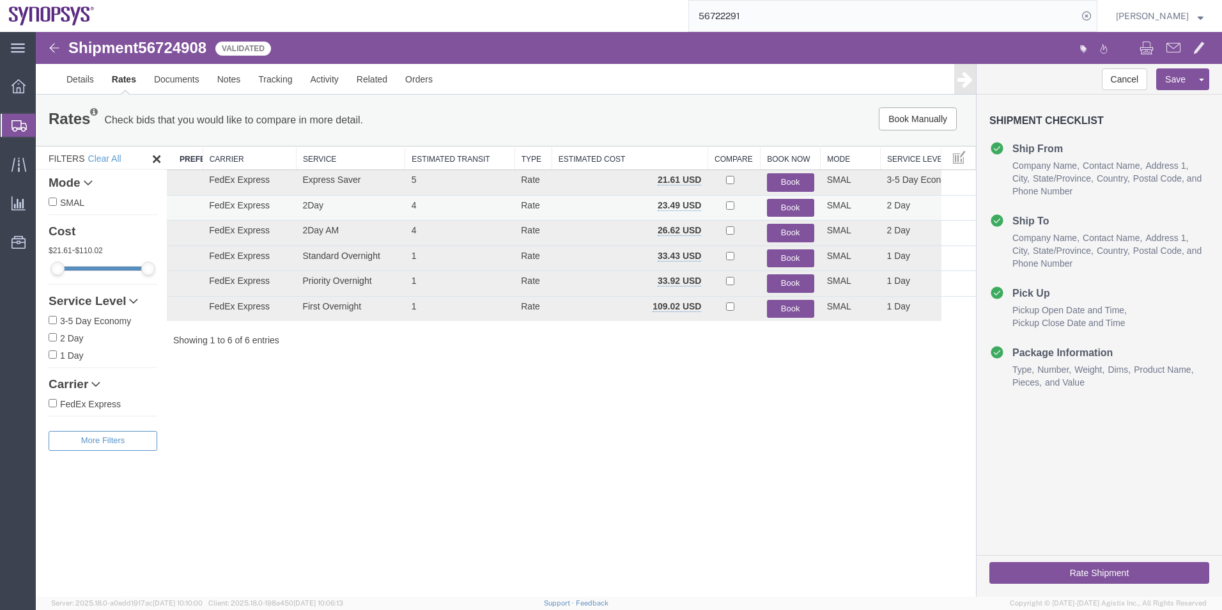
click at [792, 206] on button "Book" at bounding box center [790, 208] width 47 height 19
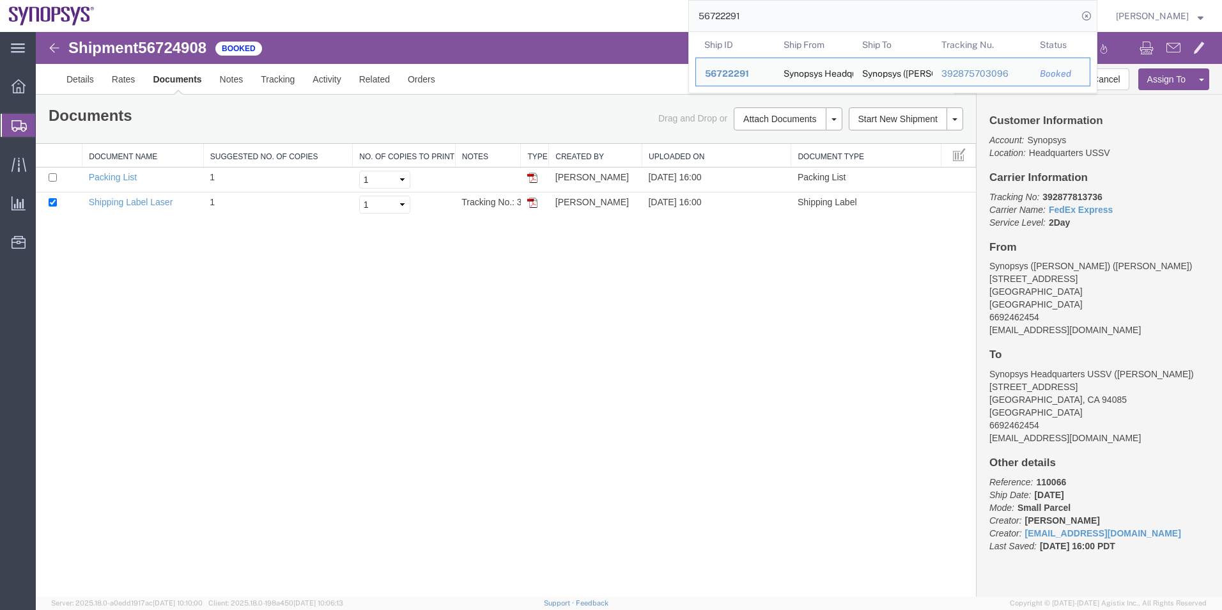
drag, startPoint x: 774, startPoint y: 20, endPoint x: 663, endPoint y: 23, distance: 111.2
click at [663, 23] on div "56722291 Ship ID Ship From Ship To Tracking Nu. Status Ship ID 56722291 Ship Fr…" at bounding box center [601, 16] width 994 height 32
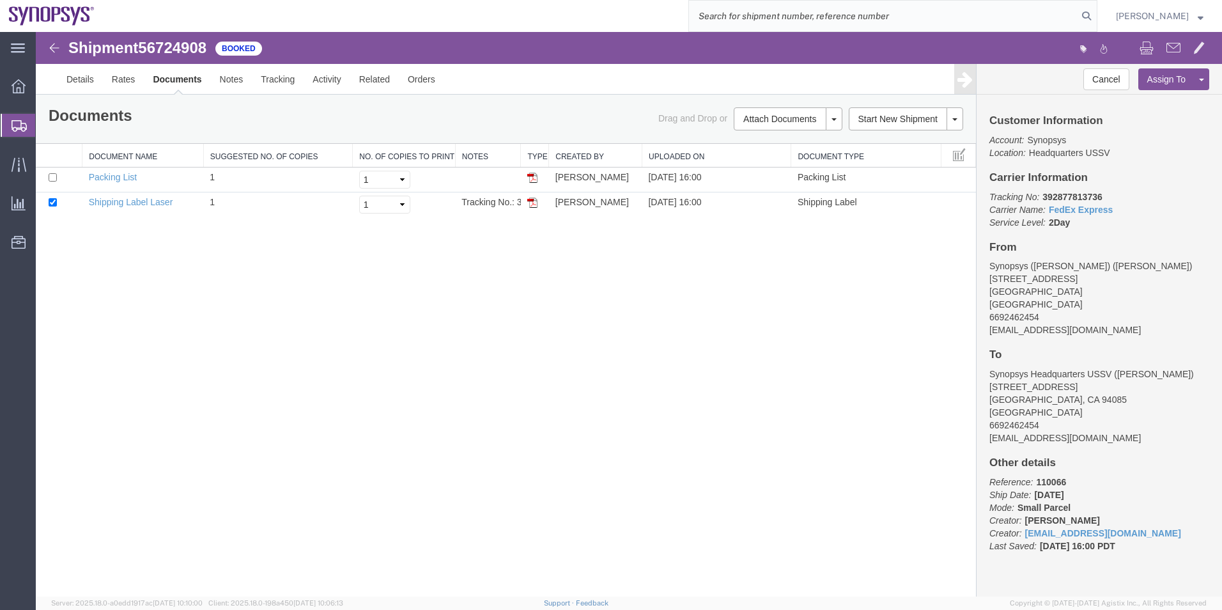
paste input "56722365"
type input "56722365"
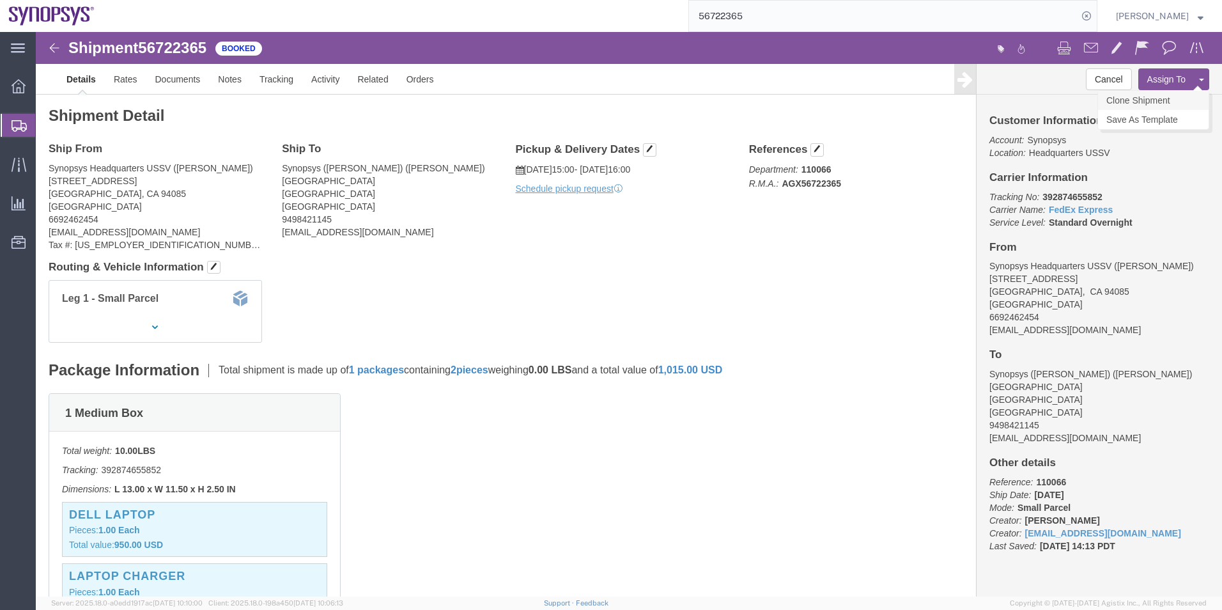
click link "Clone Shipment"
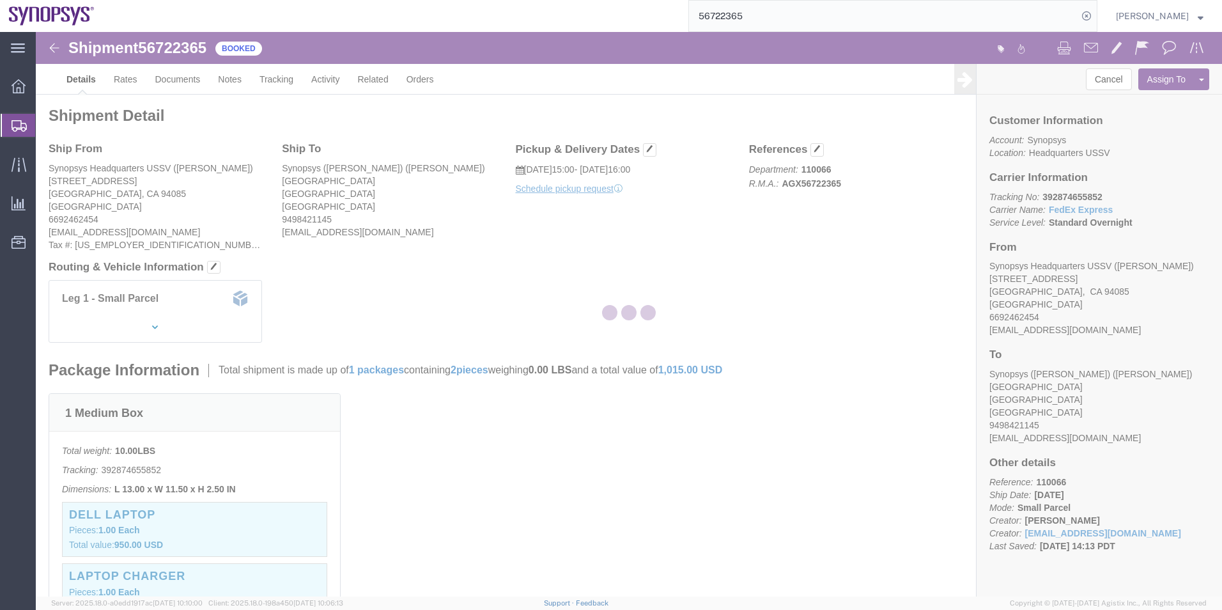
select select "63204"
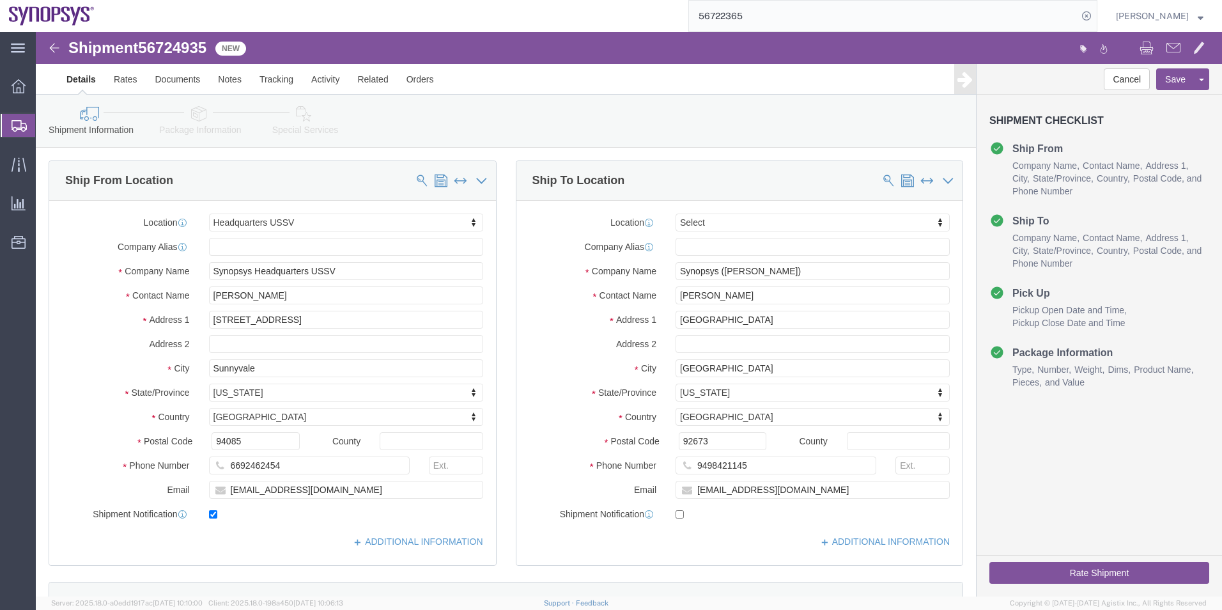
click icon
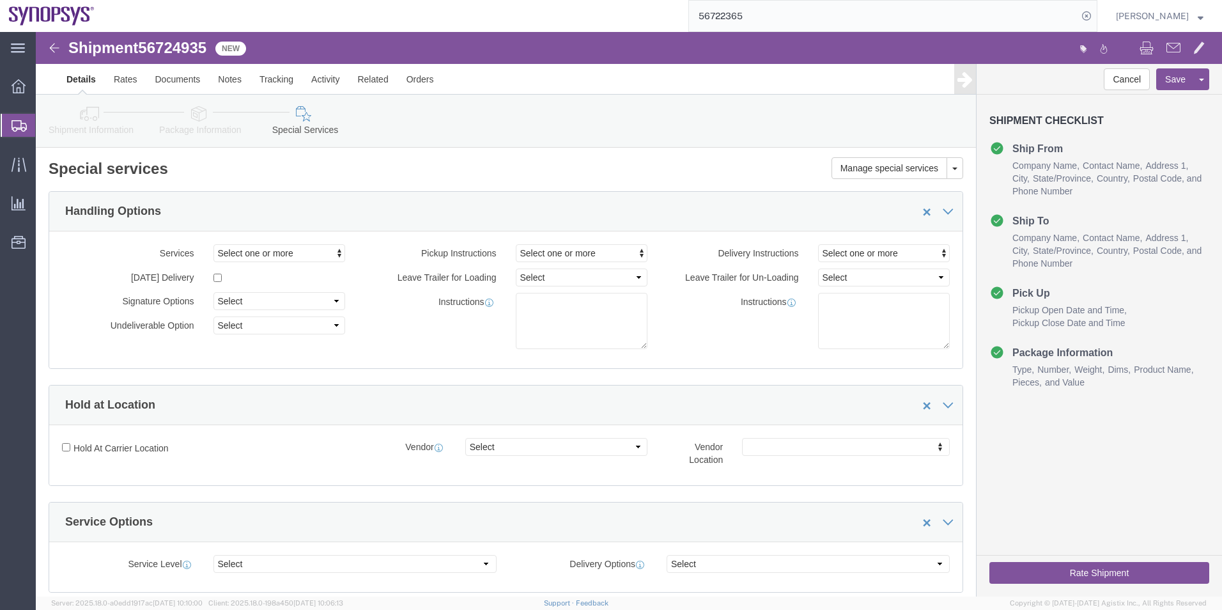
click icon
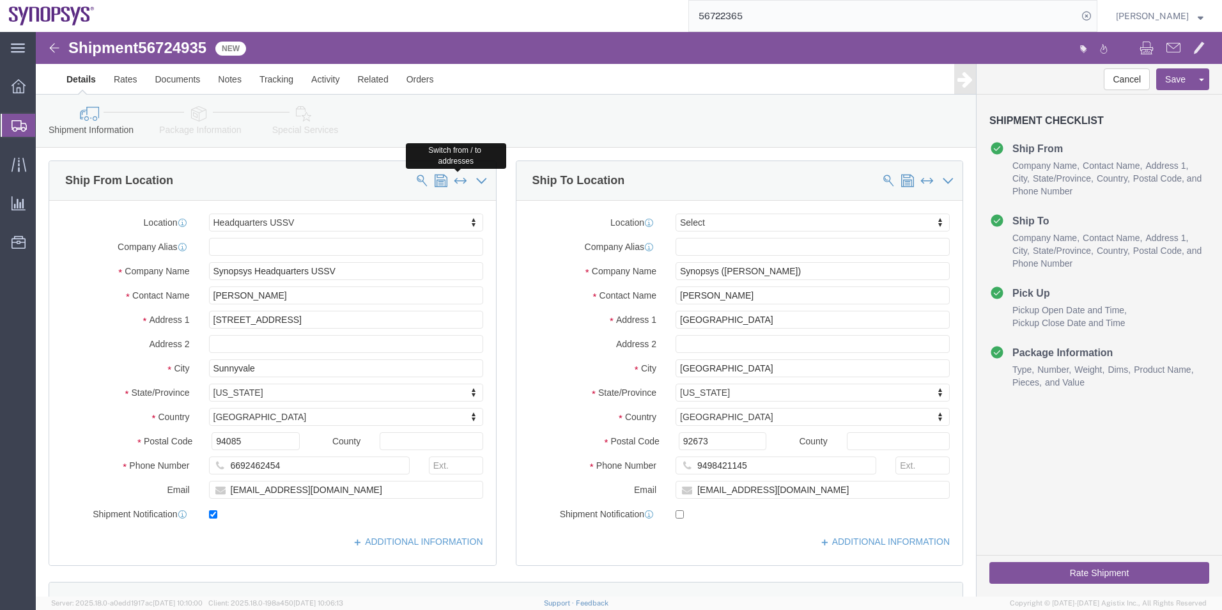
click button
select select
type input "Synopsys (Adnan Mirza)"
type input "Adnan Mirza"
type input "28 Avenida Merida"
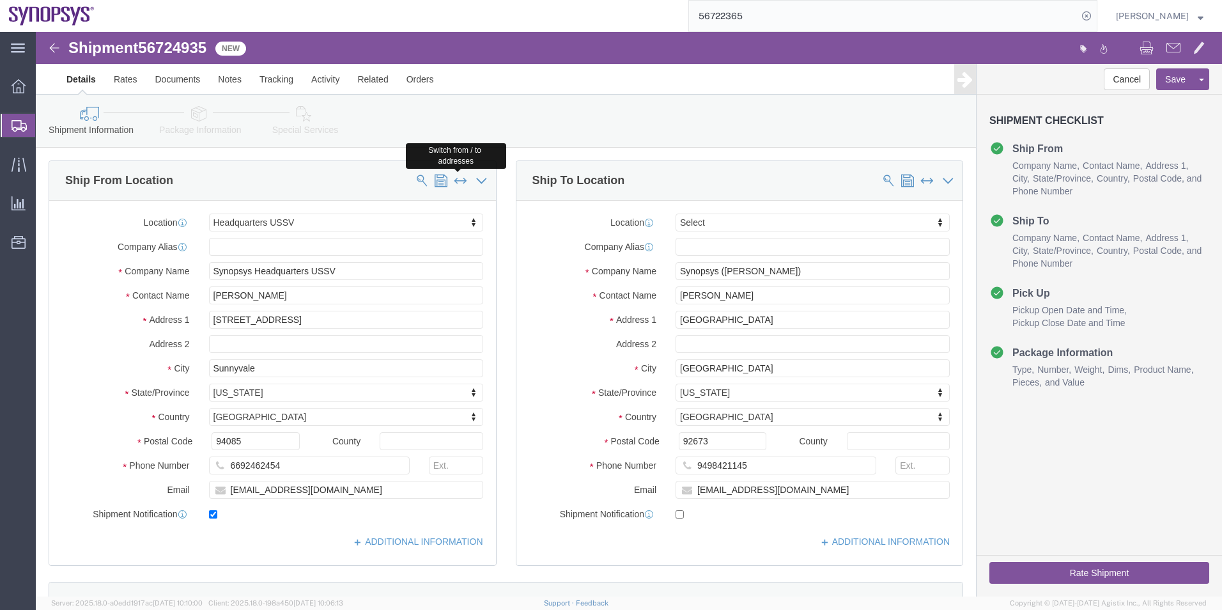
type input "San Clemente"
type input "92673"
type input "9498421145"
type input "amirza@synopsys.com"
select select "63204"
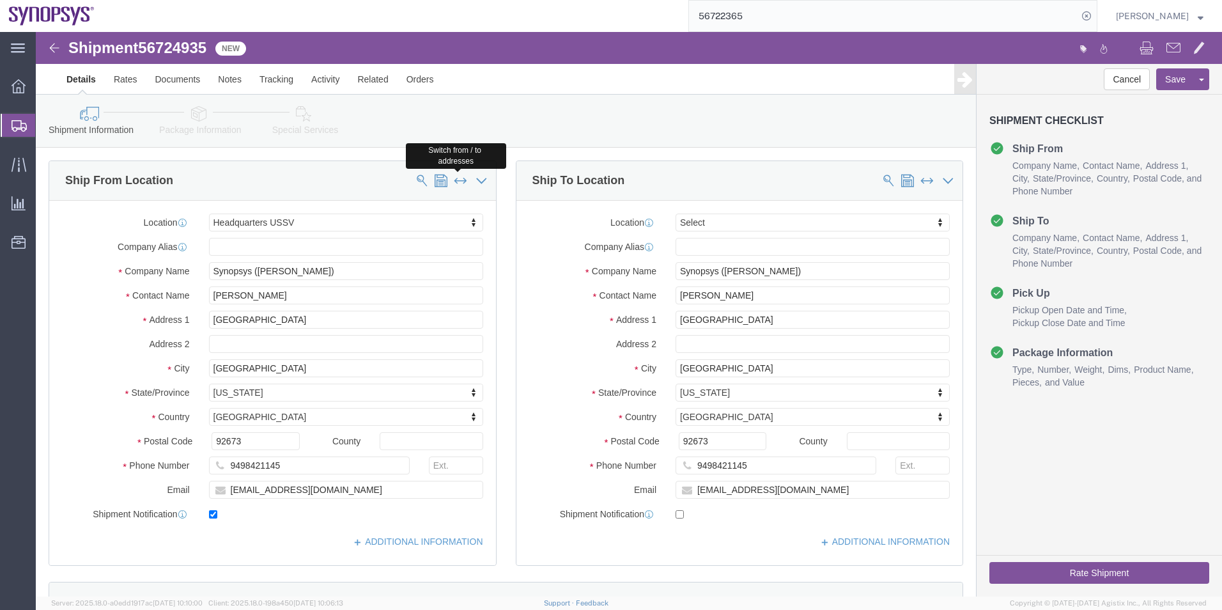
type input "Synopsys Headquarters USSV"
type input "Matthew Chan"
type input "675 Almanor Ave"
type input "Sunnyvale"
type input "94085"
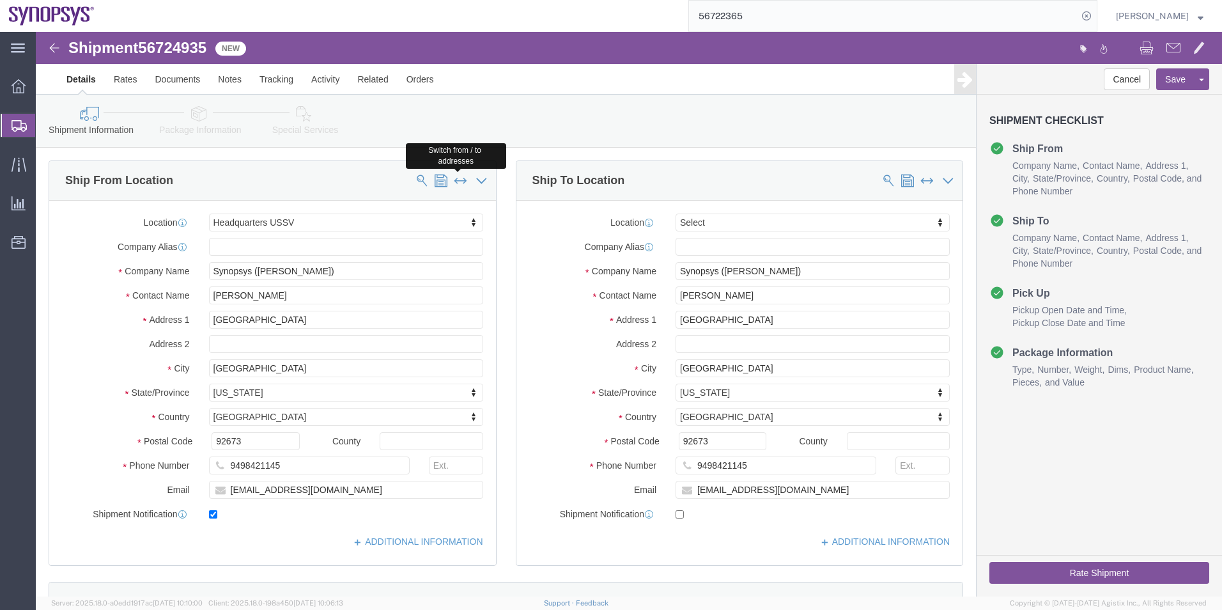
type input "6692462454"
type input "chanma@synopsys.com"
checkbox input "false"
click icon
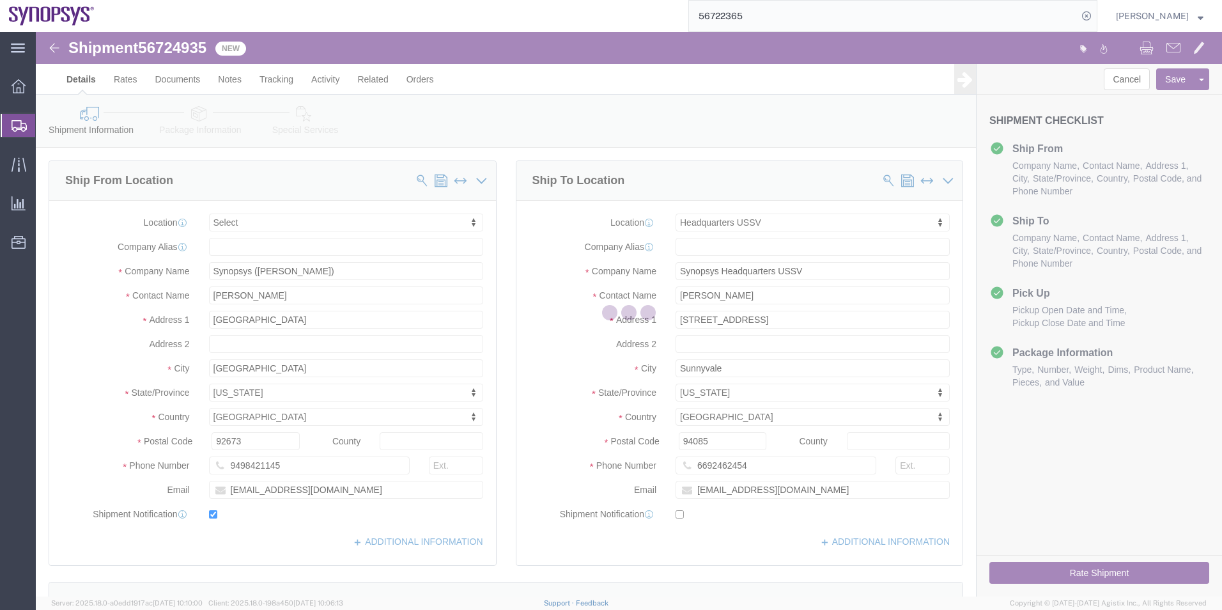
select select
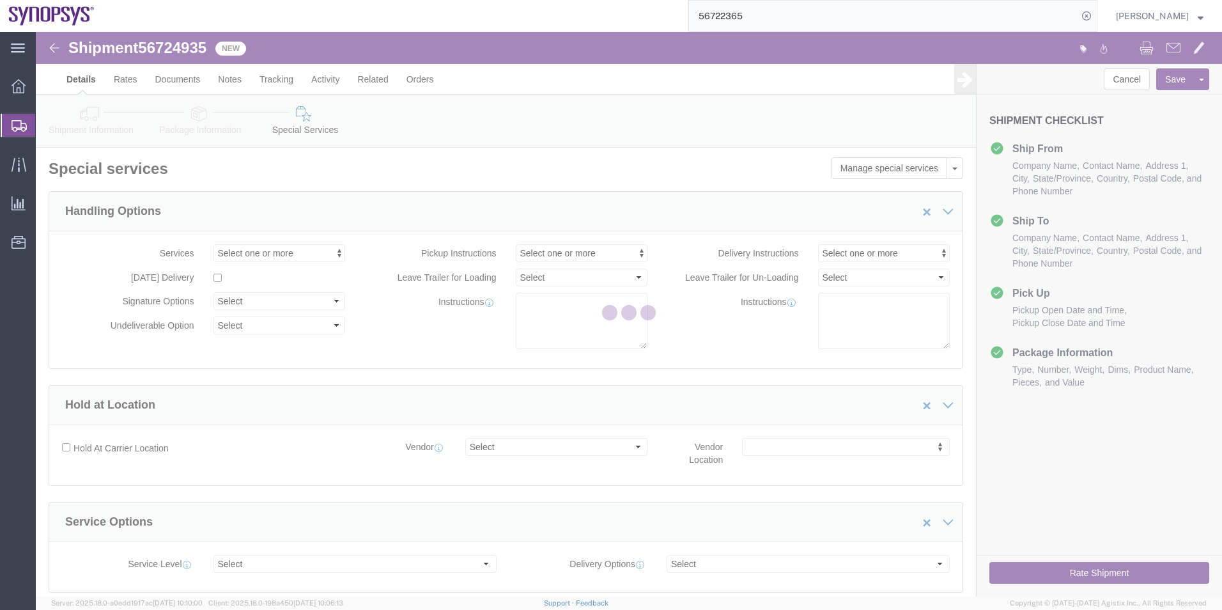
select select "COSTCENTER"
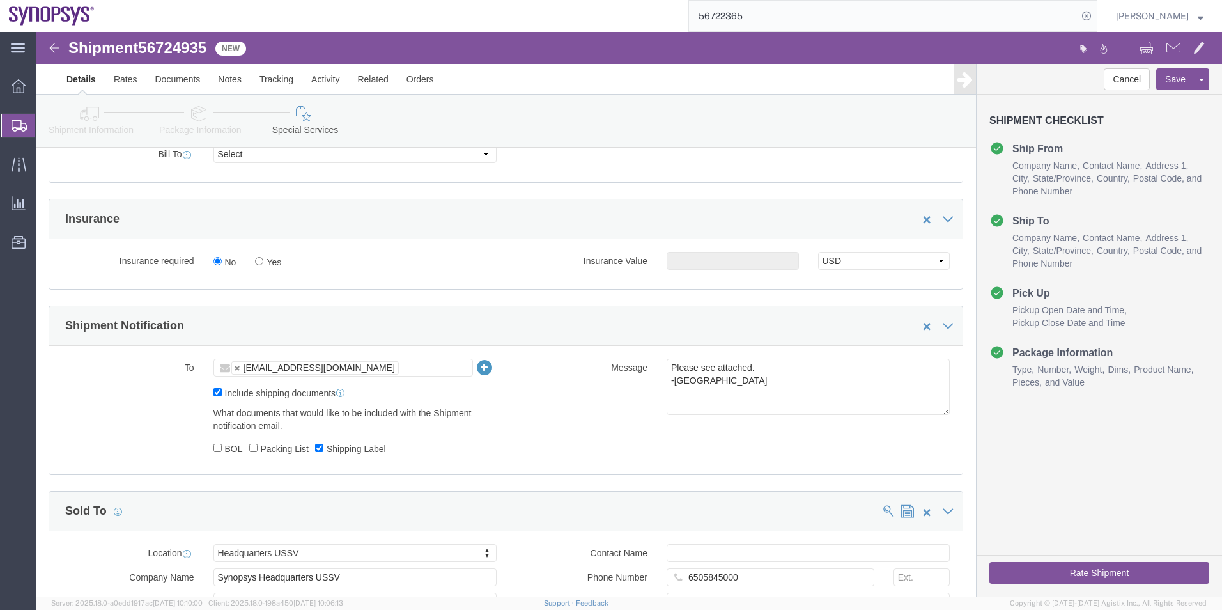
scroll to position [639, 0]
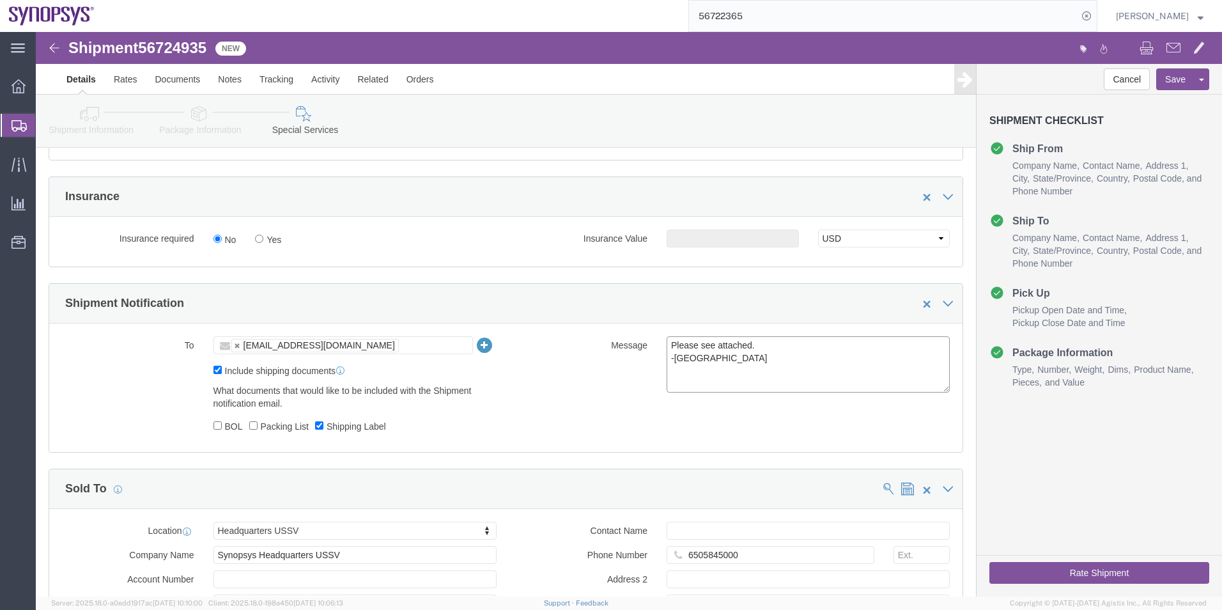
drag, startPoint x: 689, startPoint y: 318, endPoint x: 619, endPoint y: 314, distance: 69.8
click div "Please see attached. -Kaelen"
paste textarea "56722365"
type textarea "return label for 56722365 -Kaelen"
click button "Rate Shipment"
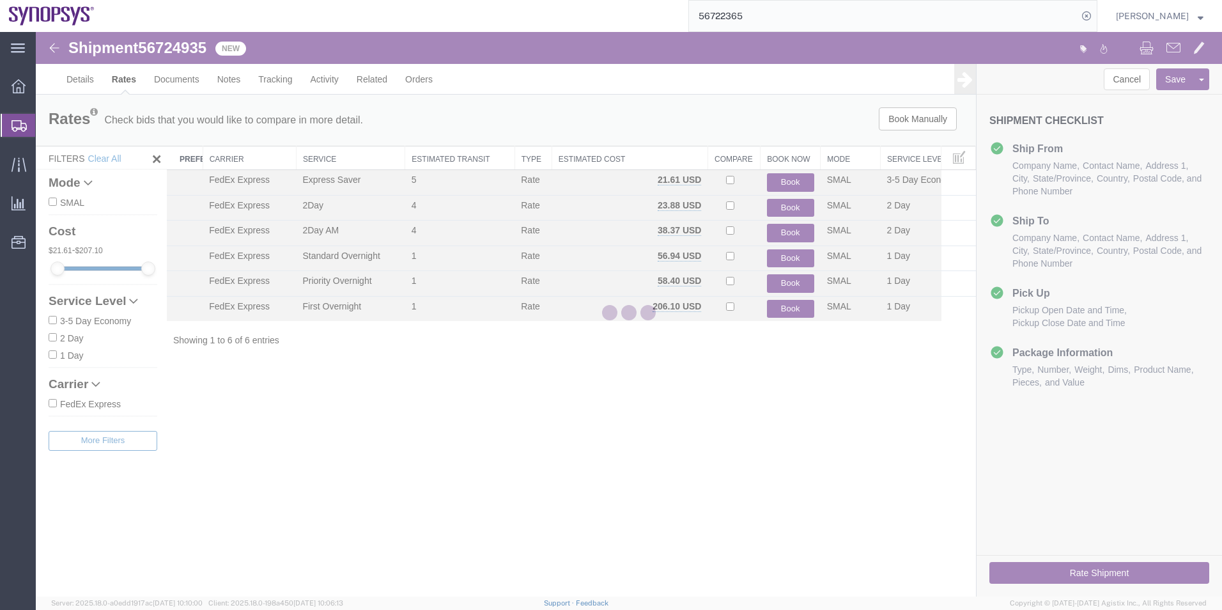
scroll to position [0, 0]
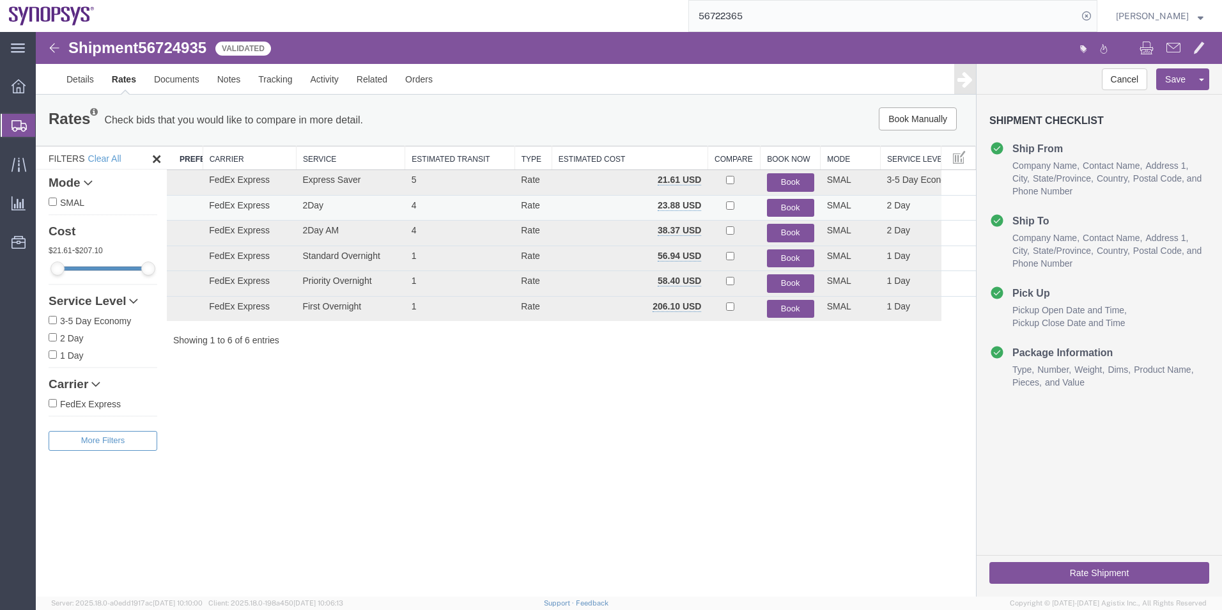
click at [779, 205] on button "Book" at bounding box center [790, 208] width 47 height 19
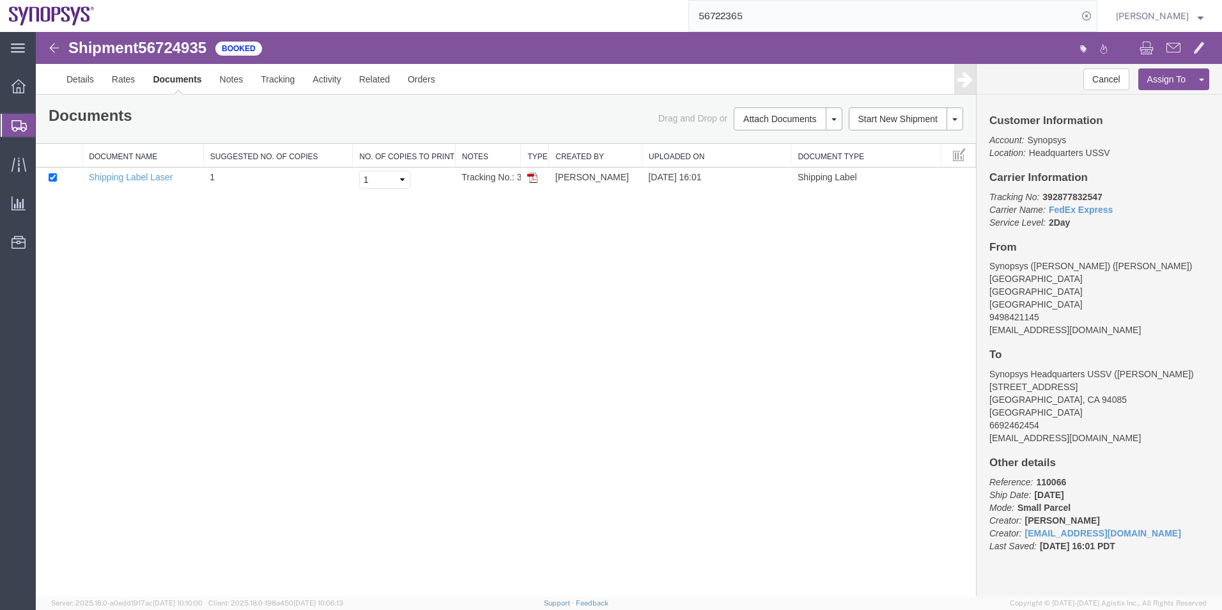
click at [0, 0] on span "Shipment Manager" at bounding box center [0, 0] width 0 height 0
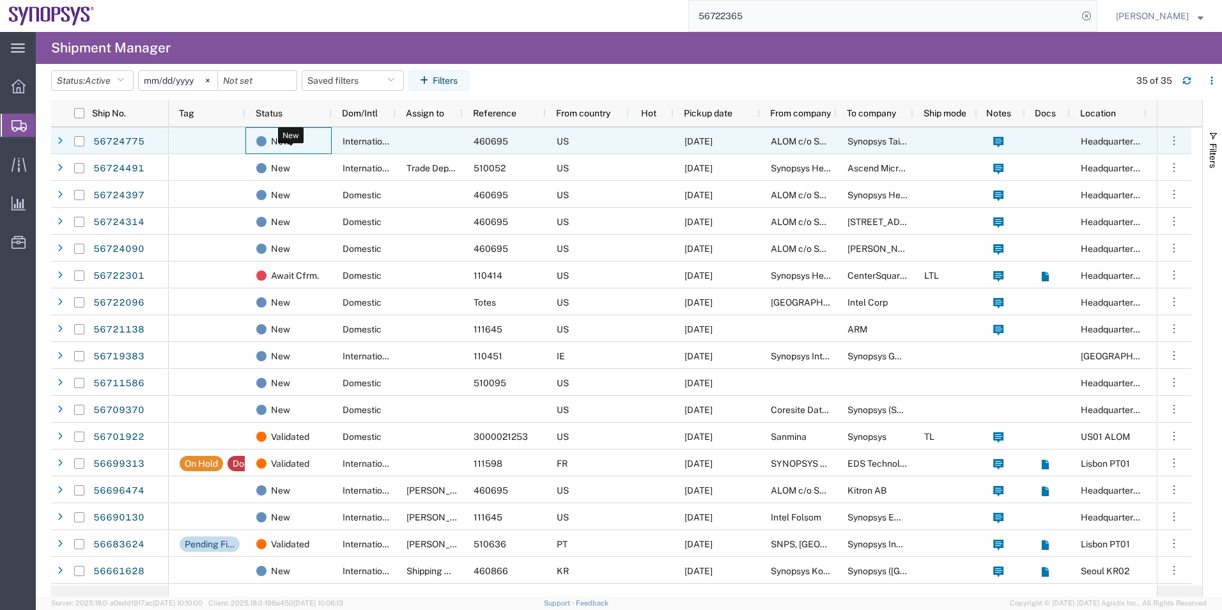
click at [297, 145] on div "New" at bounding box center [291, 141] width 70 height 27
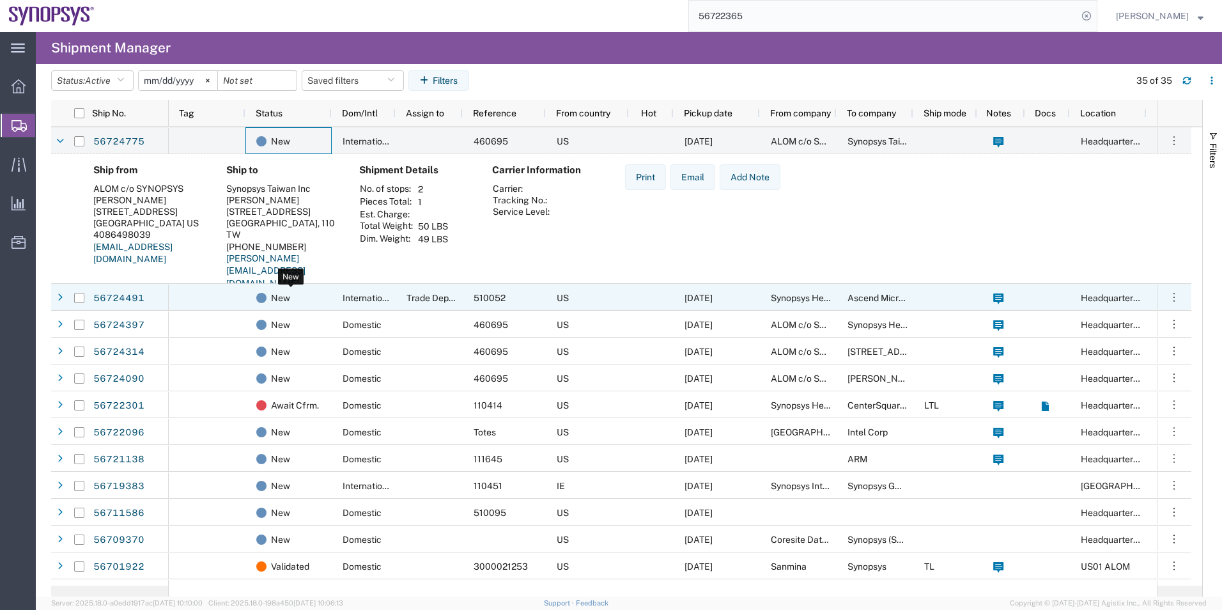
click at [318, 291] on div "New" at bounding box center [291, 297] width 70 height 27
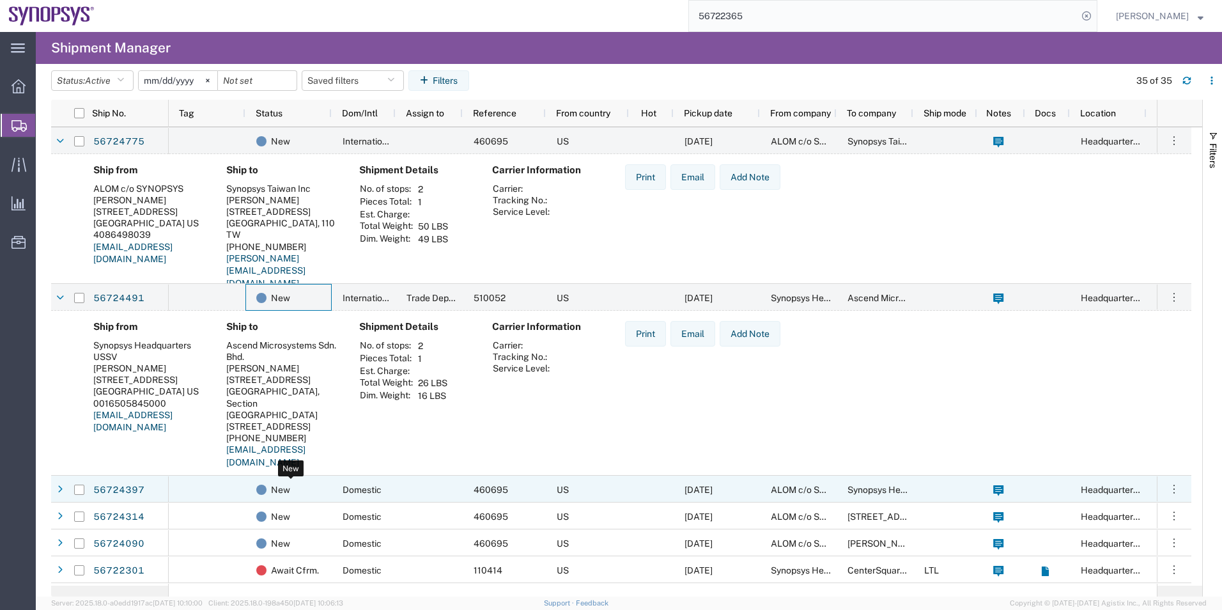
click at [309, 488] on div "New" at bounding box center [291, 489] width 70 height 27
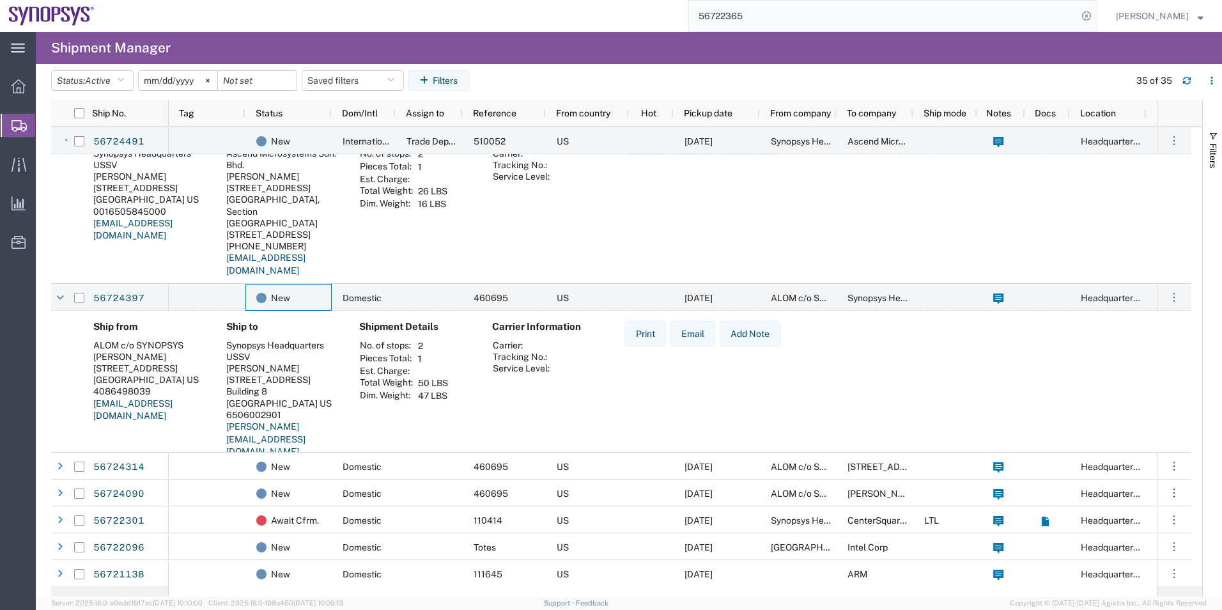
scroll to position [256, 0]
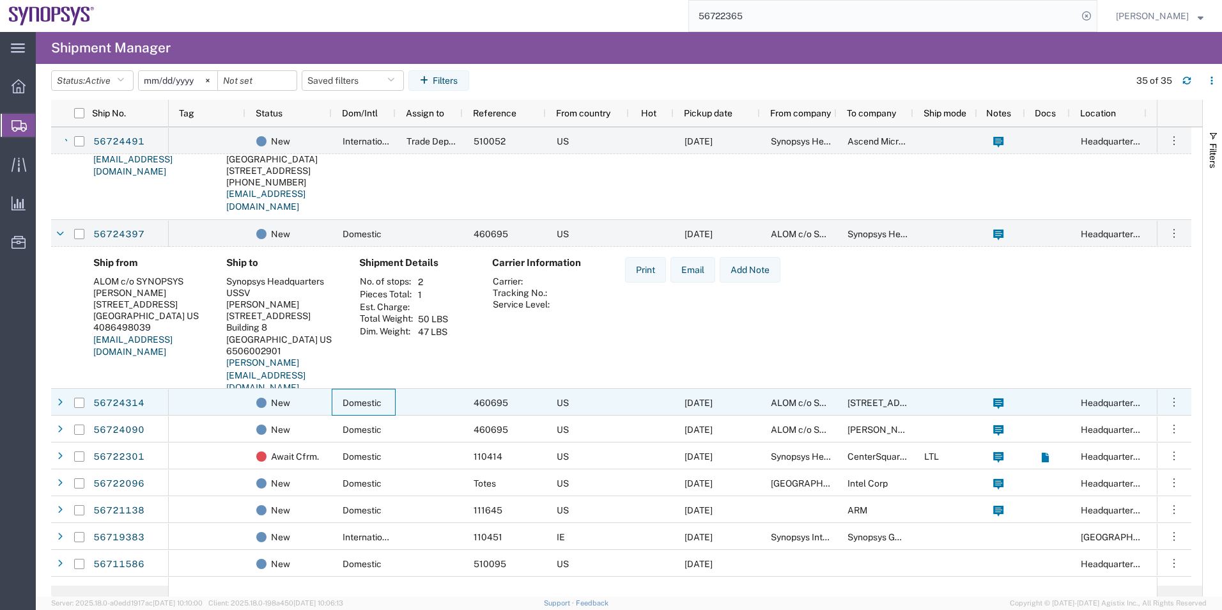
click at [332, 411] on div "Domestic" at bounding box center [364, 402] width 64 height 27
